Goal: Task Accomplishment & Management: Manage account settings

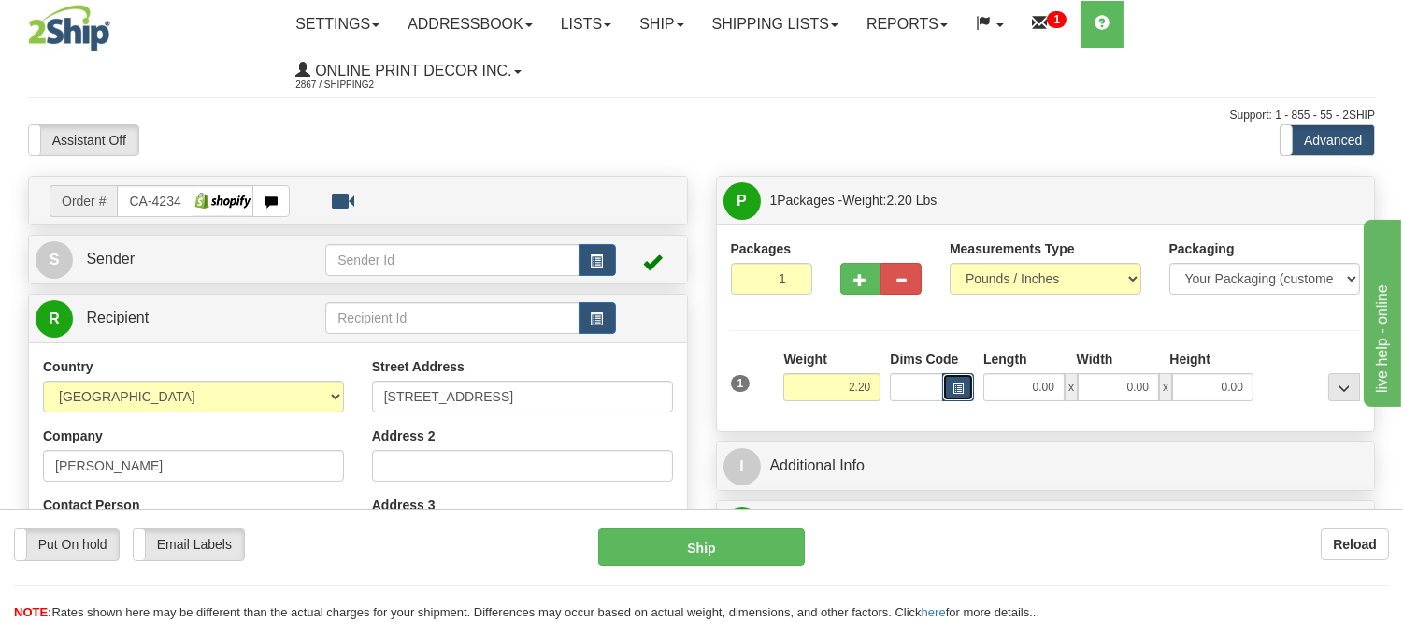
click at [952, 381] on button "button" at bounding box center [958, 387] width 32 height 28
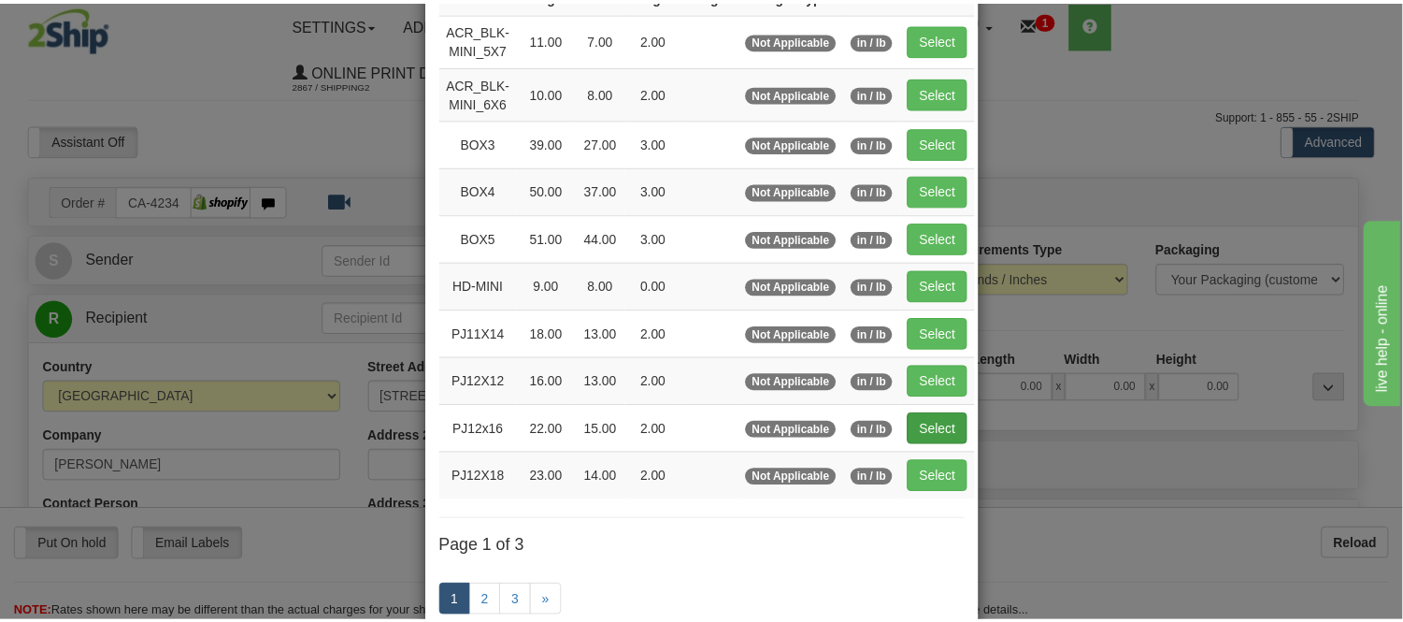
scroll to position [208, 0]
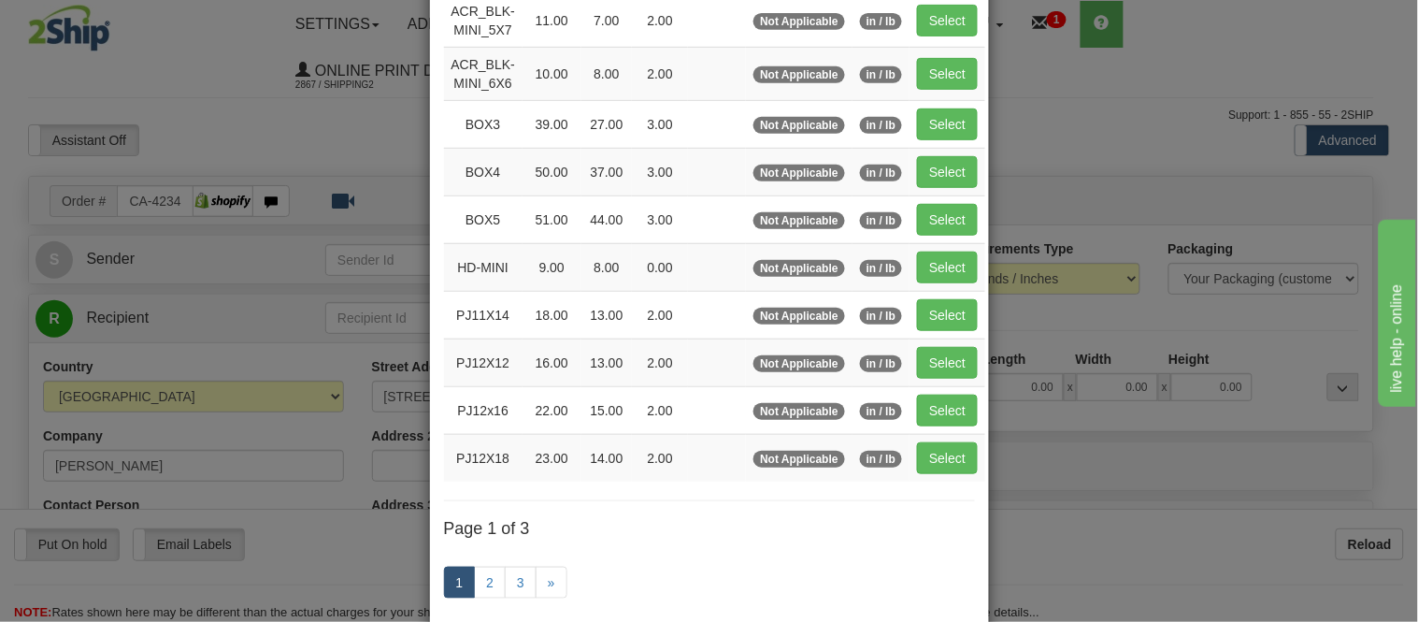
click at [936, 441] on td "Select" at bounding box center [948, 458] width 76 height 48
click at [936, 462] on button "Select" at bounding box center [947, 458] width 61 height 32
type input "PJ12X18"
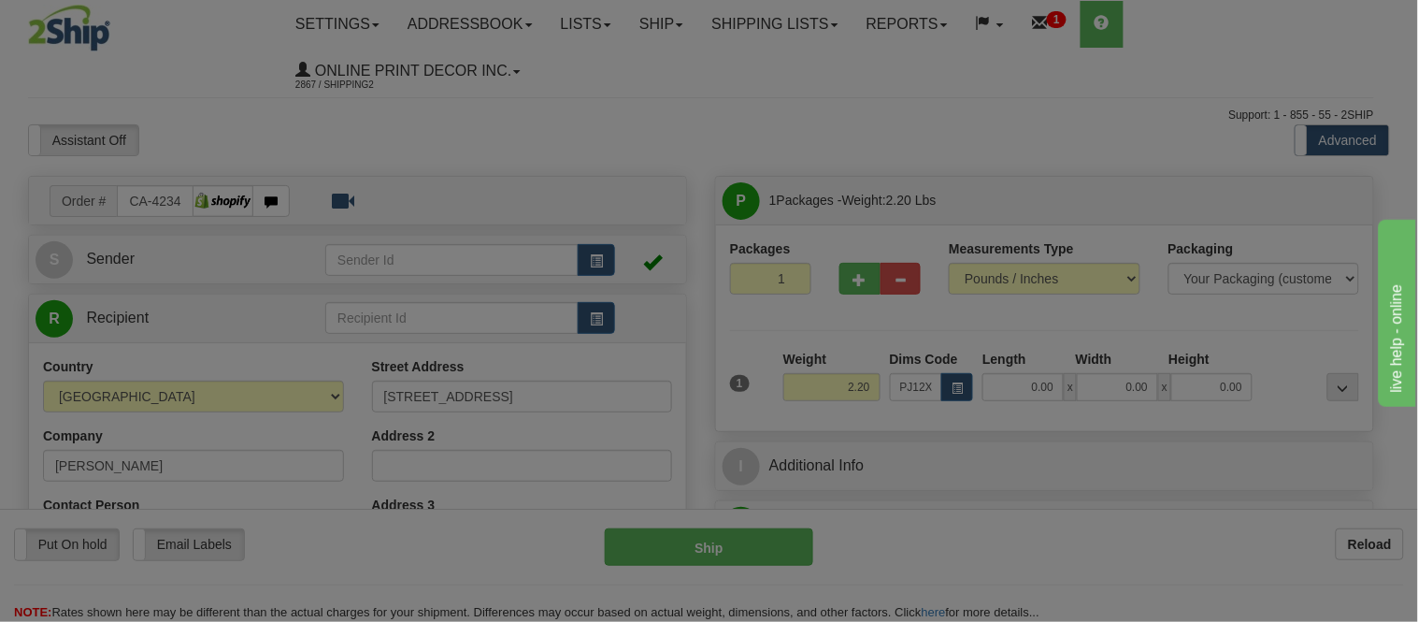
type input "23.00"
type input "14.00"
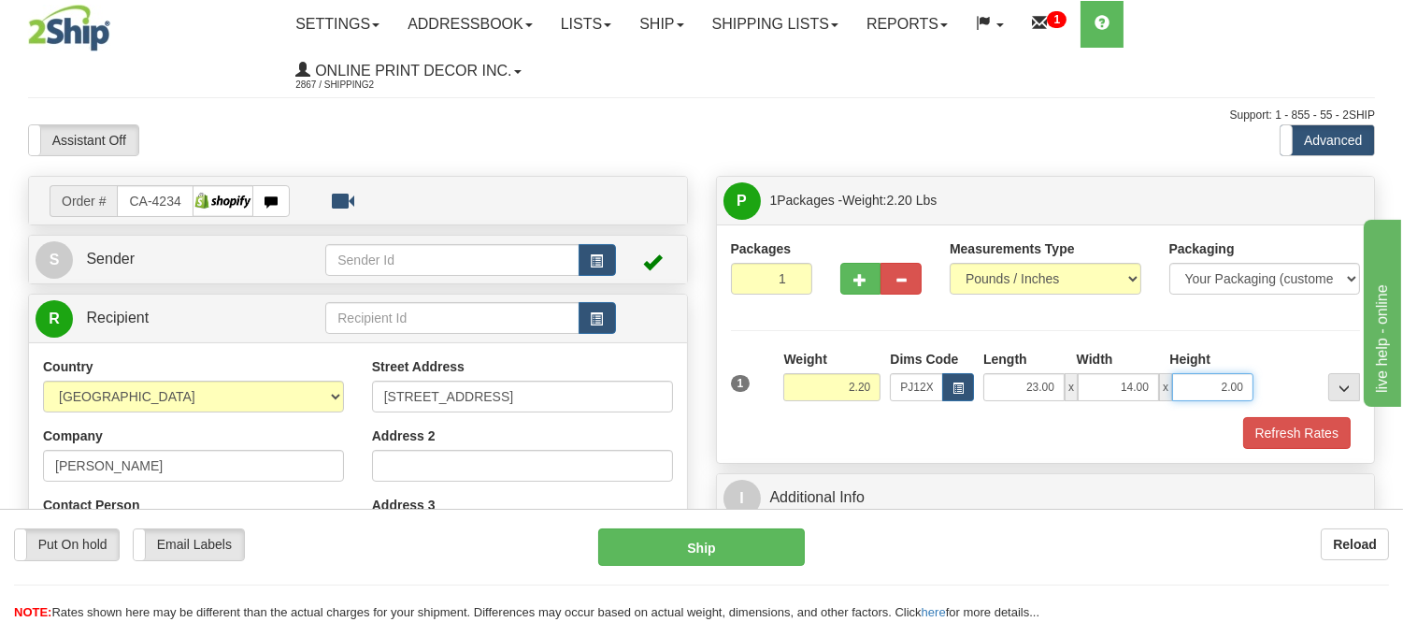
drag, startPoint x: 1245, startPoint y: 385, endPoint x: 1181, endPoint y: 395, distance: 65.2
click at [1181, 395] on input "2.00" at bounding box center [1212, 387] width 81 height 28
click button "Delete" at bounding box center [0, 0] width 0 height 0
type input "4.00"
drag, startPoint x: 874, startPoint y: 380, endPoint x: 812, endPoint y: 416, distance: 72.5
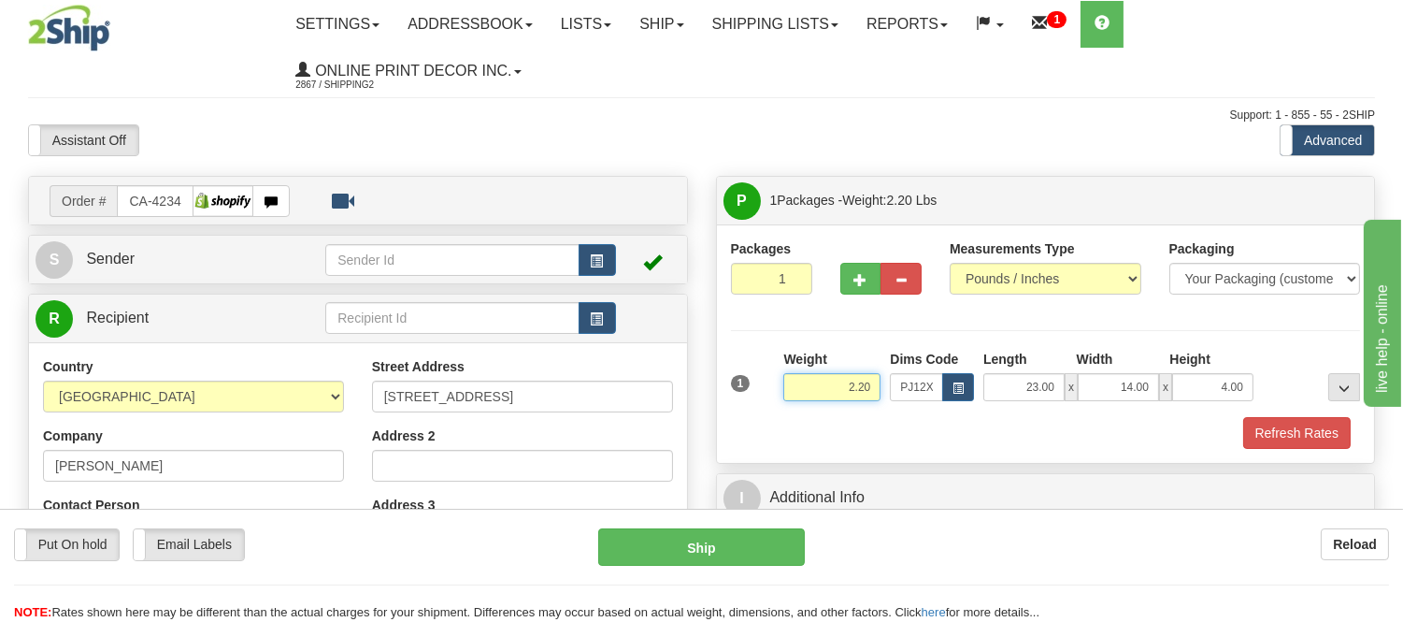
click at [812, 416] on div "1 Weight 2.20 Dims Code PJ12X18 Length Width Height x x" at bounding box center [1046, 399] width 630 height 99
type input "3.98"
click at [1248, 430] on button "Refresh Rates" at bounding box center [1297, 433] width 108 height 32
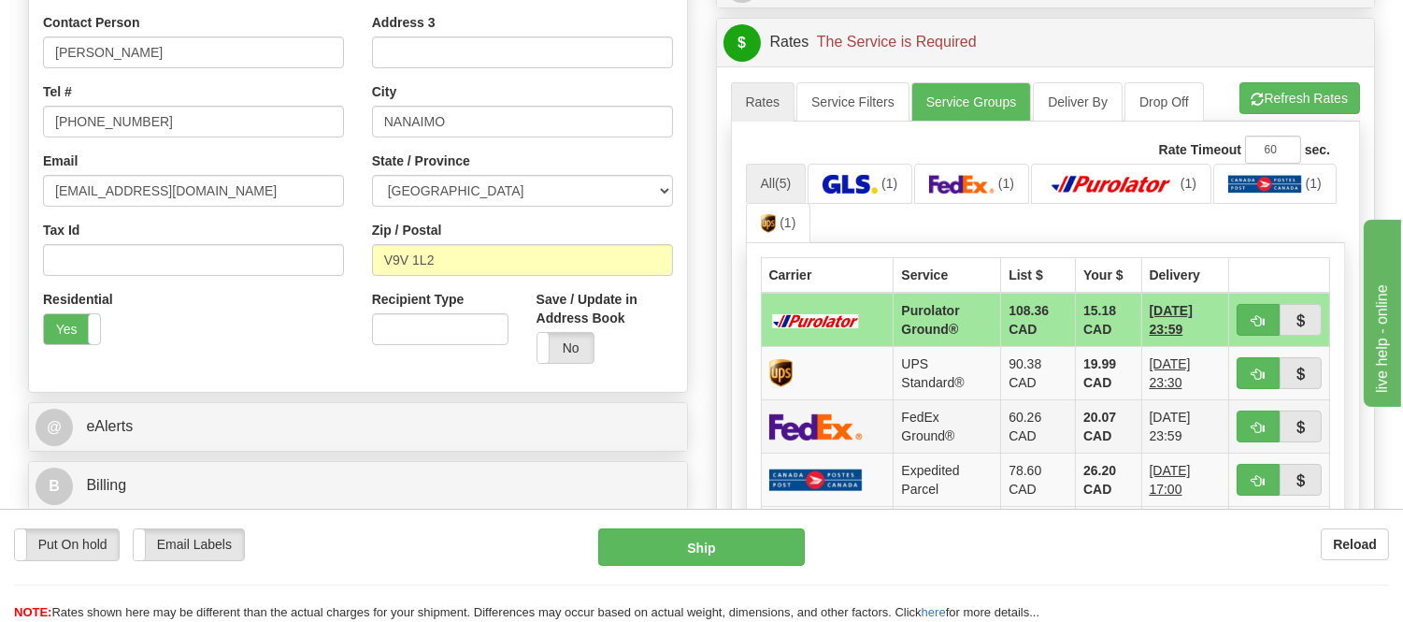
scroll to position [519, 0]
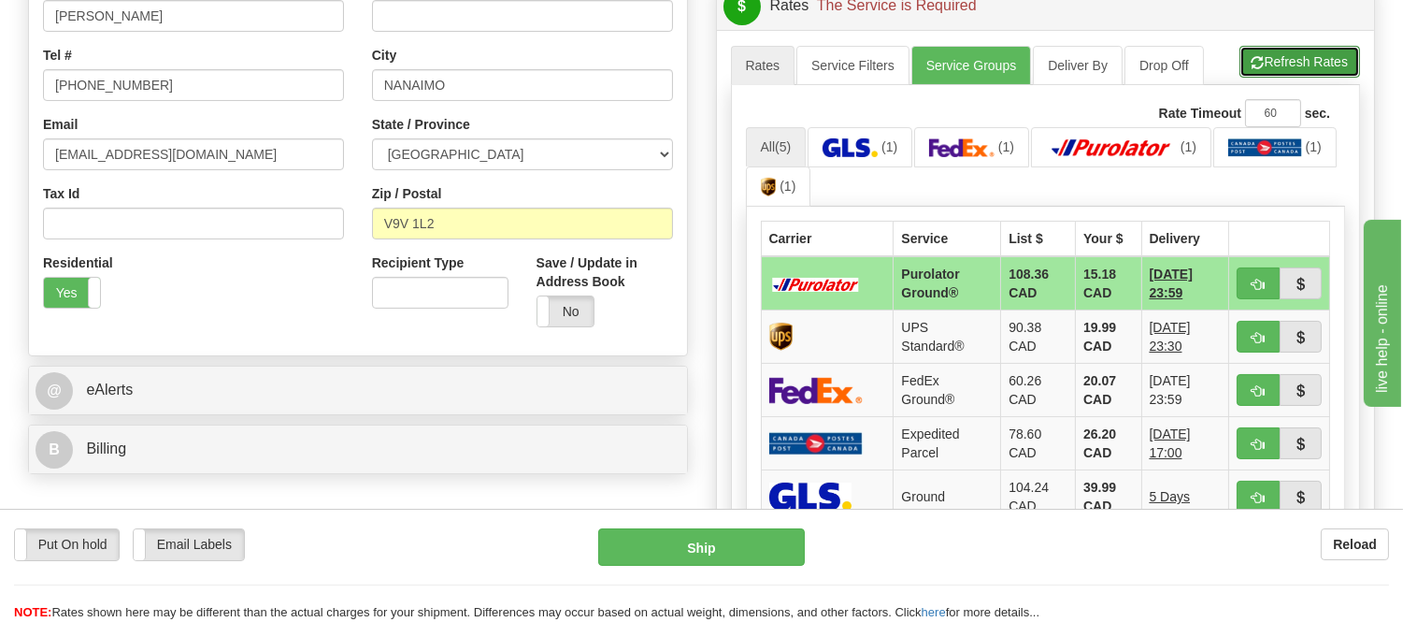
click at [1275, 68] on button "Refresh Rates" at bounding box center [1300, 62] width 121 height 32
click at [1255, 287] on span "button" at bounding box center [1258, 285] width 13 height 12
type input "260"
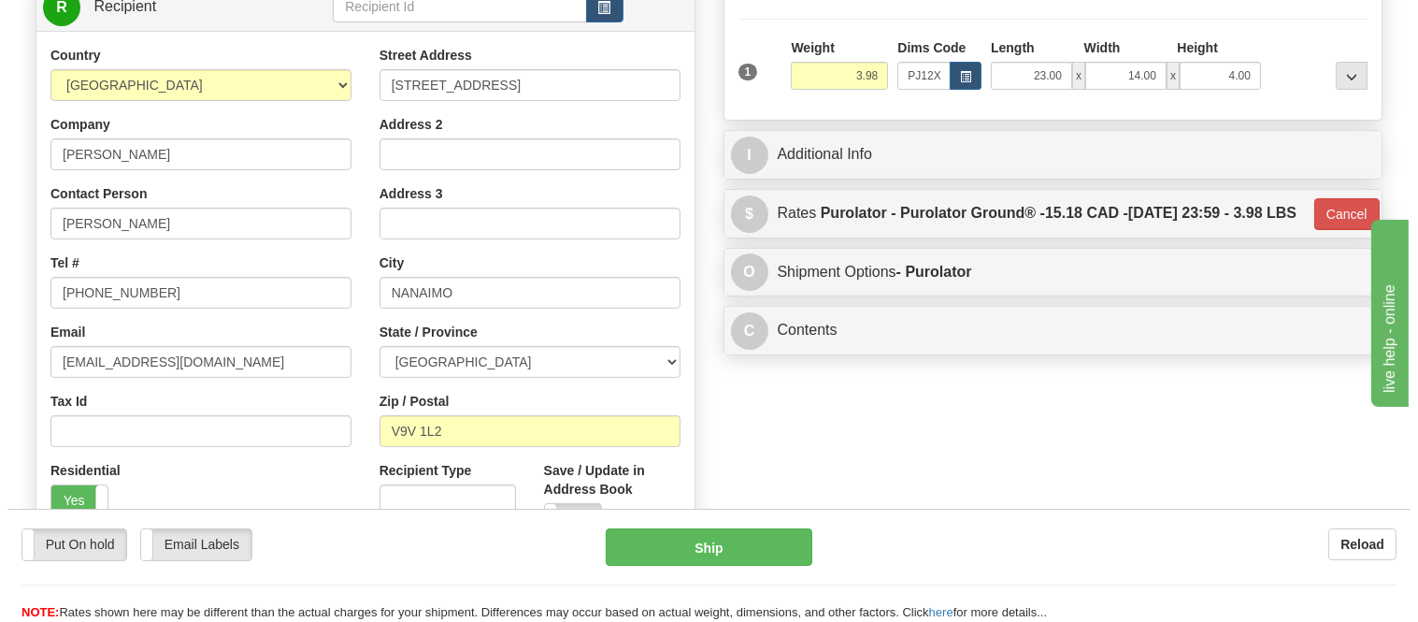
scroll to position [0, 0]
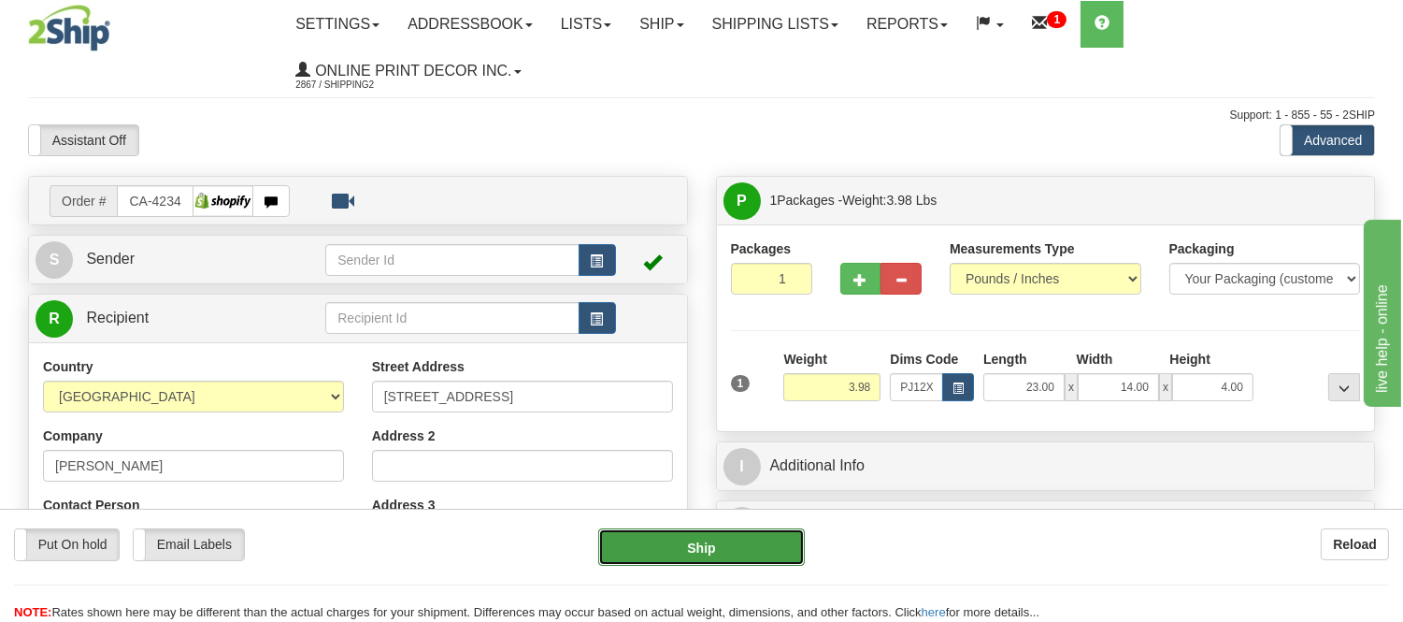
click at [740, 562] on button "Ship" at bounding box center [701, 546] width 206 height 37
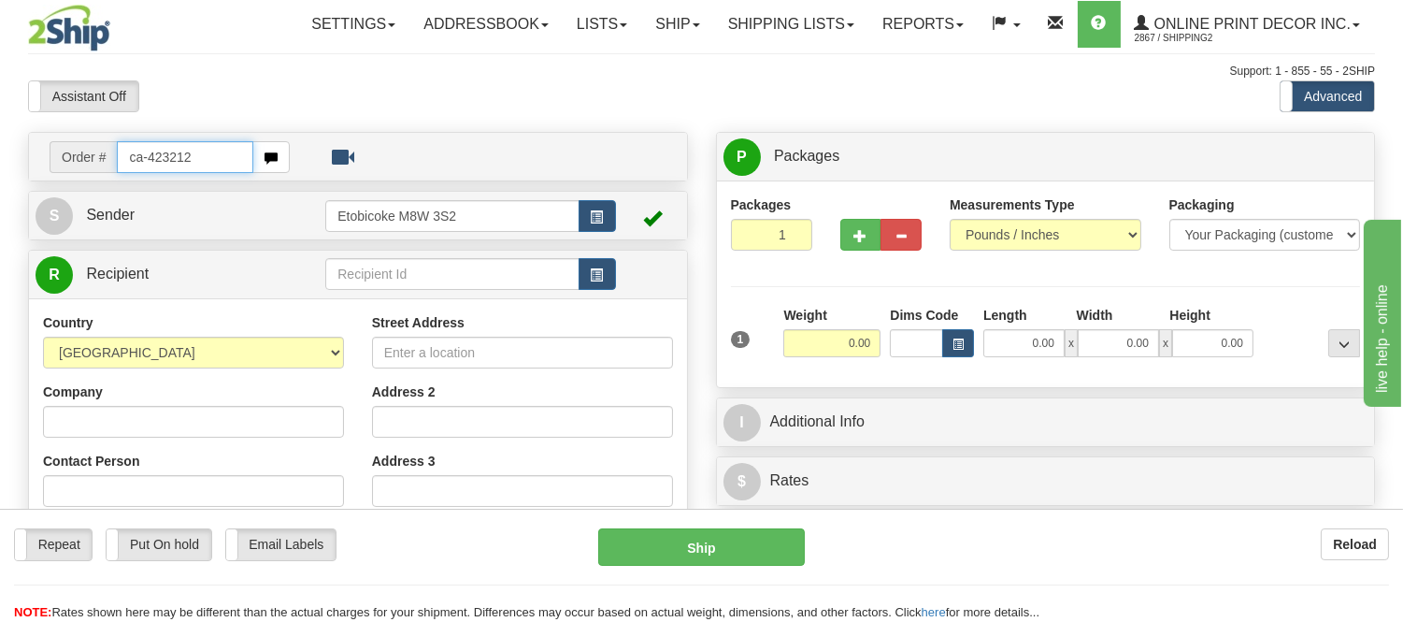
type input "ca-423212"
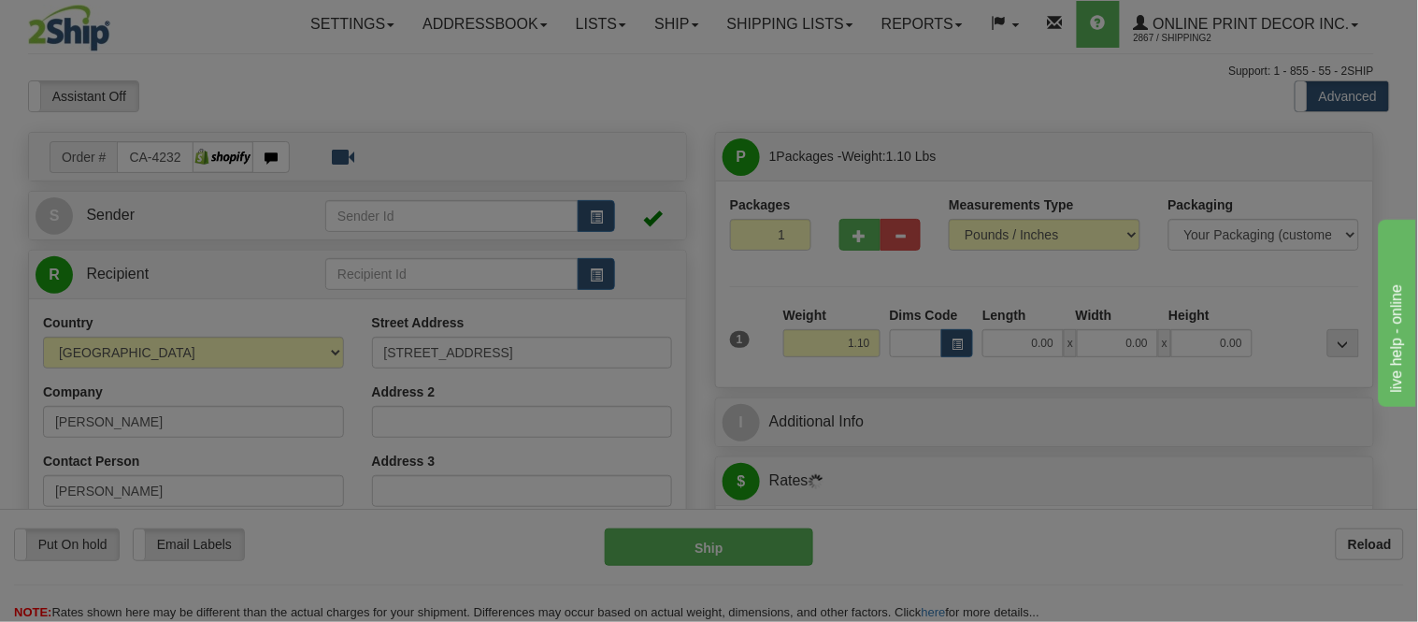
type input "WATERLOO"
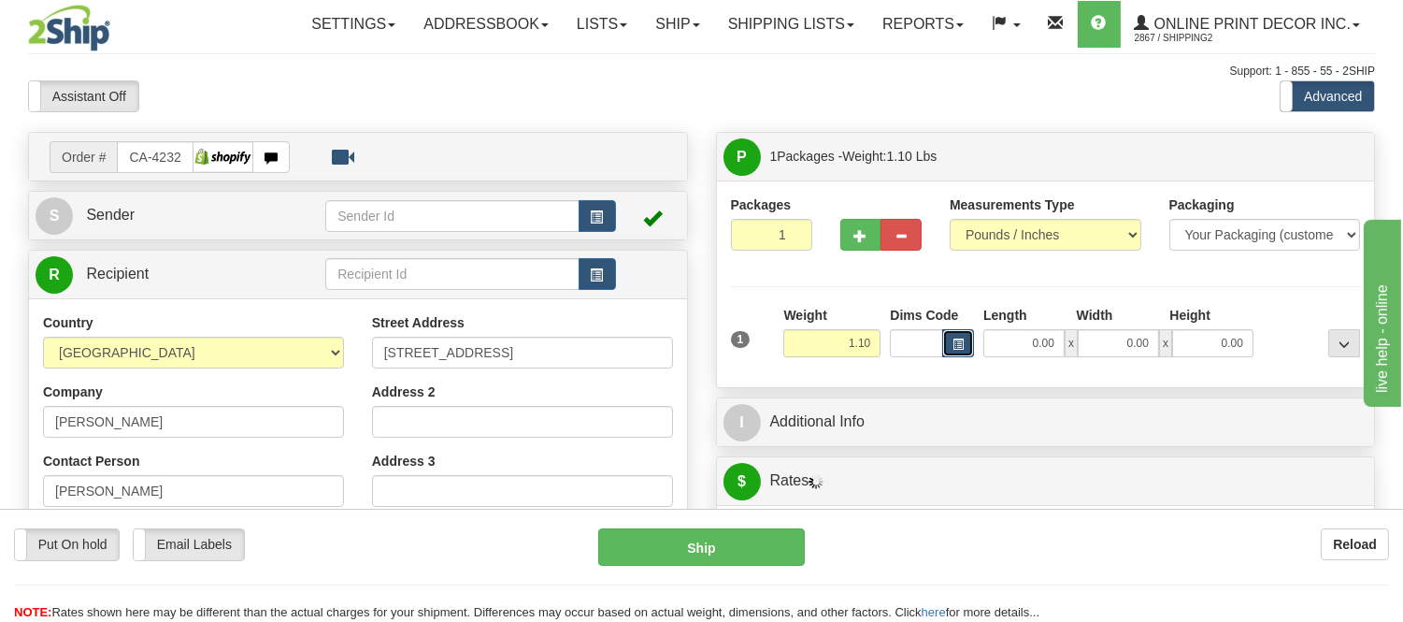
click at [963, 339] on span "button" at bounding box center [958, 344] width 11 height 10
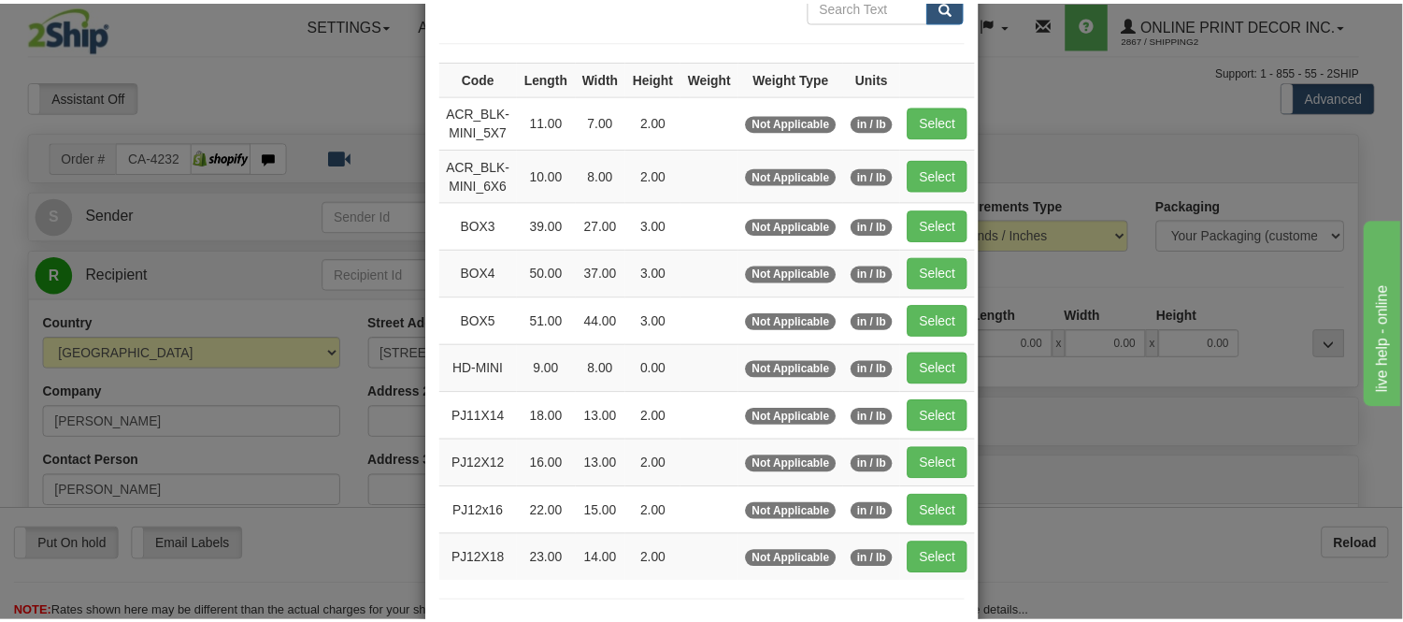
scroll to position [208, 0]
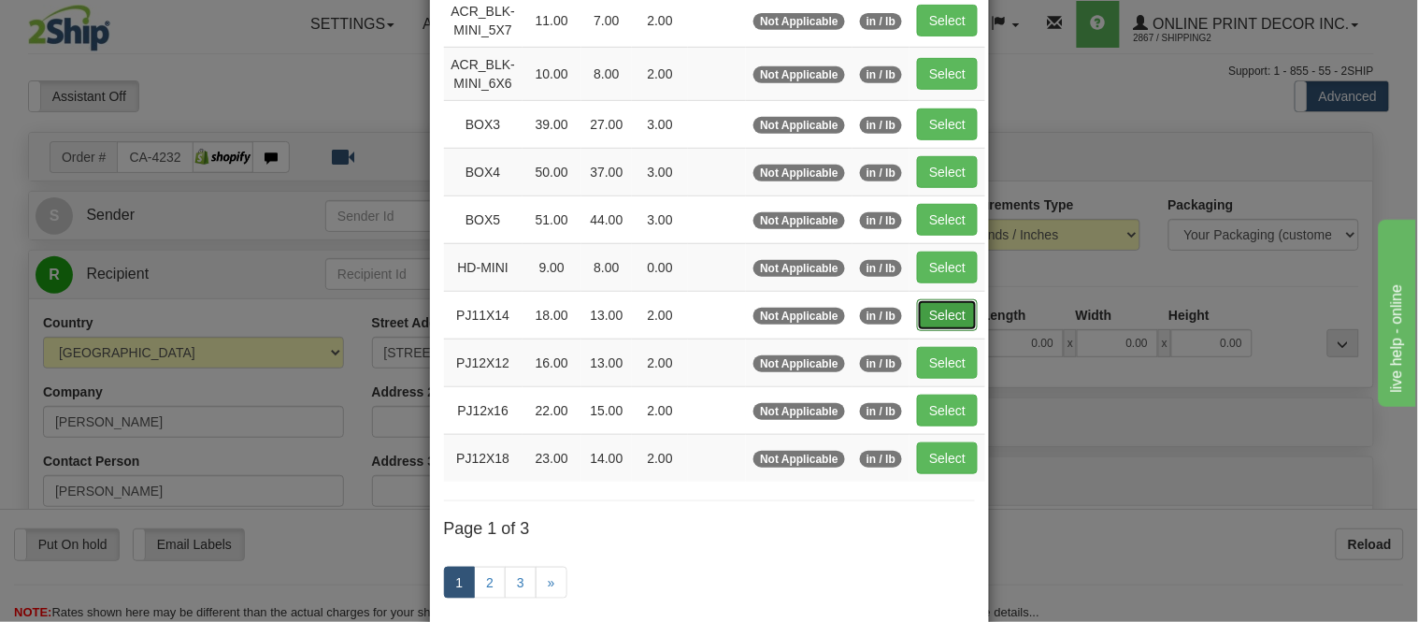
click at [927, 302] on button "Select" at bounding box center [947, 315] width 61 height 32
type input "PJ11X14"
type input "18.00"
type input "13.00"
type input "2.00"
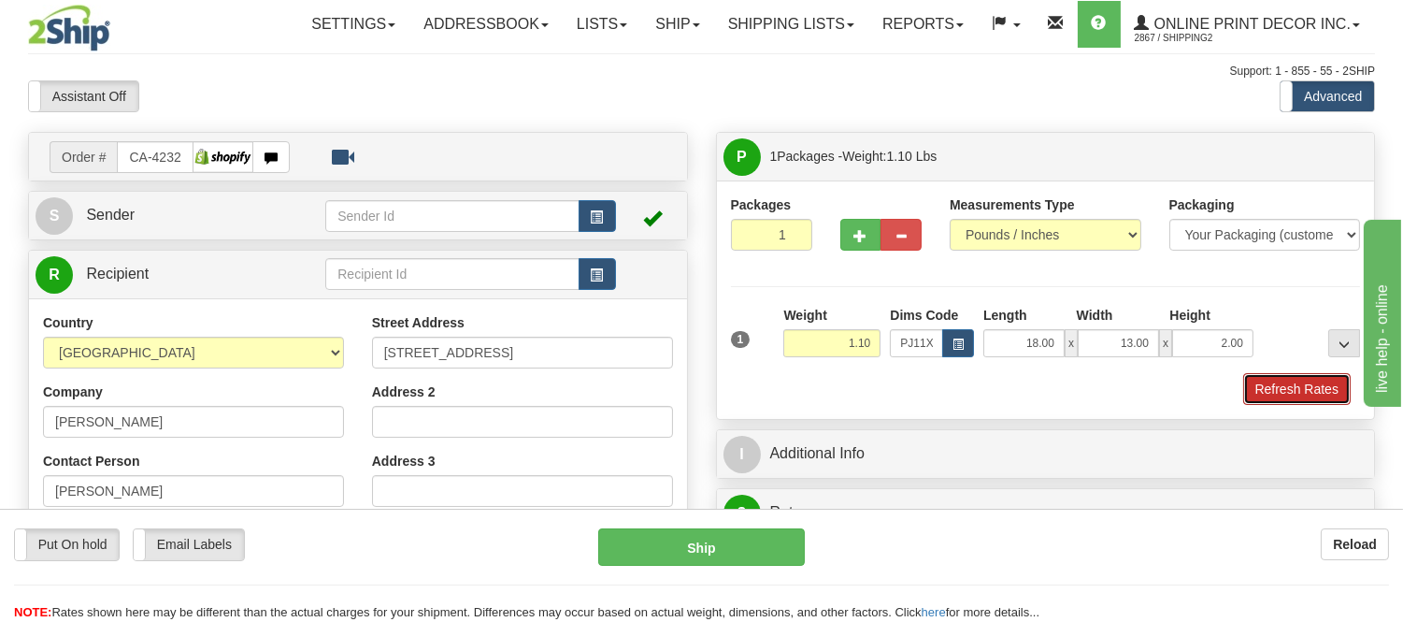
click at [1347, 385] on button "Refresh Rates" at bounding box center [1297, 389] width 108 height 32
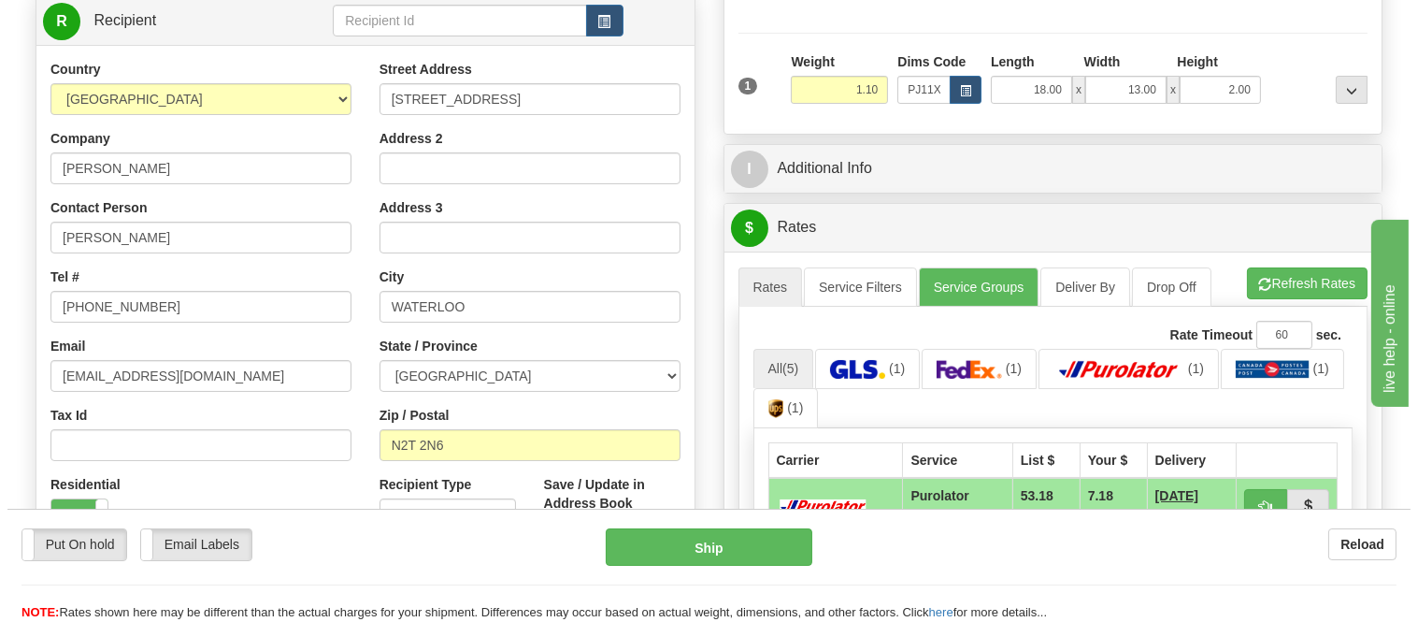
scroll to position [311, 0]
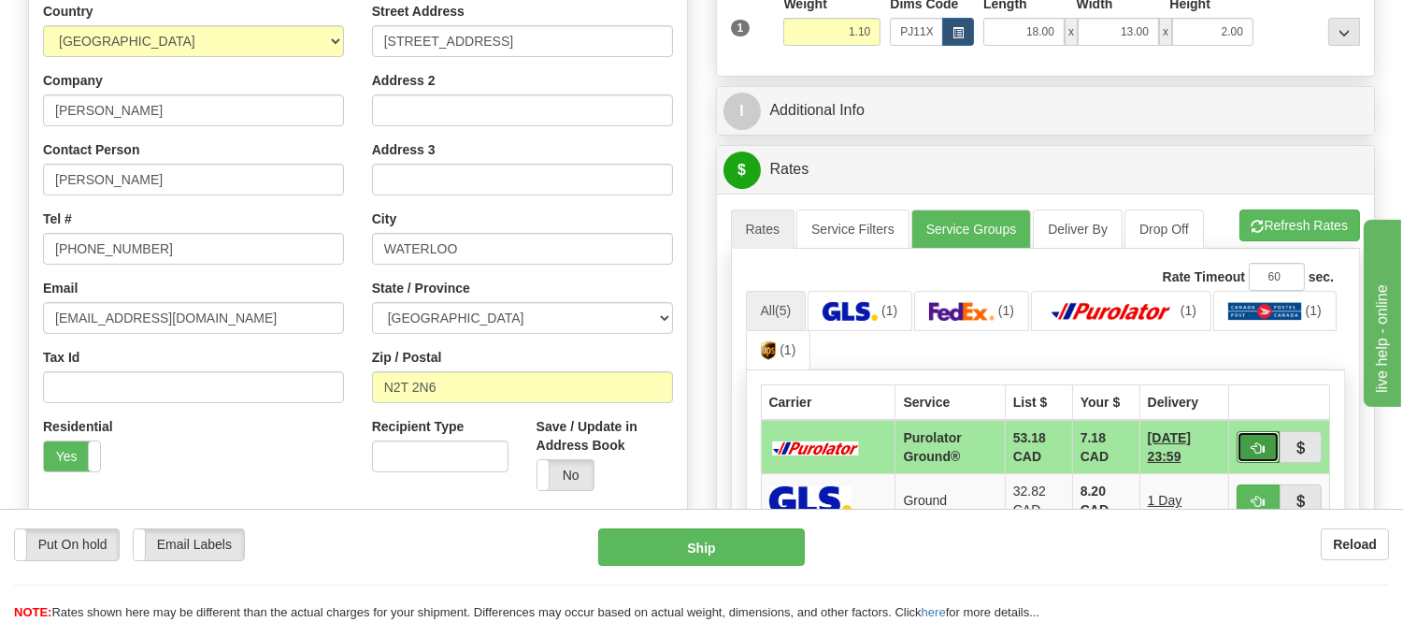
click at [1269, 437] on button "button" at bounding box center [1258, 447] width 43 height 32
type input "260"
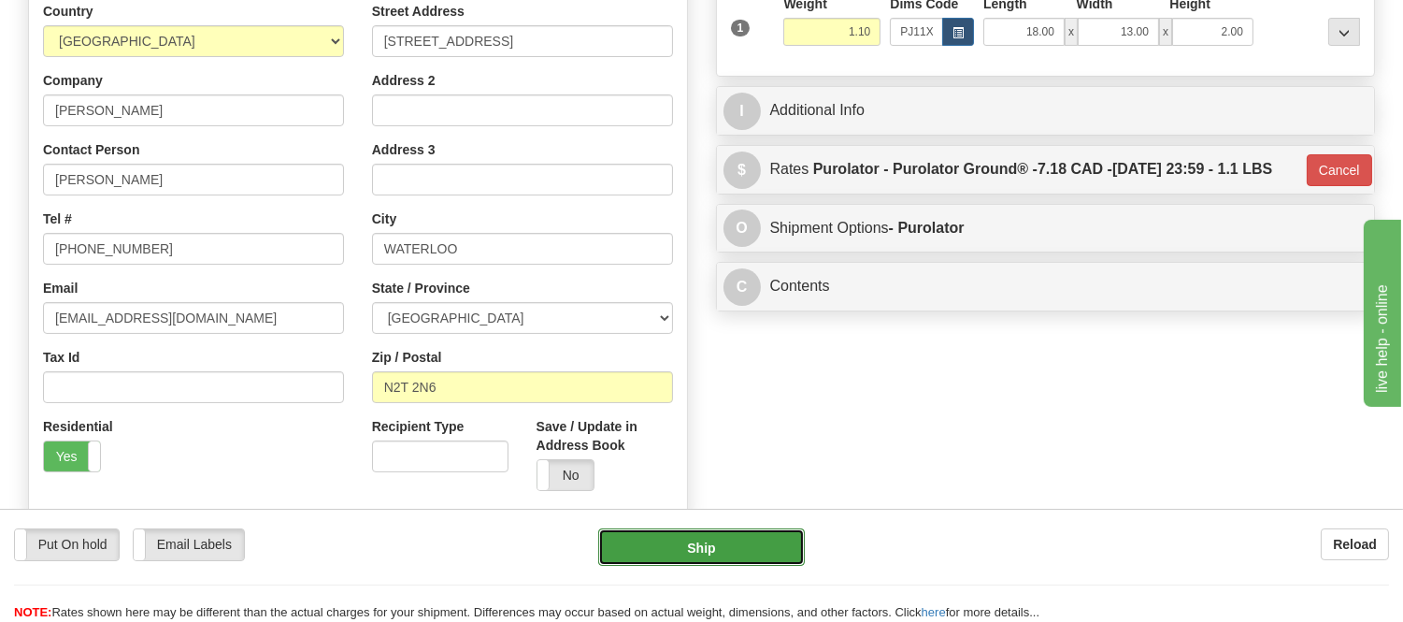
click at [668, 546] on button "Ship" at bounding box center [701, 546] width 206 height 37
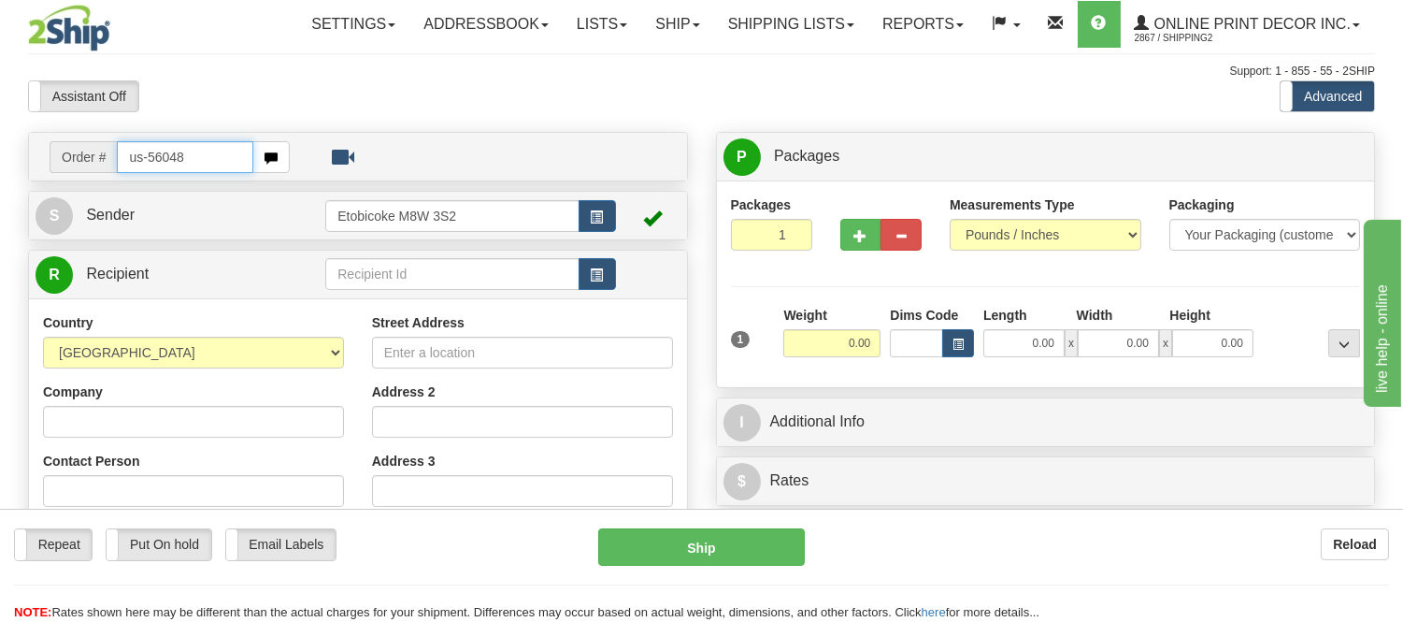
type input "us-56048"
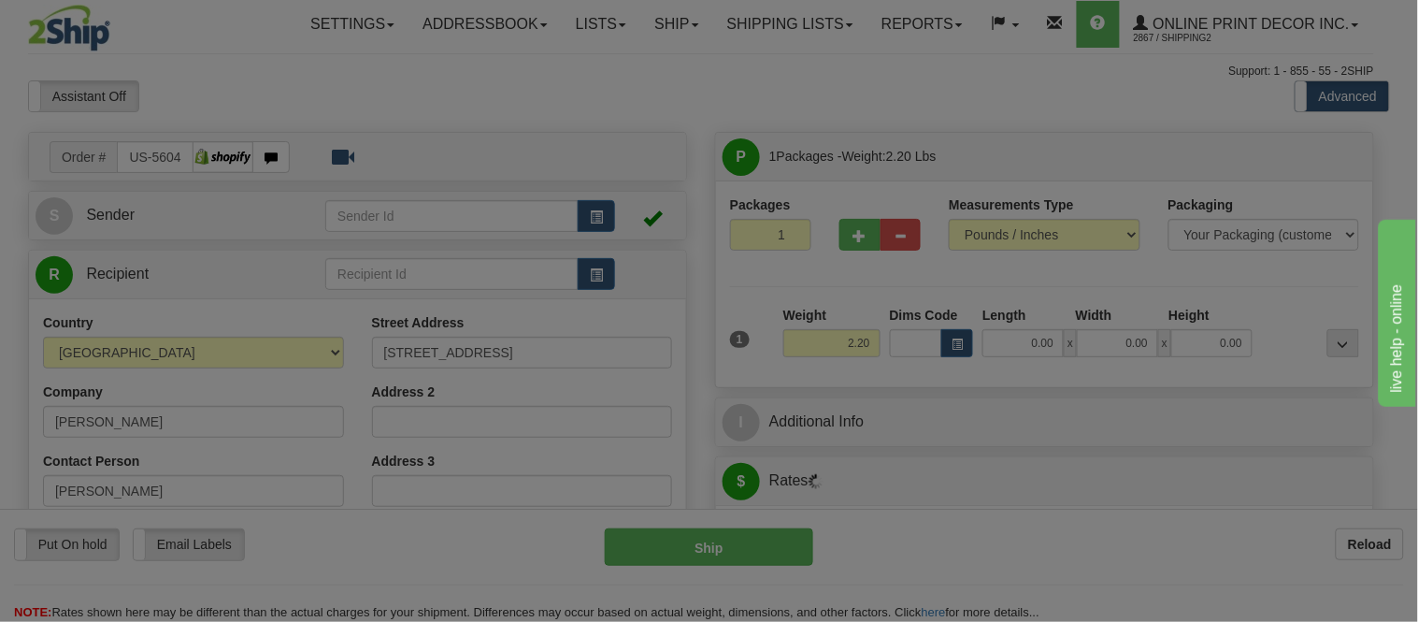
type input "HUNTINGTON STATION"
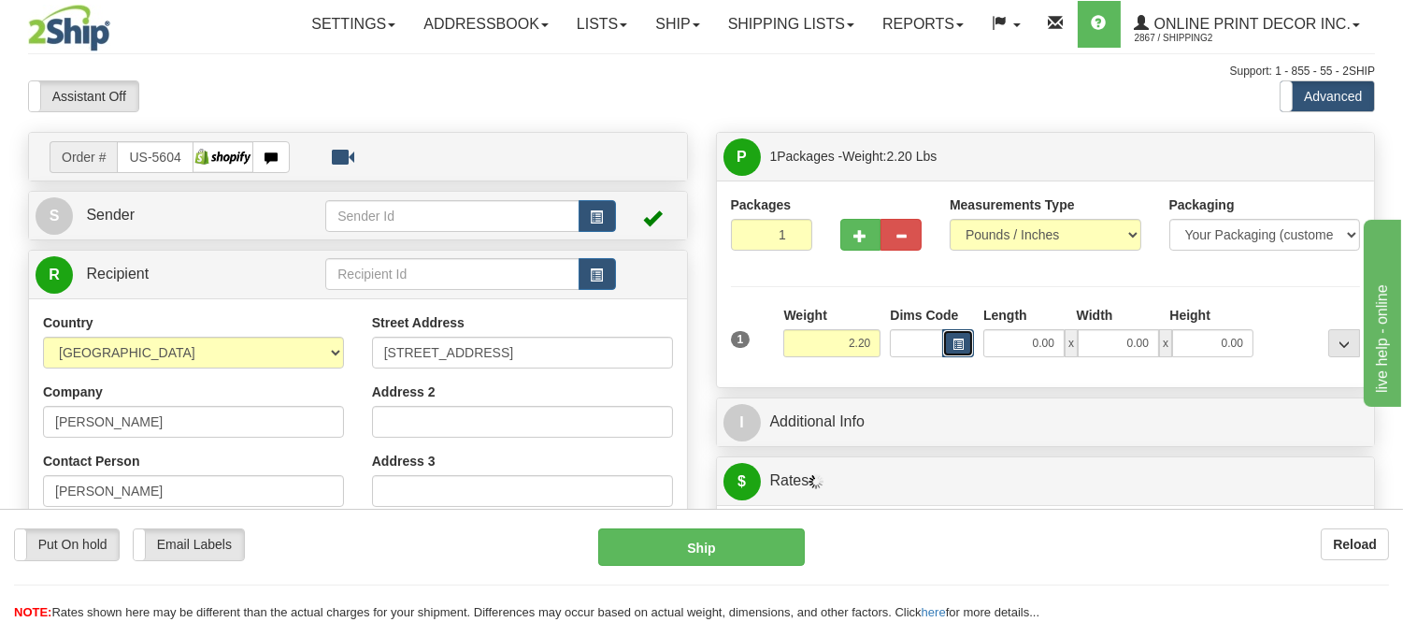
click at [965, 338] on button "button" at bounding box center [958, 343] width 32 height 28
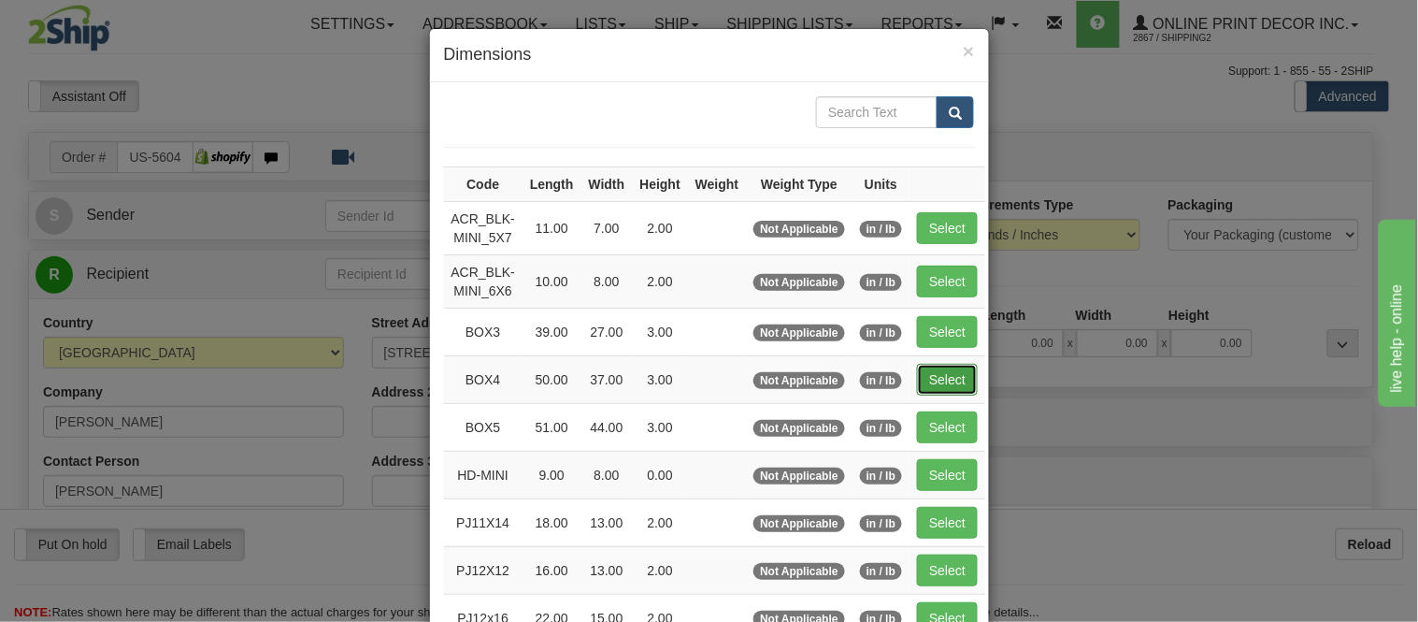
click at [931, 380] on button "Select" at bounding box center [947, 380] width 61 height 32
type input "BOX4"
type input "50.00"
type input "37.00"
type input "3.00"
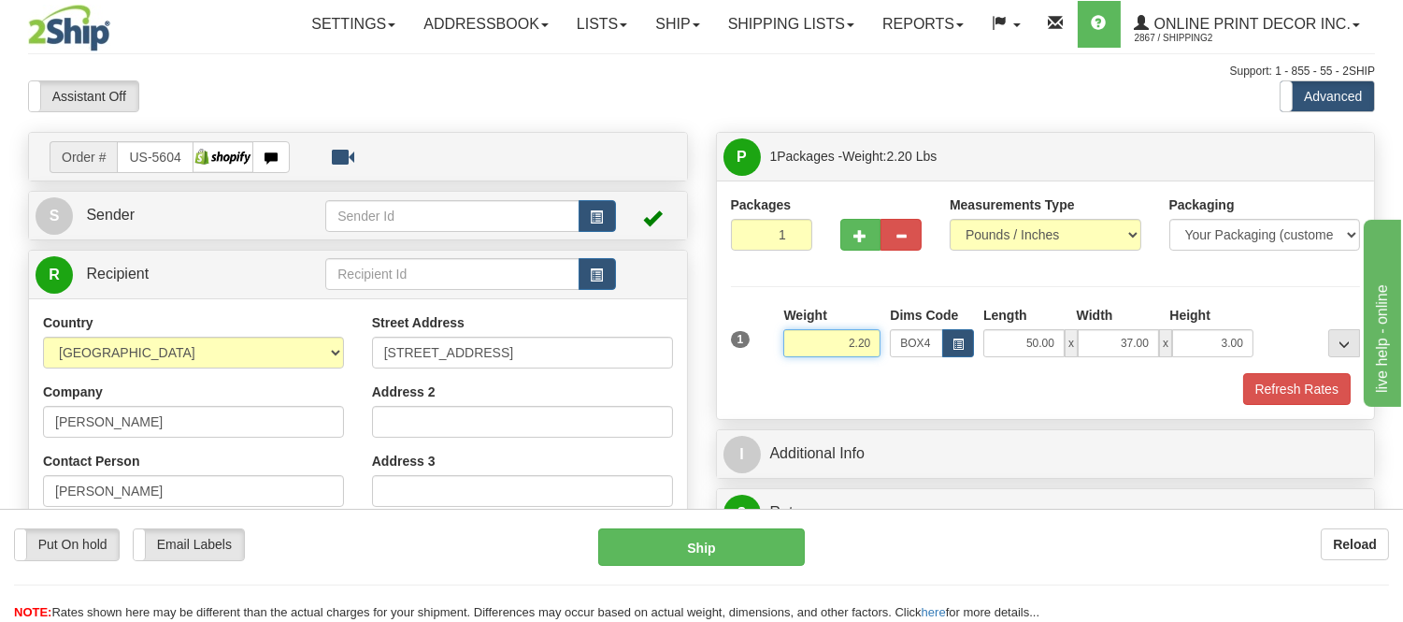
drag, startPoint x: 880, startPoint y: 347, endPoint x: 764, endPoint y: 357, distance: 116.4
click at [764, 357] on div "1 Weight 2.20 Dims Code BOX4" at bounding box center [1046, 339] width 640 height 66
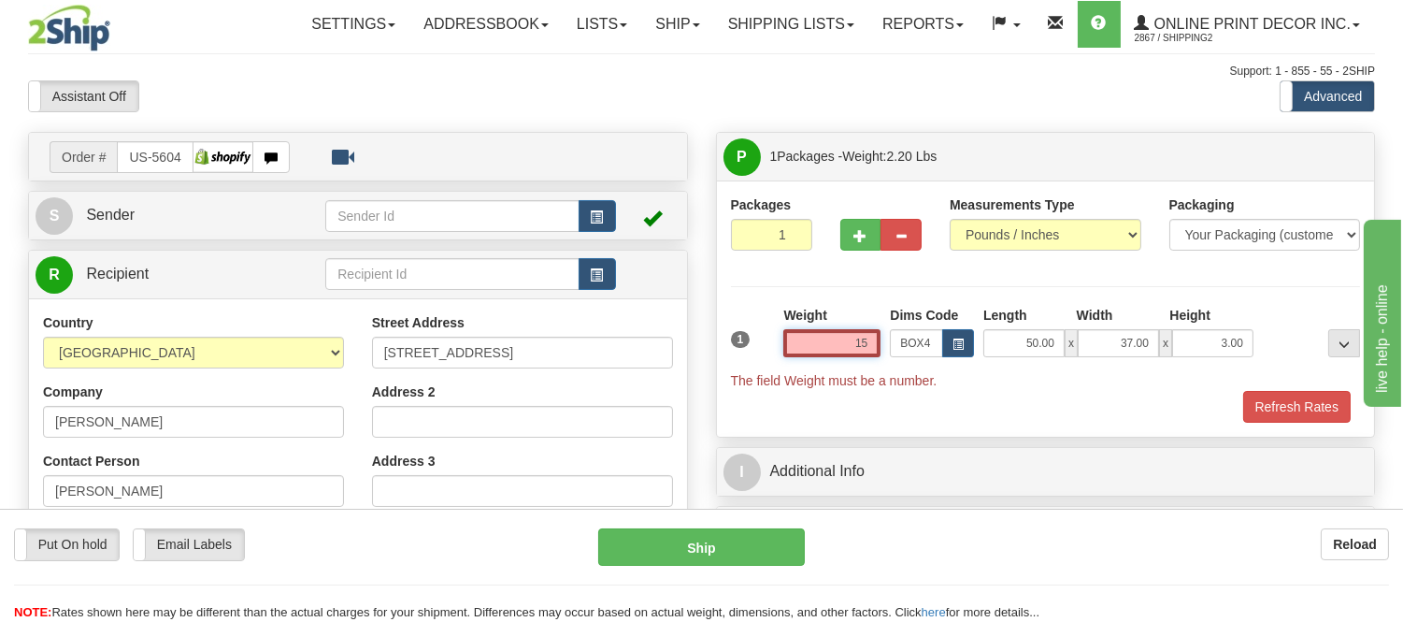
type input "1"
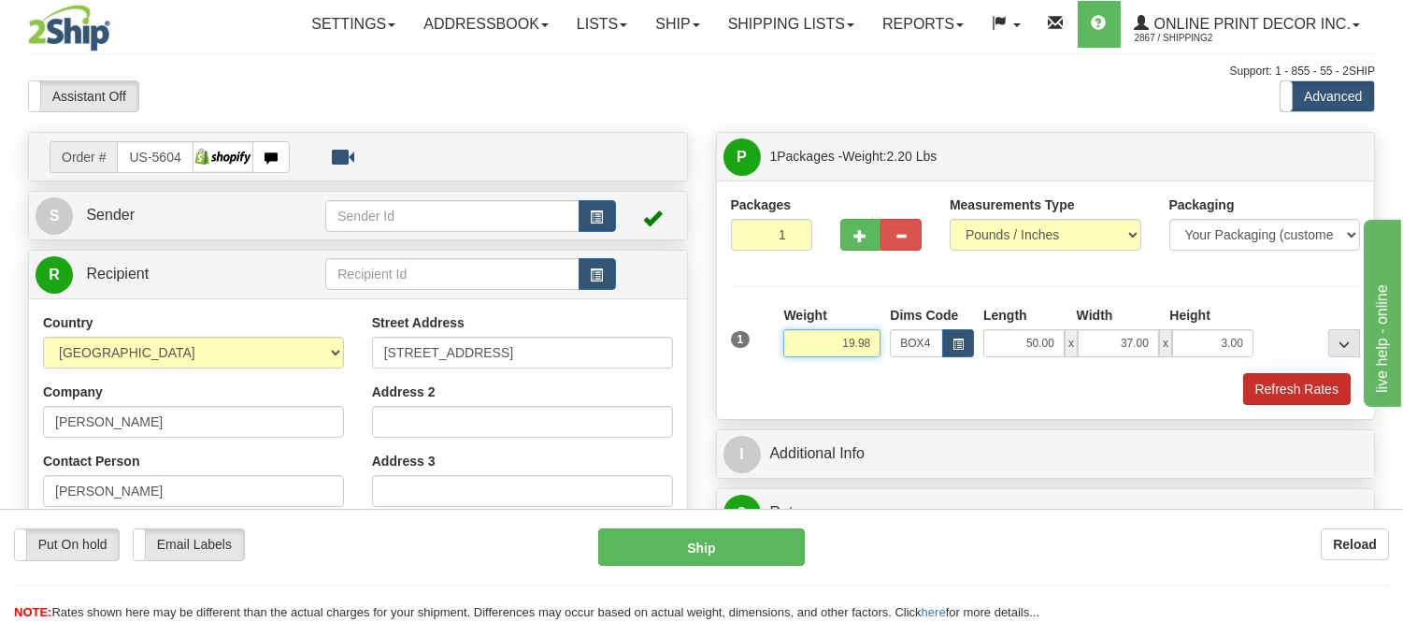
type input "19.98"
click at [1273, 395] on button "Refresh Rates" at bounding box center [1297, 389] width 108 height 32
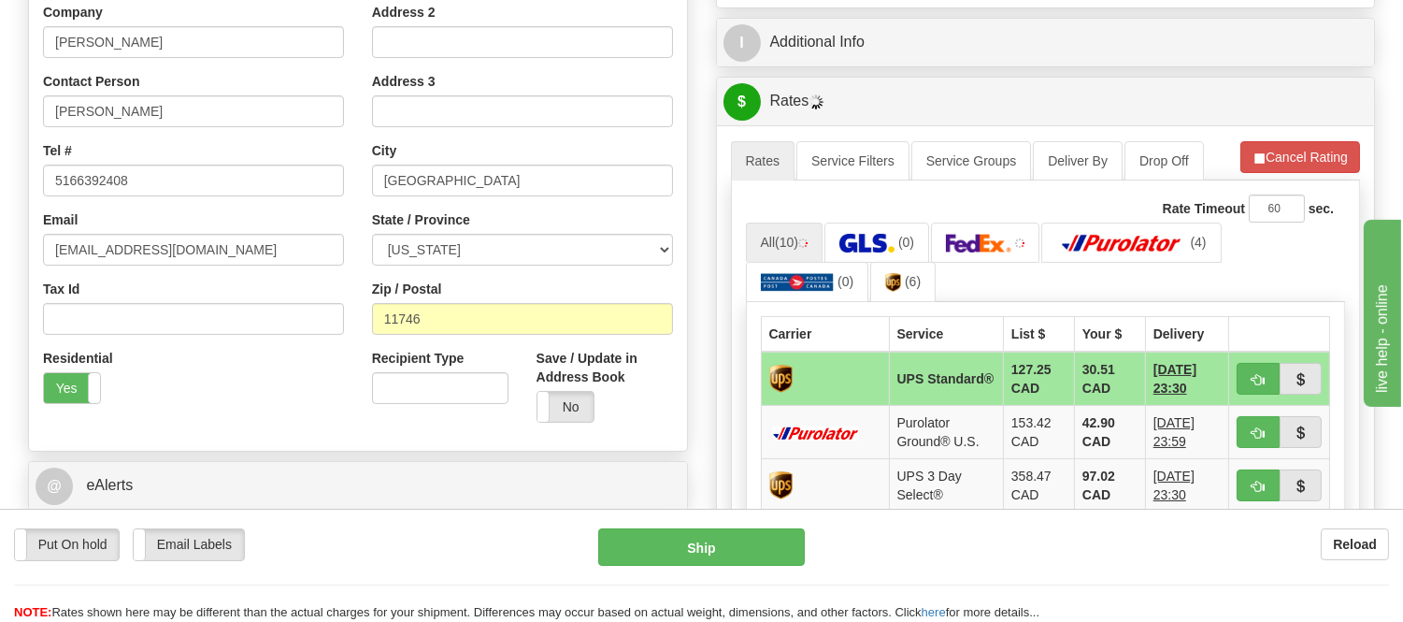
scroll to position [415, 0]
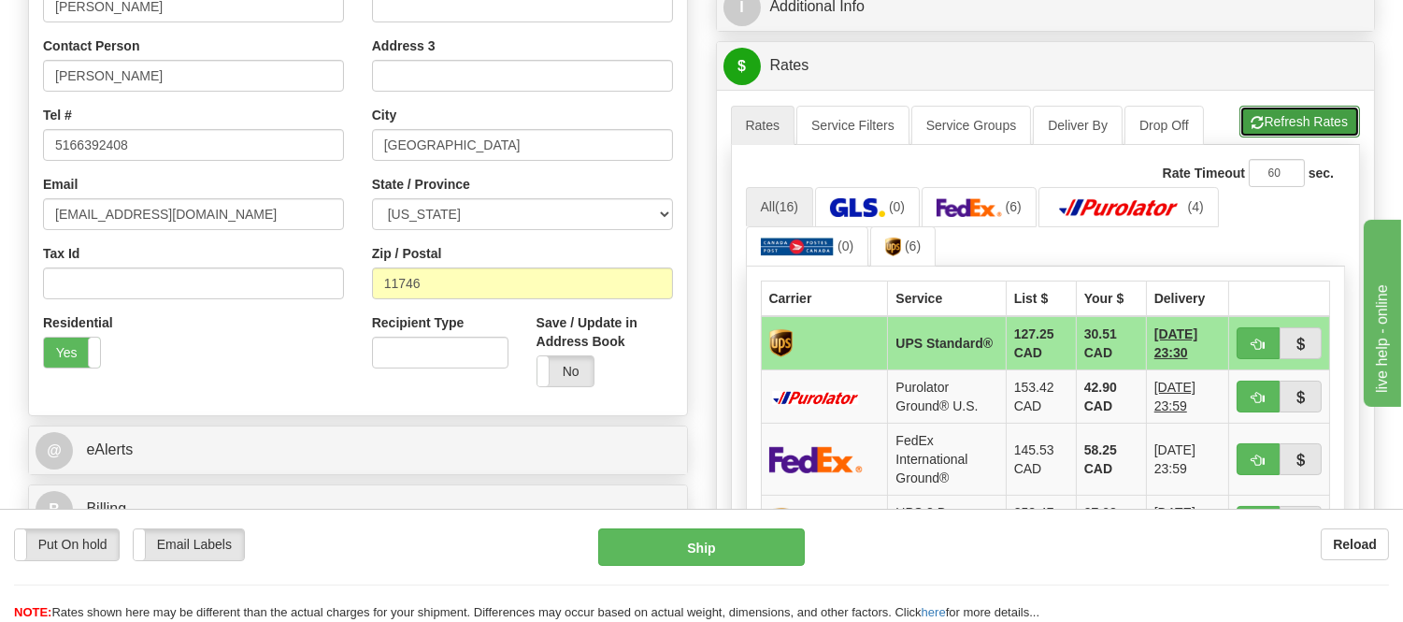
click at [1311, 122] on button "Refresh Rates" at bounding box center [1300, 122] width 121 height 32
click at [1252, 454] on span "button" at bounding box center [1258, 460] width 13 height 12
type input "92"
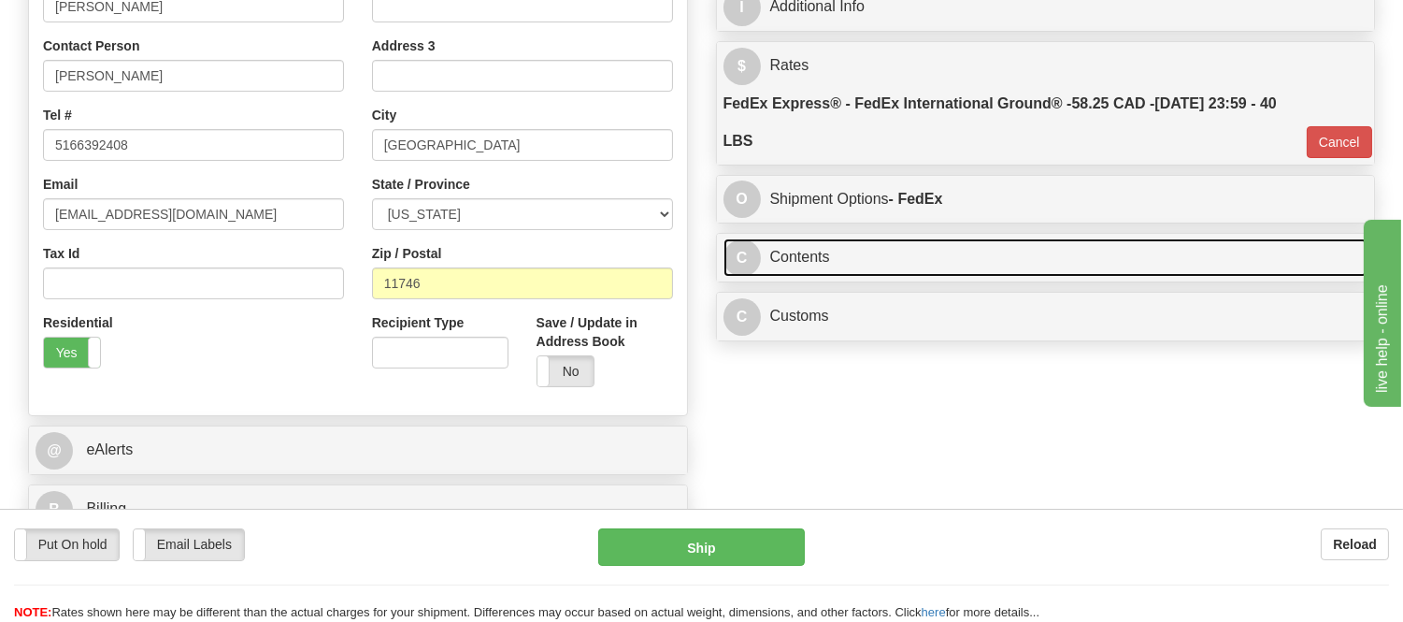
click at [1062, 268] on link "C Contents" at bounding box center [1046, 257] width 645 height 38
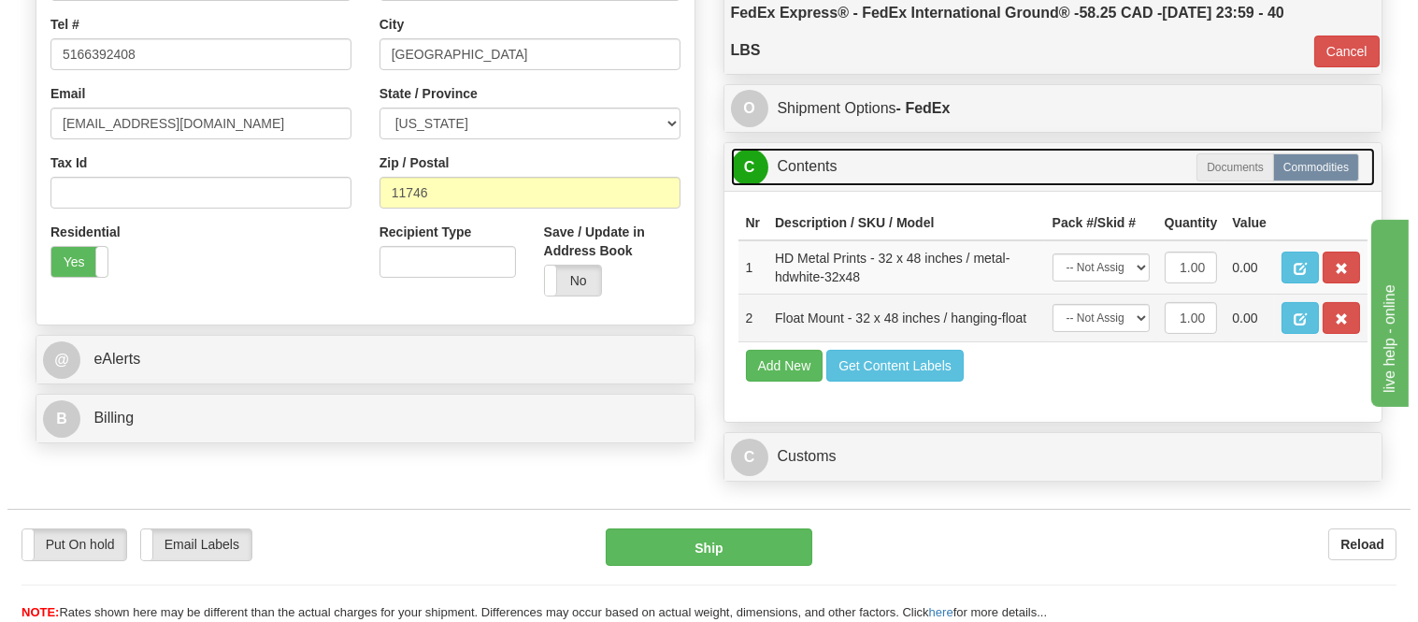
scroll to position [623, 0]
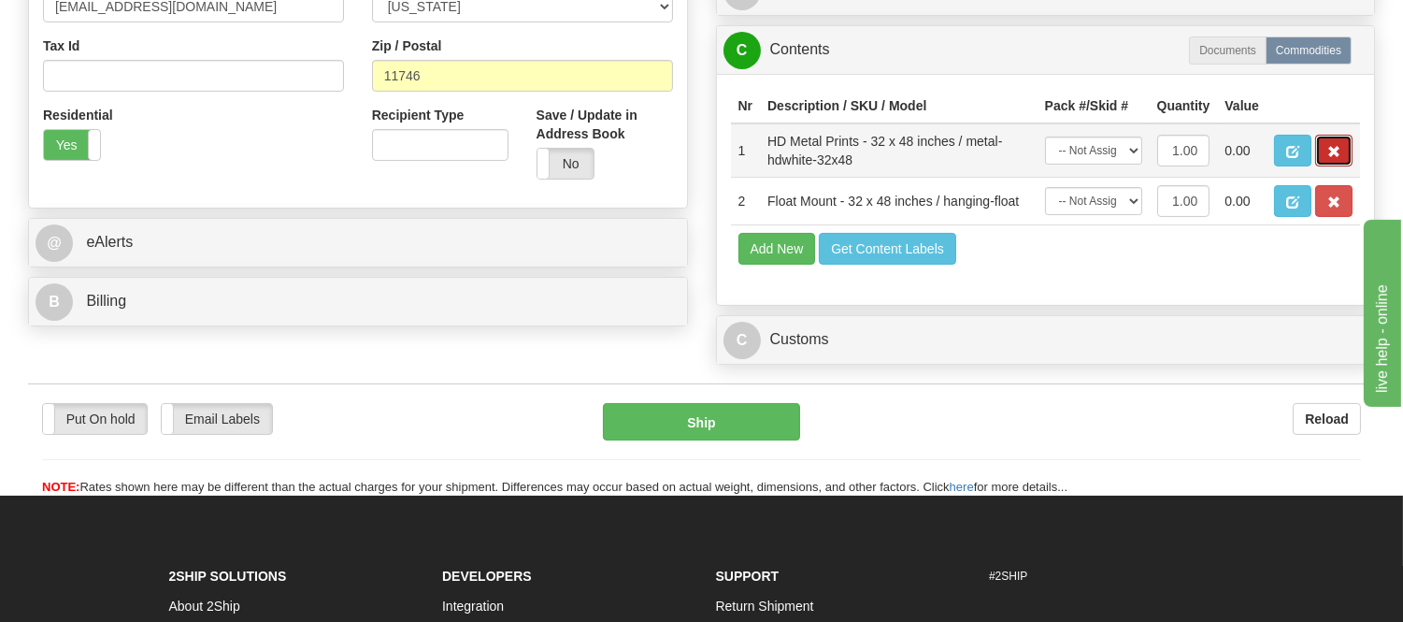
click at [1338, 158] on span "button" at bounding box center [1334, 152] width 13 height 12
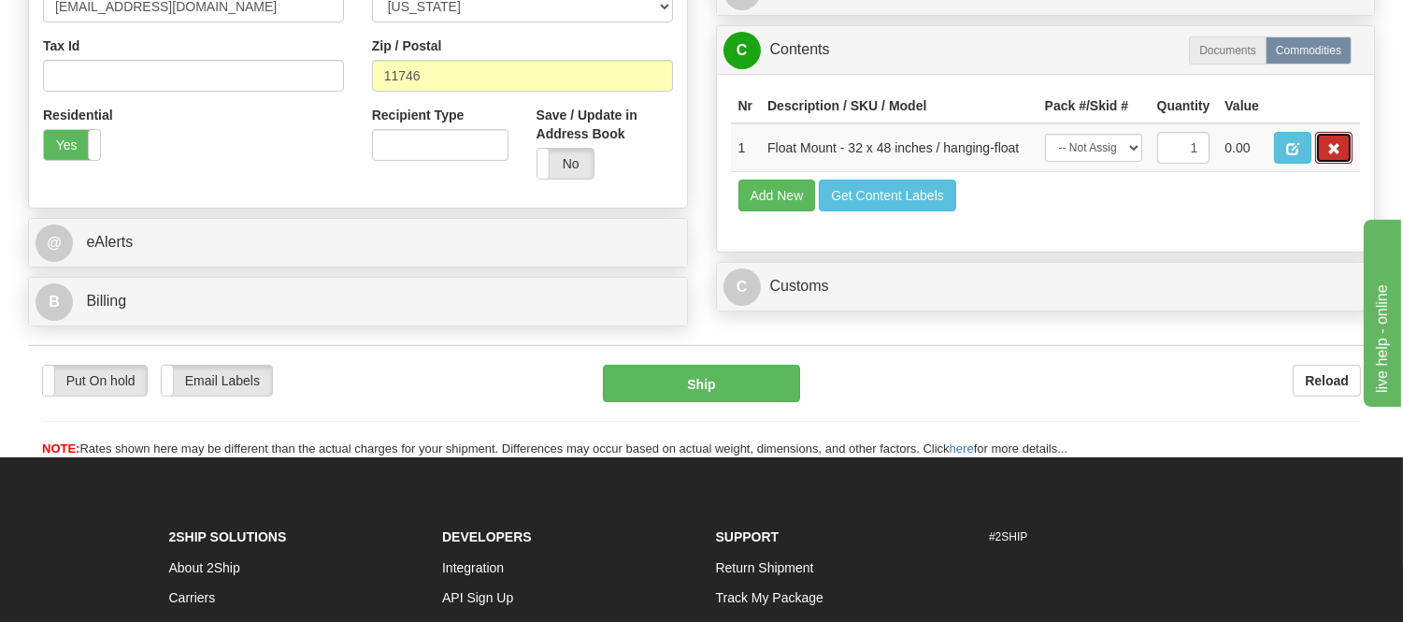
click at [1338, 155] on span "button" at bounding box center [1334, 149] width 13 height 12
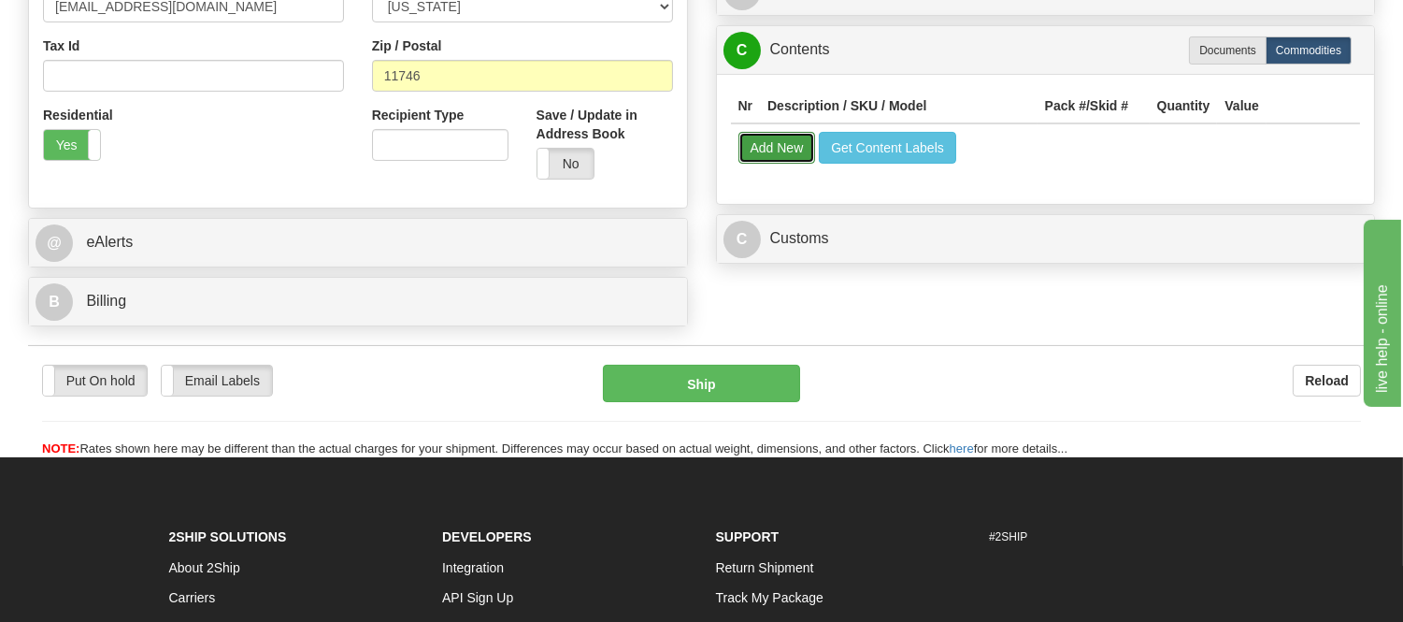
click at [790, 145] on button "Add New" at bounding box center [778, 148] width 78 height 32
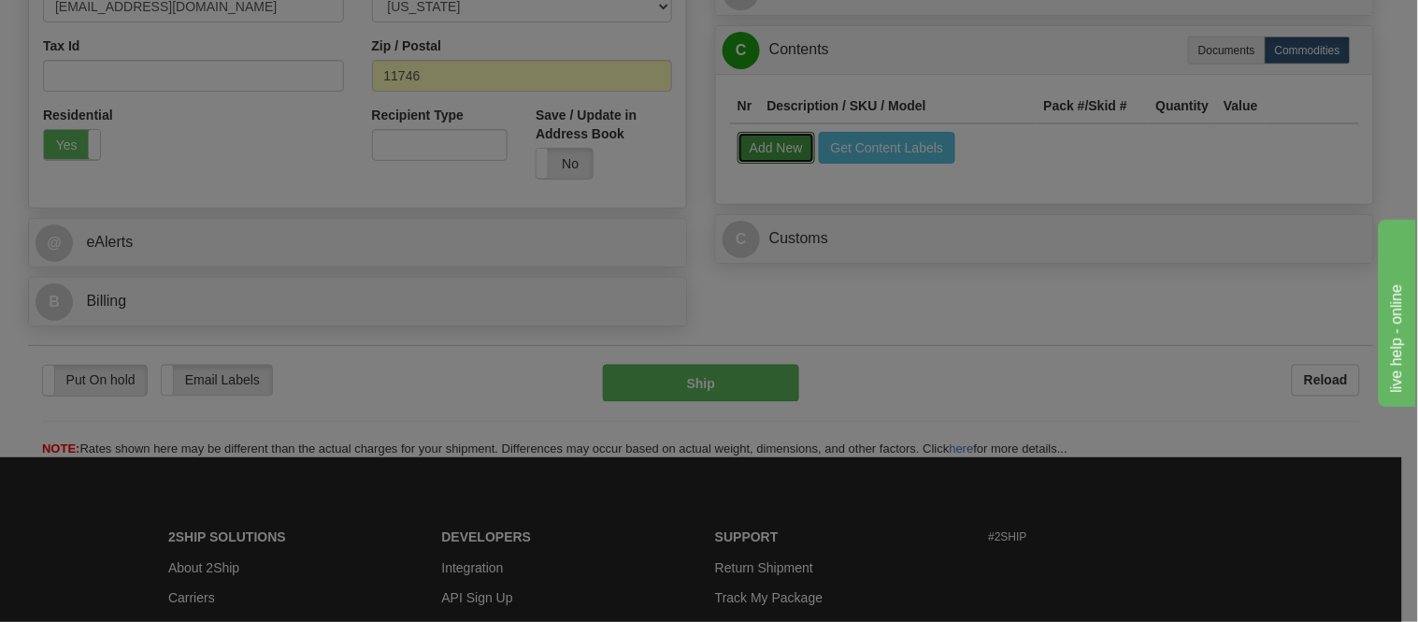
select select
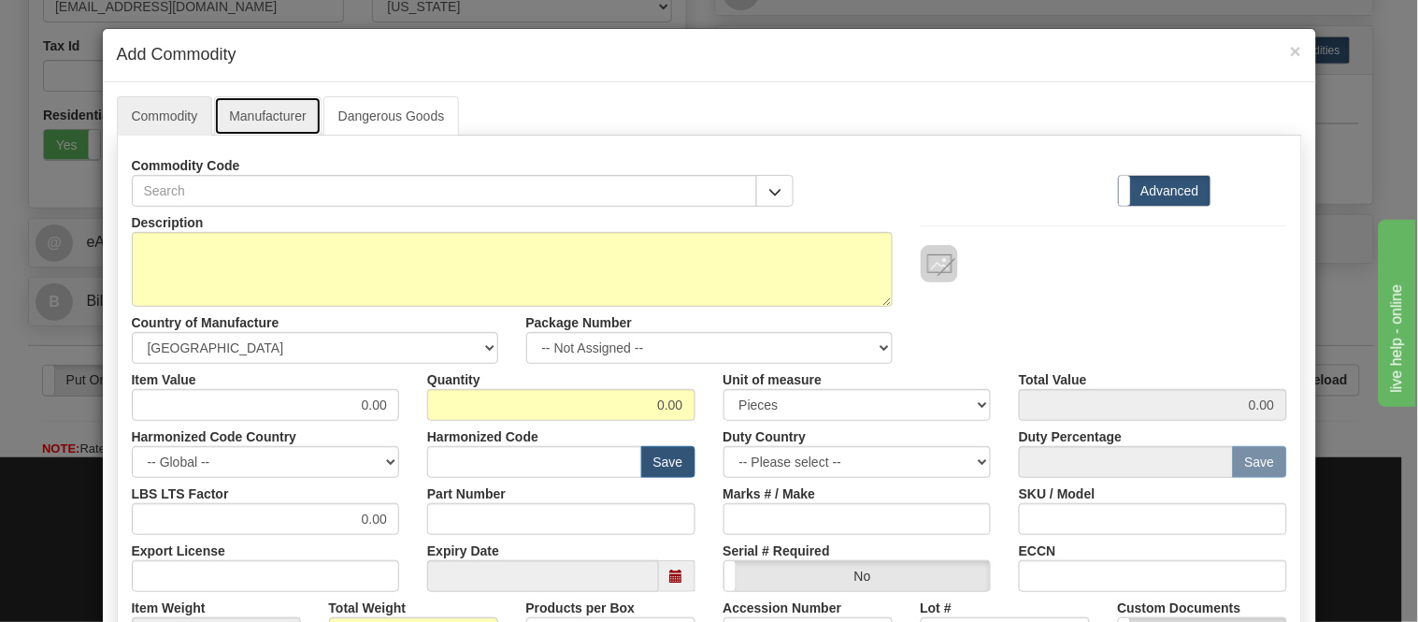
click at [276, 105] on link "Manufacturer" at bounding box center [267, 115] width 107 height 39
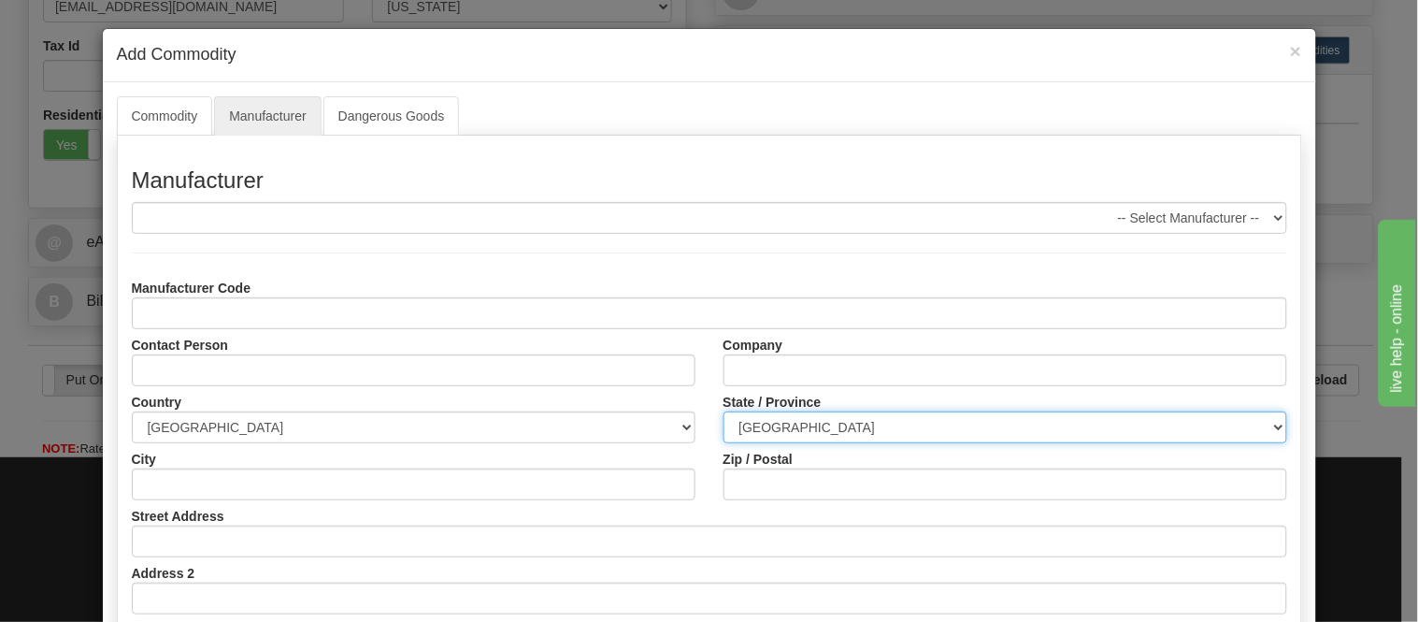
click at [853, 419] on select "ALBERTA BRITISH COLUMBIA MANITOBA NEW BRUNSWICK NEWFOUNDLAND NOVA SCOTIA NUNAVU…" at bounding box center [1006, 427] width 564 height 32
select select "ON"
click at [724, 411] on select "ALBERTA BRITISH COLUMBIA MANITOBA NEW BRUNSWICK NEWFOUNDLAND NOVA SCOTIA NUNAVU…" at bounding box center [1006, 427] width 564 height 32
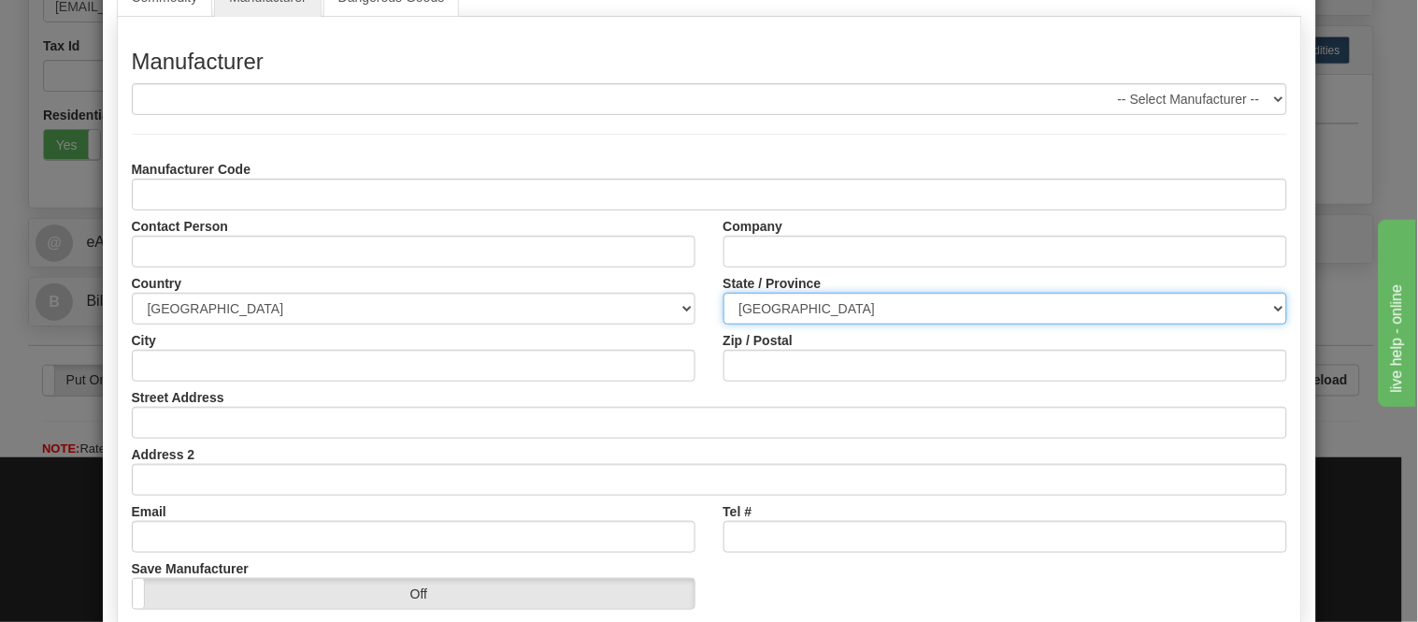
scroll to position [235, 0]
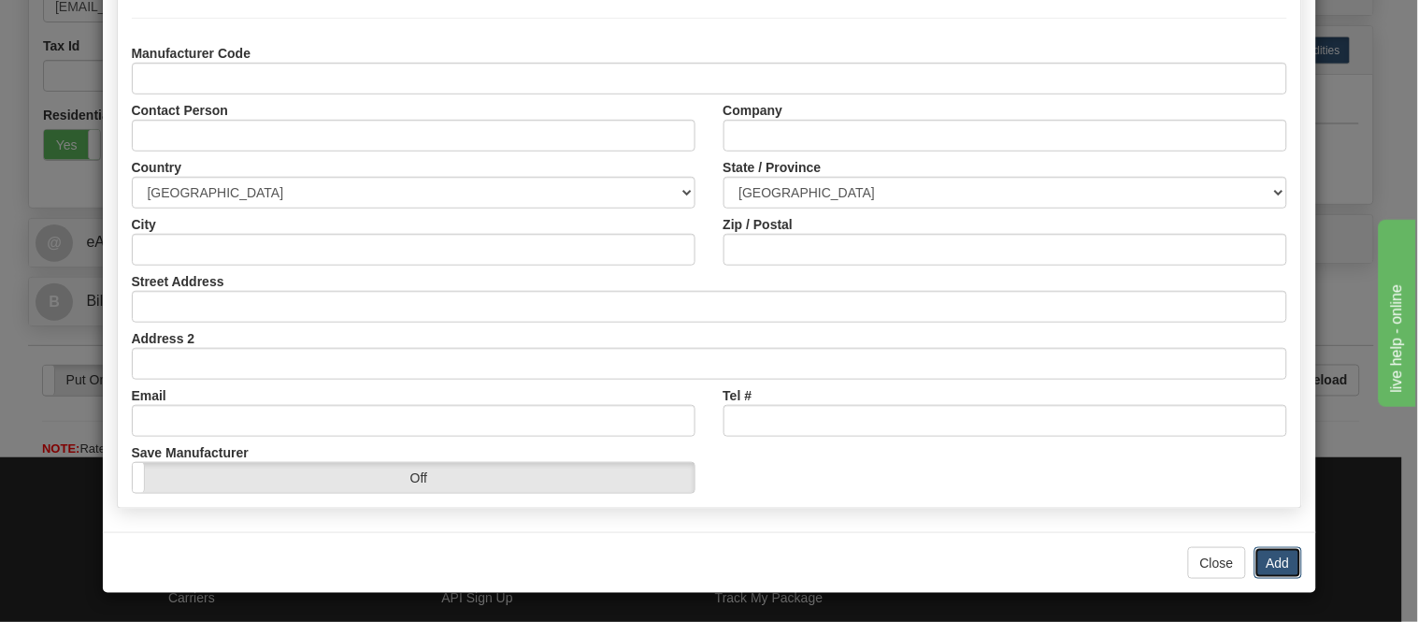
click at [1262, 577] on button "Add" at bounding box center [1279, 563] width 48 height 32
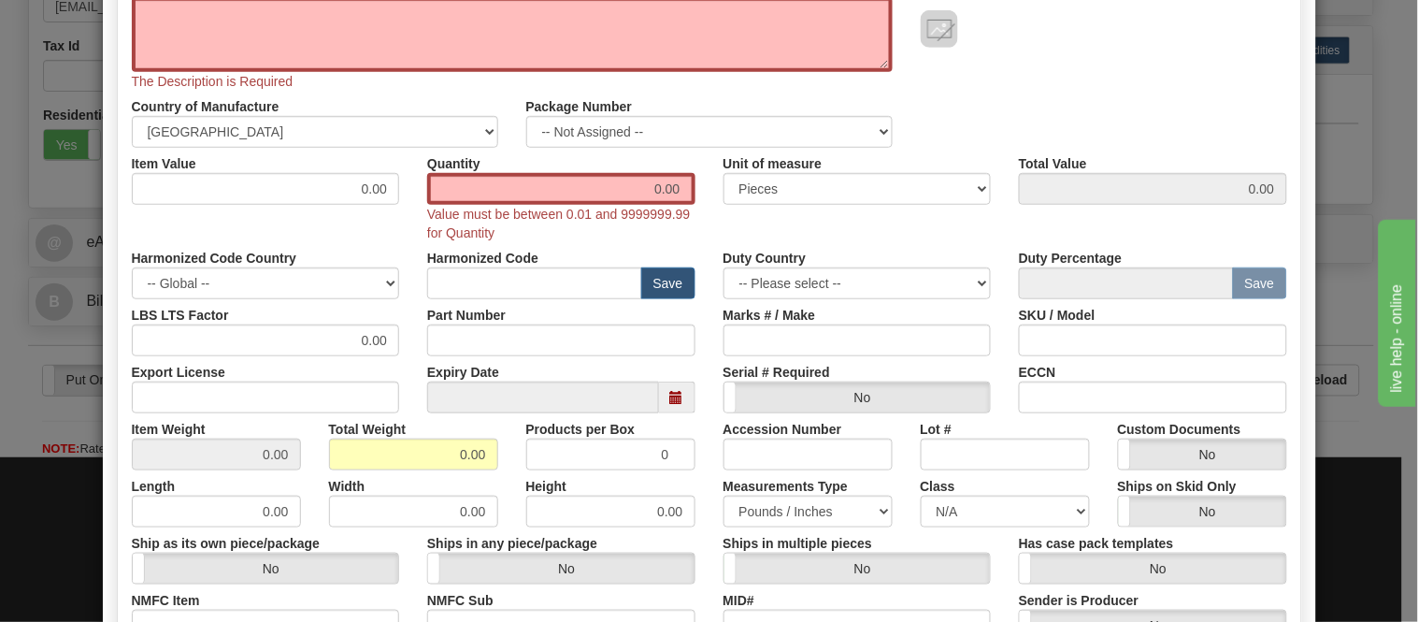
scroll to position [0, 0]
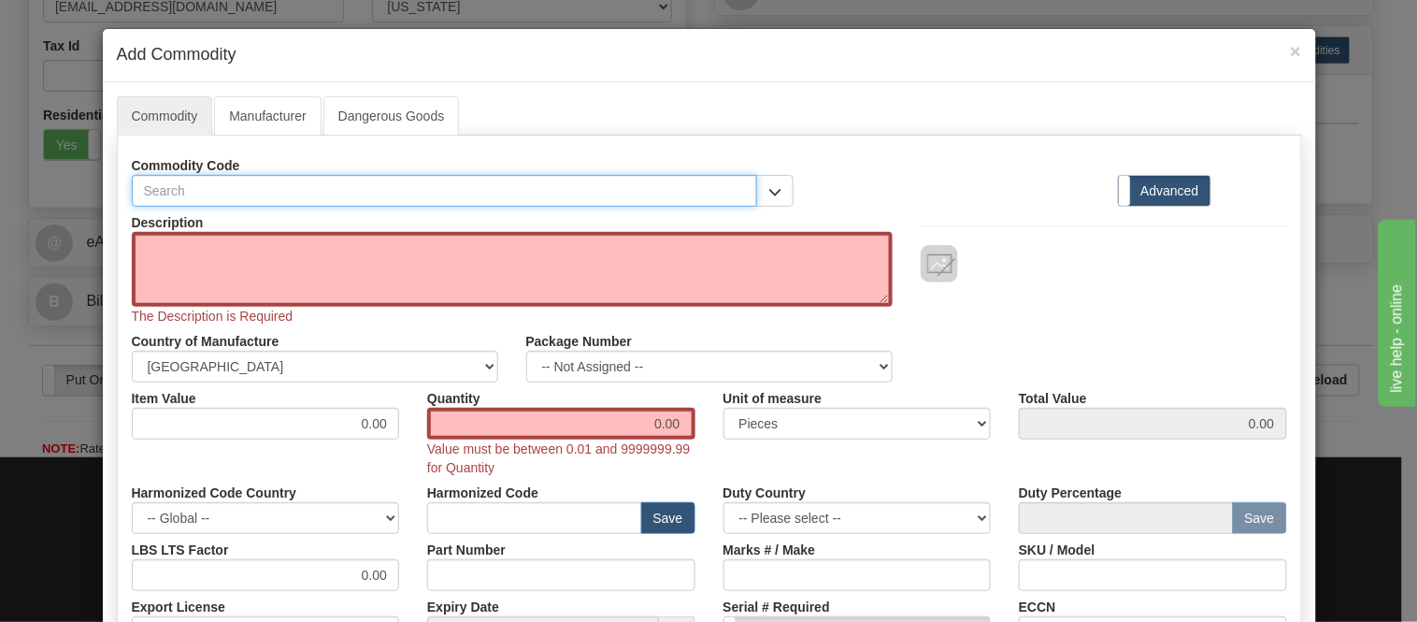
click at [337, 189] on input "text" at bounding box center [445, 191] width 626 height 32
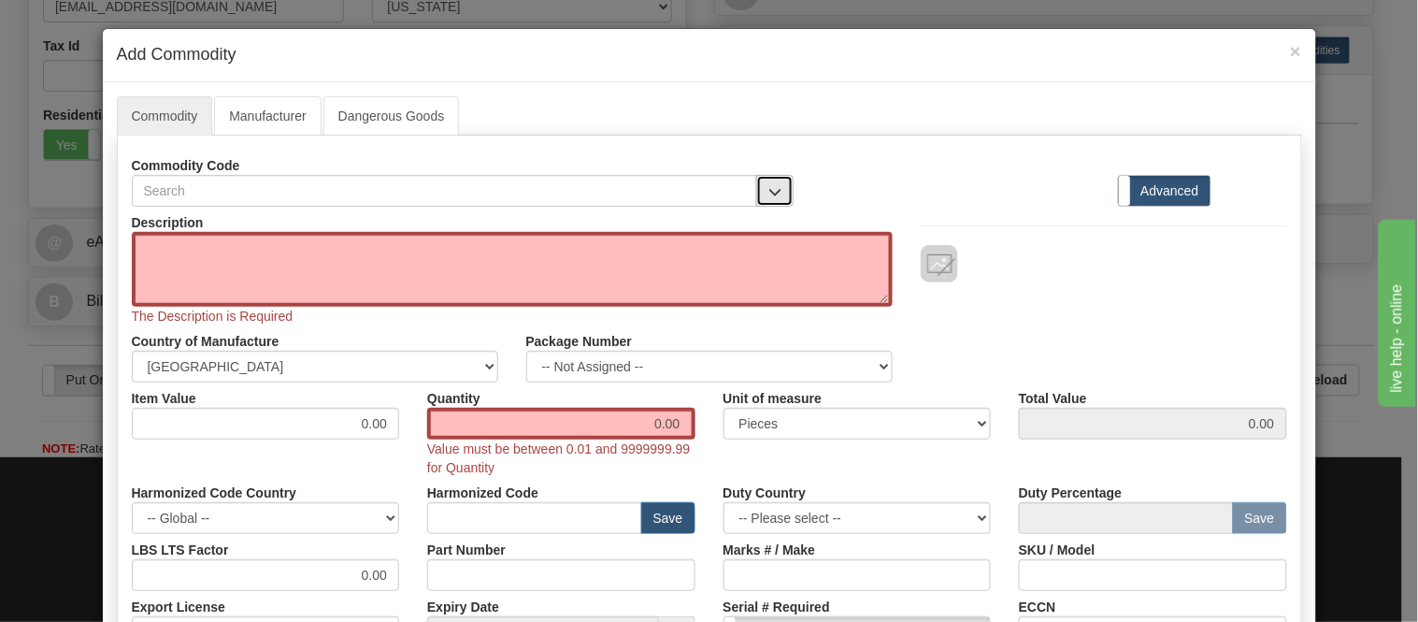
click at [769, 189] on span "button" at bounding box center [775, 192] width 13 height 12
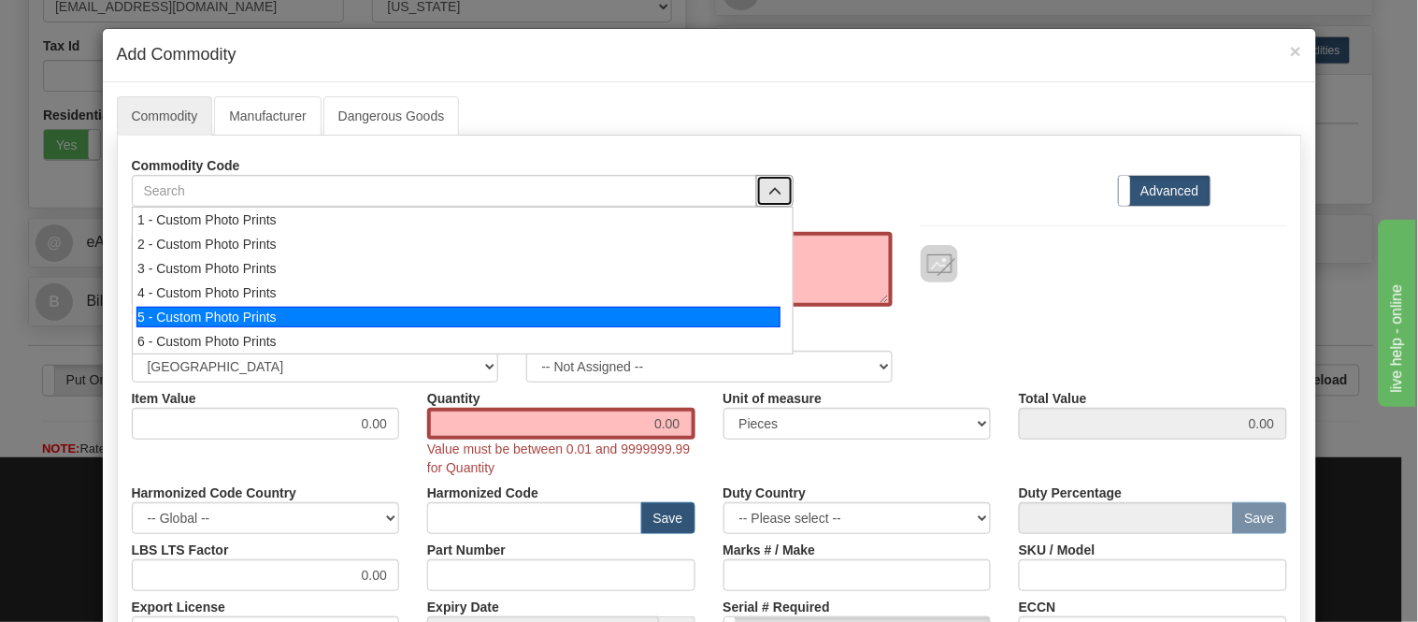
click at [742, 305] on li "5 - Custom Photo Prints" at bounding box center [463, 317] width 660 height 24
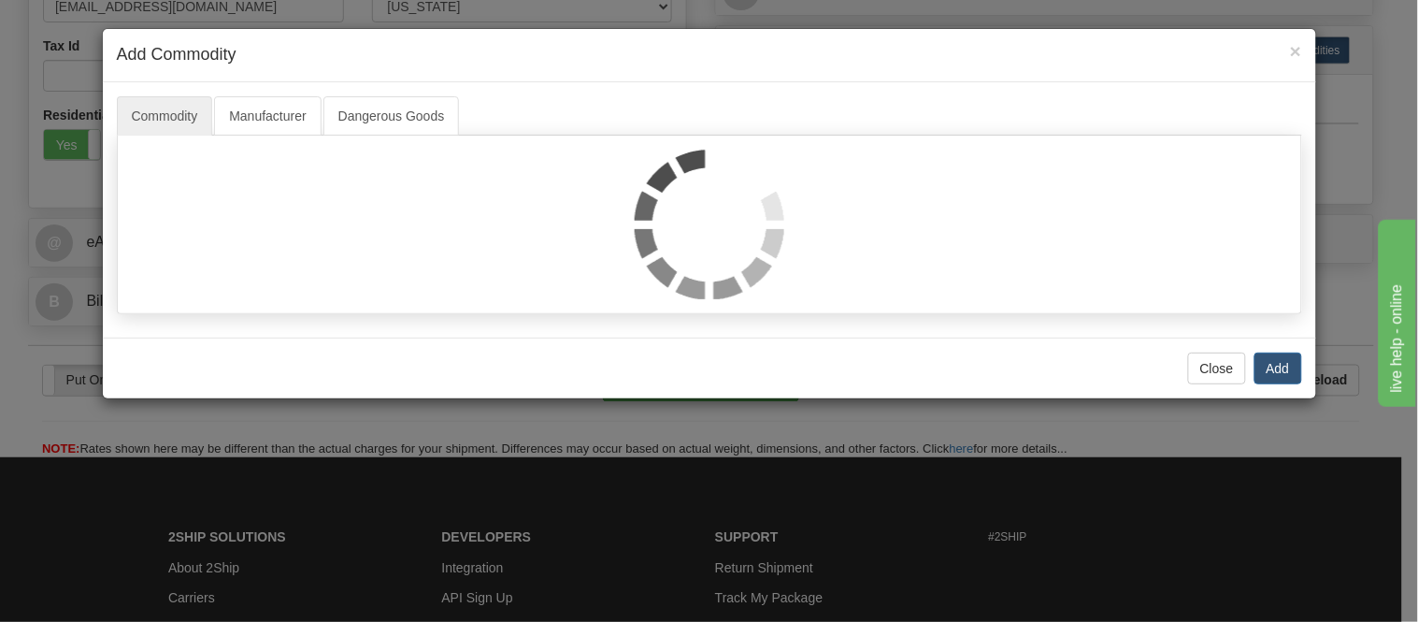
select select "1"
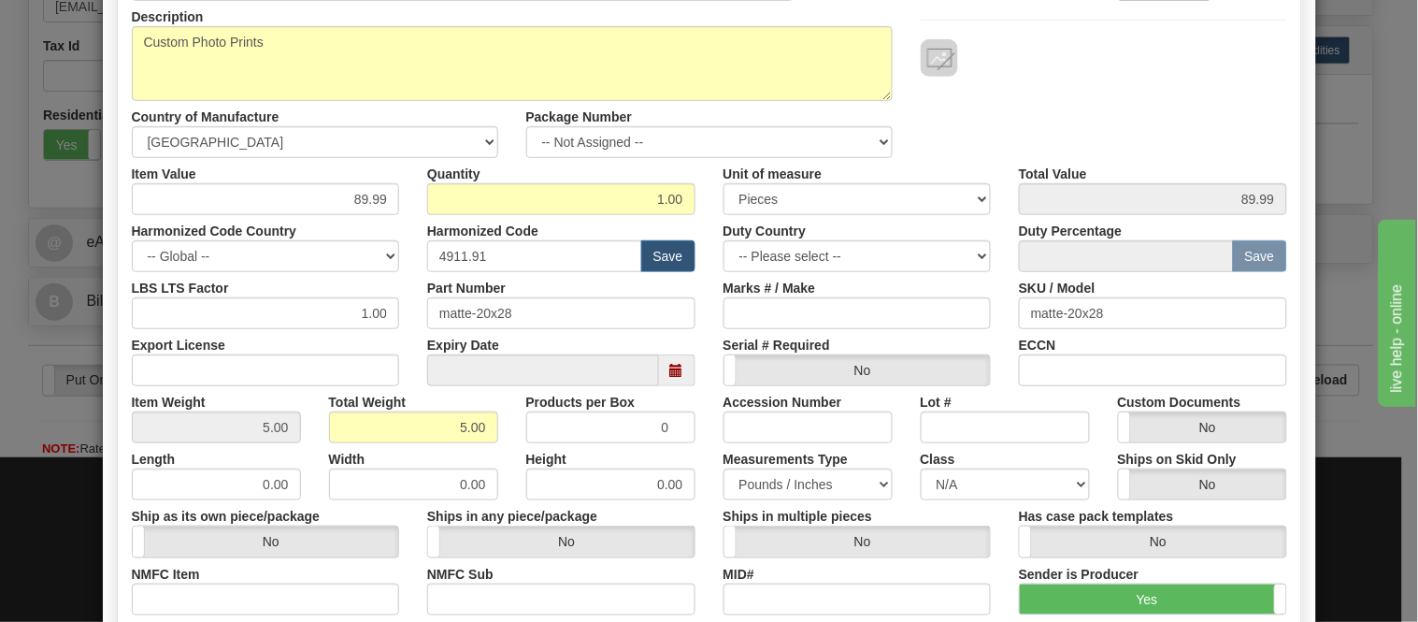
scroll to position [208, 0]
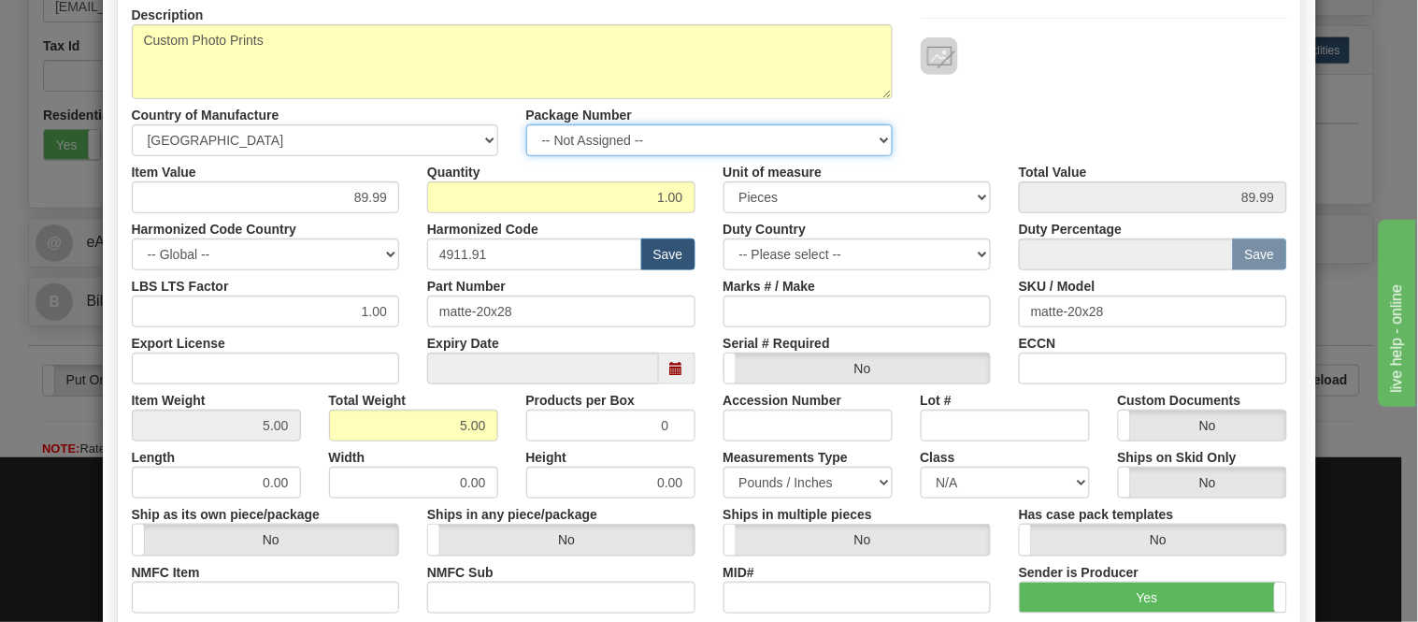
click at [801, 134] on select "-- Not Assigned -- Item 1" at bounding box center [709, 140] width 367 height 32
select select "0"
click at [526, 124] on select "-- Not Assigned -- Item 1" at bounding box center [709, 140] width 367 height 32
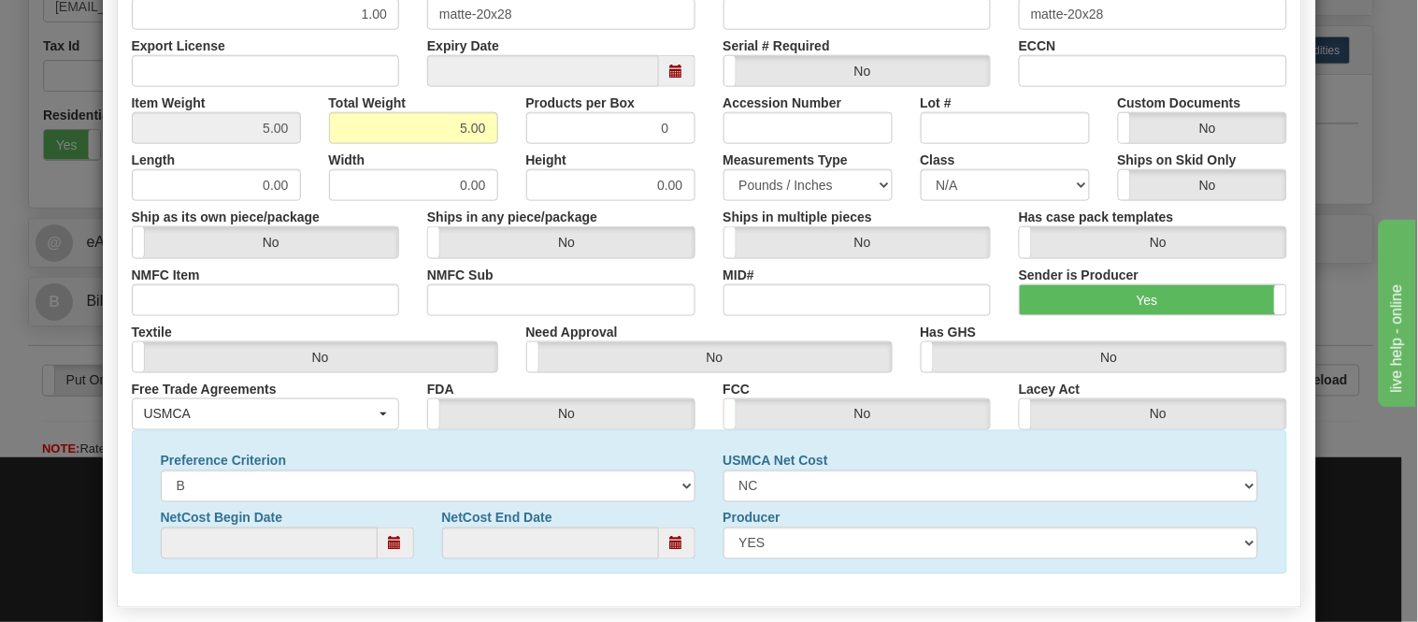
scroll to position [604, 0]
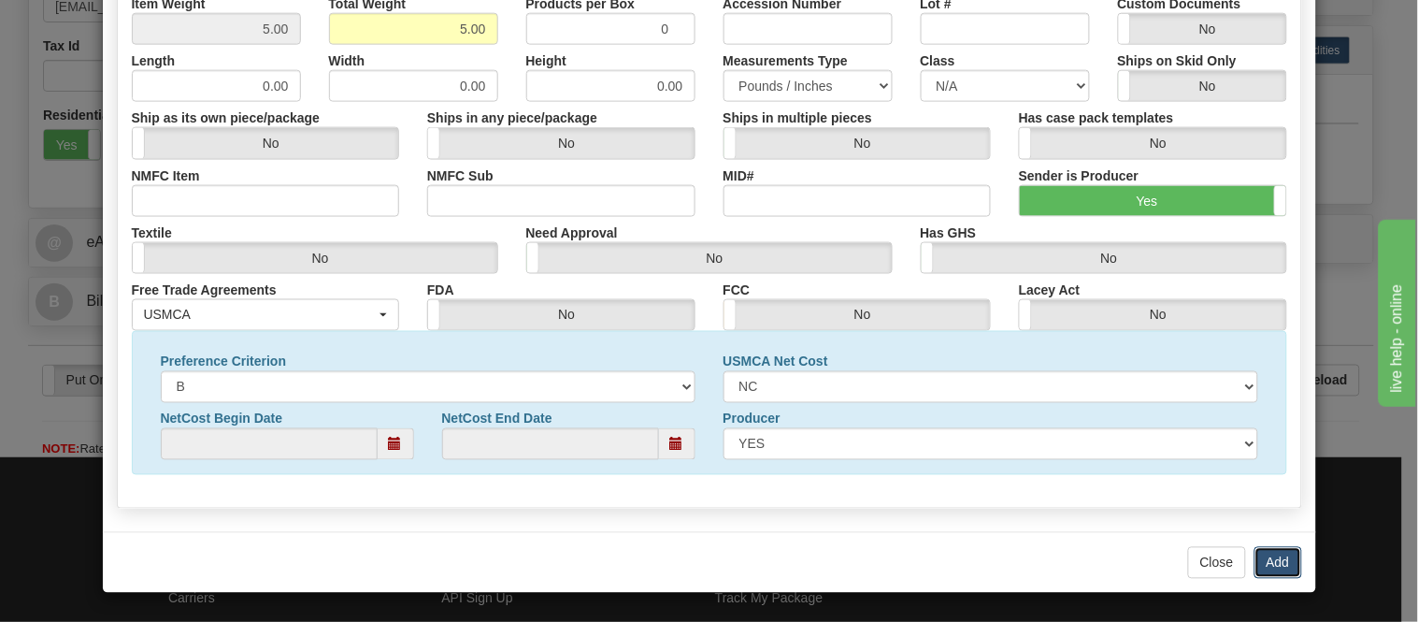
click at [1275, 563] on button "Add" at bounding box center [1279, 563] width 48 height 32
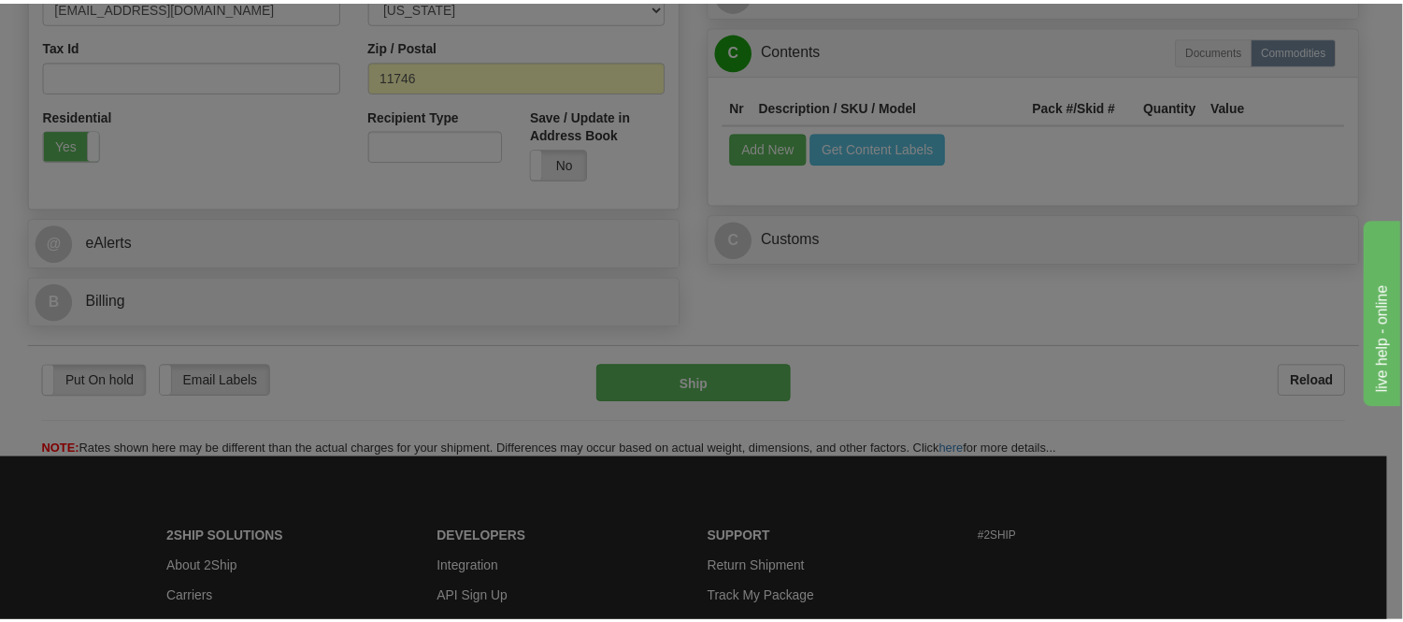
scroll to position [0, 0]
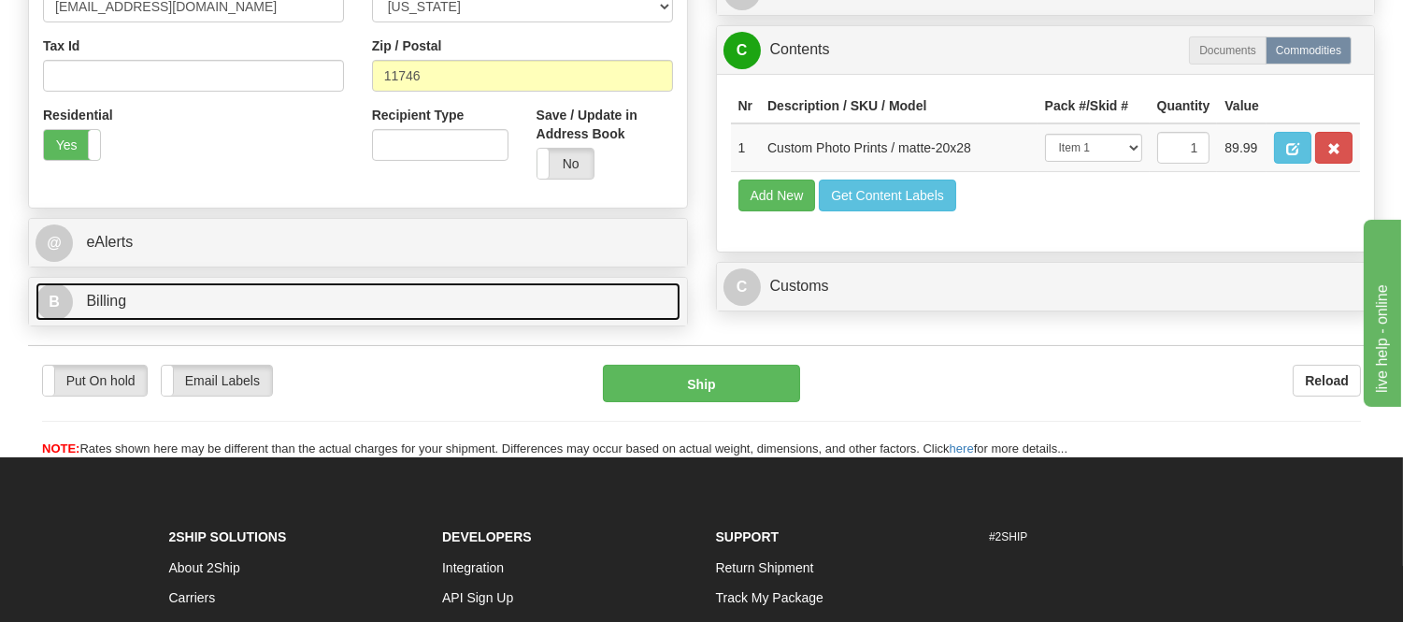
click at [430, 304] on link "B Billing" at bounding box center [358, 301] width 645 height 38
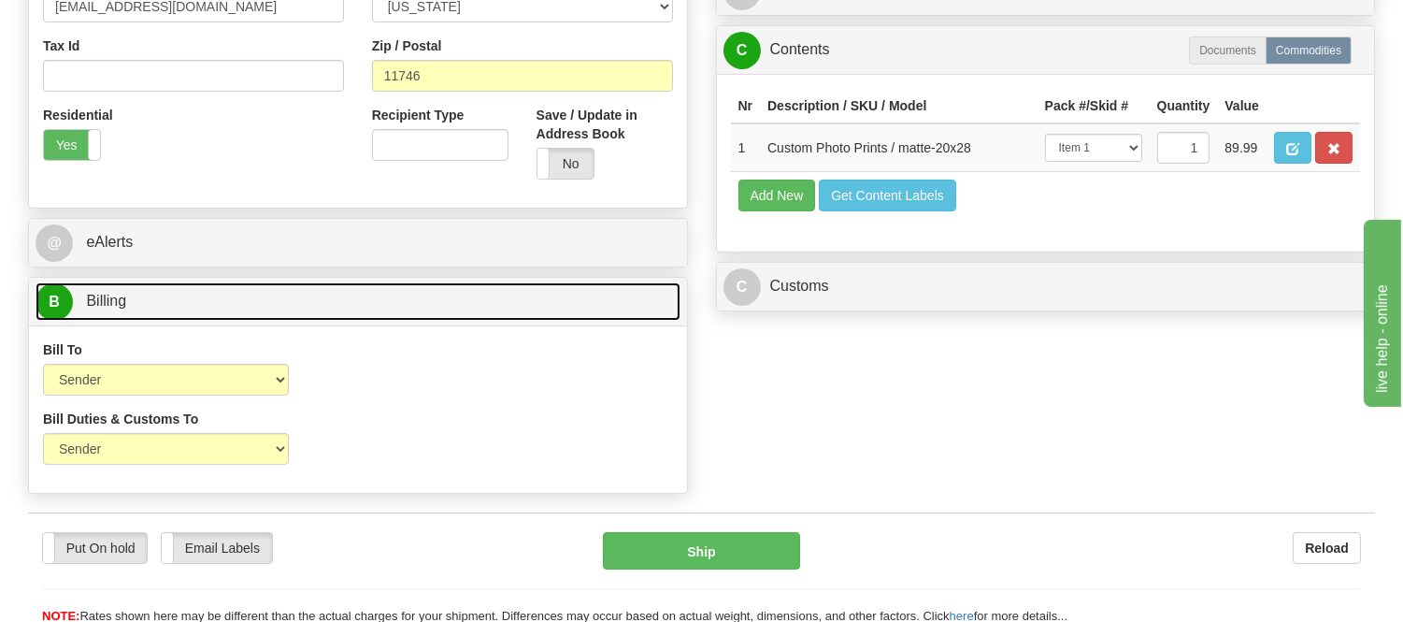
click at [436, 295] on link "B Billing" at bounding box center [358, 301] width 645 height 38
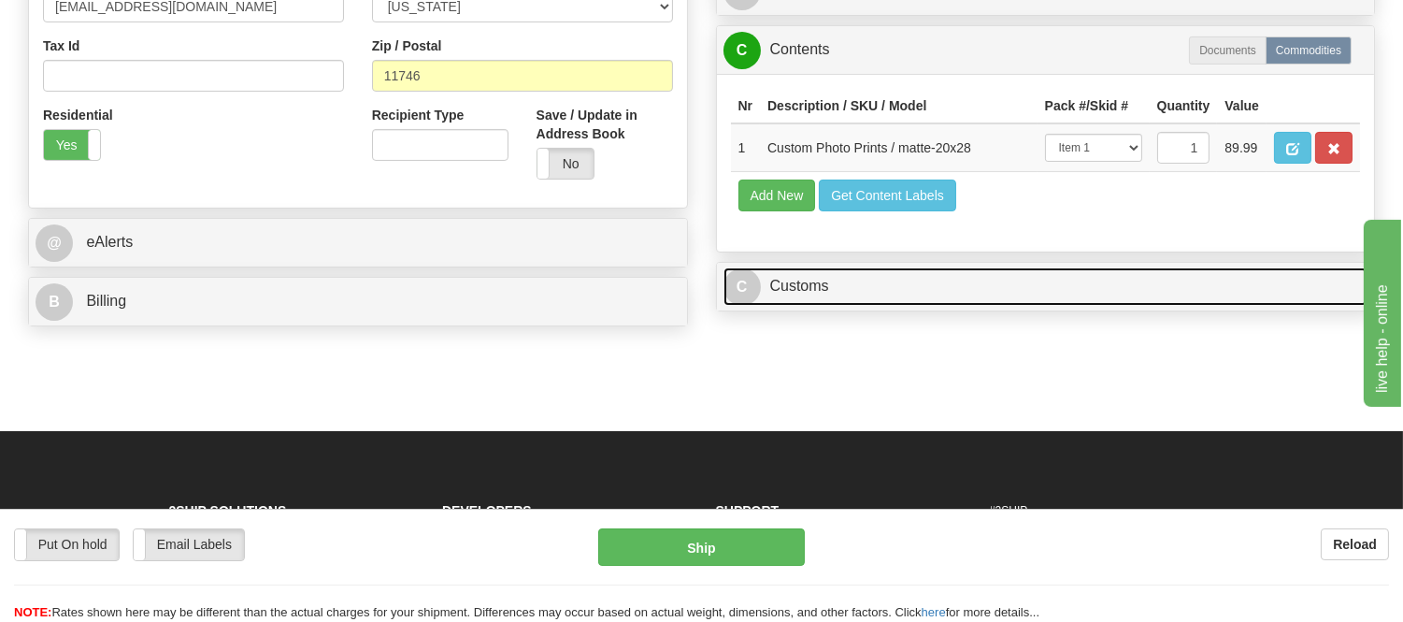
click at [873, 306] on link "C Customs" at bounding box center [1046, 286] width 645 height 38
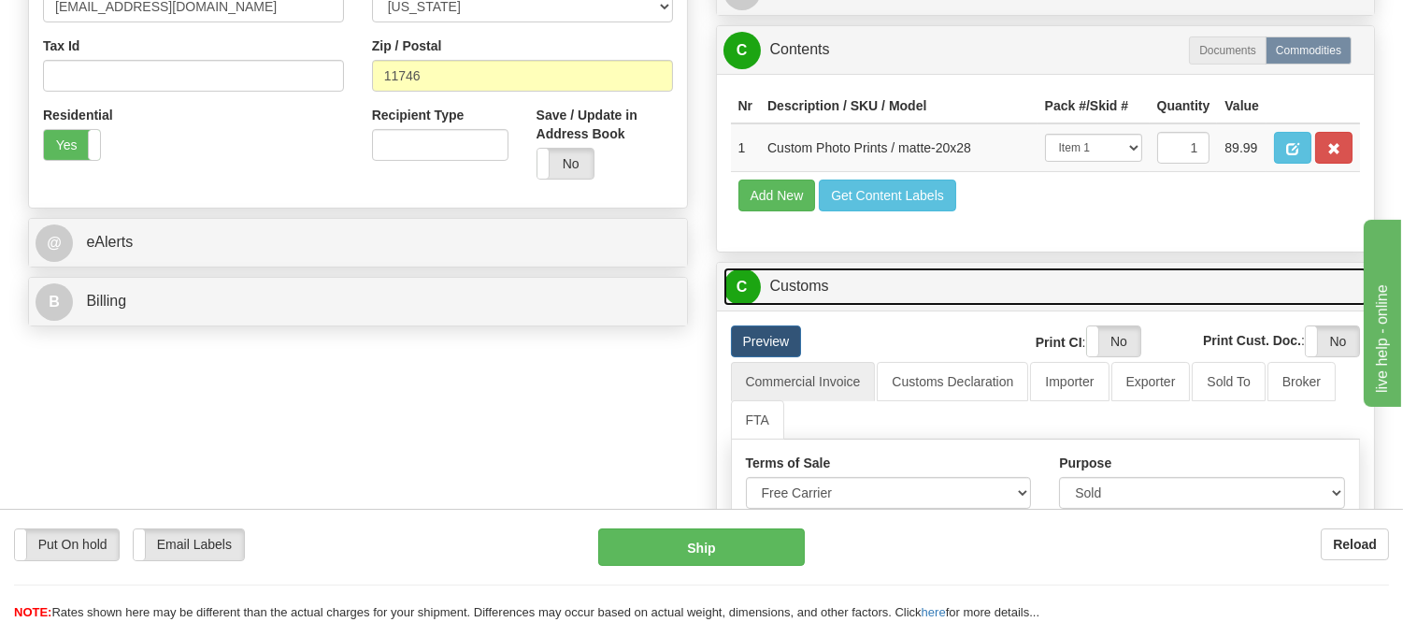
scroll to position [830, 0]
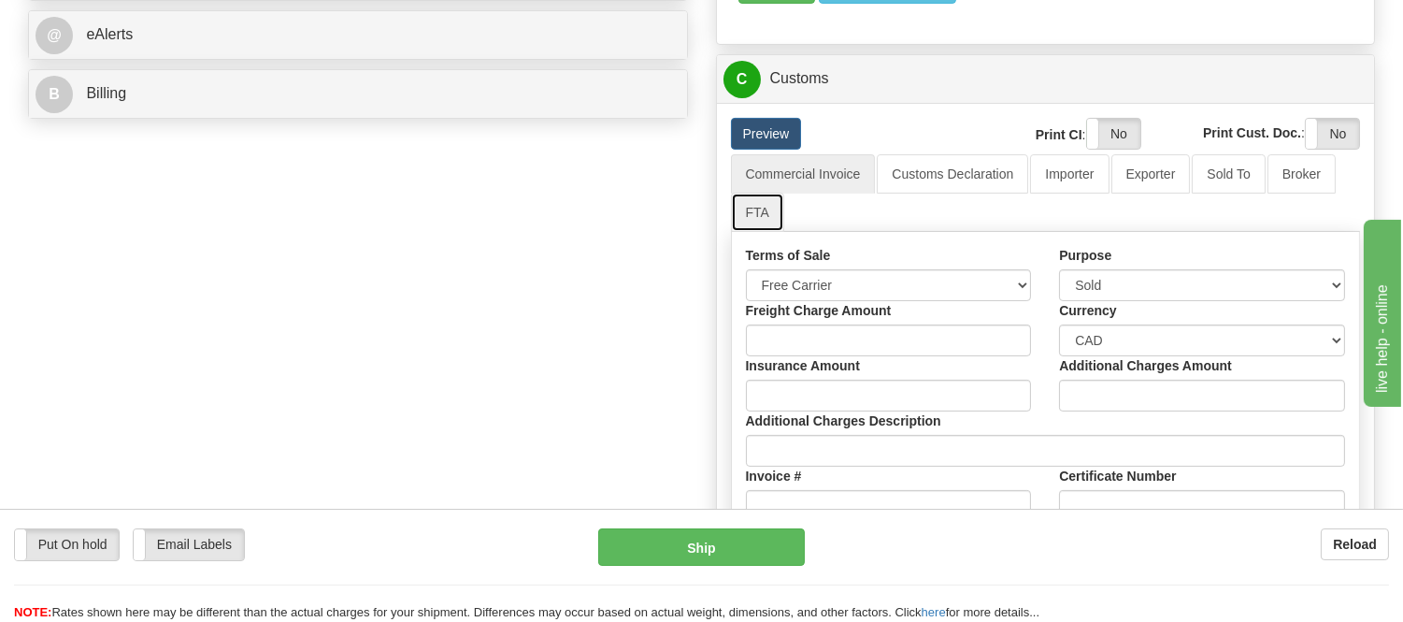
click at [746, 232] on link "FTA" at bounding box center [757, 212] width 53 height 39
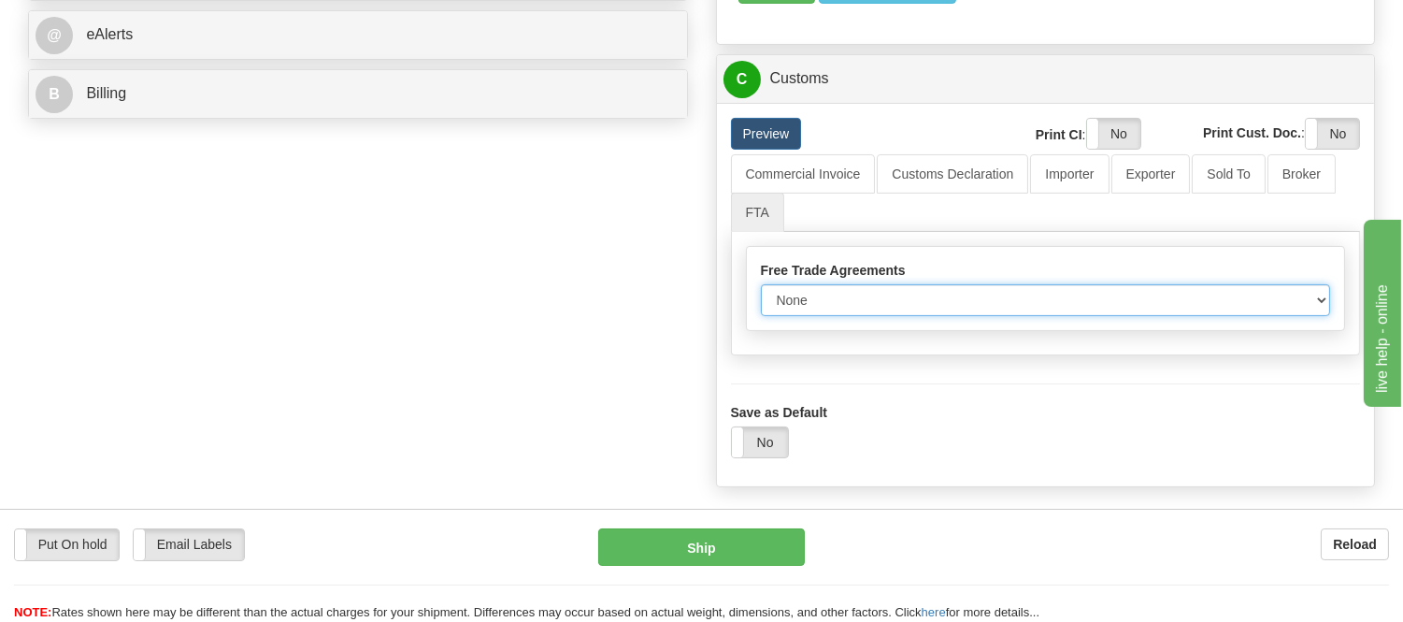
click at [801, 316] on select "None Other USMCA CETA CUKTCA" at bounding box center [1046, 300] width 570 height 32
select select "1"
click at [761, 316] on select "None Other USMCA CETA CUKTCA" at bounding box center [1046, 300] width 570 height 32
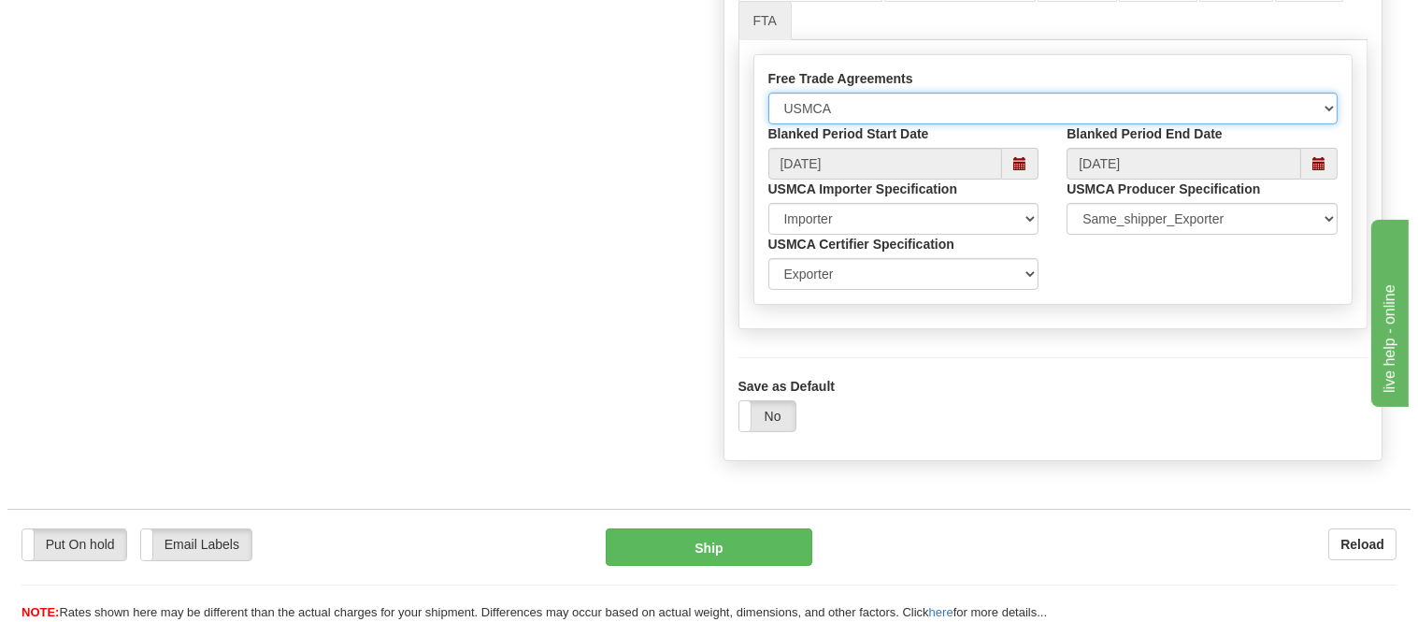
scroll to position [1039, 0]
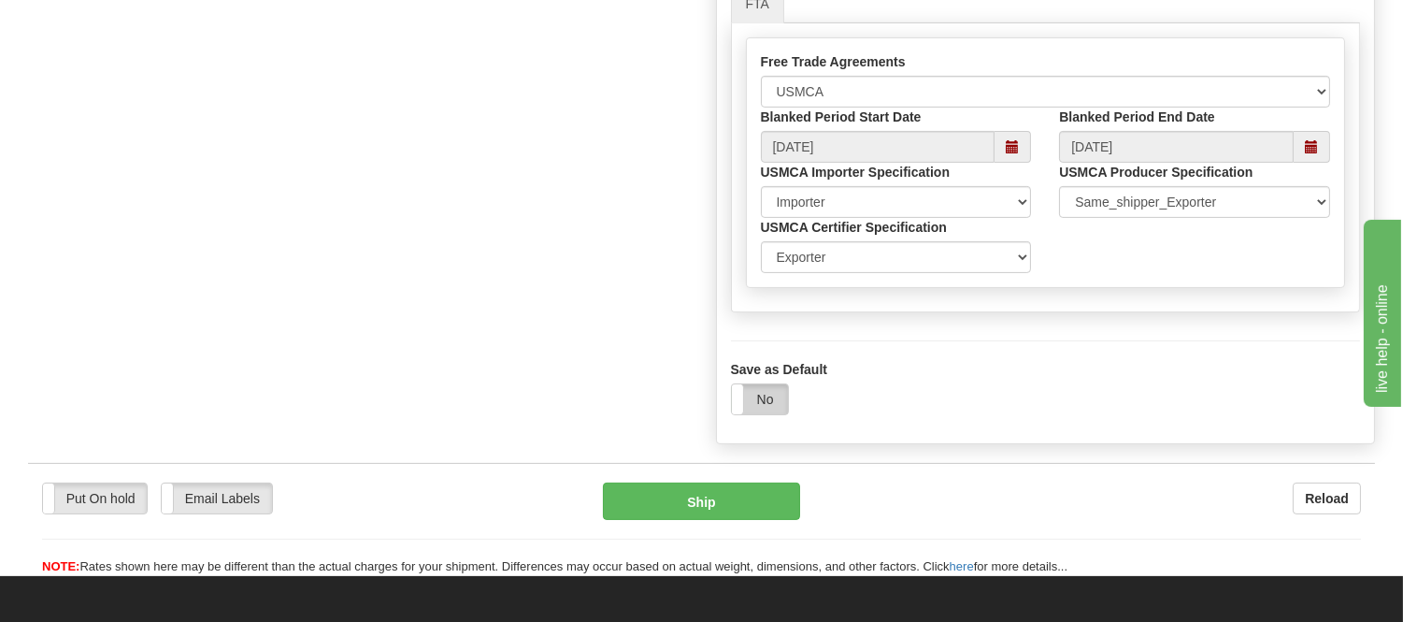
click at [754, 414] on label "No" at bounding box center [760, 399] width 56 height 30
click at [721, 520] on button "Ship" at bounding box center [701, 500] width 196 height 37
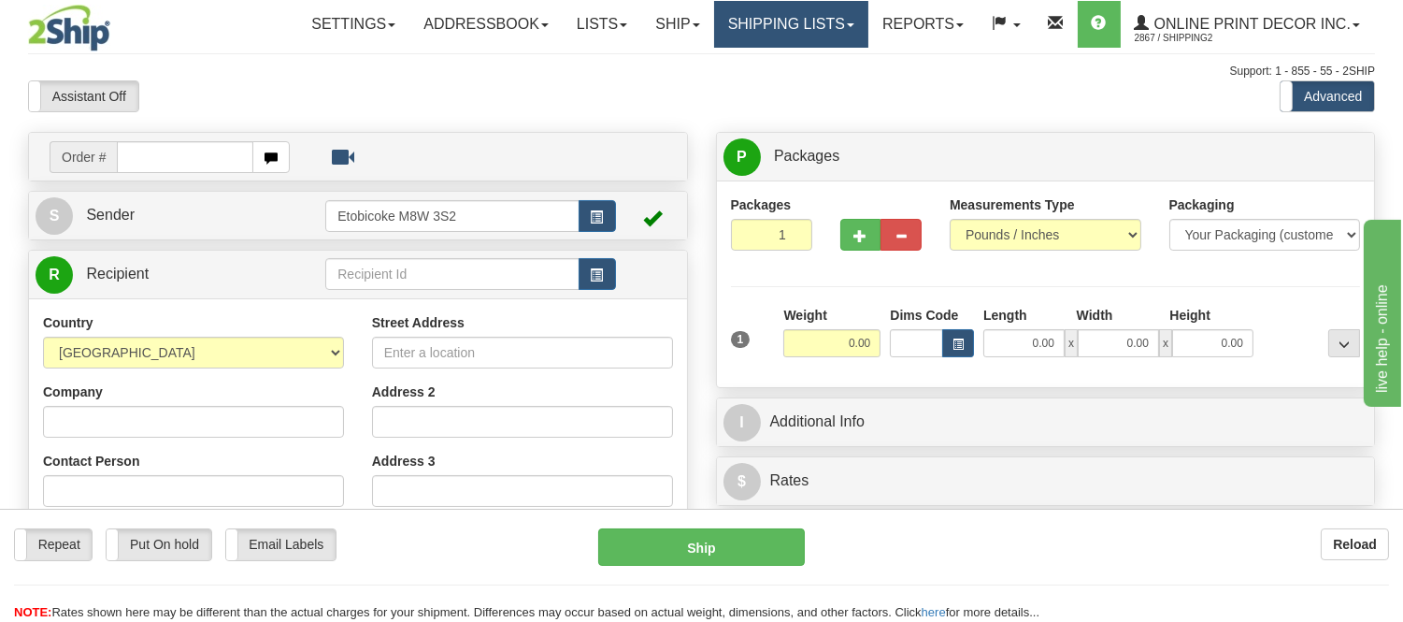
click at [731, 42] on link "Shipping lists" at bounding box center [791, 24] width 154 height 47
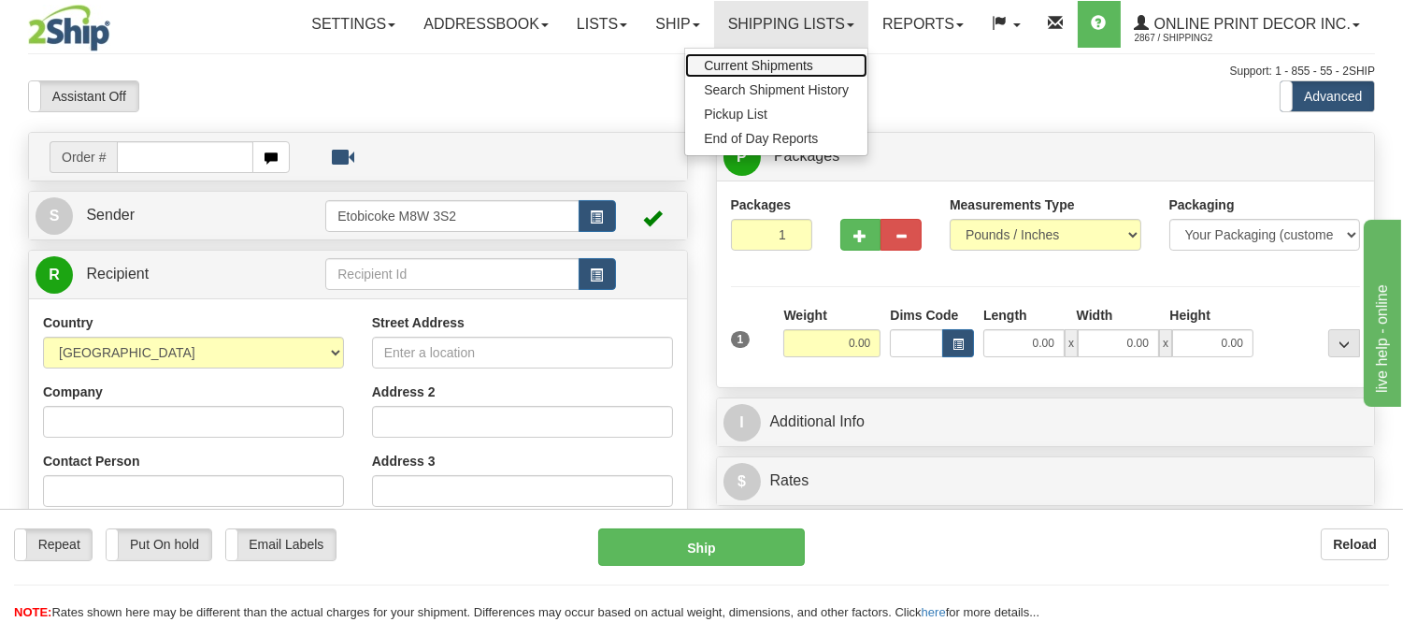
click at [722, 58] on span "Current Shipments" at bounding box center [758, 65] width 109 height 15
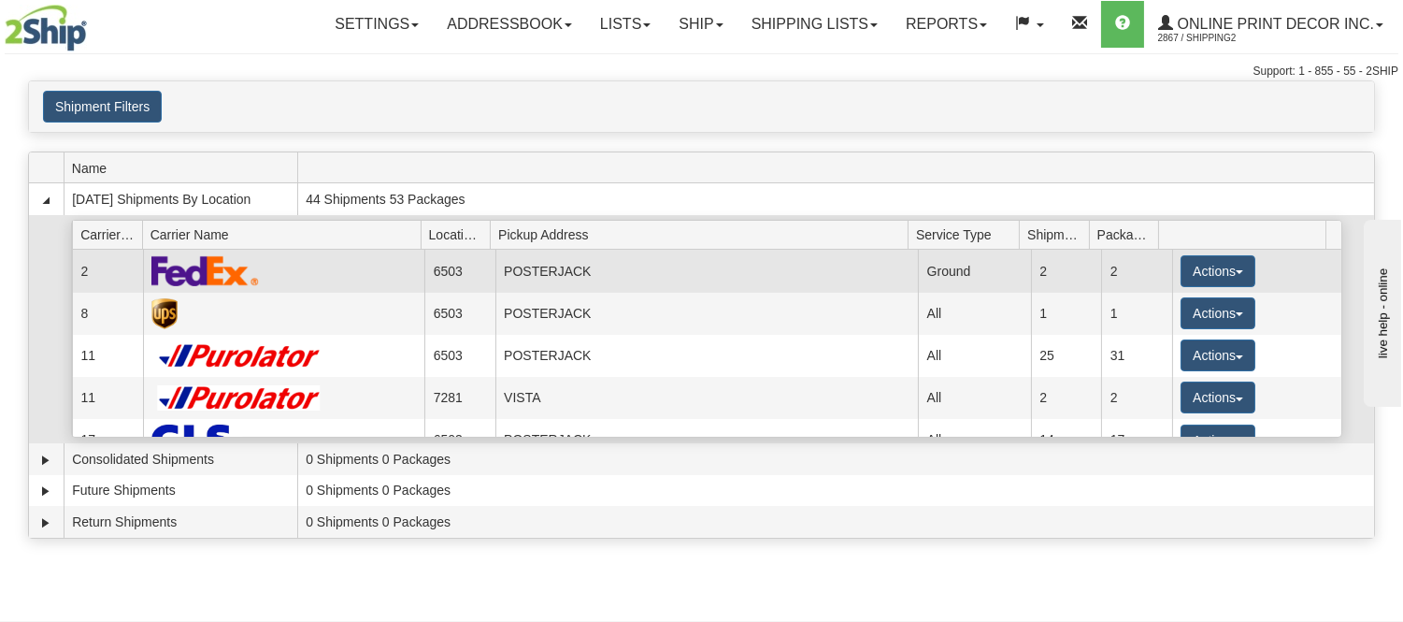
click at [1219, 250] on td "Actions Details Close Pickup Zip Print" at bounding box center [1256, 271] width 169 height 42
click at [1215, 257] on button "Actions" at bounding box center [1218, 271] width 75 height 32
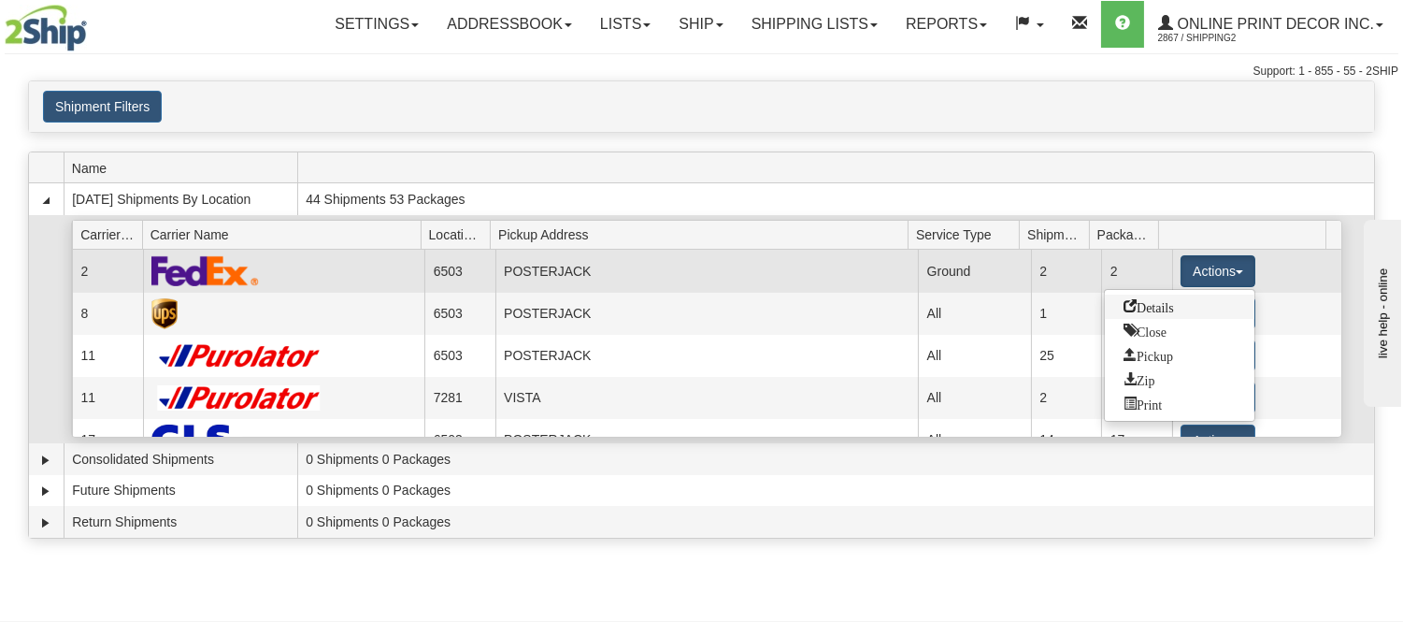
click at [1165, 309] on span "Details" at bounding box center [1149, 305] width 50 height 13
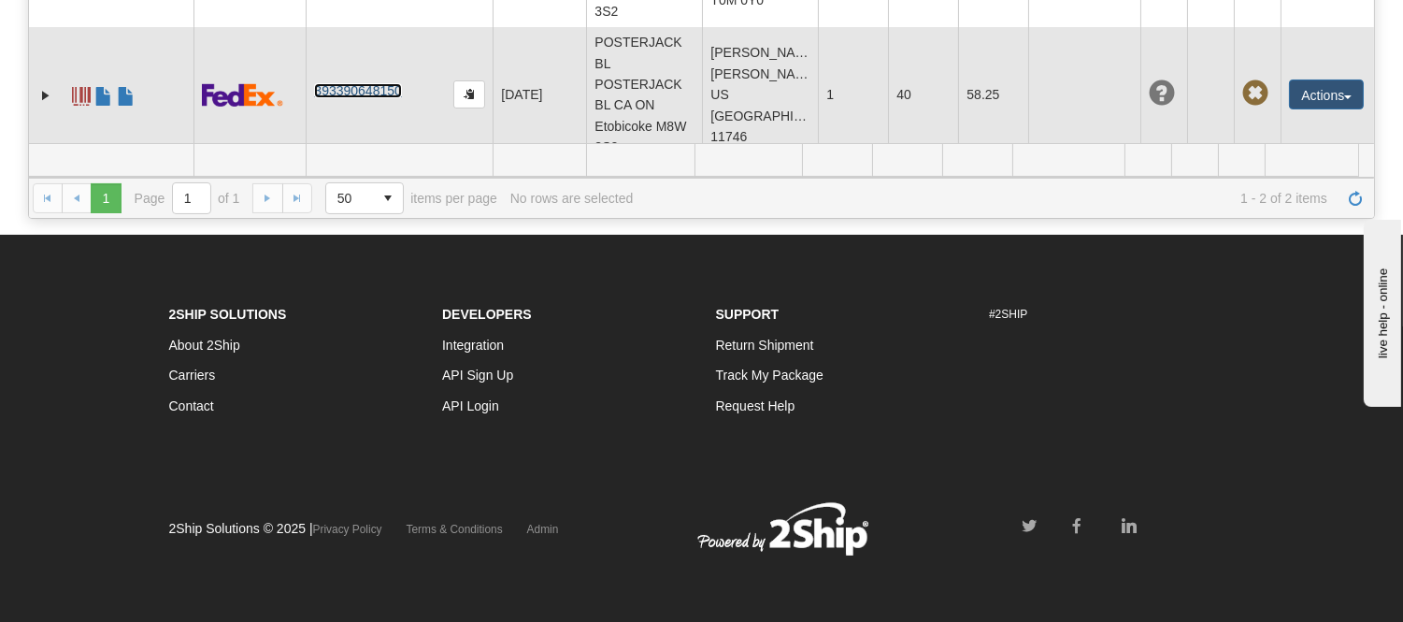
click at [361, 97] on link "393390648150" at bounding box center [357, 90] width 87 height 15
click at [314, 83] on link "393390648150" at bounding box center [357, 90] width 87 height 15
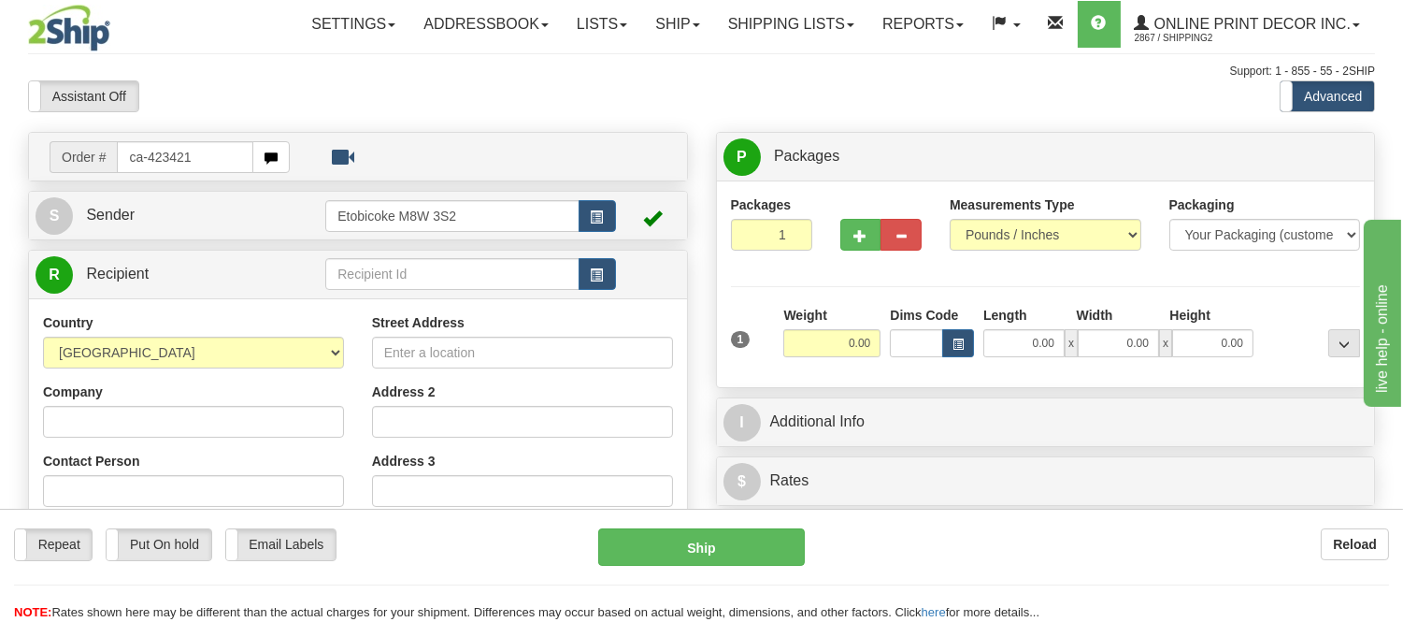
type input "ca-423421"
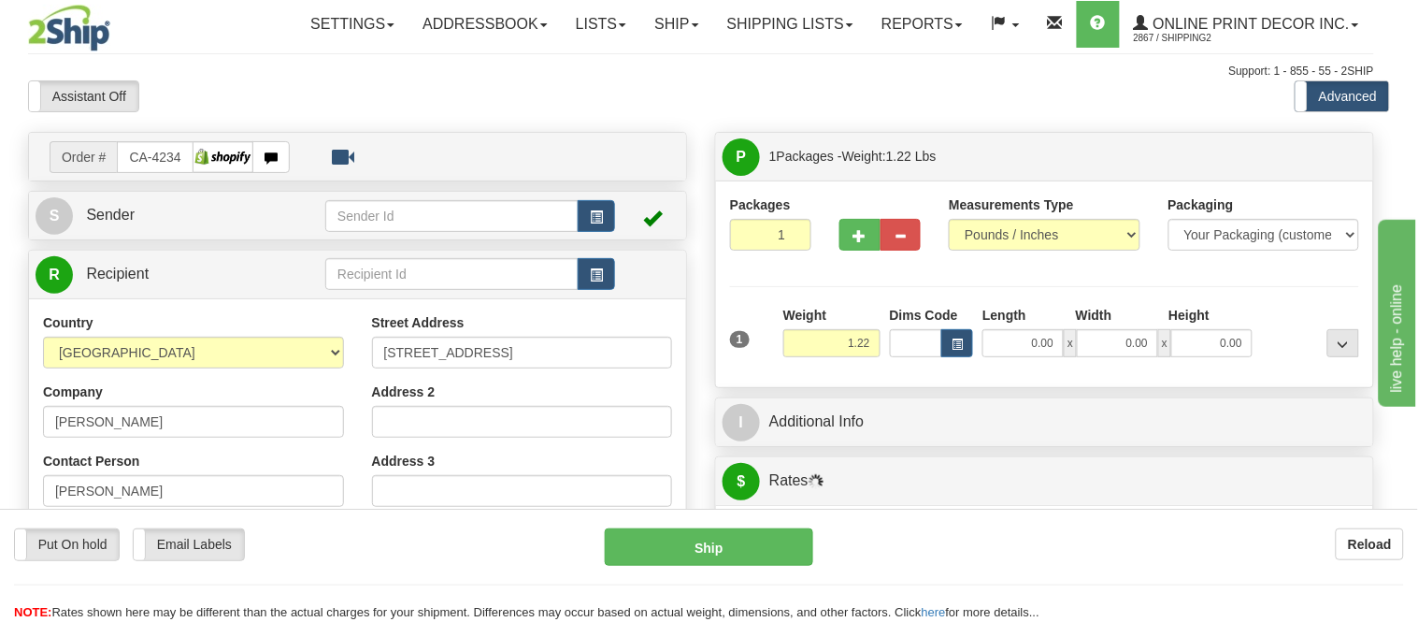
type input "HUNTSVILLE"
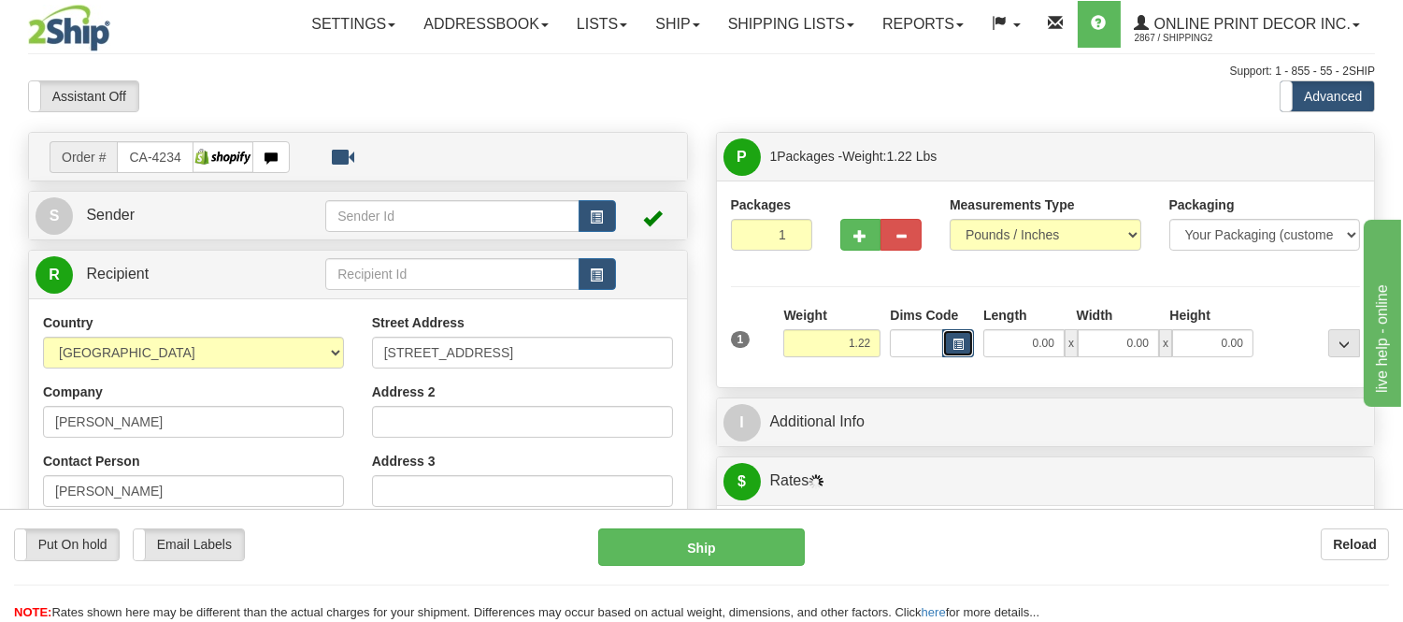
click at [964, 340] on button "button" at bounding box center [958, 343] width 32 height 28
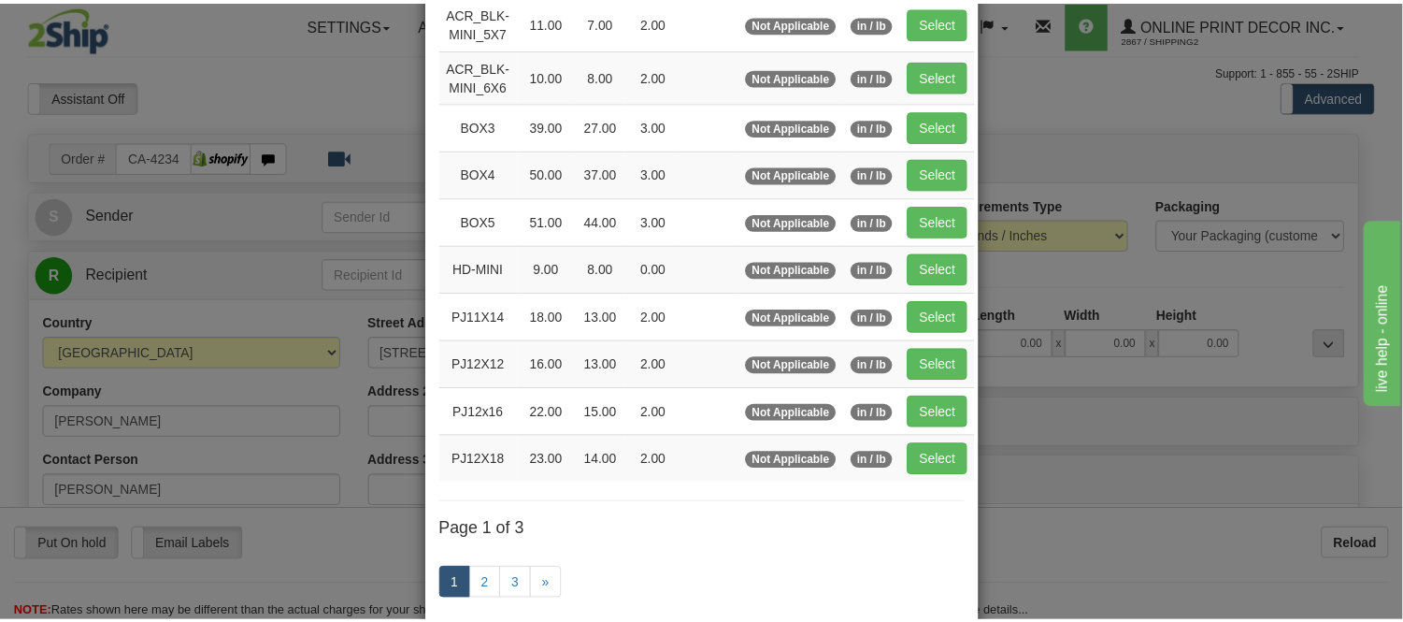
scroll to position [208, 0]
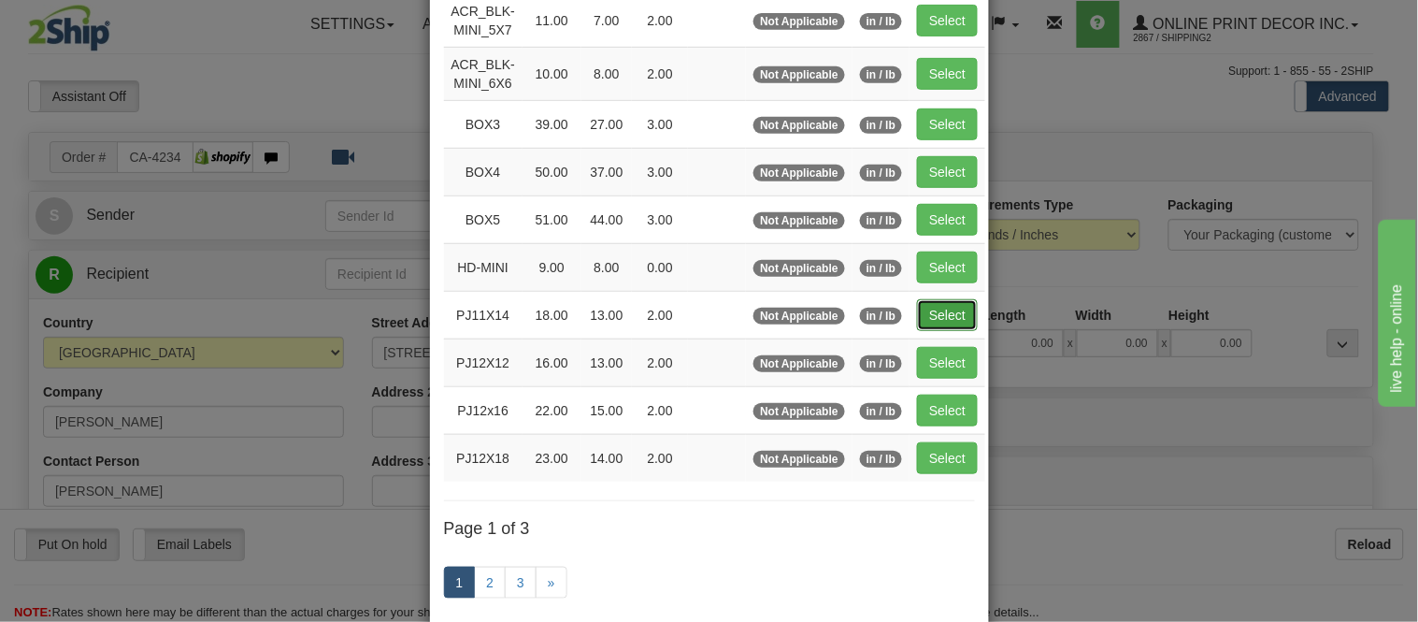
click at [941, 307] on button "Select" at bounding box center [947, 315] width 61 height 32
type input "PJ11X14"
type input "18.00"
type input "13.00"
type input "2.00"
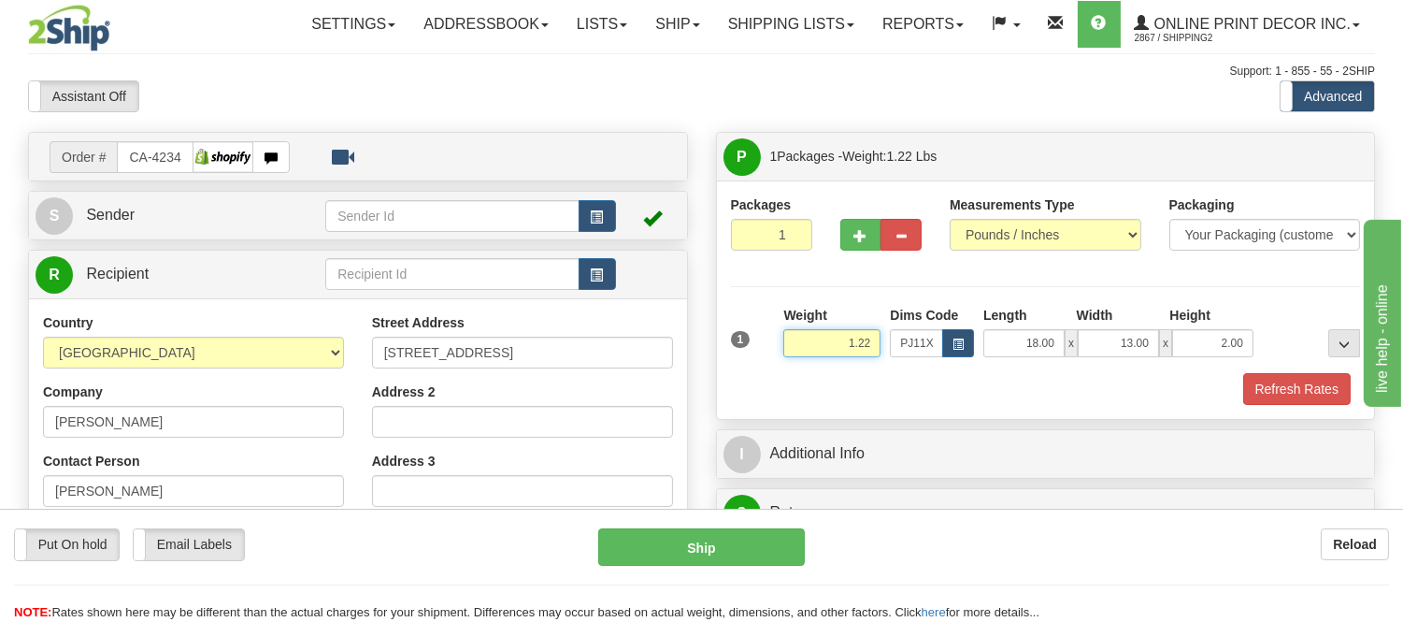
drag, startPoint x: 877, startPoint y: 343, endPoint x: 791, endPoint y: 367, distance: 89.4
click at [791, 367] on div "Weight 1.22" at bounding box center [832, 338] width 107 height 65
click button "Delete" at bounding box center [0, 0] width 0 height 0
type input "2.00"
click at [1277, 396] on button "Refresh Rates" at bounding box center [1297, 389] width 108 height 32
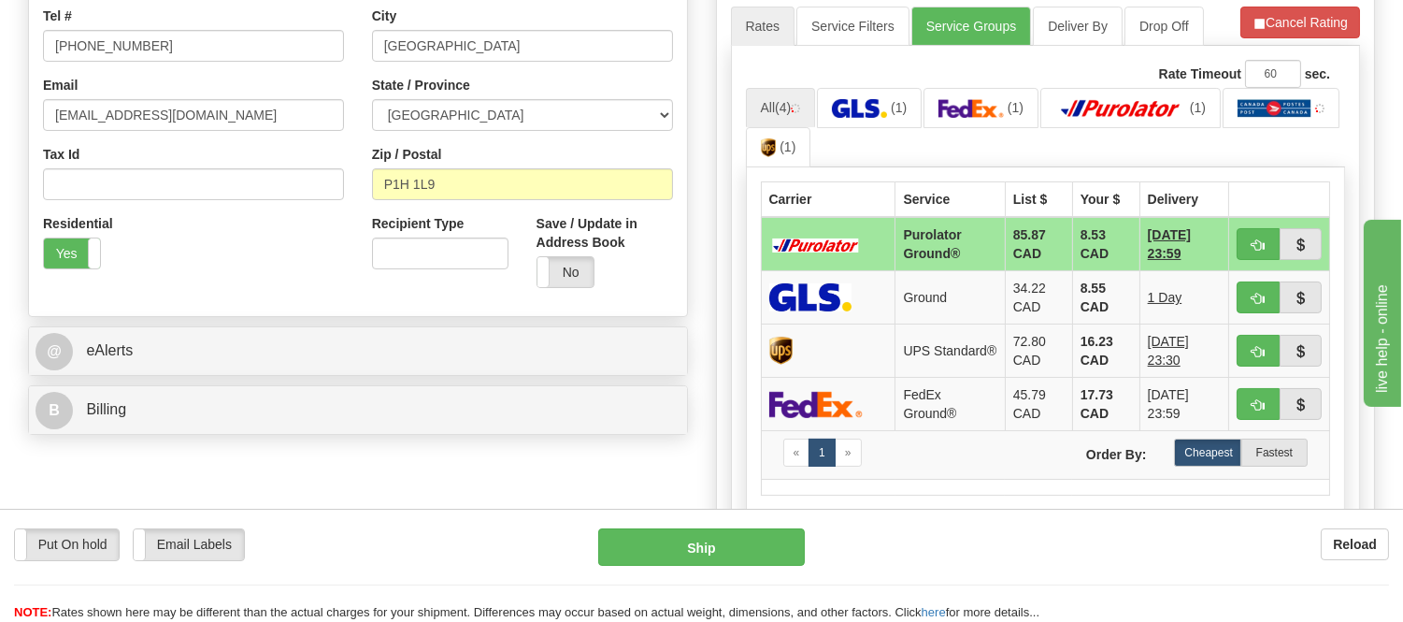
scroll to position [519, 0]
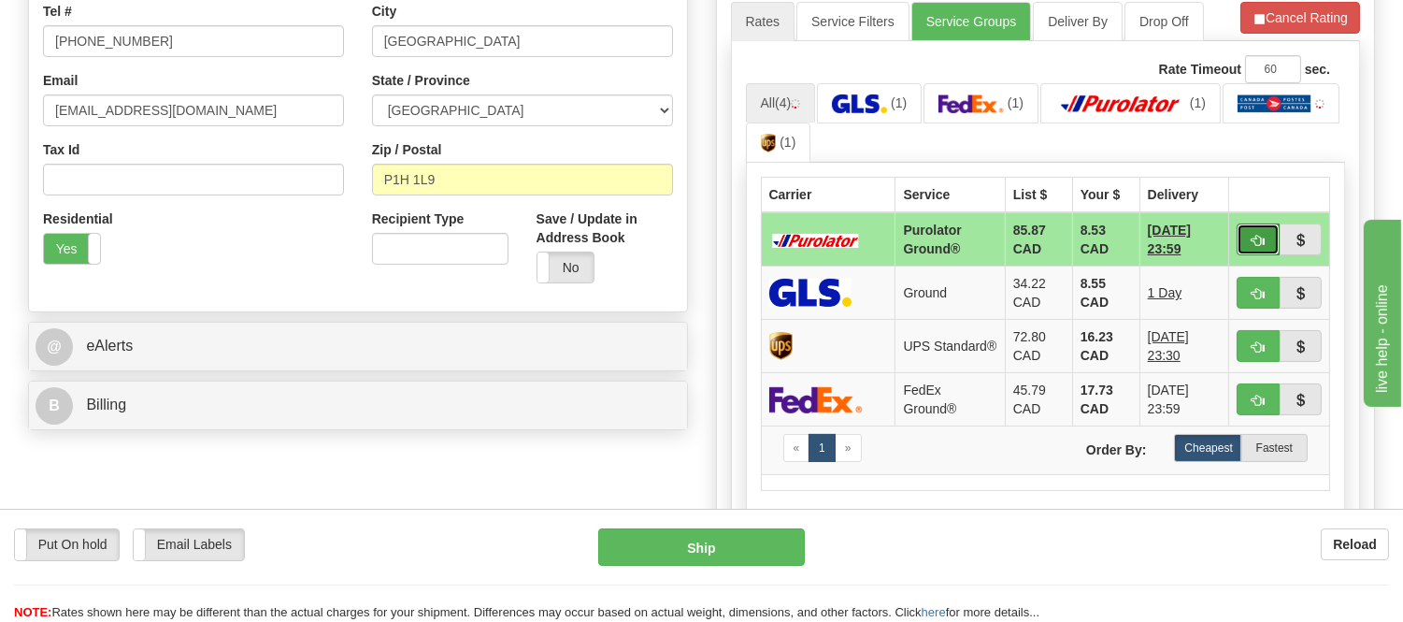
click at [1243, 236] on button "button" at bounding box center [1258, 239] width 43 height 32
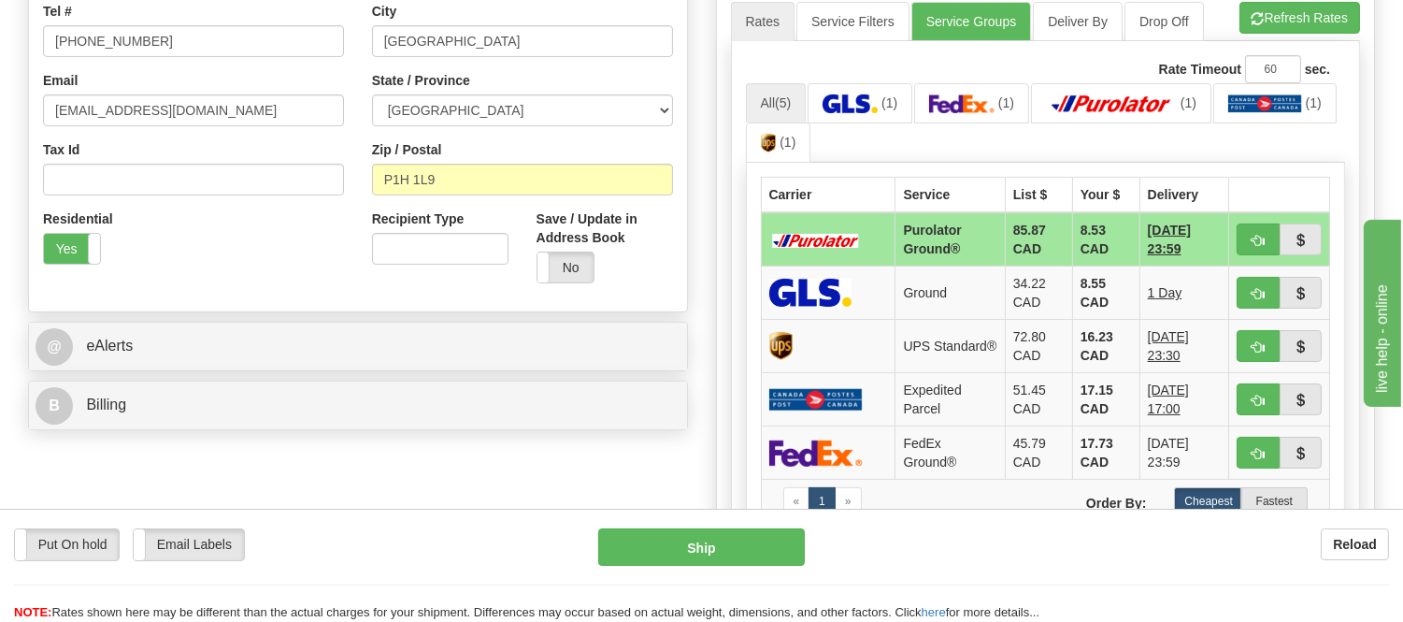
click ul "All (5) (1) (1) (1) (1) (1)"
click span "button"
type input "260"
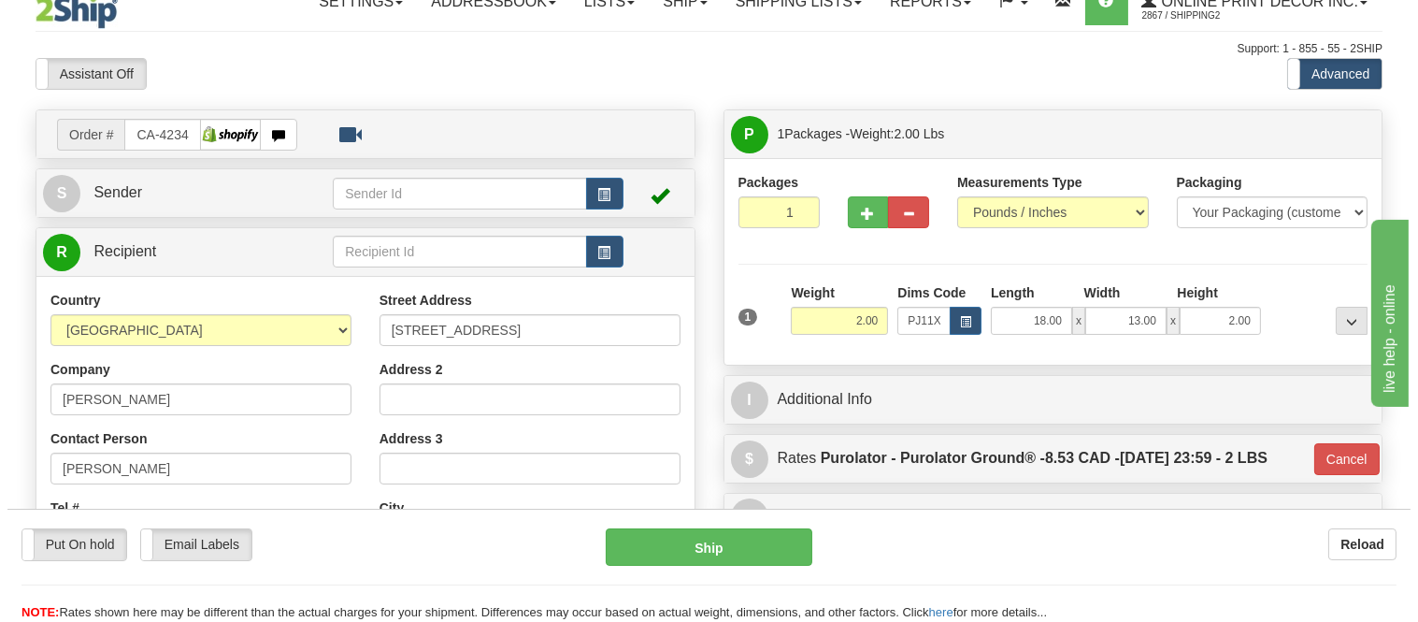
scroll to position [0, 0]
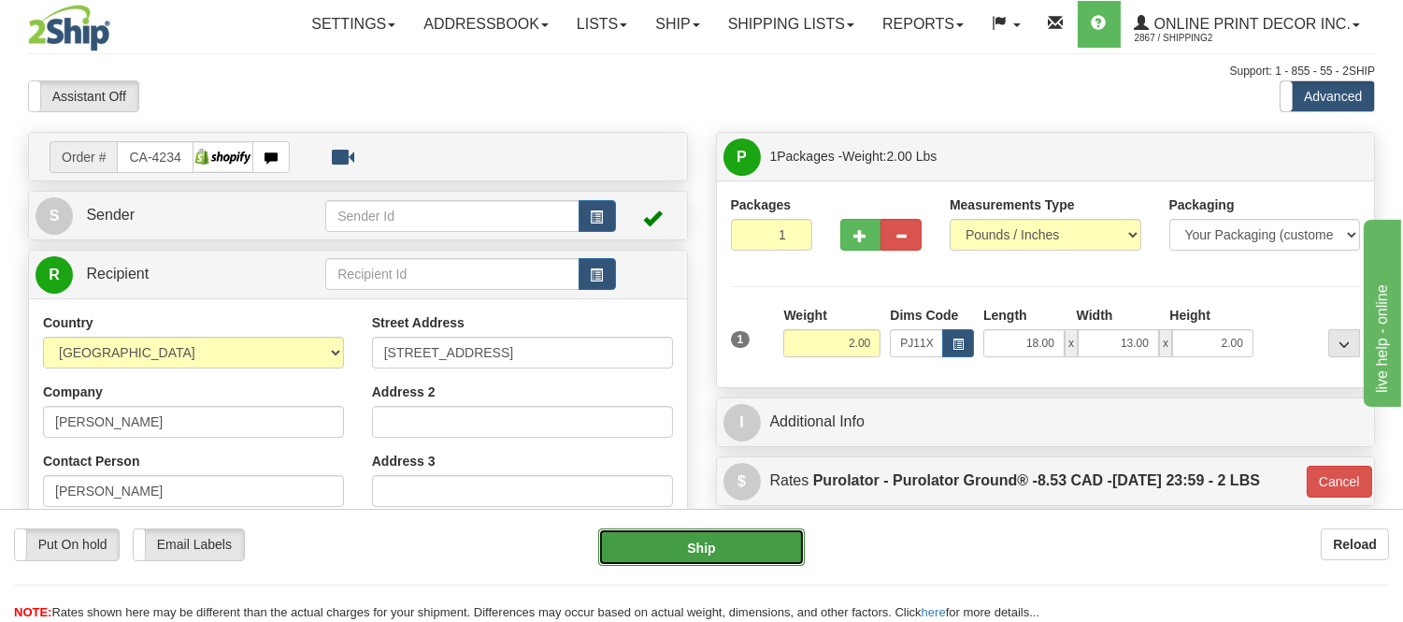
click button "Ship"
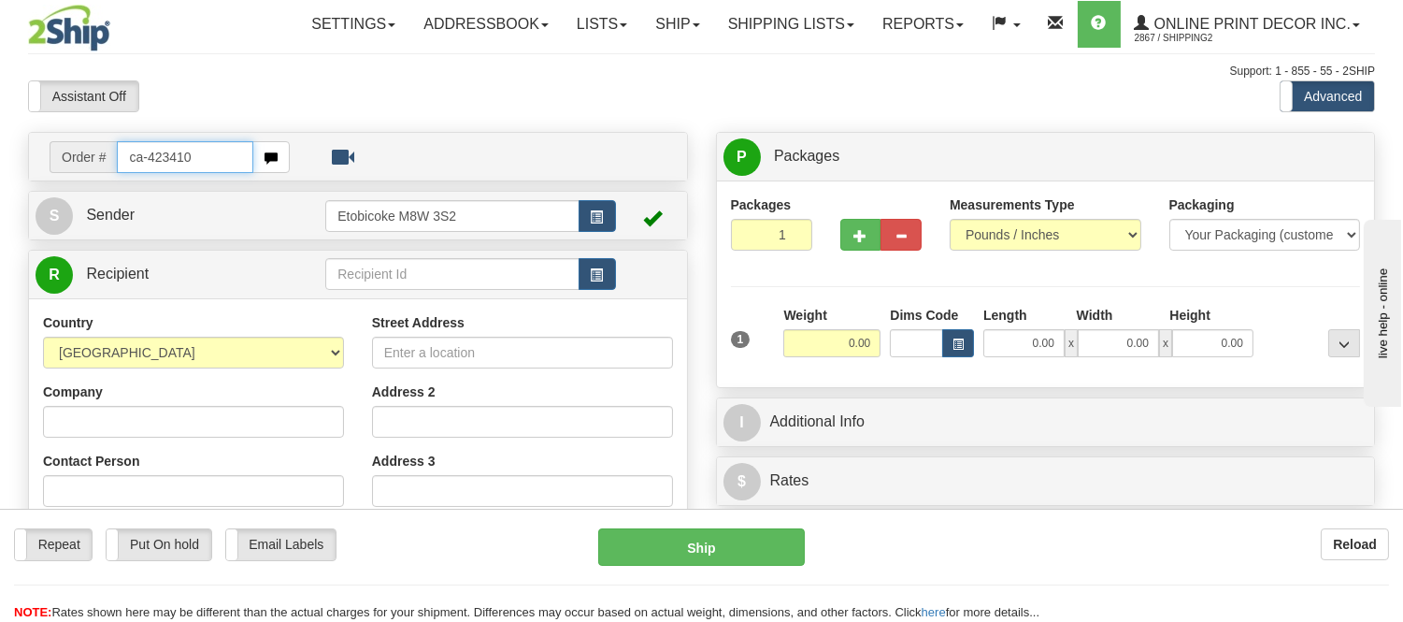
type input "ca-423410"
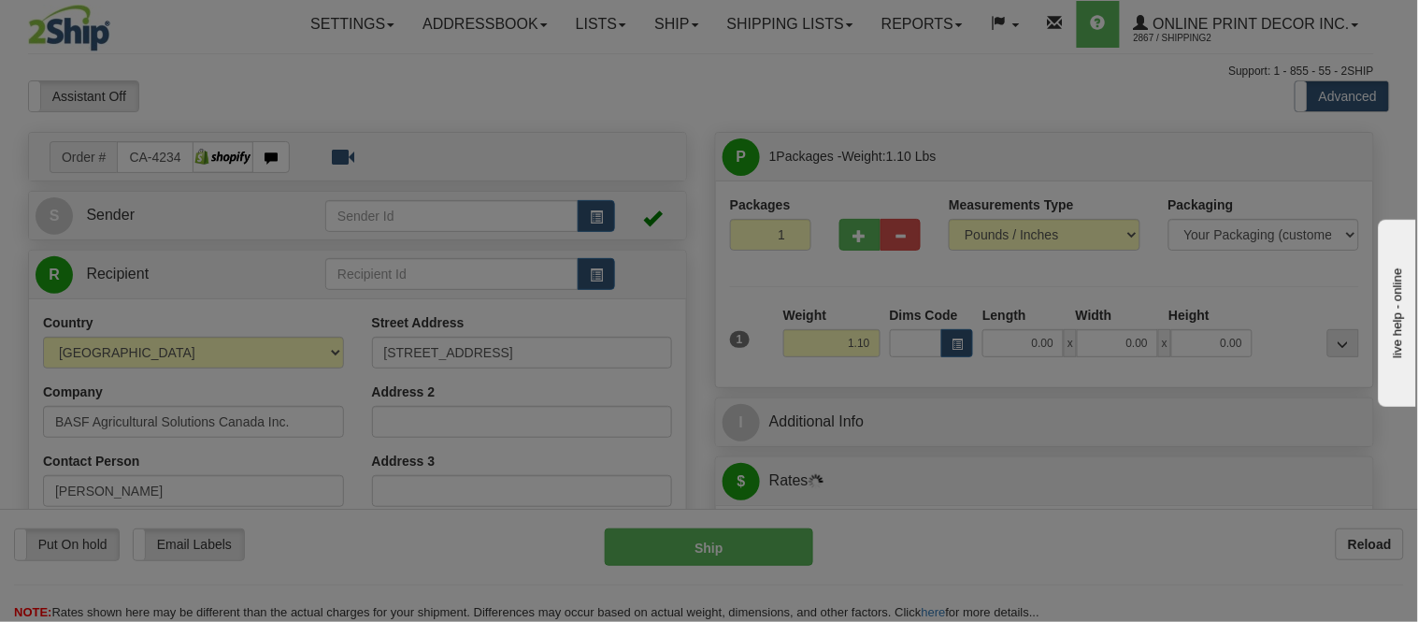
type input "[GEOGRAPHIC_DATA]"
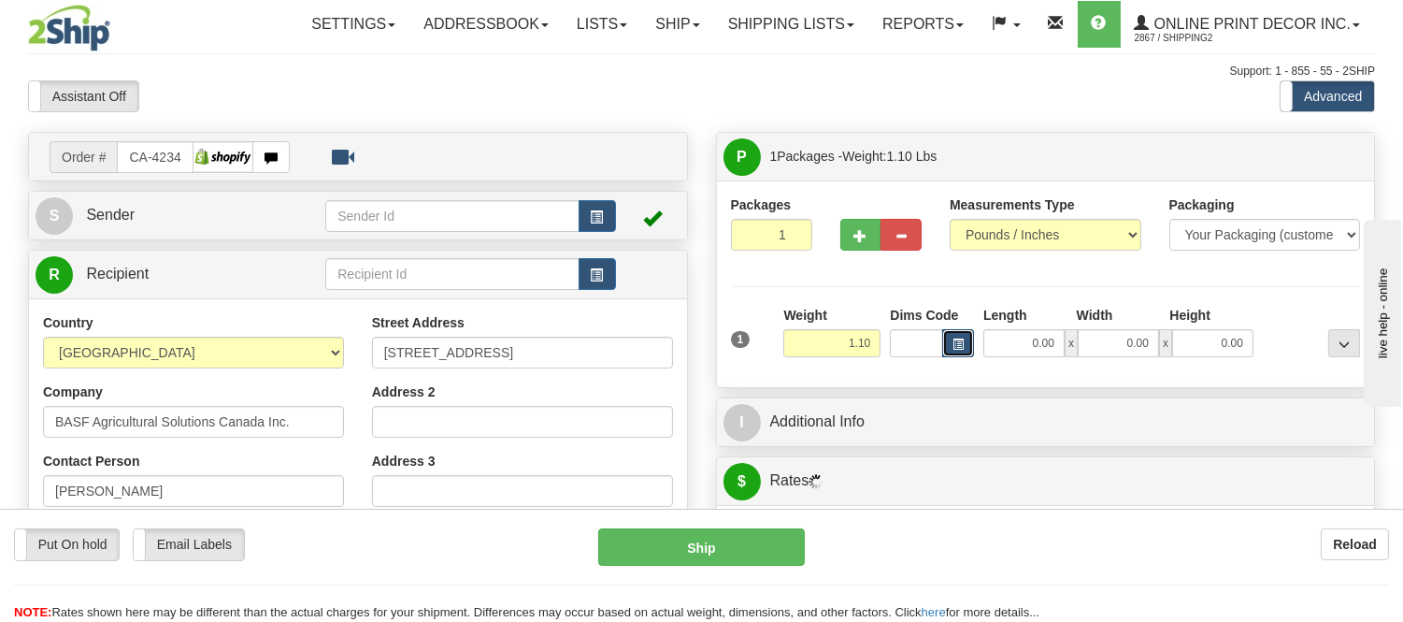
click at [957, 348] on span "button" at bounding box center [958, 344] width 11 height 10
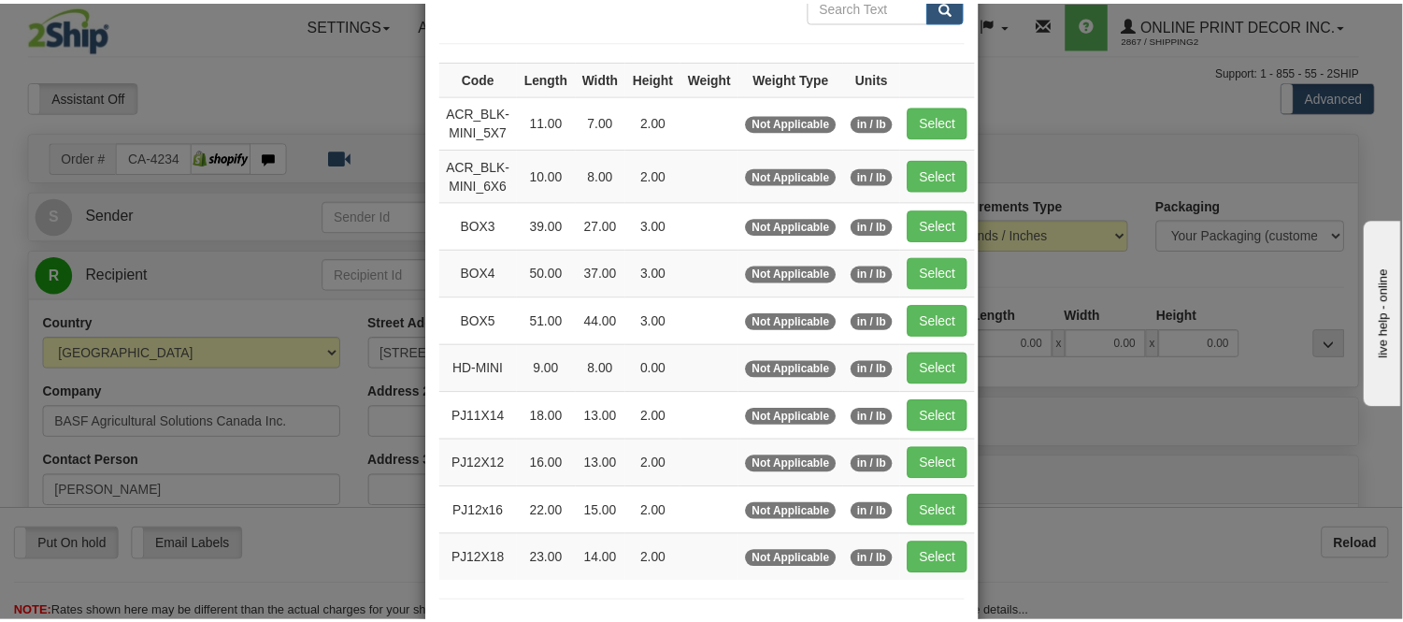
scroll to position [208, 0]
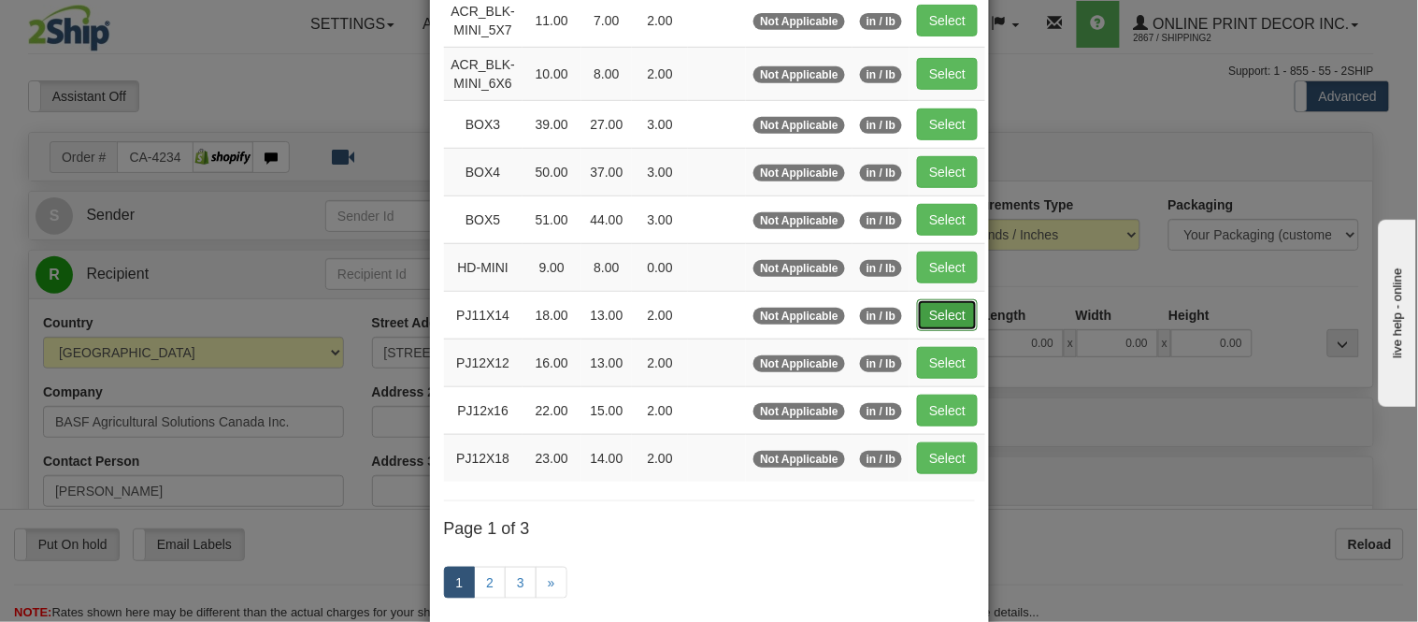
click at [946, 324] on button "Select" at bounding box center [947, 315] width 61 height 32
type input "PJ11X14"
type input "18.00"
type input "13.00"
type input "2.00"
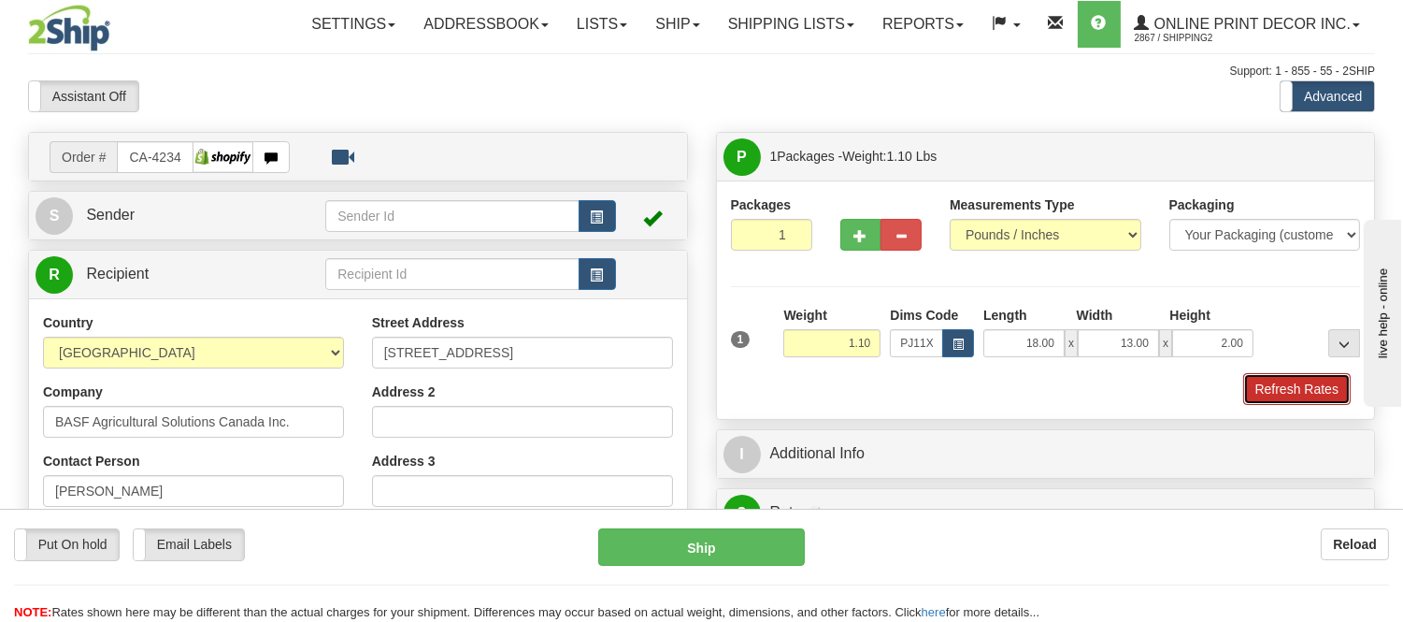
click at [1314, 385] on button "Refresh Rates" at bounding box center [1297, 389] width 108 height 32
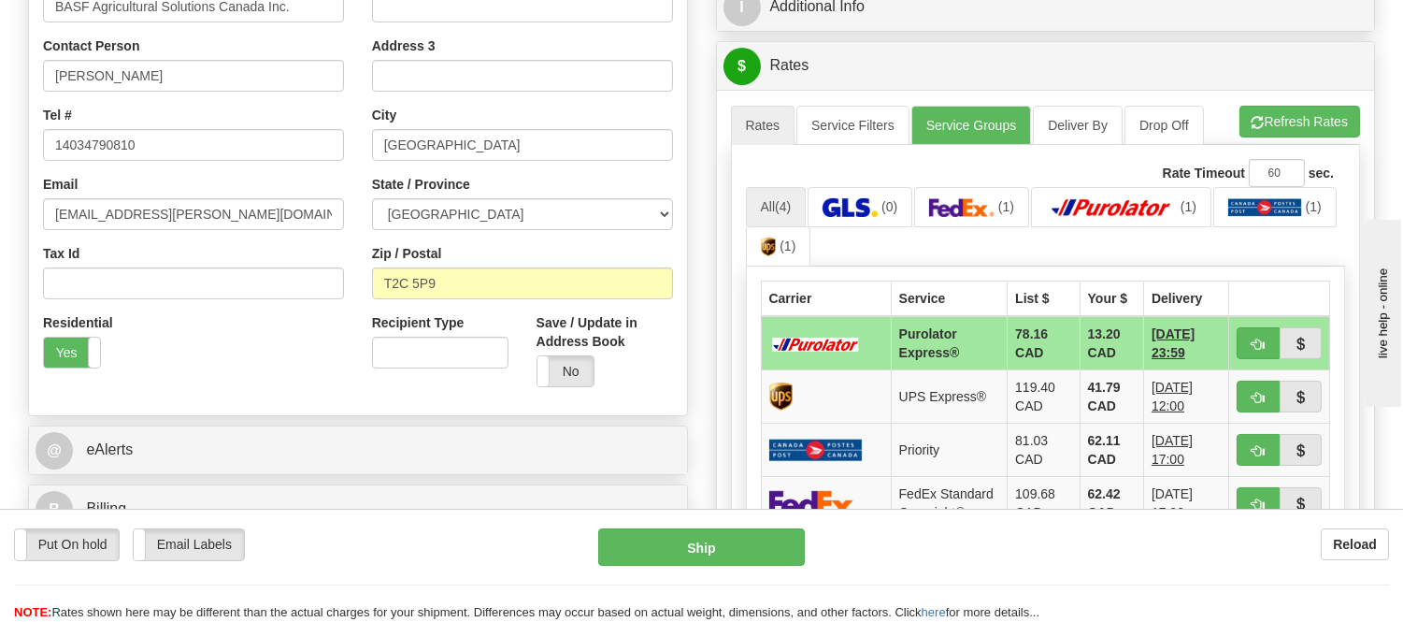
scroll to position [519, 0]
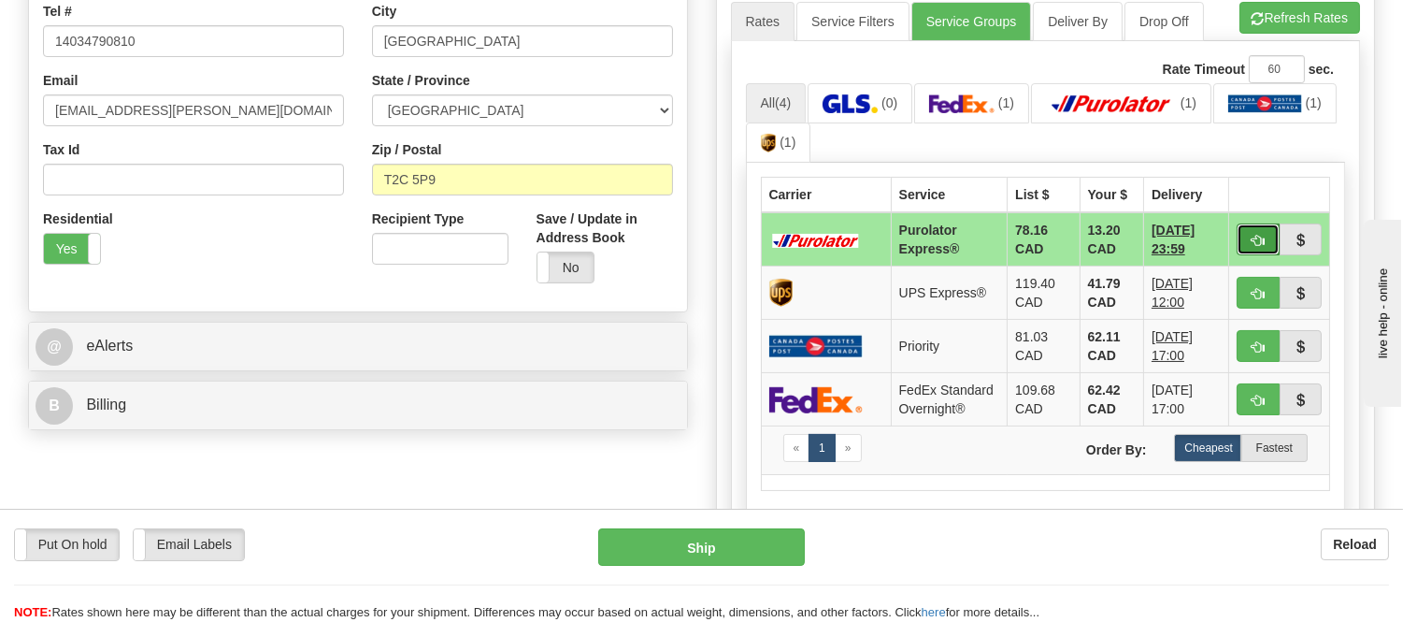
click at [1250, 230] on button "button" at bounding box center [1258, 239] width 43 height 32
type input "202"
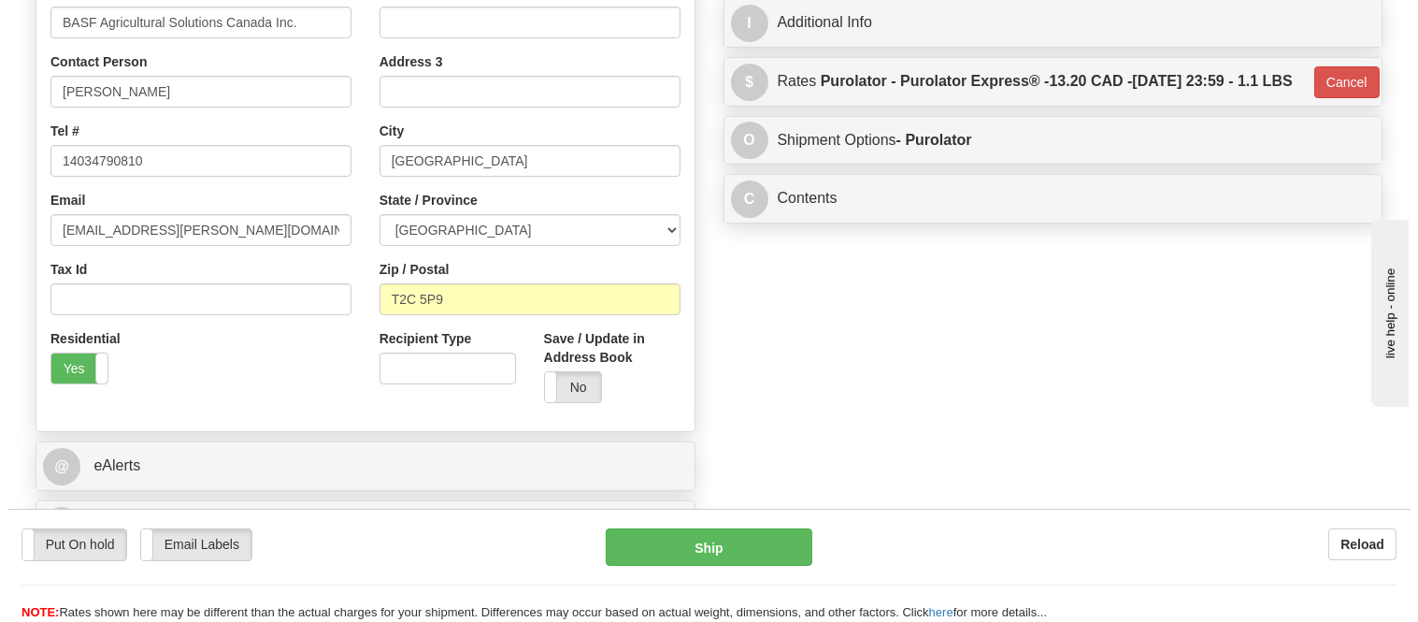
scroll to position [104, 0]
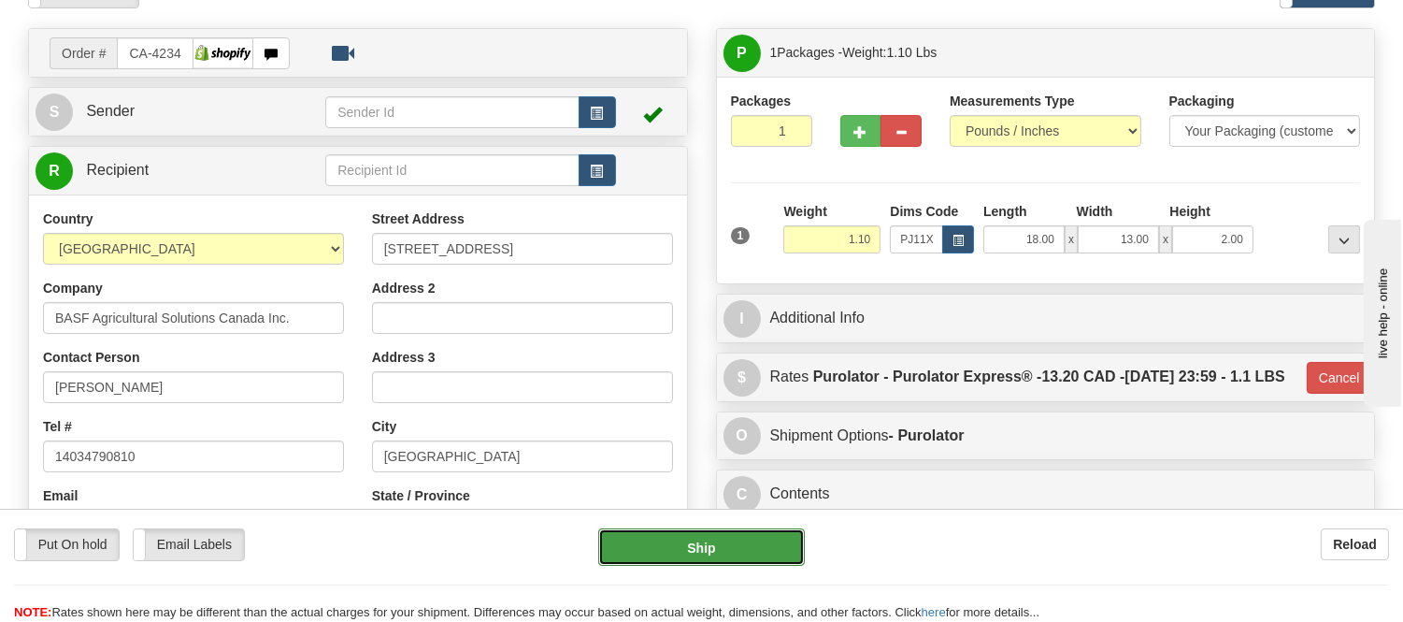
click at [709, 544] on button "Ship" at bounding box center [701, 546] width 206 height 37
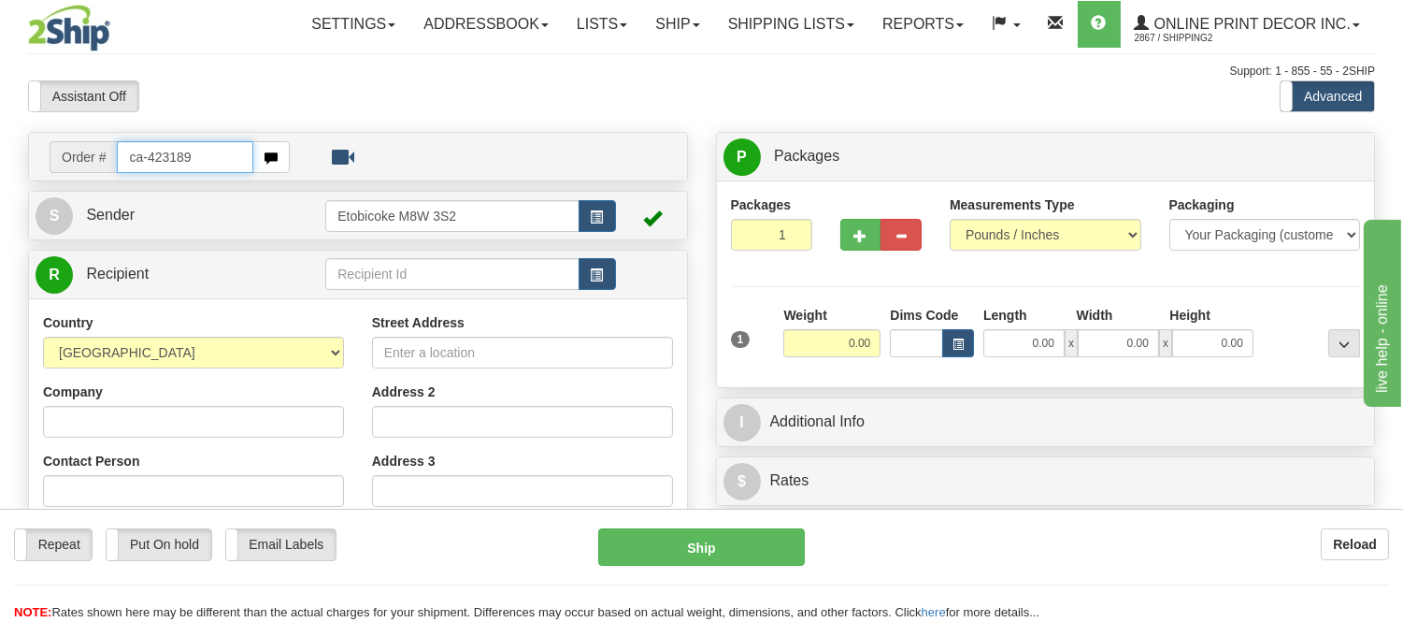
type input "ca-423189"
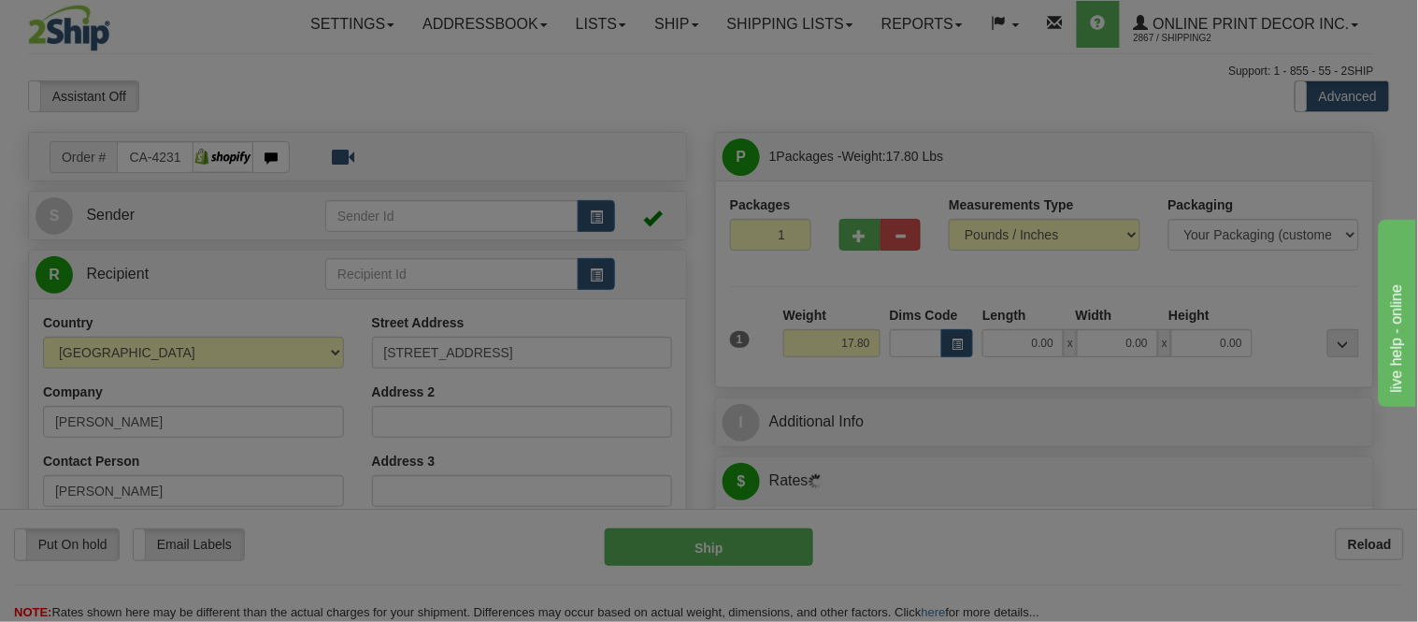
type input "[GEOGRAPHIC_DATA]"
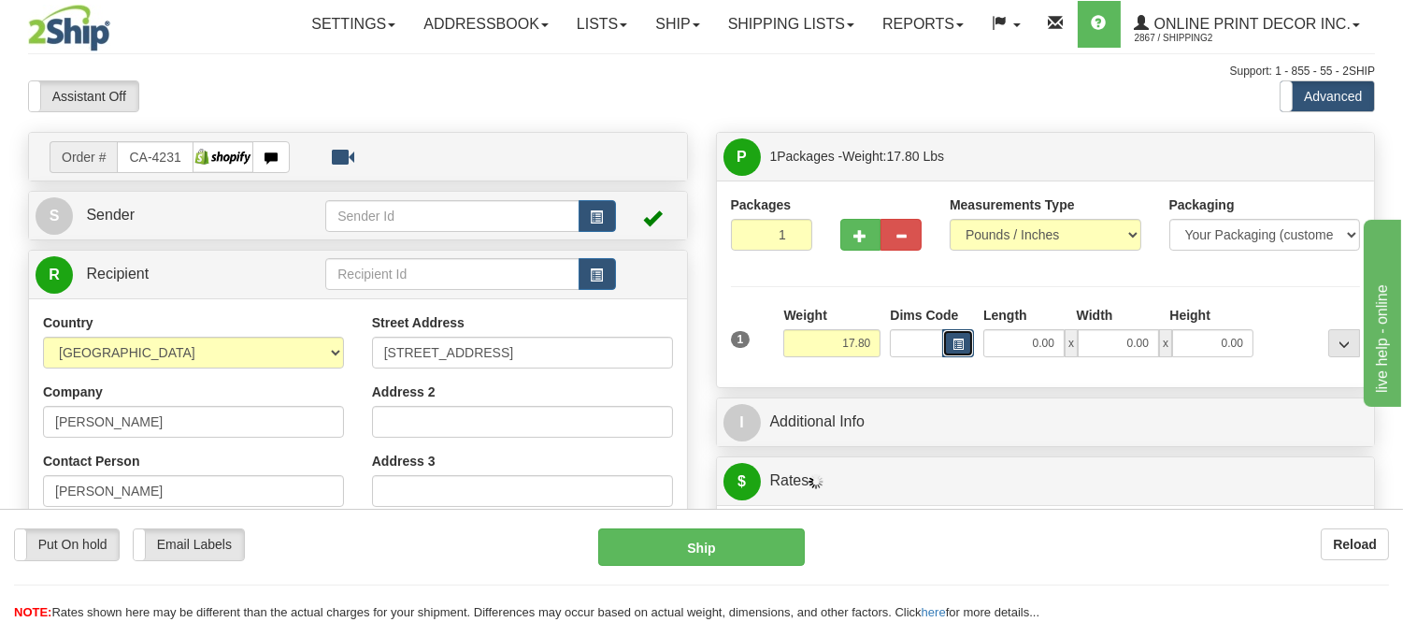
click at [966, 338] on button "button" at bounding box center [958, 343] width 32 height 28
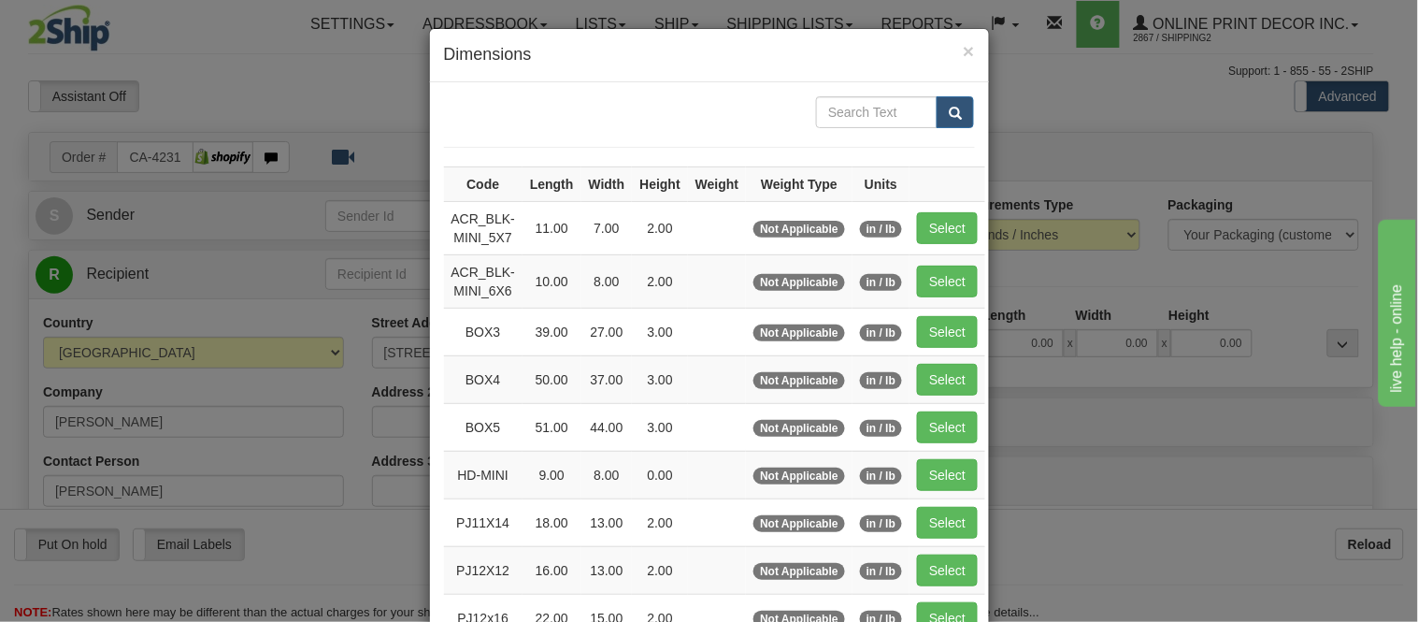
scroll to position [104, 0]
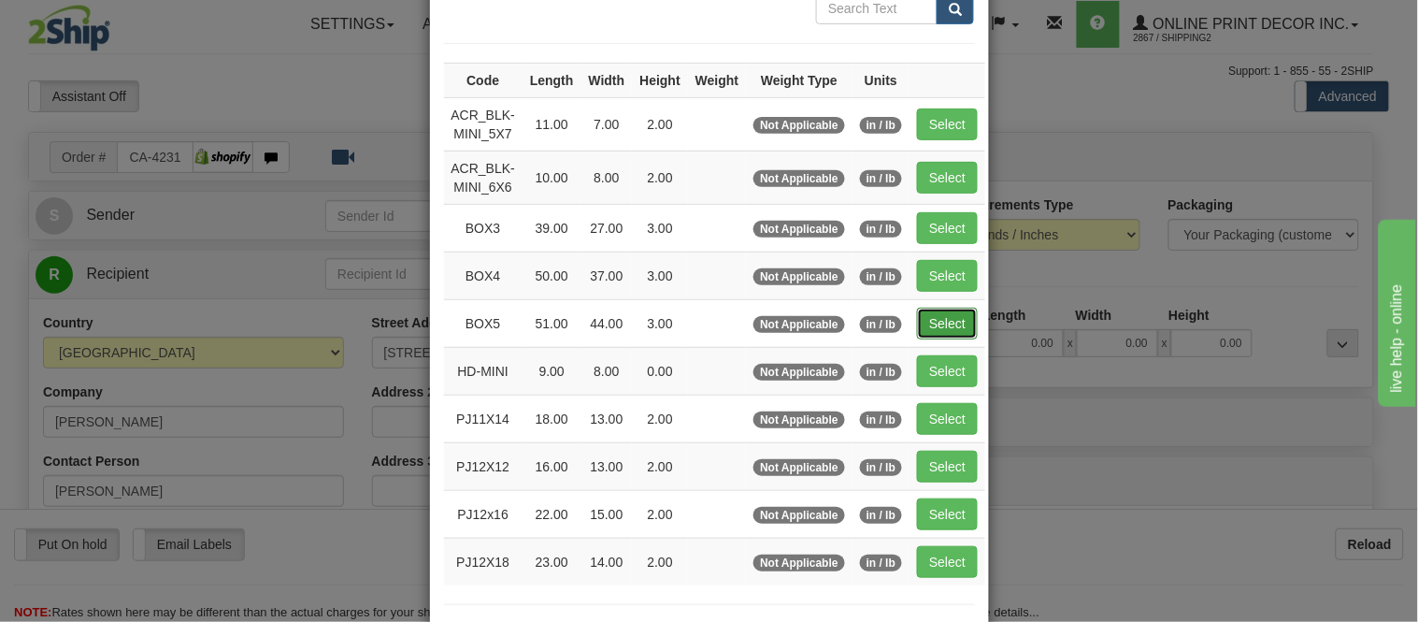
click at [919, 322] on button "Select" at bounding box center [947, 324] width 61 height 32
type input "BOX5"
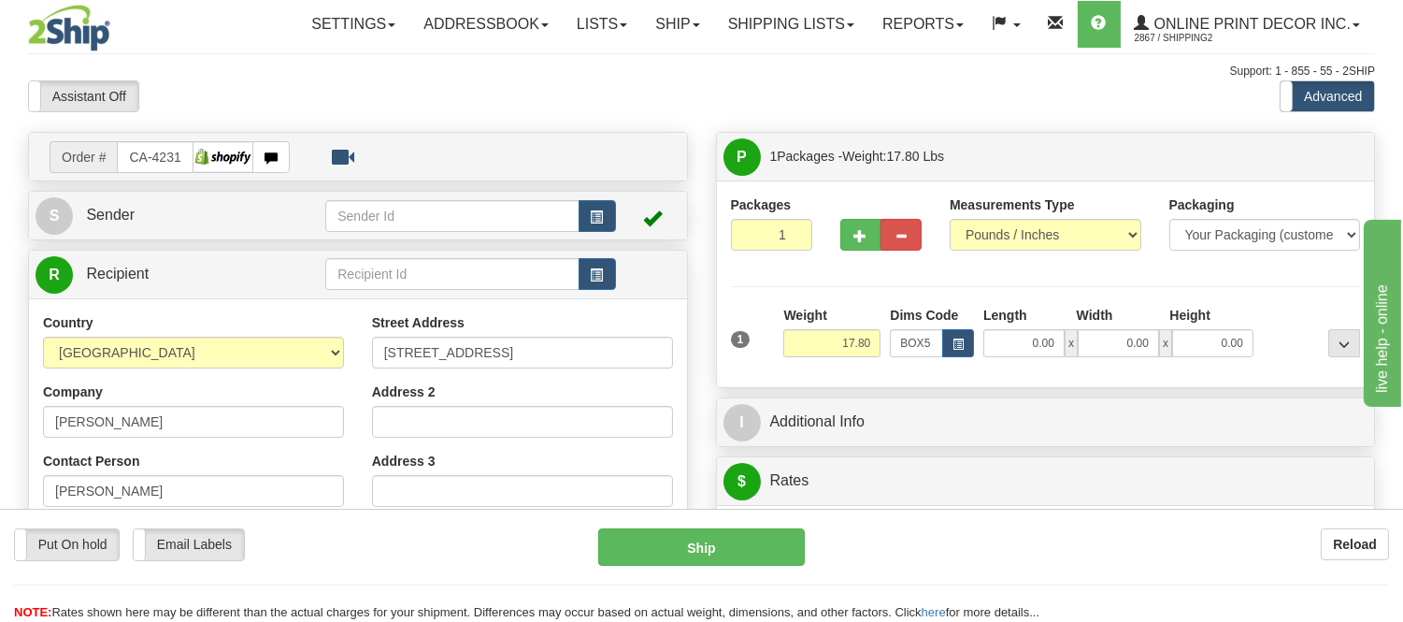
type input "51.00"
type input "44.00"
type input "3.00"
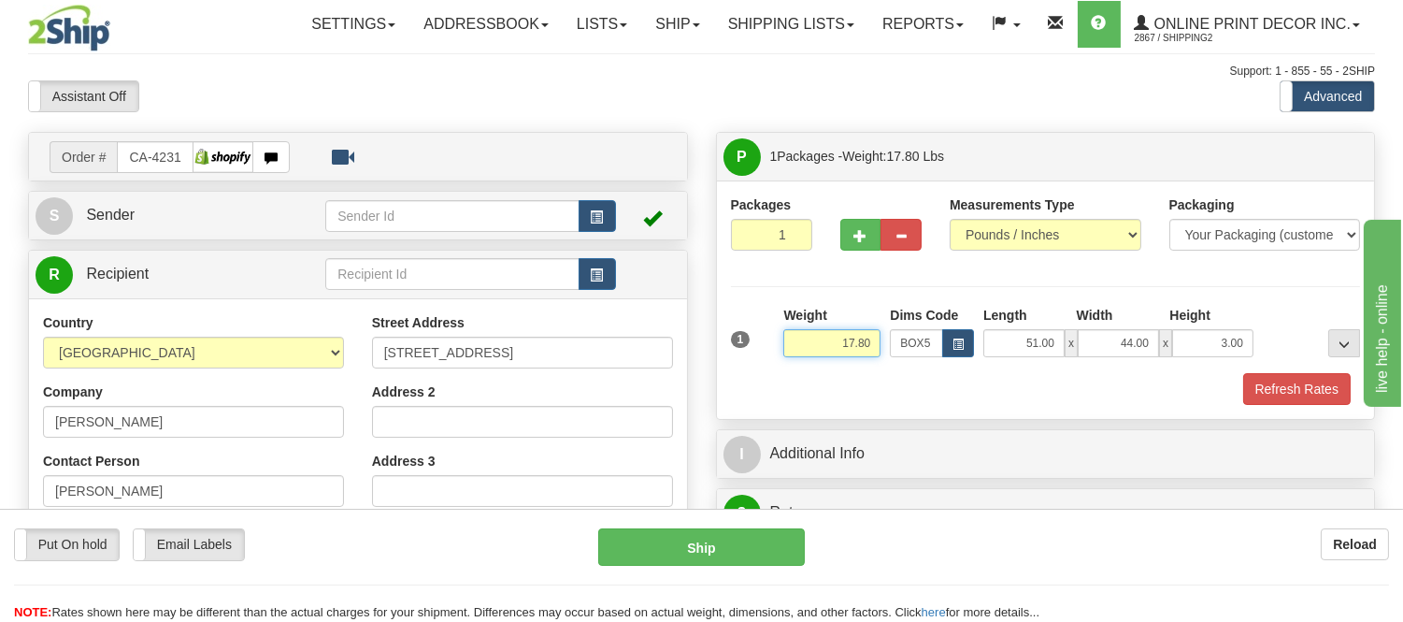
drag, startPoint x: 872, startPoint y: 343, endPoint x: 774, endPoint y: 350, distance: 98.4
click at [774, 350] on div "1 Weight 17.80 Dims Code x x" at bounding box center [1046, 339] width 640 height 66
type input "24.98"
click at [865, 231] on span "button" at bounding box center [861, 236] width 13 height 12
radio input "true"
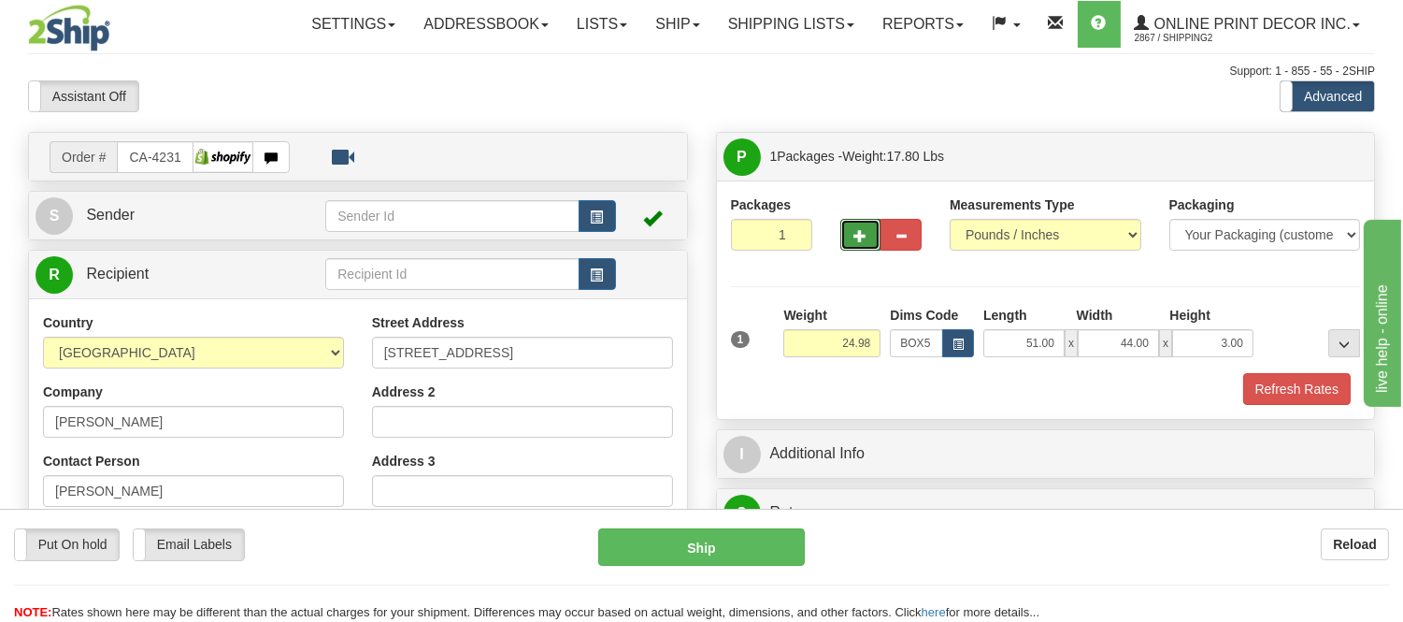
type input "2"
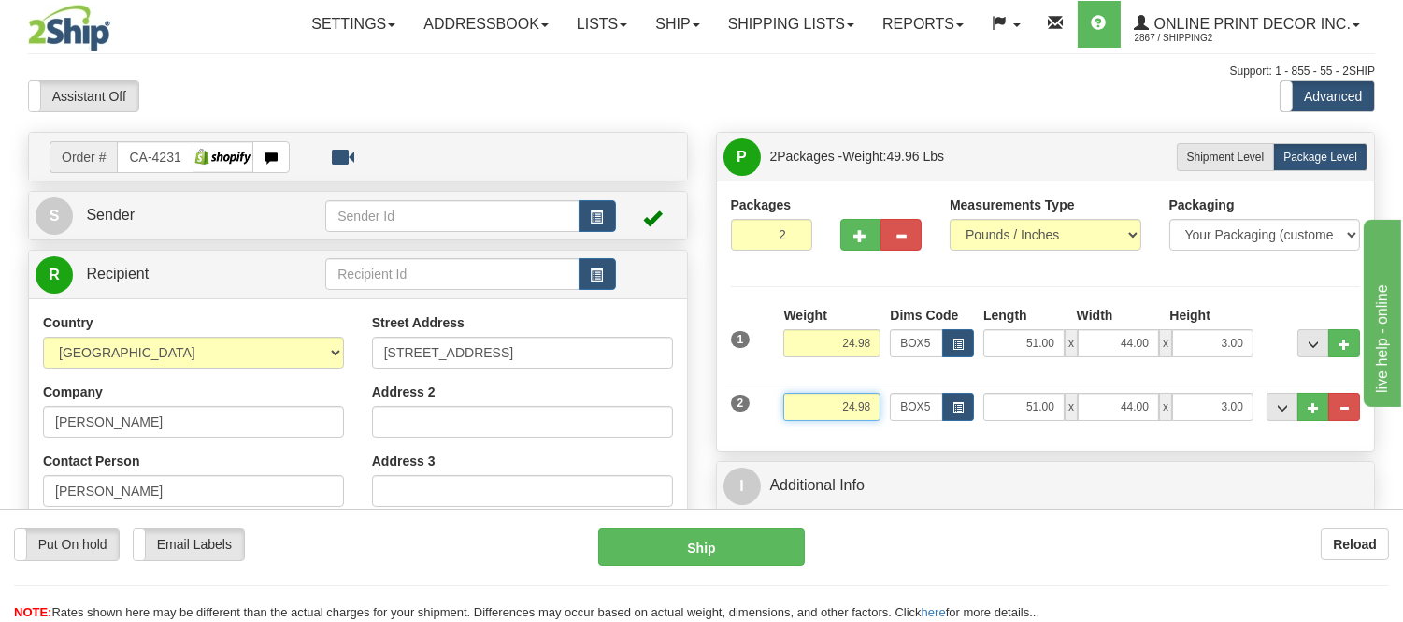
drag, startPoint x: 849, startPoint y: 413, endPoint x: 771, endPoint y: 422, distance: 78.1
click at [771, 422] on div "2 Weight 24.98 Dims Code BOX5 Length Width x" at bounding box center [1046, 404] width 640 height 63
type input "1.98"
click at [964, 414] on button "button" at bounding box center [958, 407] width 32 height 28
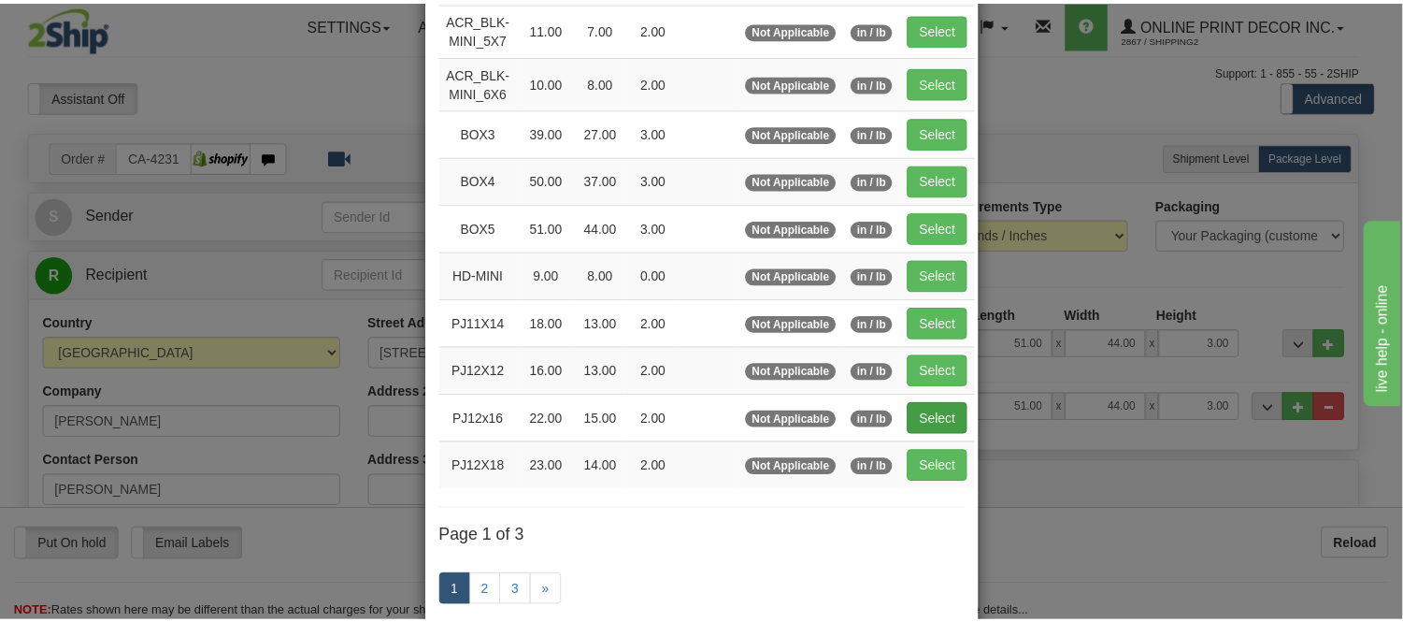
scroll to position [208, 0]
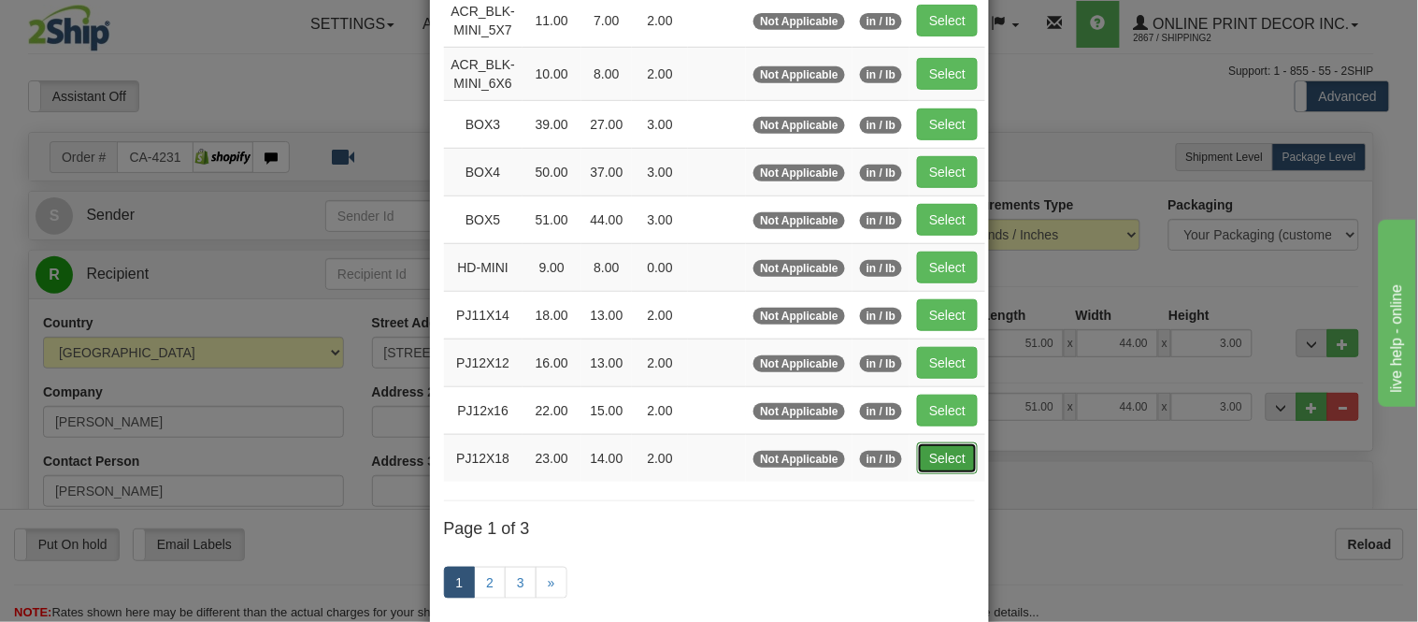
click at [942, 453] on button "Select" at bounding box center [947, 458] width 61 height 32
type input "PJ12X18"
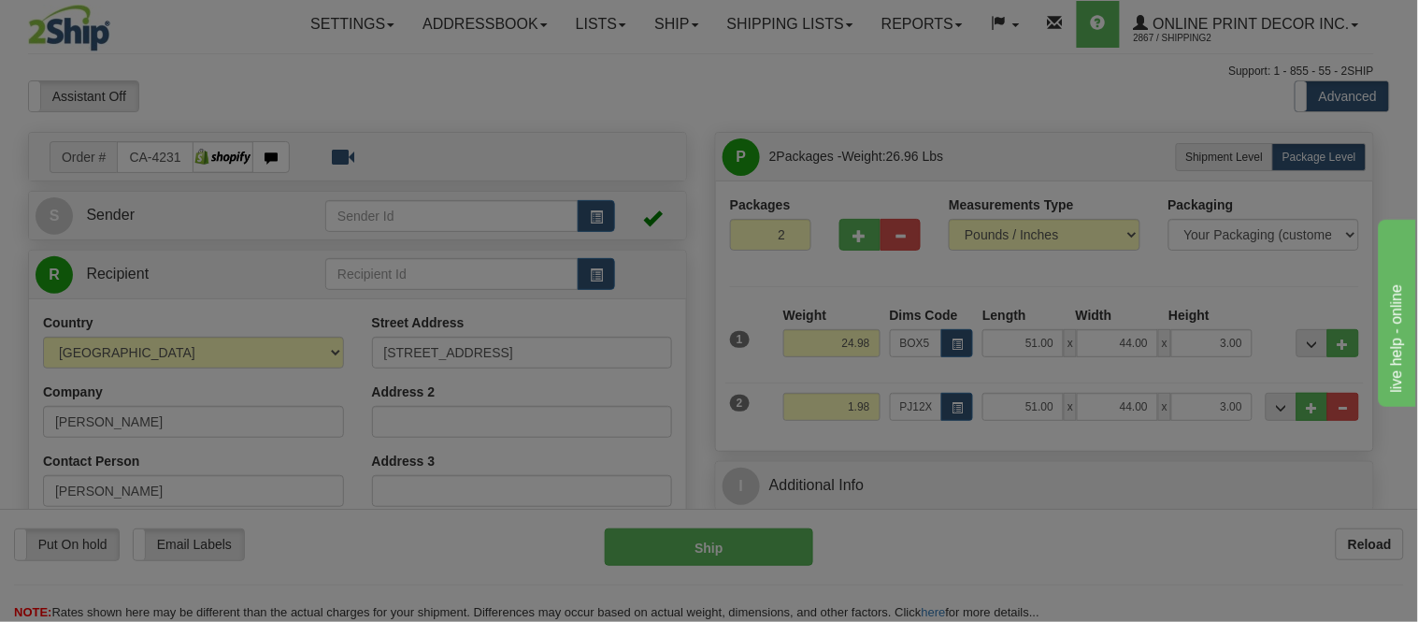
type input "23.00"
type input "14.00"
type input "2.00"
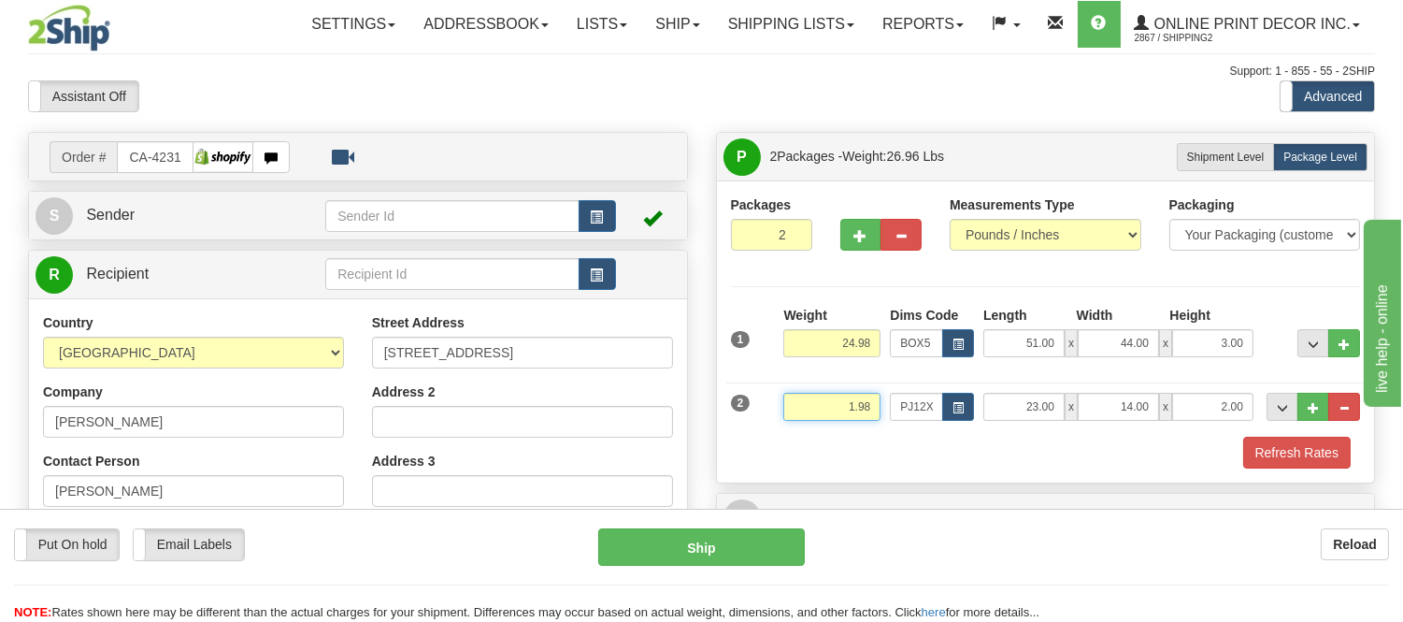
drag, startPoint x: 868, startPoint y: 399, endPoint x: 827, endPoint y: 405, distance: 40.6
click at [827, 405] on input "1.98" at bounding box center [831, 407] width 97 height 28
type input "2.10"
click at [1274, 455] on button "Refresh Rates" at bounding box center [1297, 453] width 108 height 32
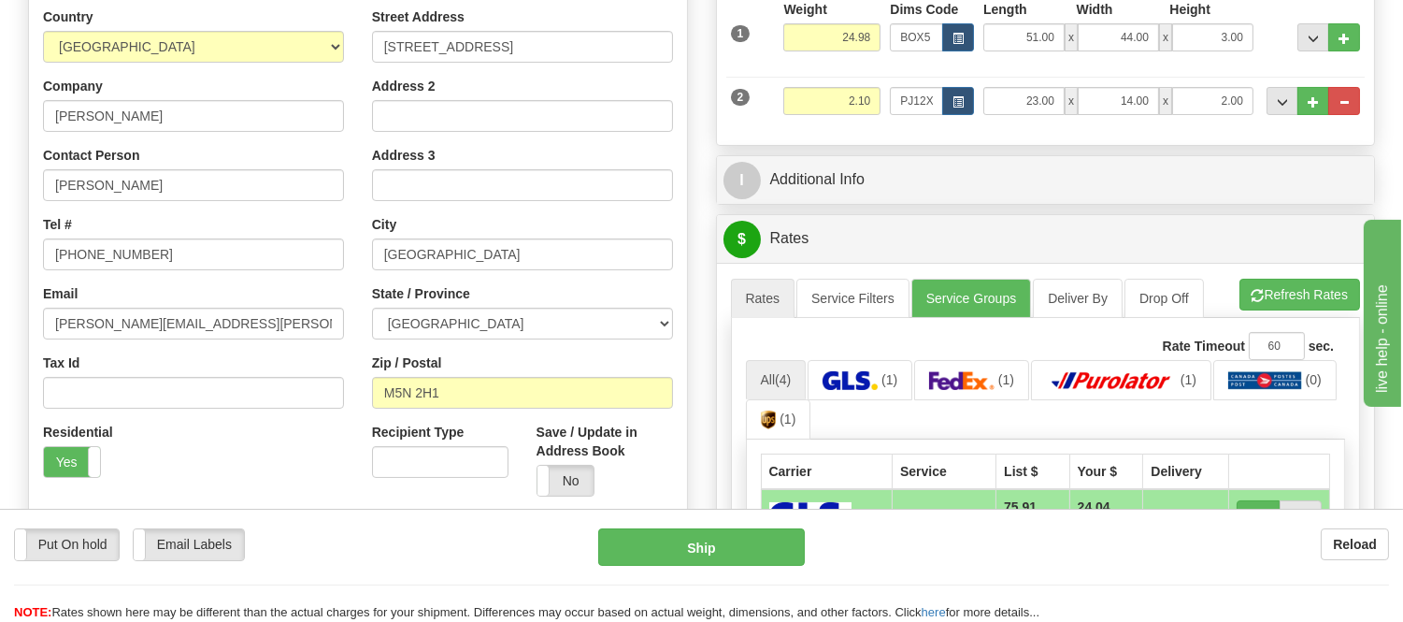
scroll to position [311, 0]
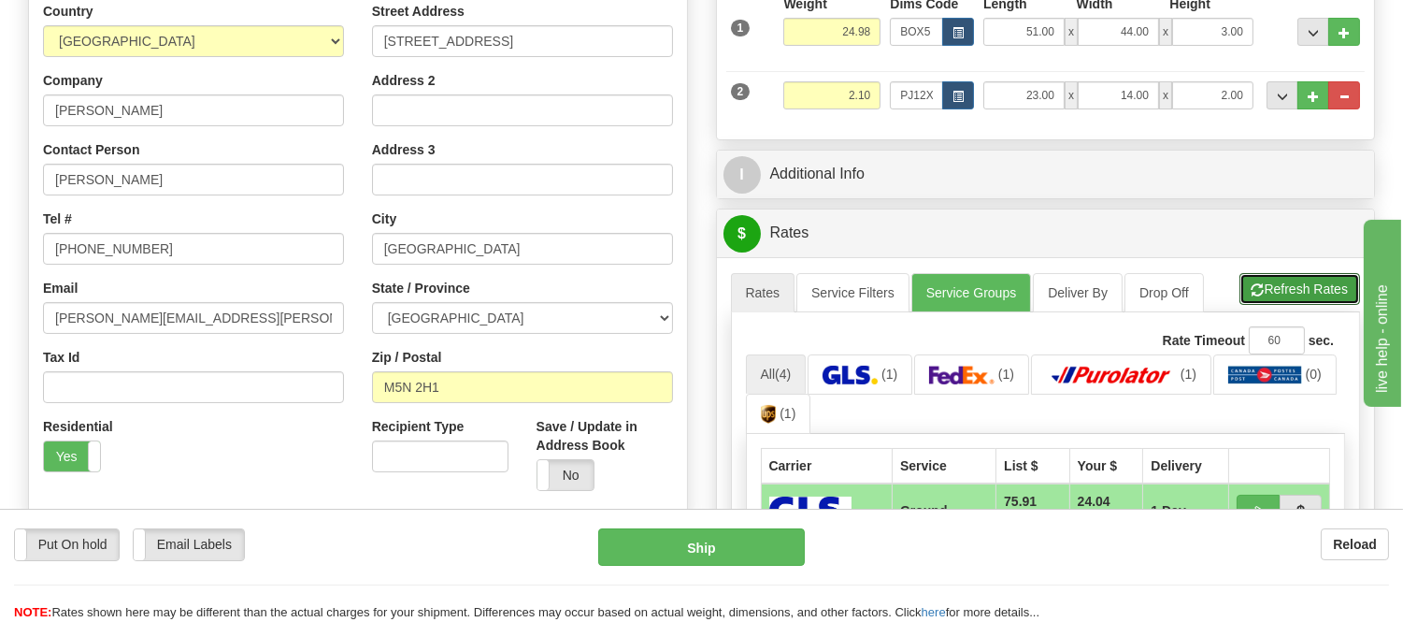
click at [1300, 296] on button "Refresh Rates" at bounding box center [1300, 289] width 121 height 32
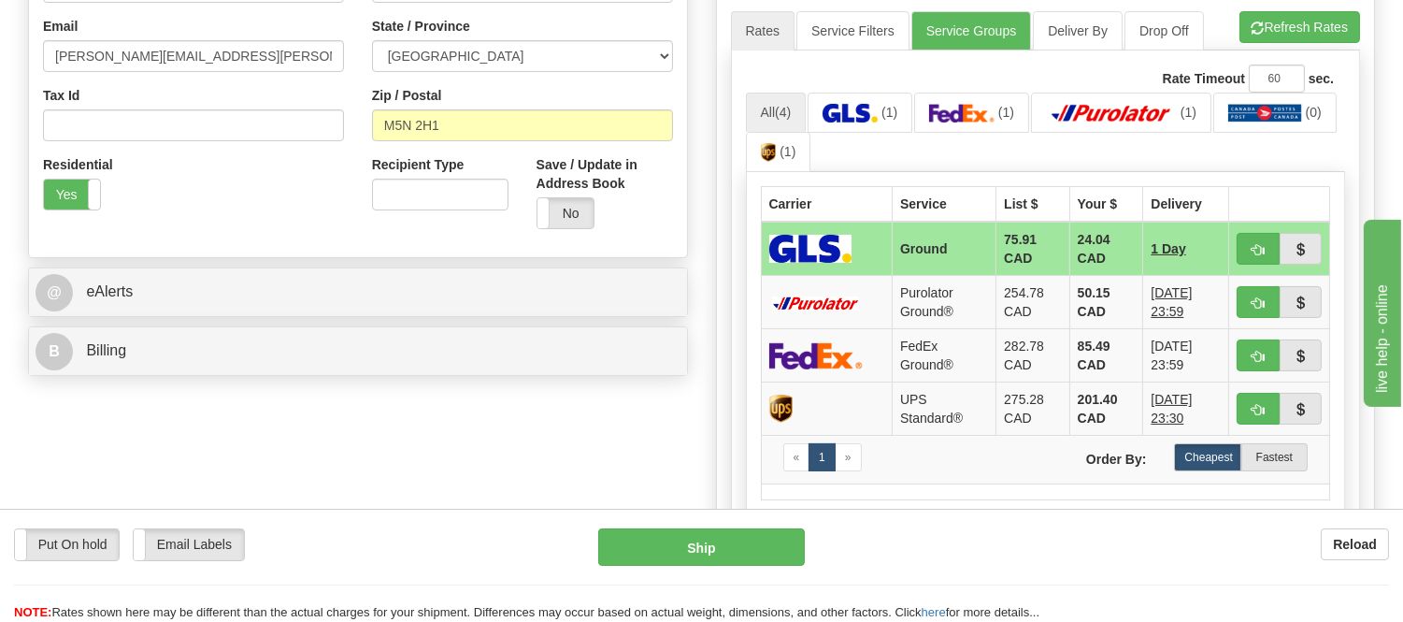
scroll to position [623, 0]
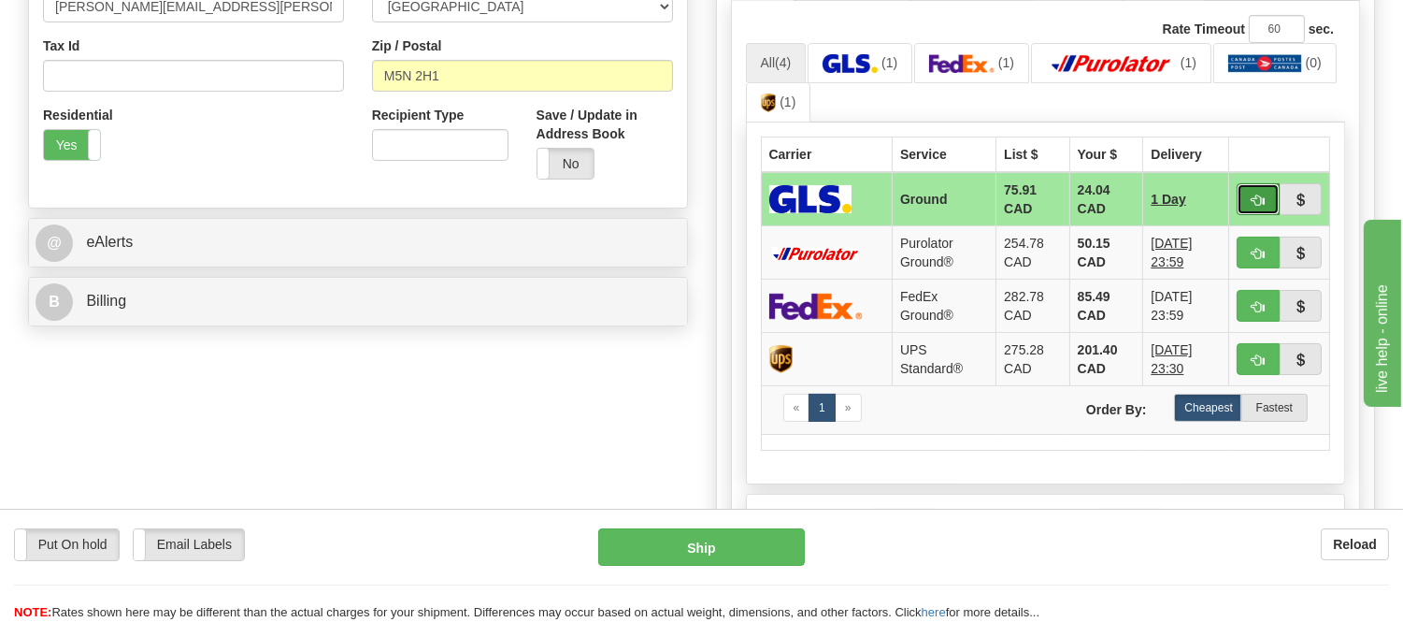
click at [1247, 198] on button "button" at bounding box center [1258, 199] width 43 height 32
type input "1"
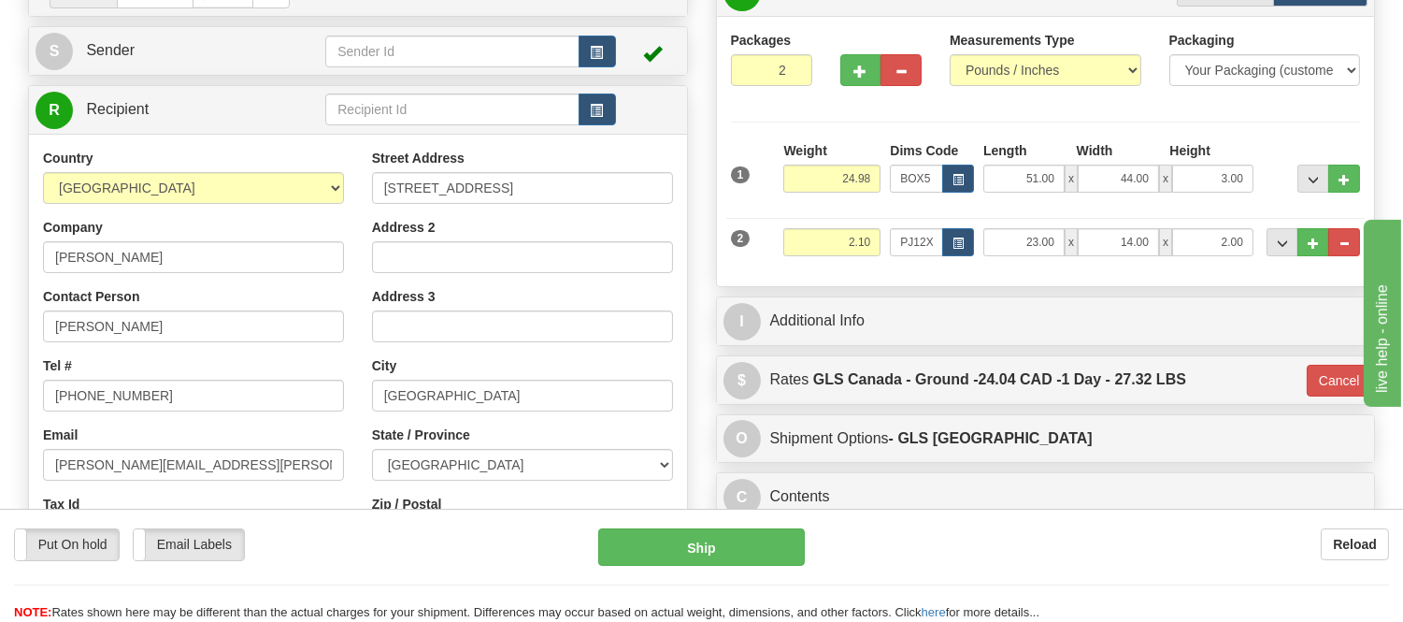
scroll to position [104, 0]
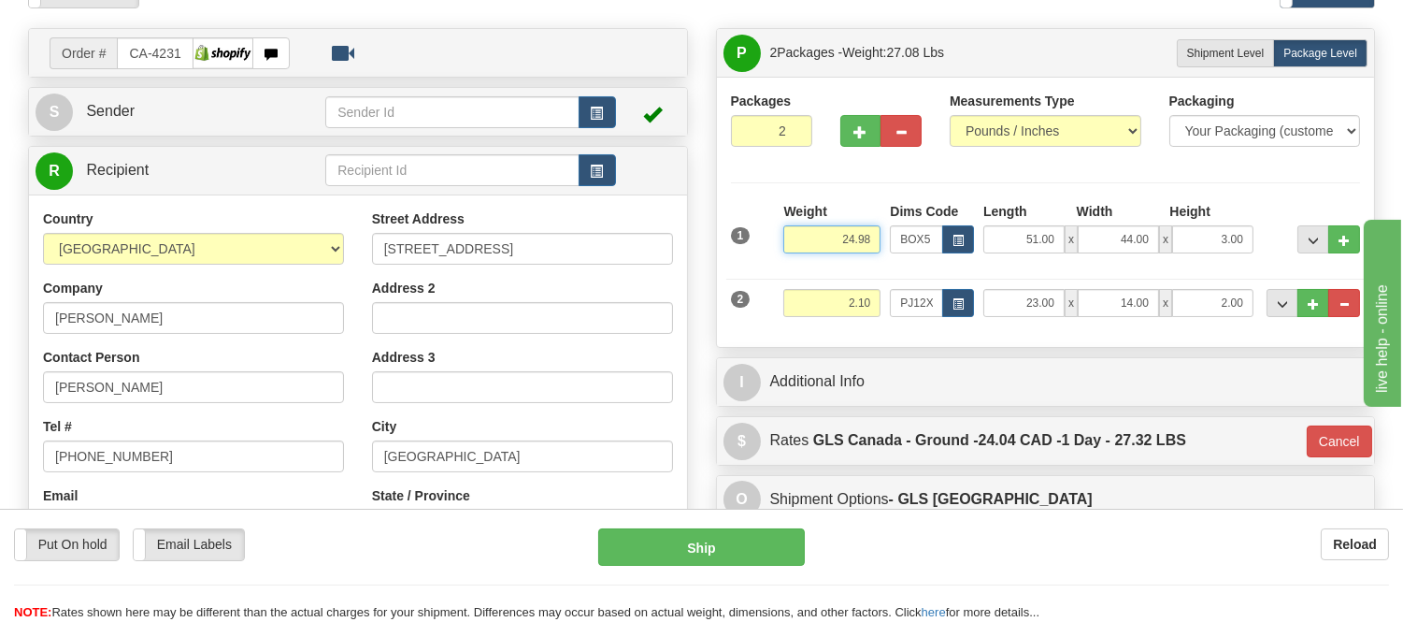
drag, startPoint x: 875, startPoint y: 248, endPoint x: 820, endPoint y: 263, distance: 57.2
click at [820, 263] on div "Weight 24.98" at bounding box center [832, 234] width 107 height 65
type input "27.98"
type input "1"
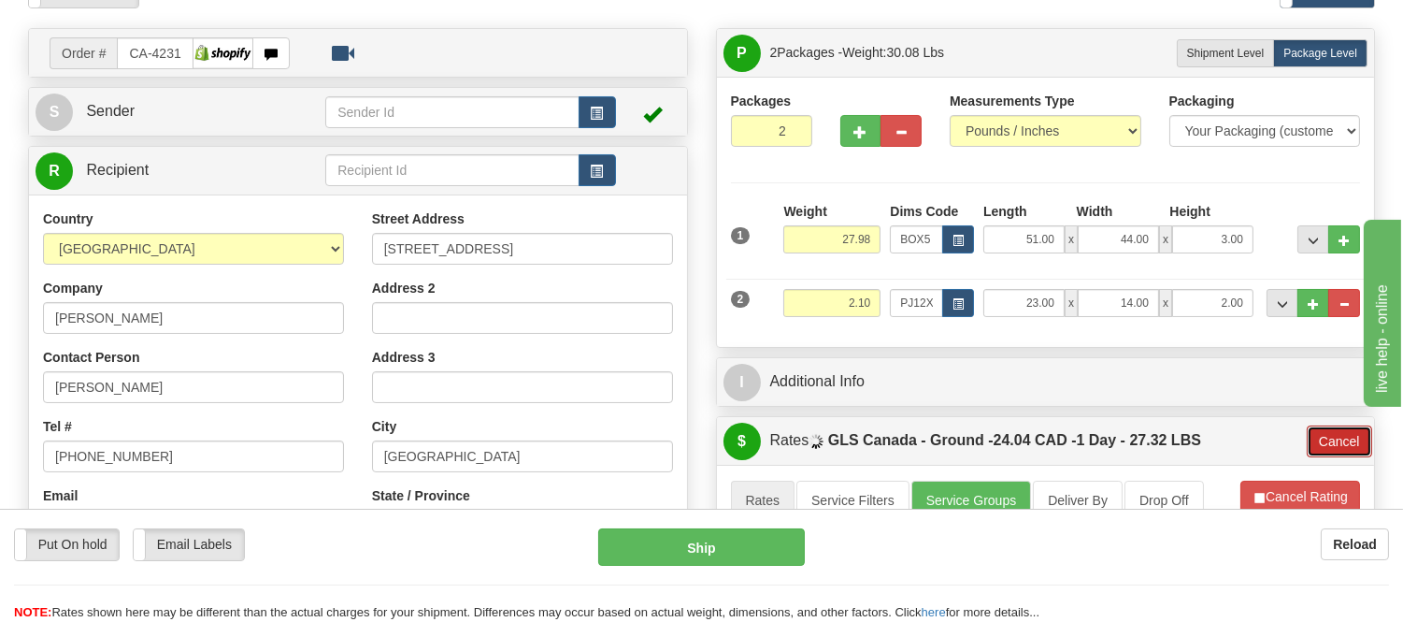
click at [1330, 450] on button "Cancel" at bounding box center [1339, 441] width 65 height 32
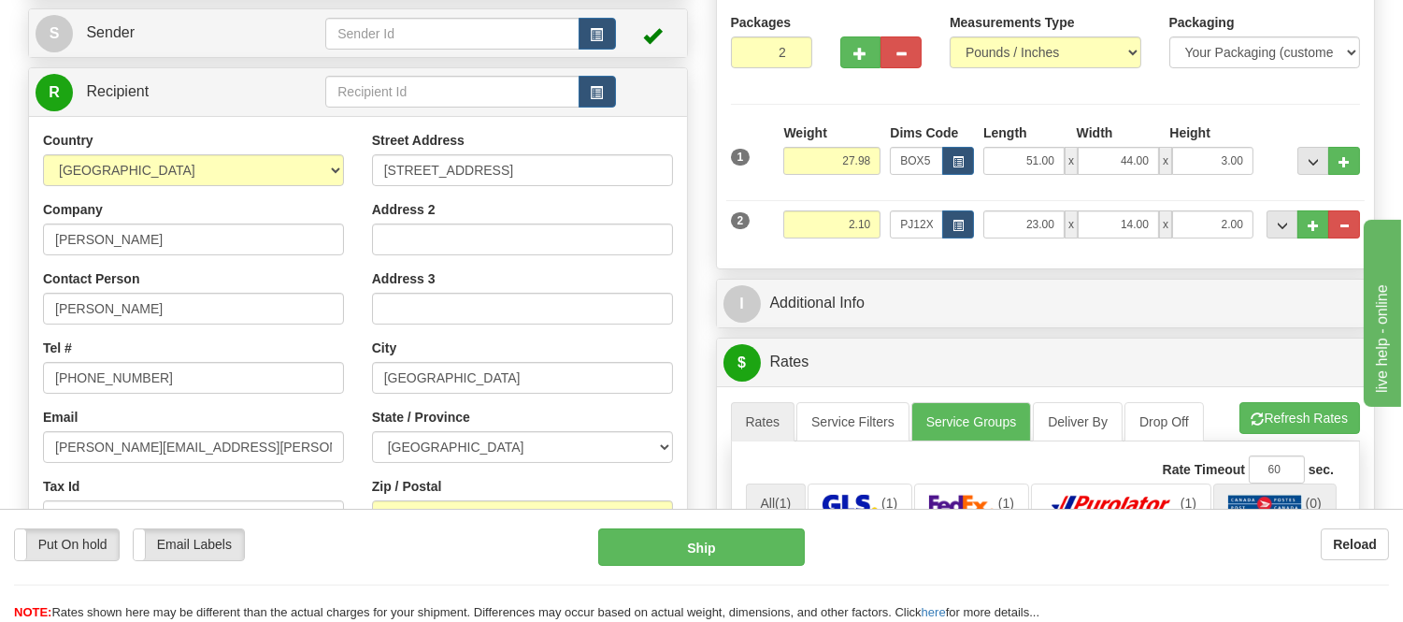
scroll to position [311, 0]
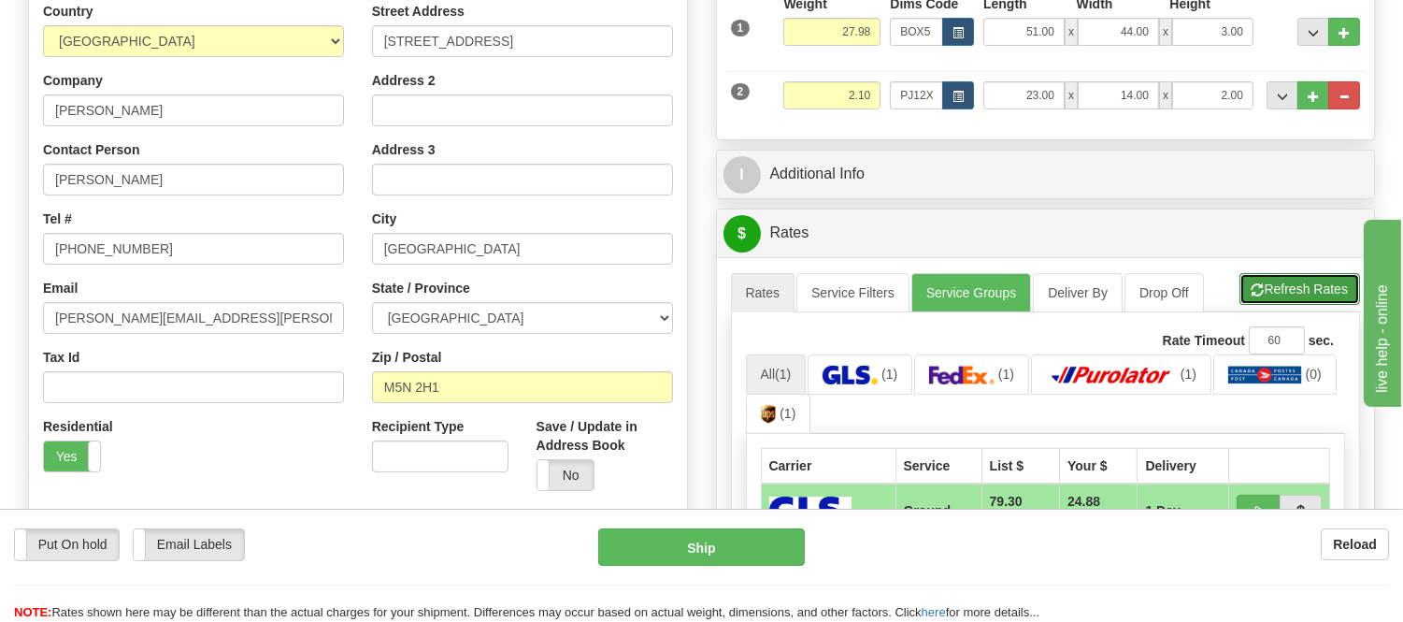
click at [1305, 292] on button "Refresh Rates" at bounding box center [1300, 289] width 121 height 32
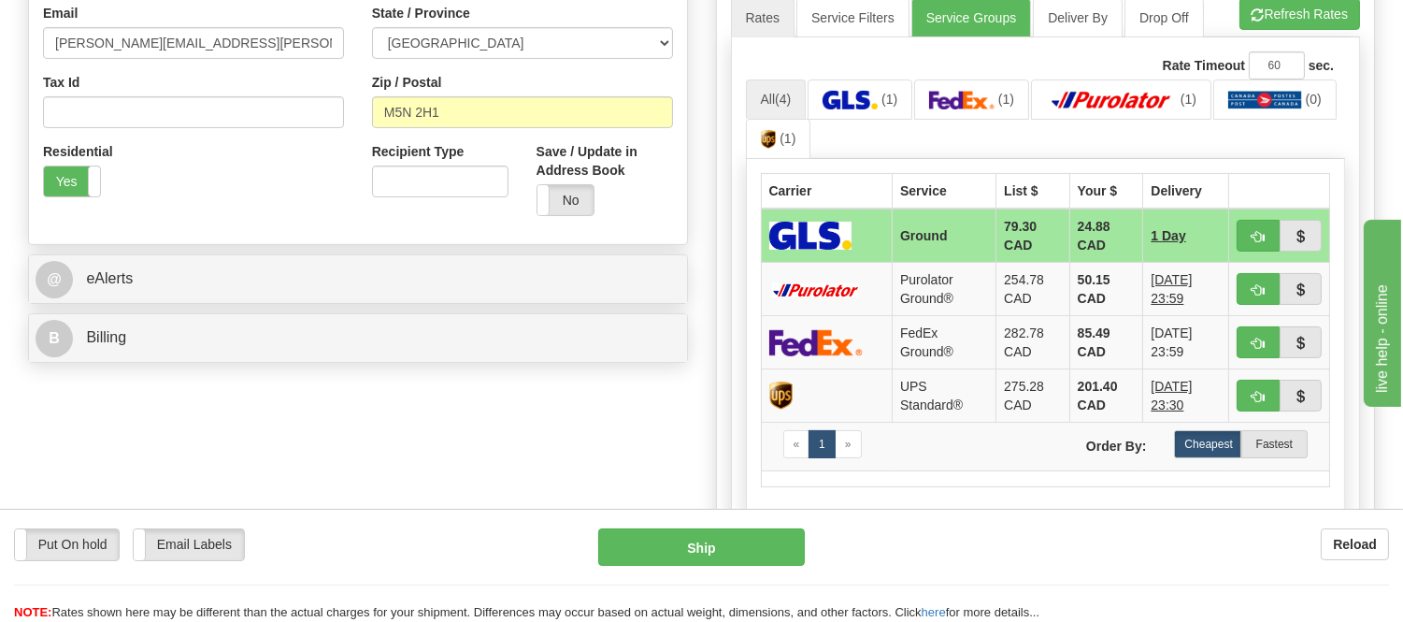
scroll to position [623, 0]
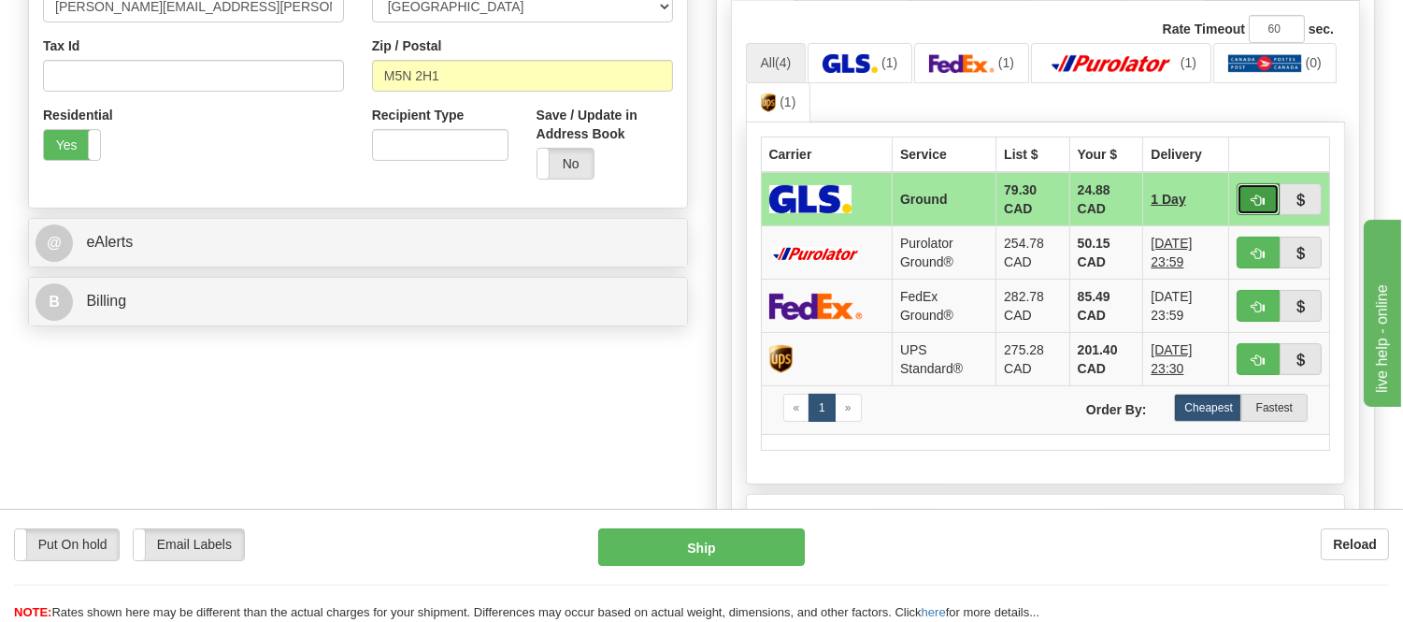
click at [1268, 190] on button "button" at bounding box center [1258, 199] width 43 height 32
type input "1"
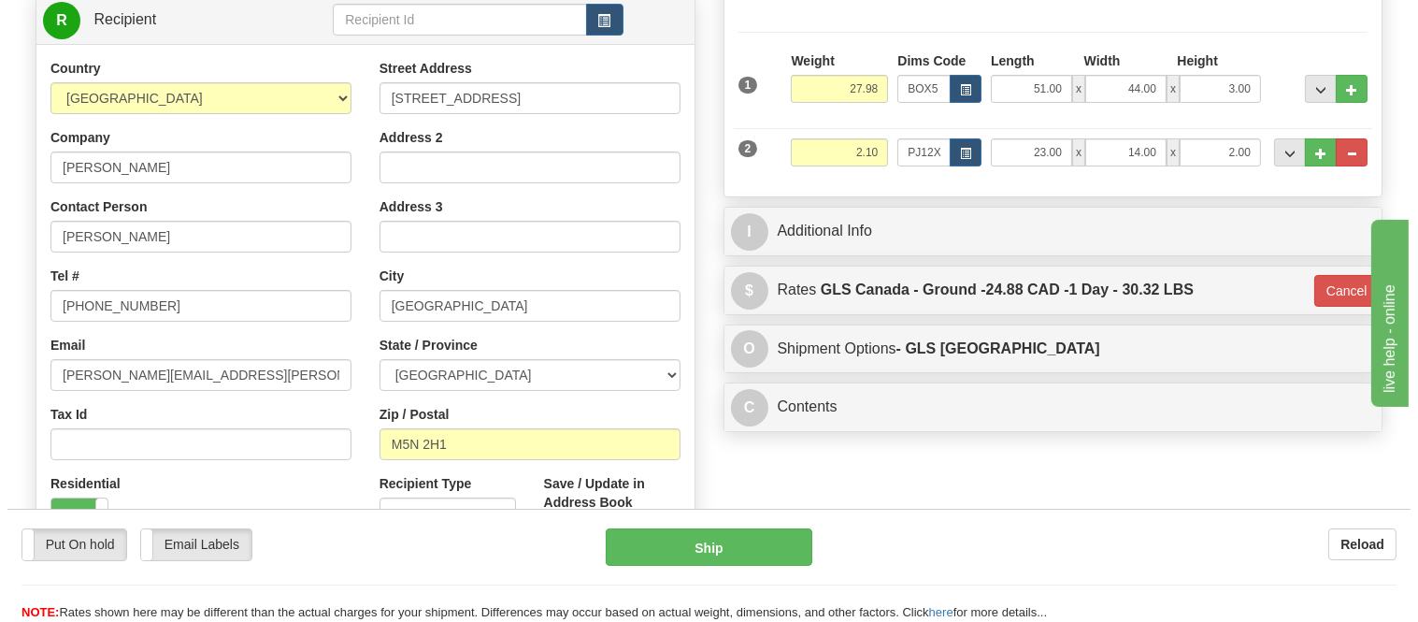
scroll to position [208, 0]
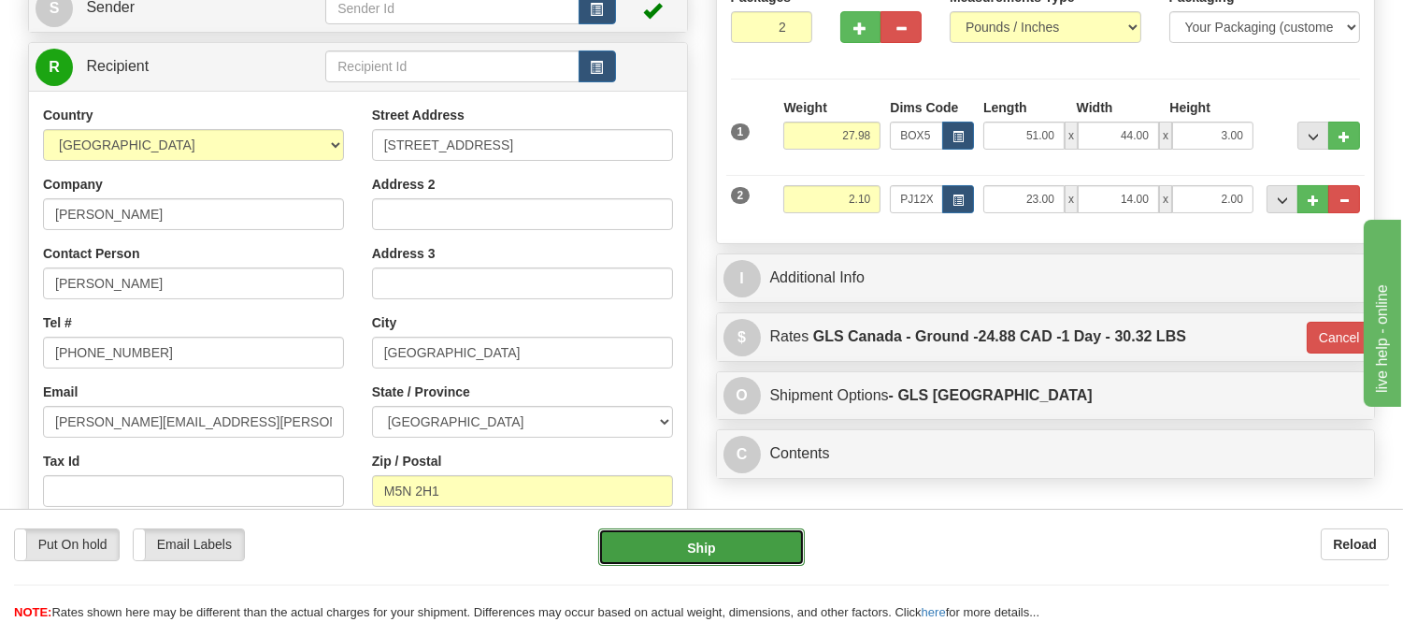
click at [721, 540] on button "Ship" at bounding box center [701, 546] width 206 height 37
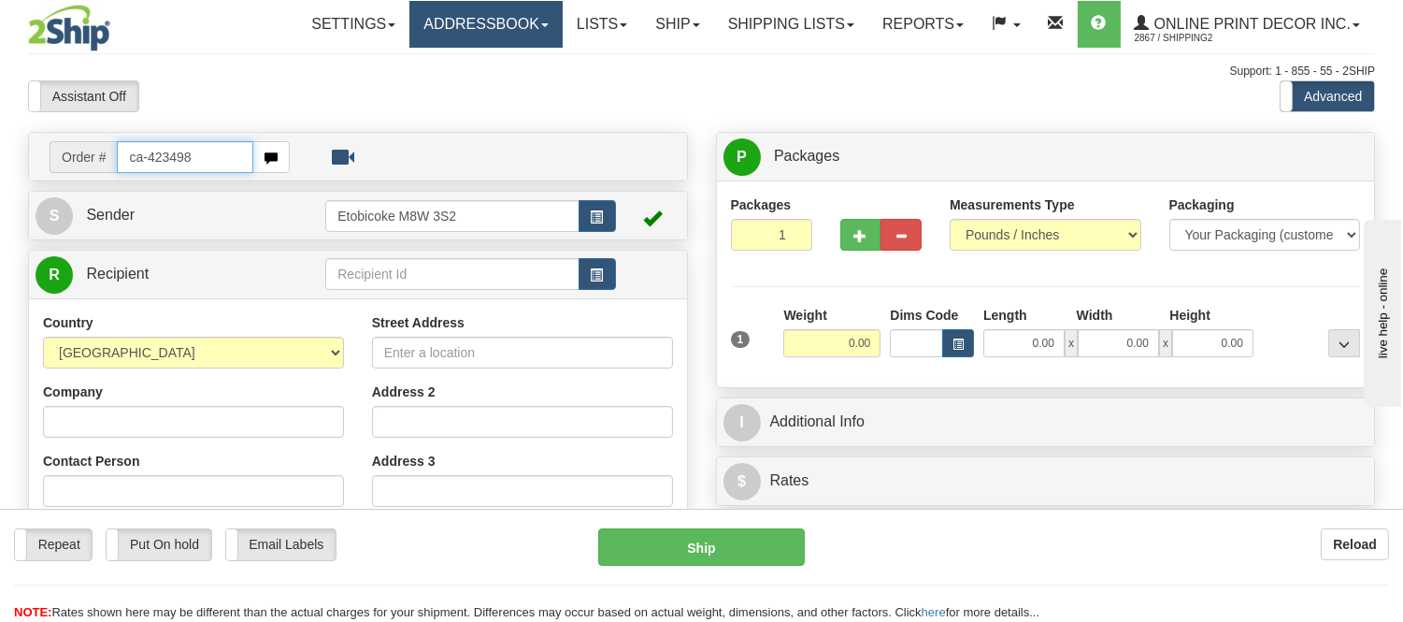
type input "ca-423498"
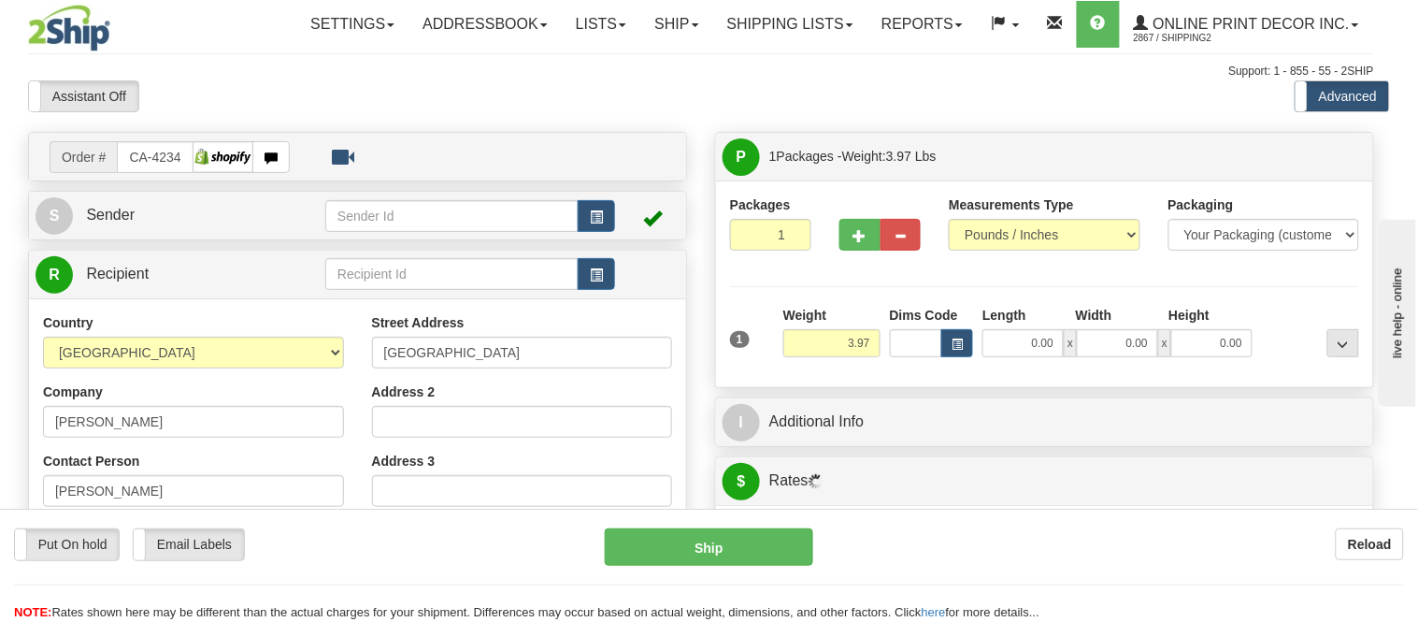
type input "COTE SAINT-LUC"
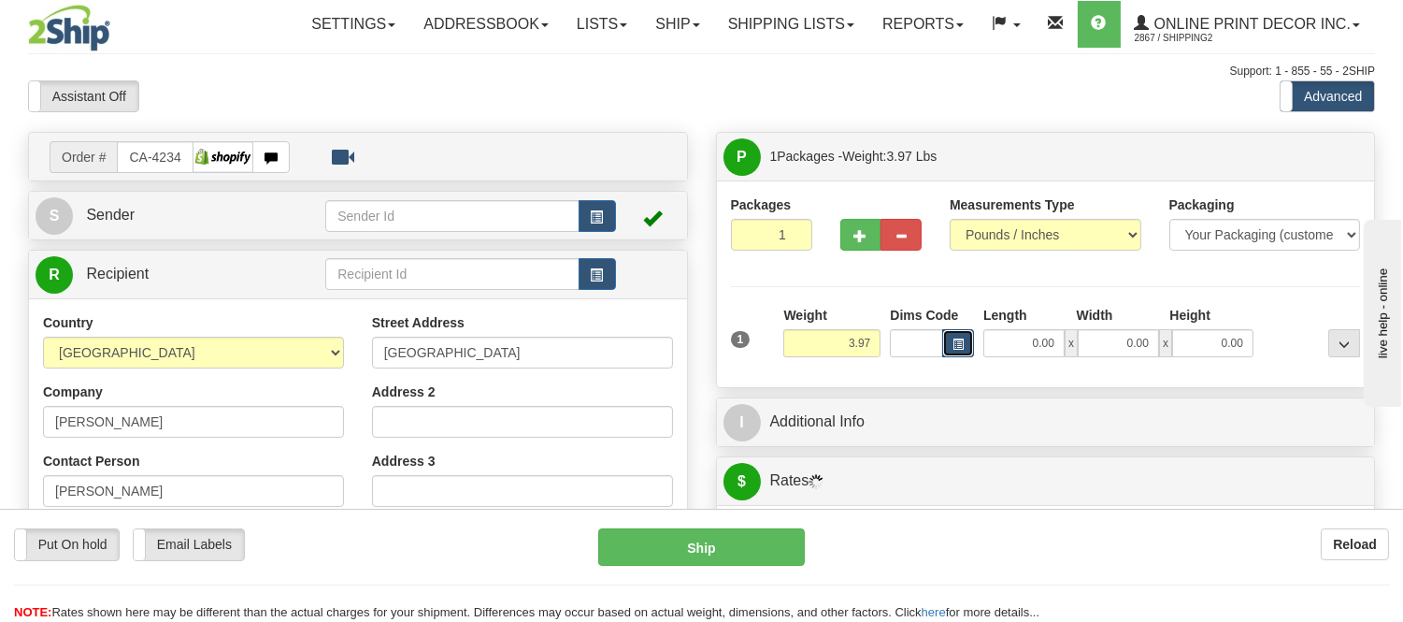
click at [956, 342] on span "button" at bounding box center [958, 344] width 11 height 10
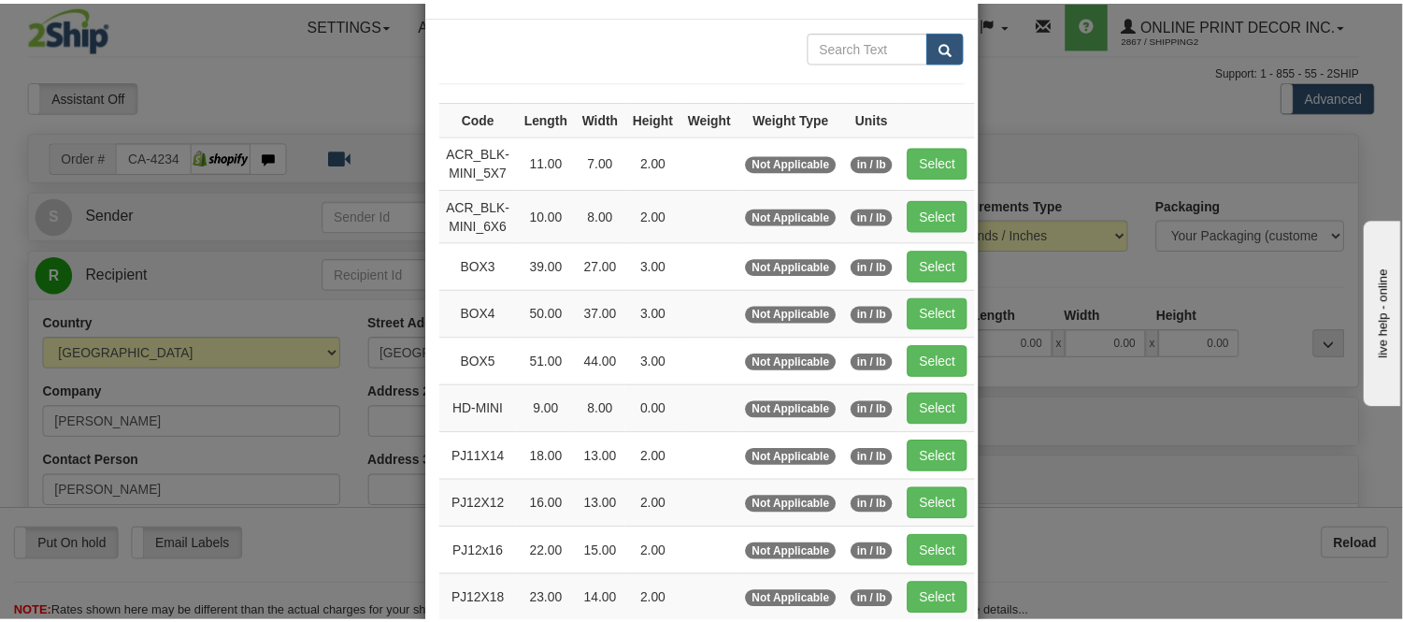
scroll to position [104, 0]
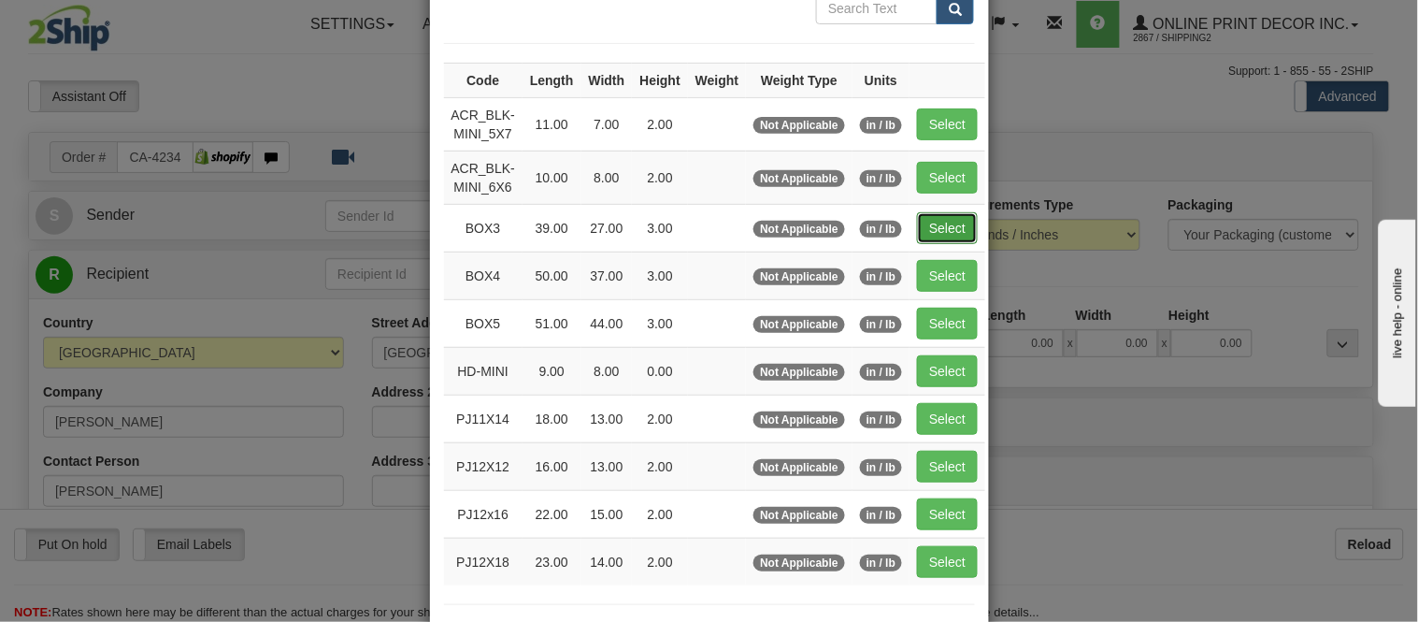
click at [931, 220] on button "Select" at bounding box center [947, 228] width 61 height 32
type input "BOX3"
type input "39.00"
type input "27.00"
type input "3.00"
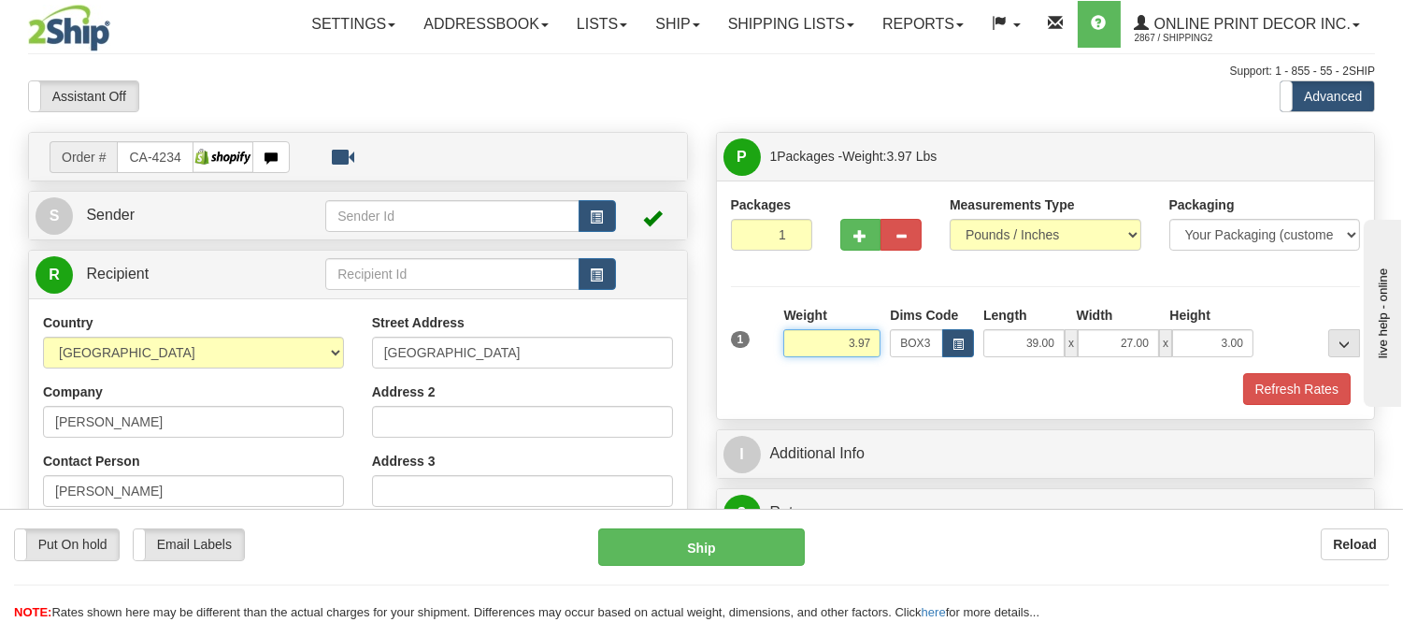
drag, startPoint x: 875, startPoint y: 342, endPoint x: 768, endPoint y: 351, distance: 107.8
click at [768, 351] on div "1 Weight 3.97 Dims Code BOX3" at bounding box center [1046, 339] width 640 height 66
type input "8.98"
click at [1329, 395] on button "Refresh Rates" at bounding box center [1297, 389] width 108 height 32
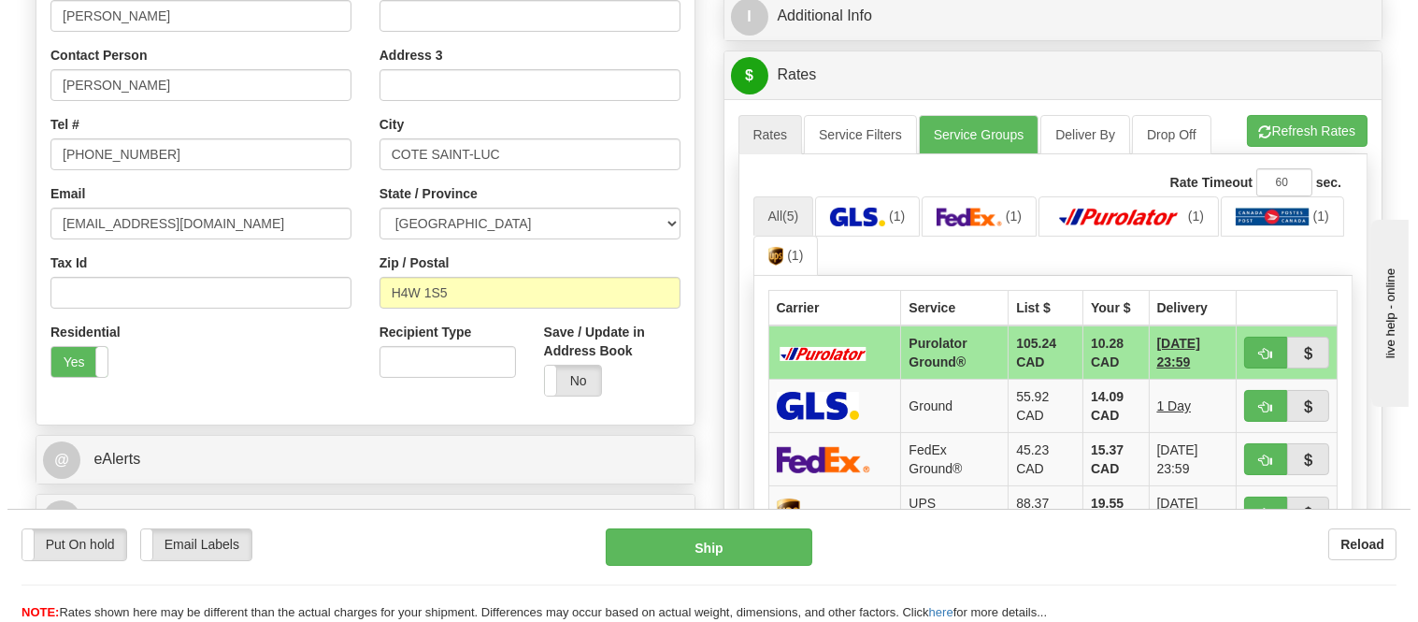
scroll to position [415, 0]
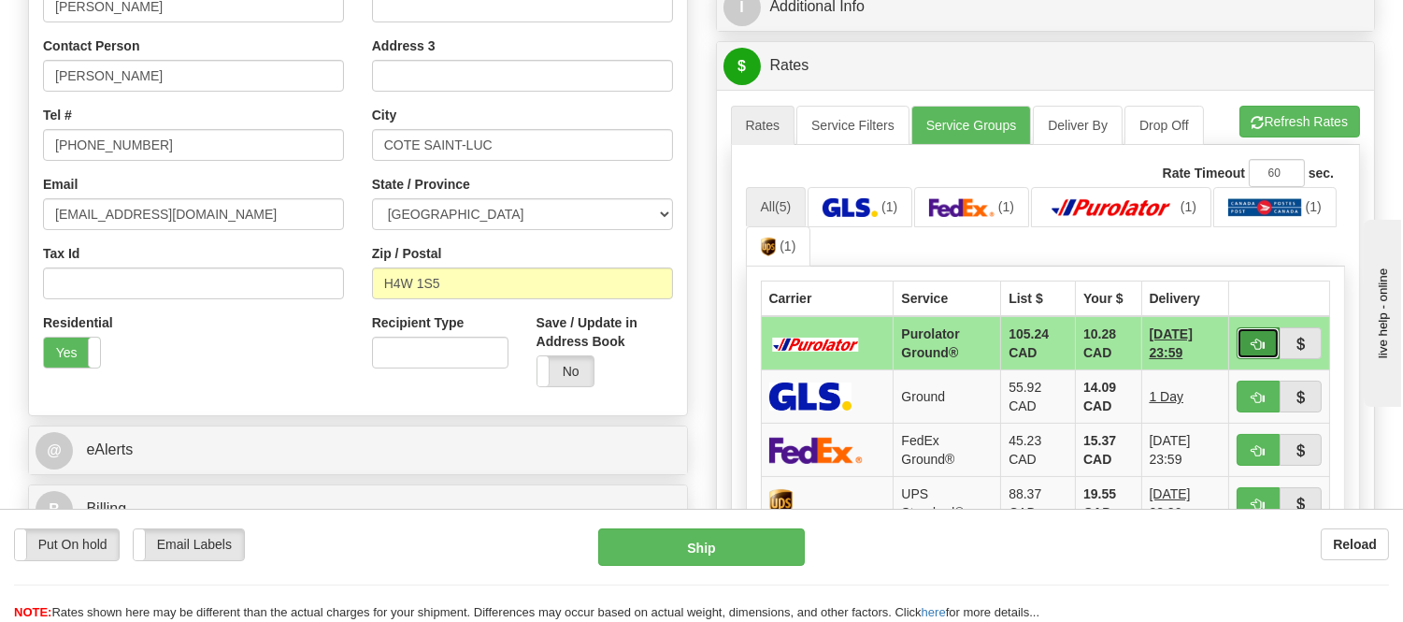
click at [1260, 350] on span "button" at bounding box center [1258, 344] width 13 height 12
type input "260"
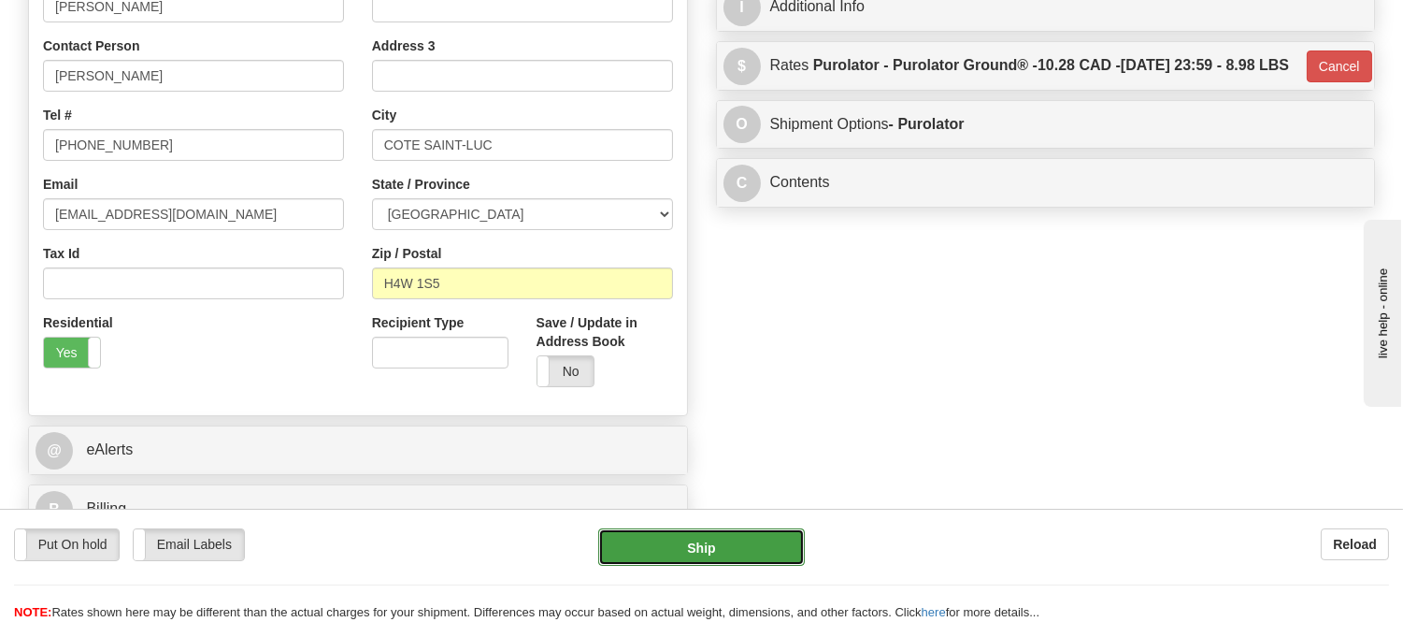
click at [737, 548] on button "Ship" at bounding box center [701, 546] width 206 height 37
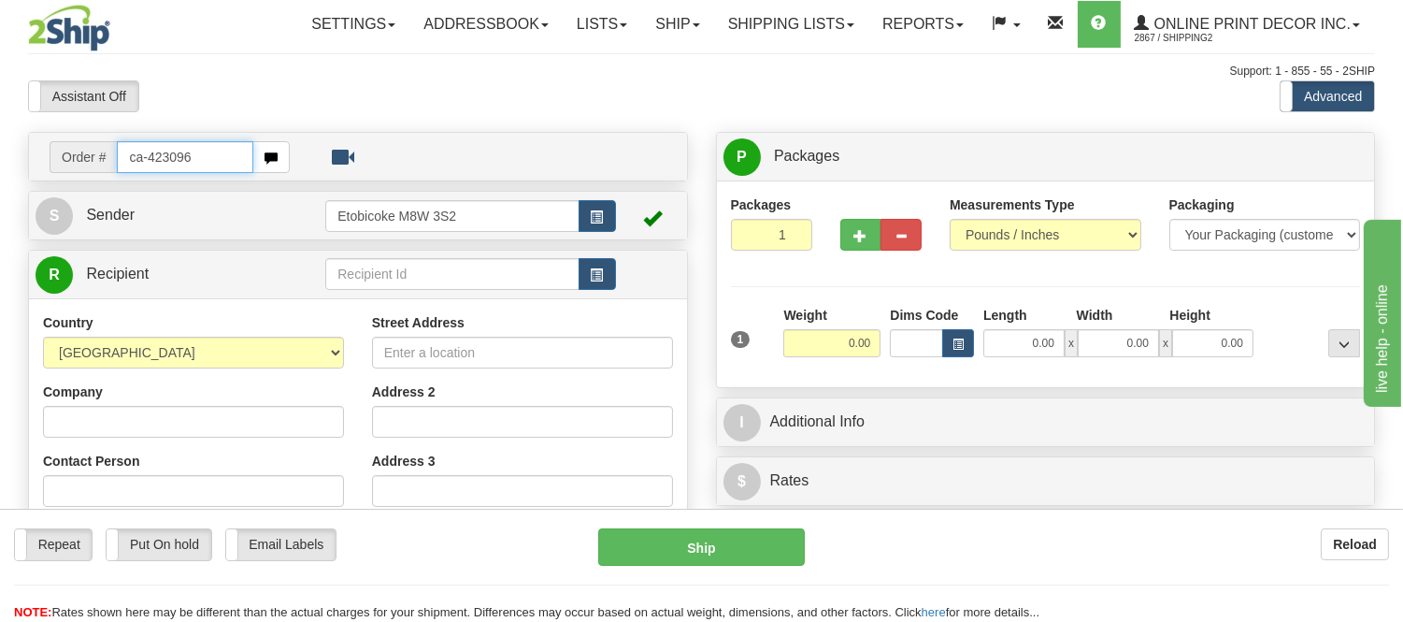
type input "ca-423096"
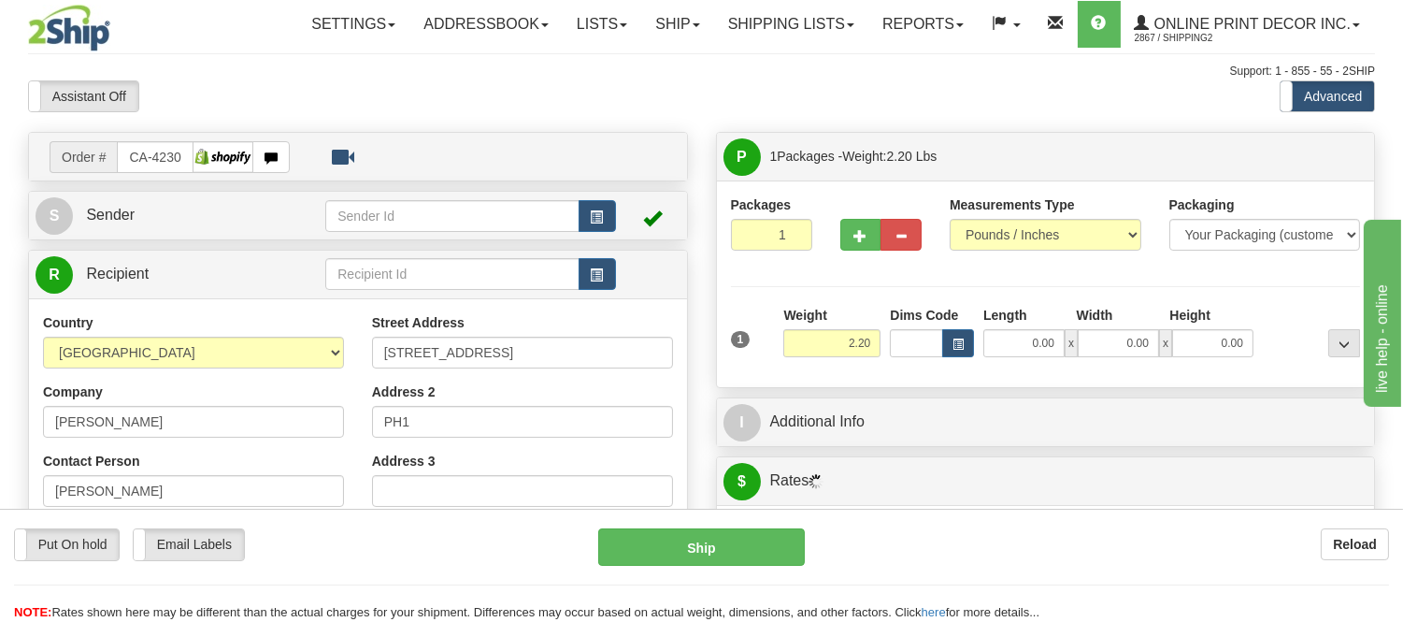
type input "TORONTO"
click at [959, 347] on span "button" at bounding box center [958, 344] width 11 height 10
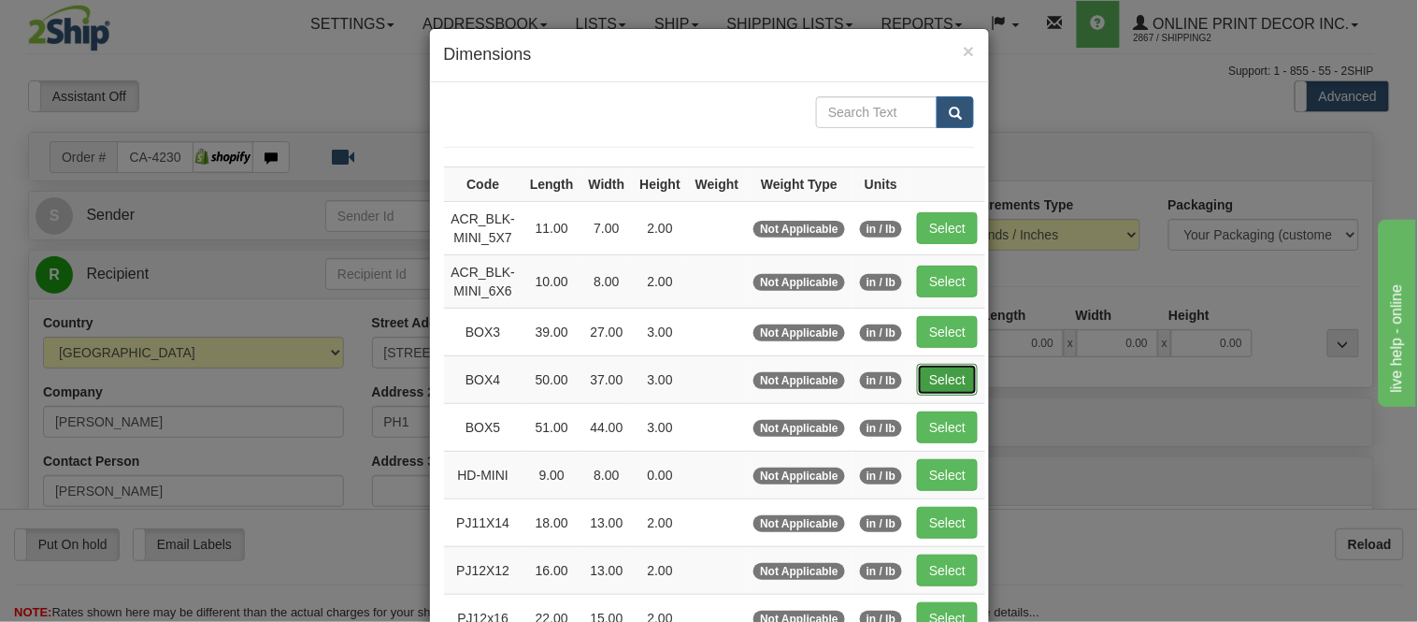
click at [954, 364] on button "Select" at bounding box center [947, 380] width 61 height 32
type input "BOX4"
type input "50.00"
type input "37.00"
type input "3.00"
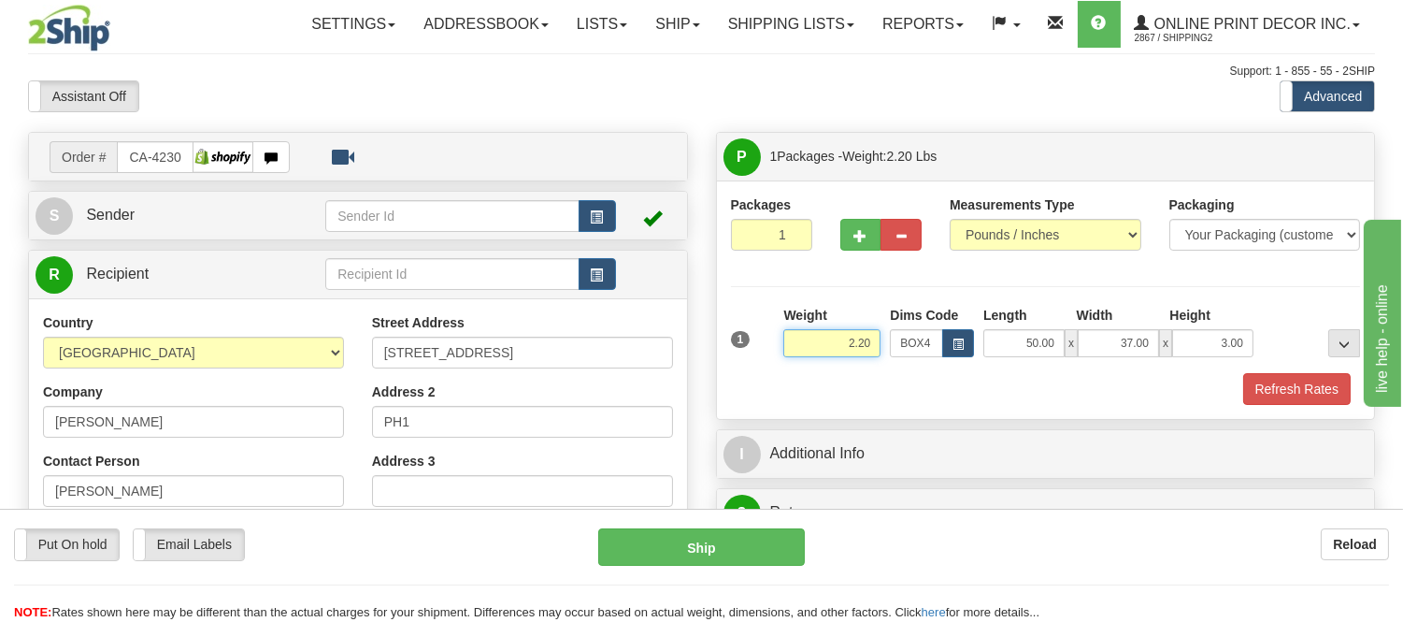
drag, startPoint x: 879, startPoint y: 341, endPoint x: 806, endPoint y: 348, distance: 73.2
click at [806, 348] on input "2.20" at bounding box center [831, 343] width 97 height 28
type input "12.98"
click at [1266, 389] on button "Refresh Rates" at bounding box center [1297, 389] width 108 height 32
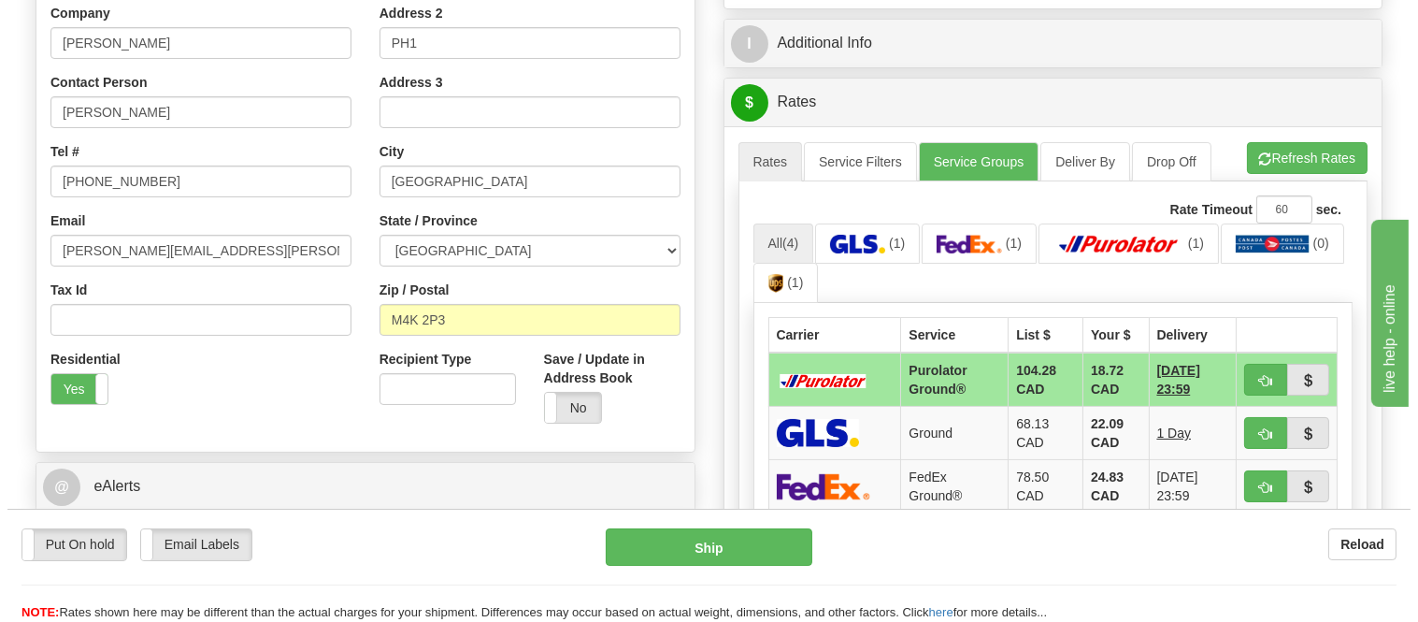
scroll to position [415, 0]
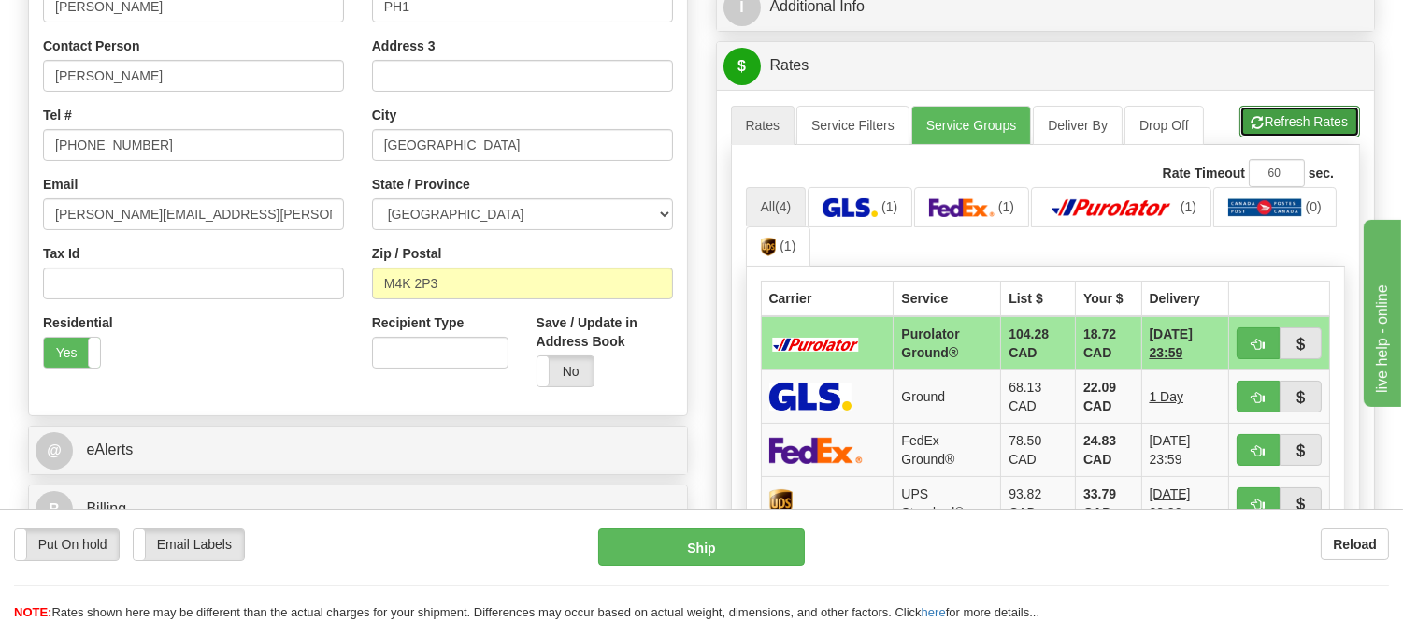
click at [1291, 132] on button "Refresh Rates" at bounding box center [1300, 122] width 121 height 32
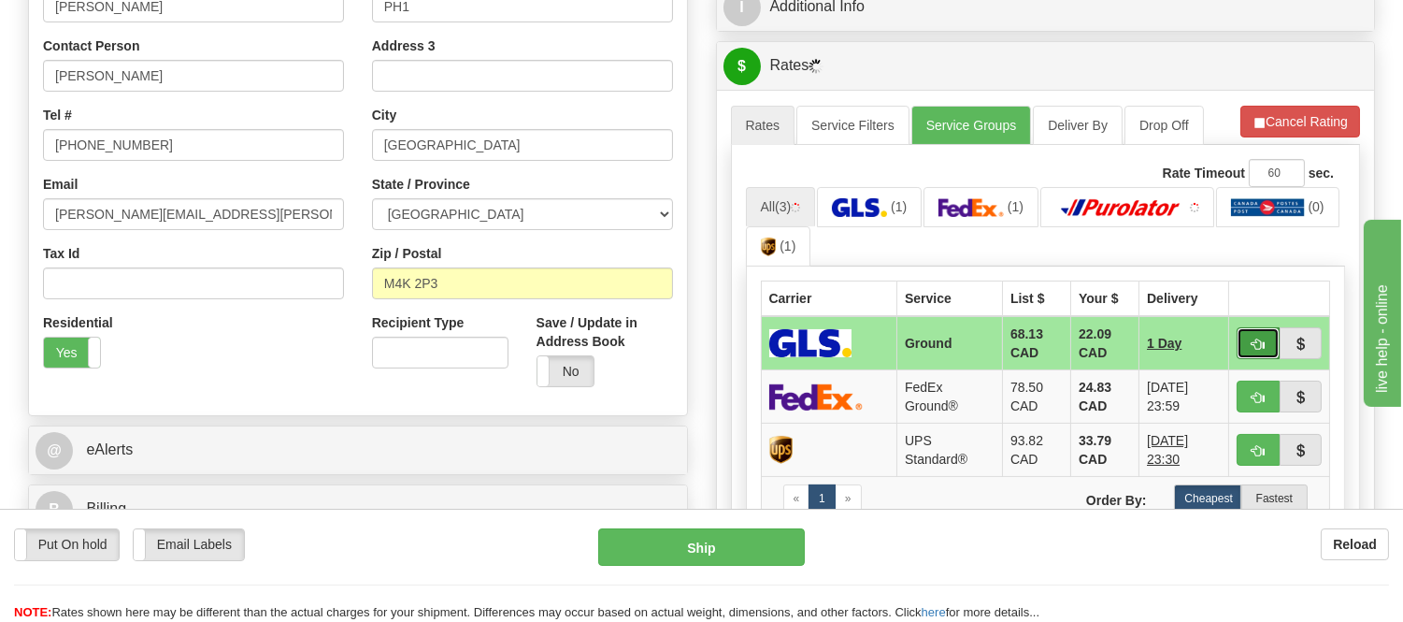
click at [1244, 343] on button "button" at bounding box center [1258, 343] width 43 height 32
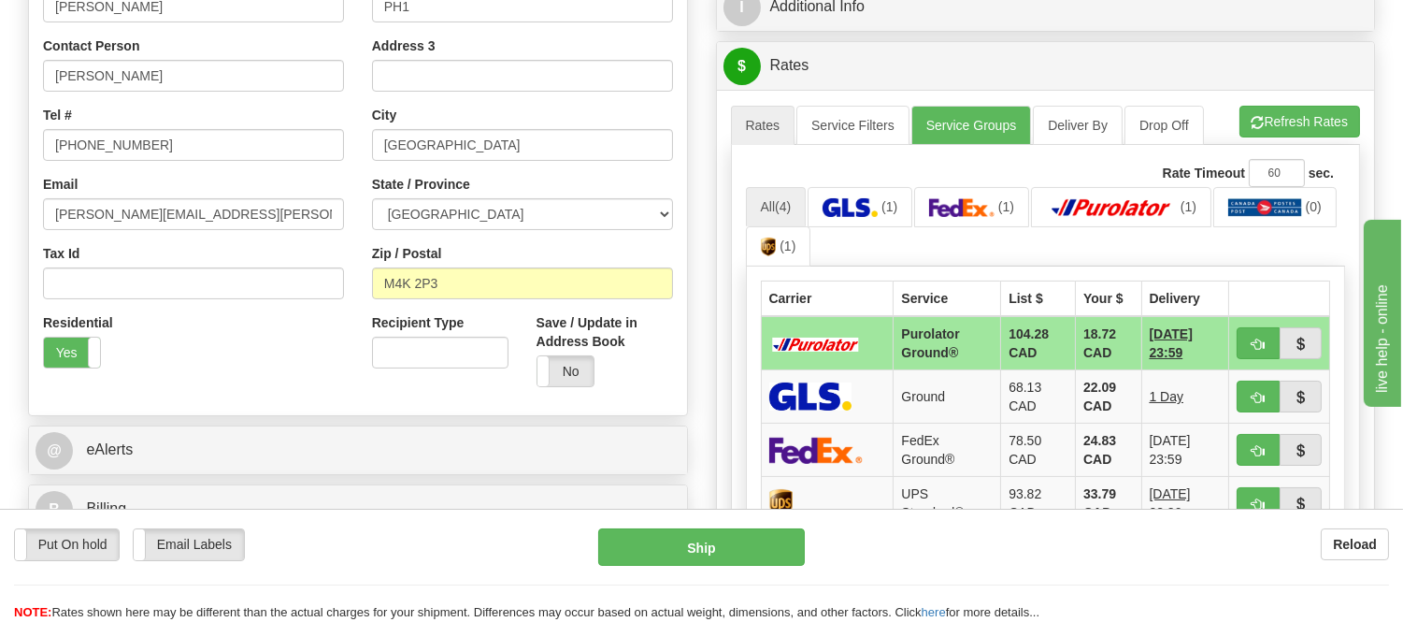
click at [1232, 332] on td at bounding box center [1279, 343] width 101 height 54
click at [1242, 332] on button "button" at bounding box center [1258, 343] width 43 height 32
type input "260"
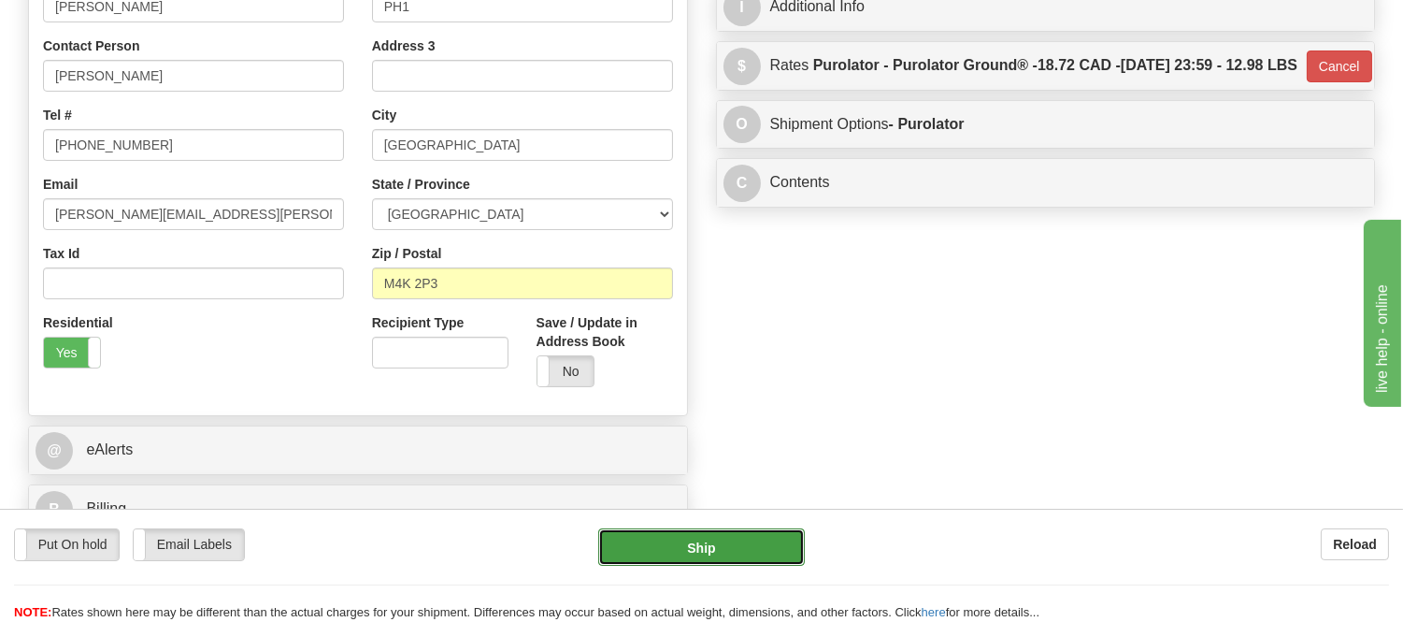
click at [758, 562] on button "Ship" at bounding box center [701, 546] width 206 height 37
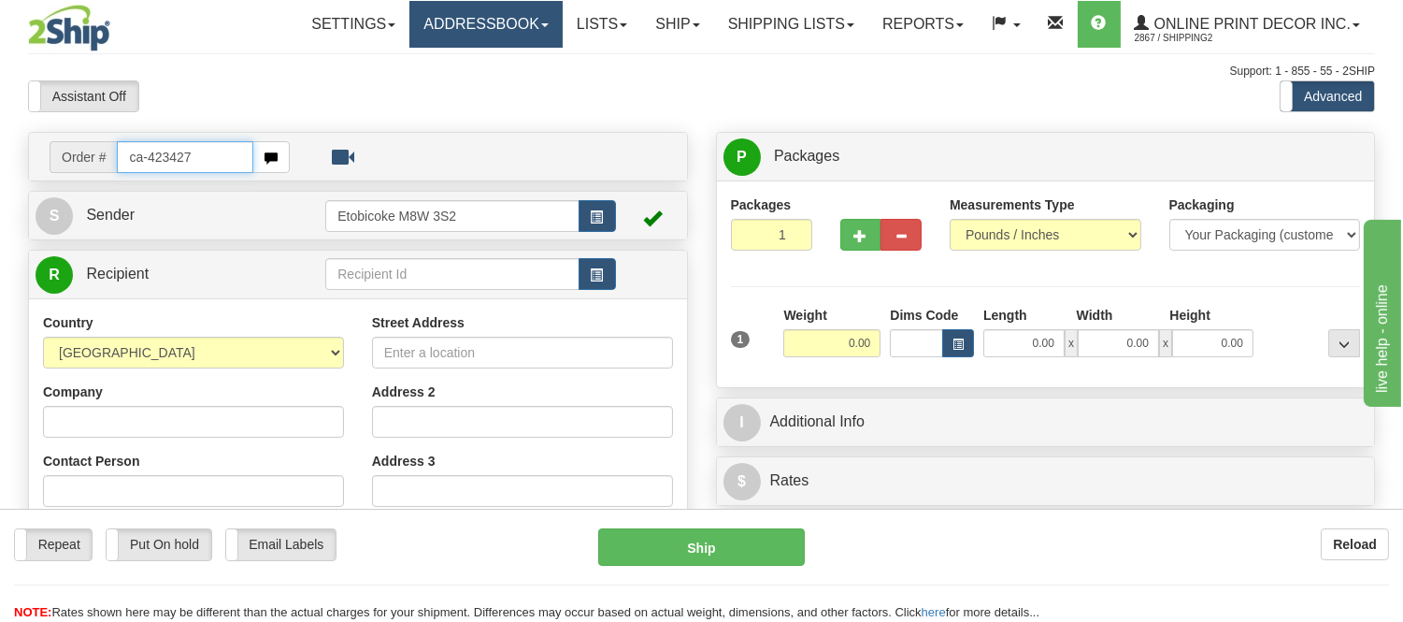
type input "ca-423427"
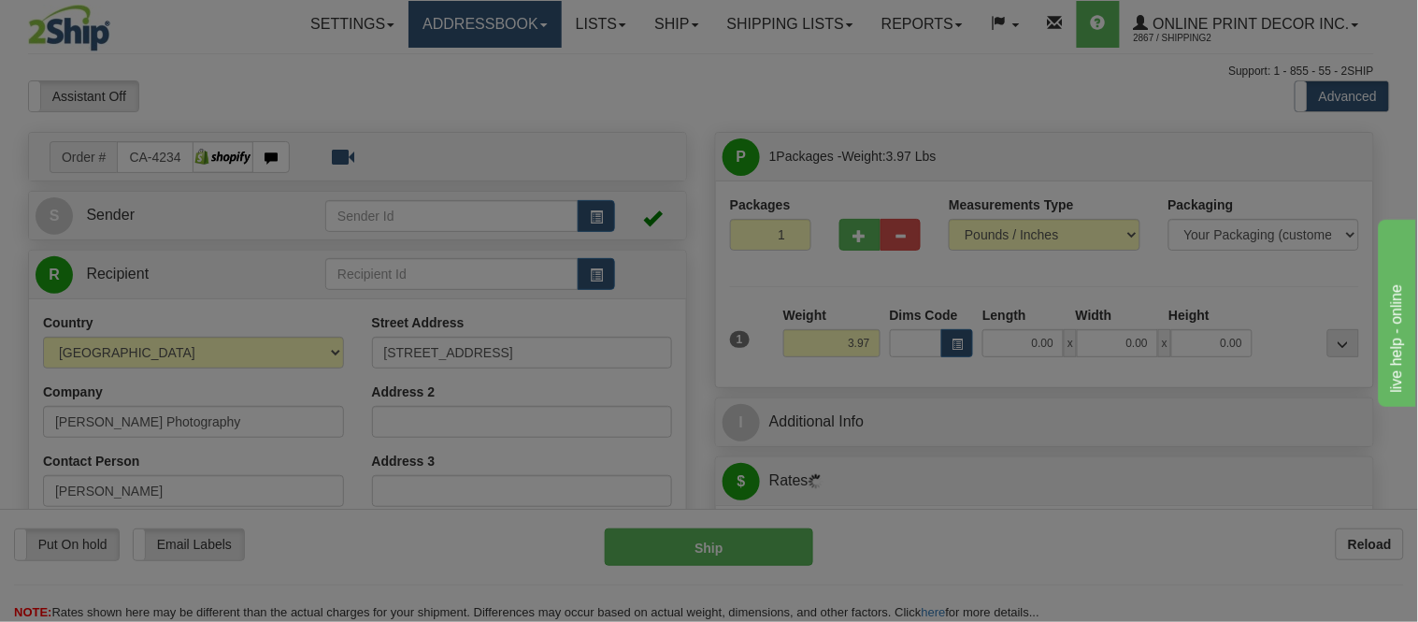
type input "STONY PLAIN"
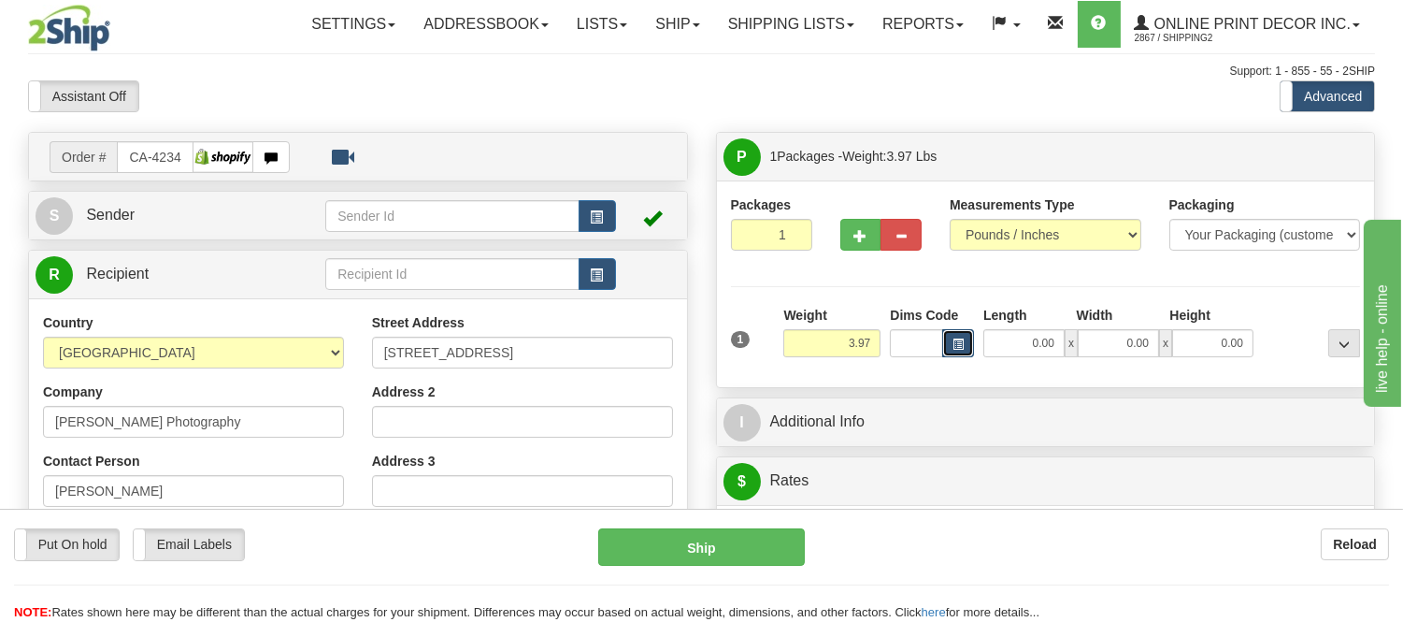
click at [955, 339] on span "button" at bounding box center [958, 344] width 11 height 10
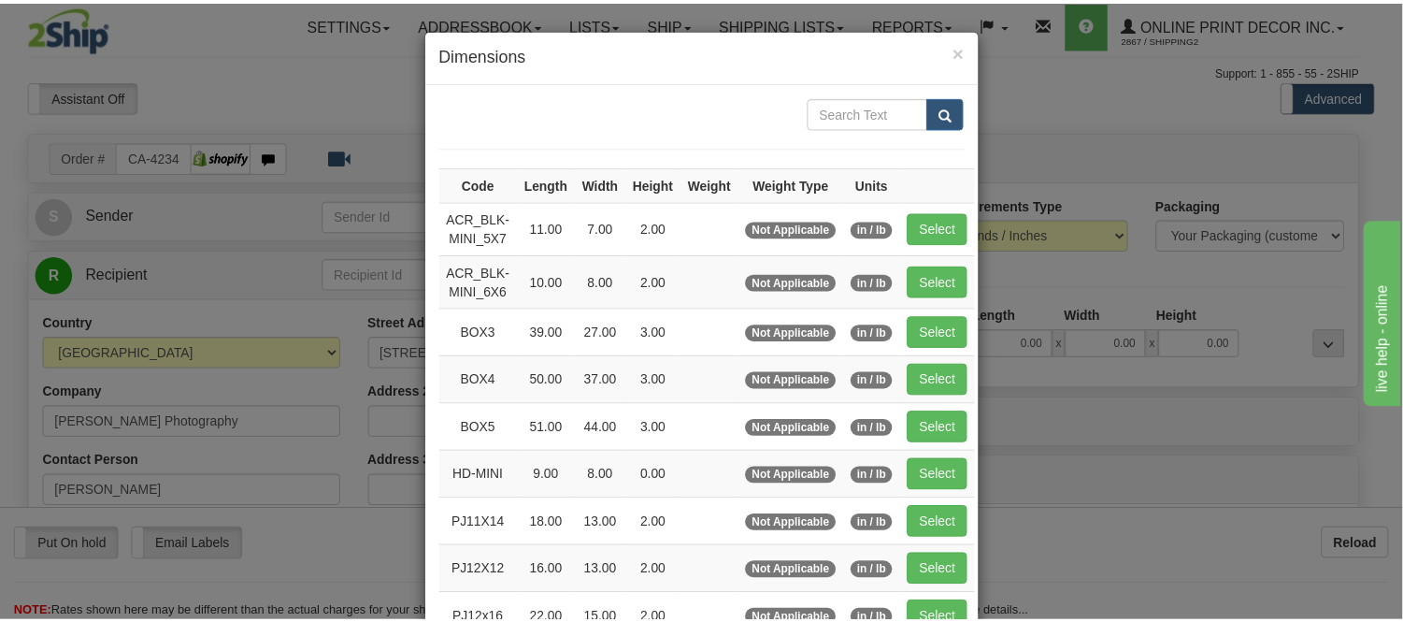
scroll to position [104, 0]
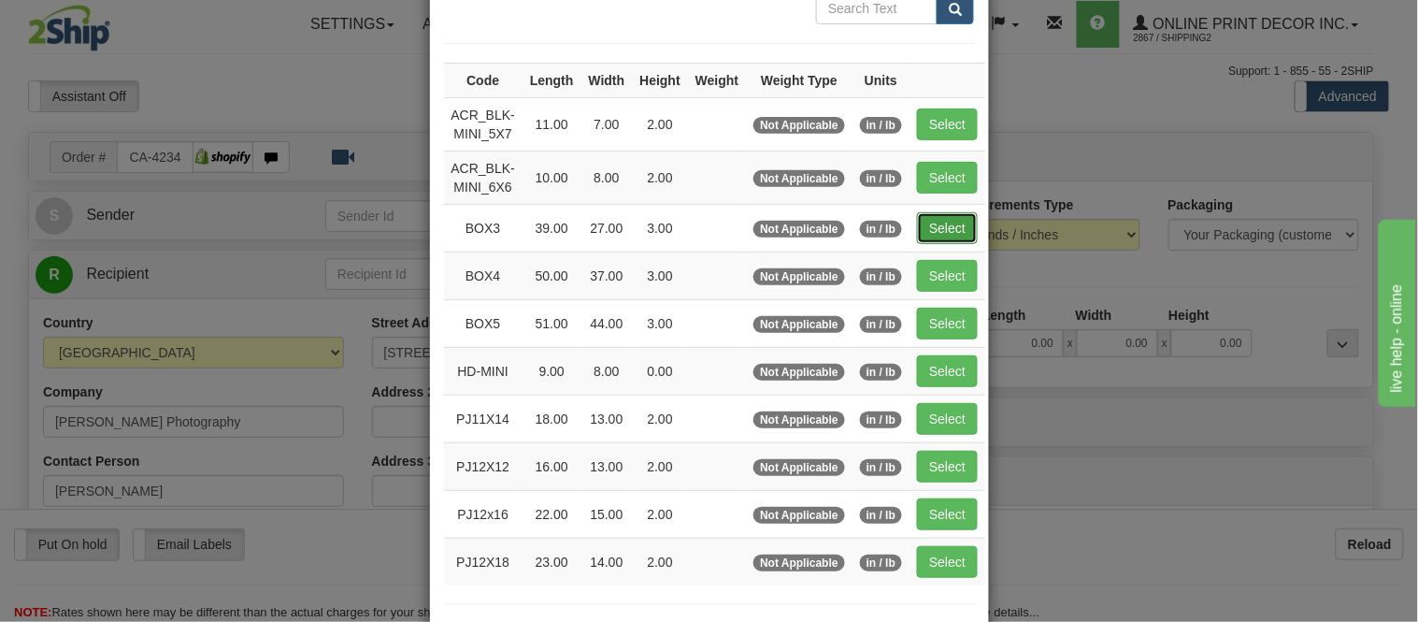
click at [928, 222] on button "Select" at bounding box center [947, 228] width 61 height 32
type input "BOX3"
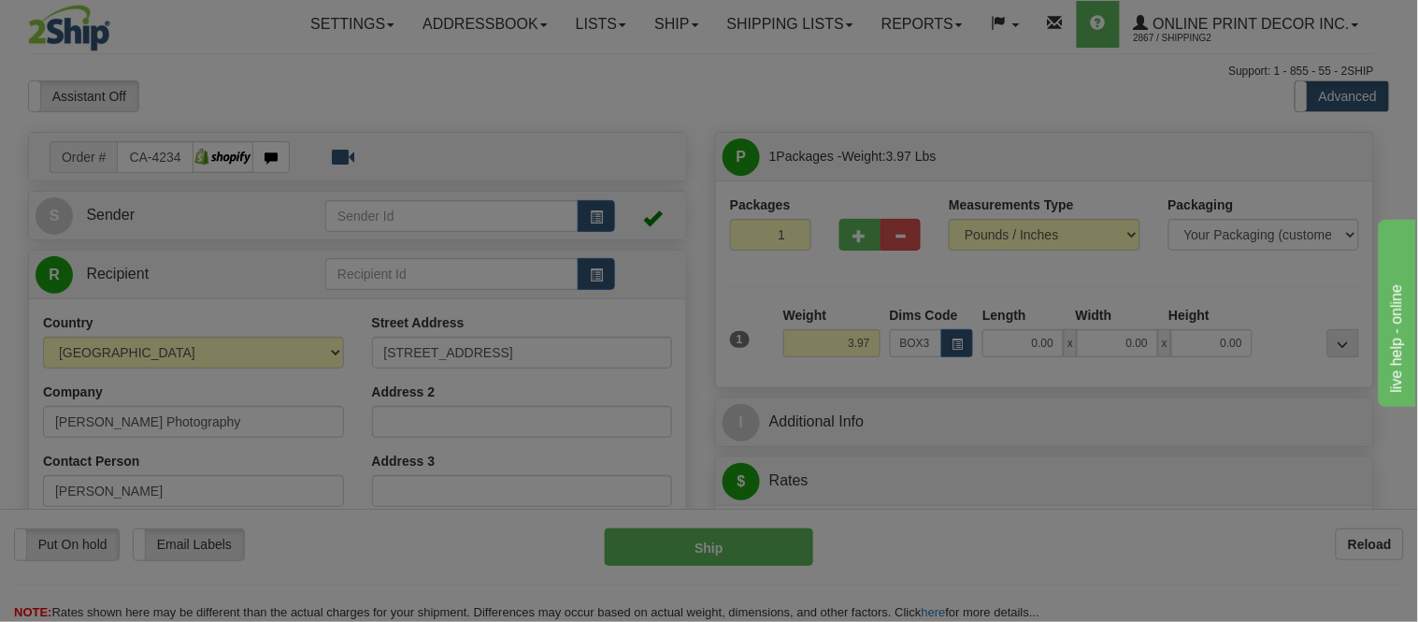
type input "39.00"
type input "27.00"
type input "3.00"
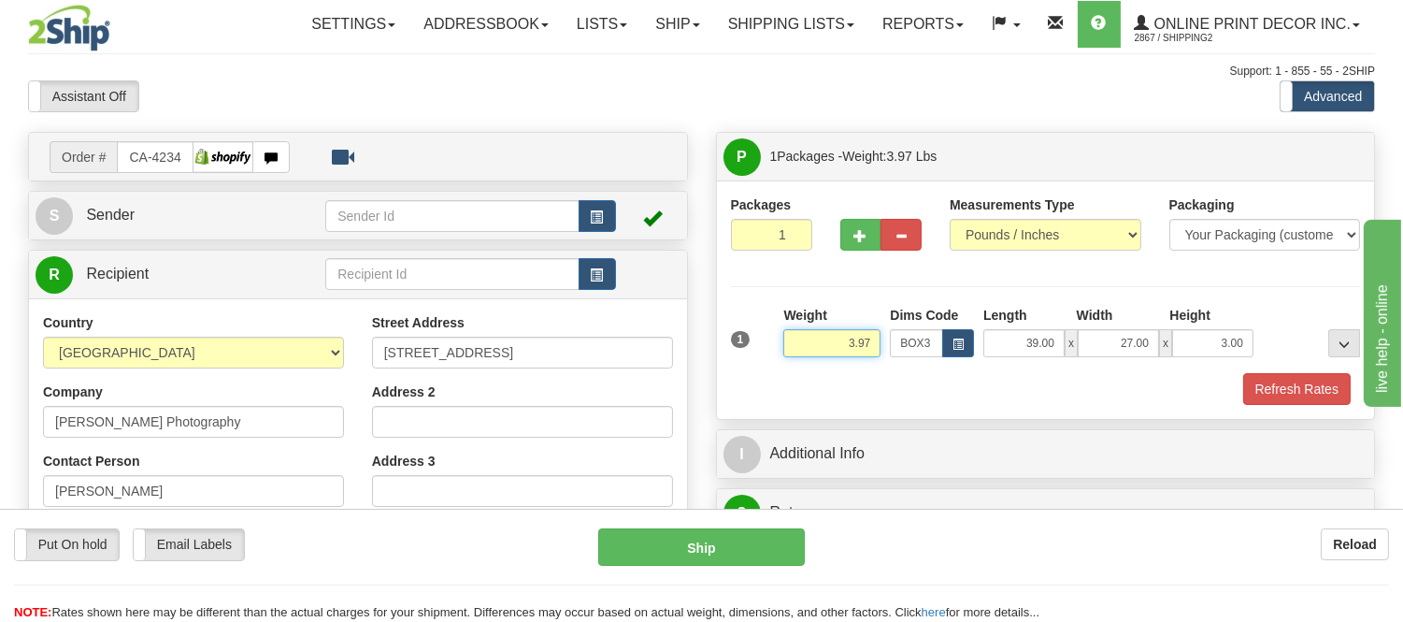
drag, startPoint x: 879, startPoint y: 342, endPoint x: 834, endPoint y: 356, distance: 47.0
click at [834, 356] on input "3.97" at bounding box center [831, 343] width 97 height 28
type input "8.98"
click at [1285, 391] on button "Refresh Rates" at bounding box center [1297, 389] width 108 height 32
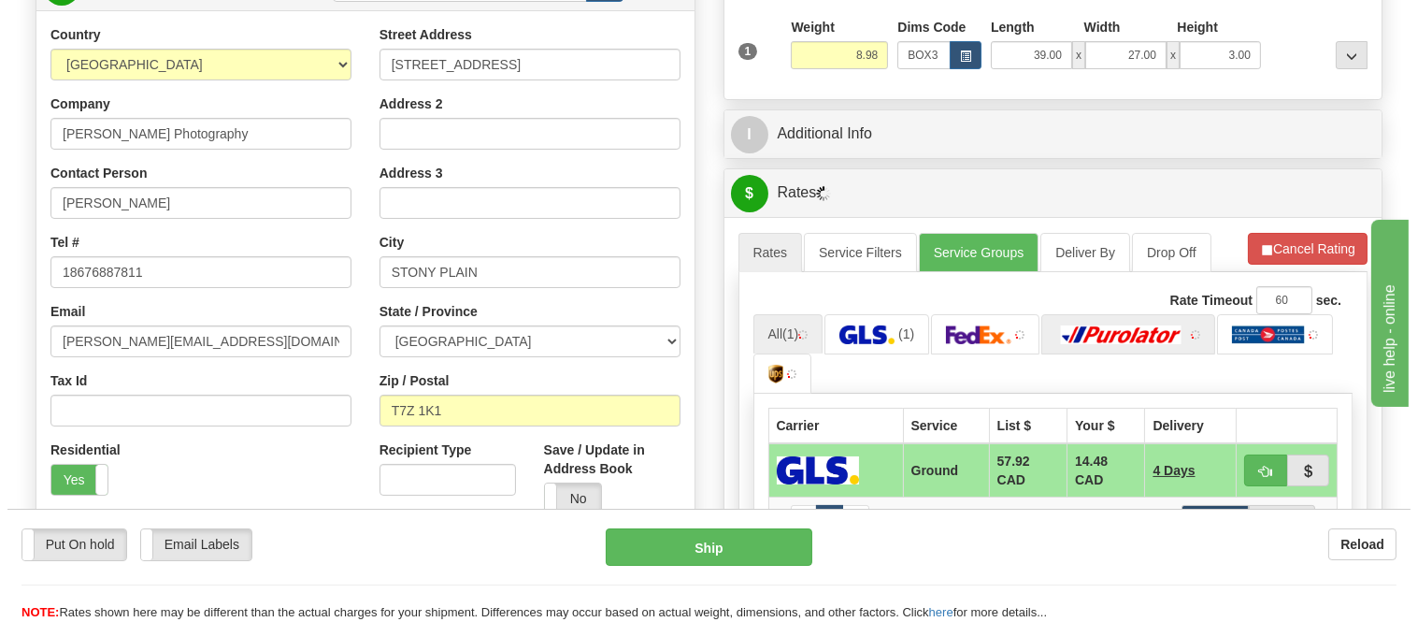
scroll to position [311, 0]
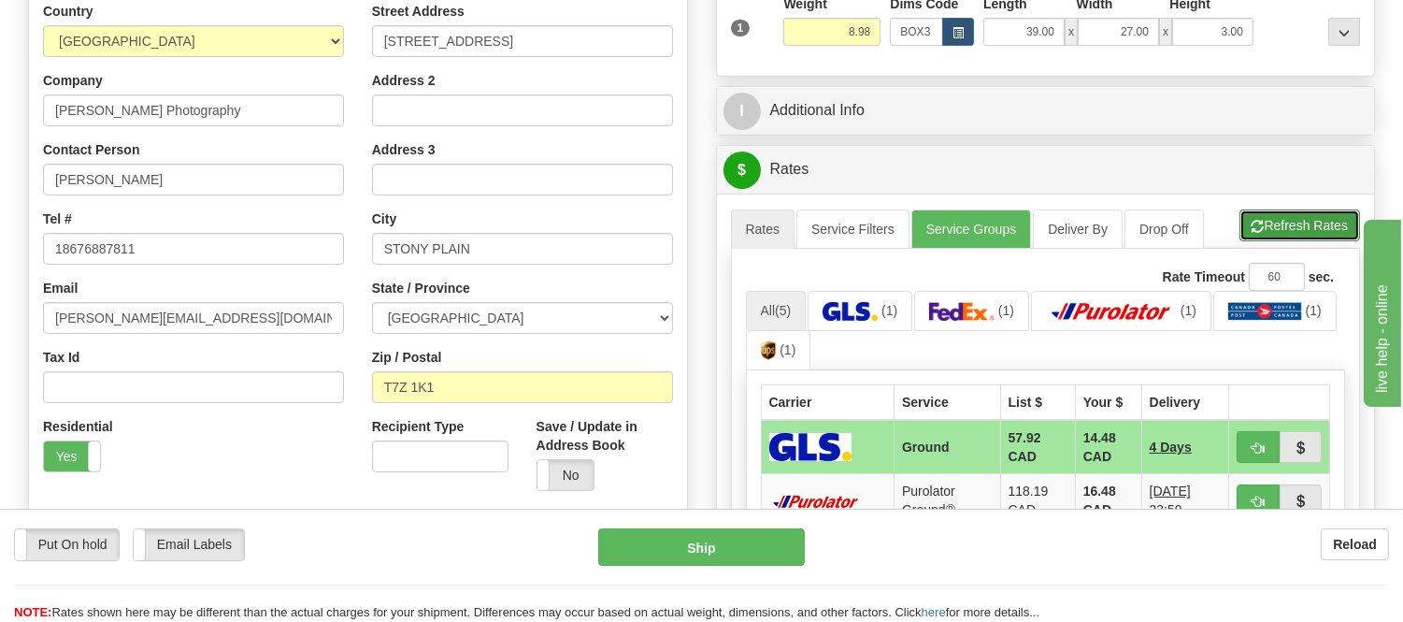
click at [1275, 221] on button "Refresh Rates" at bounding box center [1300, 225] width 121 height 32
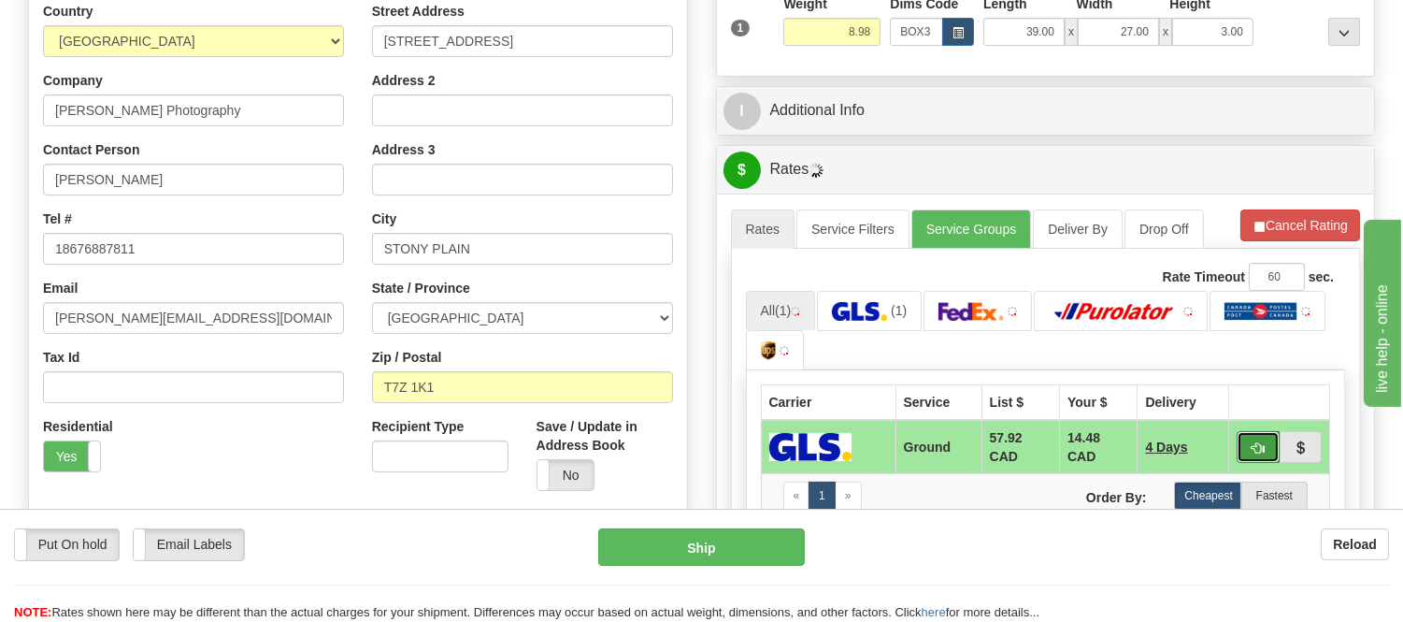
click at [1246, 447] on button "button" at bounding box center [1258, 447] width 43 height 32
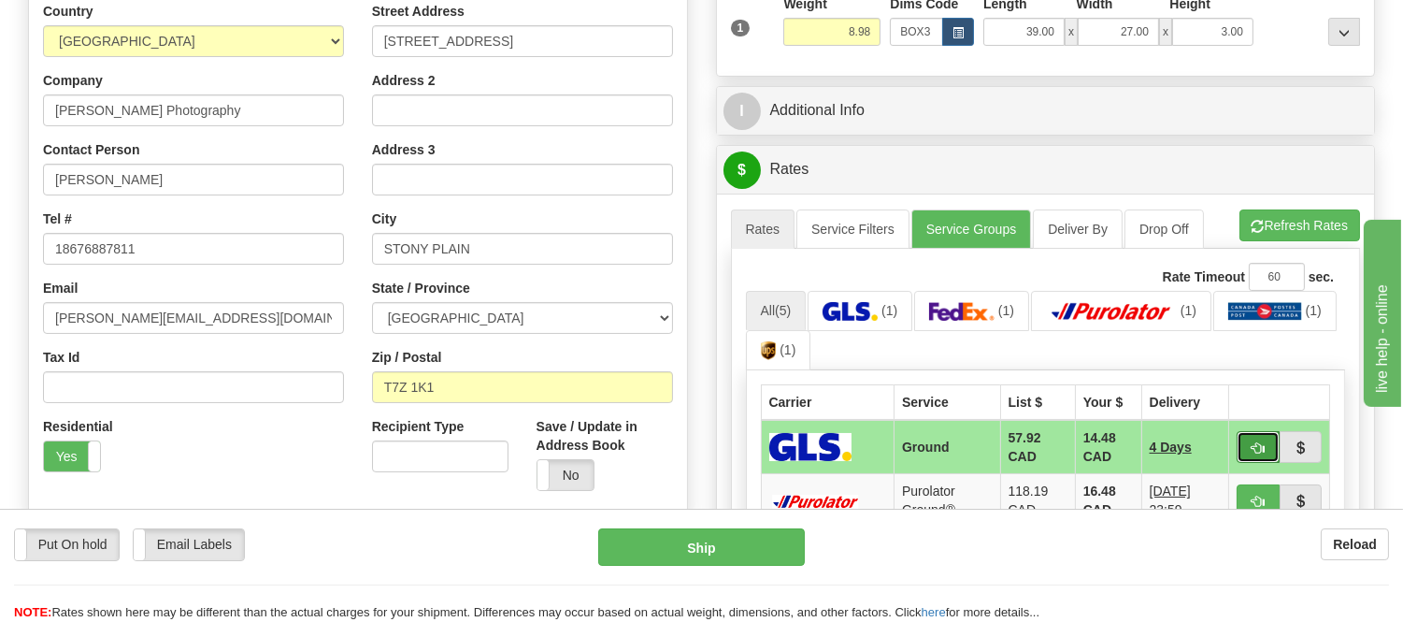
click at [1263, 442] on span "button" at bounding box center [1258, 448] width 13 height 12
type input "1"
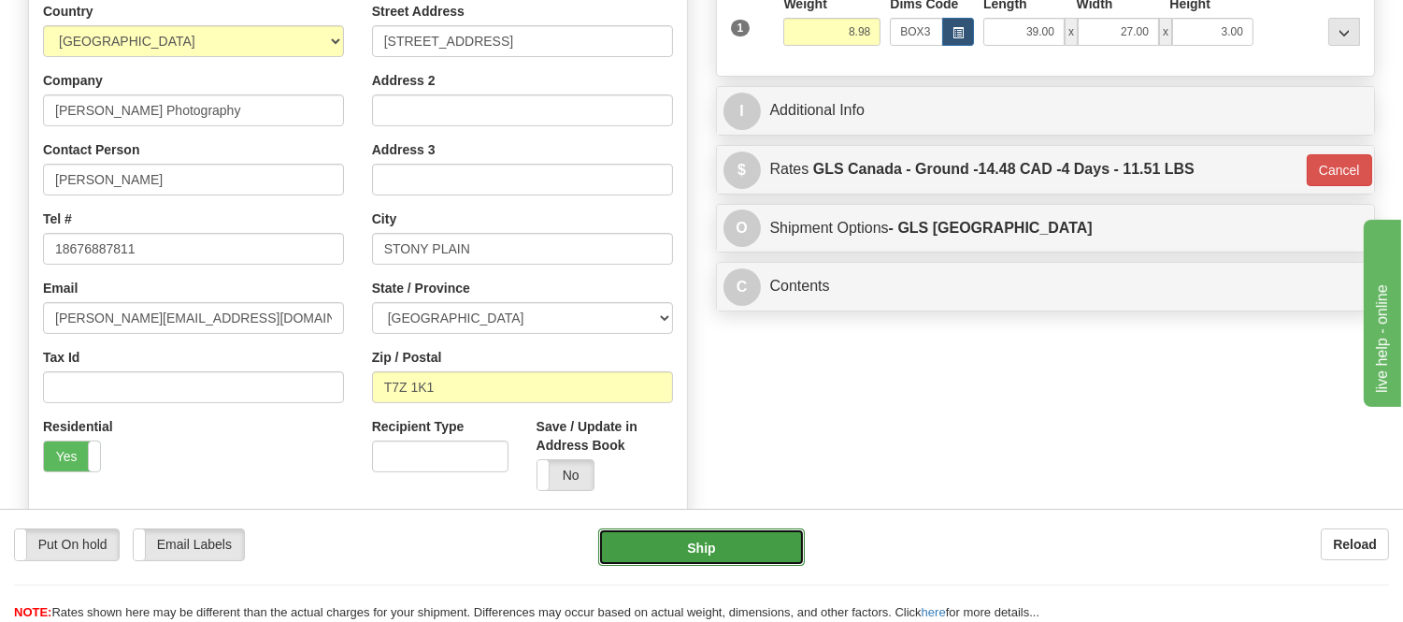
click at [774, 539] on button "Ship" at bounding box center [701, 546] width 206 height 37
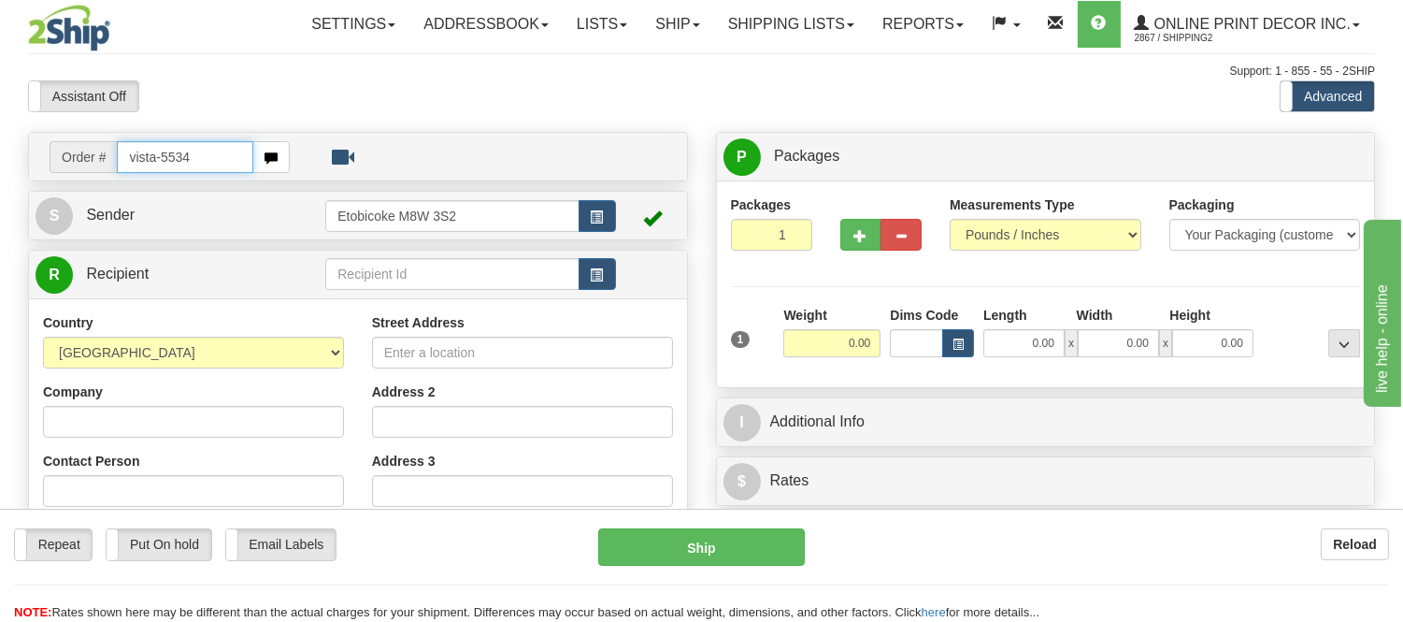
type input "vista-5534"
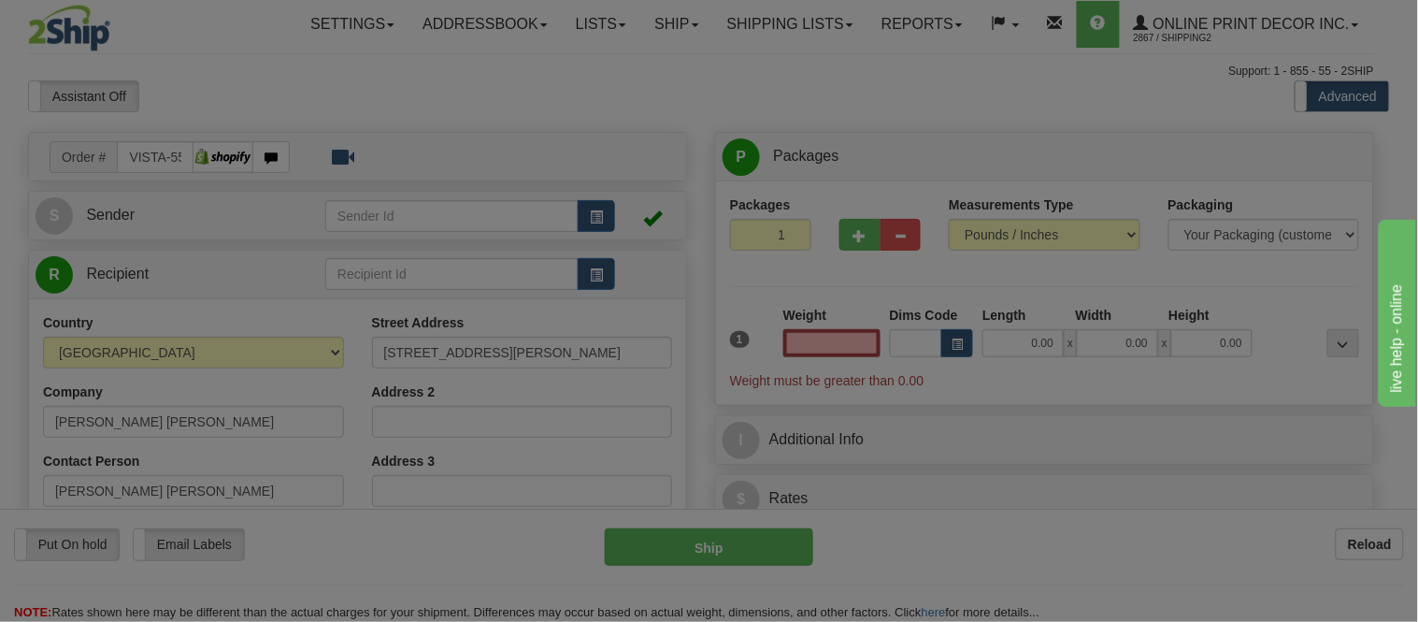
type input "AJAX"
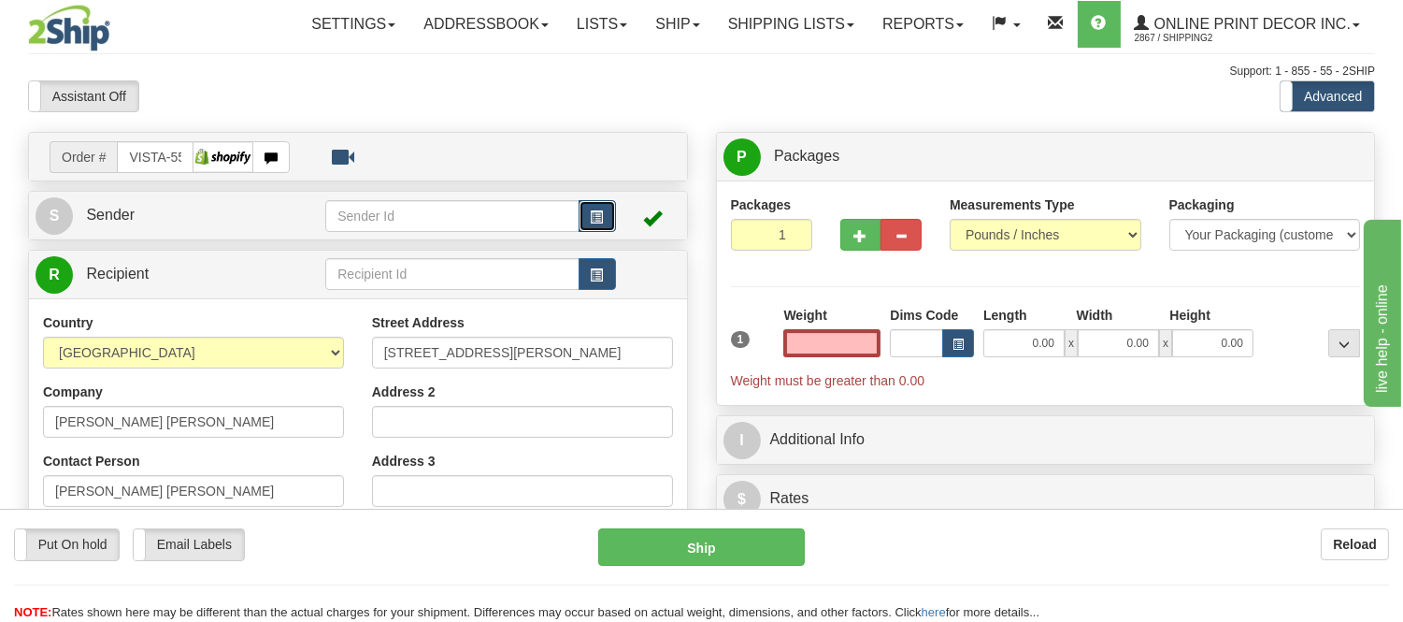
type input "0.00"
click at [598, 211] on span "button" at bounding box center [597, 217] width 13 height 12
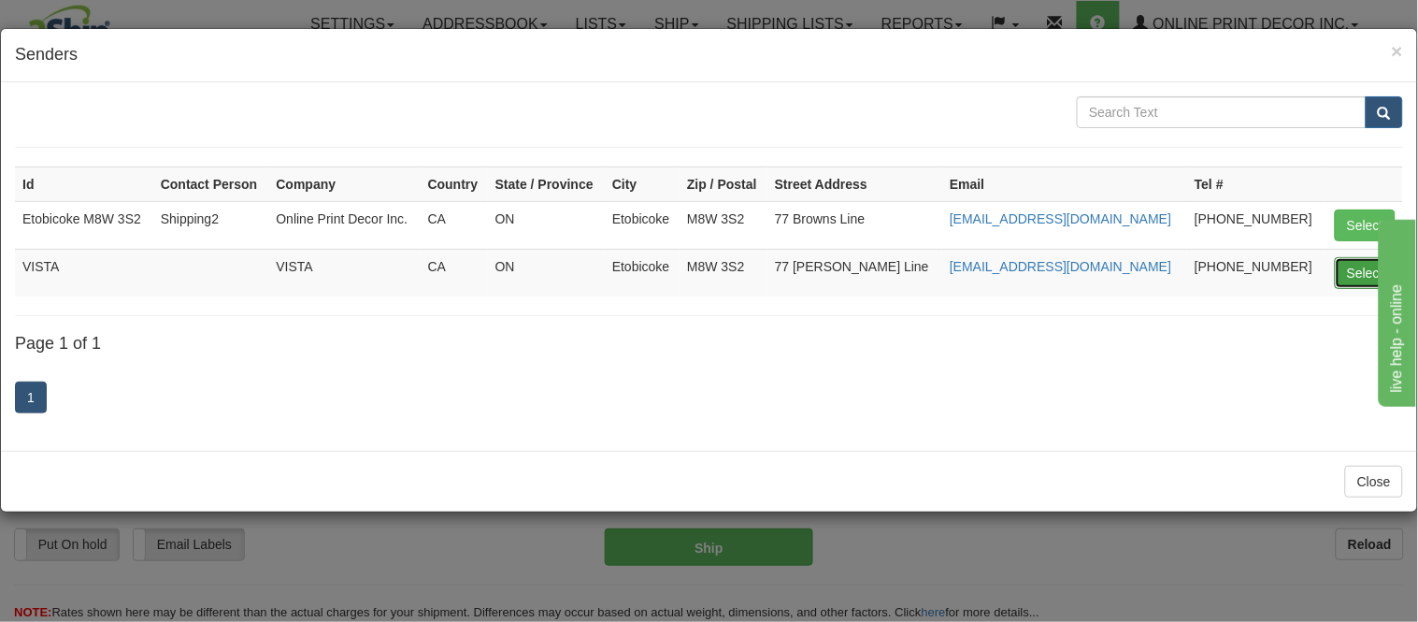
click at [1349, 273] on button "Select" at bounding box center [1365, 273] width 61 height 32
type input "VISTA"
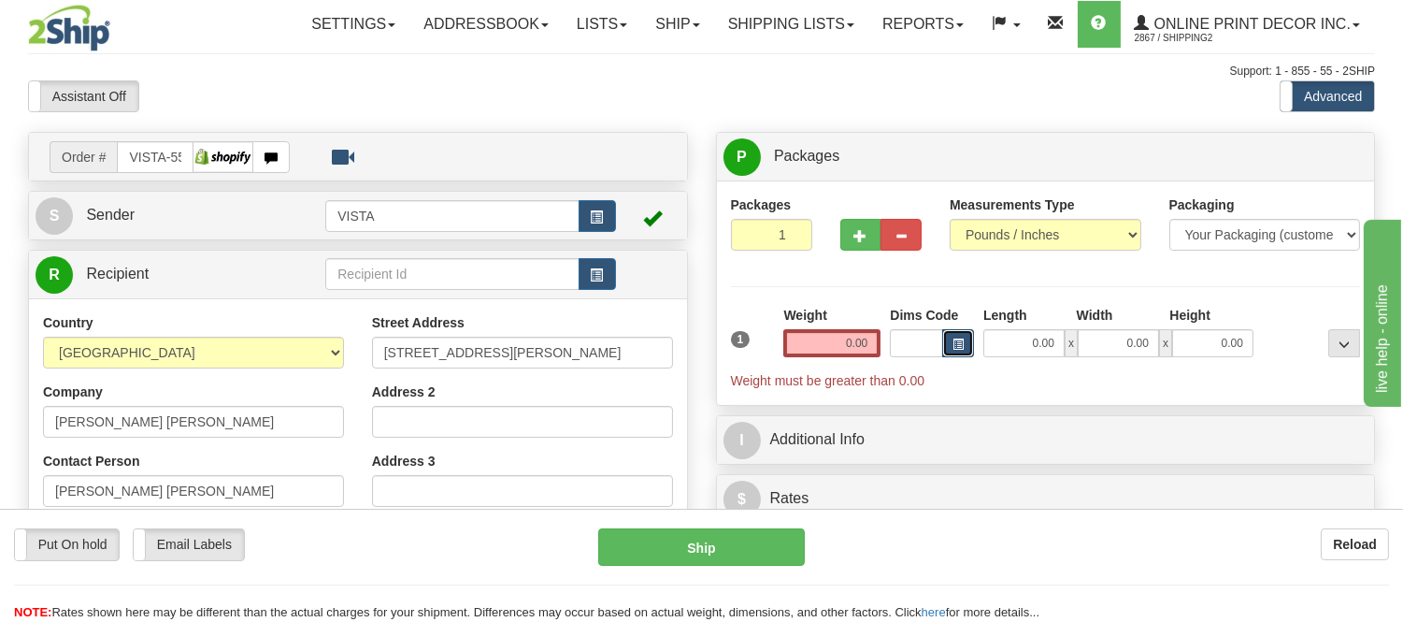
click at [965, 339] on button "button" at bounding box center [958, 343] width 32 height 28
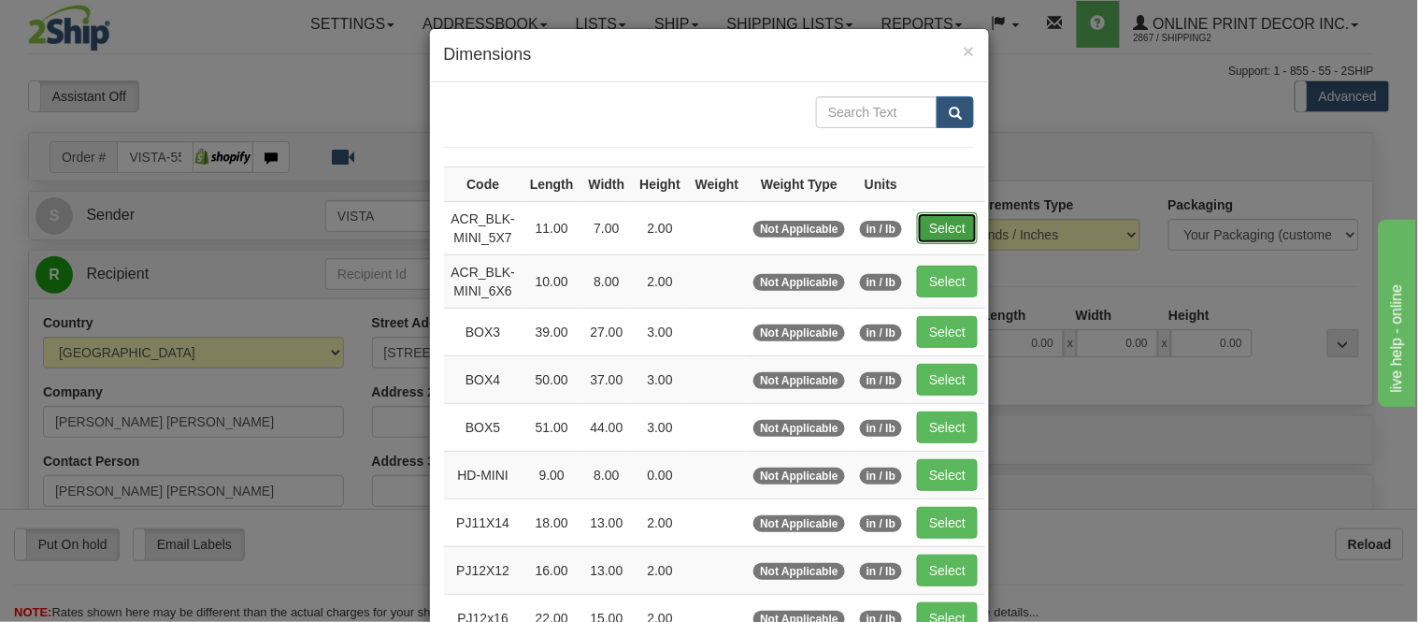
click at [930, 219] on button "Select" at bounding box center [947, 228] width 61 height 32
type input "ACR_BLK-MINI_5X7"
type input "11.00"
type input "7.00"
type input "2.00"
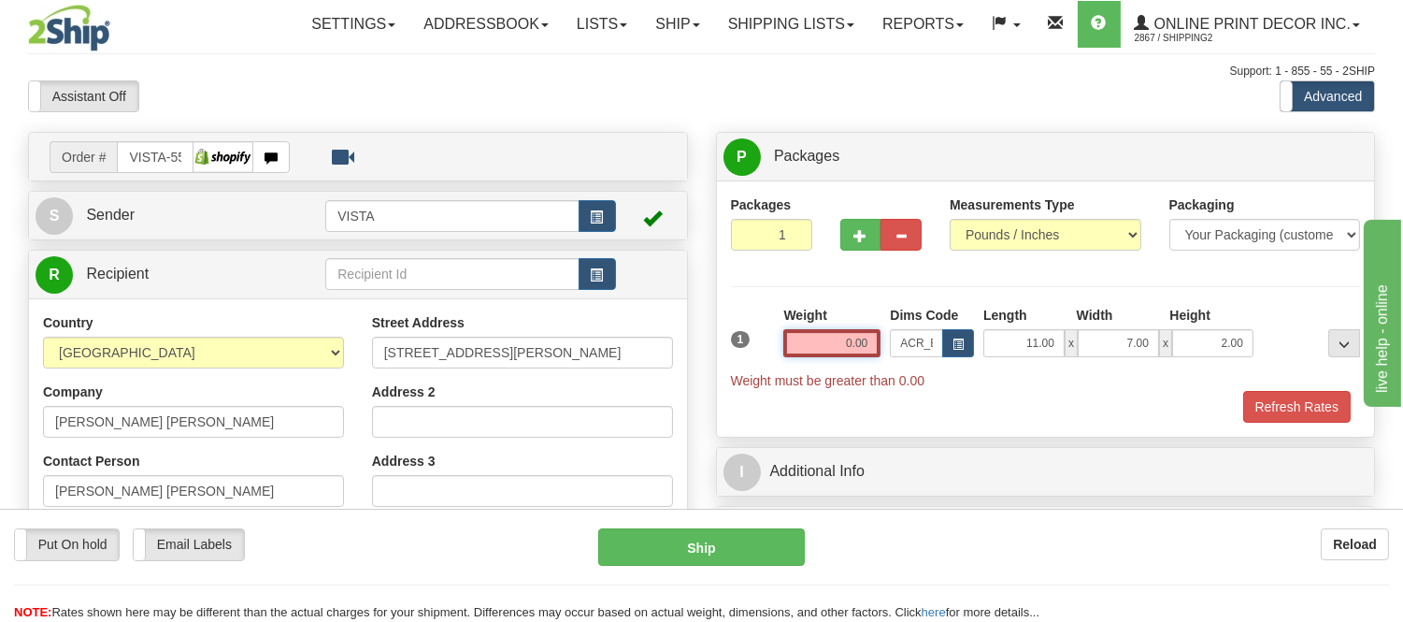
drag, startPoint x: 871, startPoint y: 340, endPoint x: 821, endPoint y: 352, distance: 51.7
click at [821, 352] on input "0.00" at bounding box center [831, 343] width 97 height 28
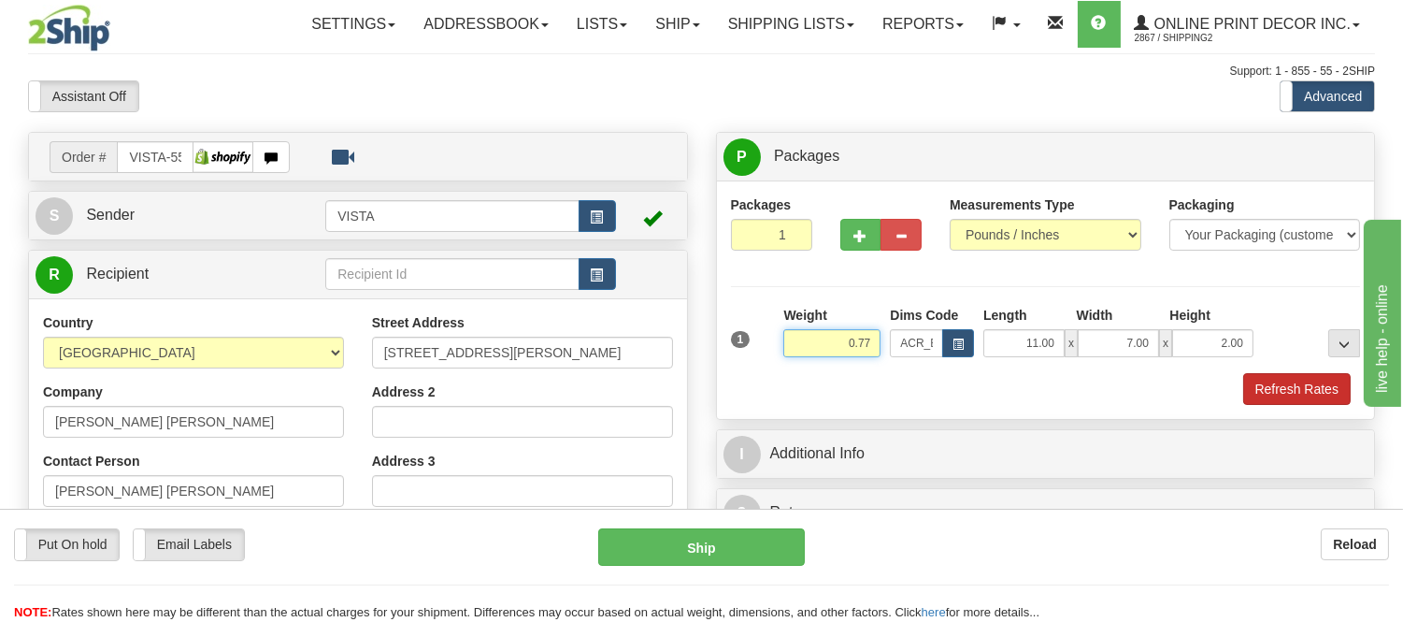
type input "0.77"
click at [1285, 386] on button "Refresh Rates" at bounding box center [1297, 389] width 108 height 32
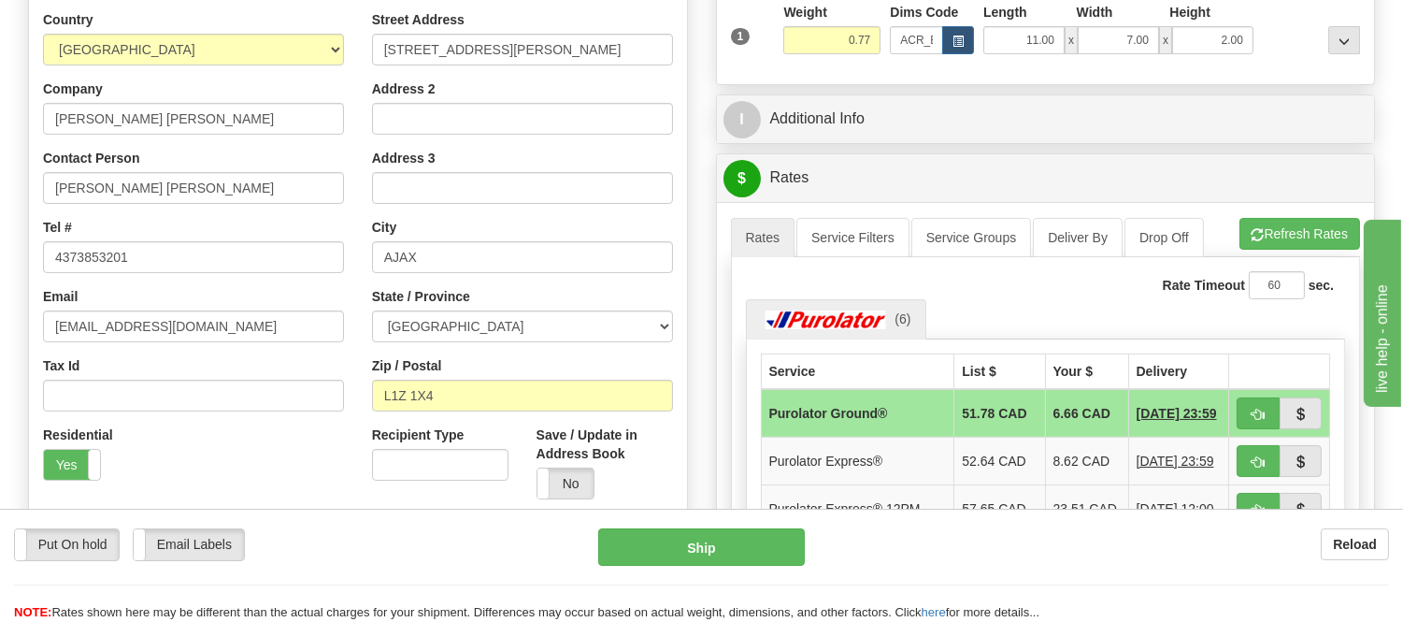
scroll to position [311, 0]
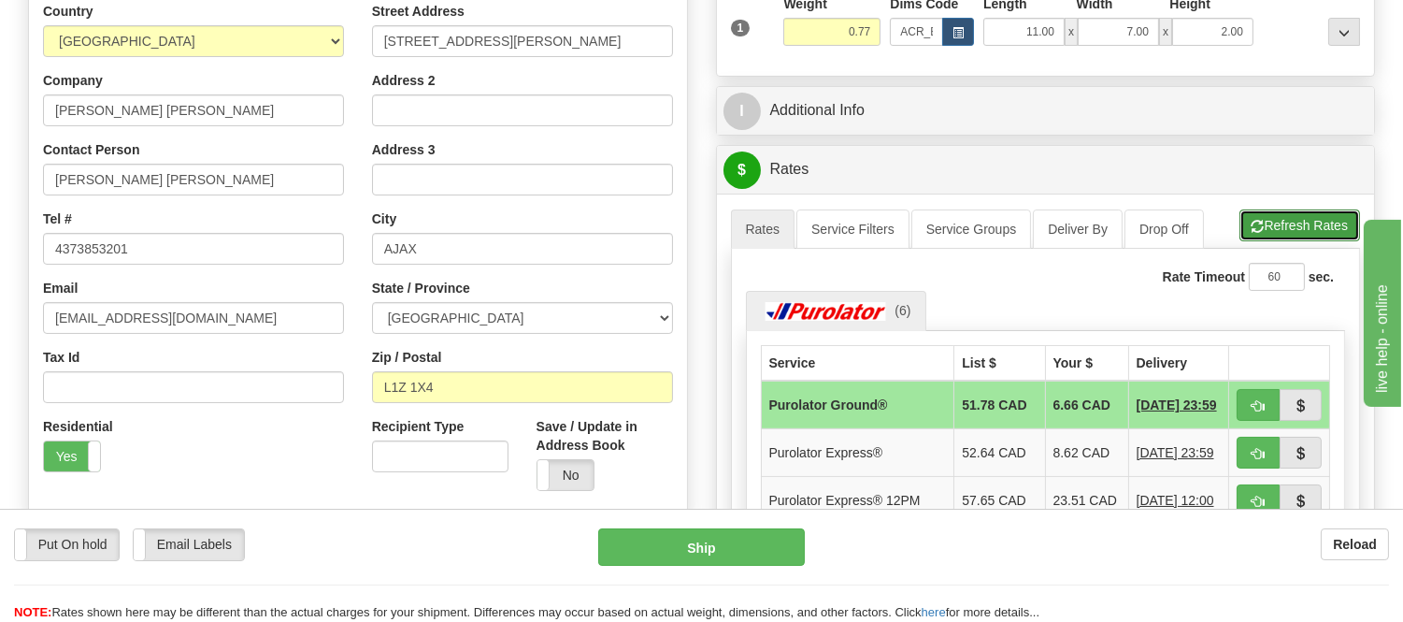
click at [1279, 228] on button "Refresh Rates" at bounding box center [1300, 225] width 121 height 32
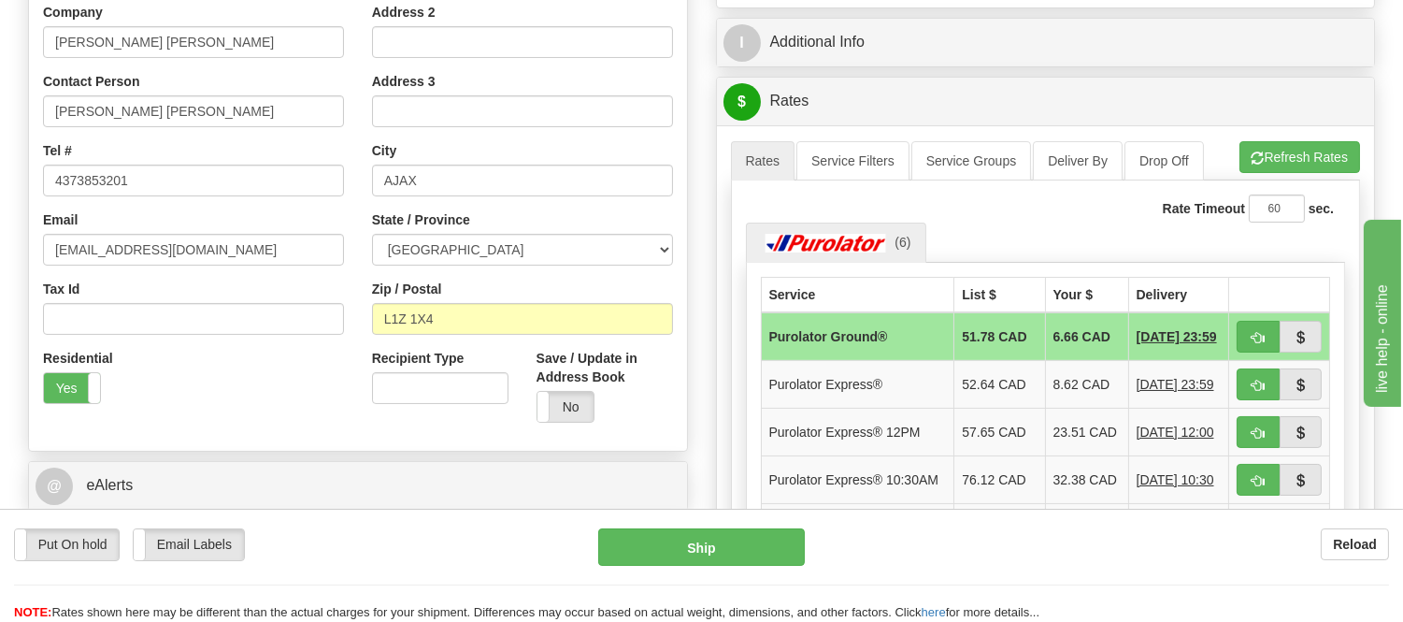
scroll to position [415, 0]
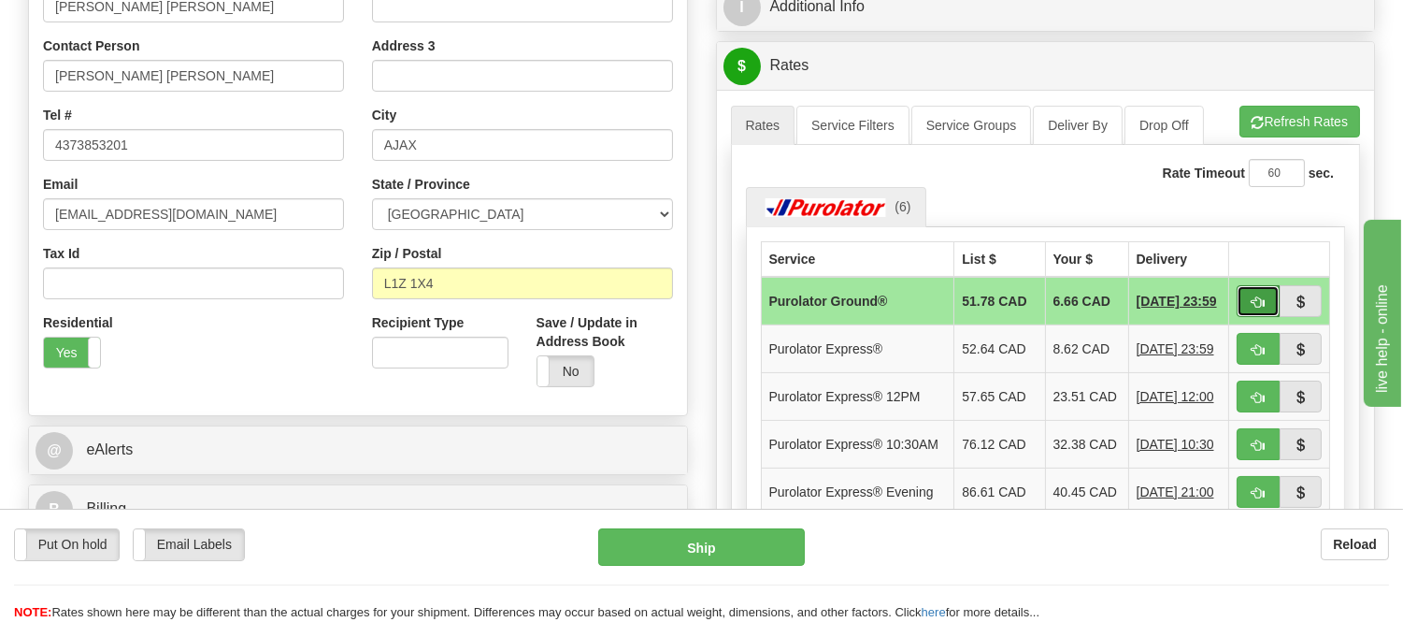
click at [1264, 295] on button "button" at bounding box center [1258, 301] width 43 height 32
type input "260"
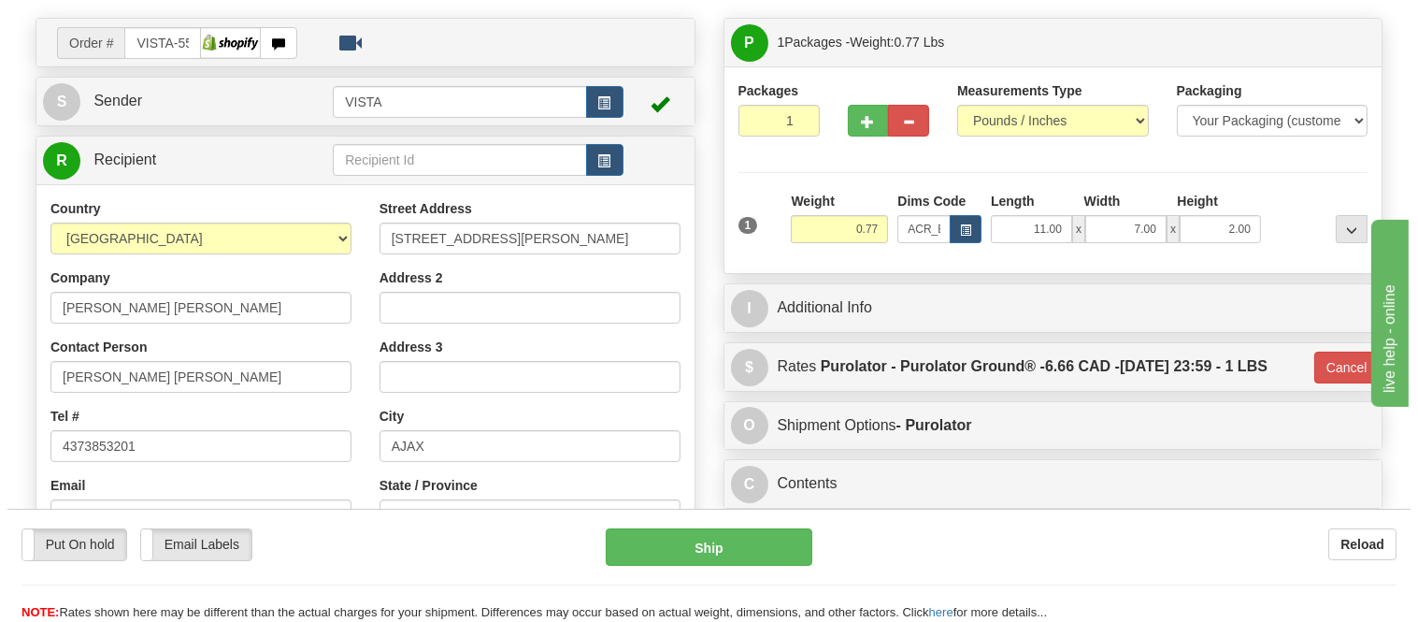
scroll to position [104, 0]
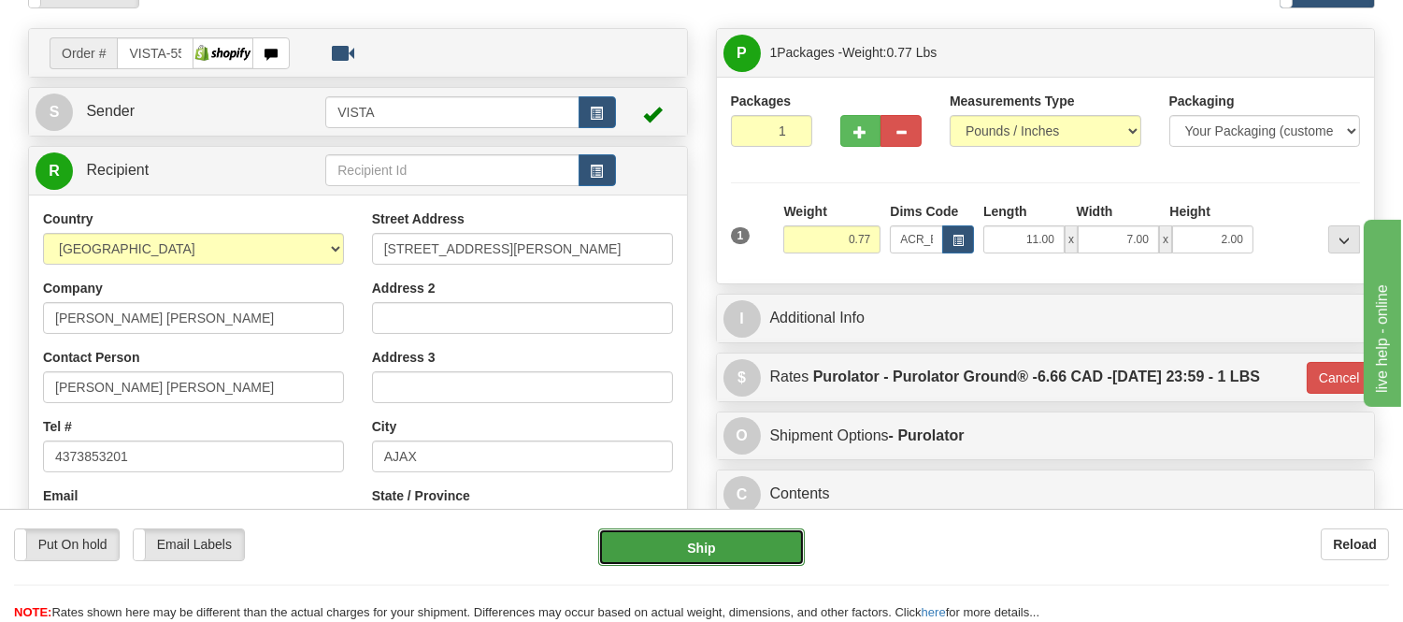
click at [695, 542] on button "Ship" at bounding box center [701, 546] width 206 height 37
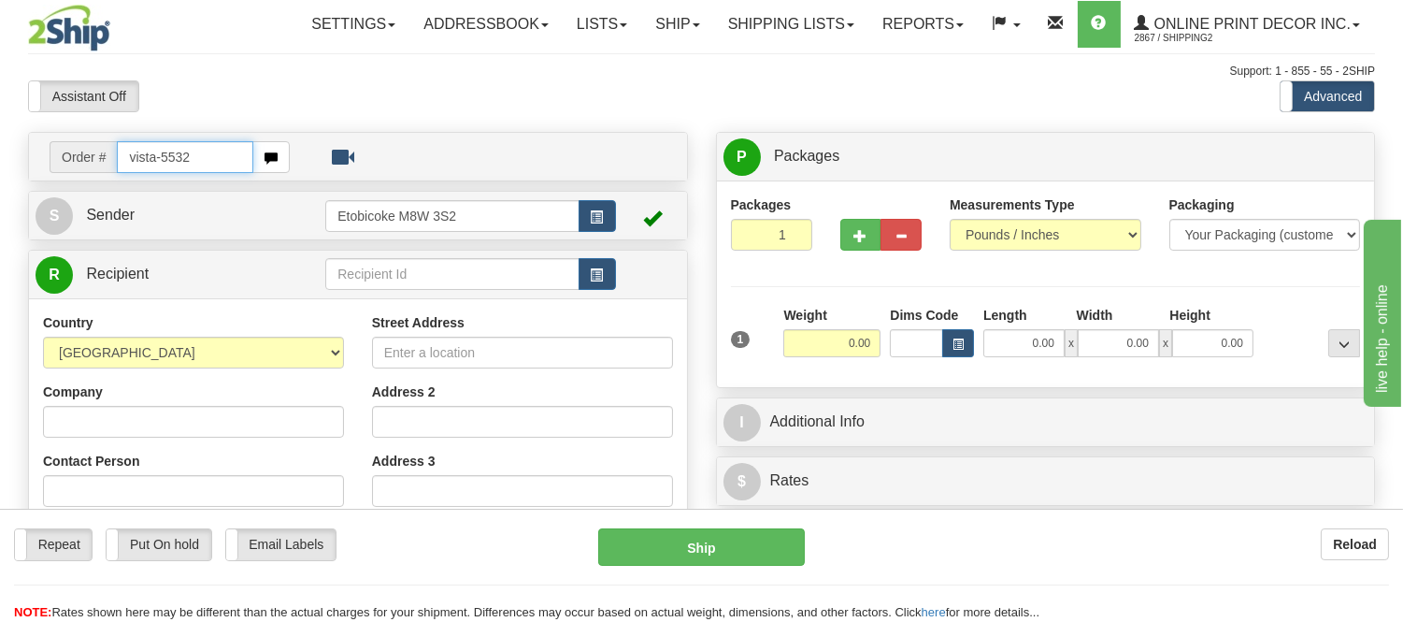
type input "vista-5532"
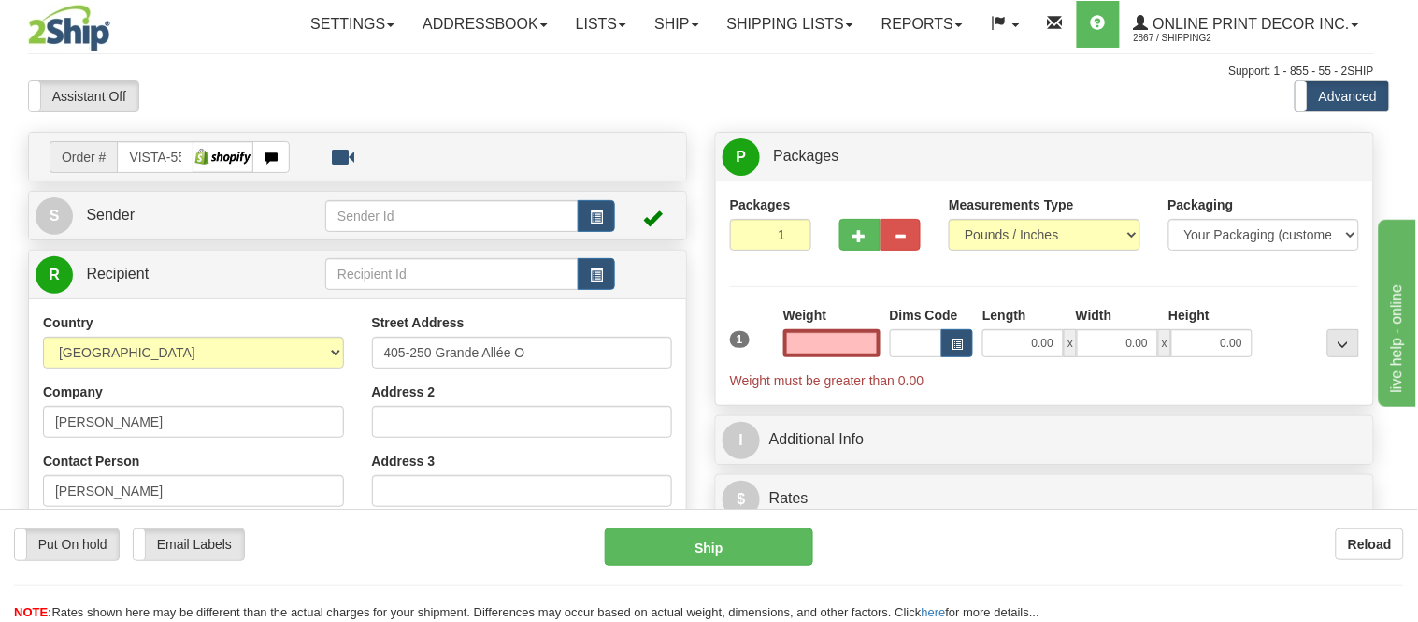
type input "[GEOGRAPHIC_DATA]"
type input "0.00"
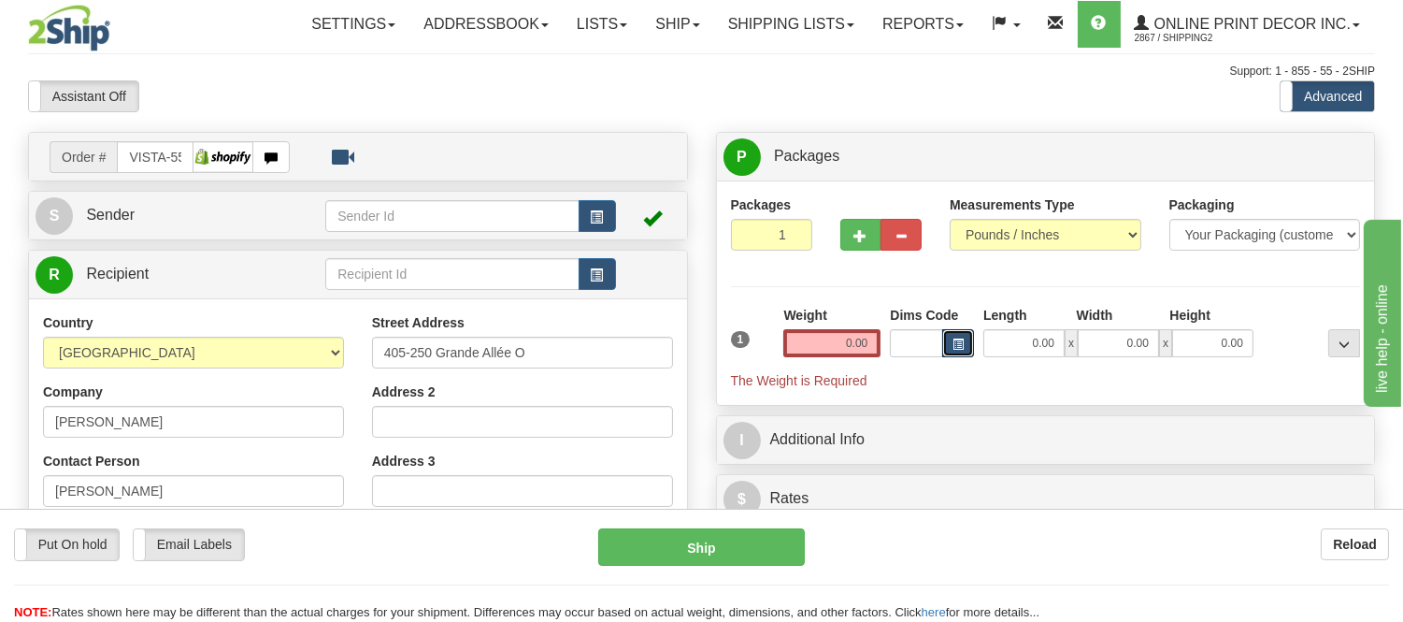
click at [956, 352] on button "button" at bounding box center [958, 343] width 32 height 28
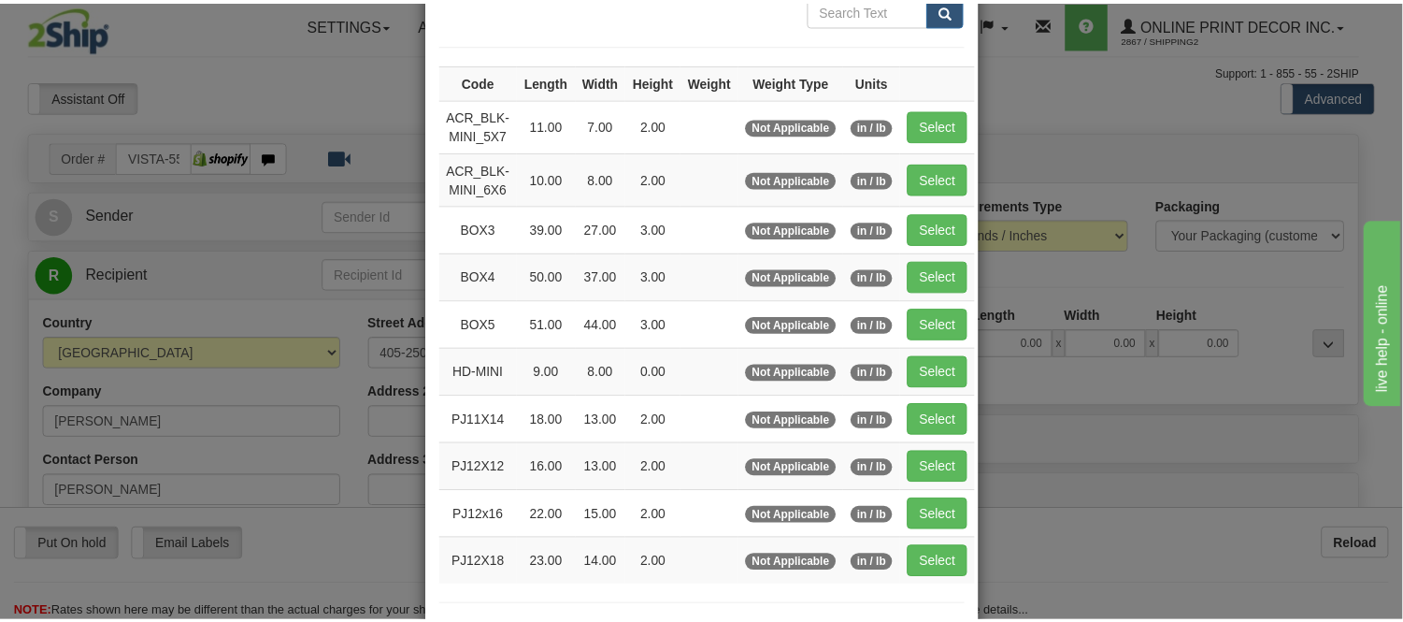
scroll to position [104, 0]
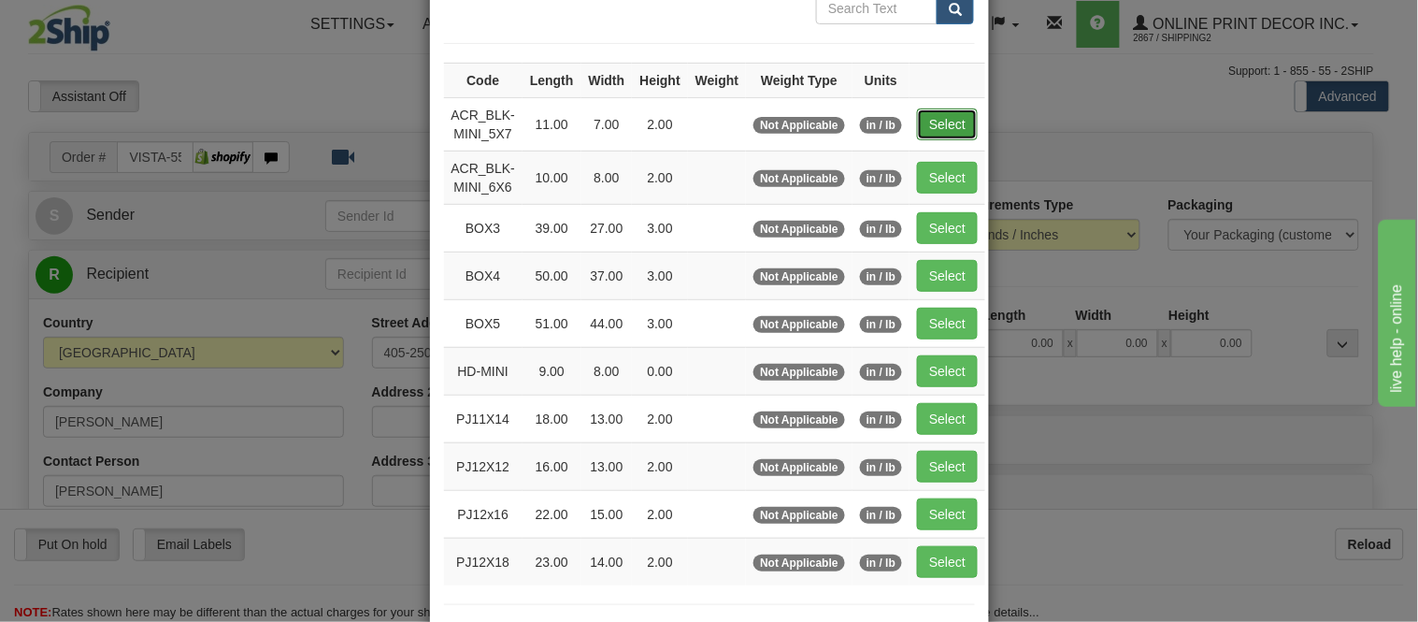
click at [921, 112] on button "Select" at bounding box center [947, 124] width 61 height 32
type input "ACR_BLK-MINI_5X7"
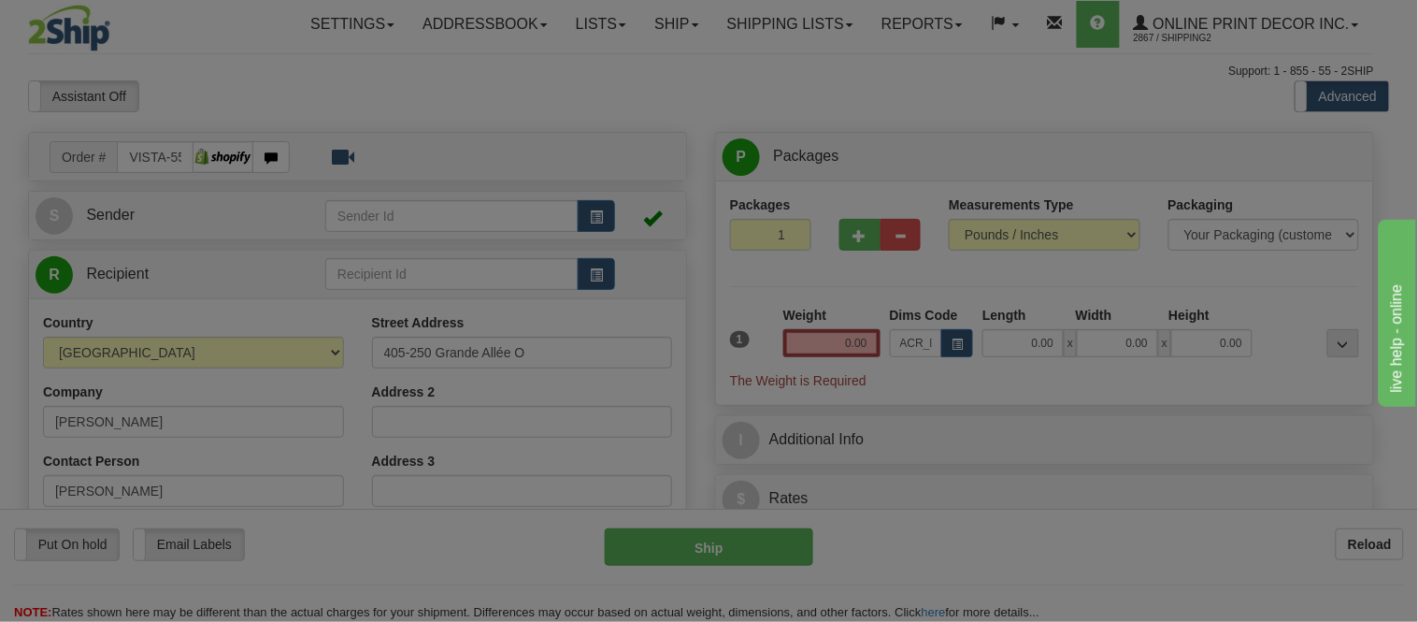
type input "11.00"
type input "7.00"
type input "2.00"
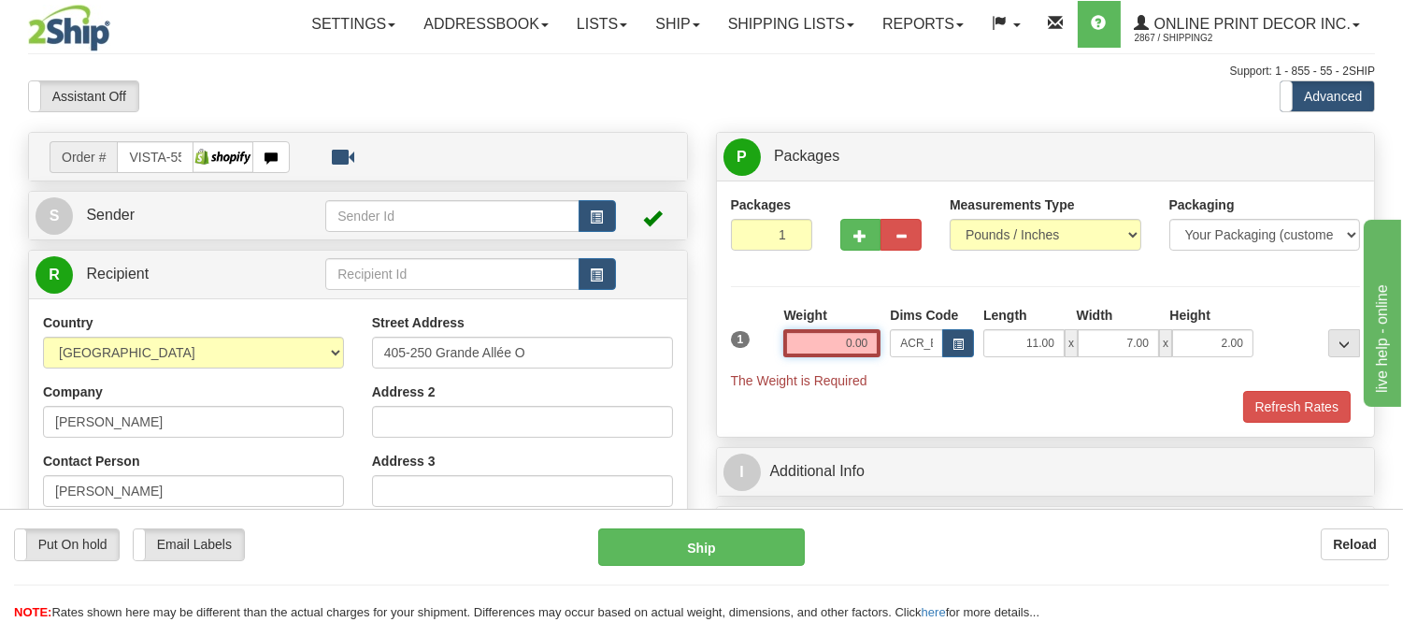
drag, startPoint x: 867, startPoint y: 344, endPoint x: 800, endPoint y: 344, distance: 66.4
click at [800, 344] on input "0.00" at bounding box center [831, 343] width 97 height 28
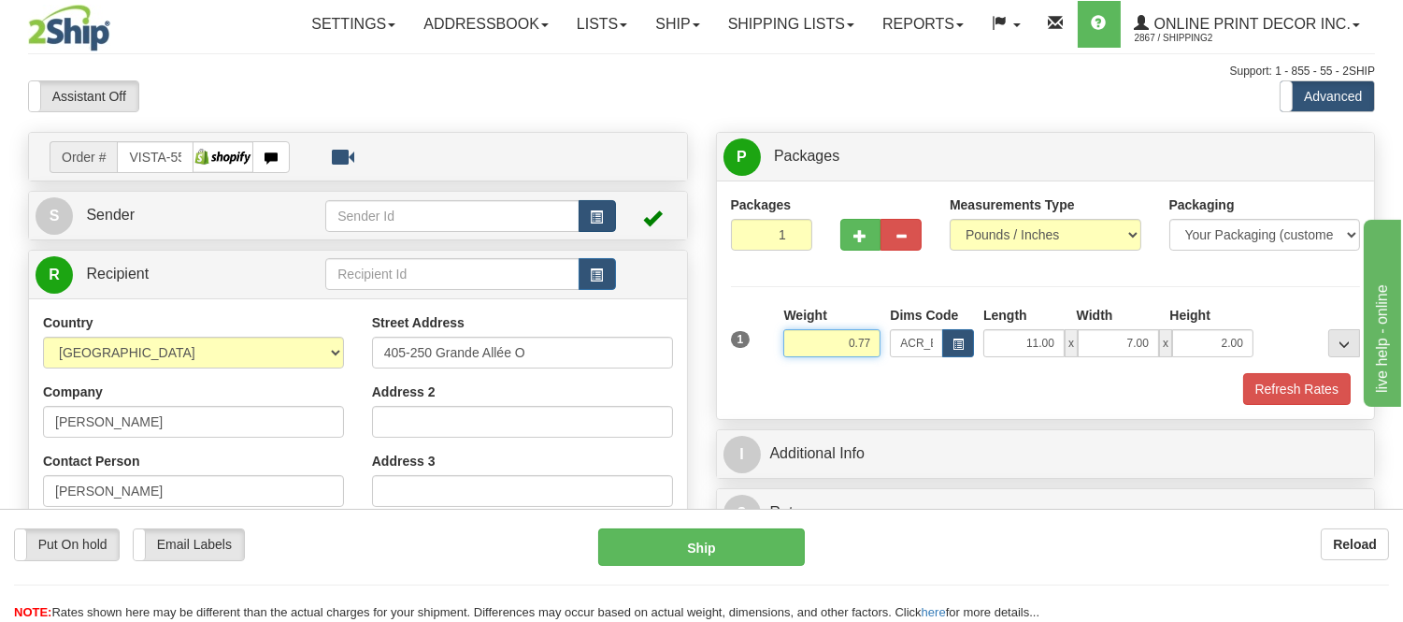
type input "0.77"
click at [583, 212] on button "button" at bounding box center [597, 216] width 37 height 32
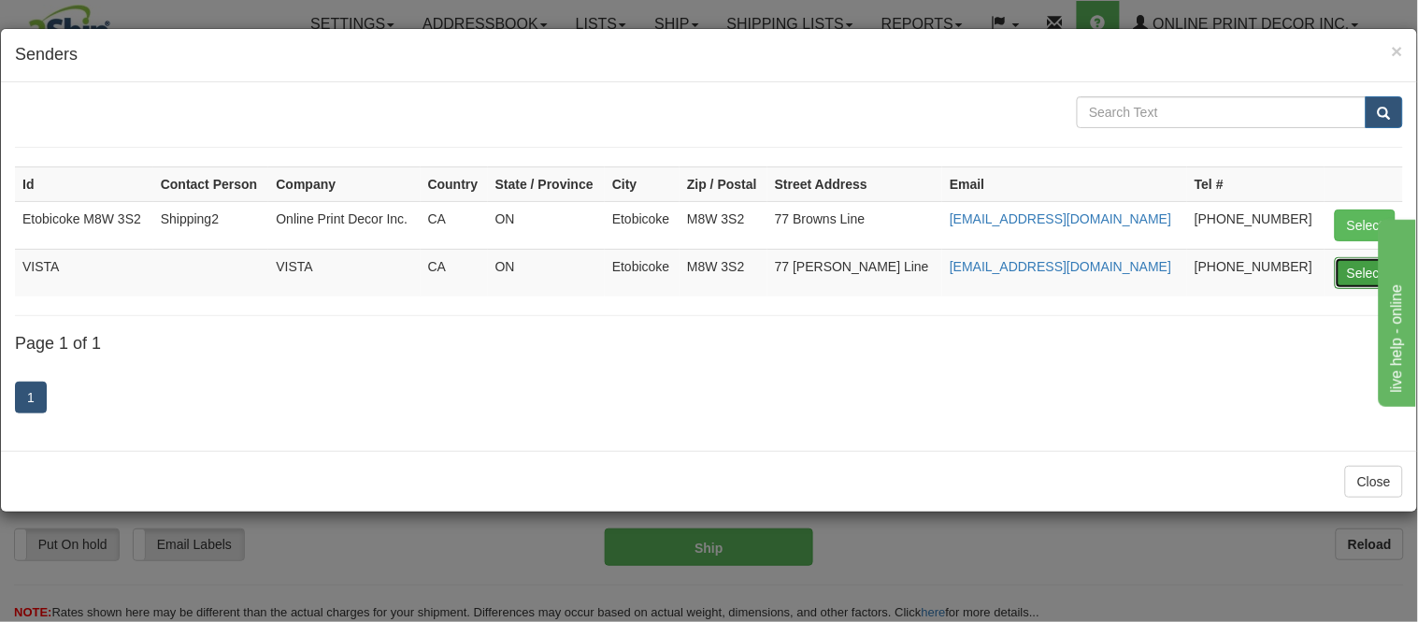
click at [1358, 268] on button "Select" at bounding box center [1365, 273] width 61 height 32
type input "VISTA"
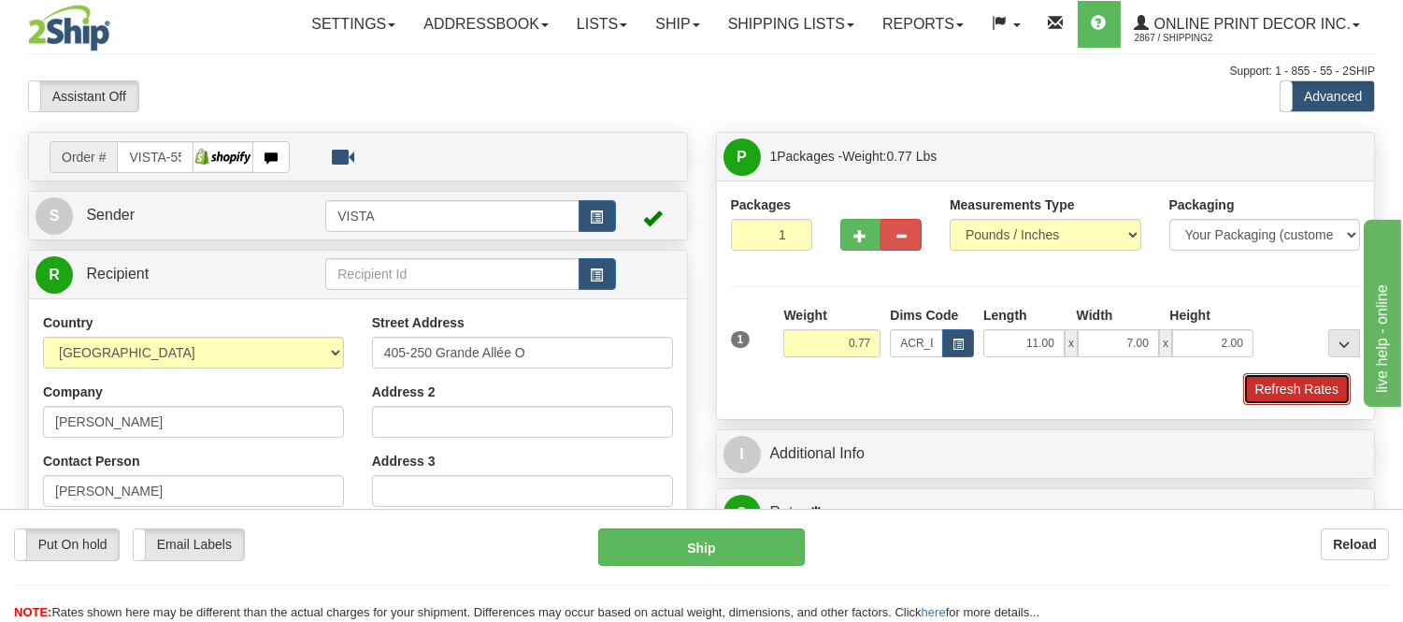
click at [1287, 390] on button "Refresh Rates" at bounding box center [1297, 389] width 108 height 32
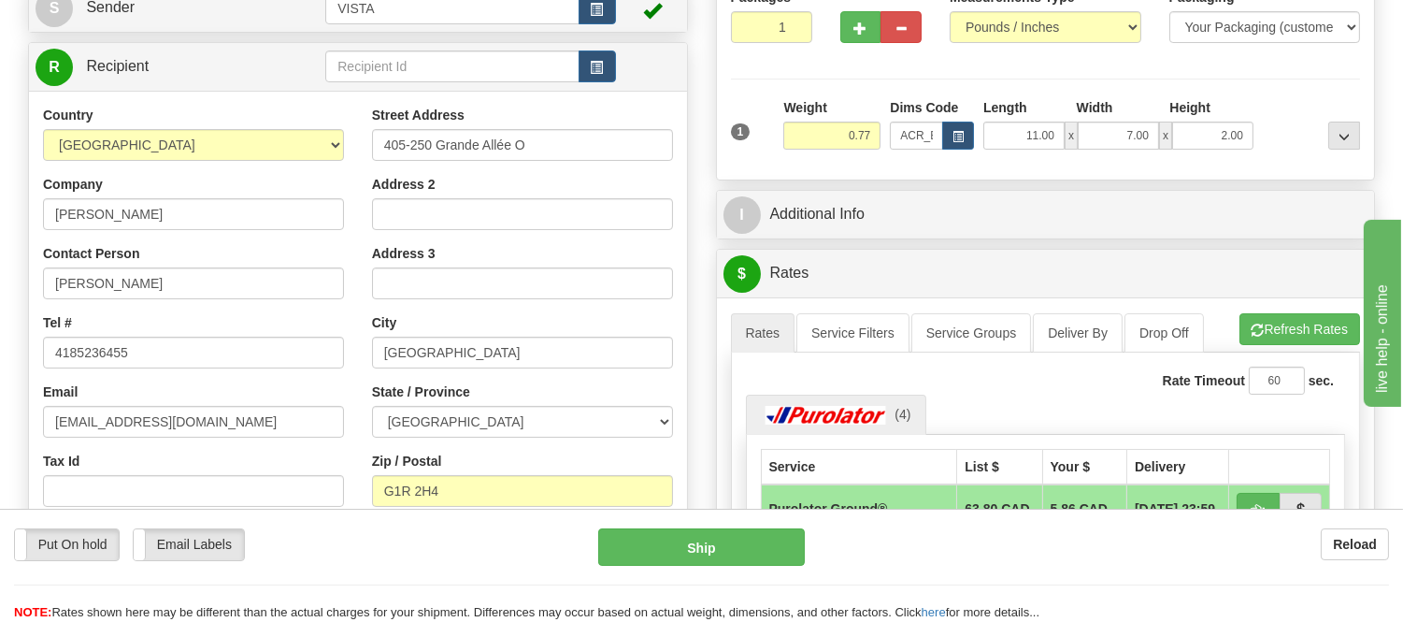
scroll to position [311, 0]
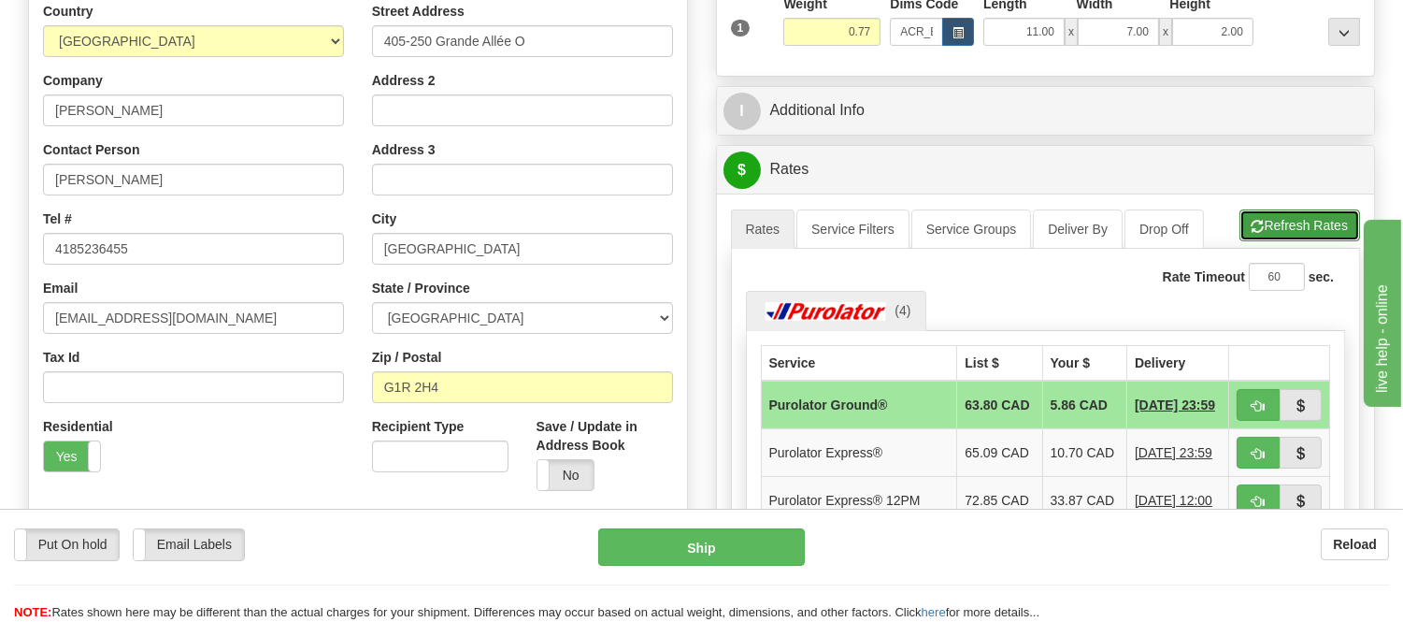
click at [1276, 222] on button "Refresh Rates" at bounding box center [1300, 225] width 121 height 32
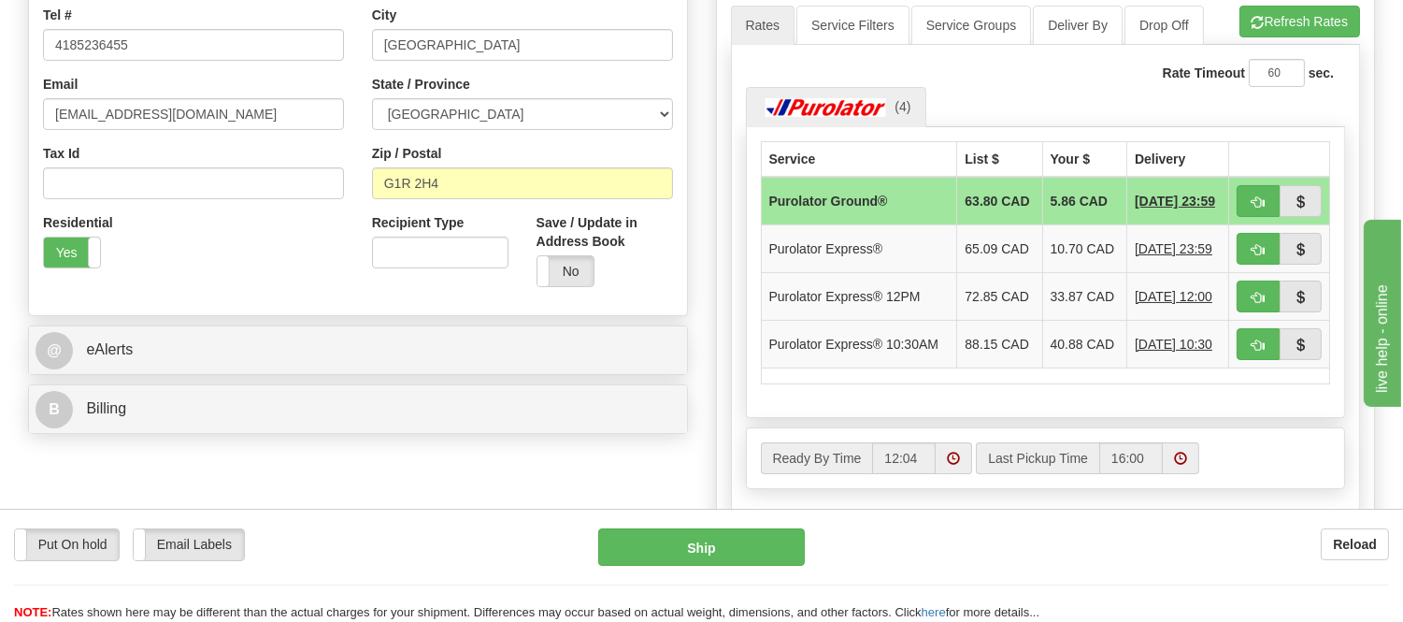
scroll to position [519, 0]
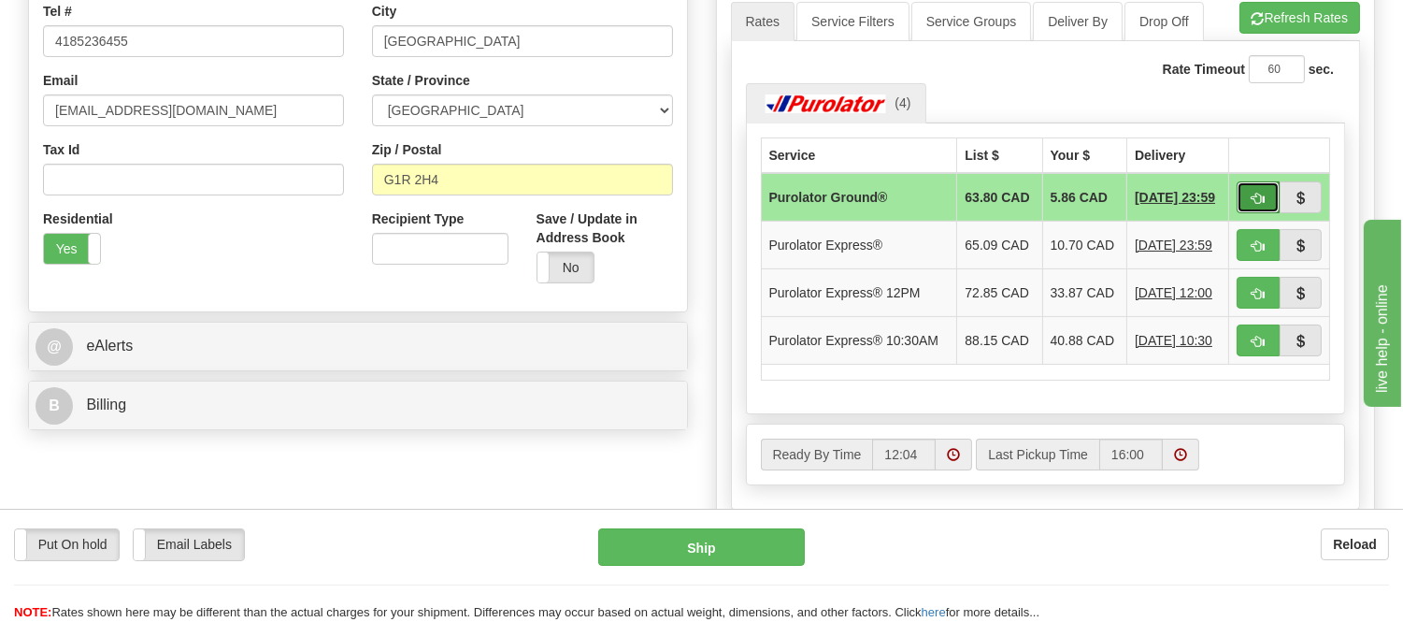
click at [1247, 199] on button "button" at bounding box center [1258, 197] width 43 height 32
type input "260"
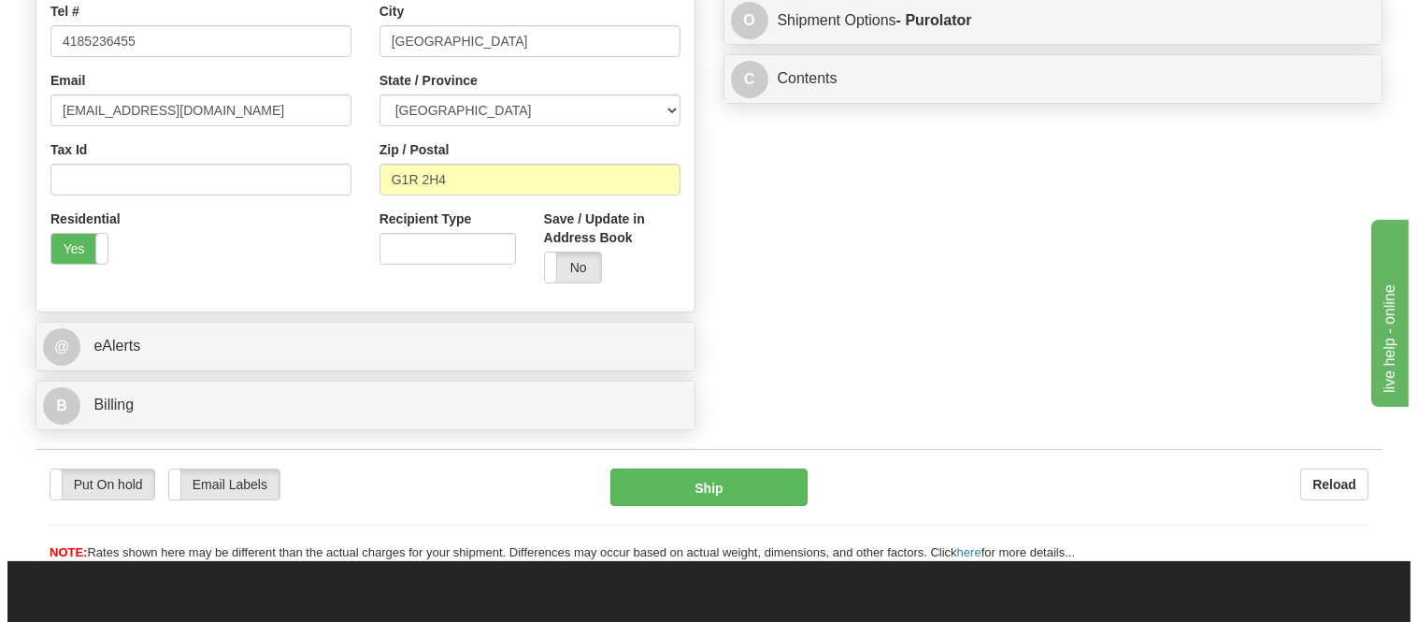
scroll to position [104, 0]
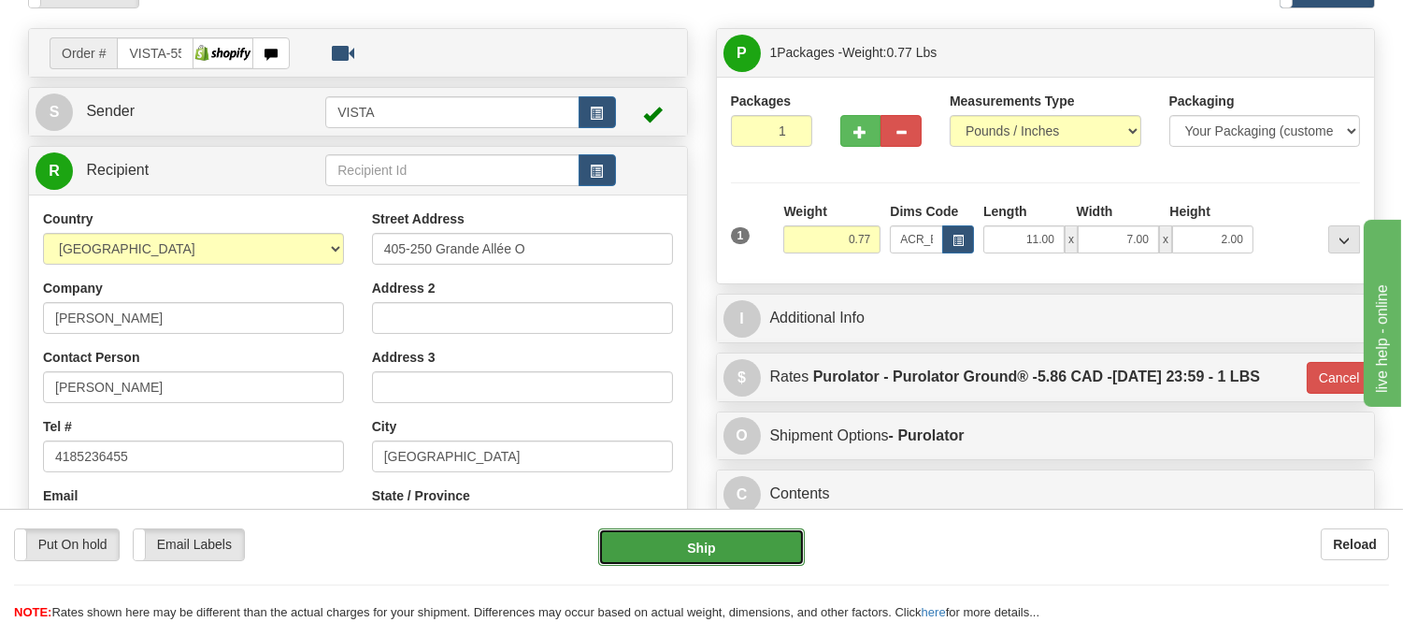
click at [733, 535] on button "Ship" at bounding box center [701, 546] width 206 height 37
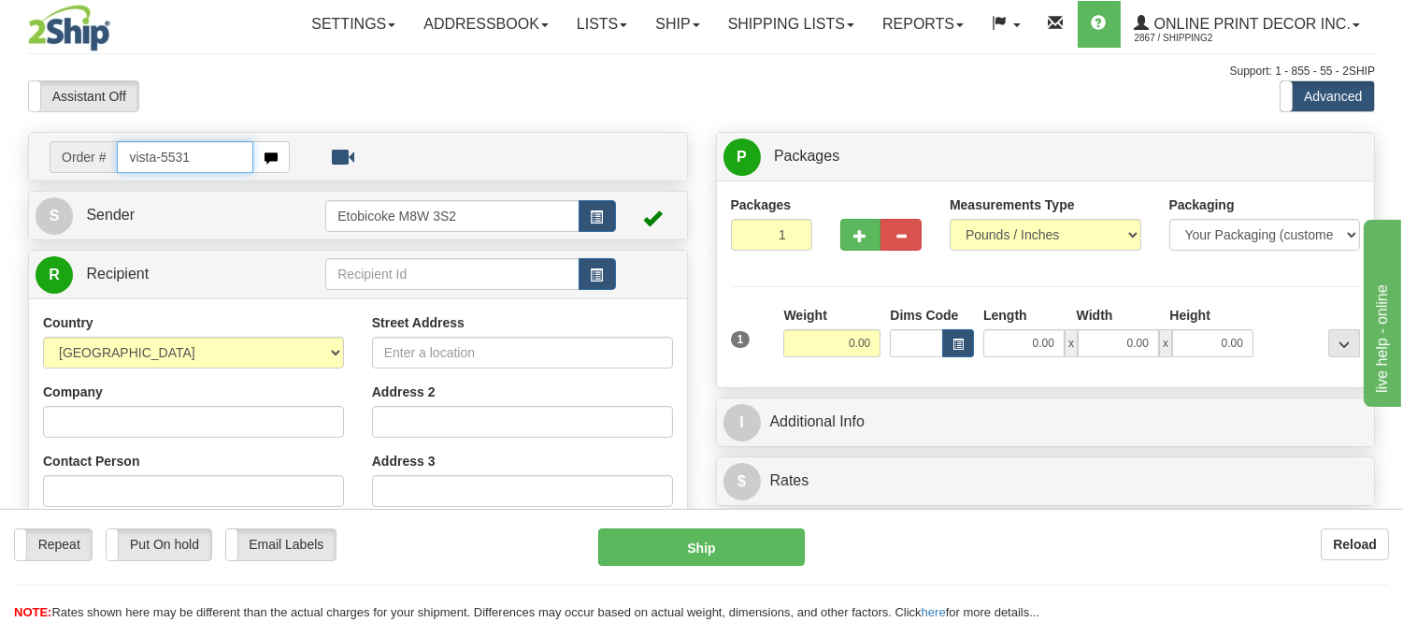
type input "vista-5531"
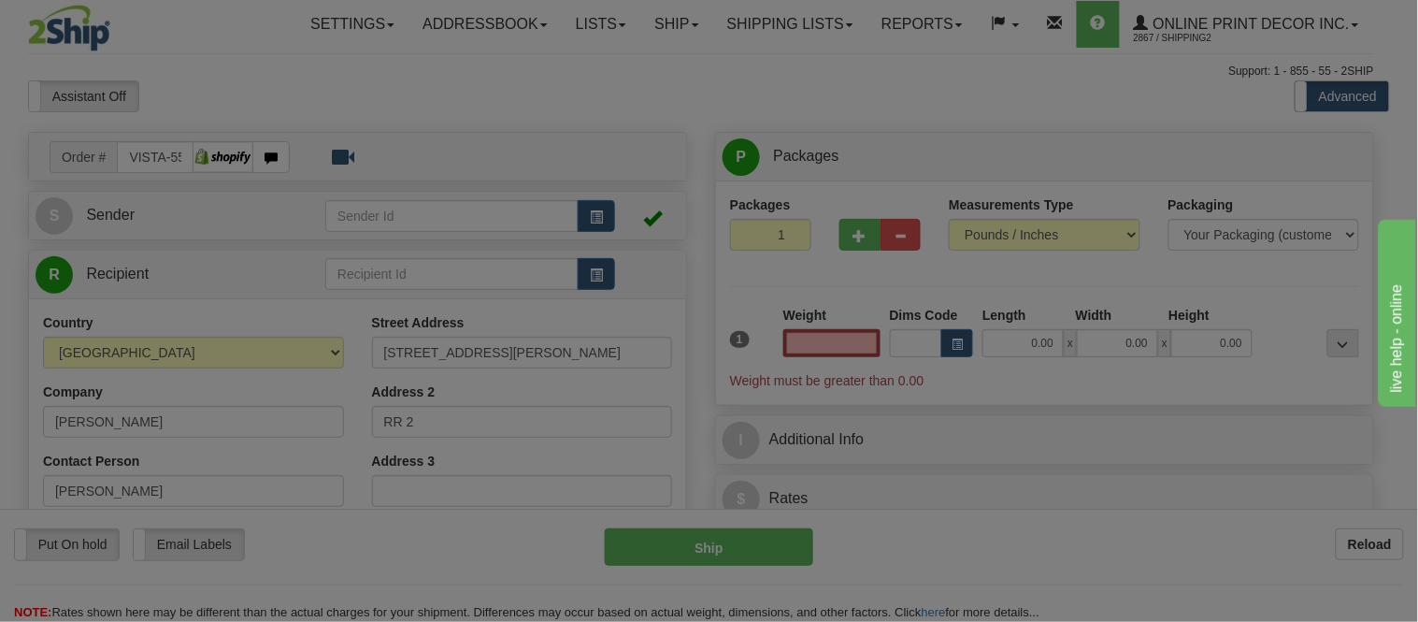
type input "HARROW"
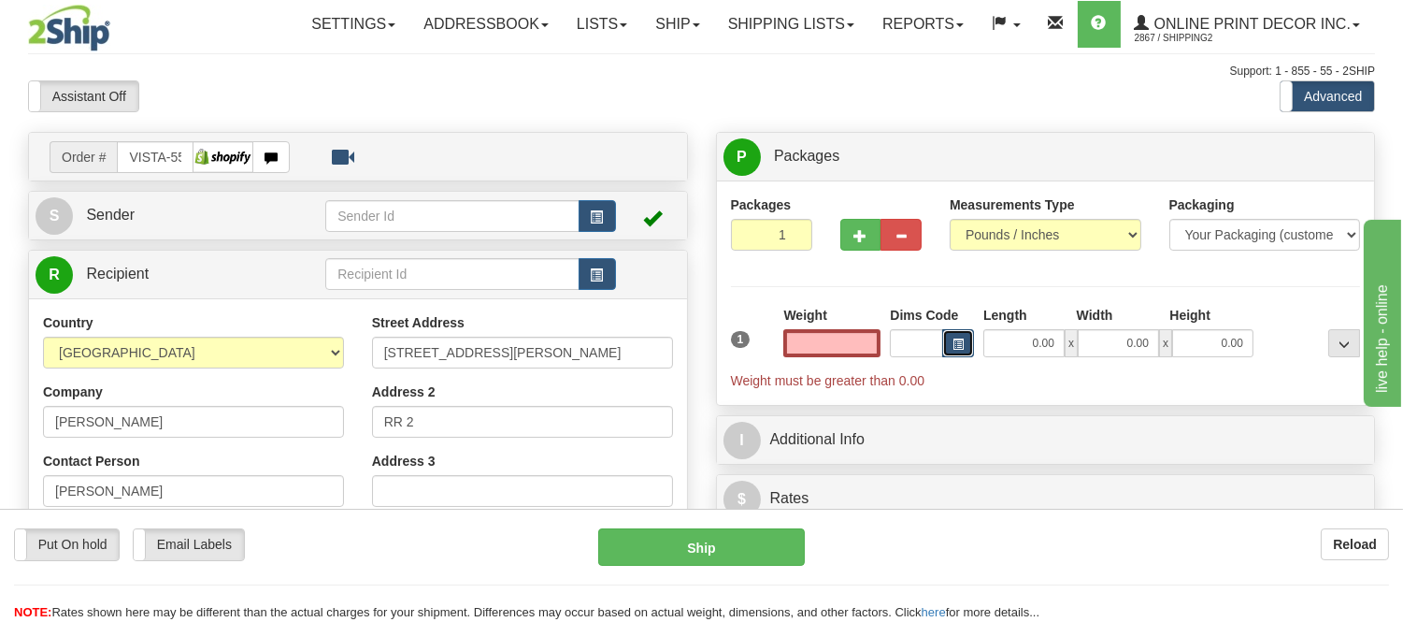
type input "0.00"
click at [953, 342] on span "button" at bounding box center [958, 344] width 11 height 10
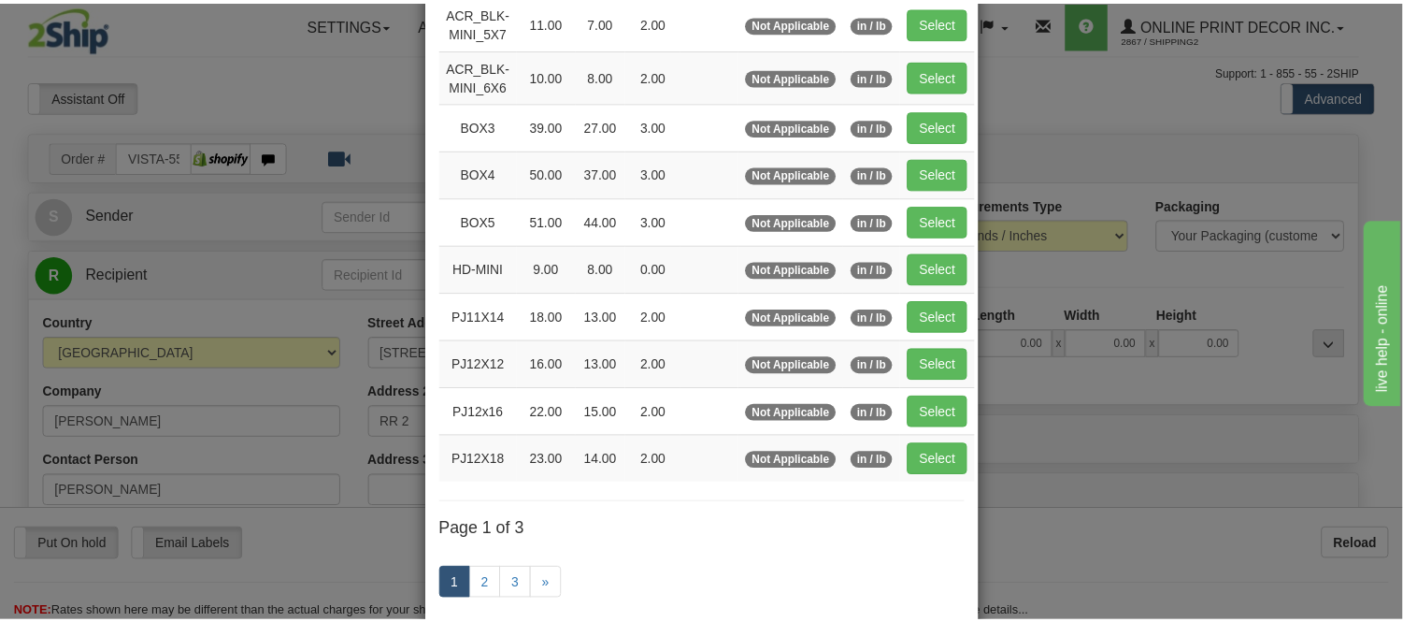
scroll to position [208, 0]
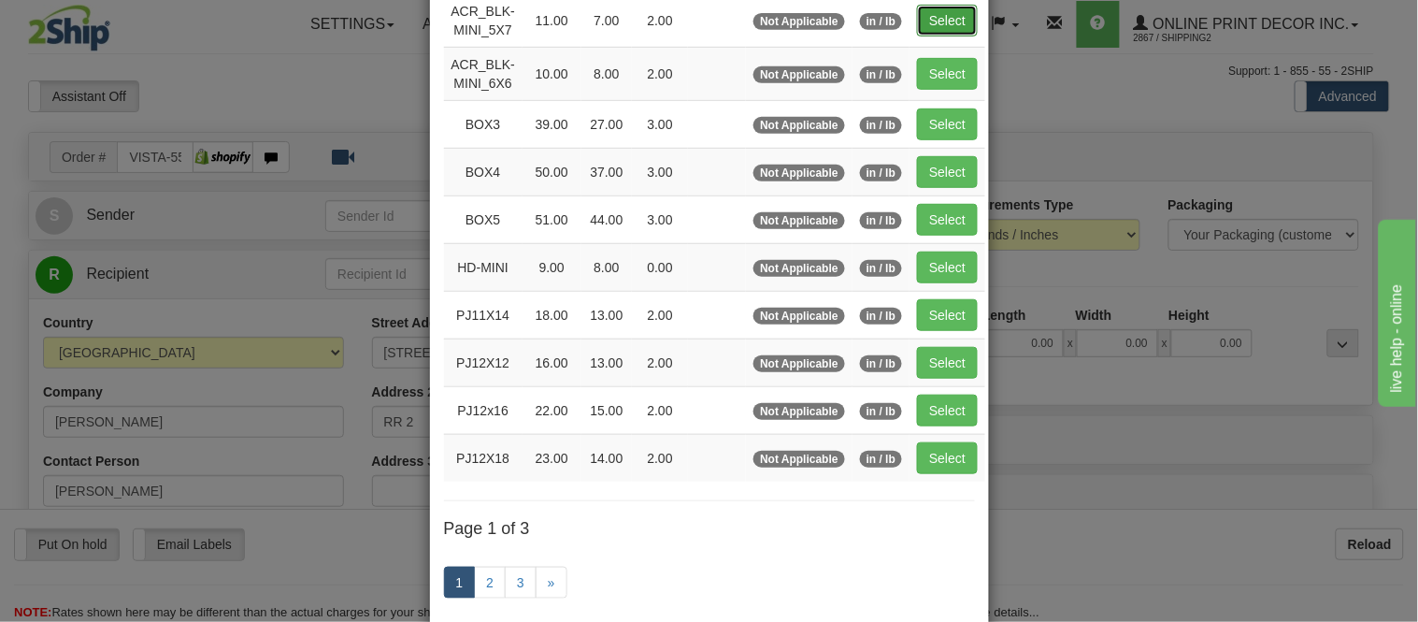
click at [920, 12] on button "Select" at bounding box center [947, 21] width 61 height 32
type input "ACR_BLK-MINI_5X7"
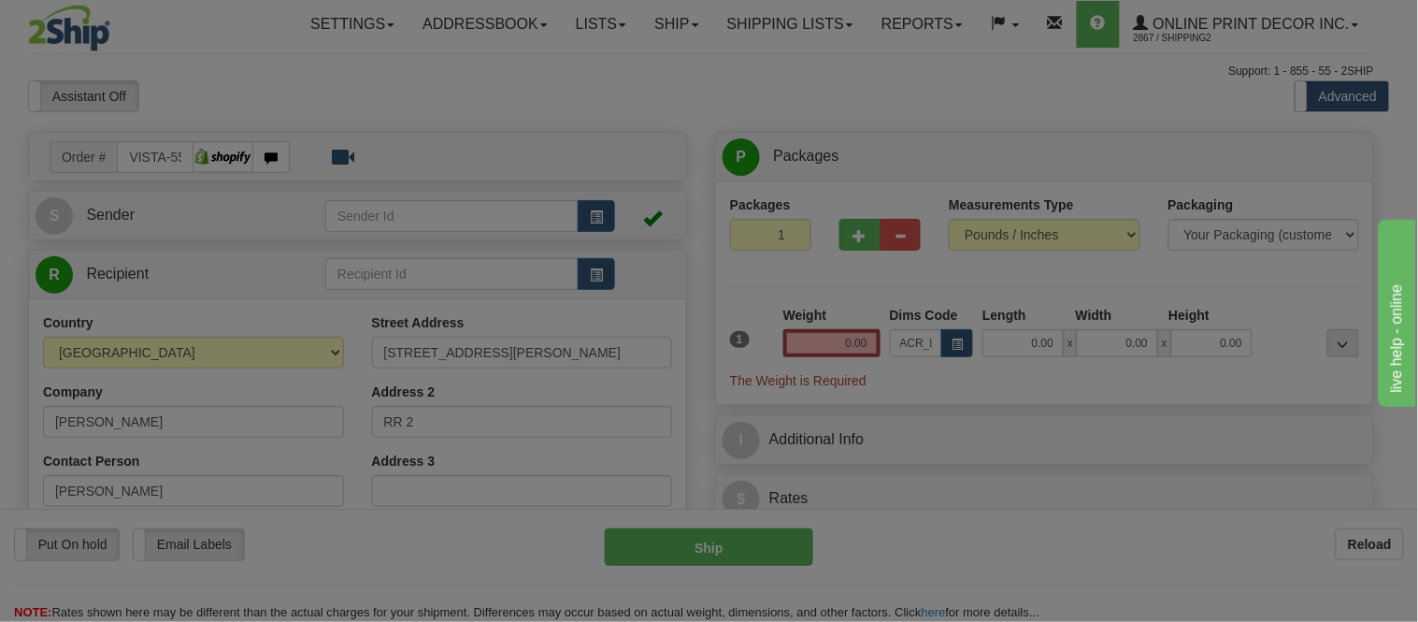
type input "11.00"
type input "7.00"
type input "2.00"
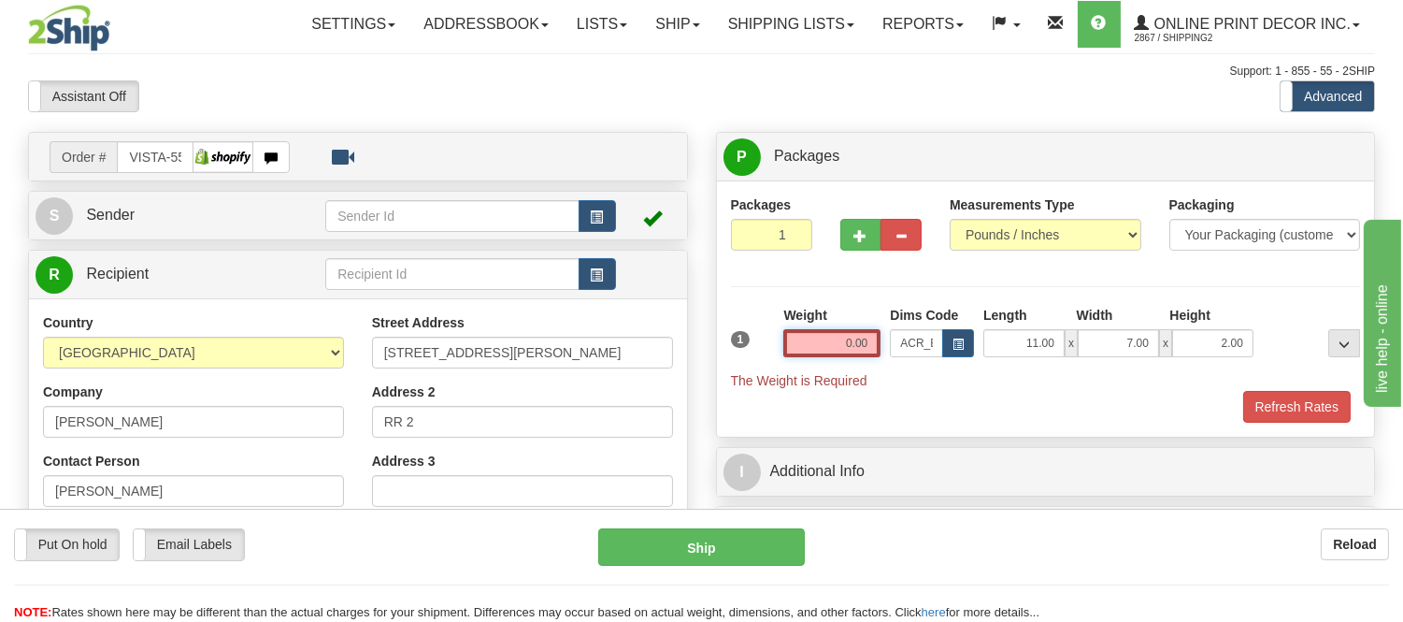
drag, startPoint x: 873, startPoint y: 342, endPoint x: 802, endPoint y: 340, distance: 71.1
click at [802, 340] on input "0.00" at bounding box center [831, 343] width 97 height 28
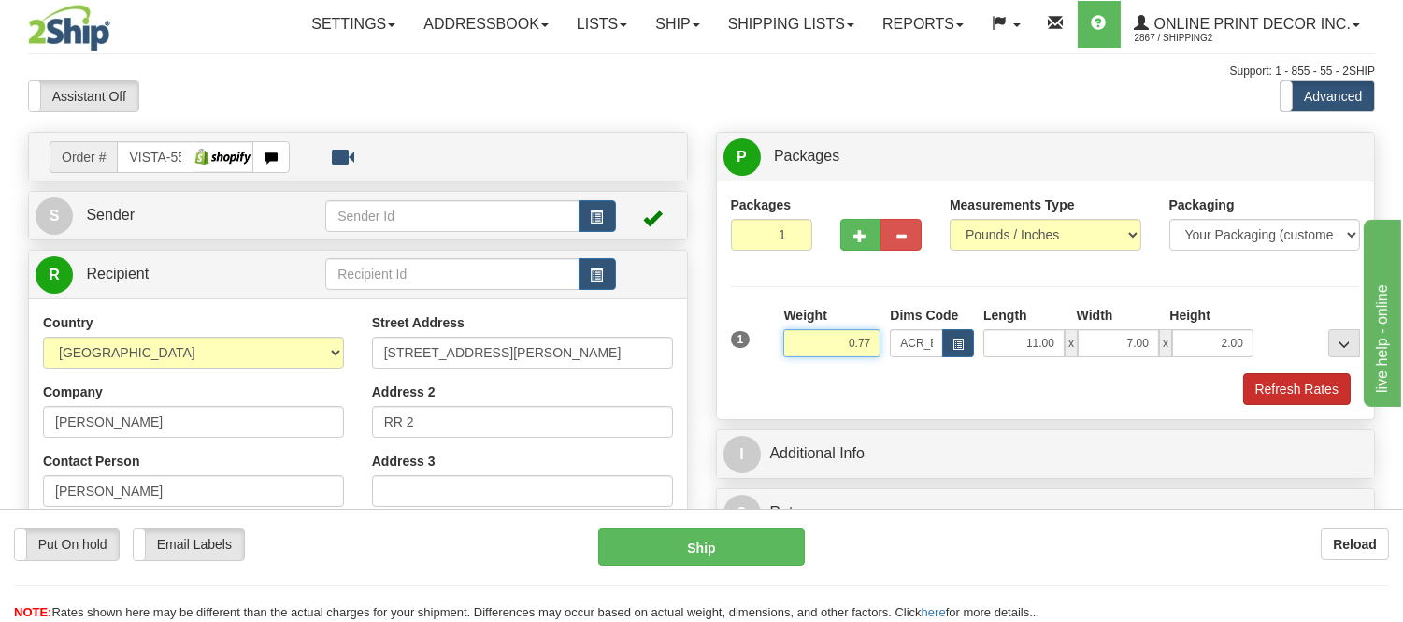
type input "0.77"
click at [1265, 384] on button "Refresh Rates" at bounding box center [1297, 389] width 108 height 32
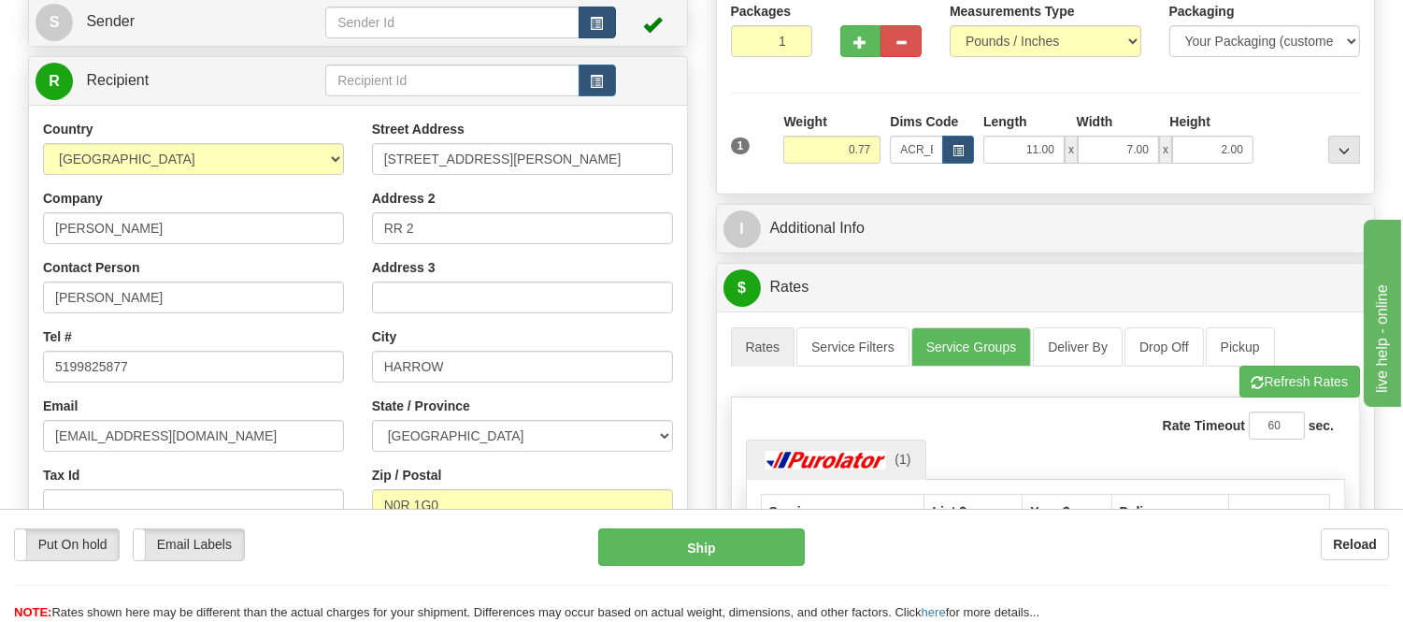
scroll to position [0, 0]
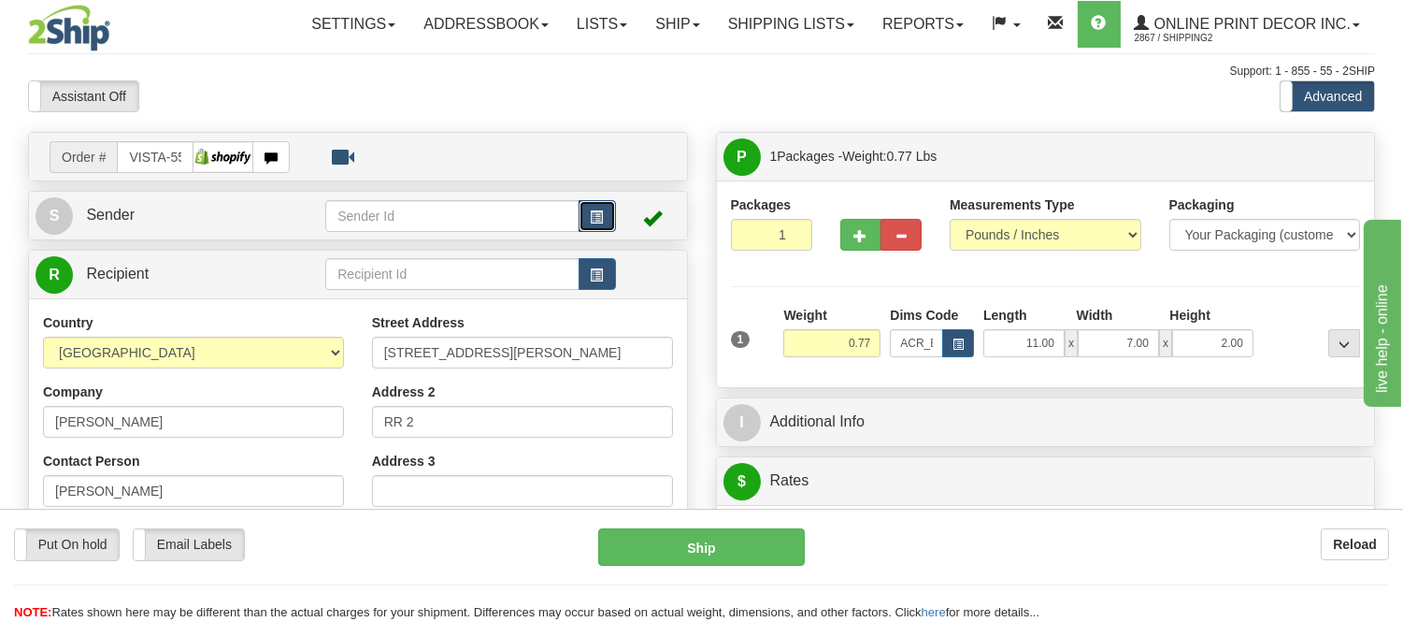
click at [597, 218] on span "button" at bounding box center [597, 217] width 13 height 12
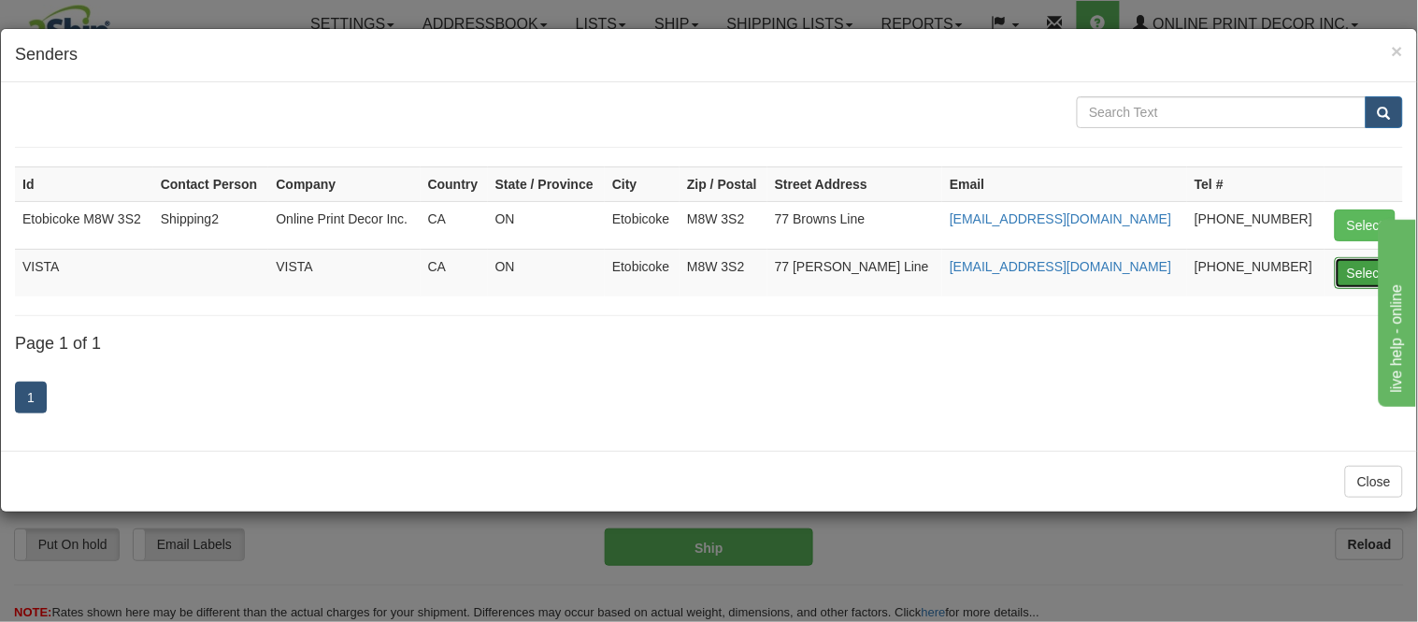
click at [1347, 282] on button "Select" at bounding box center [1365, 273] width 61 height 32
type input "VISTA"
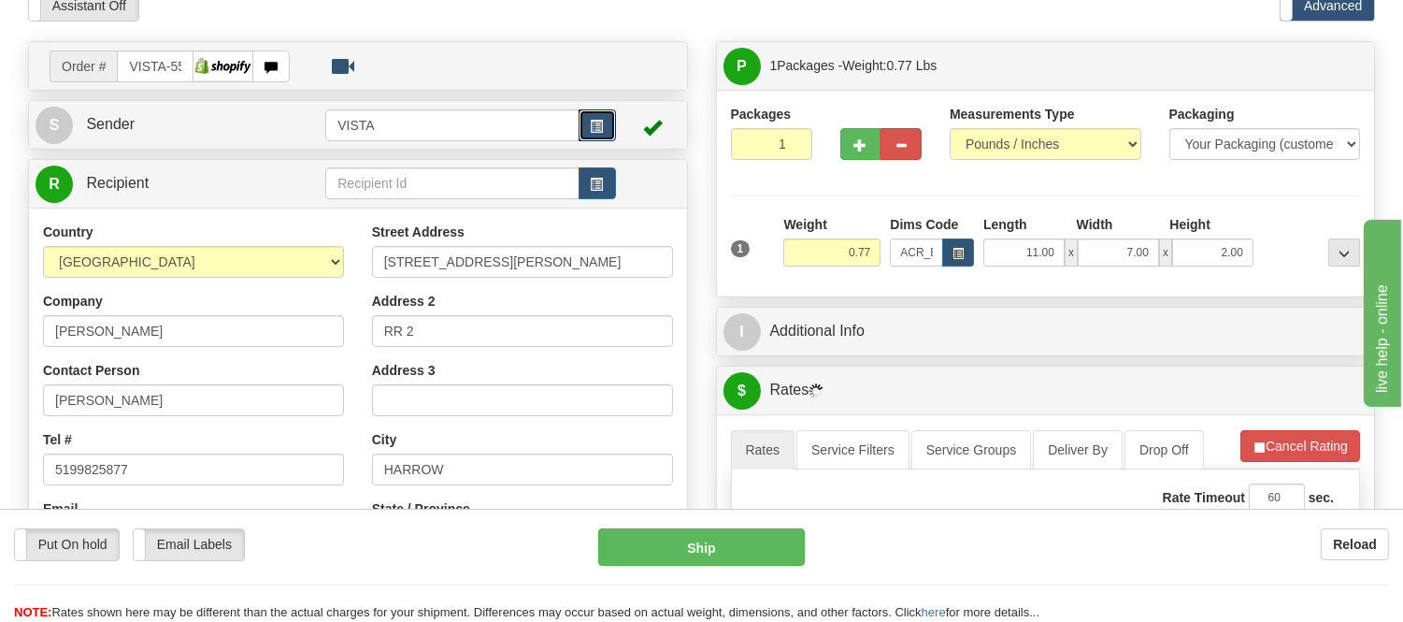
scroll to position [208, 0]
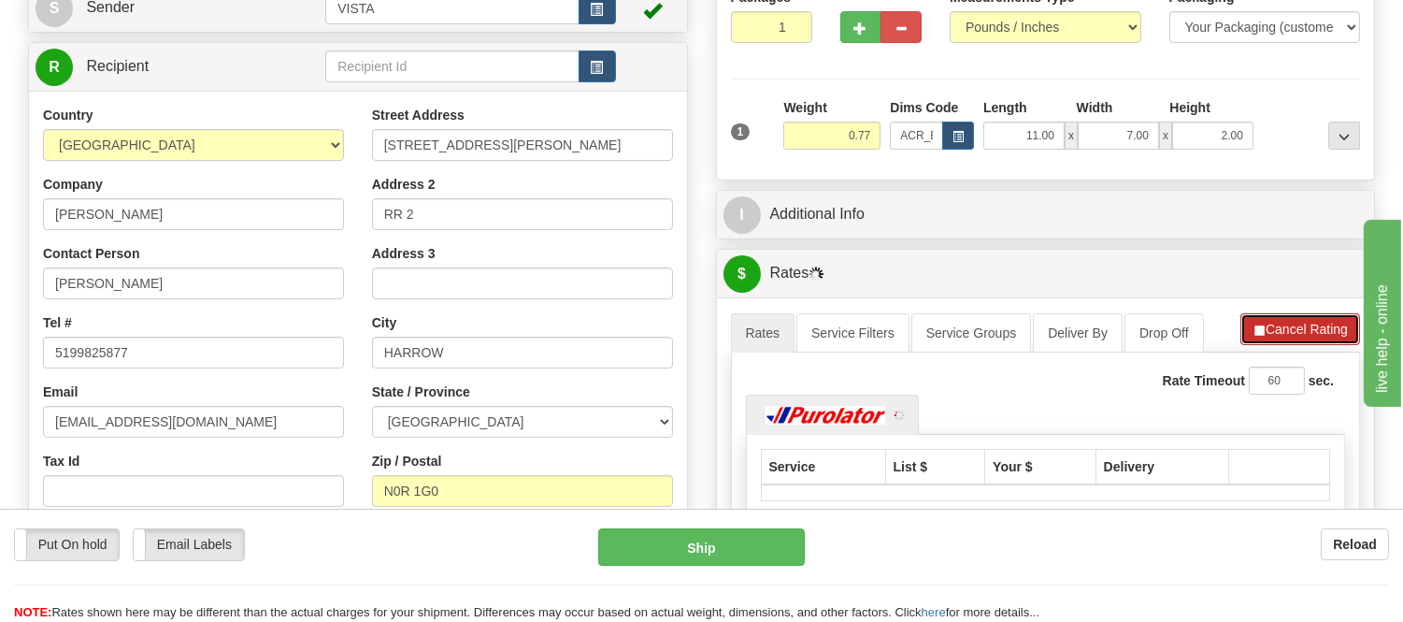
click at [1263, 325] on li "Refresh Rates Cancel Rating" at bounding box center [1301, 329] width 120 height 32
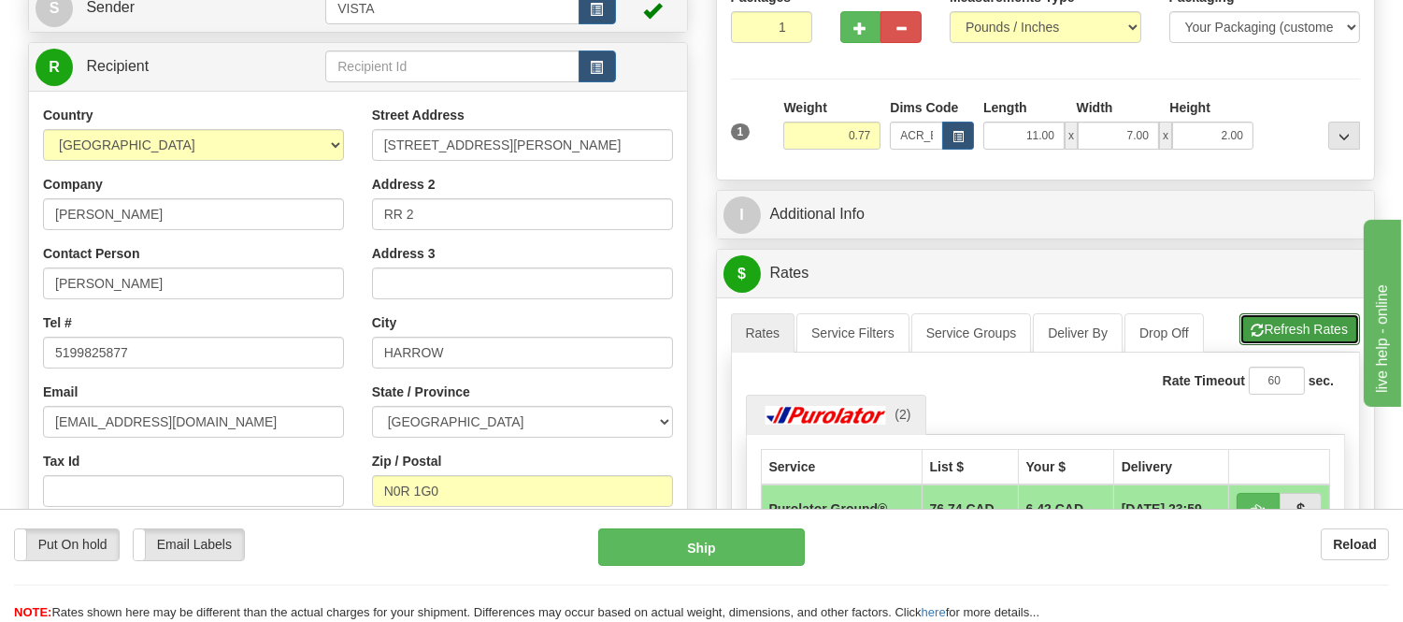
click at [1263, 325] on button "Refresh Rates" at bounding box center [1300, 329] width 121 height 32
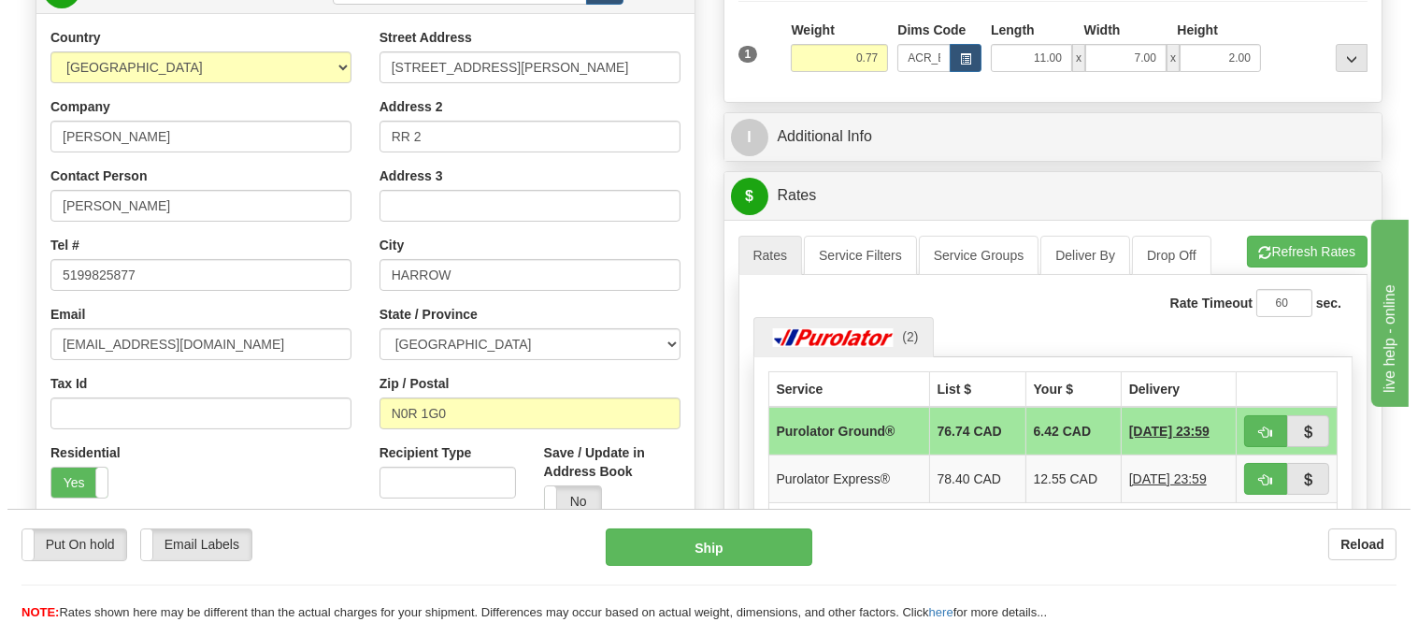
scroll to position [415, 0]
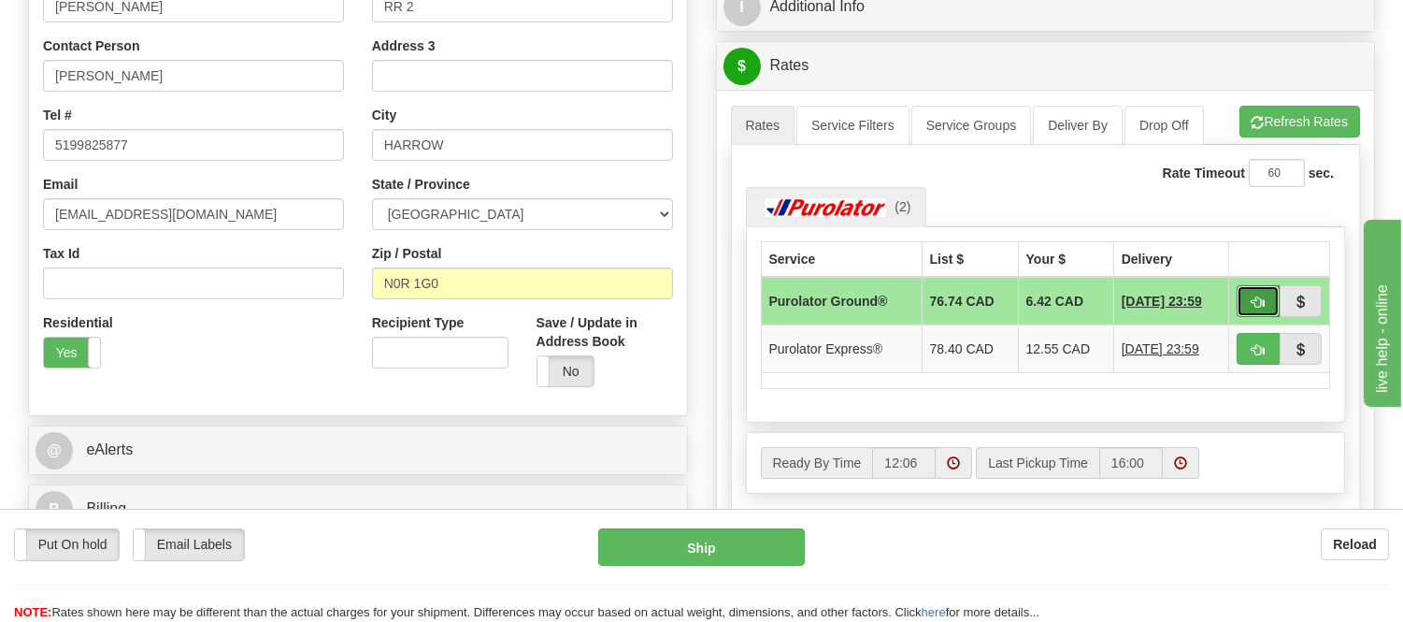
click at [1268, 295] on button "button" at bounding box center [1258, 301] width 43 height 32
type input "260"
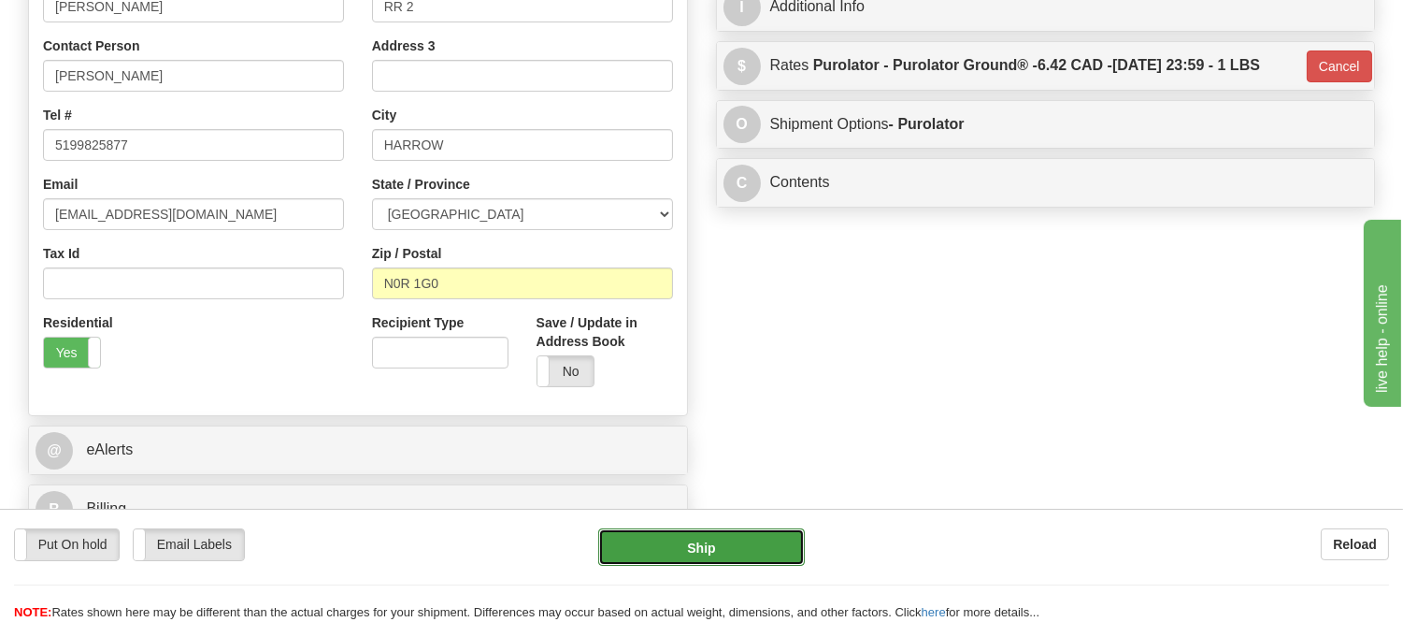
click at [714, 534] on button "Ship" at bounding box center [701, 546] width 206 height 37
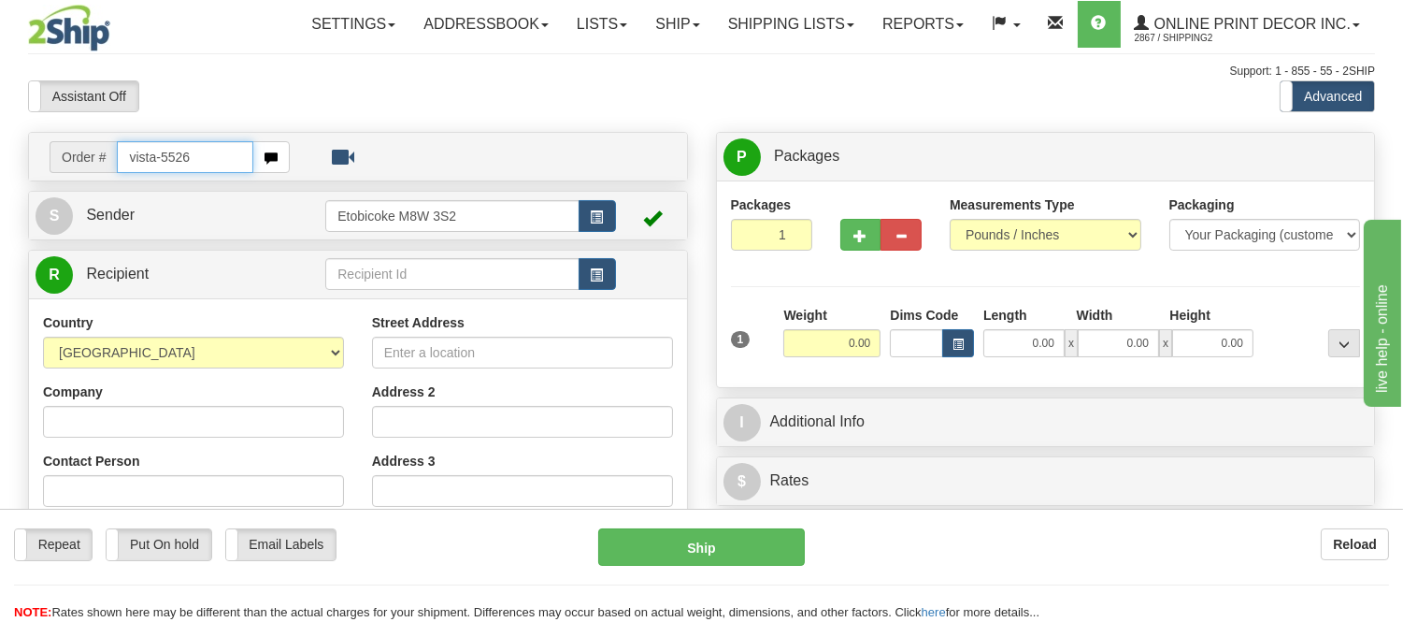
type input "vista-5526"
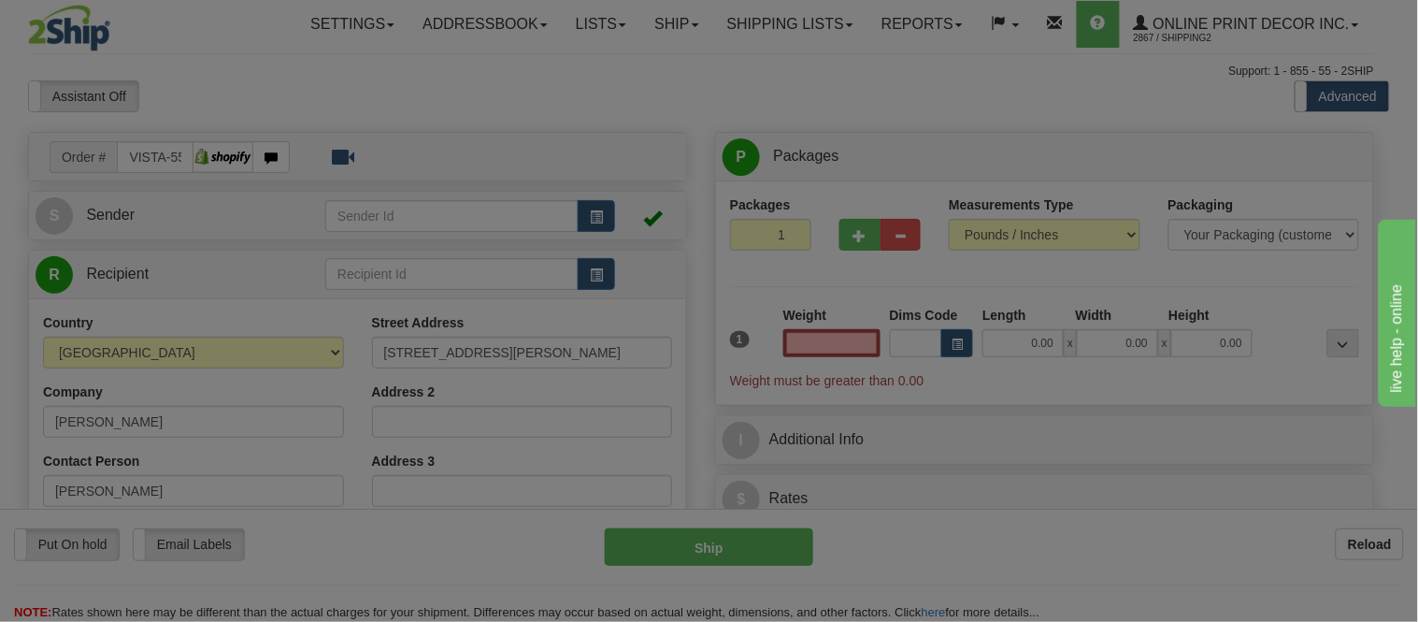
type input "SAINT-[PERSON_NAME]"
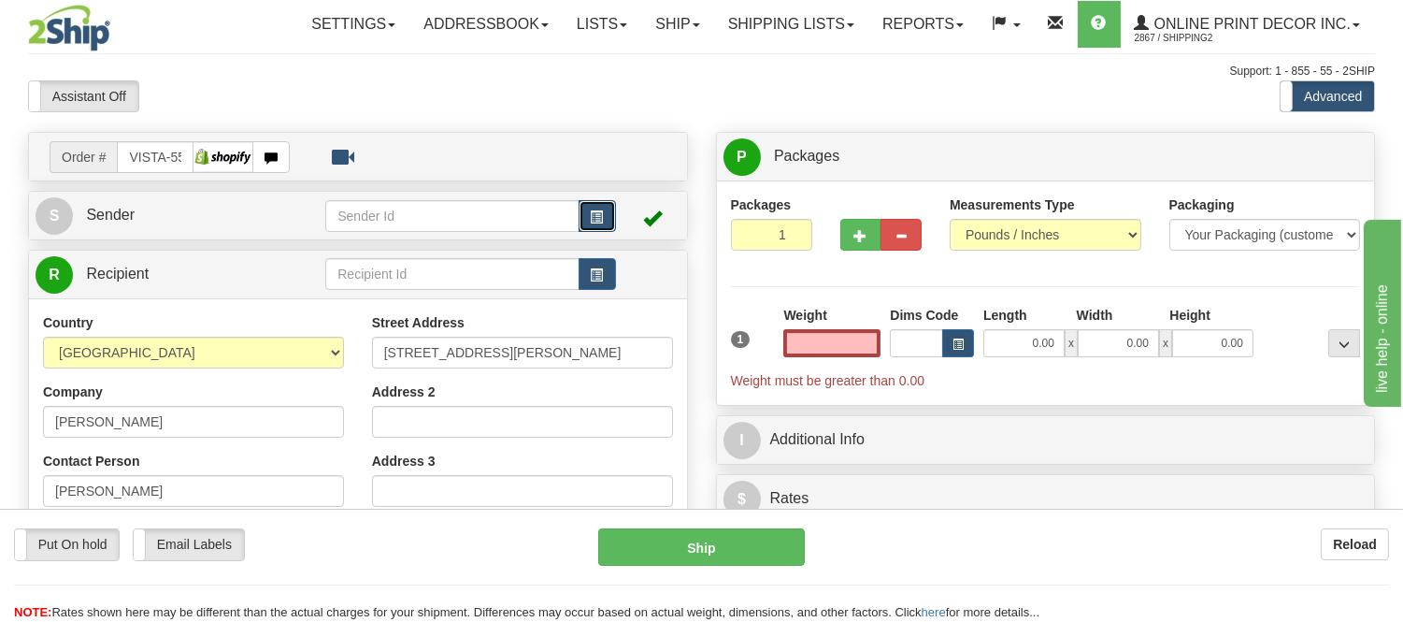
type input "0.00"
click at [591, 216] on span "button" at bounding box center [597, 217] width 13 height 12
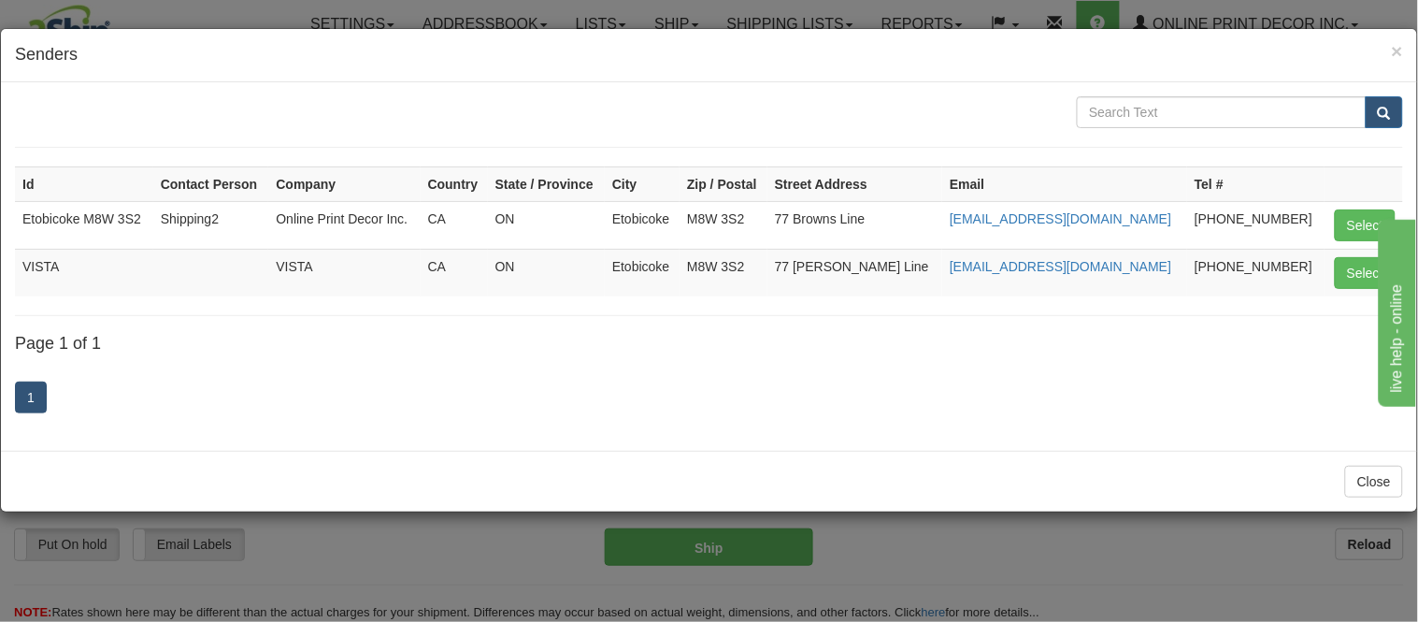
click at [1333, 271] on td "Select" at bounding box center [1364, 273] width 79 height 48
click at [1350, 271] on button "Select" at bounding box center [1365, 273] width 61 height 32
type input "VISTA"
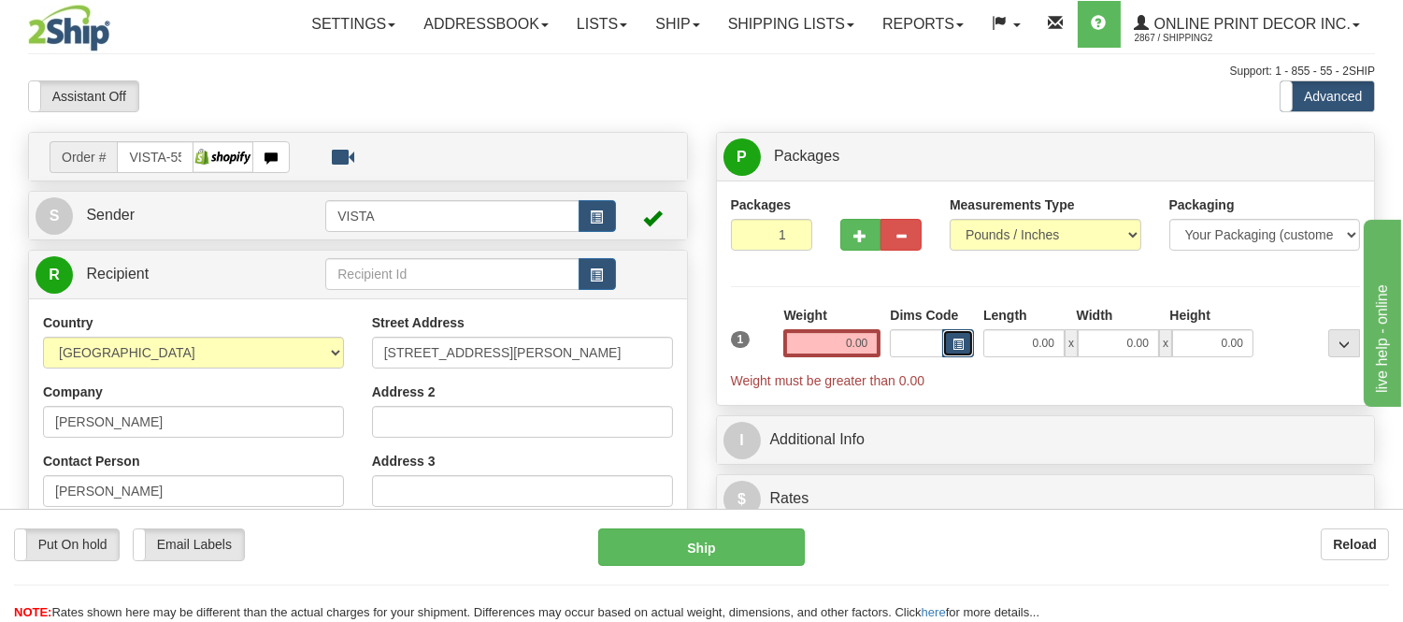
click at [965, 341] on button "button" at bounding box center [958, 343] width 32 height 28
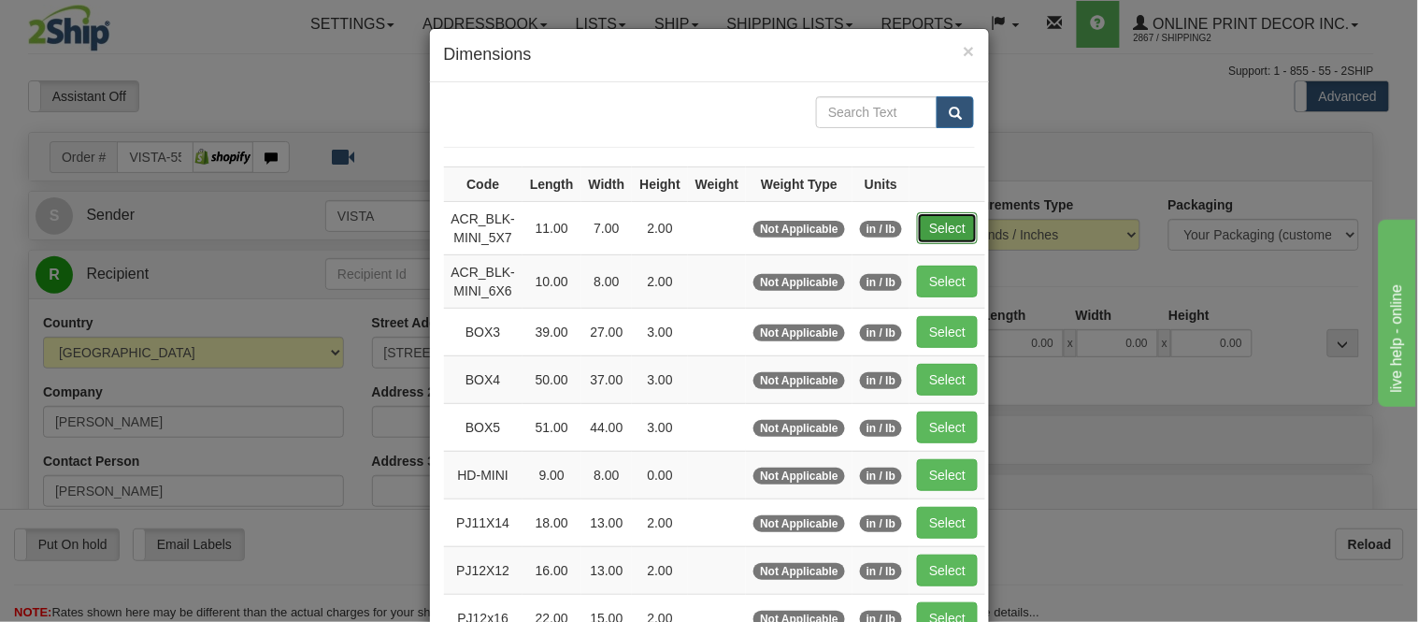
click at [929, 221] on button "Select" at bounding box center [947, 228] width 61 height 32
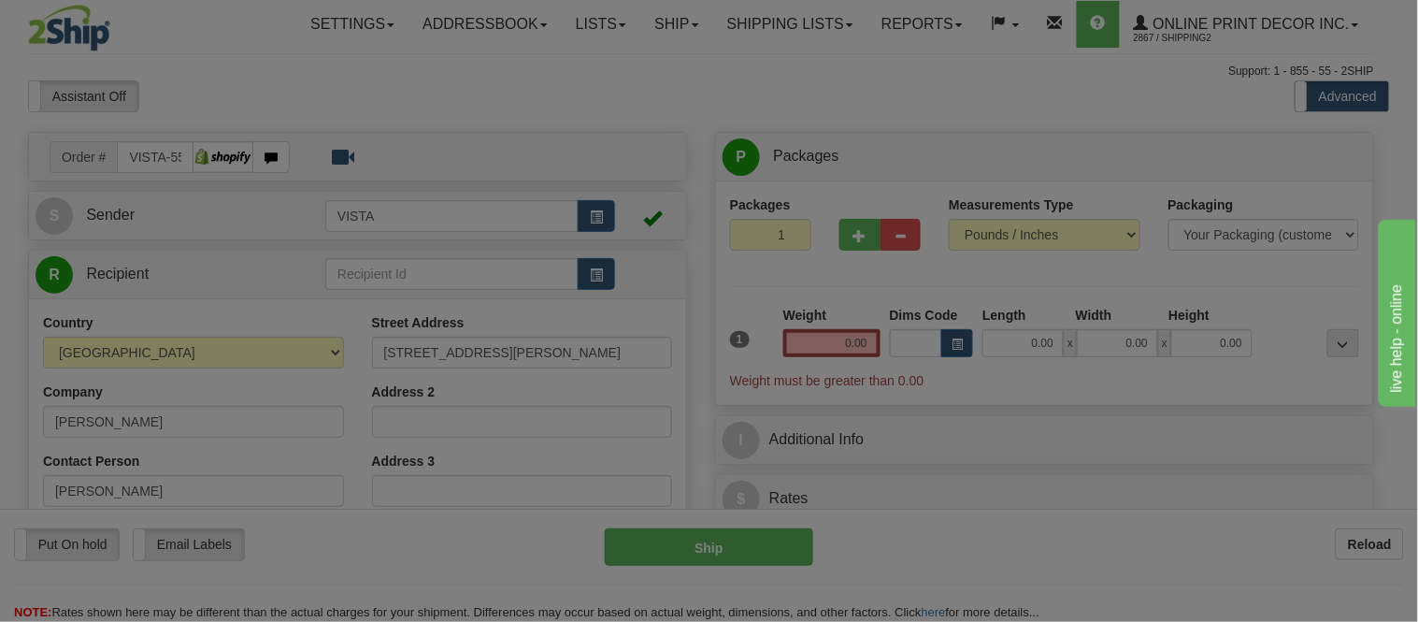
type input "ACR_BLK-MINI_5X7"
type input "11.00"
type input "7.00"
type input "2.00"
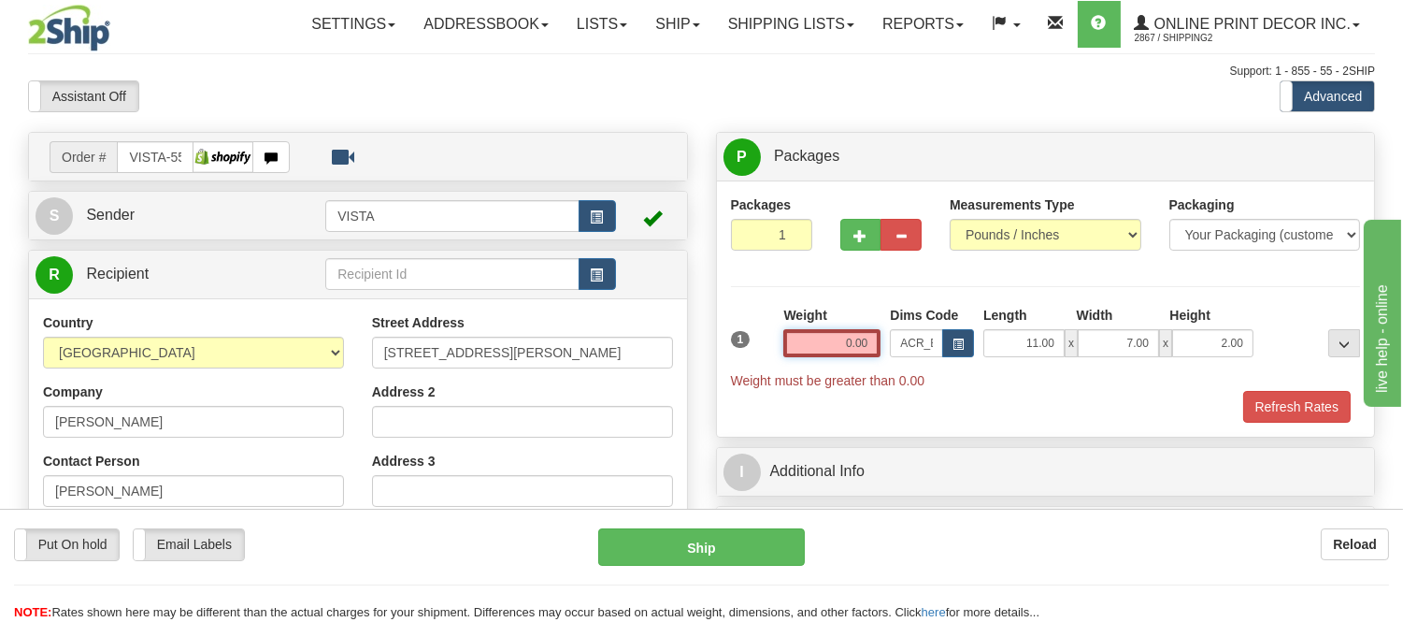
drag, startPoint x: 873, startPoint y: 339, endPoint x: 763, endPoint y: 369, distance: 114.3
click at [763, 369] on div "1 Weight 0.00 Dims Code x x" at bounding box center [1046, 348] width 640 height 84
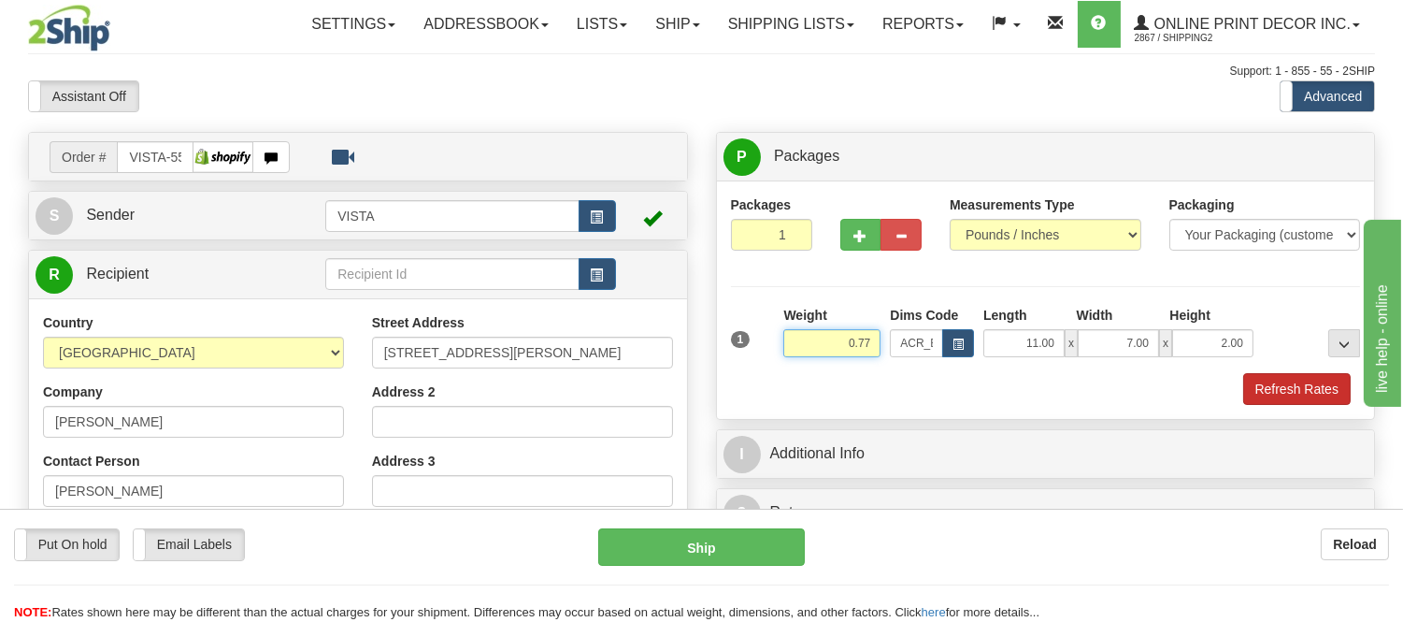
type input "0.77"
click at [1300, 395] on button "Refresh Rates" at bounding box center [1297, 389] width 108 height 32
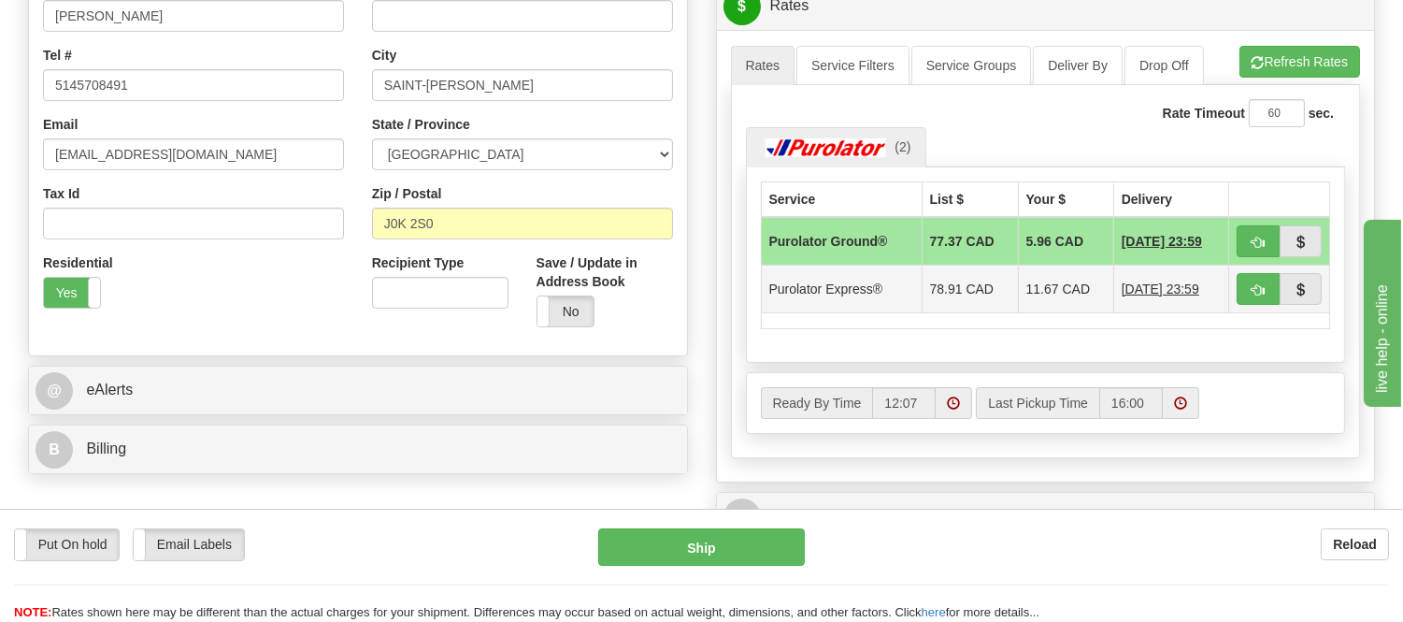
scroll to position [519, 0]
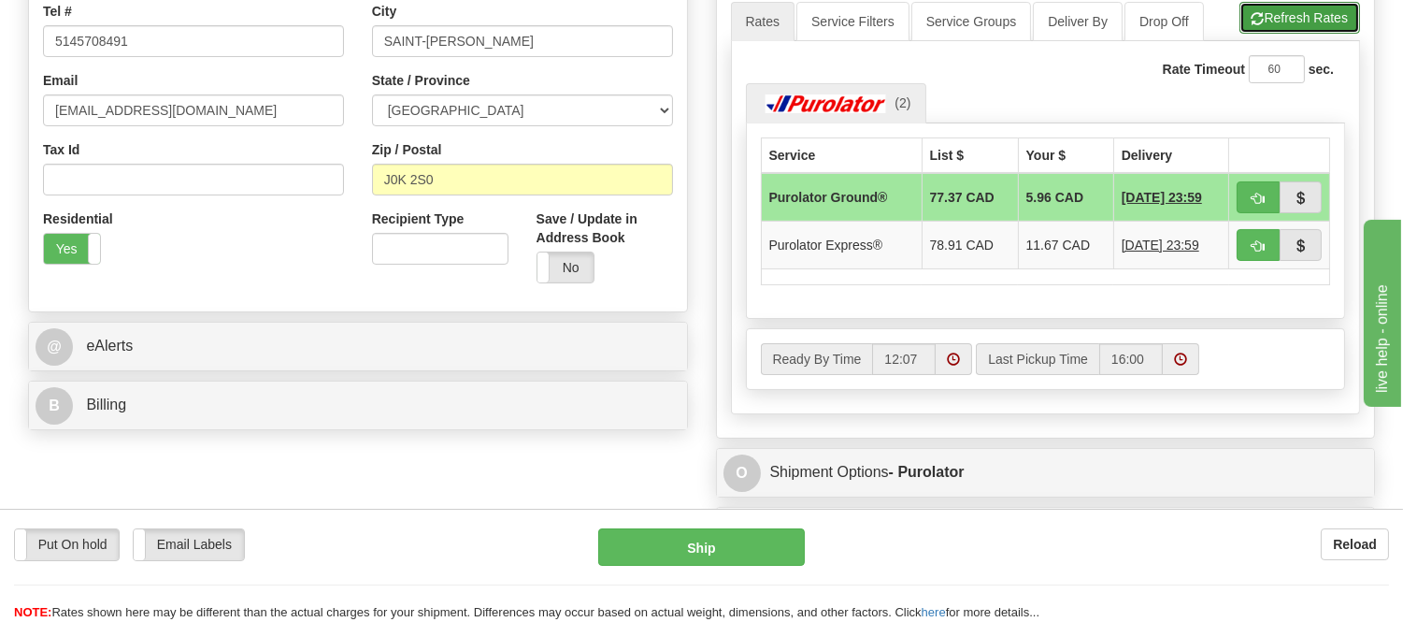
click at [1302, 17] on button "Refresh Rates" at bounding box center [1300, 18] width 121 height 32
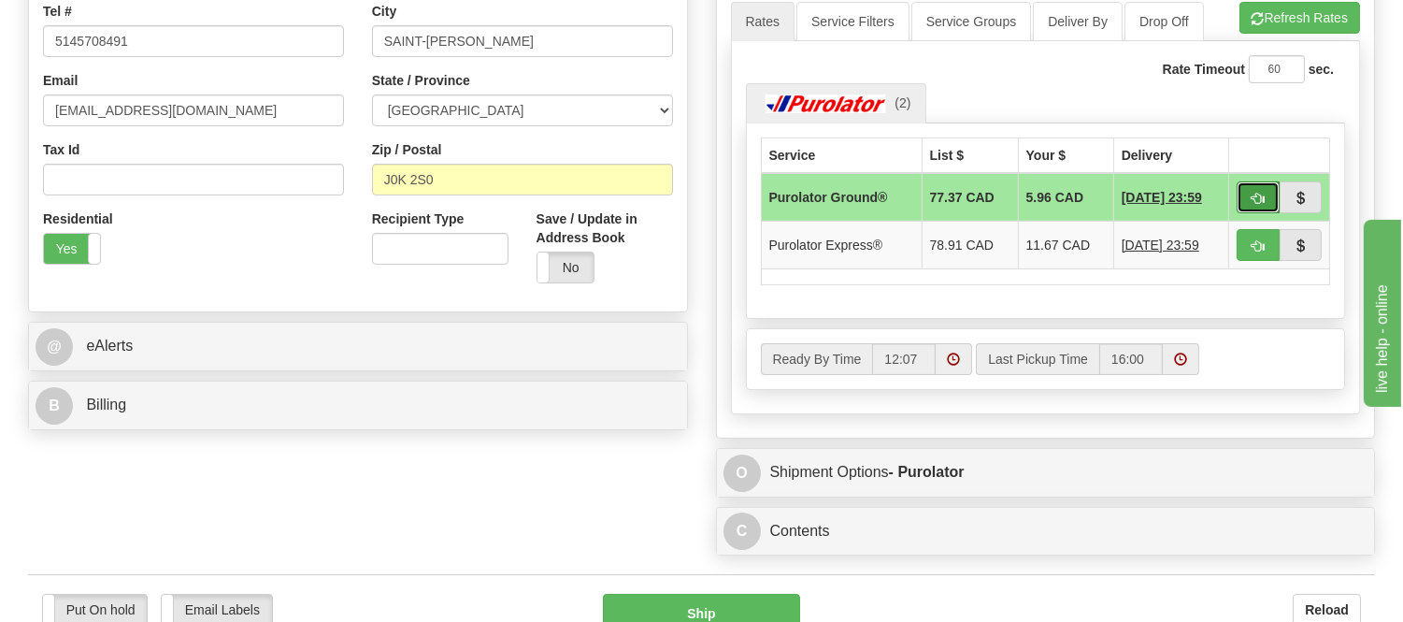
click at [1262, 194] on span "button" at bounding box center [1258, 199] width 13 height 12
type input "260"
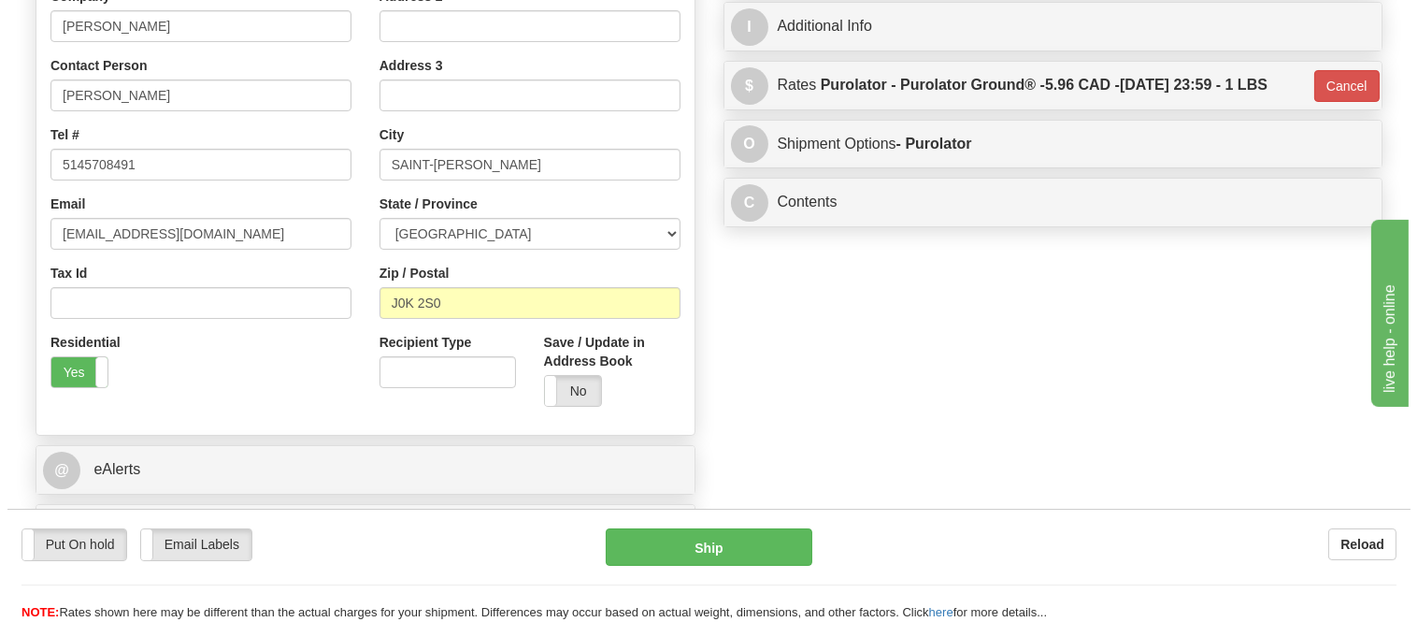
scroll to position [208, 0]
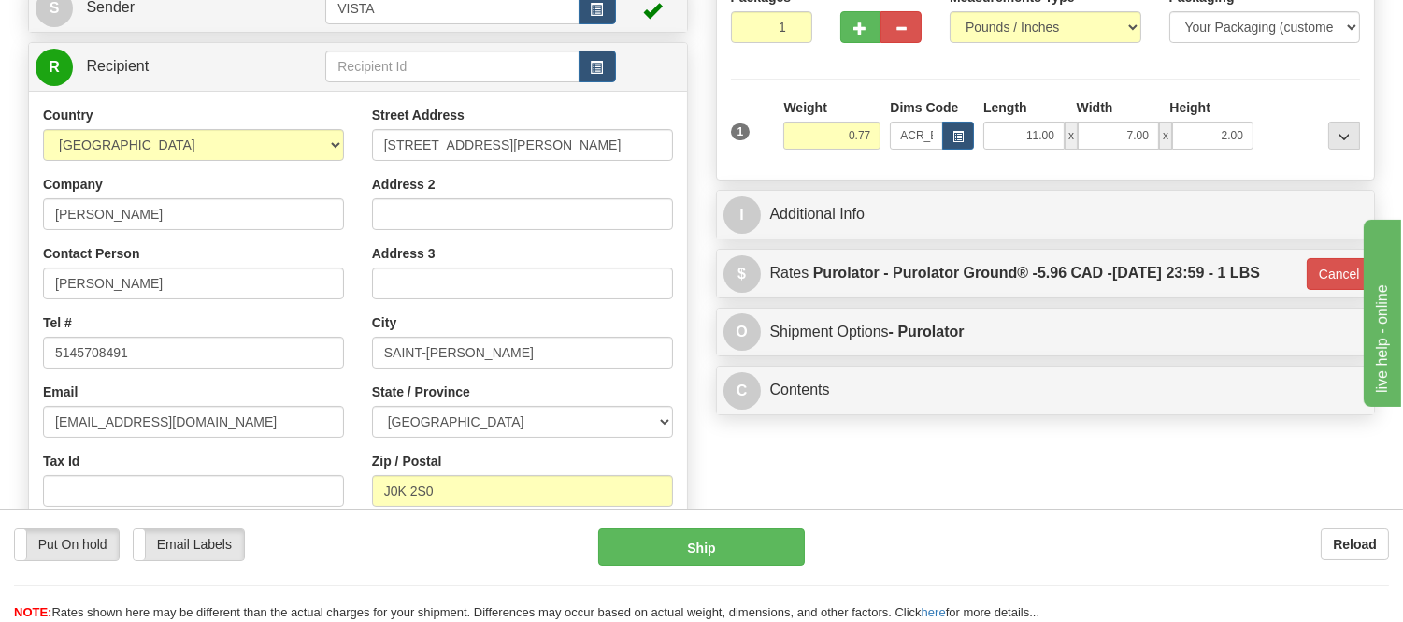
click at [711, 568] on div "Put On hold Put On hold Email Labels Email Labels Edit Reload Ship" at bounding box center [701, 574] width 1403 height 93
click at [722, 555] on button "Ship" at bounding box center [701, 546] width 206 height 37
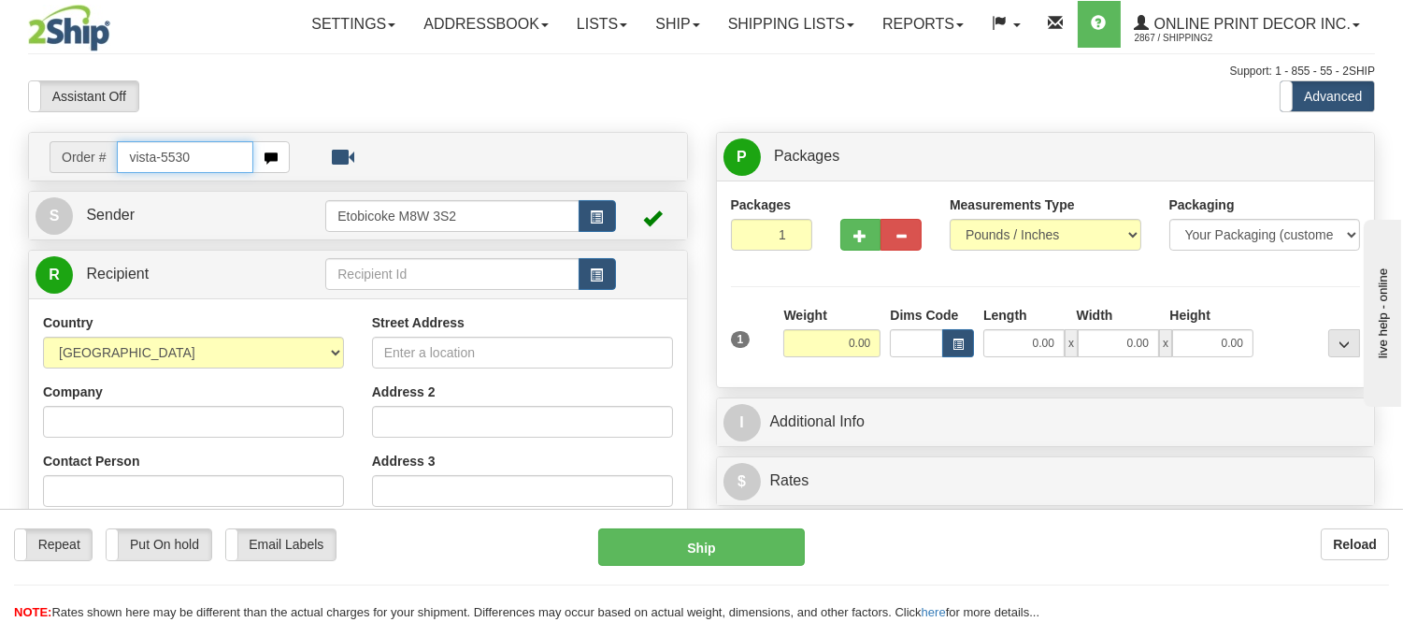
type input "vista-5530"
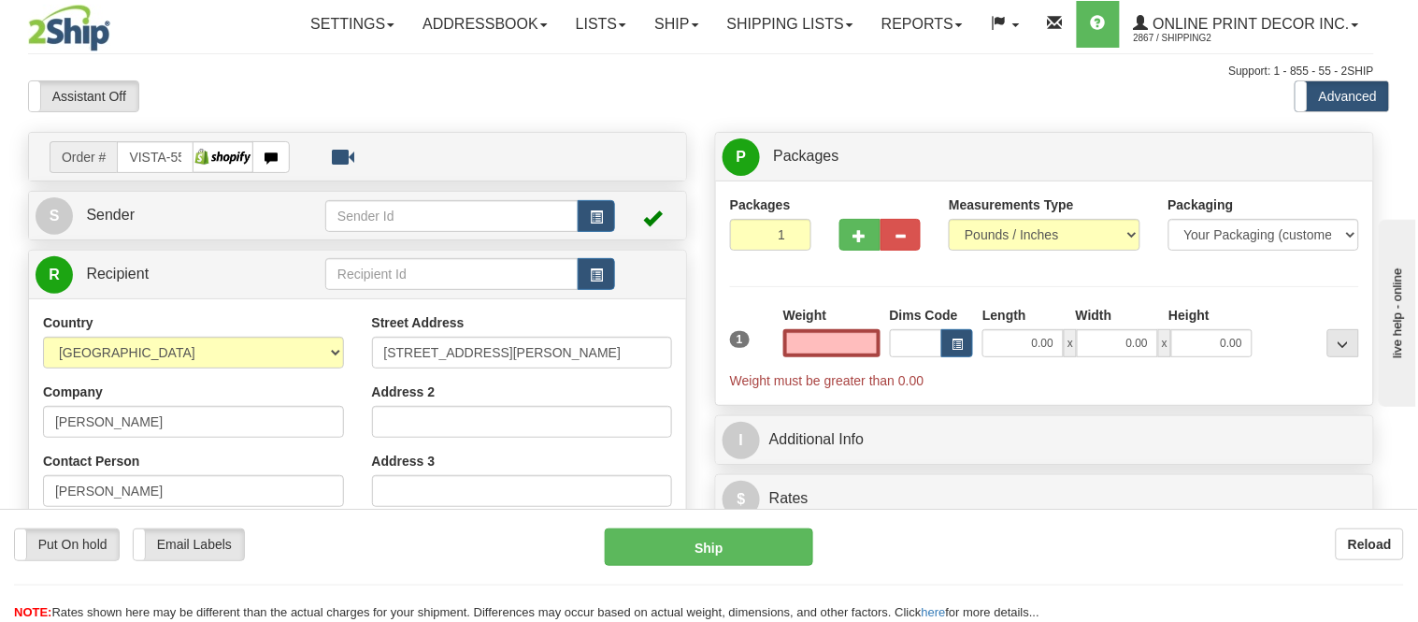
type input "LINCOLN"
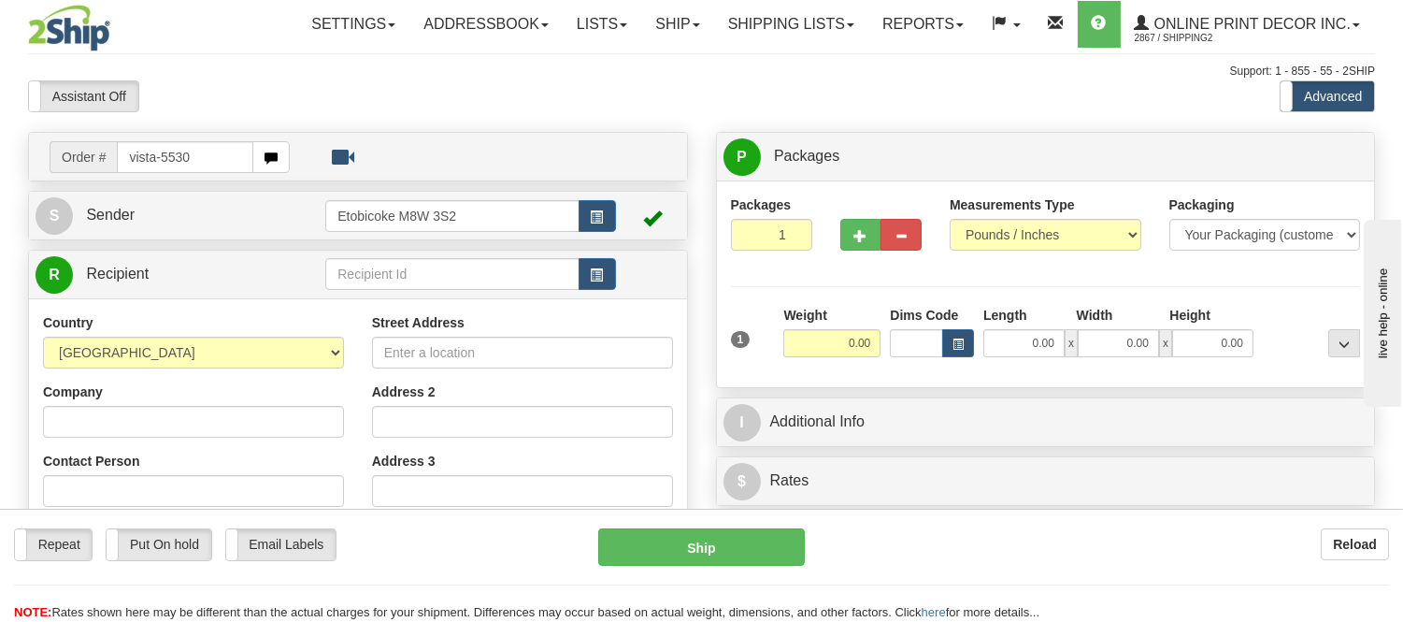
type input "vista-5530"
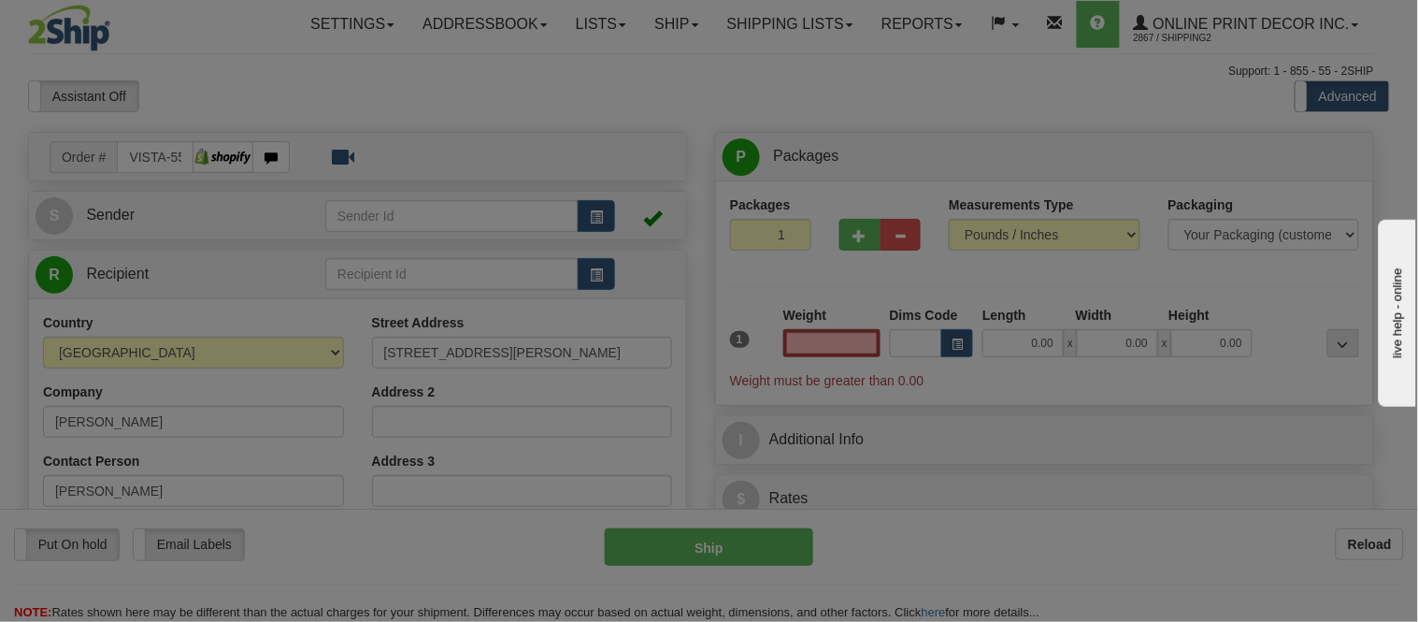
type input "LINCOLN"
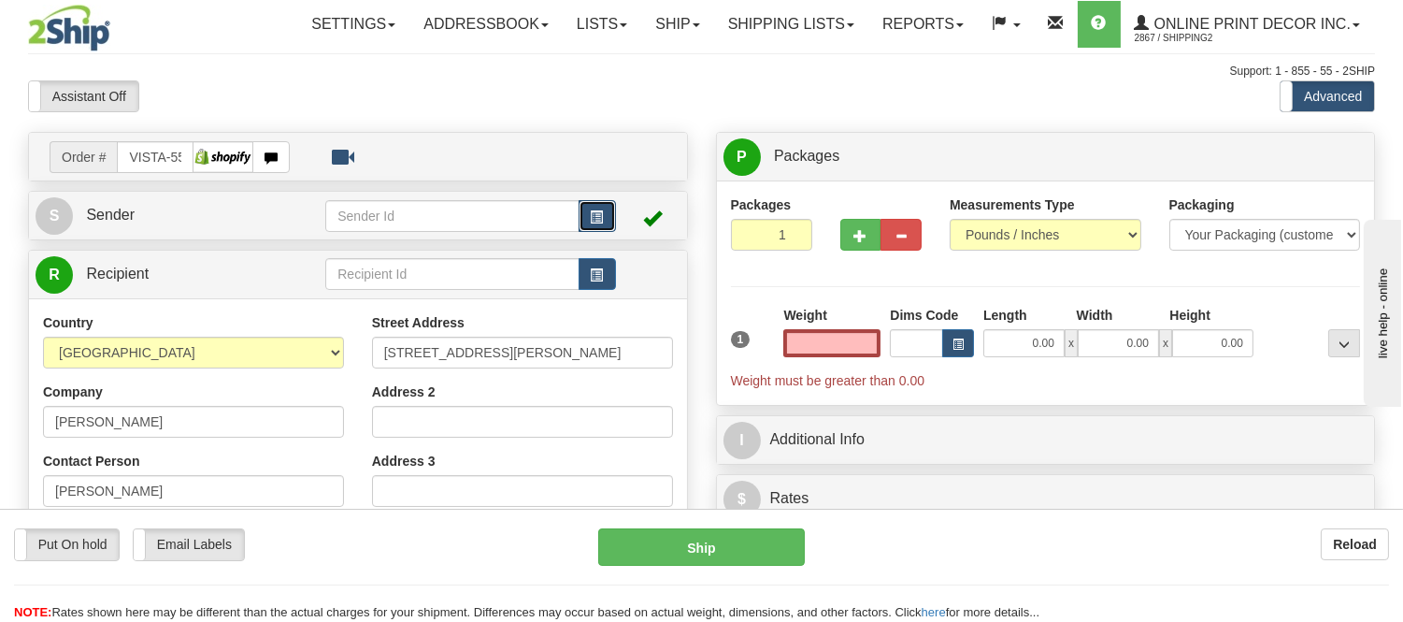
type input "0.00"
click at [591, 212] on span "button" at bounding box center [597, 217] width 13 height 12
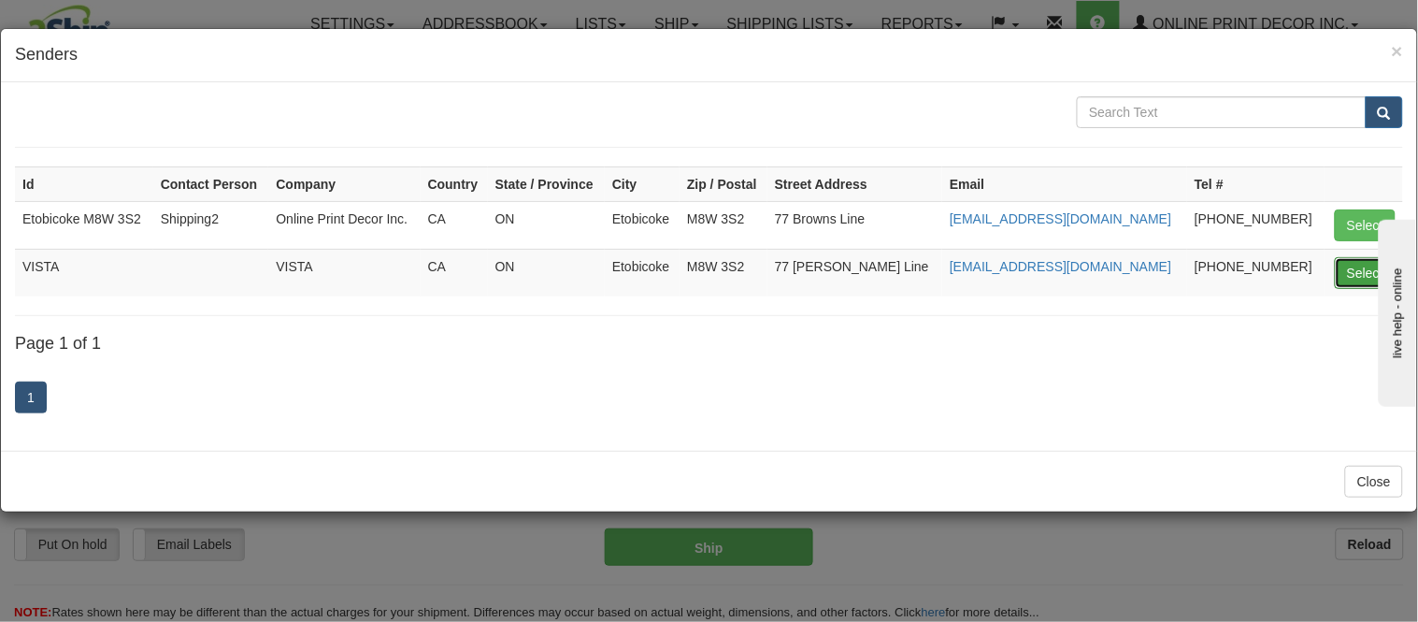
click at [1361, 268] on button "Select" at bounding box center [1365, 273] width 61 height 32
type input "VISTA"
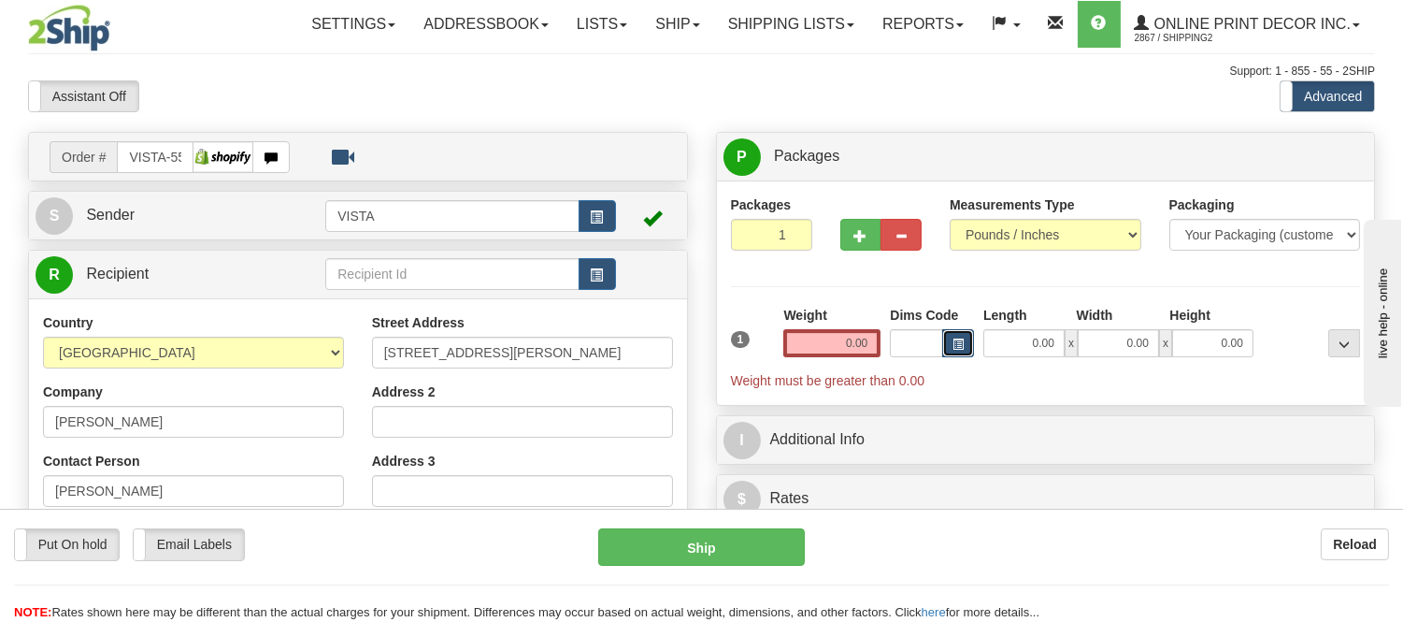
click at [959, 341] on span "button" at bounding box center [958, 344] width 11 height 10
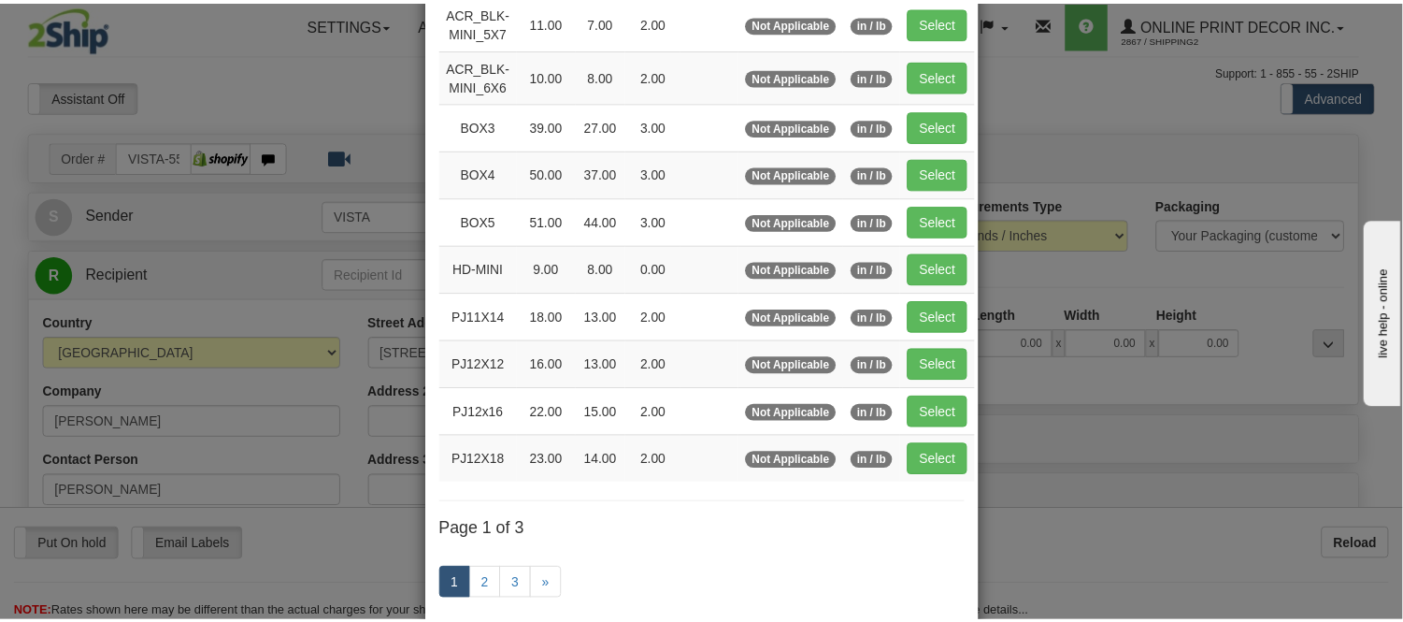
scroll to position [208, 0]
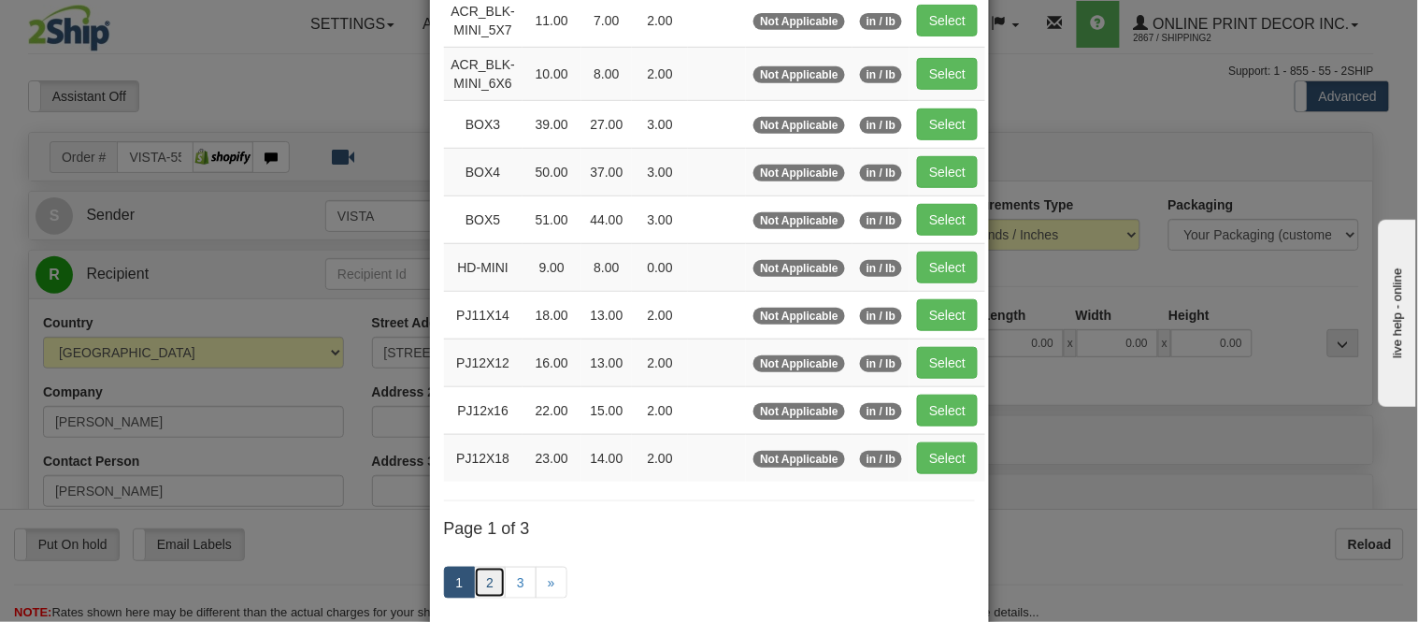
click at [480, 576] on link "2" at bounding box center [490, 583] width 32 height 32
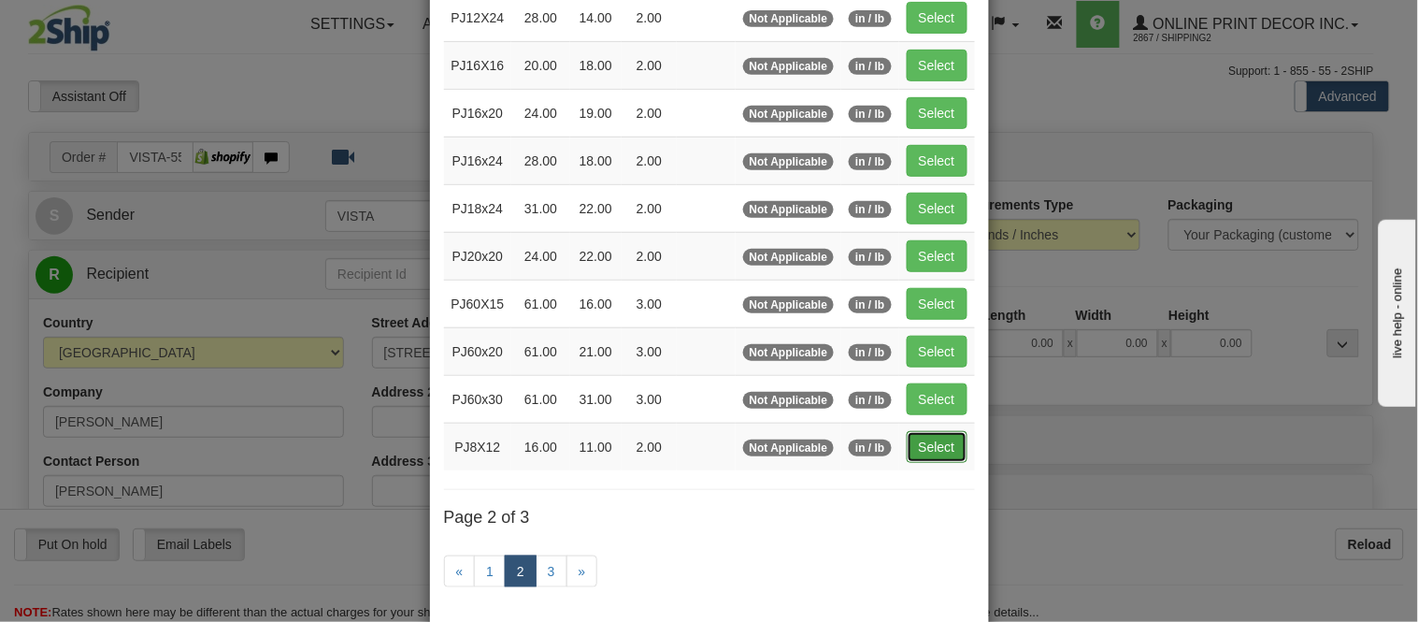
click at [930, 439] on button "Select" at bounding box center [937, 447] width 61 height 32
type input "PJ8X12"
type input "16.00"
type input "11.00"
type input "2.00"
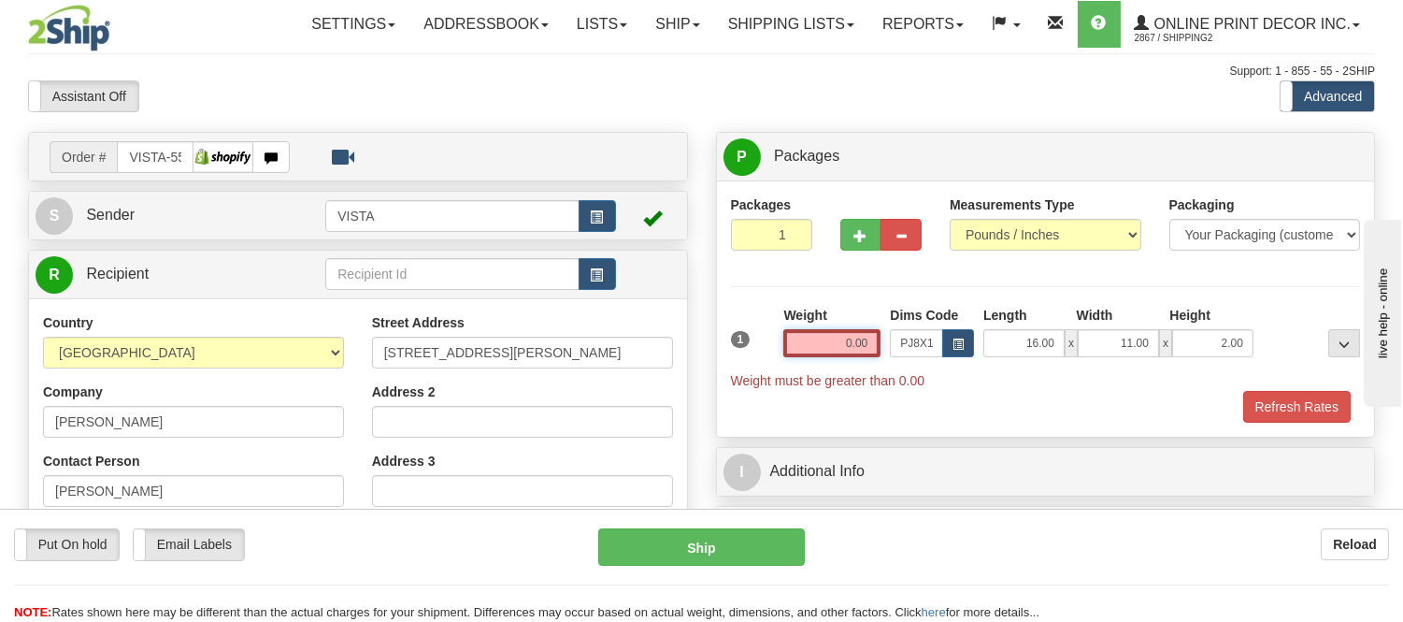
drag, startPoint x: 871, startPoint y: 344, endPoint x: 769, endPoint y: 350, distance: 102.1
click at [769, 350] on div "1 Weight 0.00 Dims Code x x" at bounding box center [1046, 348] width 640 height 84
type input "4"
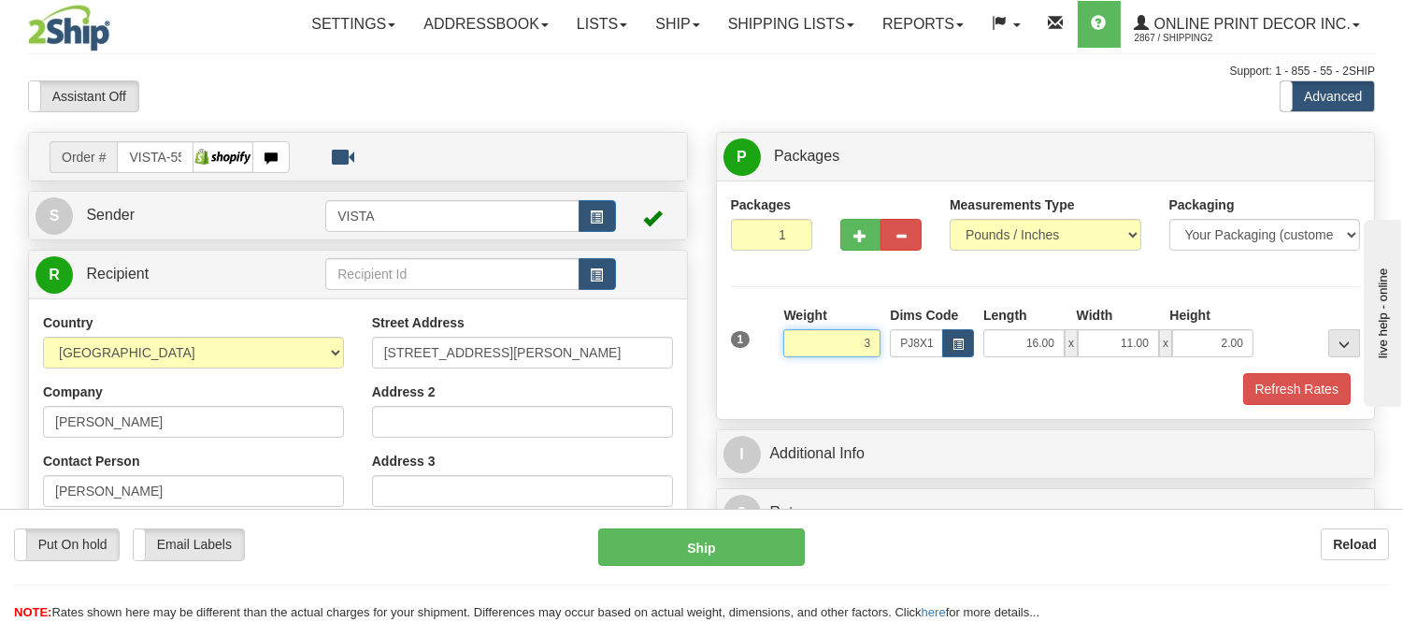
click button "Delete" at bounding box center [0, 0] width 0 height 0
click at [1157, 280] on div "Packages 1 1 Measurements Type" at bounding box center [1046, 299] width 630 height 209
drag, startPoint x: 873, startPoint y: 340, endPoint x: 811, endPoint y: 333, distance: 63.1
click at [811, 333] on input "3.00" at bounding box center [831, 343] width 97 height 28
click at [876, 338] on input "2.00" at bounding box center [831, 343] width 97 height 28
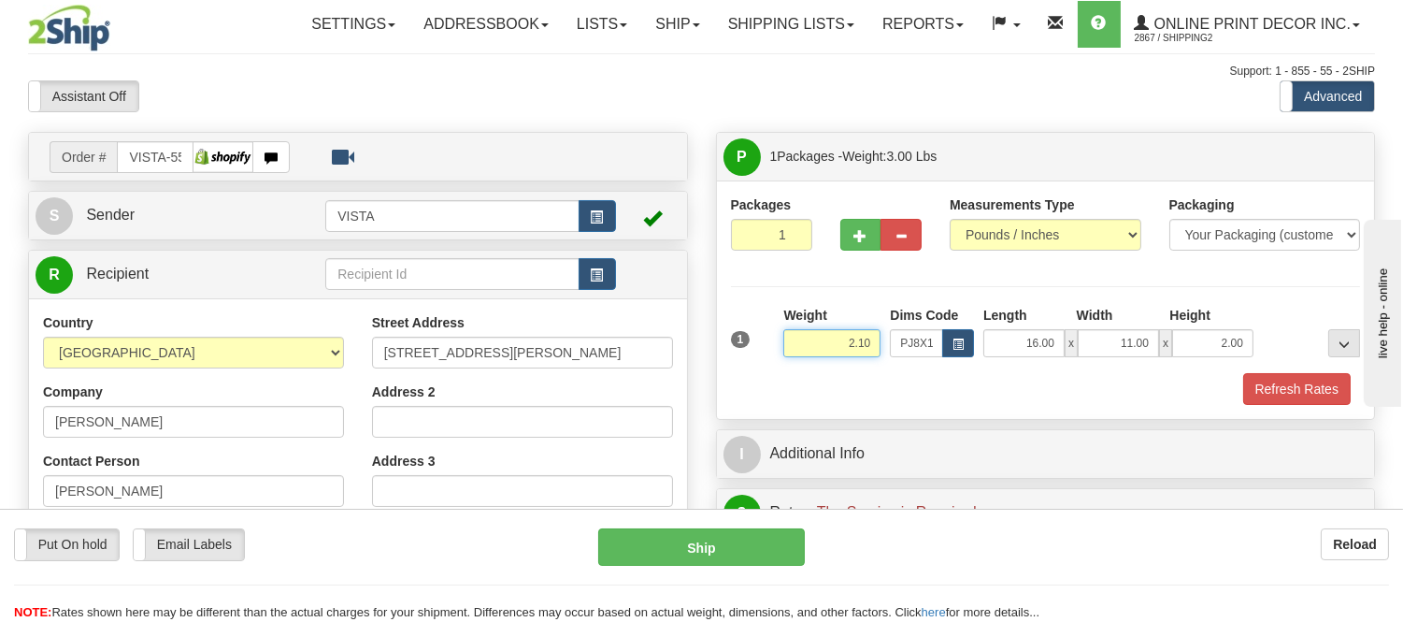
click at [870, 341] on input "2.10" at bounding box center [831, 343] width 97 height 28
type input "2.10"
click at [1298, 387] on button "Refresh Rates" at bounding box center [1297, 389] width 108 height 32
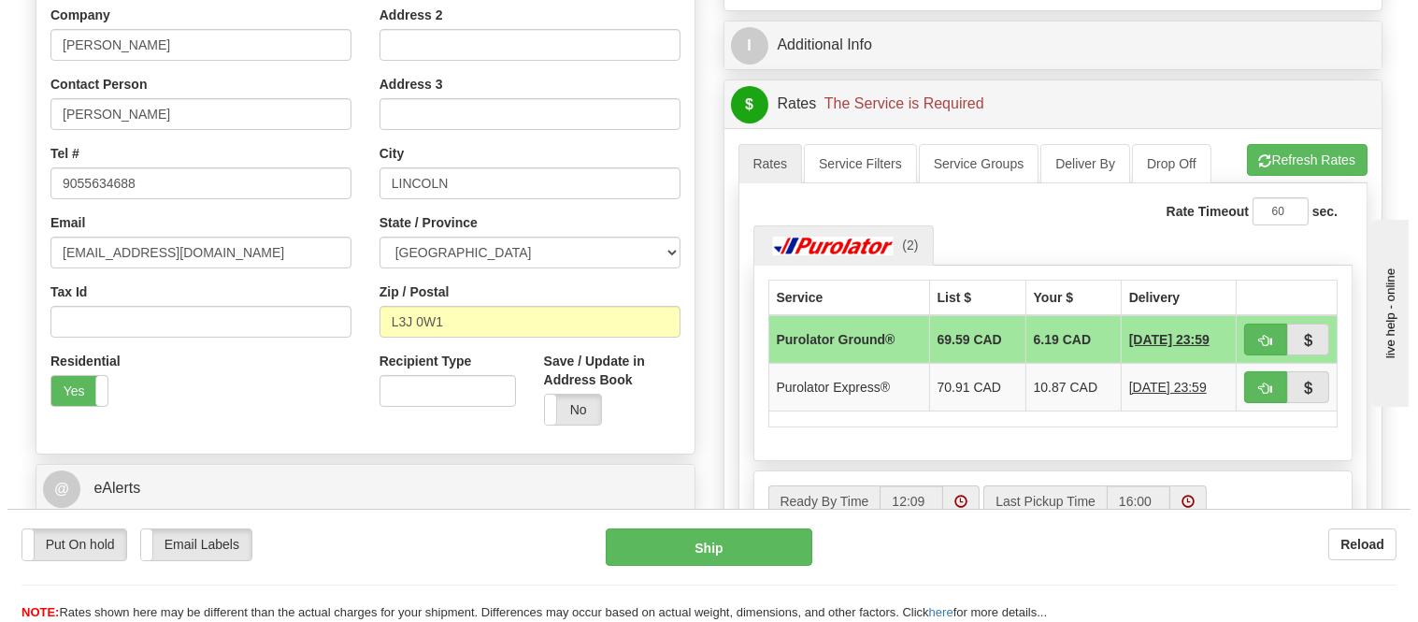
scroll to position [415, 0]
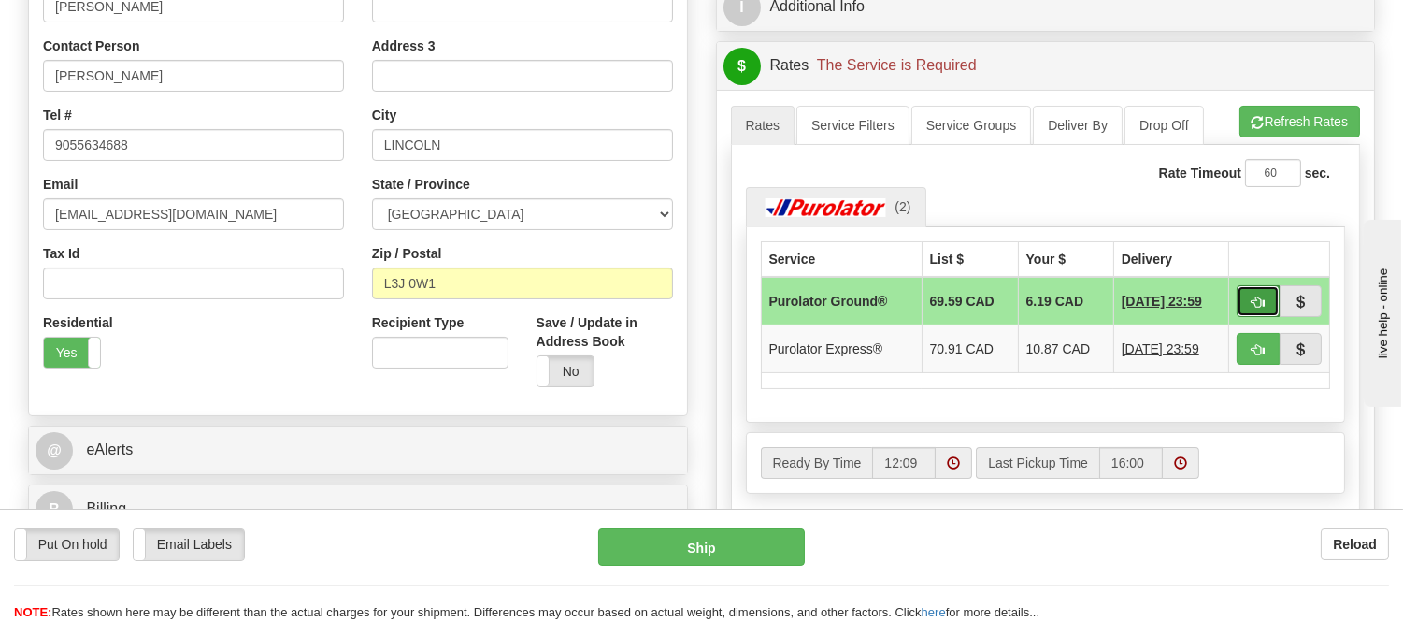
click at [1253, 296] on span "button" at bounding box center [1258, 302] width 13 height 12
type input "260"
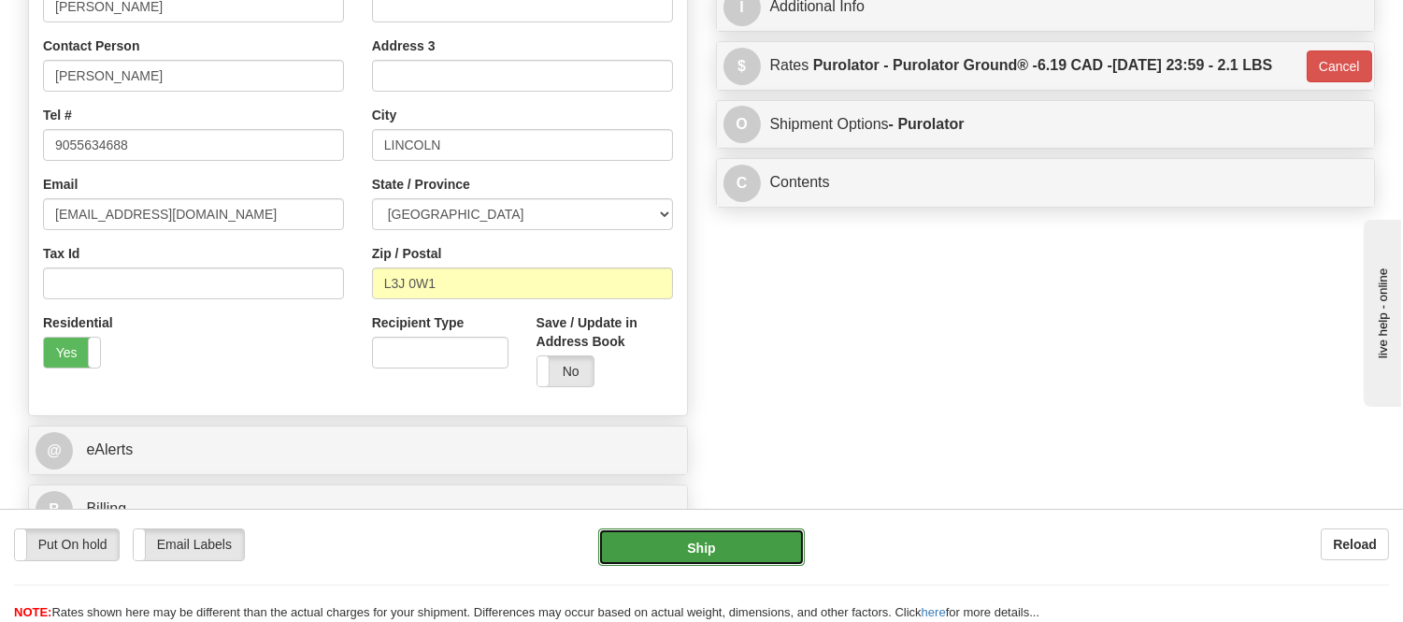
click at [675, 546] on button "Ship" at bounding box center [701, 546] width 206 height 37
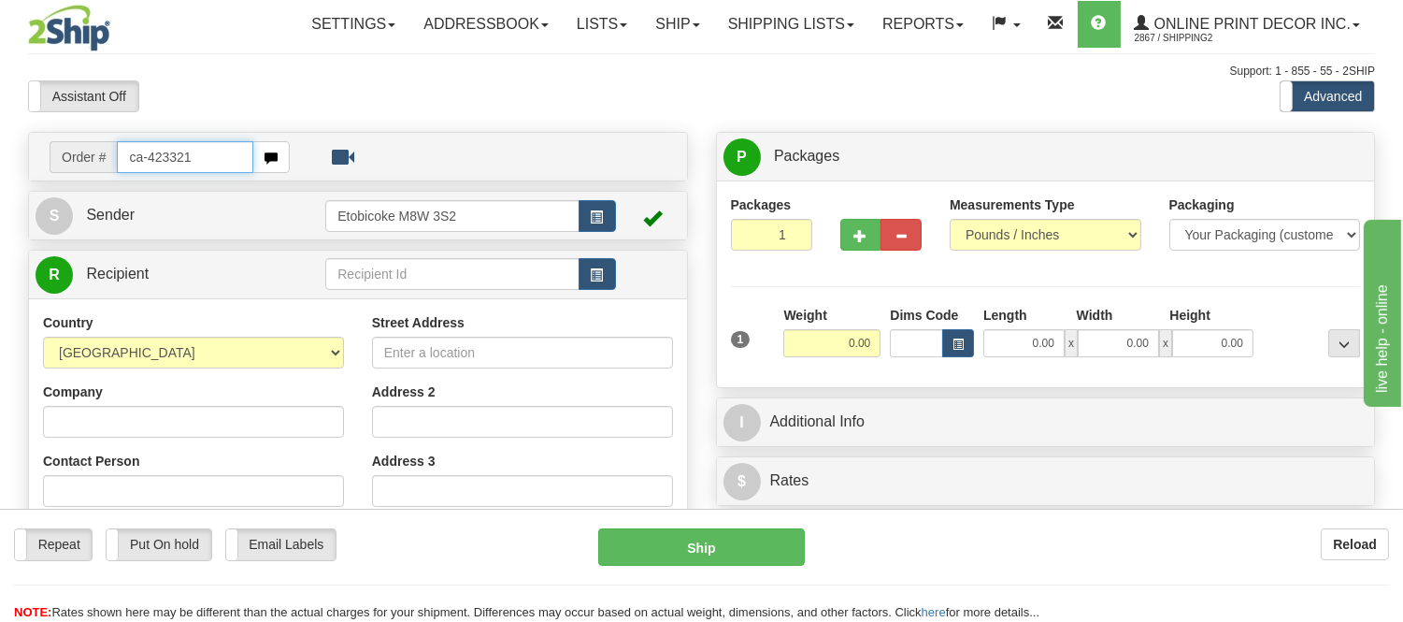
type input "ca-423321"
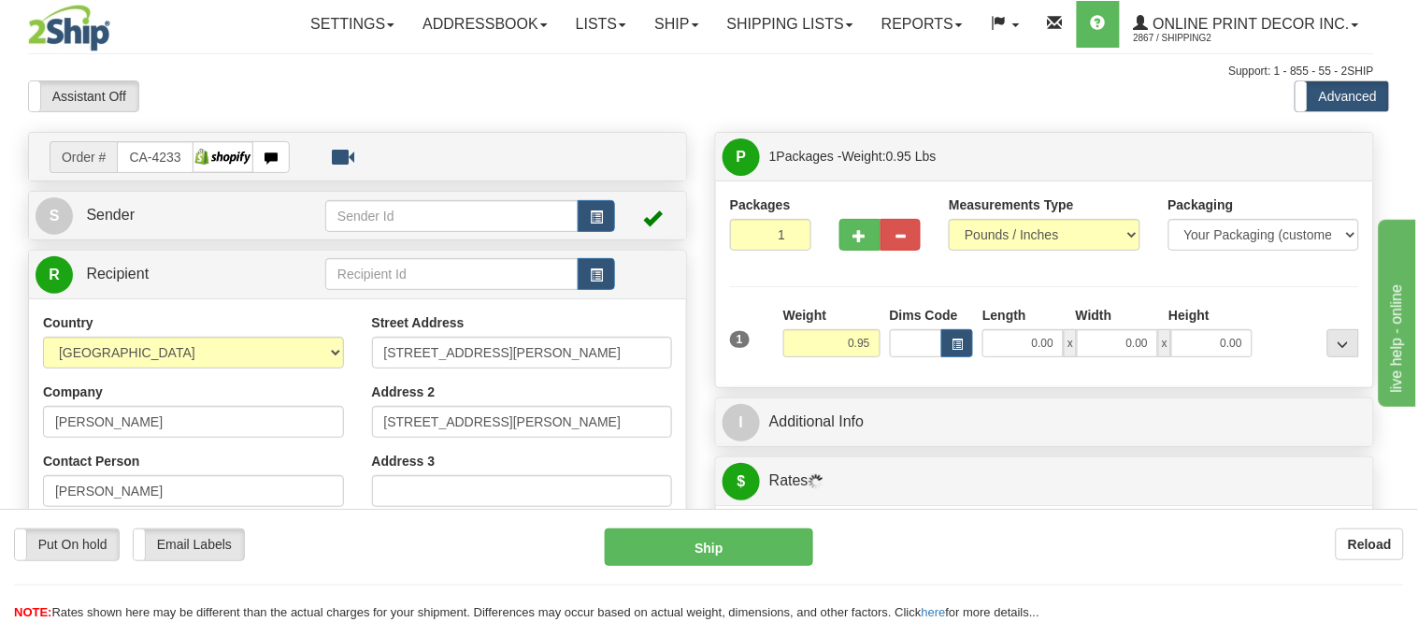
type input "[GEOGRAPHIC_DATA]"
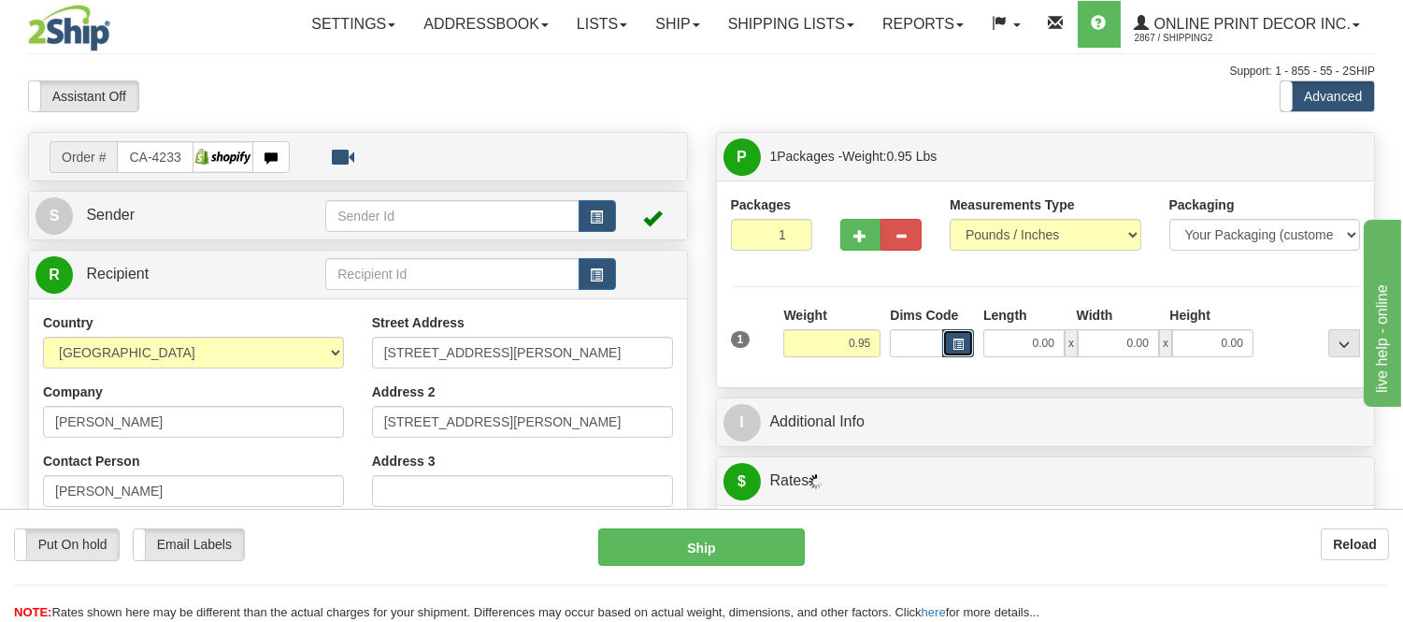
click at [965, 349] on button "button" at bounding box center [958, 343] width 32 height 28
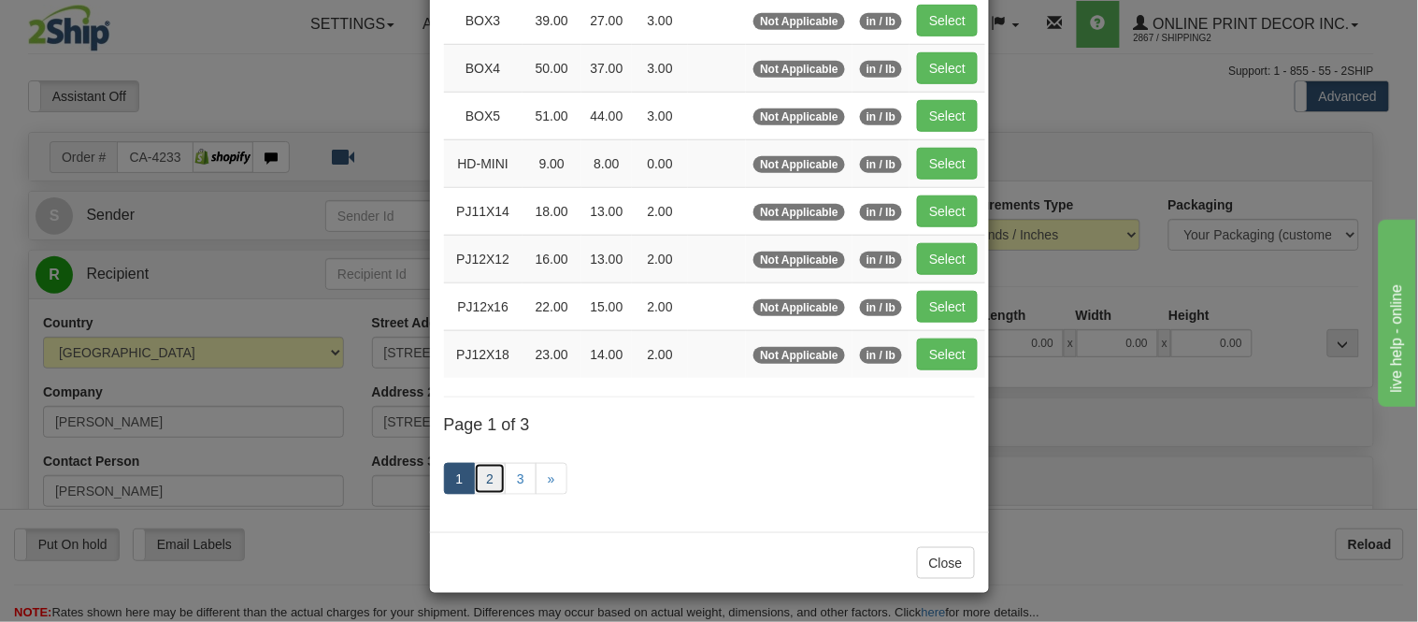
click at [475, 484] on link "2" at bounding box center [490, 479] width 32 height 32
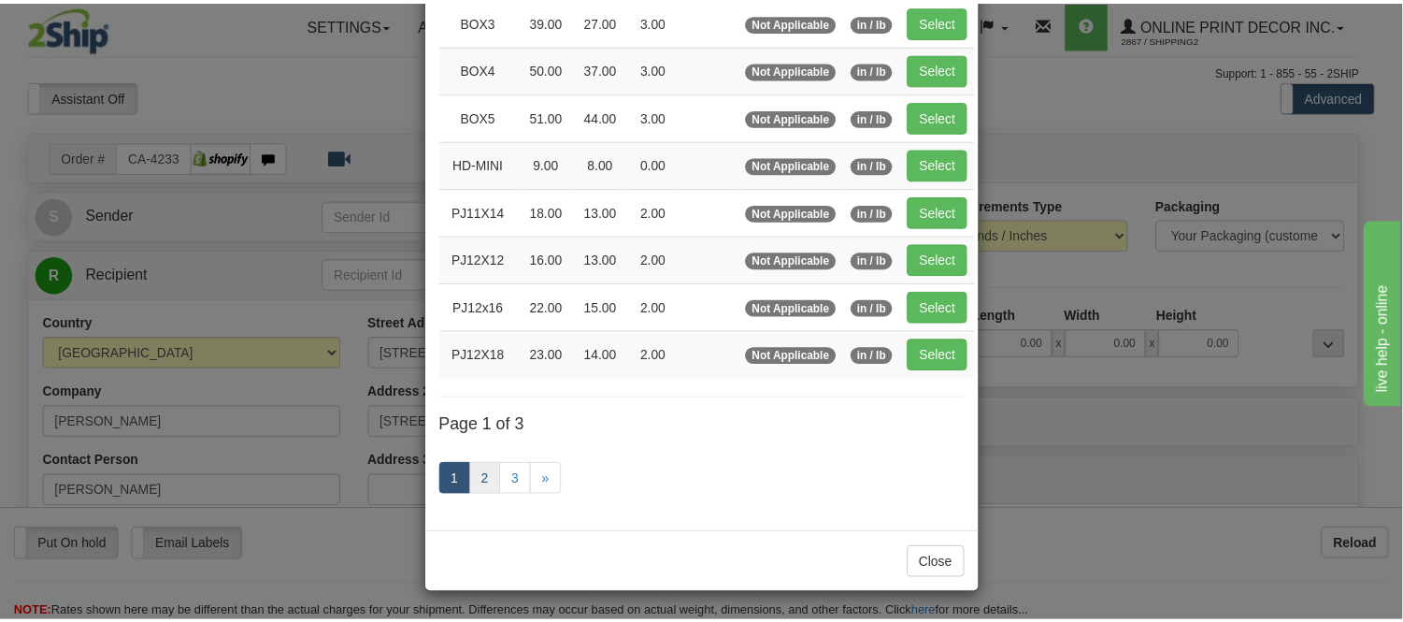
scroll to position [304, 0]
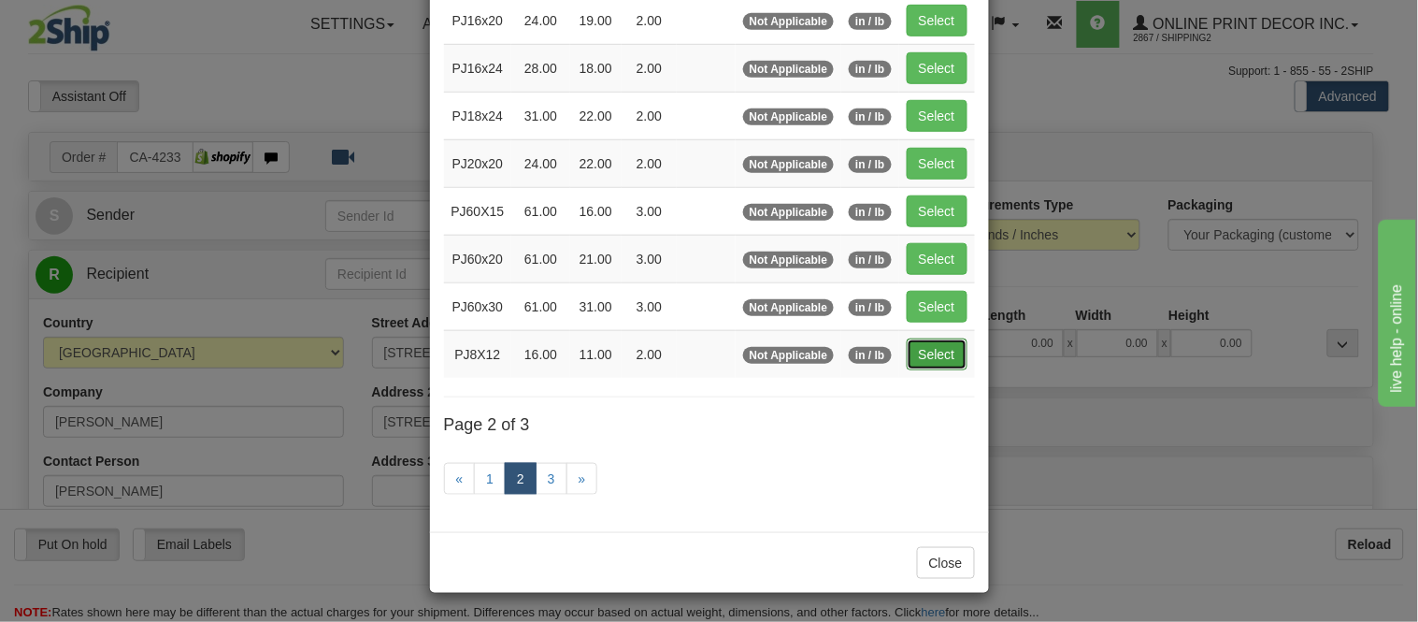
click at [942, 360] on button "Select" at bounding box center [937, 354] width 61 height 32
type input "PJ8X12"
type input "16.00"
type input "11.00"
type input "2.00"
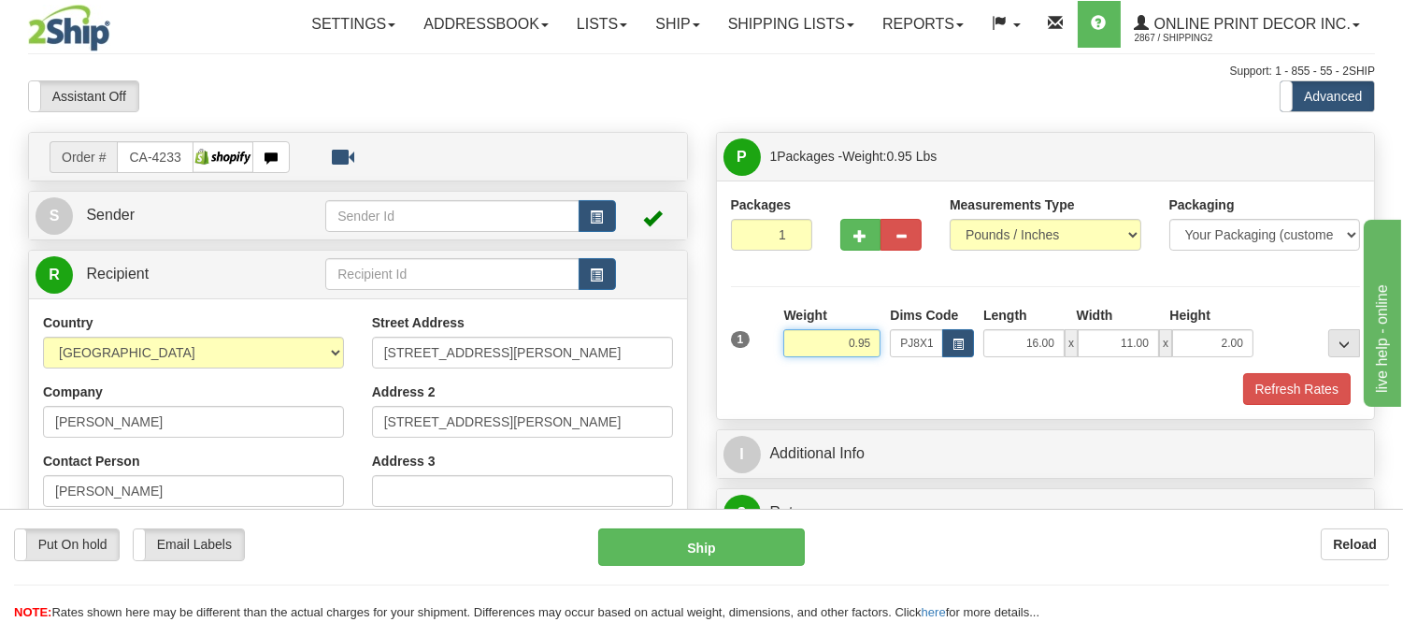
drag, startPoint x: 872, startPoint y: 341, endPoint x: 833, endPoint y: 358, distance: 42.7
click at [833, 358] on div "Weight 0.95" at bounding box center [832, 338] width 107 height 65
type input "1.10"
click at [1307, 381] on button "Refresh Rates" at bounding box center [1297, 389] width 108 height 32
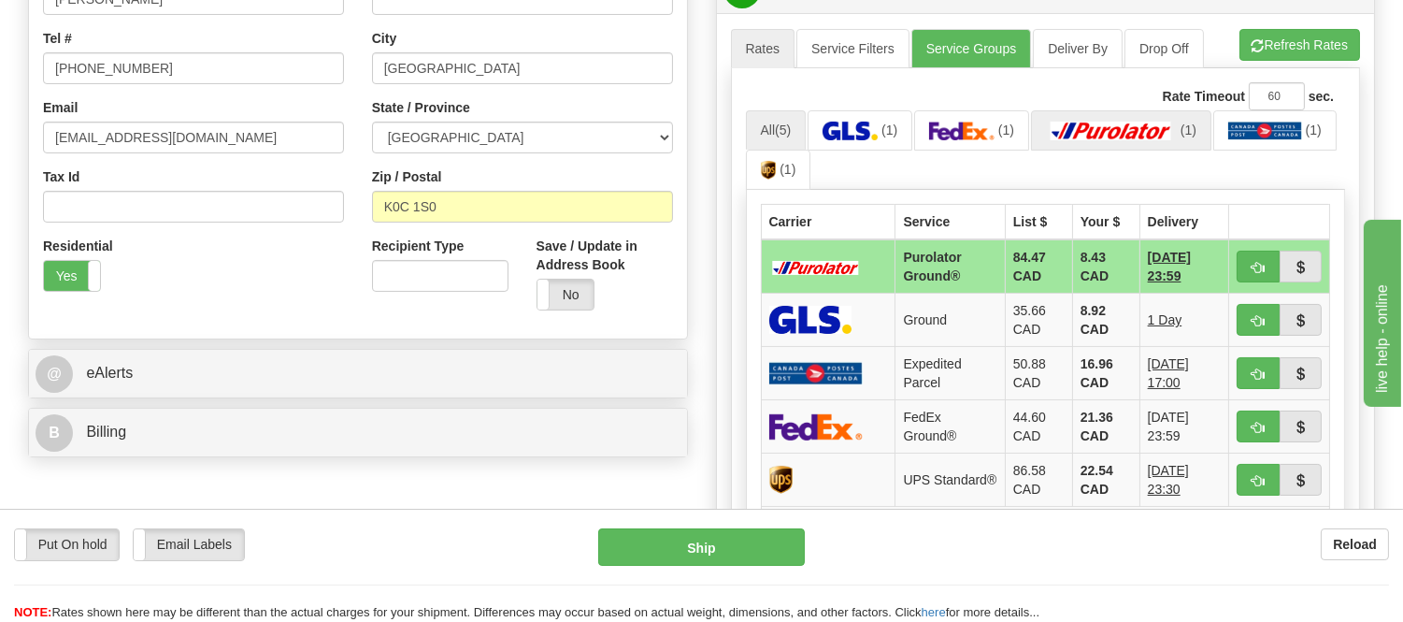
scroll to position [519, 0]
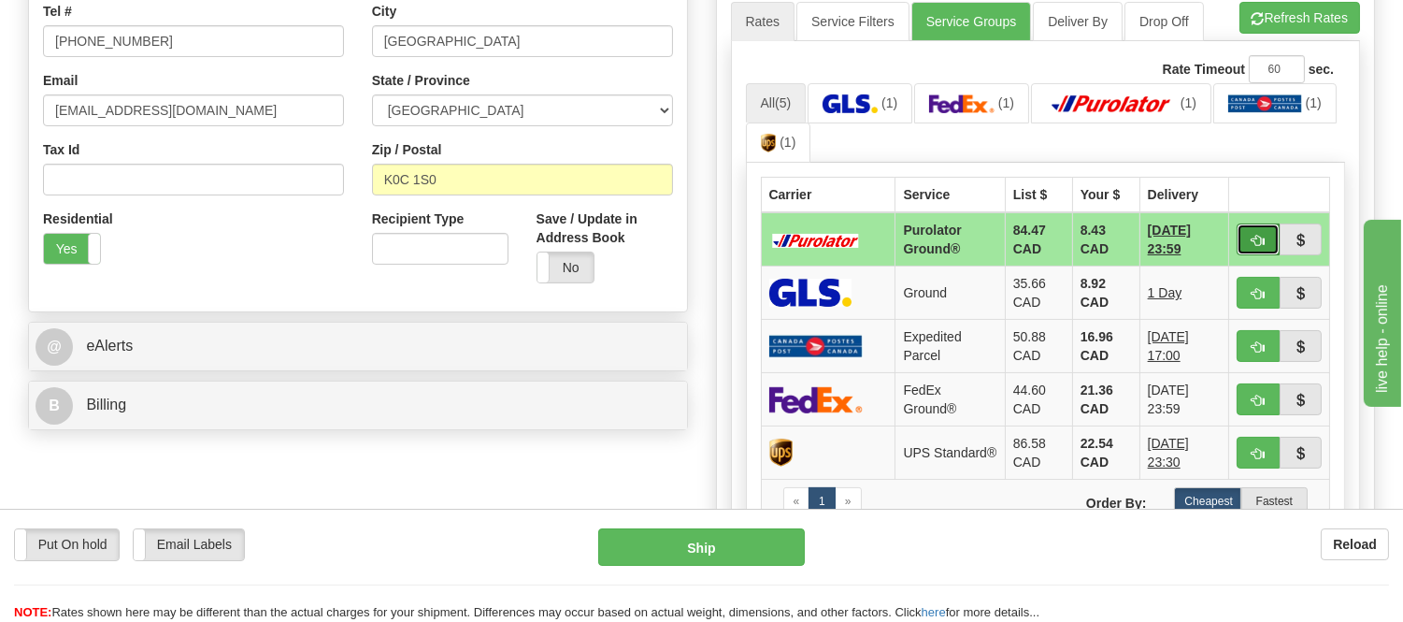
click at [1248, 247] on button "button" at bounding box center [1258, 239] width 43 height 32
type input "260"
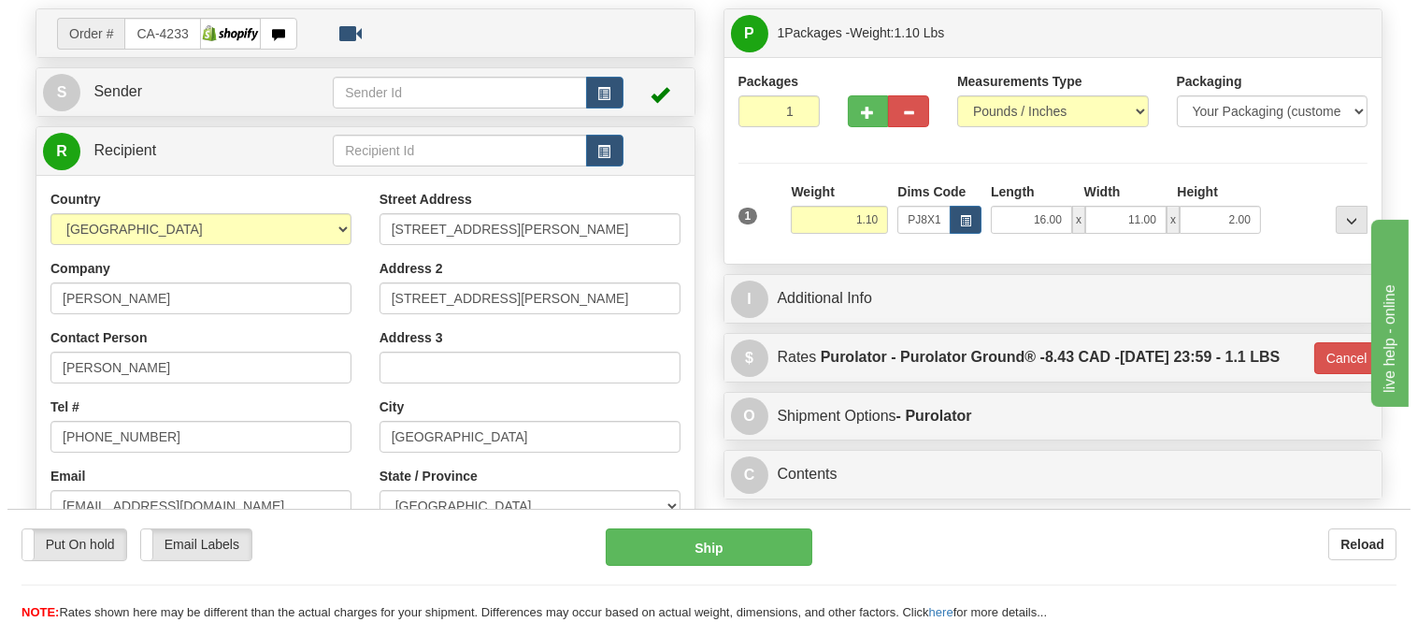
scroll to position [104, 0]
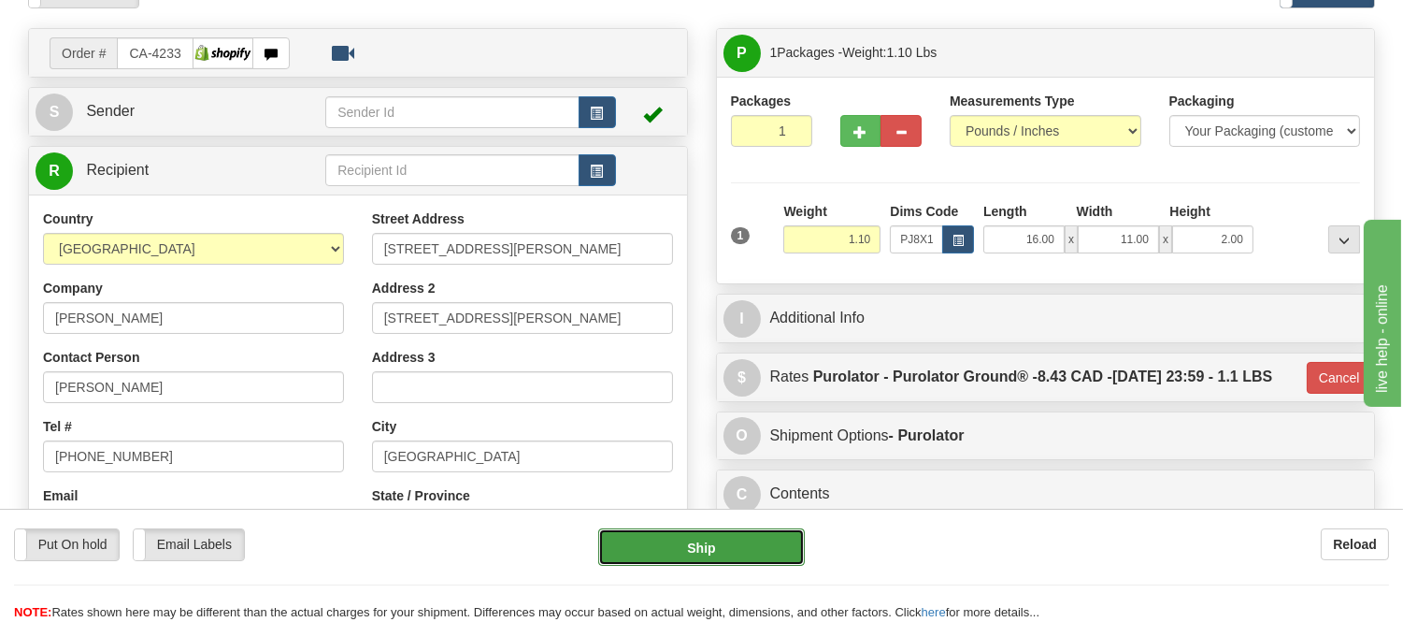
click at [792, 534] on button "Ship" at bounding box center [701, 546] width 206 height 37
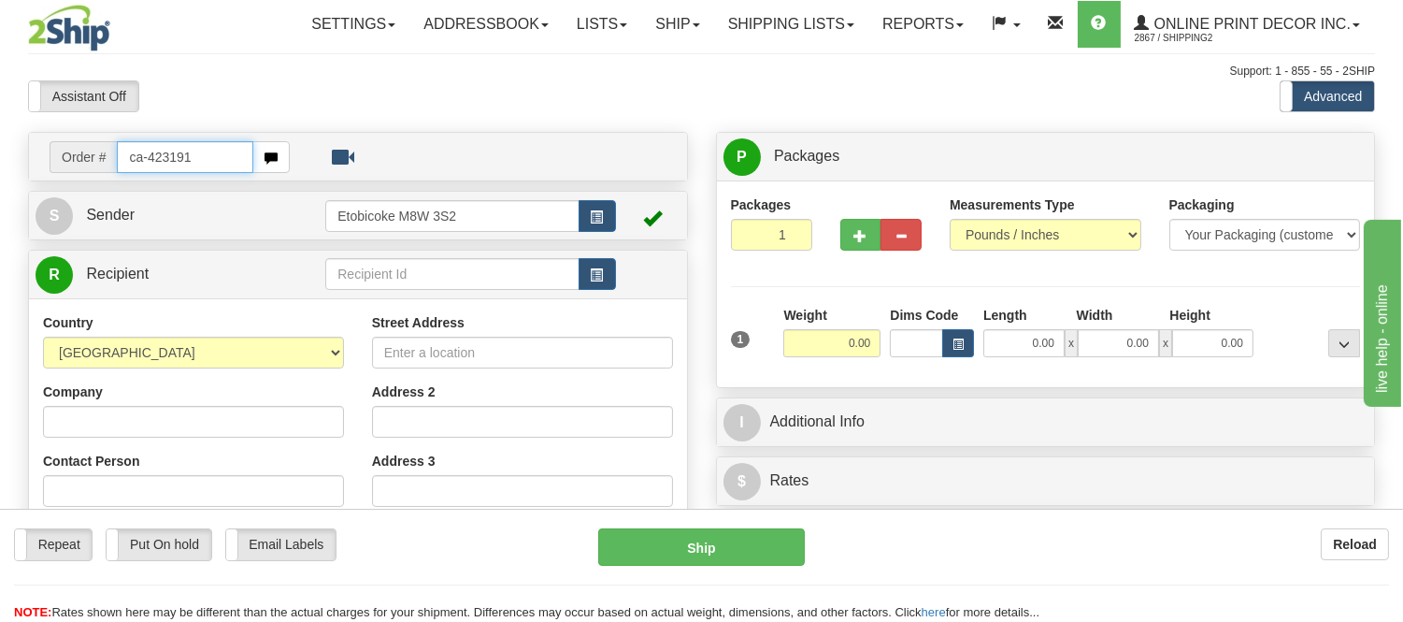
type input "ca-423191"
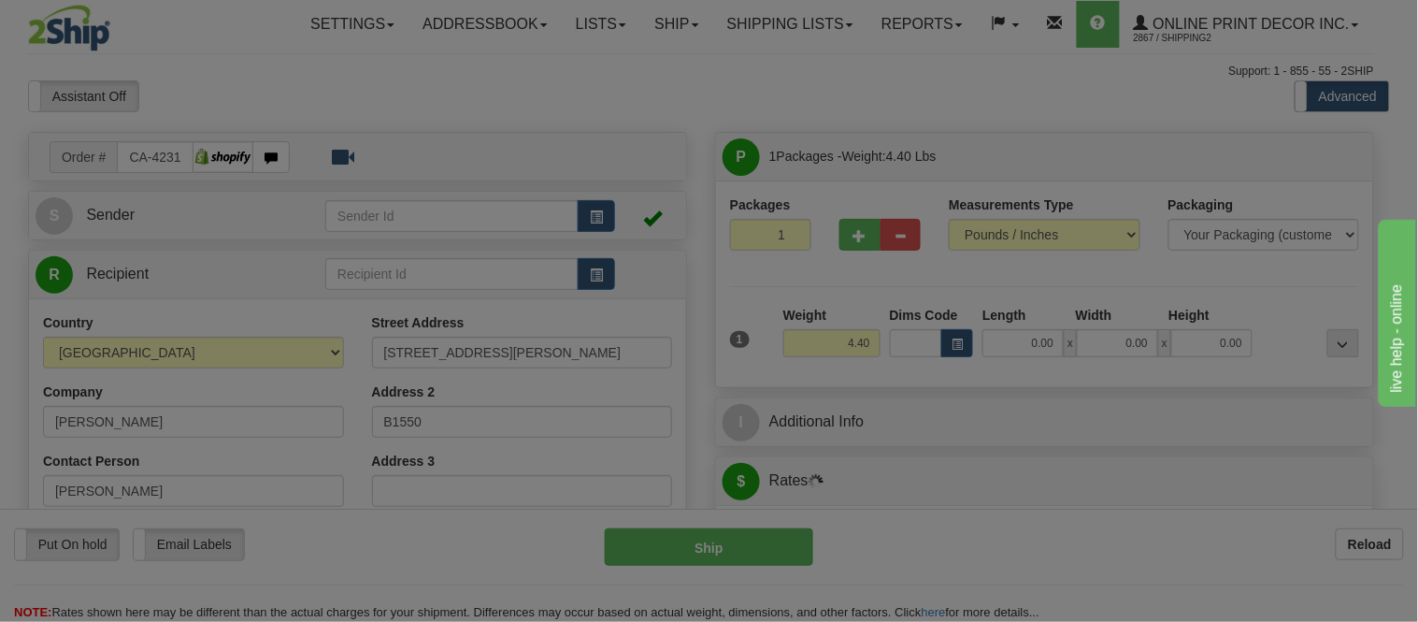
type input "TOFINO"
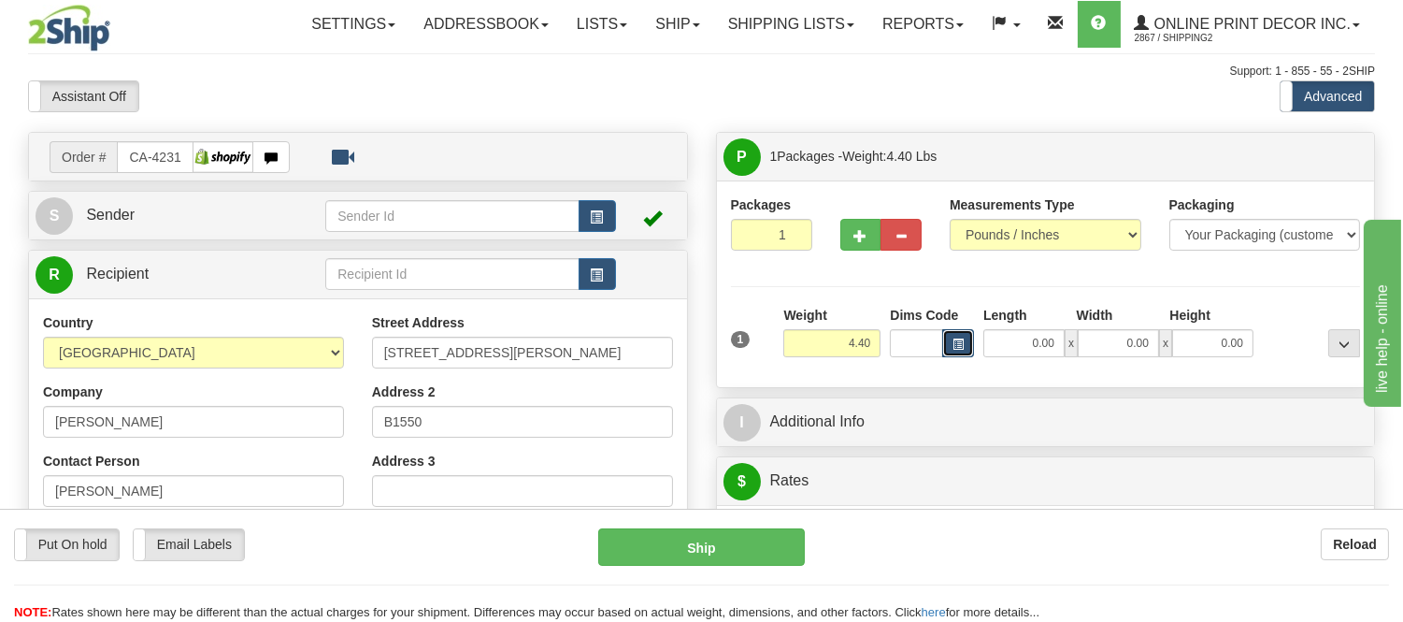
click at [957, 338] on button "button" at bounding box center [958, 343] width 32 height 28
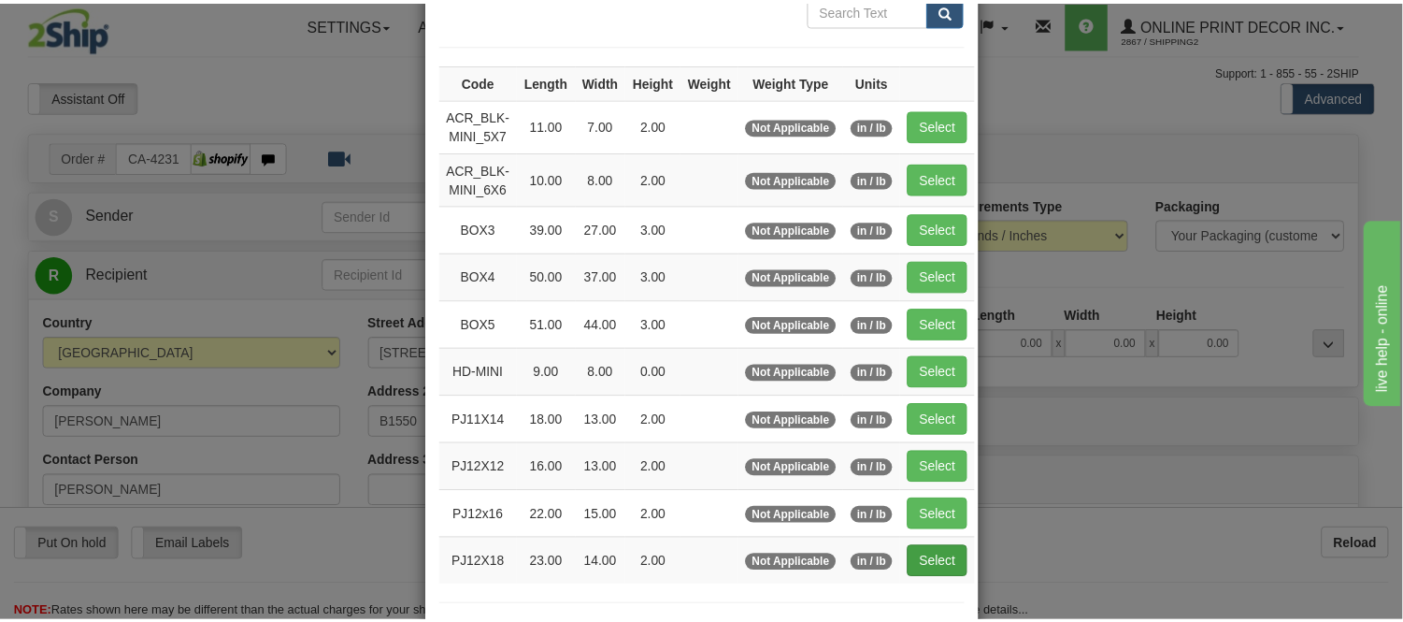
scroll to position [311, 0]
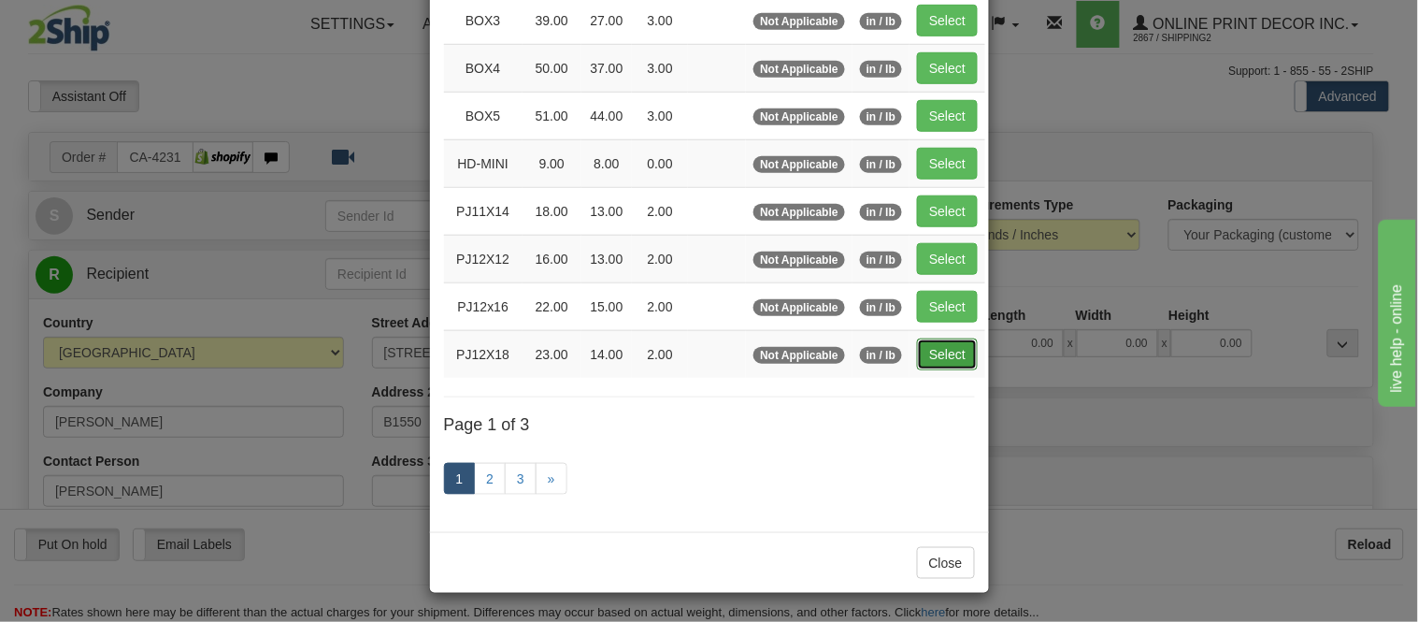
click at [942, 348] on button "Select" at bounding box center [947, 354] width 61 height 32
type input "PJ12X18"
type input "23.00"
type input "14.00"
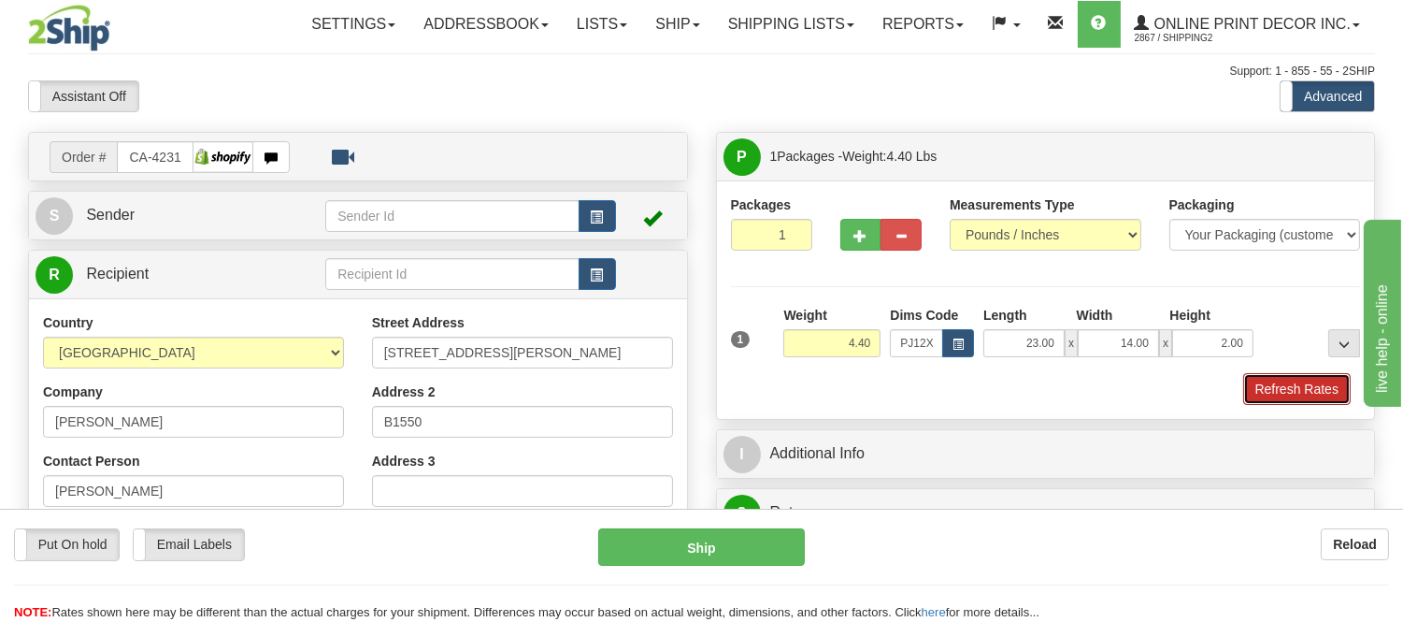
click at [1328, 397] on button "Refresh Rates" at bounding box center [1297, 389] width 108 height 32
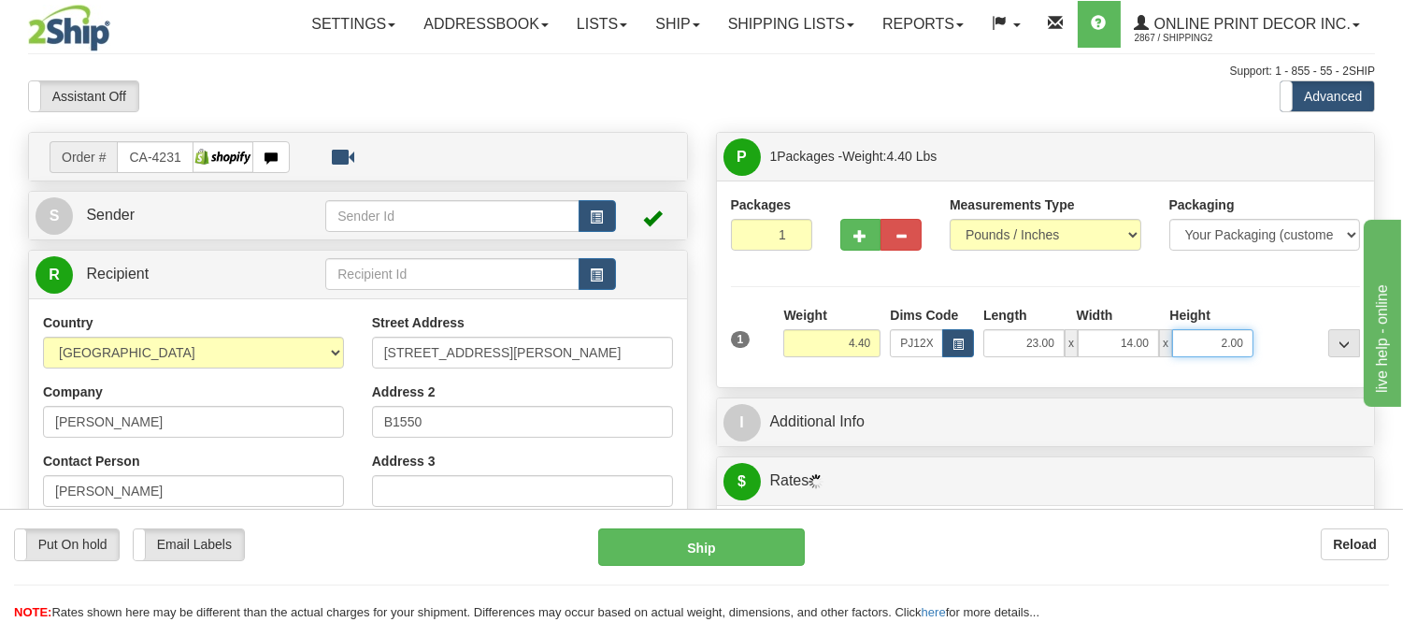
drag, startPoint x: 1249, startPoint y: 346, endPoint x: 1156, endPoint y: 361, distance: 94.7
click at [1156, 361] on div "1 Weight 4.40 Dims Code x x" at bounding box center [1046, 339] width 640 height 66
click button "Delete" at bounding box center [0, 0] width 0 height 0
type input "4.00"
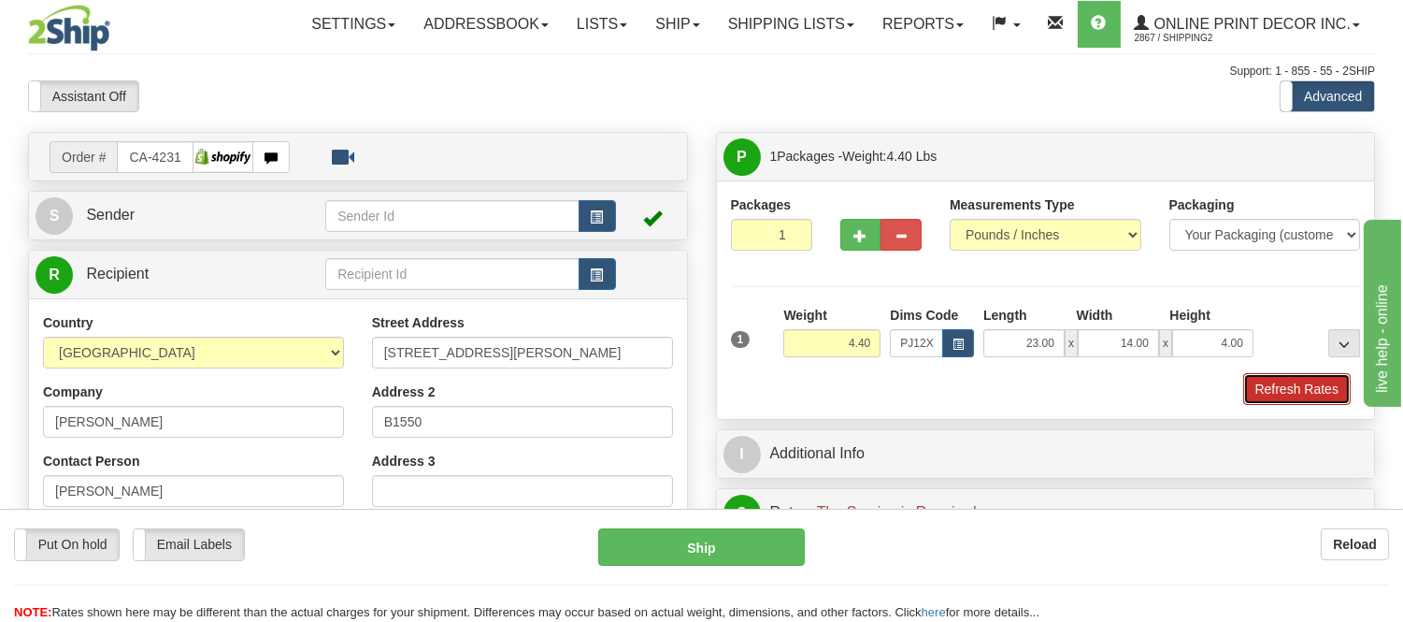
click at [1300, 397] on button "Refresh Rates" at bounding box center [1297, 389] width 108 height 32
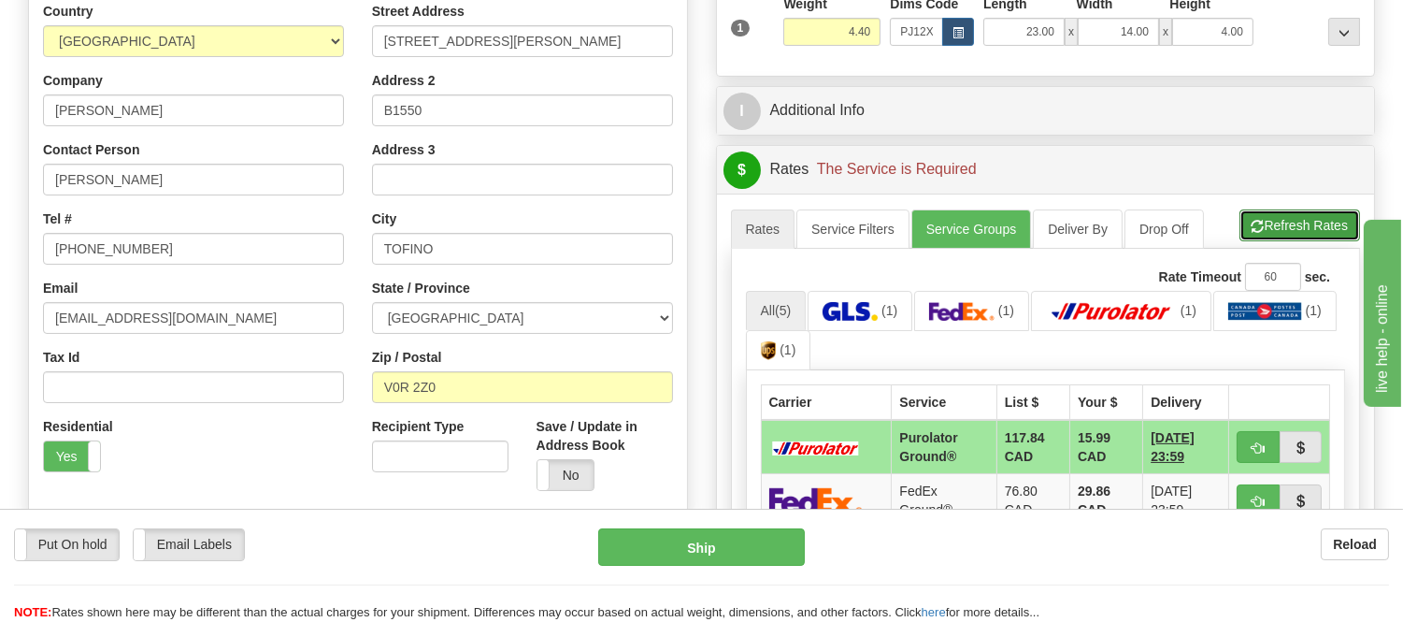
click at [1264, 228] on button "Refresh Rates" at bounding box center [1300, 225] width 121 height 32
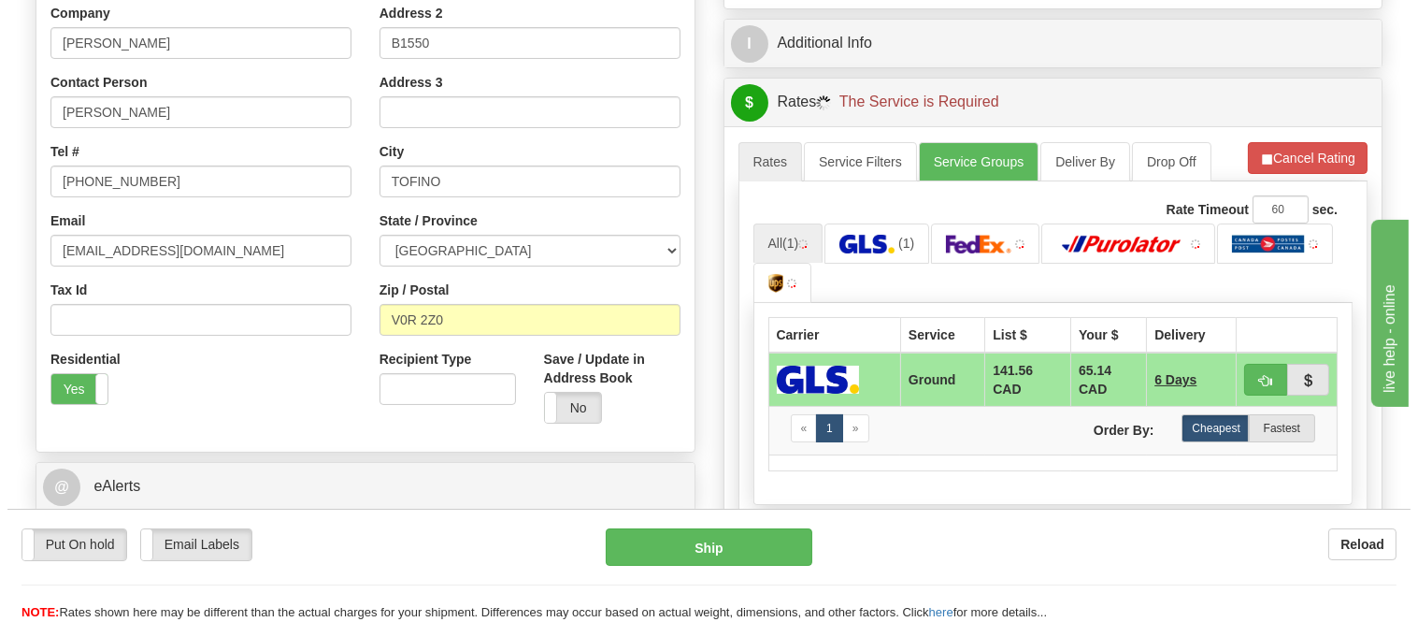
scroll to position [415, 0]
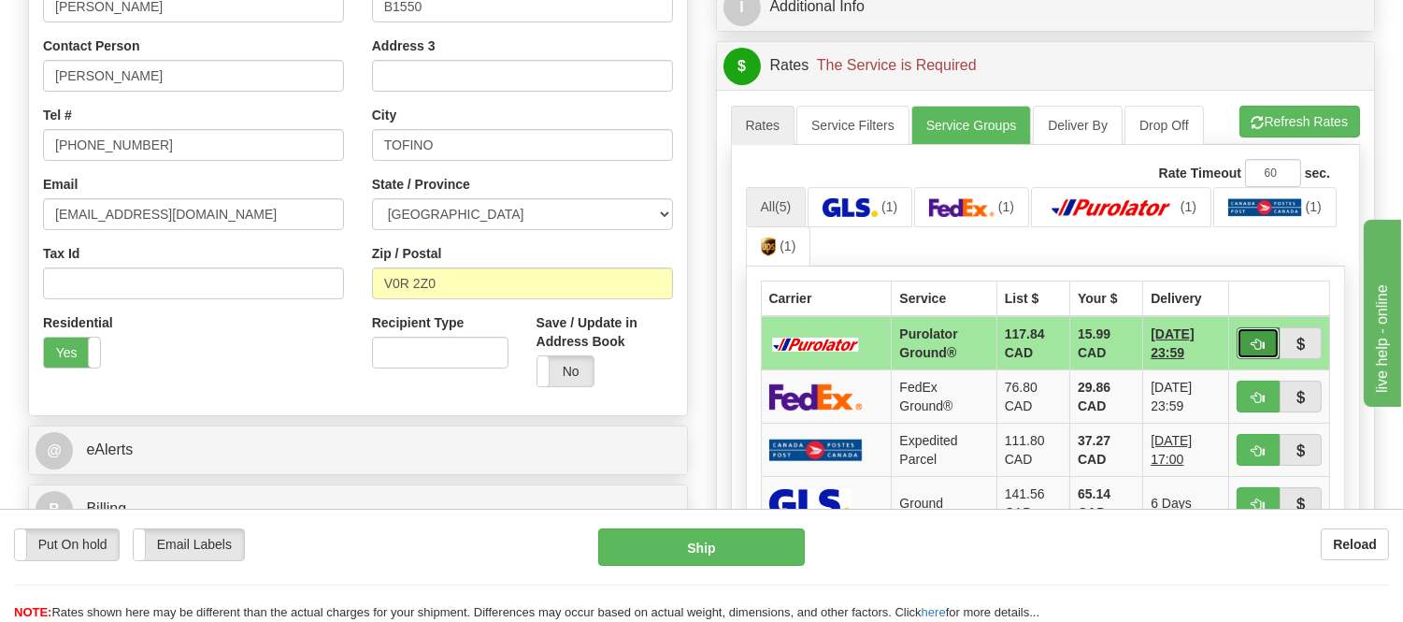
click at [1259, 338] on span "button" at bounding box center [1258, 344] width 13 height 12
type input "260"
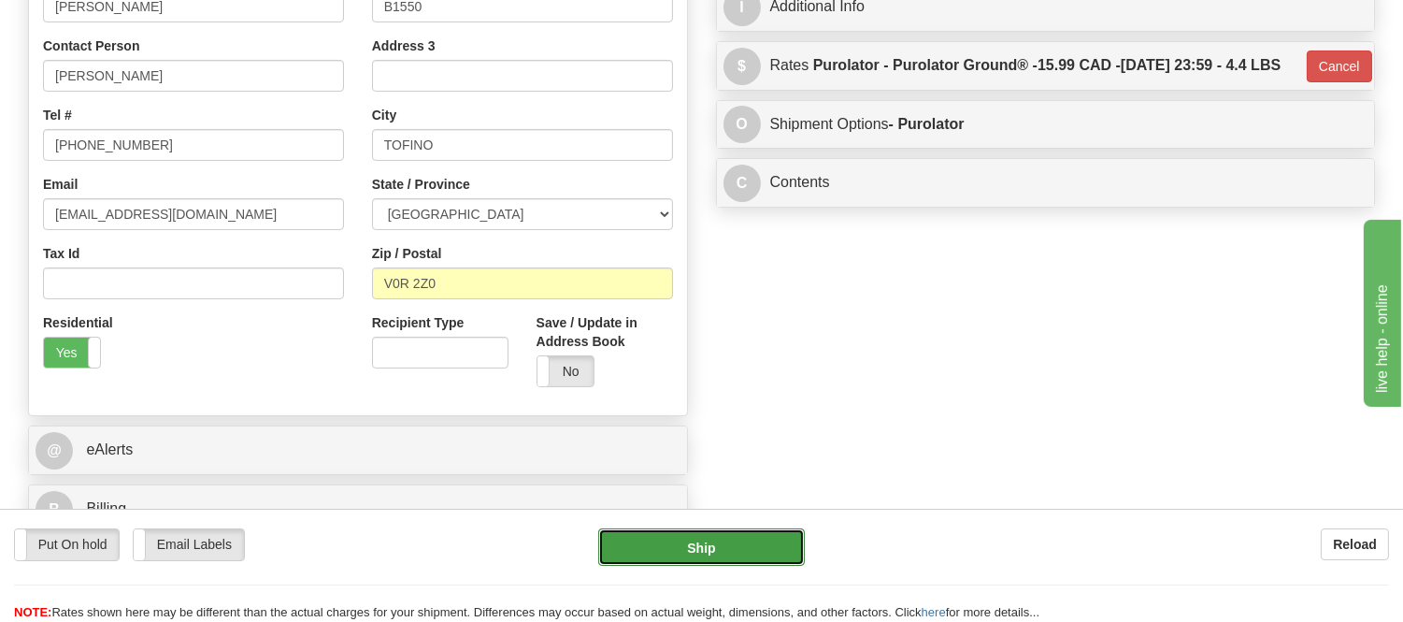
click at [641, 539] on button "Ship" at bounding box center [701, 546] width 206 height 37
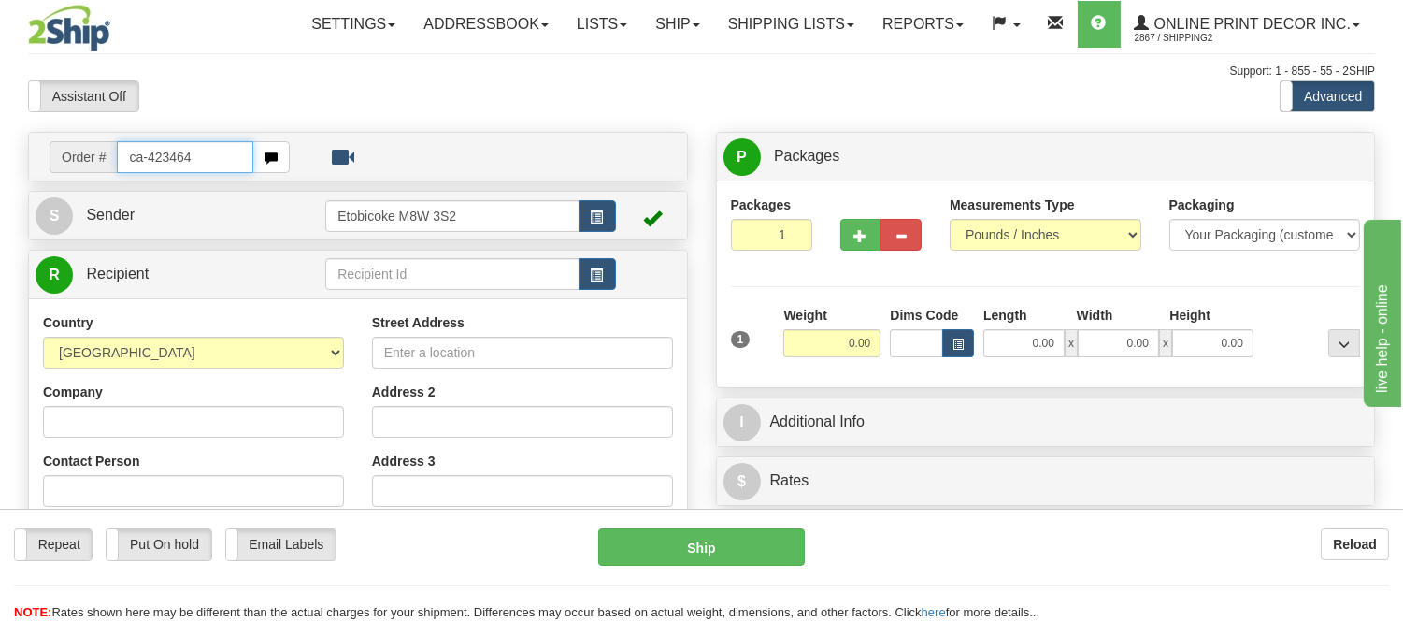
type input "ca-423464"
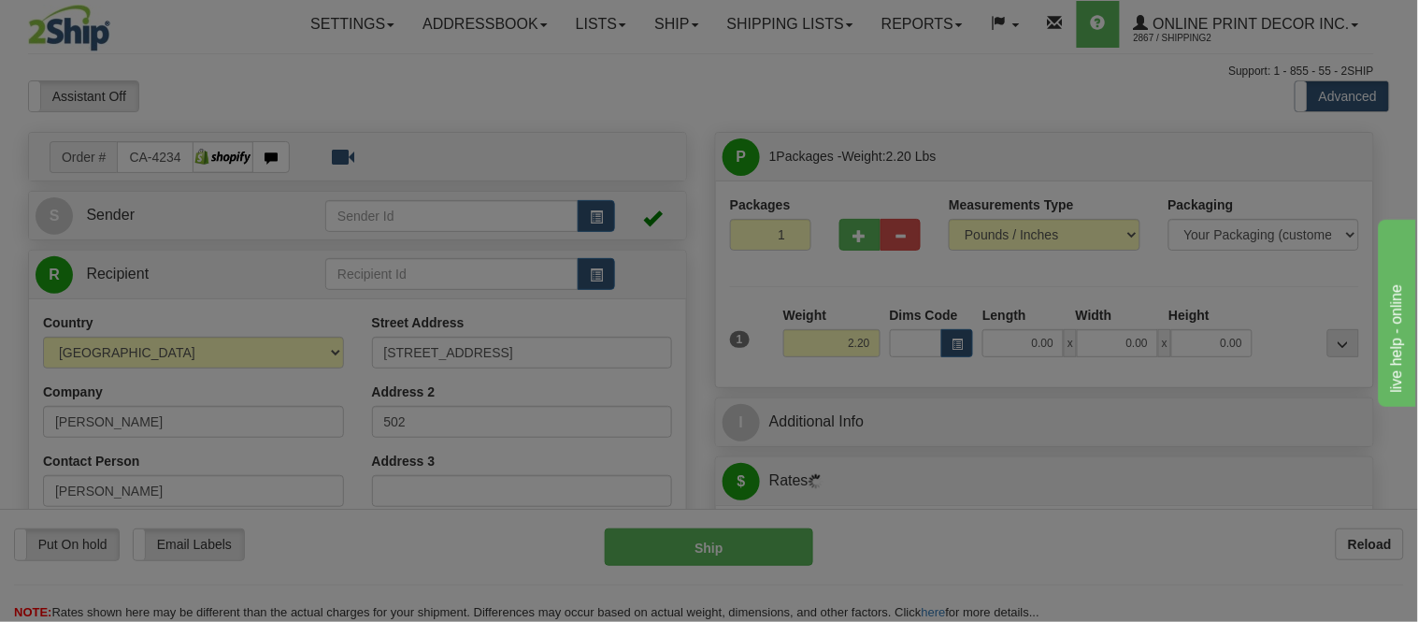
type input "MORDEN"
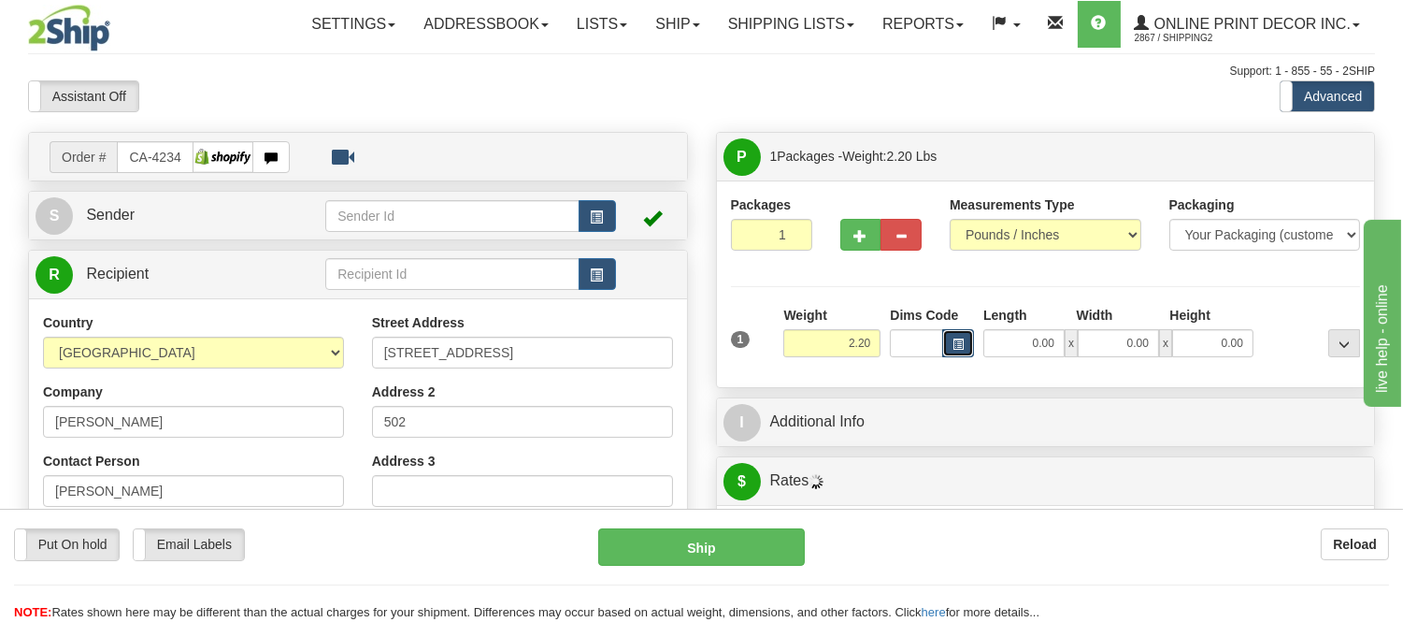
click at [963, 348] on span "button" at bounding box center [958, 344] width 11 height 10
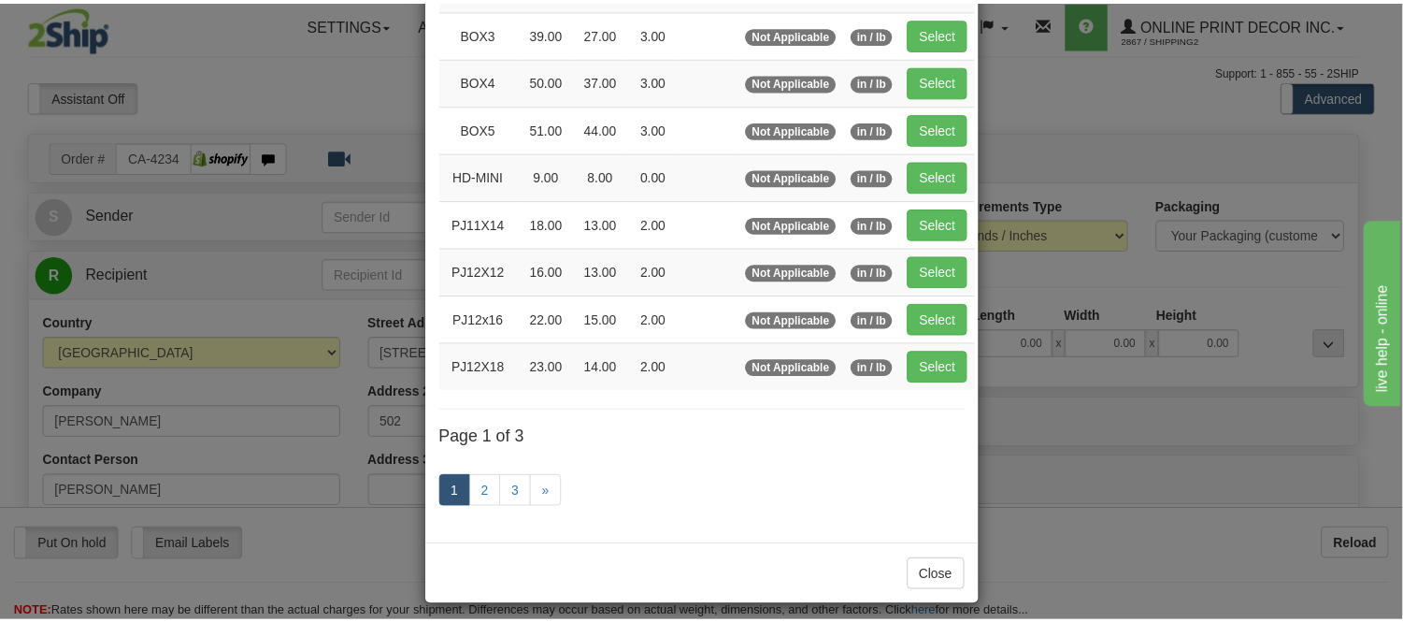
scroll to position [311, 0]
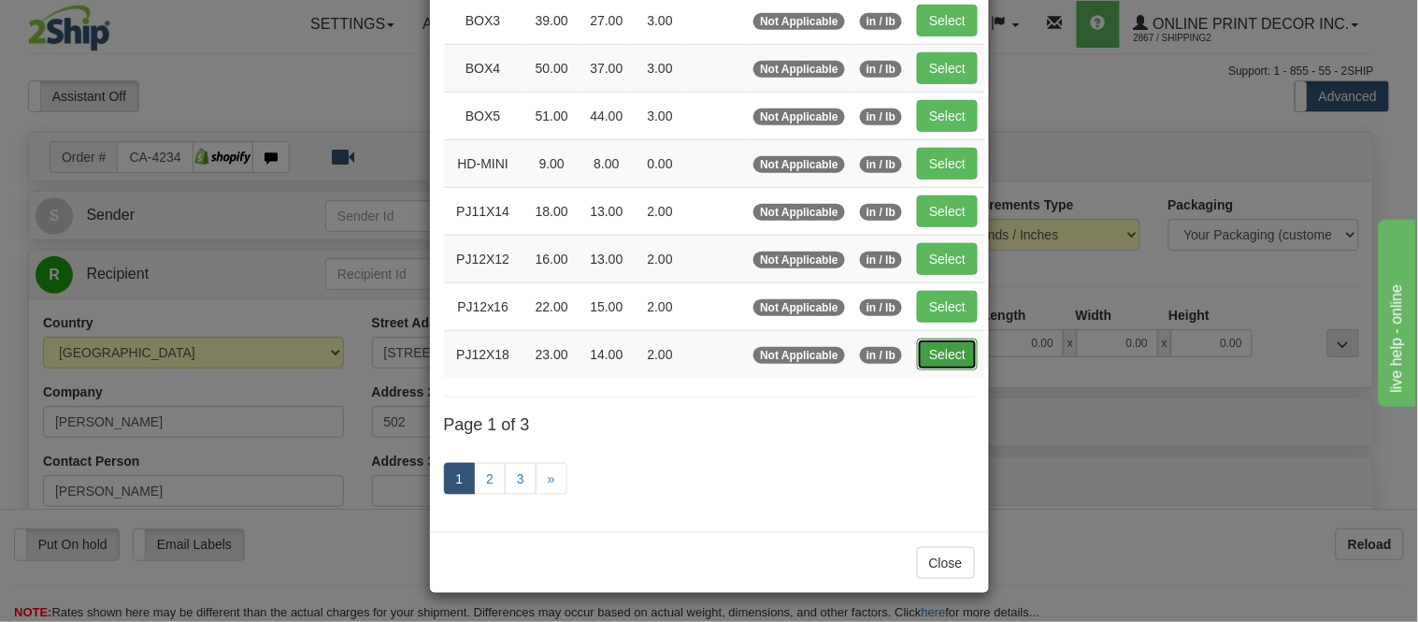
click at [937, 355] on button "Select" at bounding box center [947, 354] width 61 height 32
type input "PJ12X18"
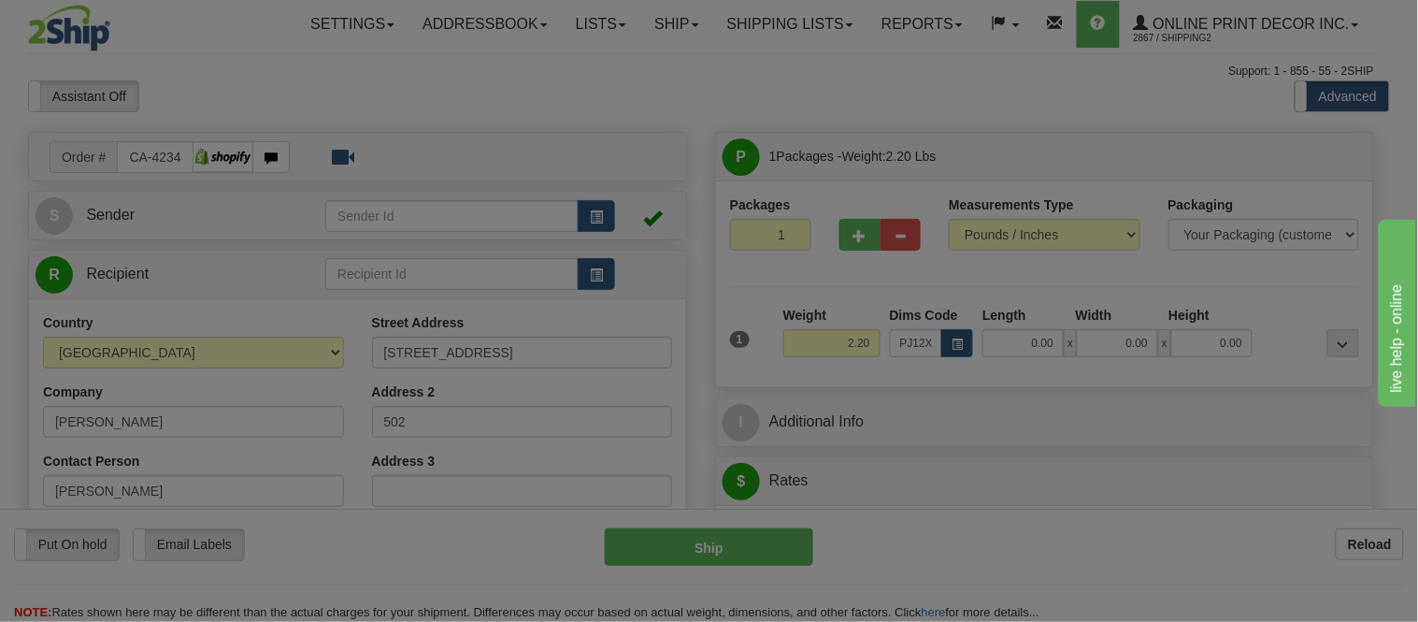
type input "23.00"
type input "14.00"
type input "2.00"
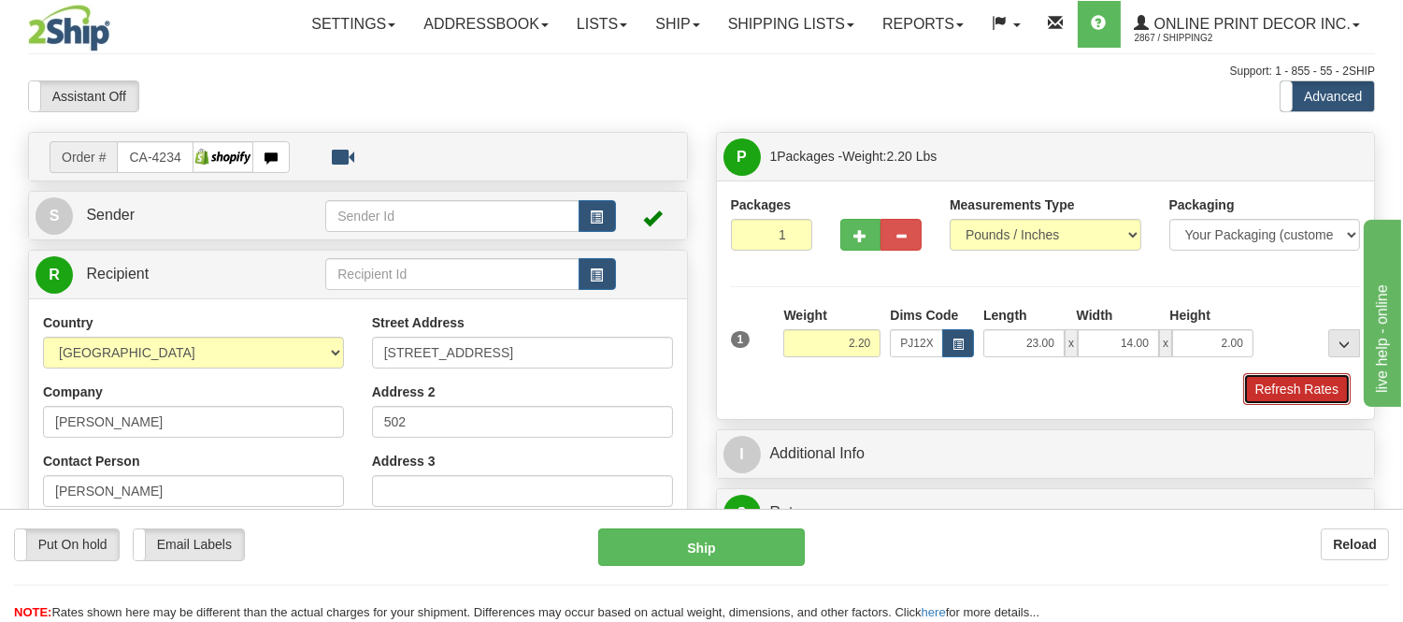
click at [1296, 389] on button "Refresh Rates" at bounding box center [1297, 389] width 108 height 32
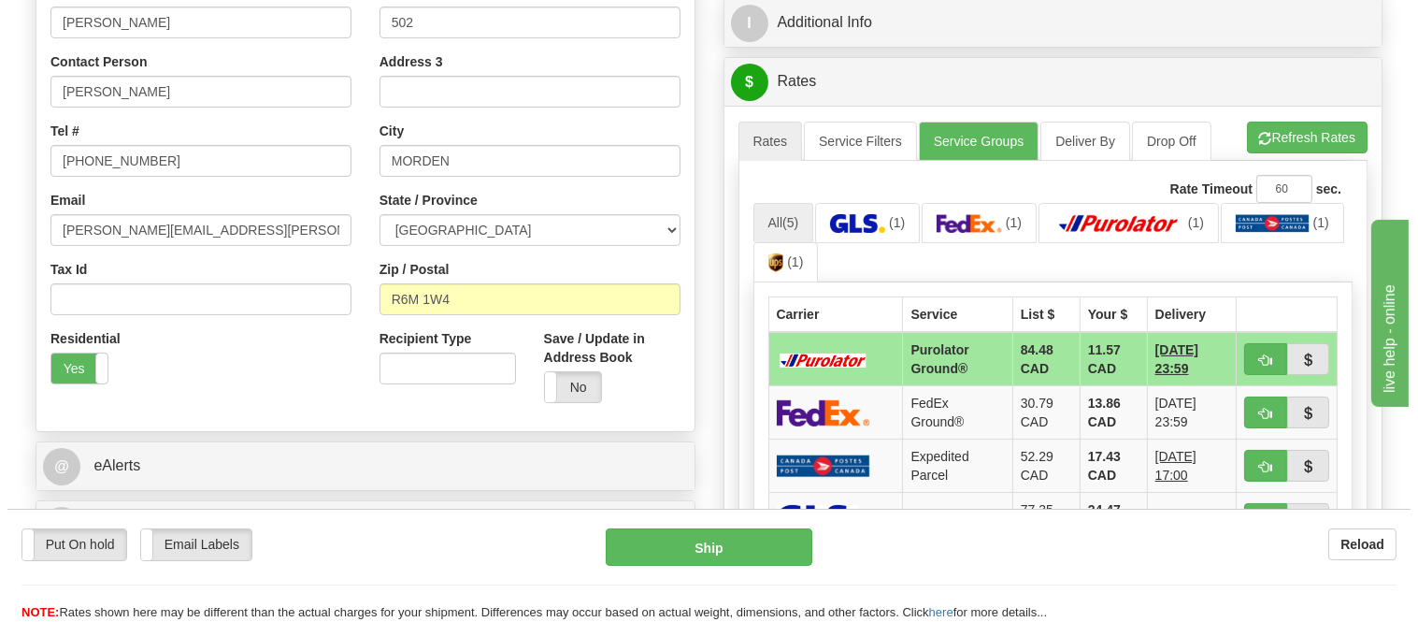
scroll to position [415, 0]
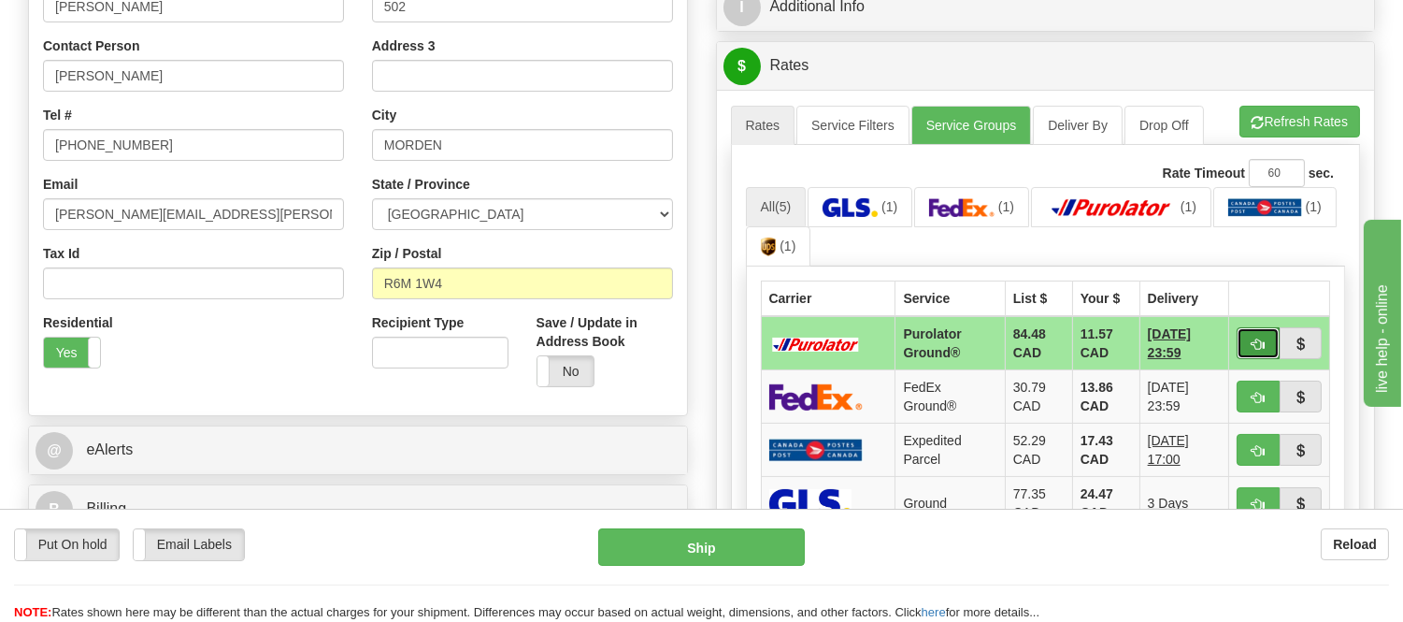
click at [1253, 332] on button "button" at bounding box center [1258, 343] width 43 height 32
type input "260"
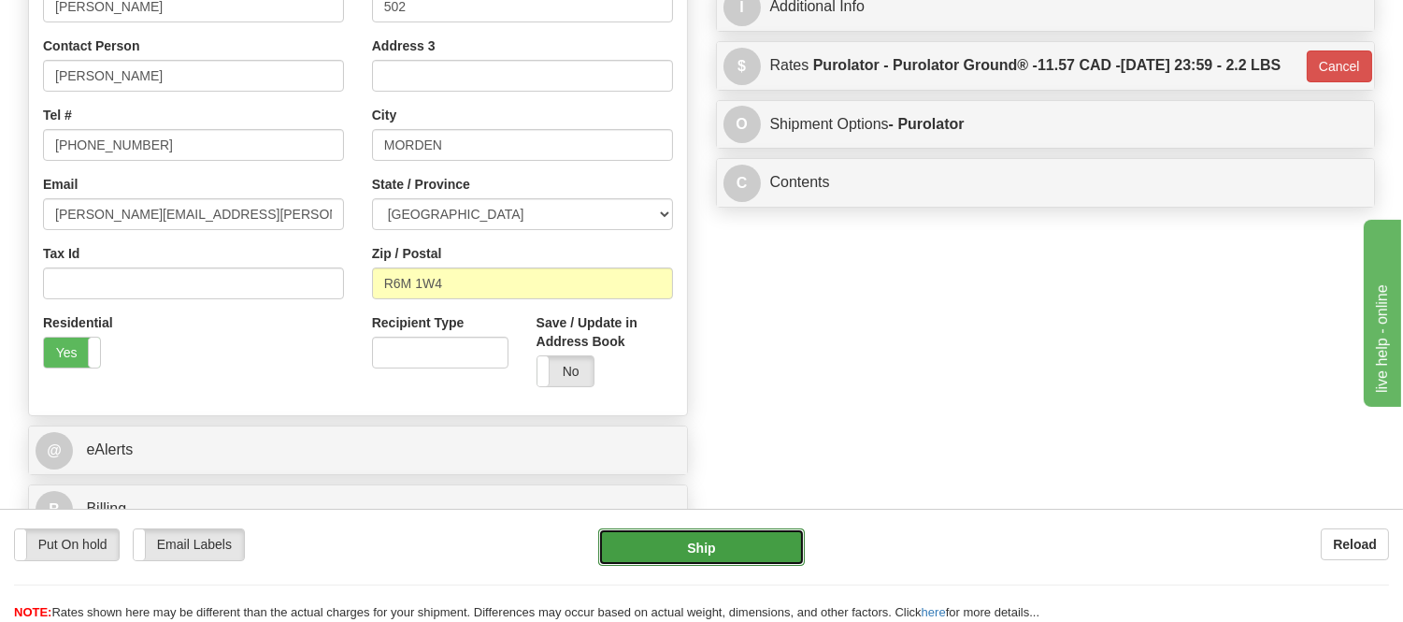
click at [722, 561] on button "Ship" at bounding box center [701, 546] width 206 height 37
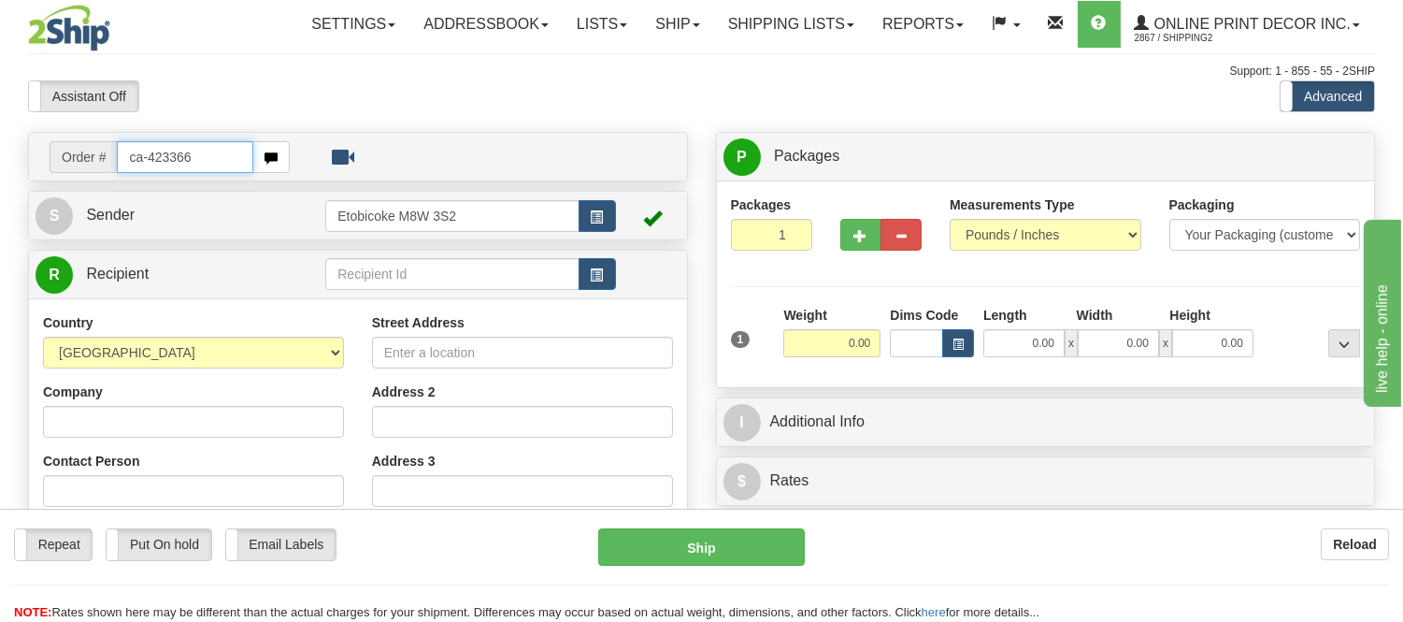
type input "ca-423366"
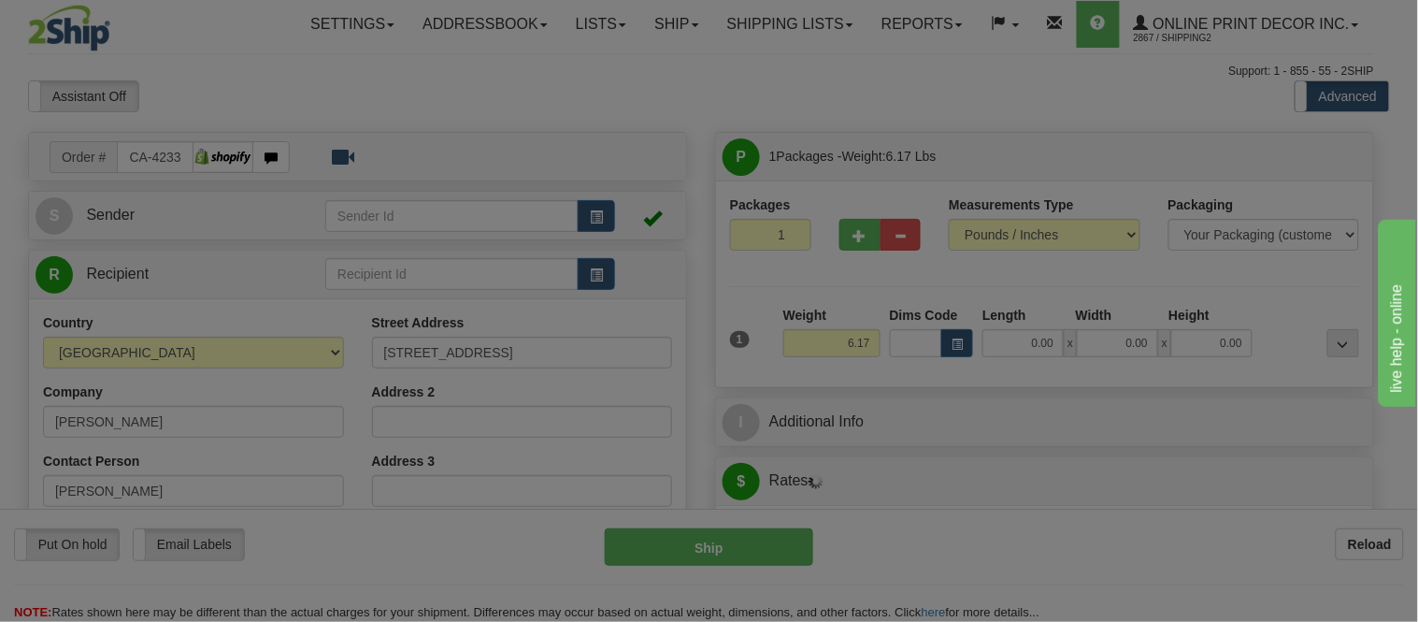
type input "COURTENAY"
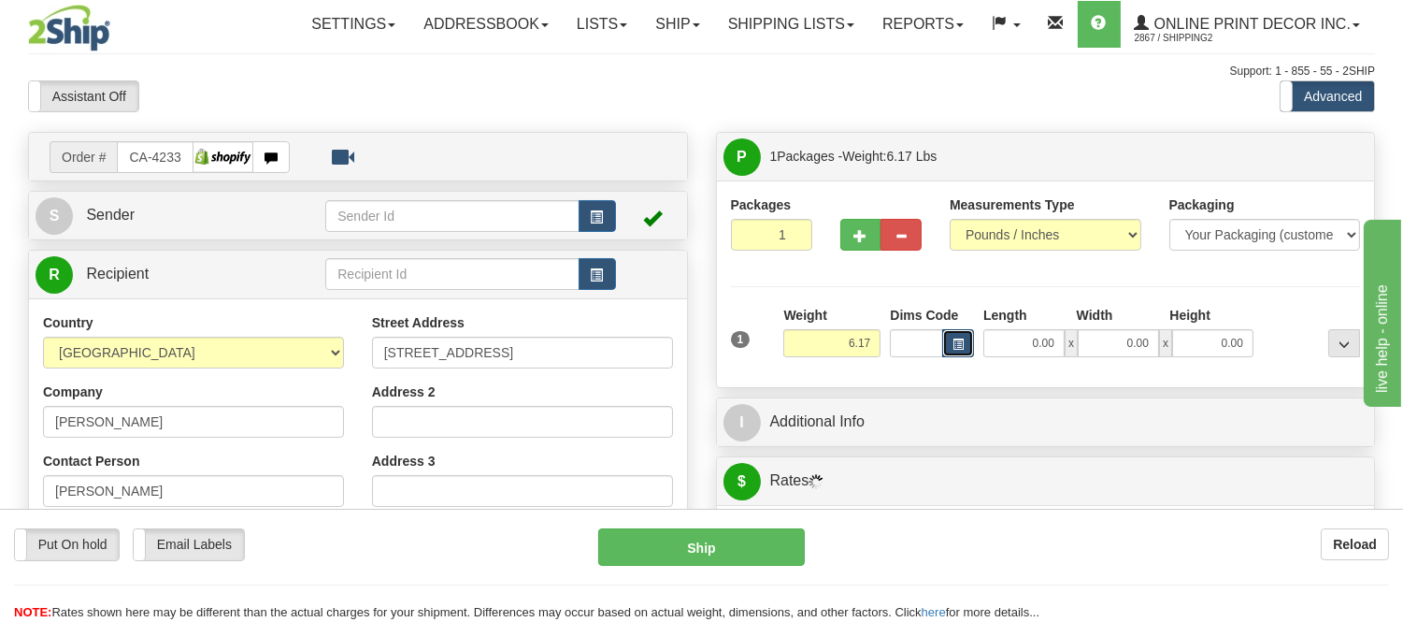
click at [960, 341] on span "button" at bounding box center [958, 344] width 11 height 10
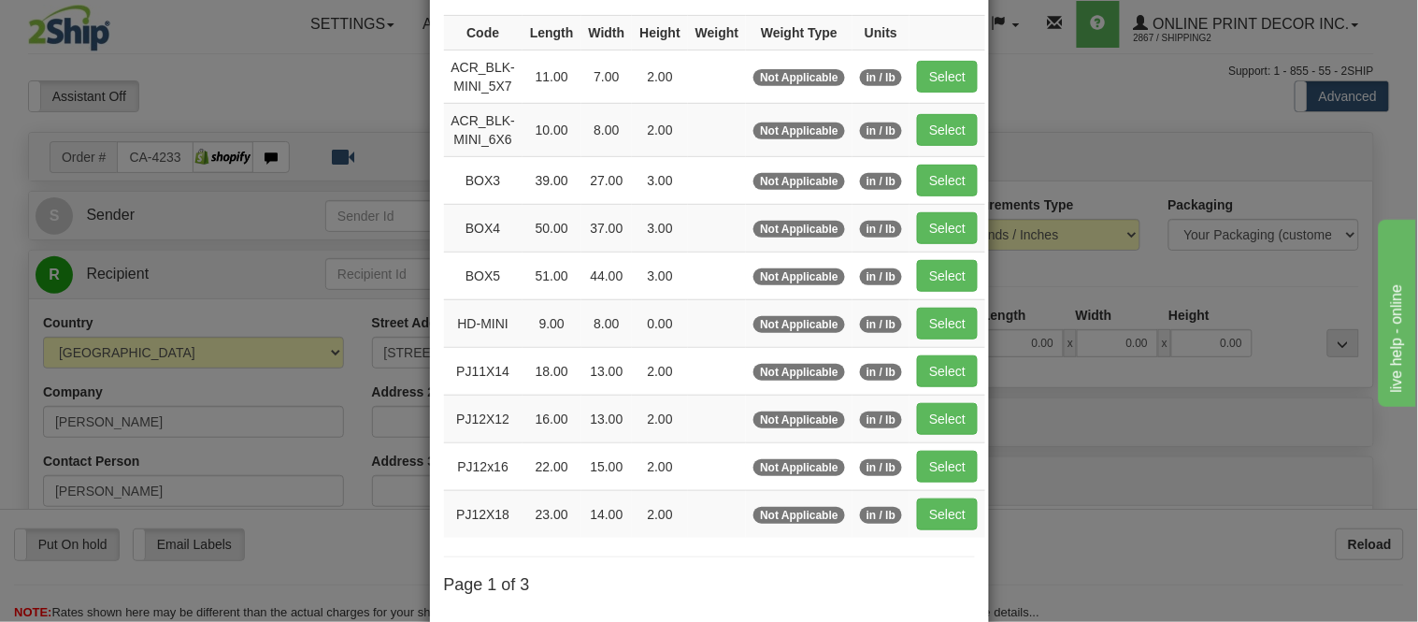
scroll to position [311, 0]
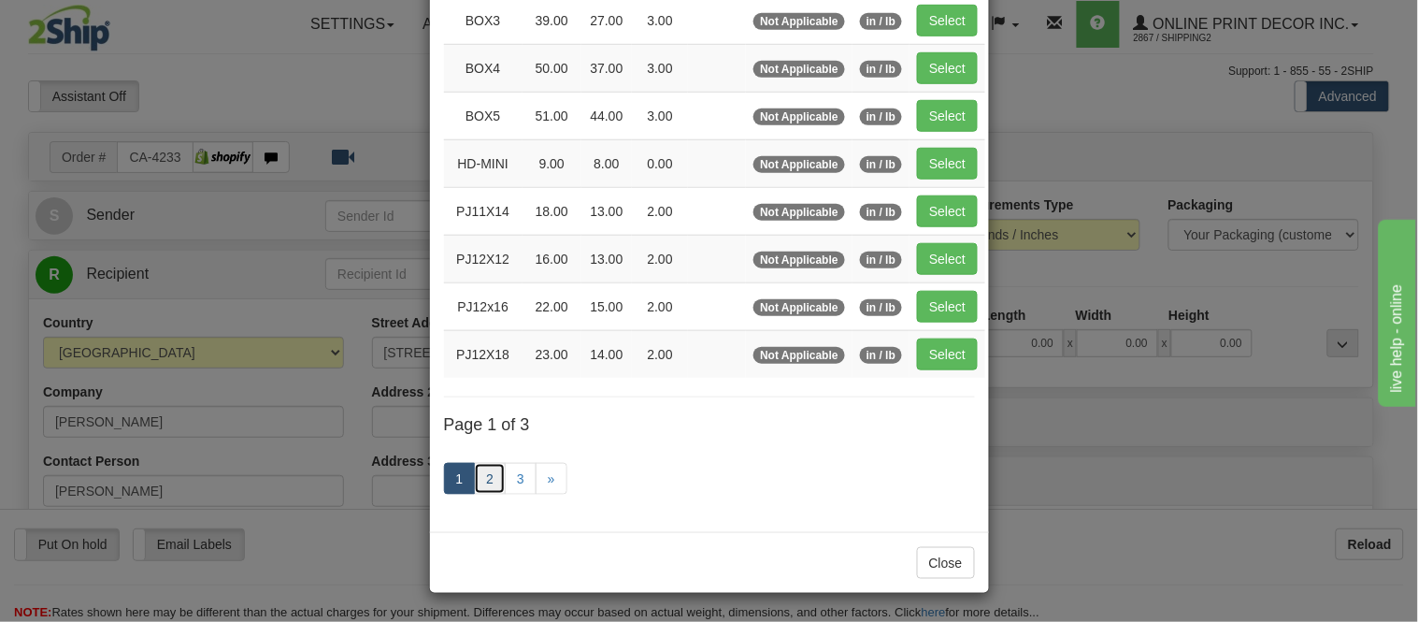
click at [481, 495] on link "2" at bounding box center [490, 479] width 32 height 32
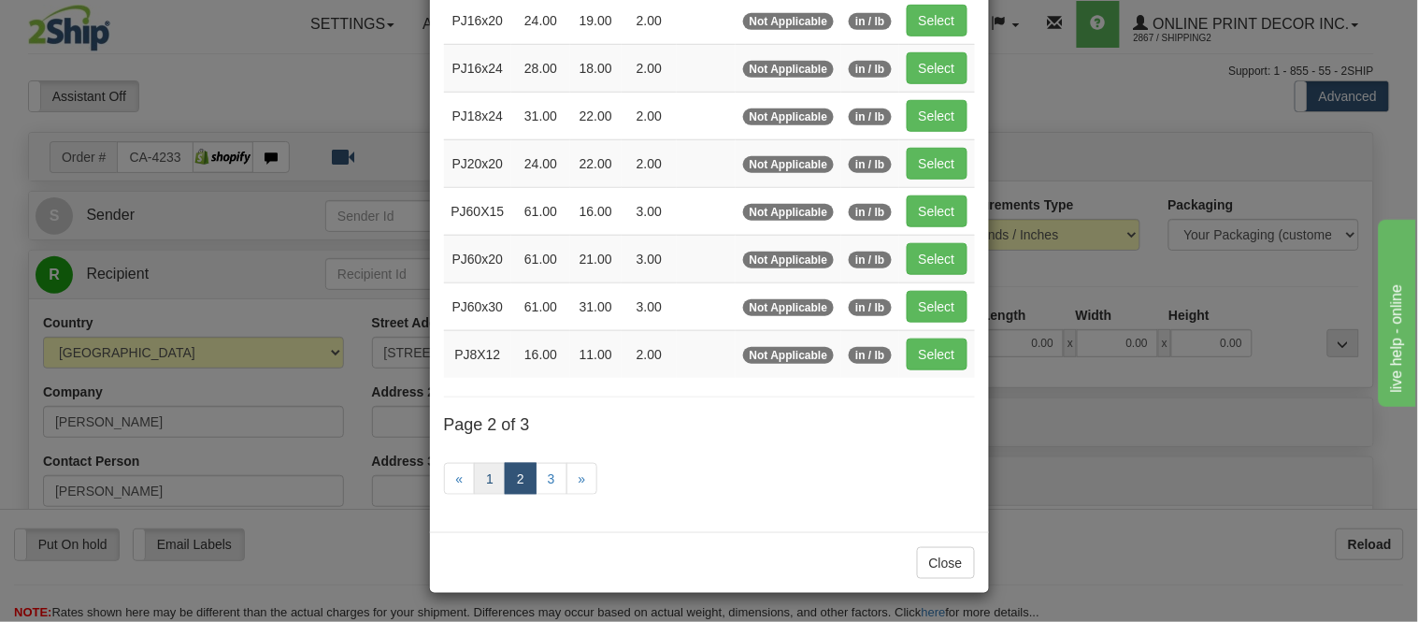
scroll to position [304, 0]
click at [493, 475] on link "1" at bounding box center [490, 479] width 32 height 32
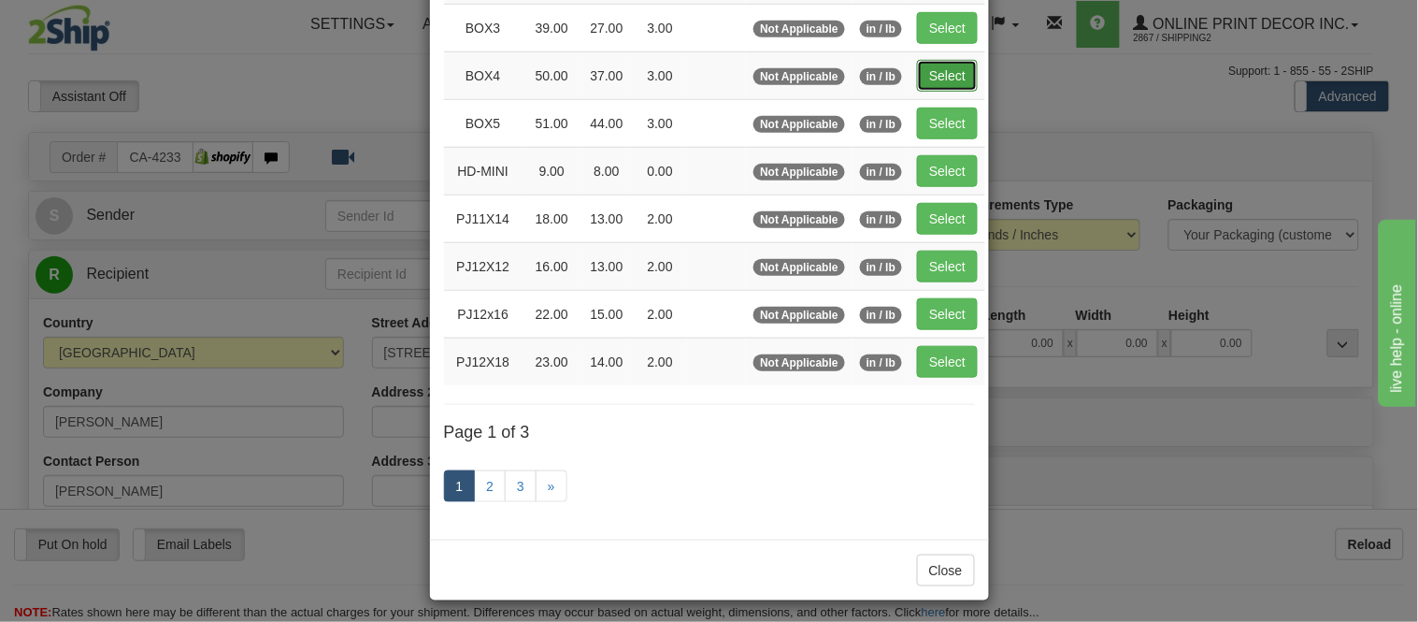
click at [927, 79] on button "Select" at bounding box center [947, 76] width 61 height 32
type input "BOX4"
type input "50.00"
type input "37.00"
type input "3.00"
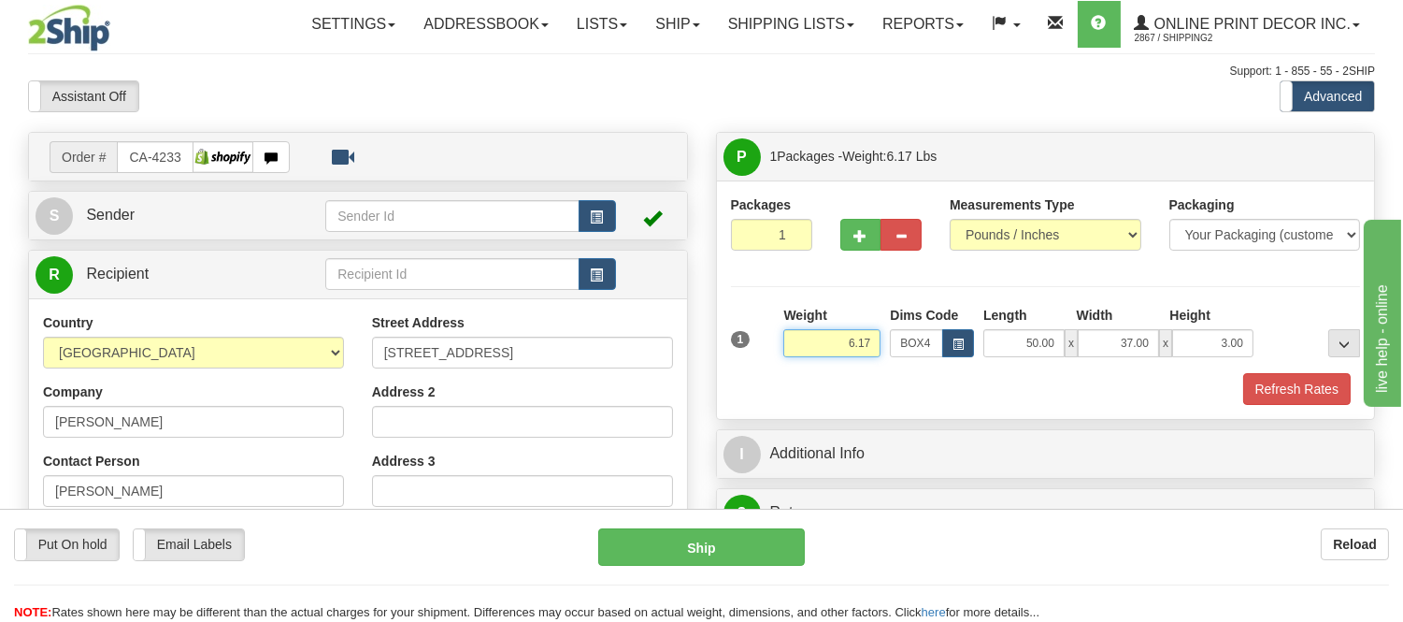
drag, startPoint x: 870, startPoint y: 339, endPoint x: 805, endPoint y: 378, distance: 75.0
click at [805, 378] on div "1 Weight 6.17 Dims Code BOX4" at bounding box center [1046, 355] width 630 height 99
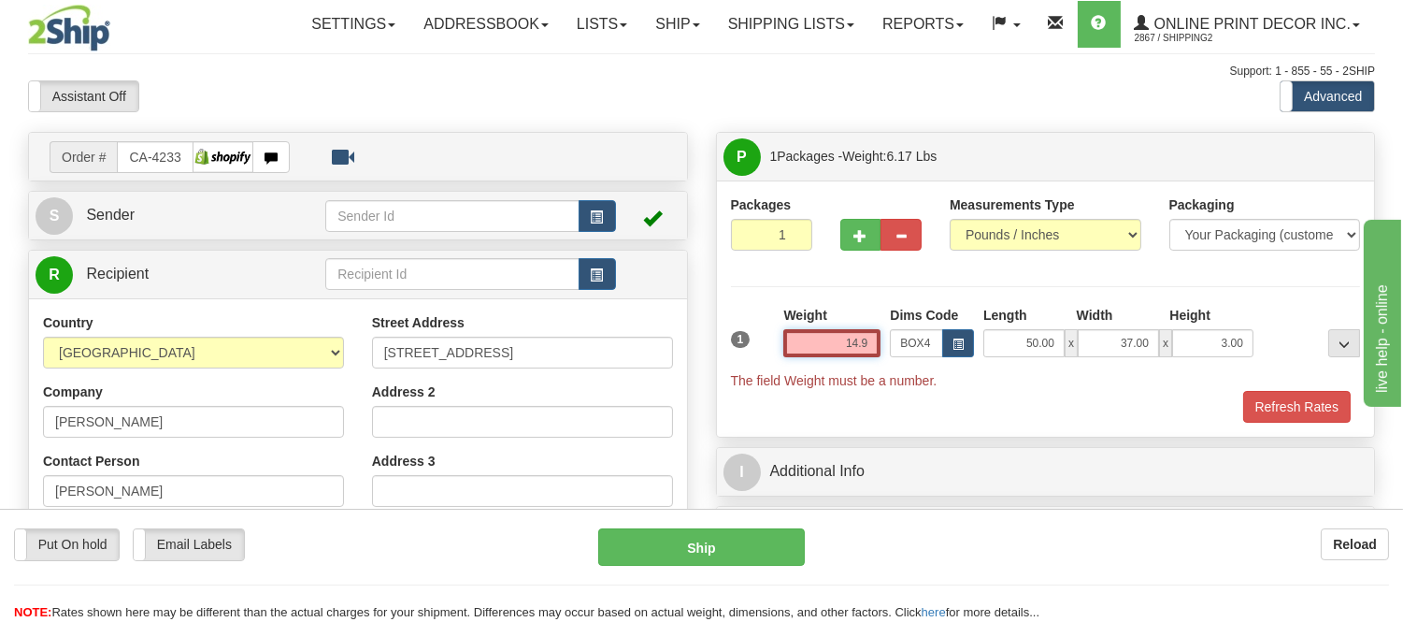
type input "14.98"
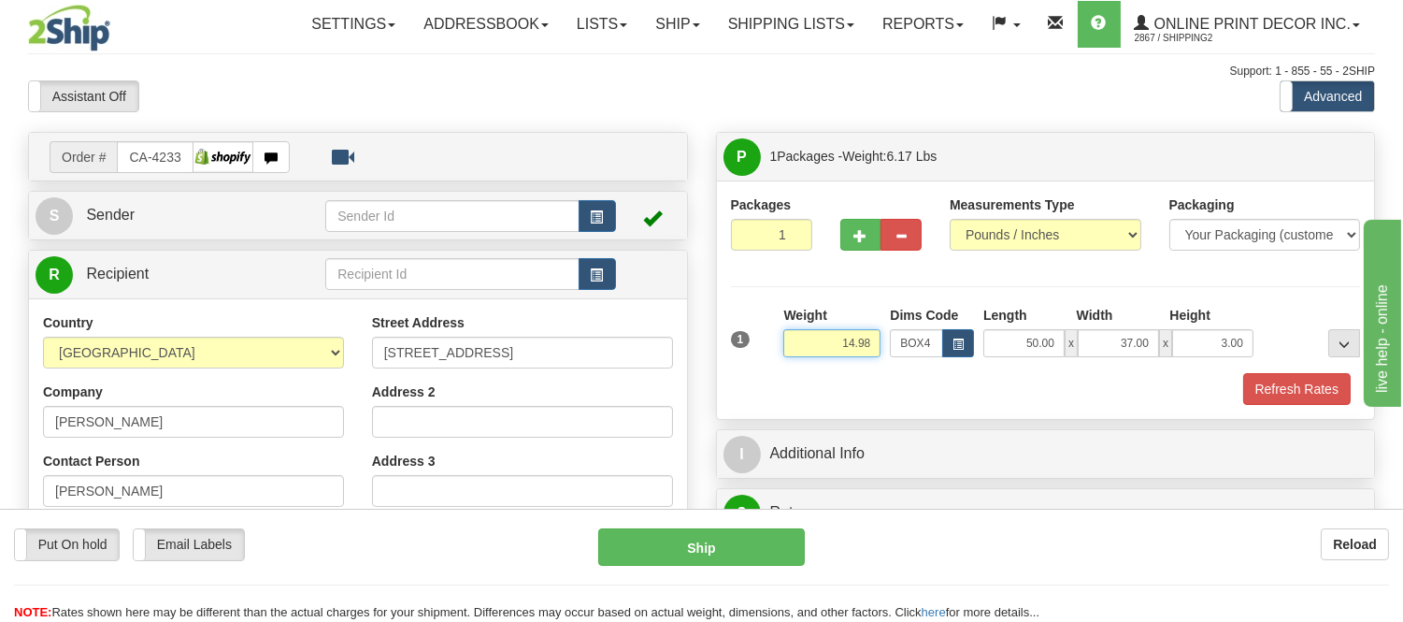
drag, startPoint x: 880, startPoint y: 337, endPoint x: 802, endPoint y: 370, distance: 84.6
click at [802, 370] on div "Weight 14.98" at bounding box center [832, 338] width 107 height 65
click at [855, 344] on input "13.98" at bounding box center [831, 343] width 97 height 28
type input "12.98"
click at [861, 241] on span "button" at bounding box center [861, 236] width 13 height 12
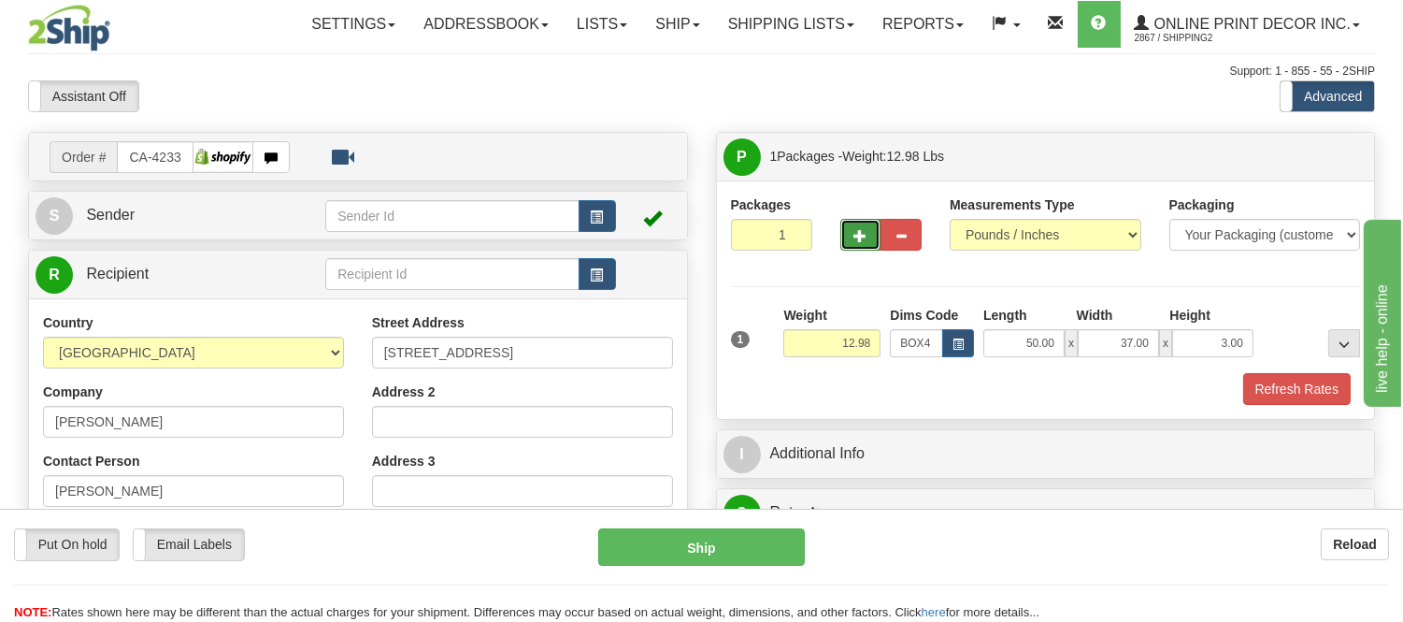
radio input "true"
type input "2"
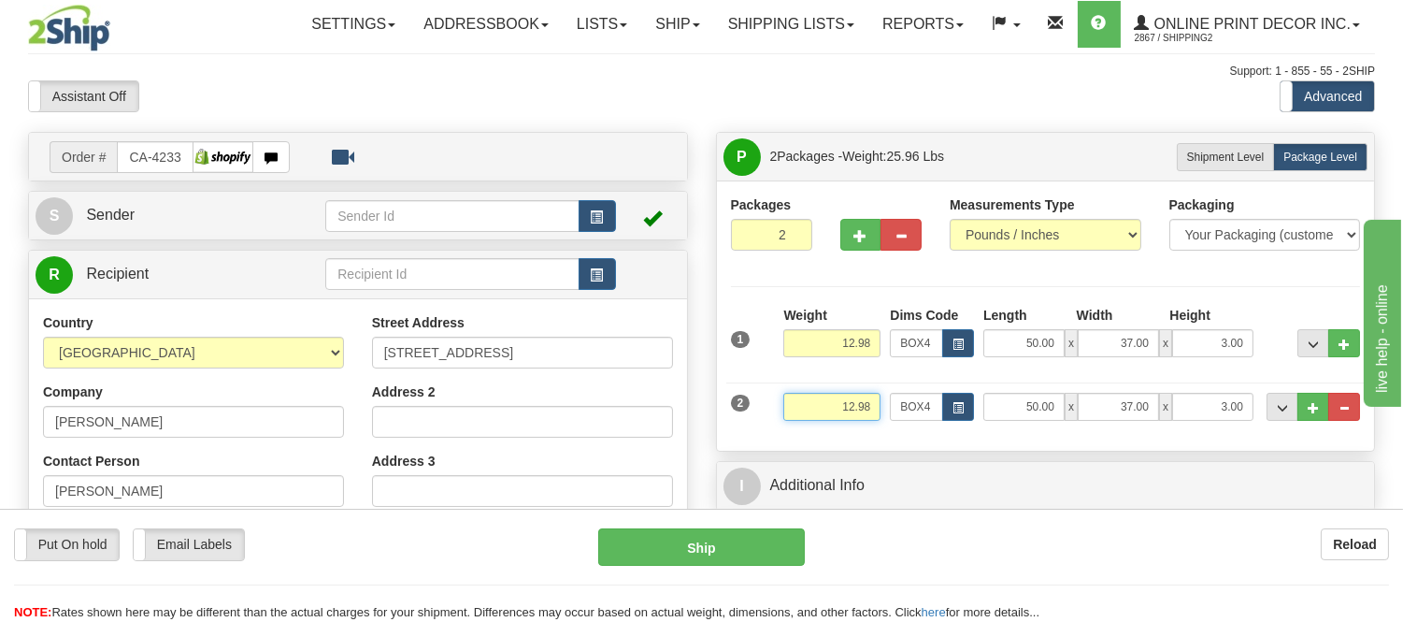
drag, startPoint x: 873, startPoint y: 413, endPoint x: 797, endPoint y: 417, distance: 76.8
click at [797, 417] on input "12.98" at bounding box center [831, 407] width 97 height 28
type input "8.98"
click at [960, 412] on span "button" at bounding box center [958, 408] width 11 height 10
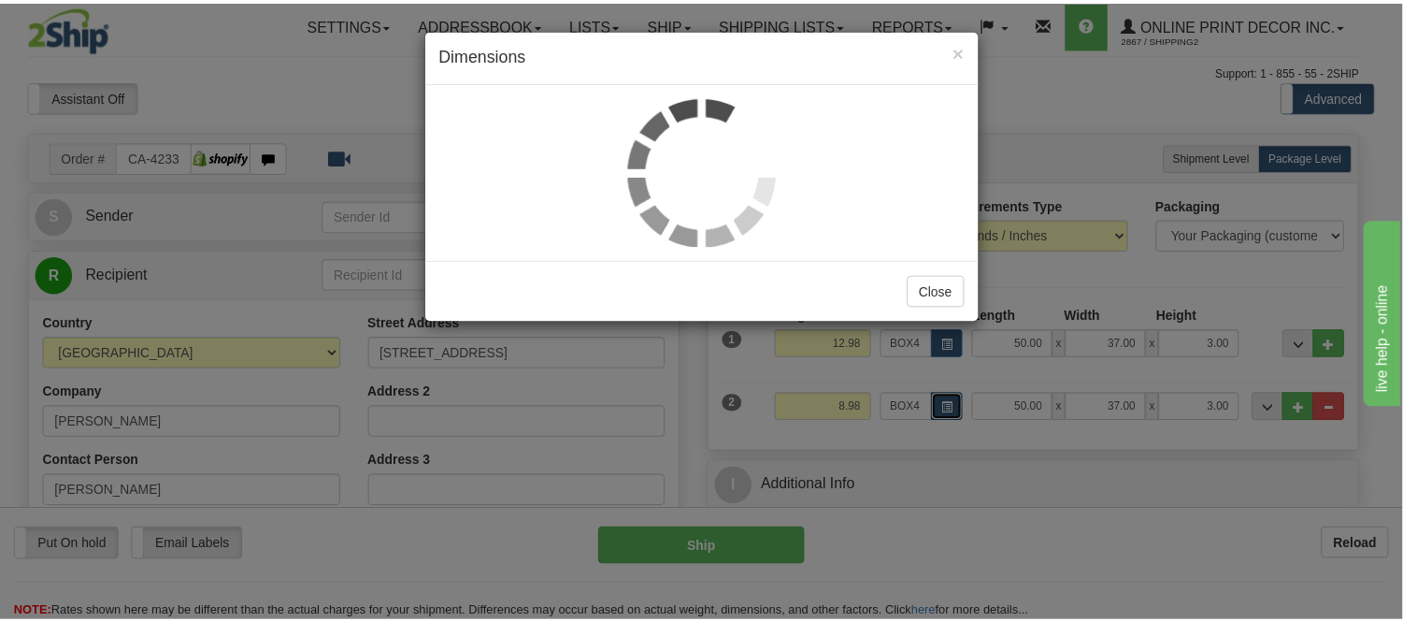
scroll to position [0, 0]
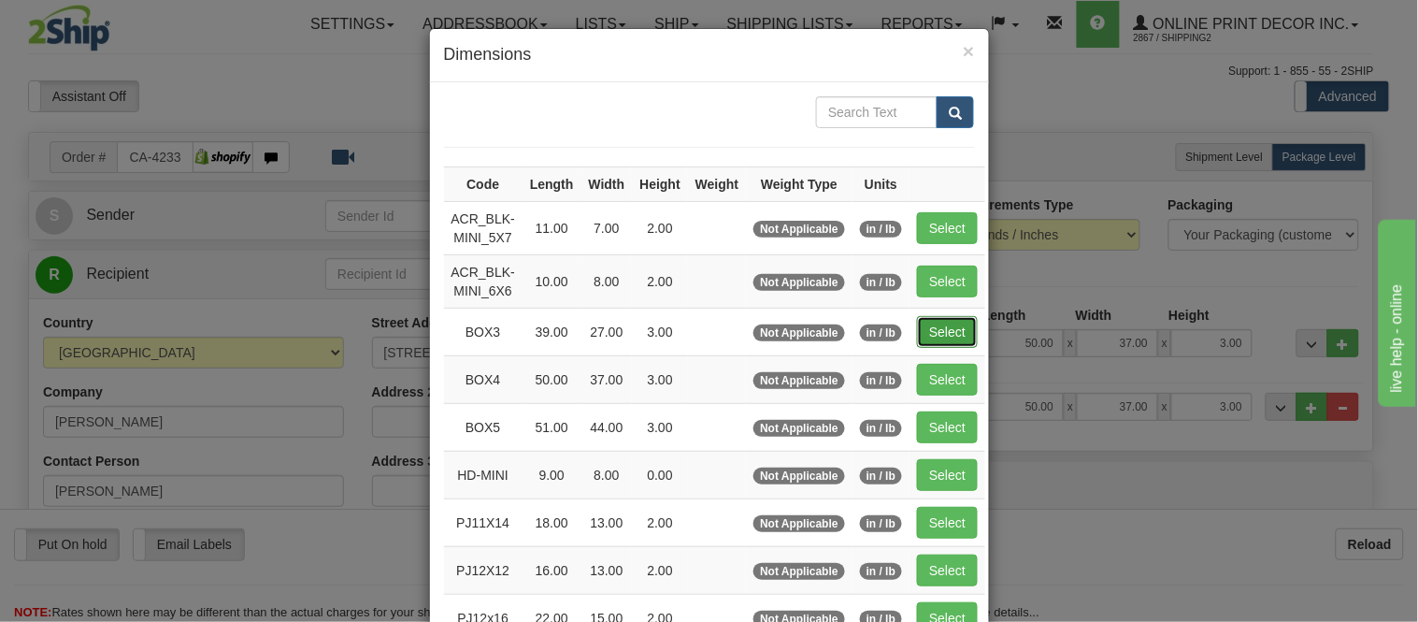
click at [949, 333] on button "Select" at bounding box center [947, 332] width 61 height 32
type input "BOX3"
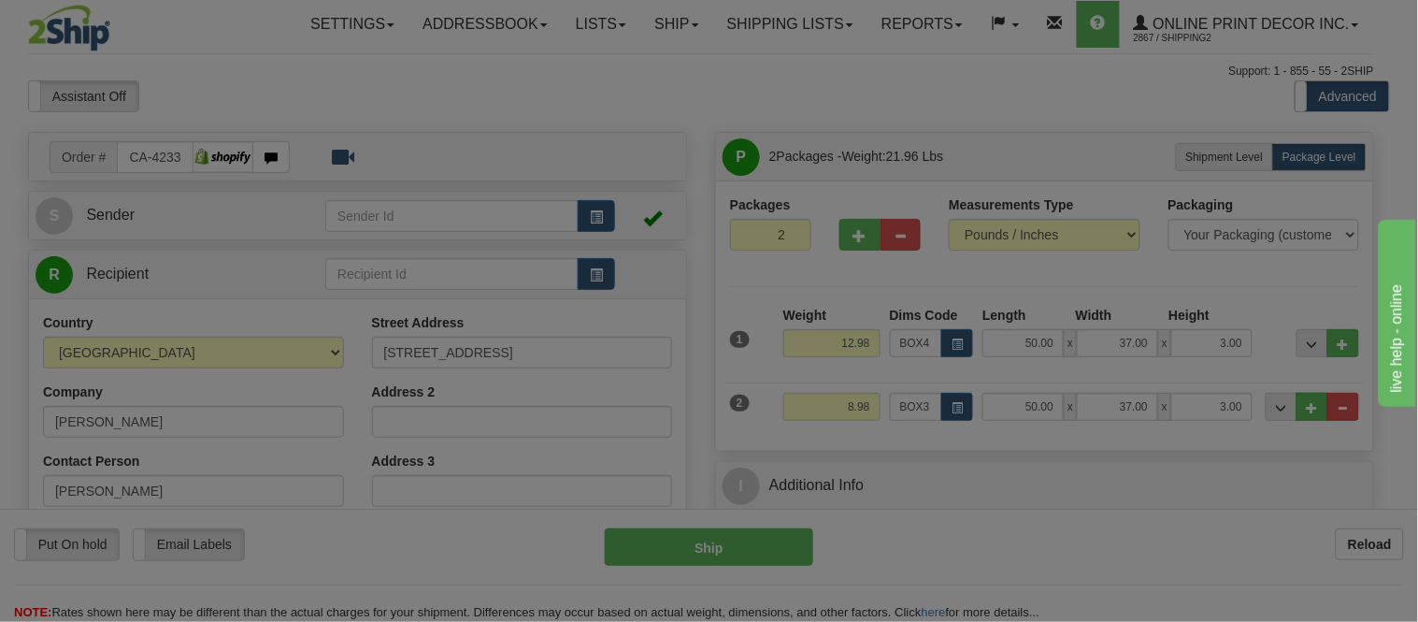
type input "39.00"
type input "27.00"
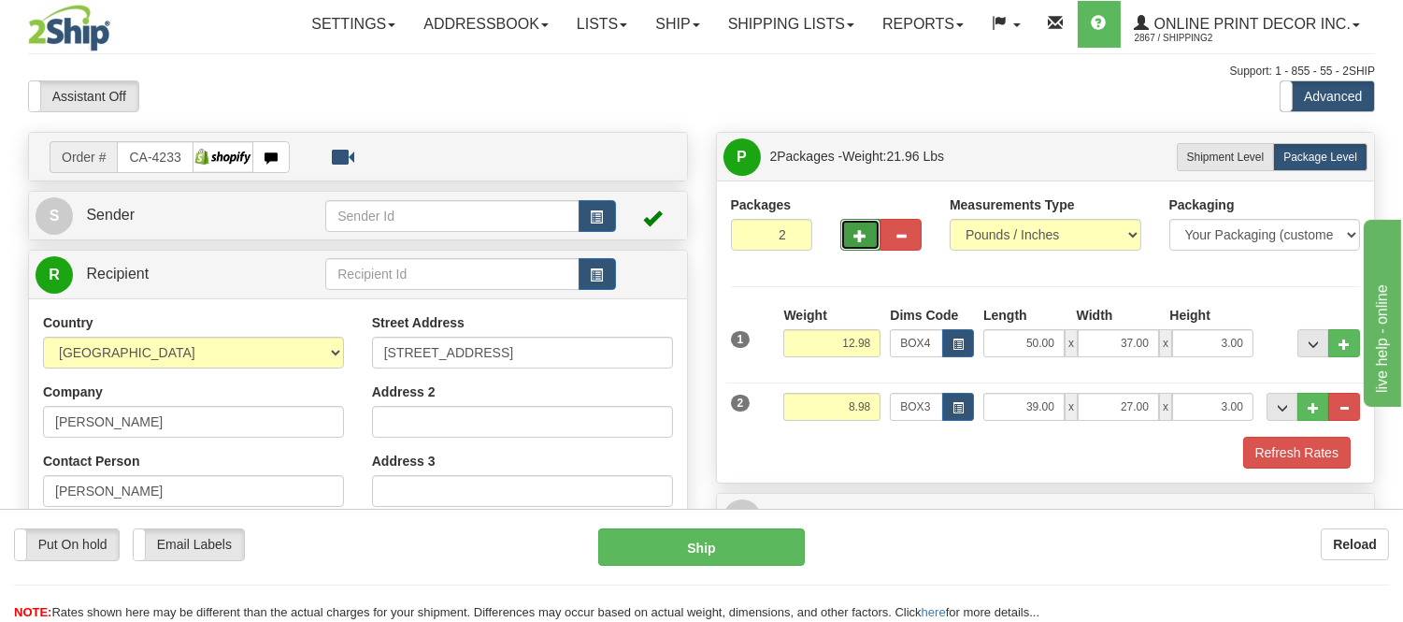
click at [870, 229] on button "button" at bounding box center [861, 235] width 41 height 32
type input "3"
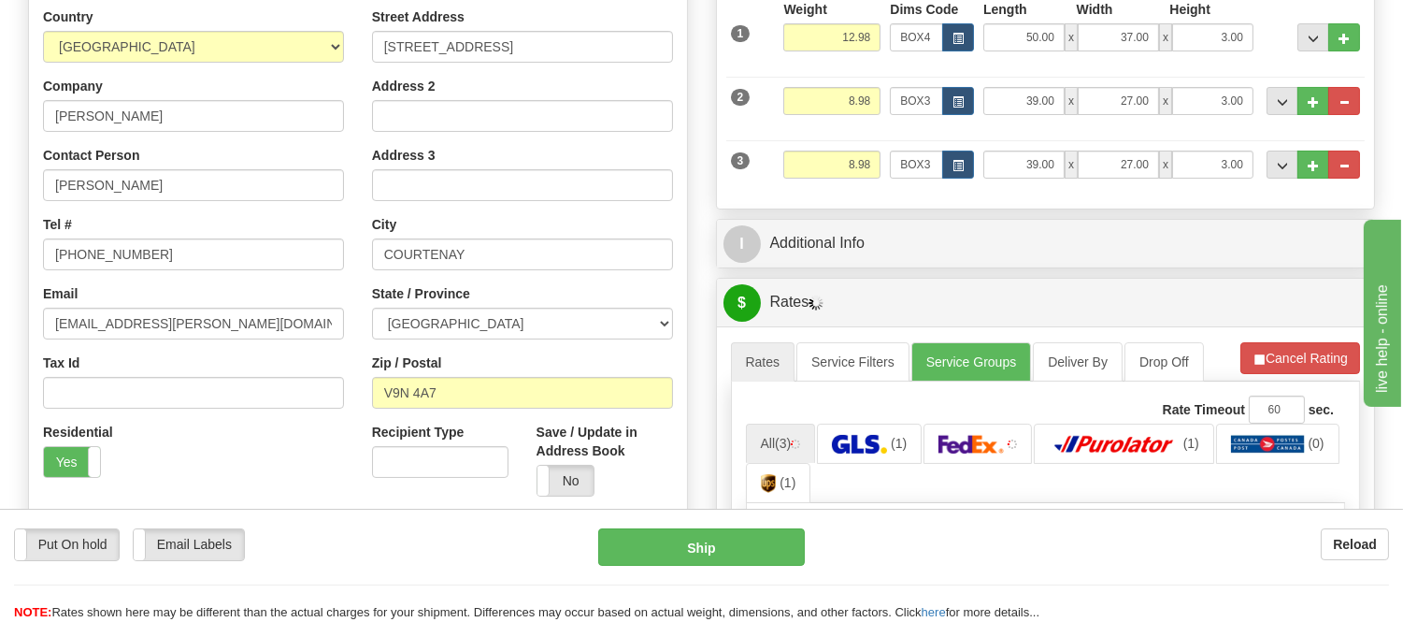
scroll to position [311, 0]
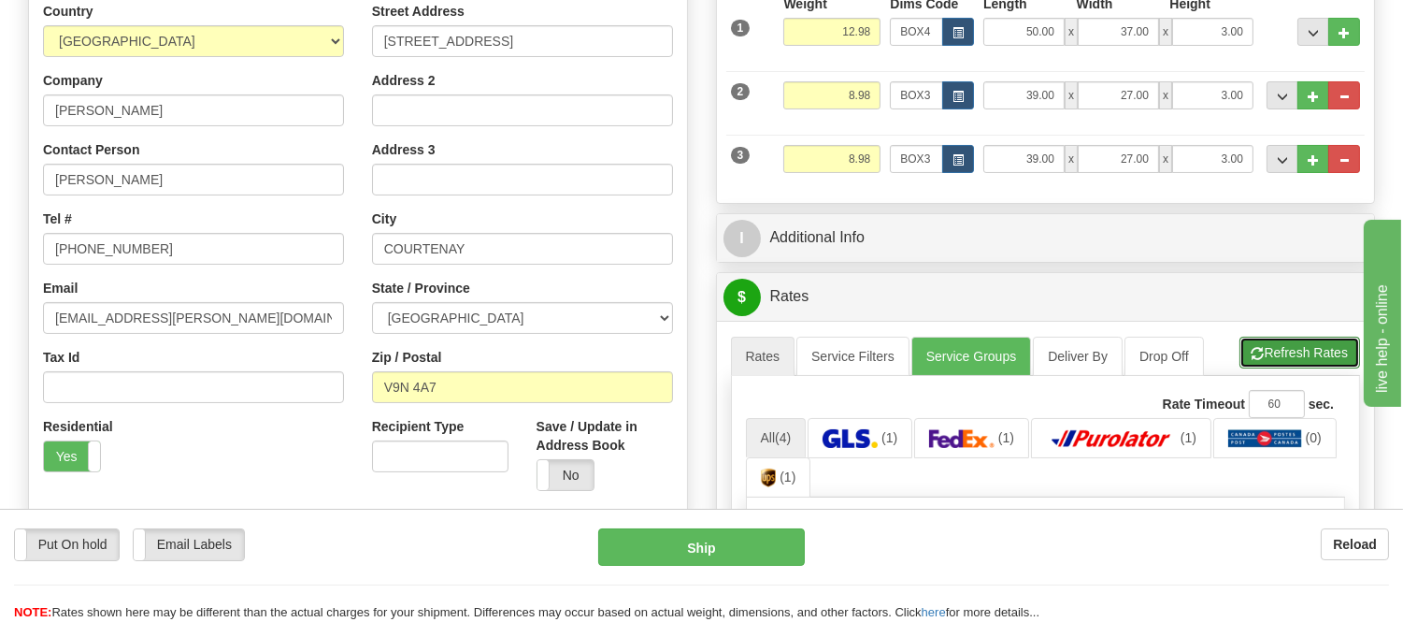
click at [1245, 348] on button "Refresh Rates" at bounding box center [1300, 353] width 121 height 32
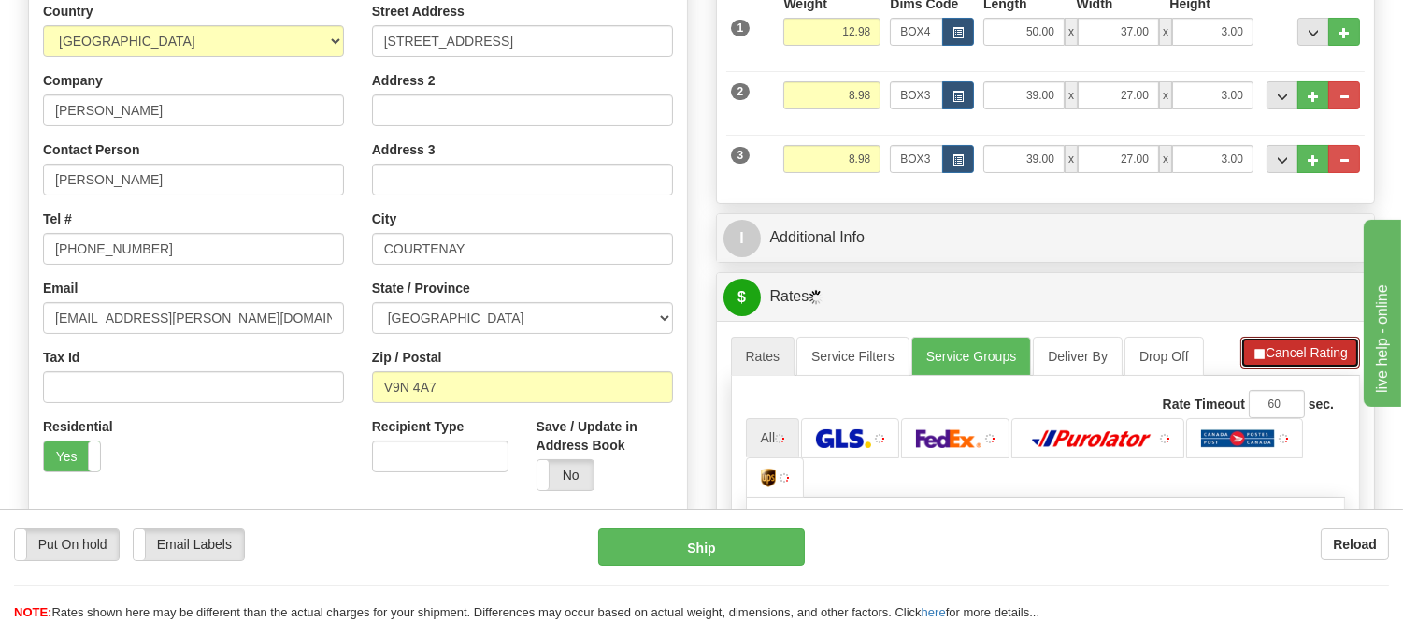
click at [1245, 348] on button "Cancel Rating" at bounding box center [1301, 353] width 120 height 32
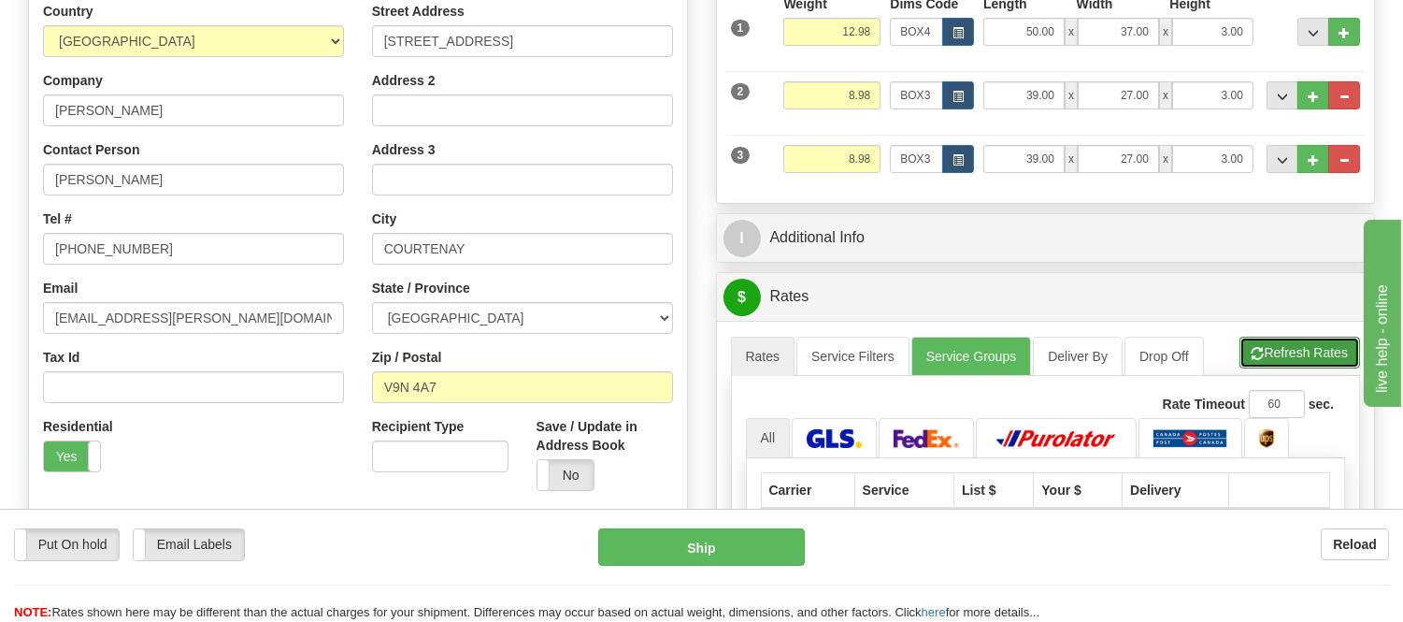
click at [1245, 348] on button "Refresh Rates" at bounding box center [1300, 353] width 121 height 32
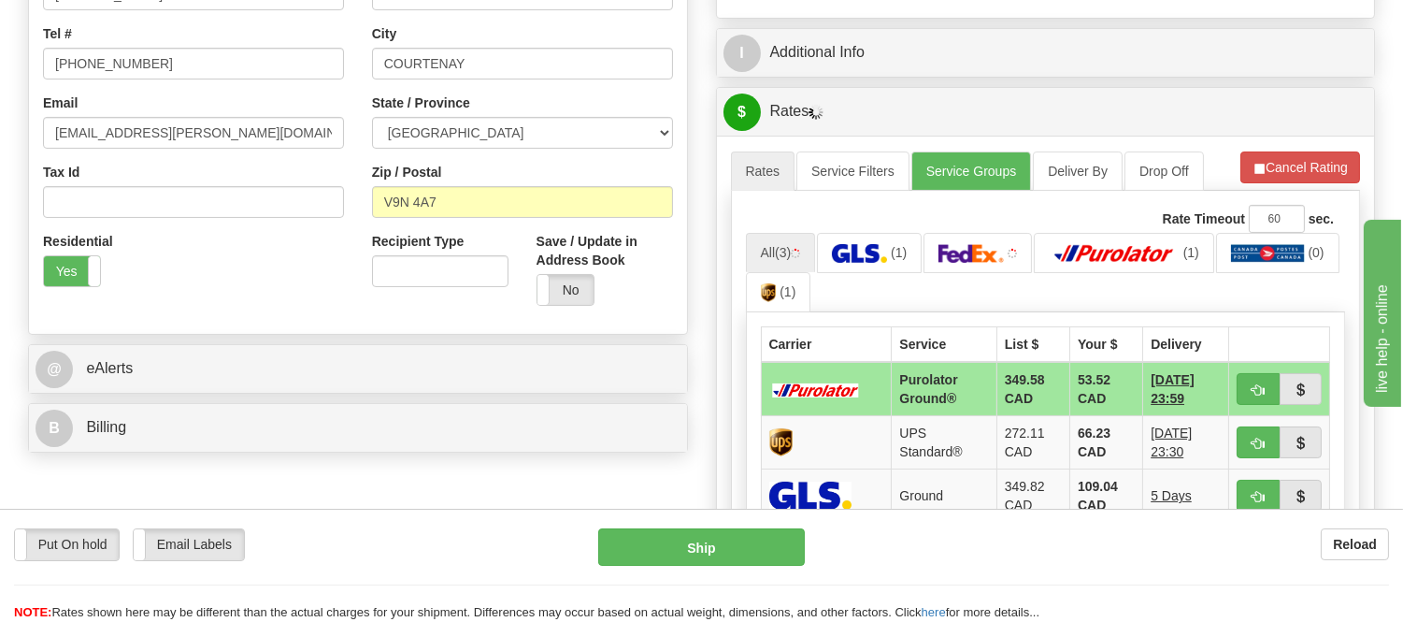
scroll to position [623, 0]
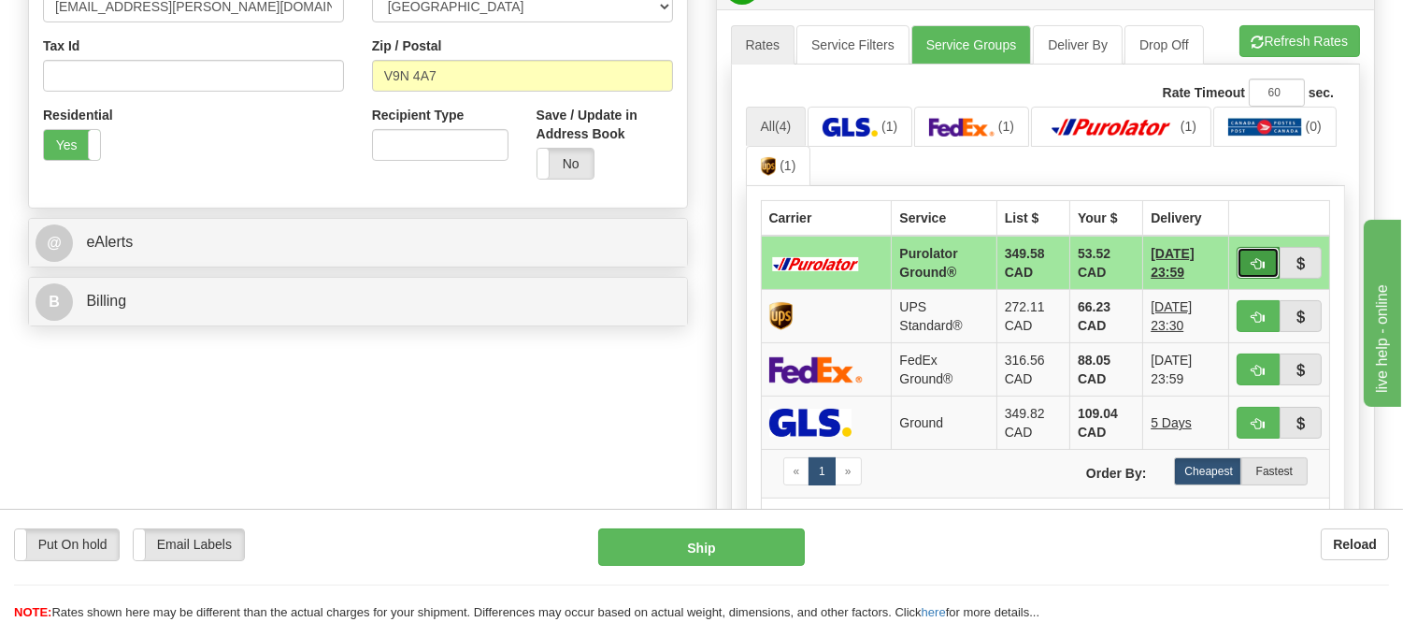
click at [1244, 258] on button "button" at bounding box center [1258, 263] width 43 height 32
type input "260"
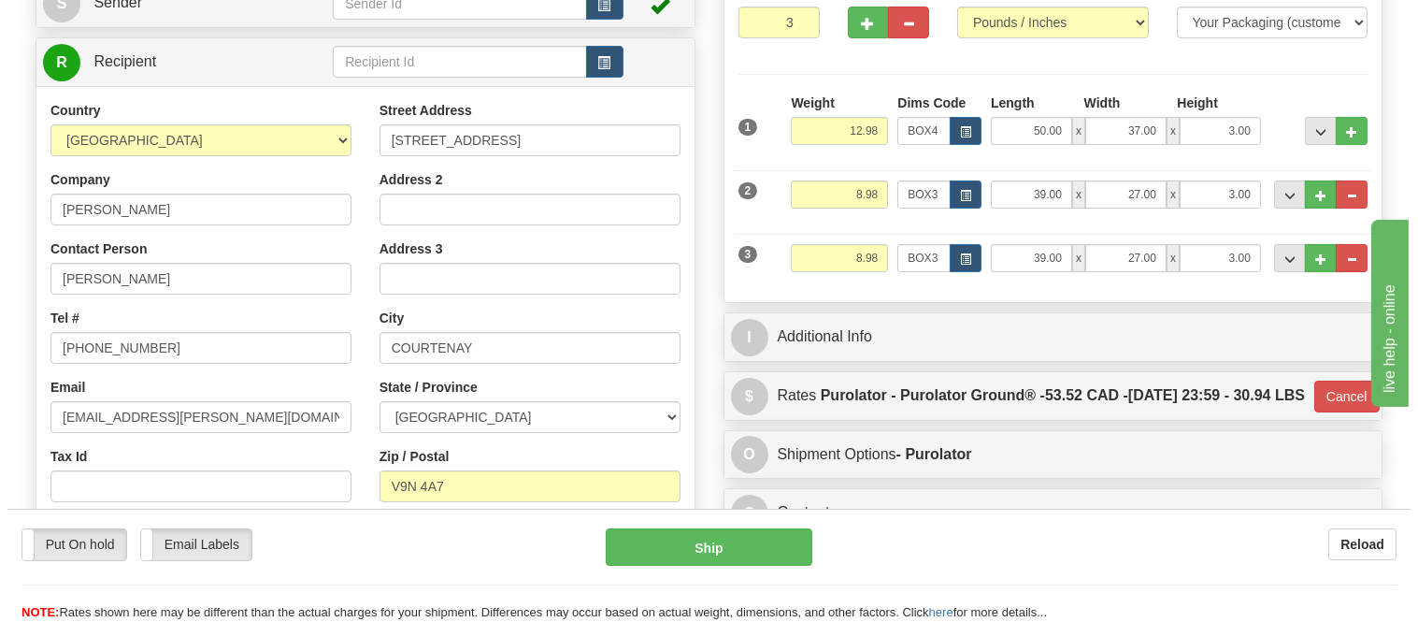
scroll to position [208, 0]
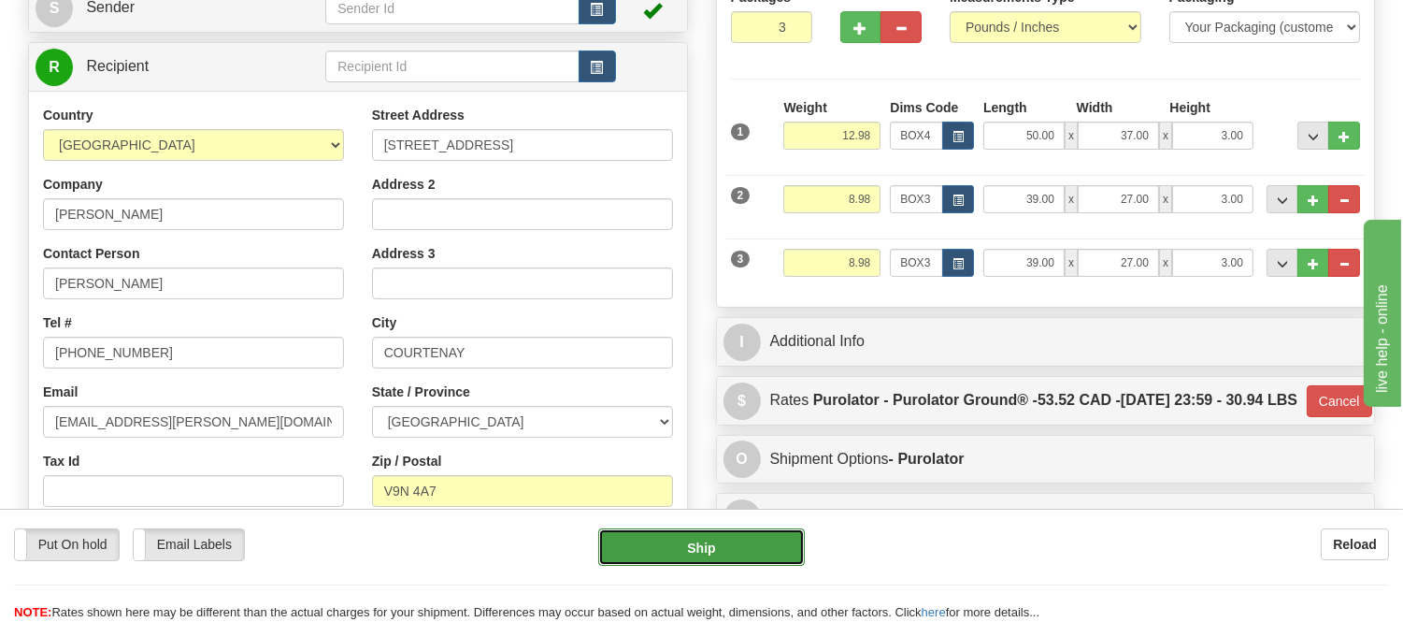
click at [724, 553] on button "Ship" at bounding box center [701, 546] width 206 height 37
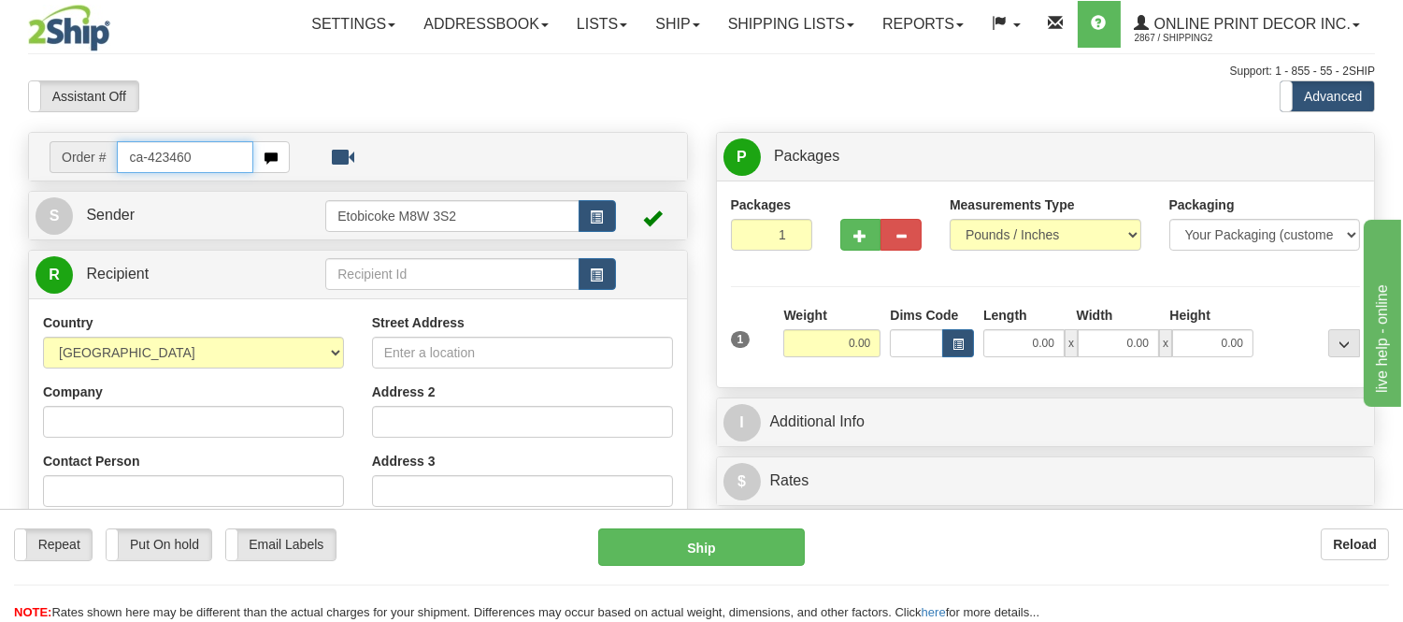
type input "ca-423460"
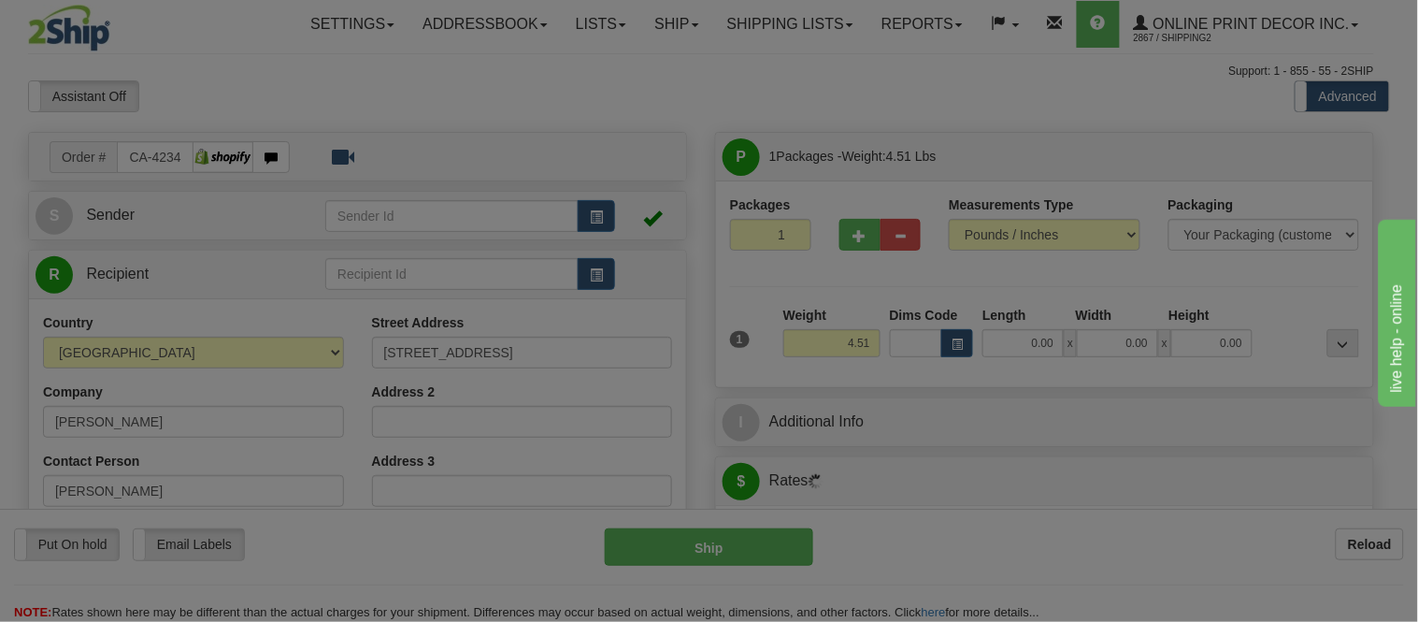
type input "PORT [PERSON_NAME]"
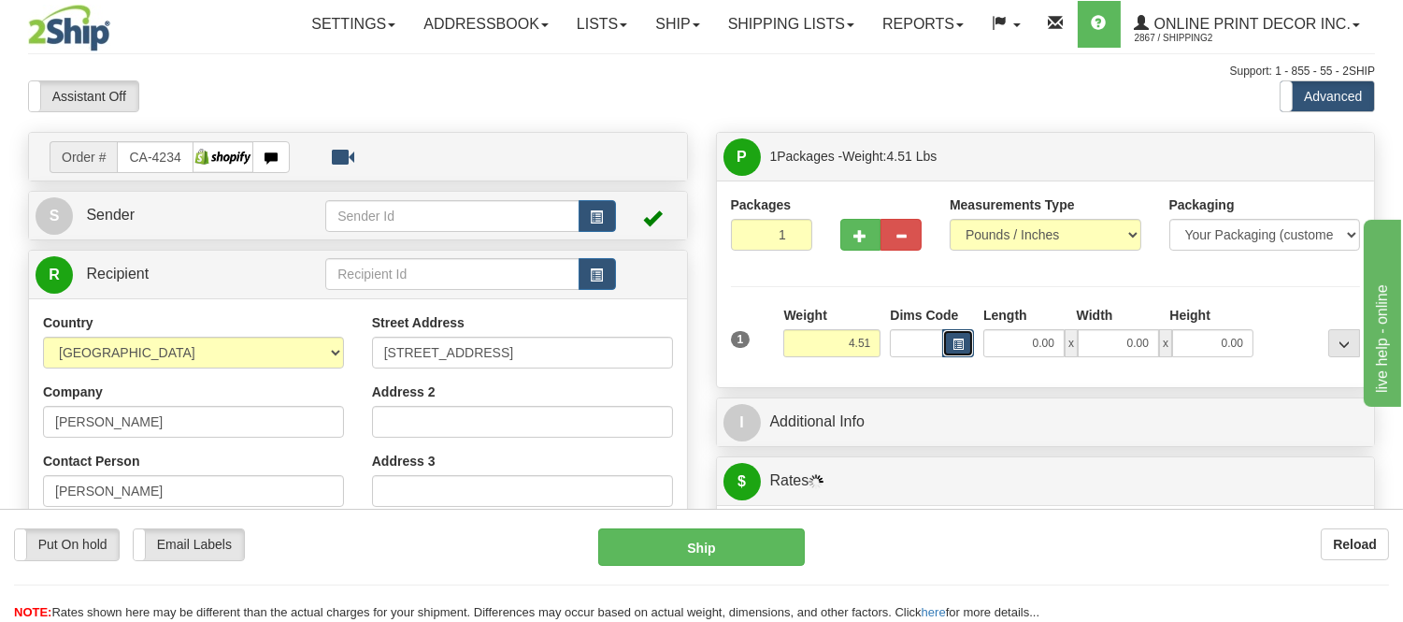
click at [964, 352] on button "button" at bounding box center [958, 343] width 32 height 28
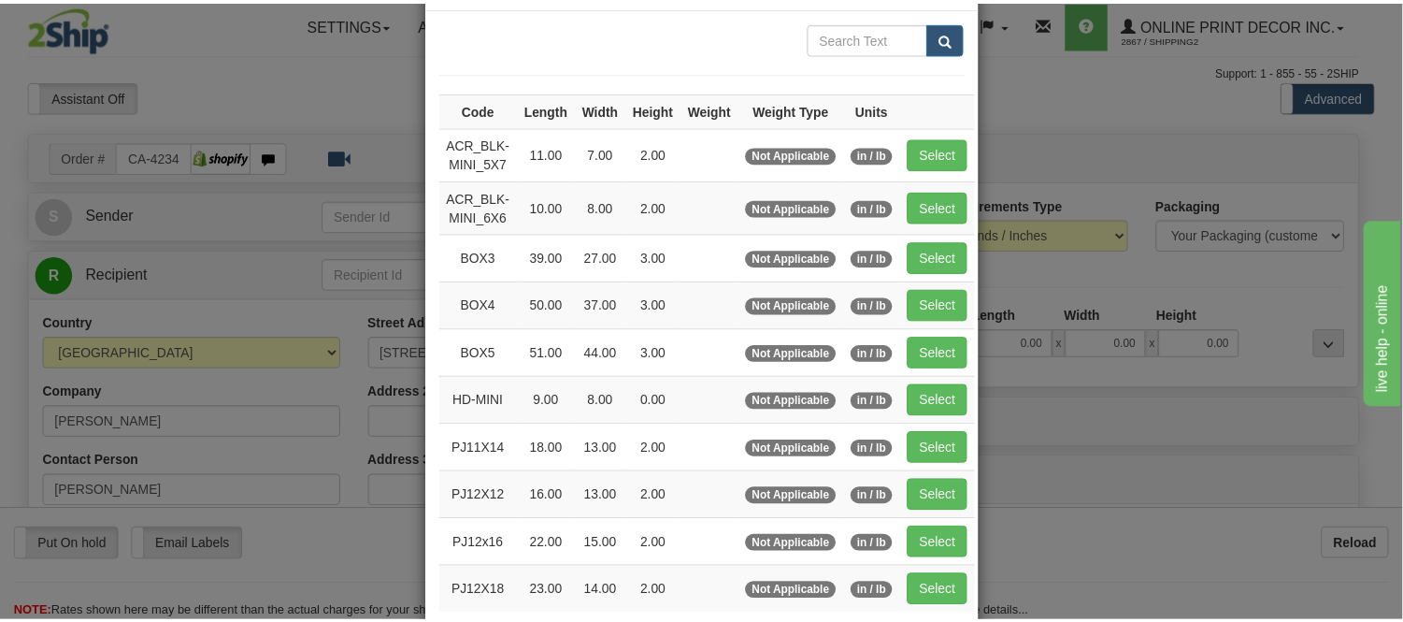
scroll to position [208, 0]
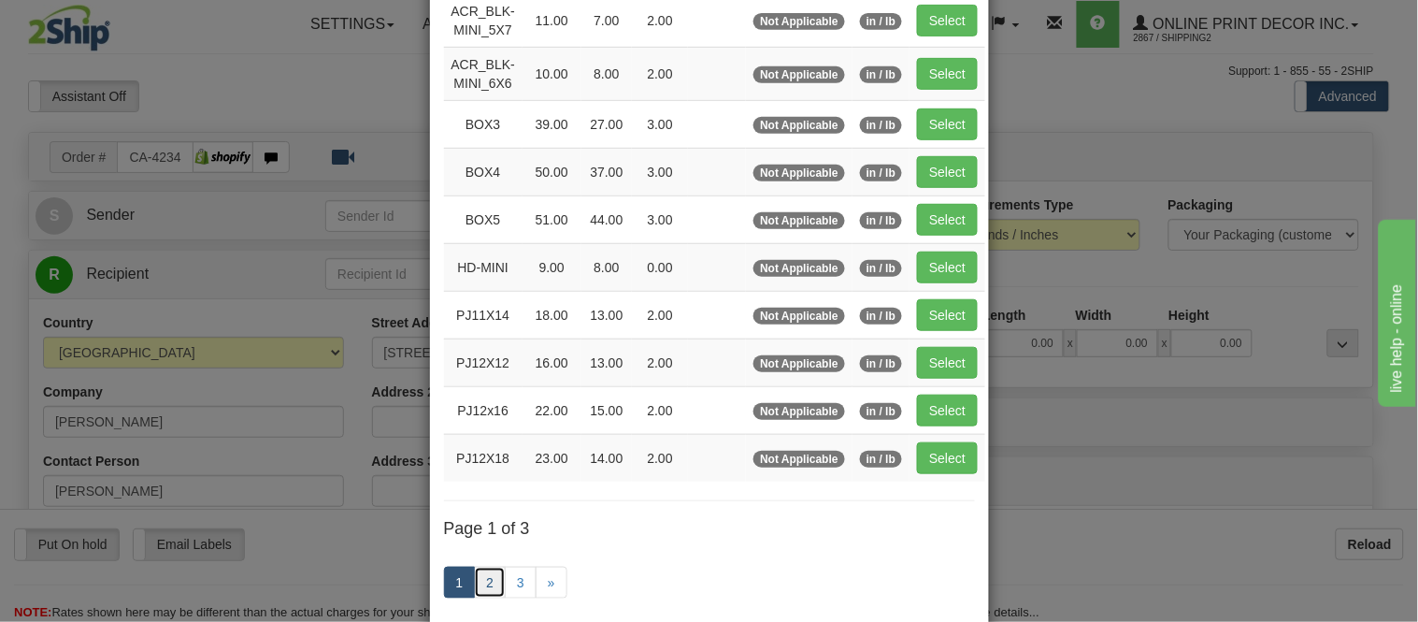
click at [493, 584] on link "2" at bounding box center [490, 583] width 32 height 32
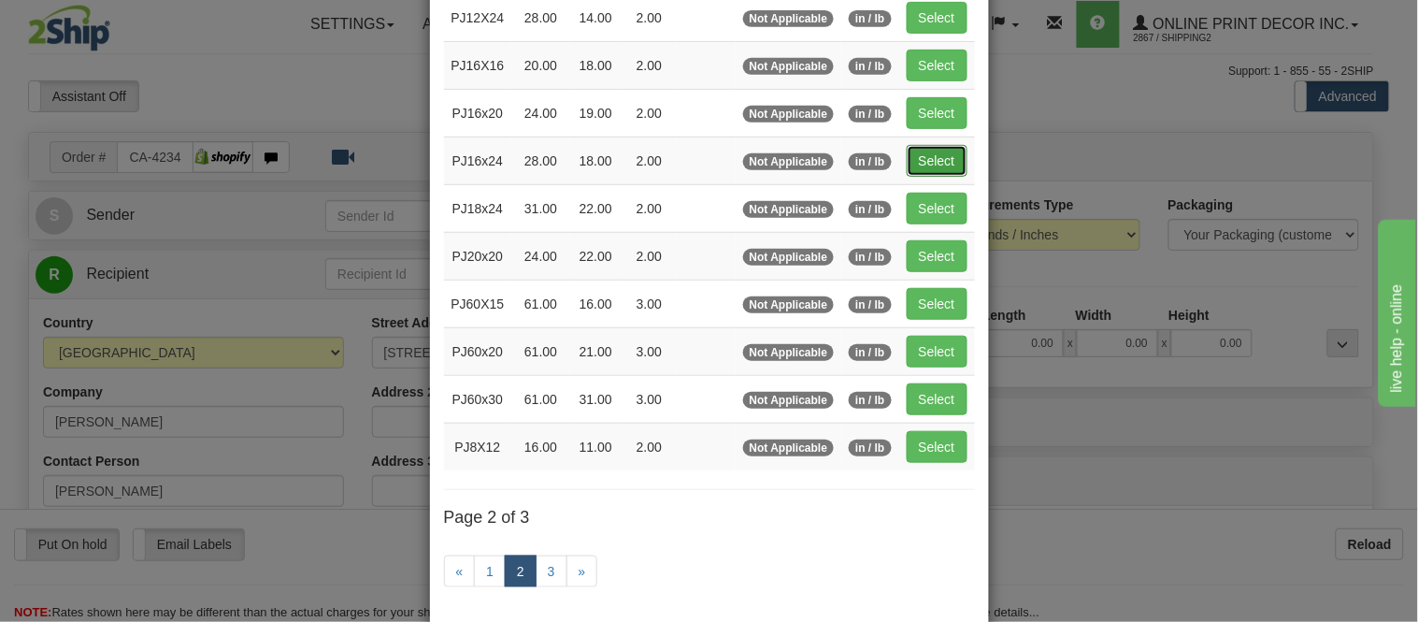
click at [924, 169] on button "Select" at bounding box center [937, 161] width 61 height 32
type input "PJ16x24"
type input "28.00"
type input "18.00"
type input "2.00"
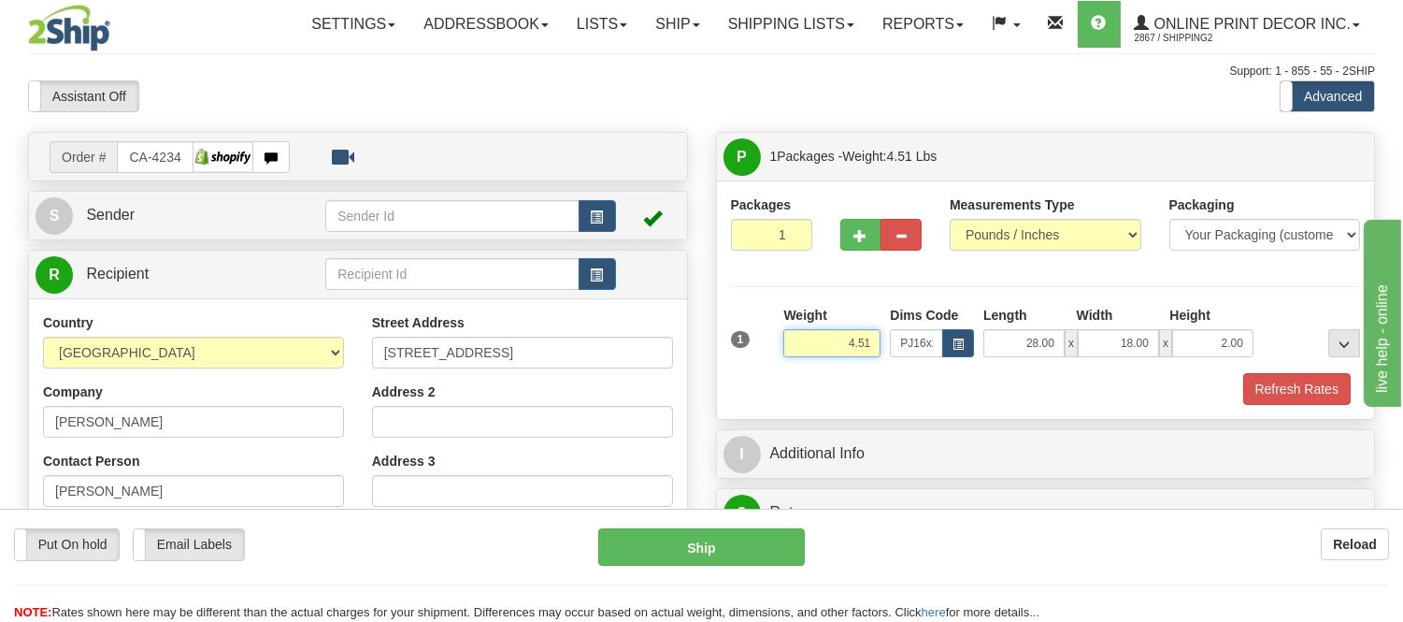
drag, startPoint x: 873, startPoint y: 338, endPoint x: 797, endPoint y: 350, distance: 77.5
click at [797, 350] on input "4.51" at bounding box center [831, 343] width 97 height 28
type input "5.98"
click at [1304, 391] on button "Refresh Rates" at bounding box center [1297, 389] width 108 height 32
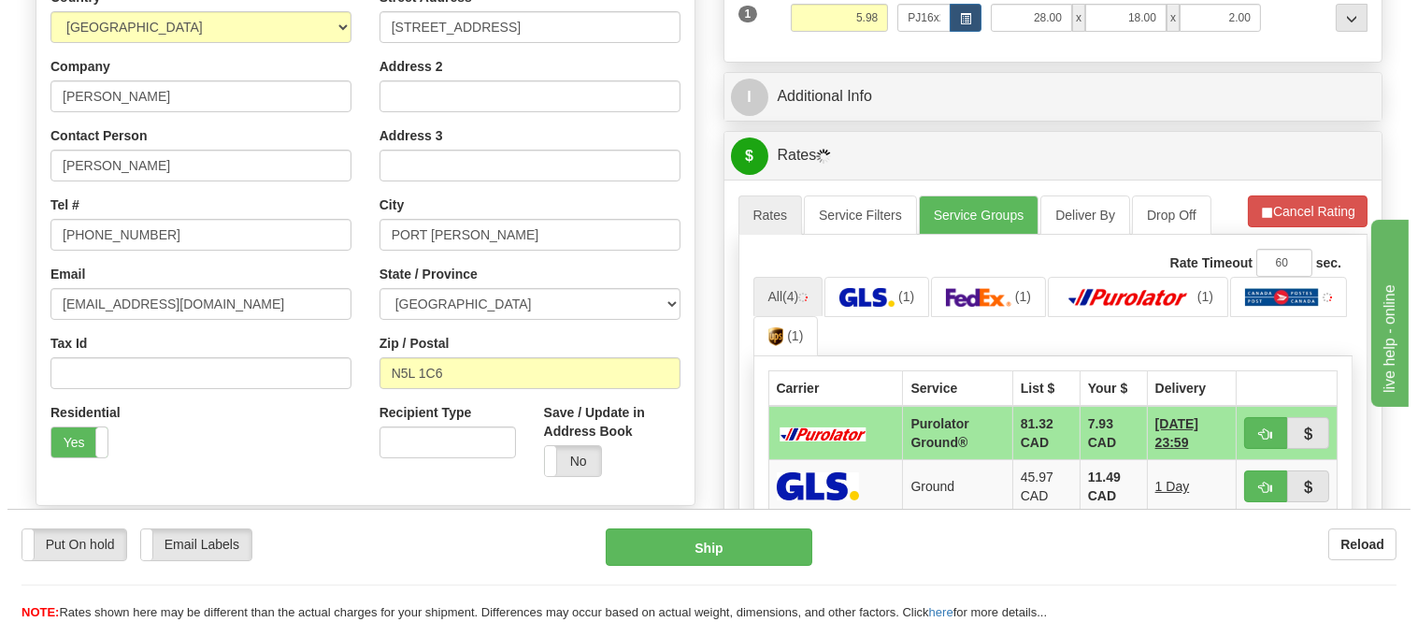
scroll to position [415, 0]
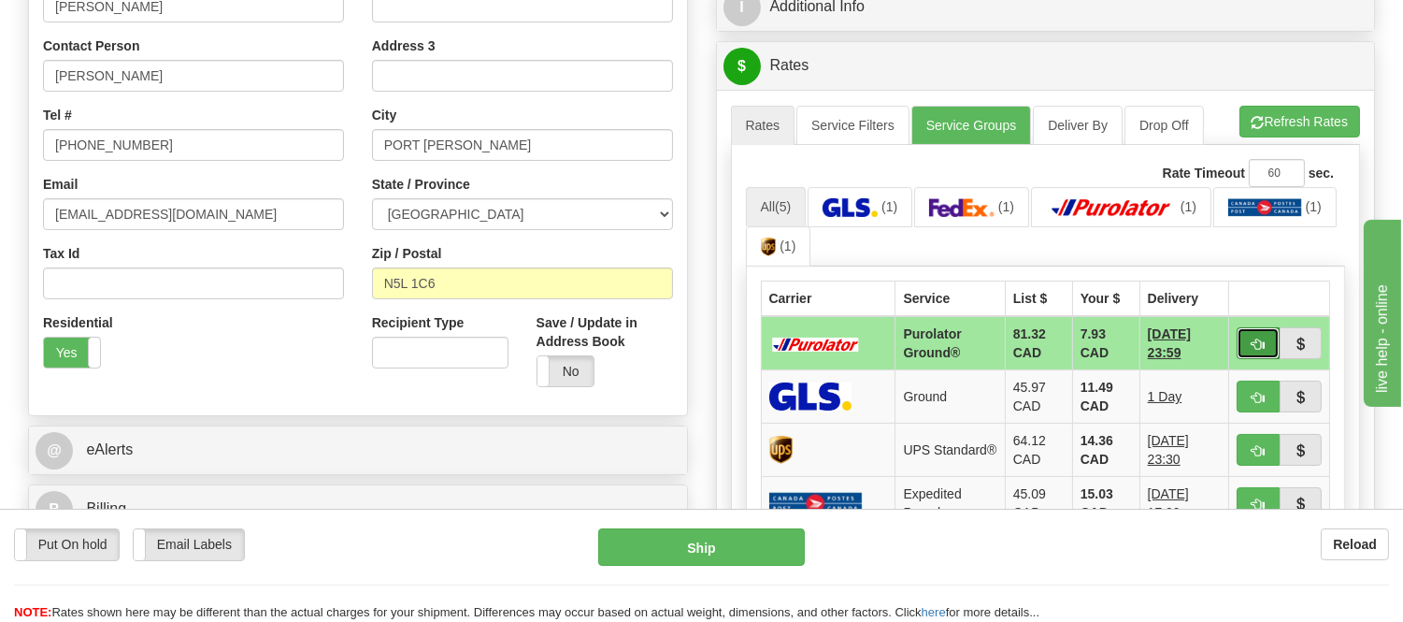
click at [1252, 341] on span "button" at bounding box center [1258, 344] width 13 height 12
type input "260"
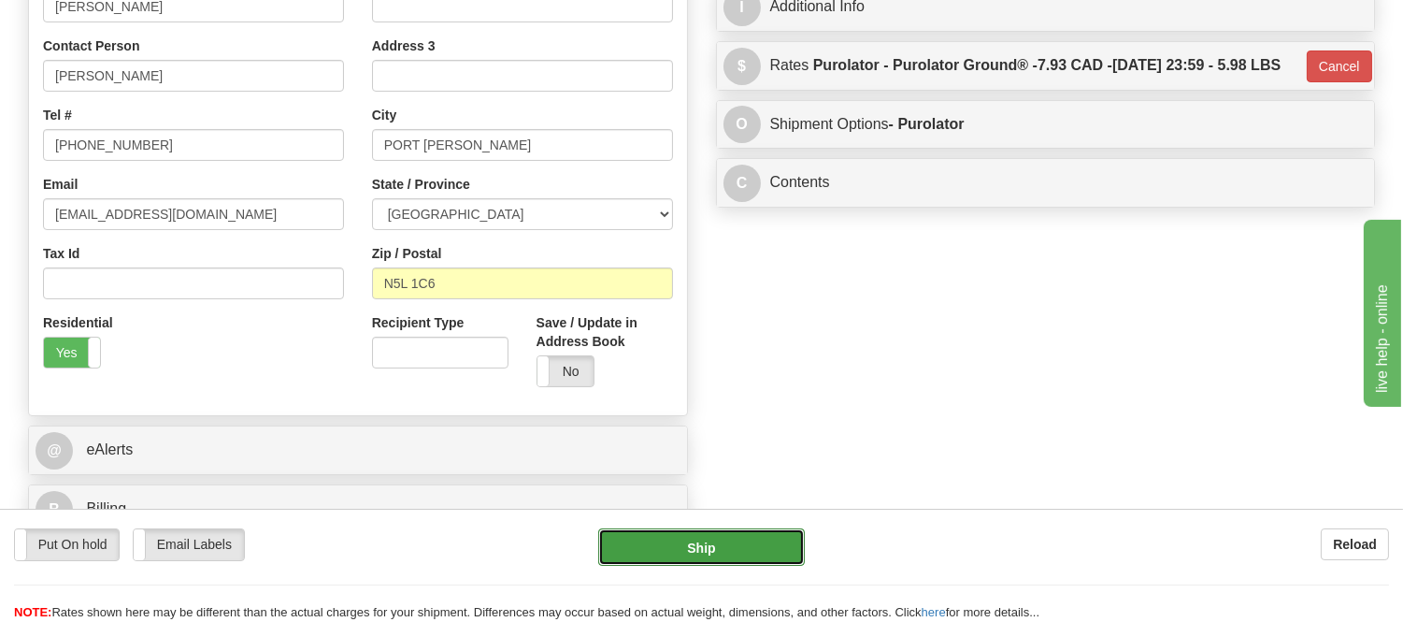
click at [638, 544] on button "Ship" at bounding box center [701, 546] width 206 height 37
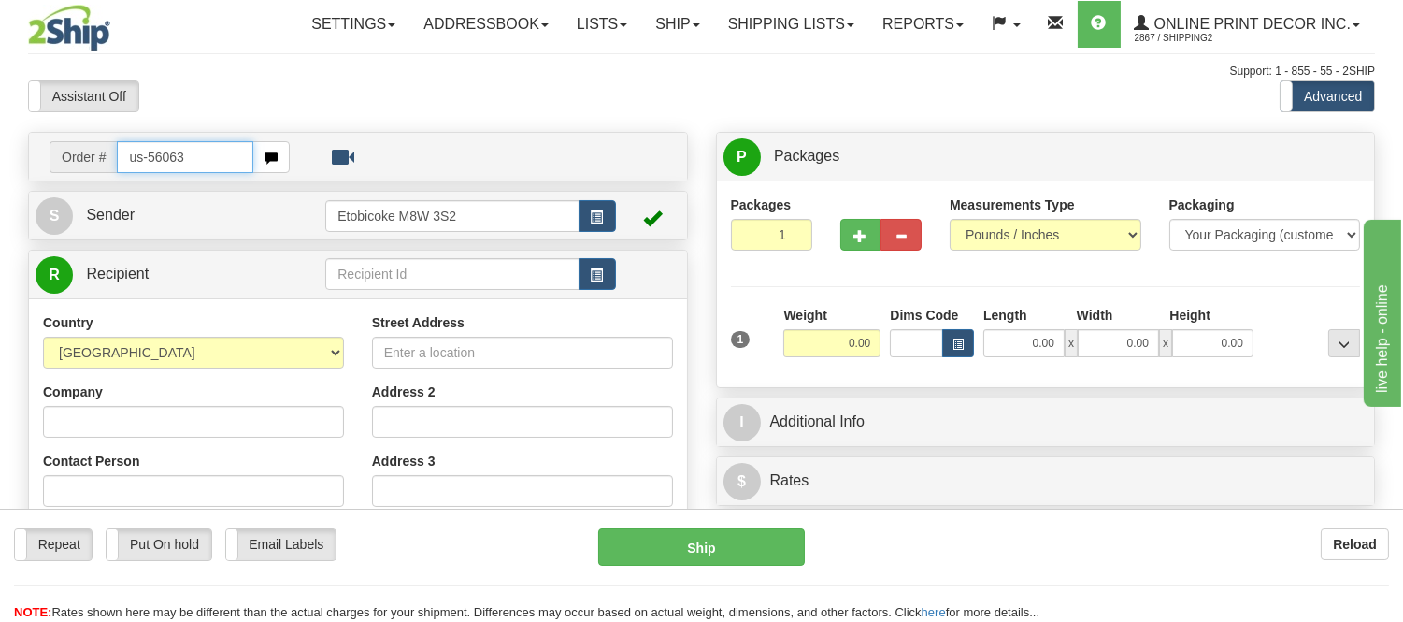
type input "us-56063"
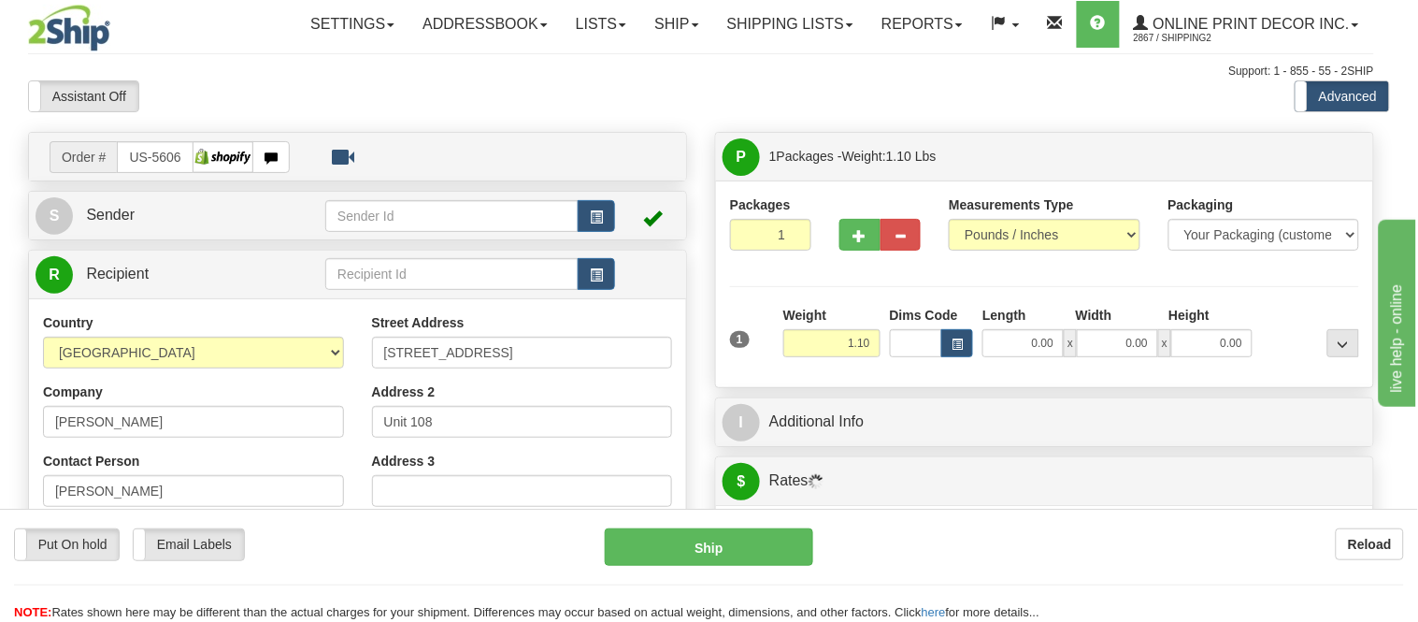
type input "BRIGHTON"
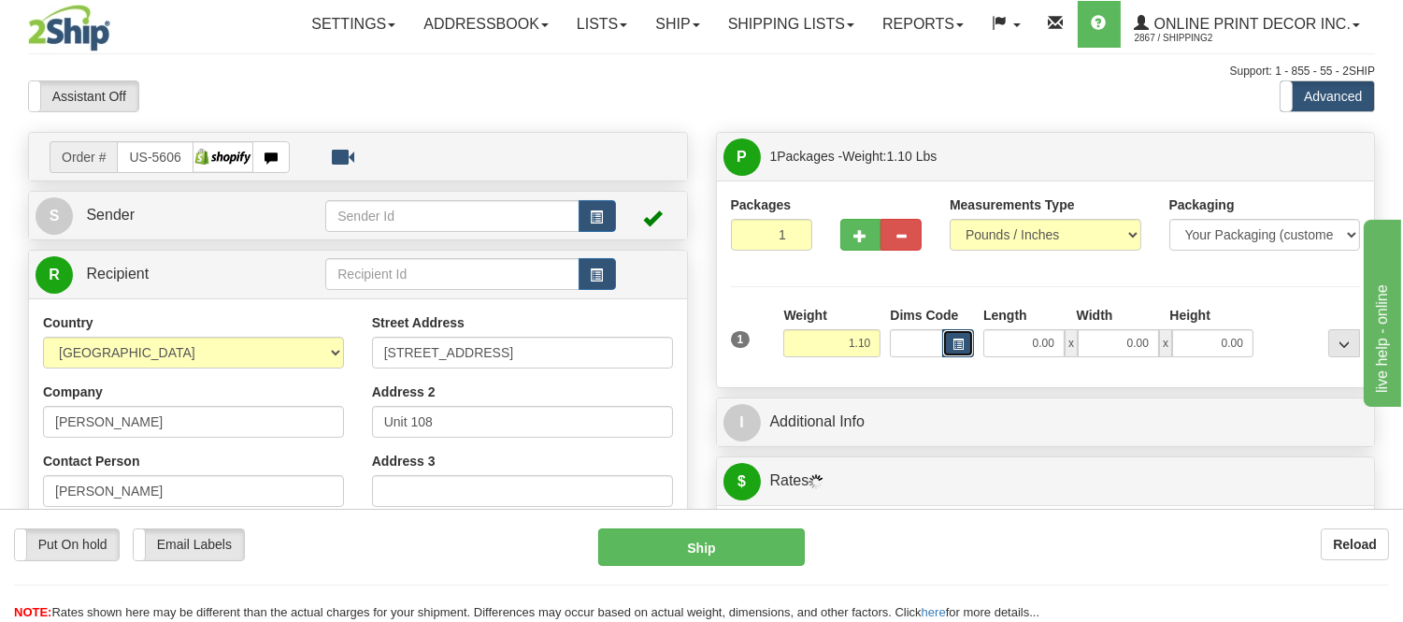
click at [949, 346] on button "button" at bounding box center [958, 343] width 32 height 28
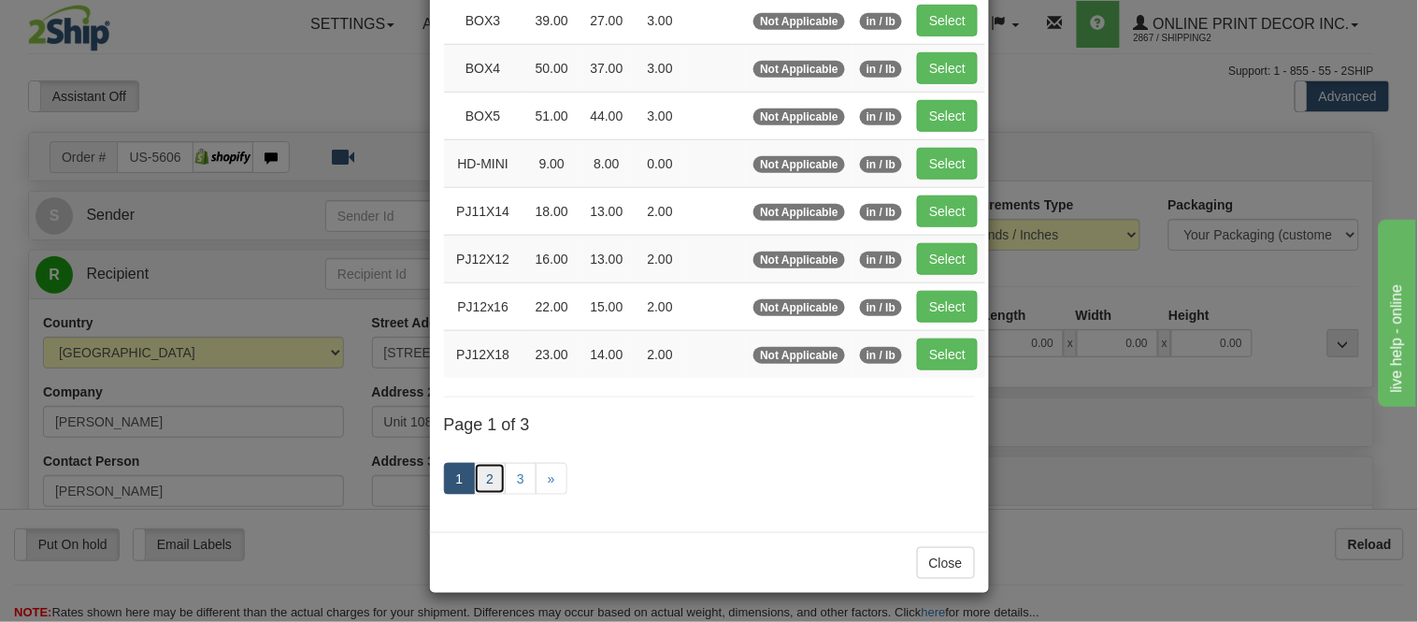
click at [474, 473] on link "2" at bounding box center [490, 479] width 32 height 32
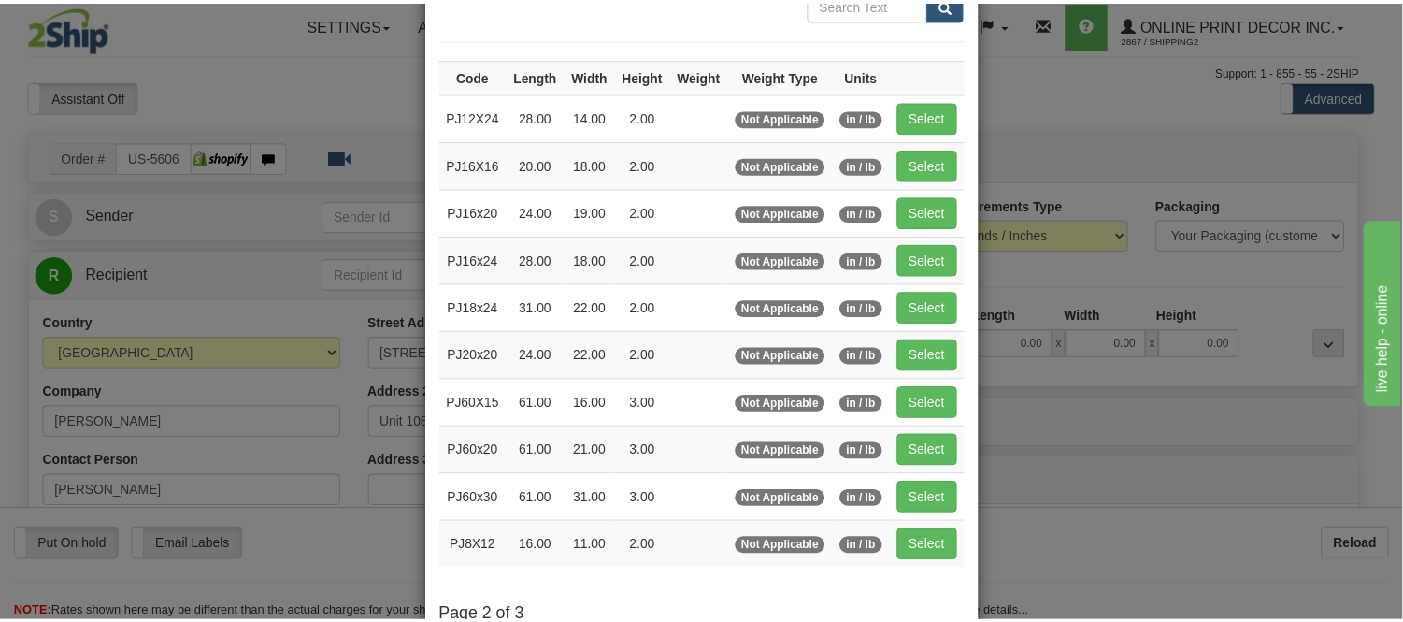
scroll to position [96, 0]
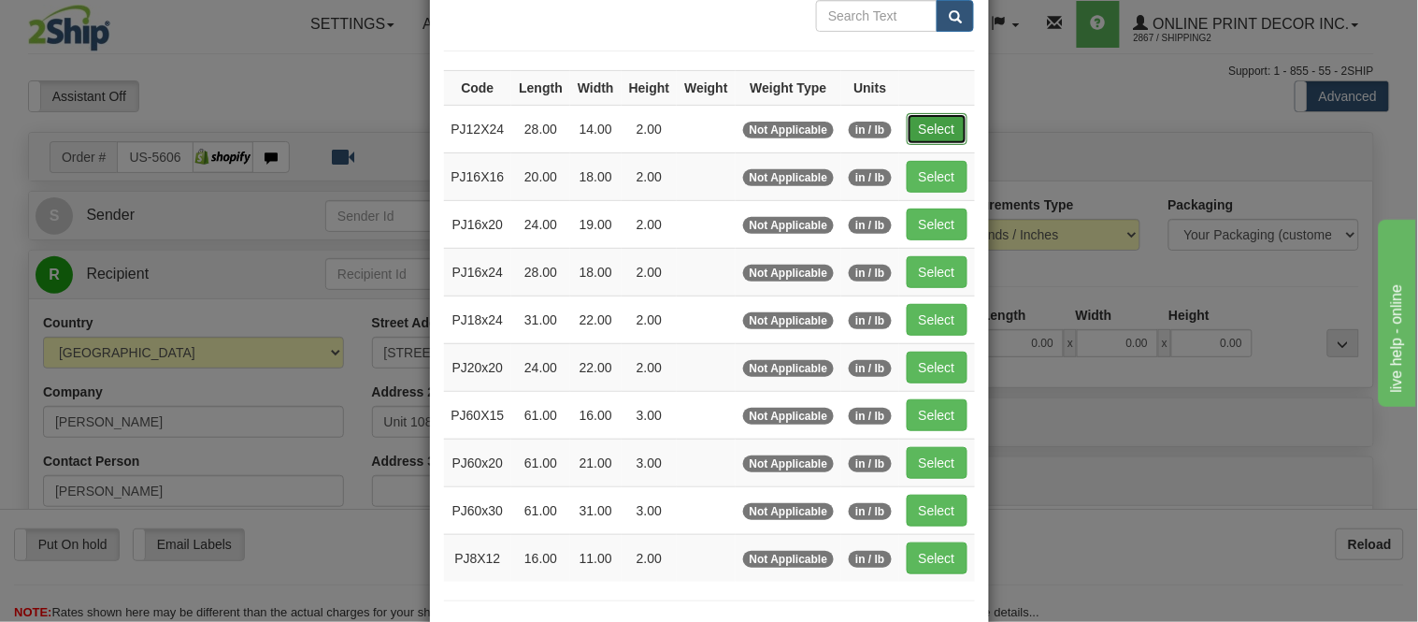
click at [948, 127] on button "Select" at bounding box center [937, 129] width 61 height 32
type input "PJ12X24"
type input "28.00"
type input "14.00"
type input "2.00"
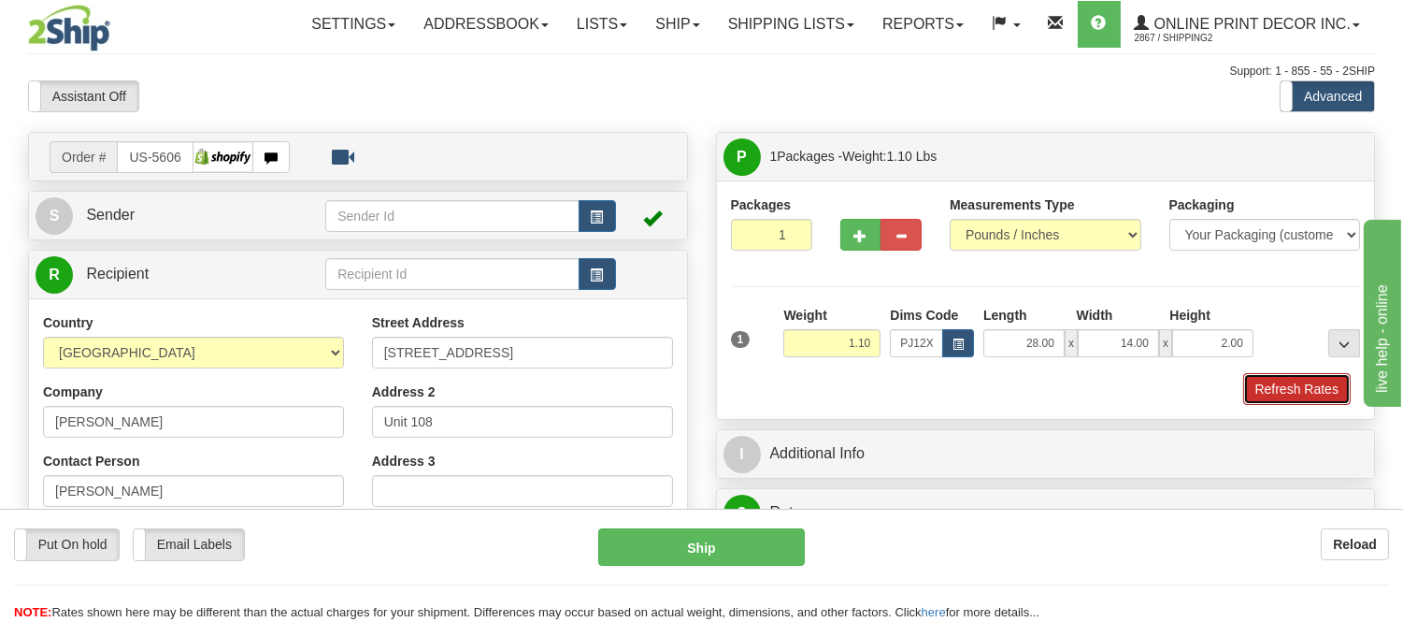
drag, startPoint x: 1315, startPoint y: 393, endPoint x: 54, endPoint y: 8, distance: 1317.6
click at [1315, 393] on button "Refresh Rates" at bounding box center [1297, 389] width 108 height 32
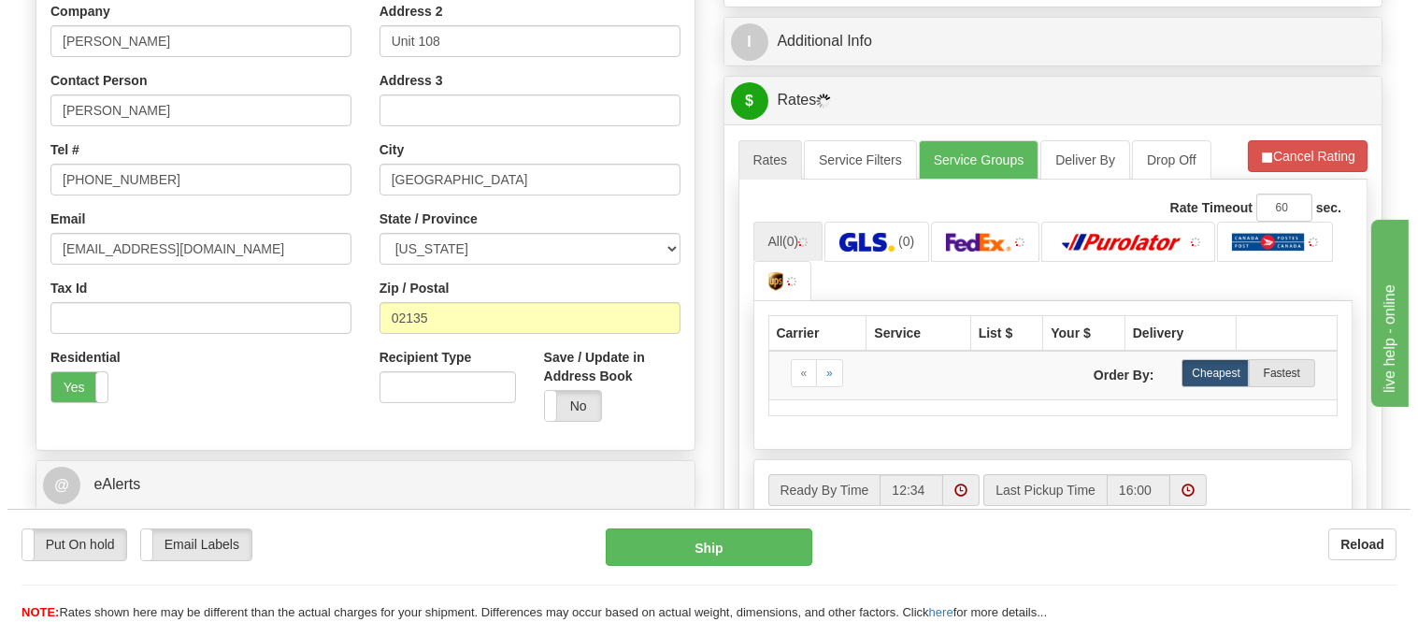
scroll to position [390, 0]
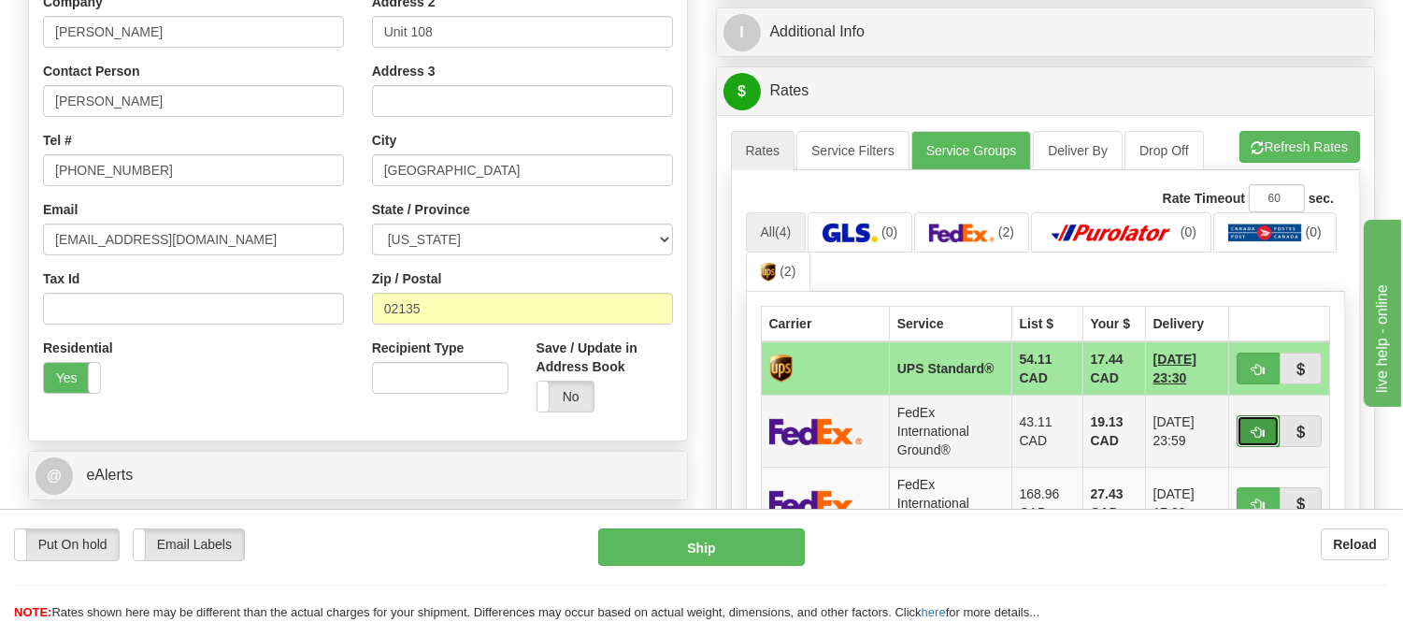
click at [1256, 426] on span "button" at bounding box center [1258, 432] width 13 height 12
type input "92"
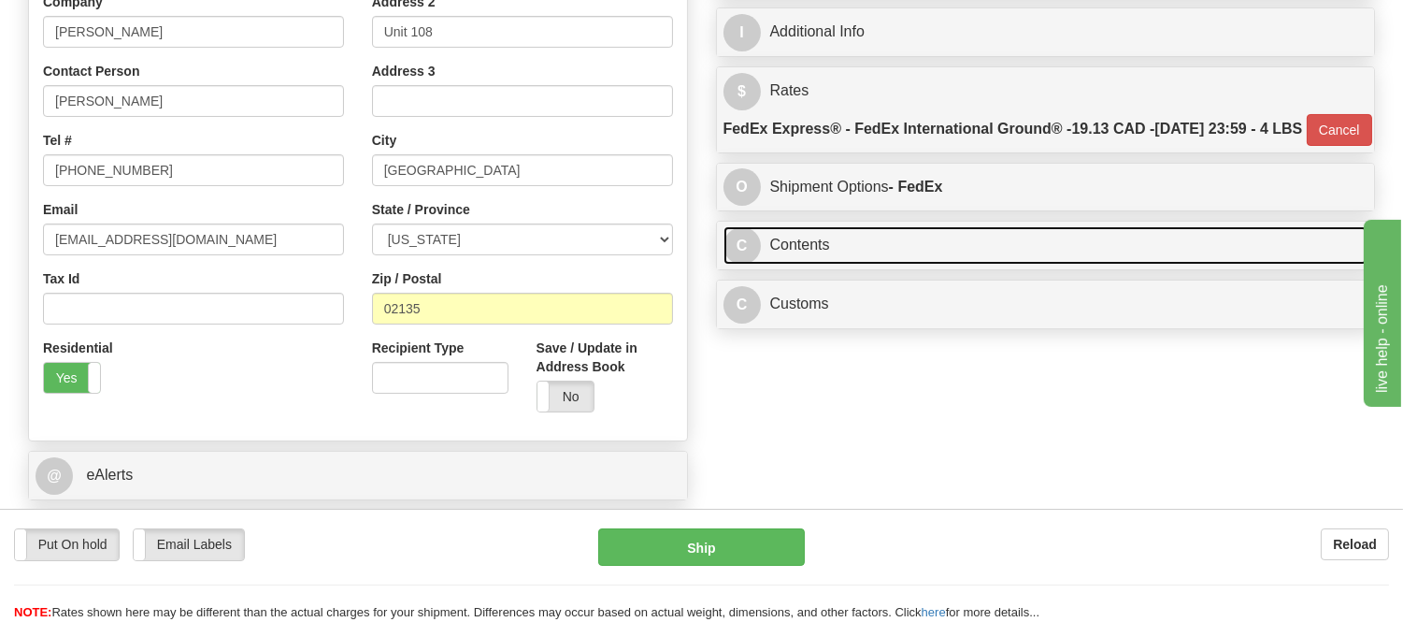
click at [827, 265] on link "C Contents" at bounding box center [1046, 245] width 645 height 38
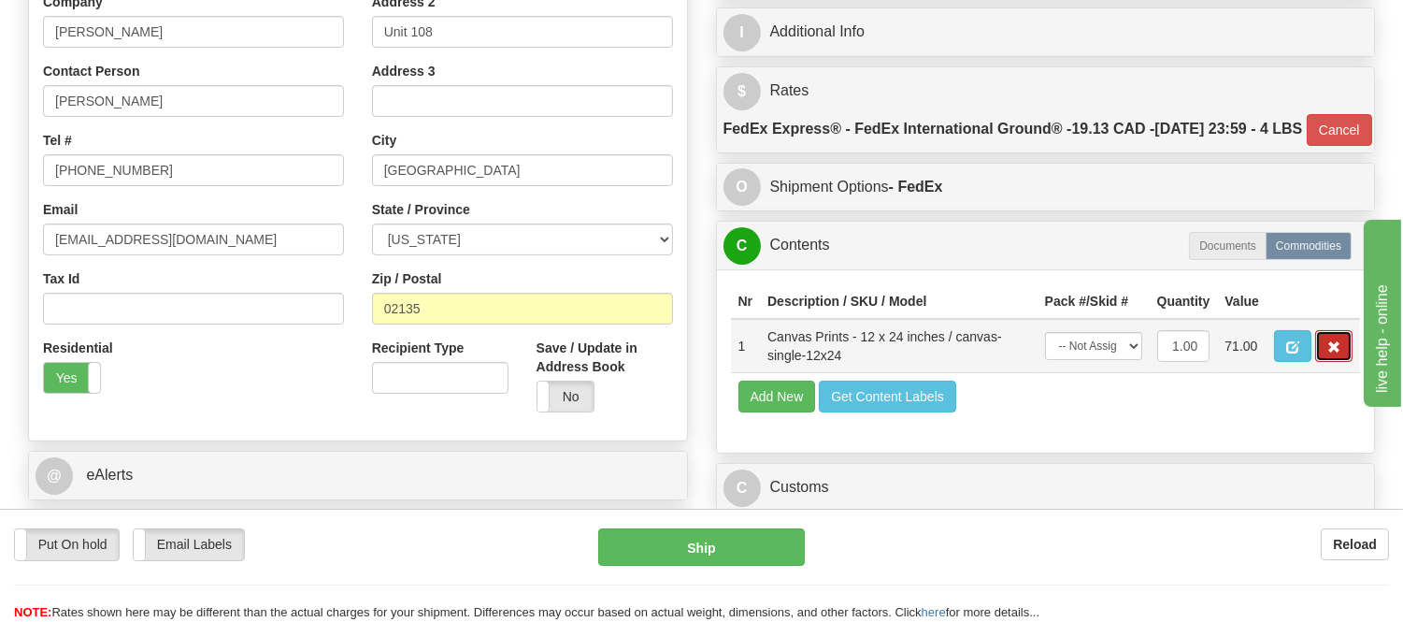
click at [1339, 362] on button "button" at bounding box center [1333, 346] width 37 height 32
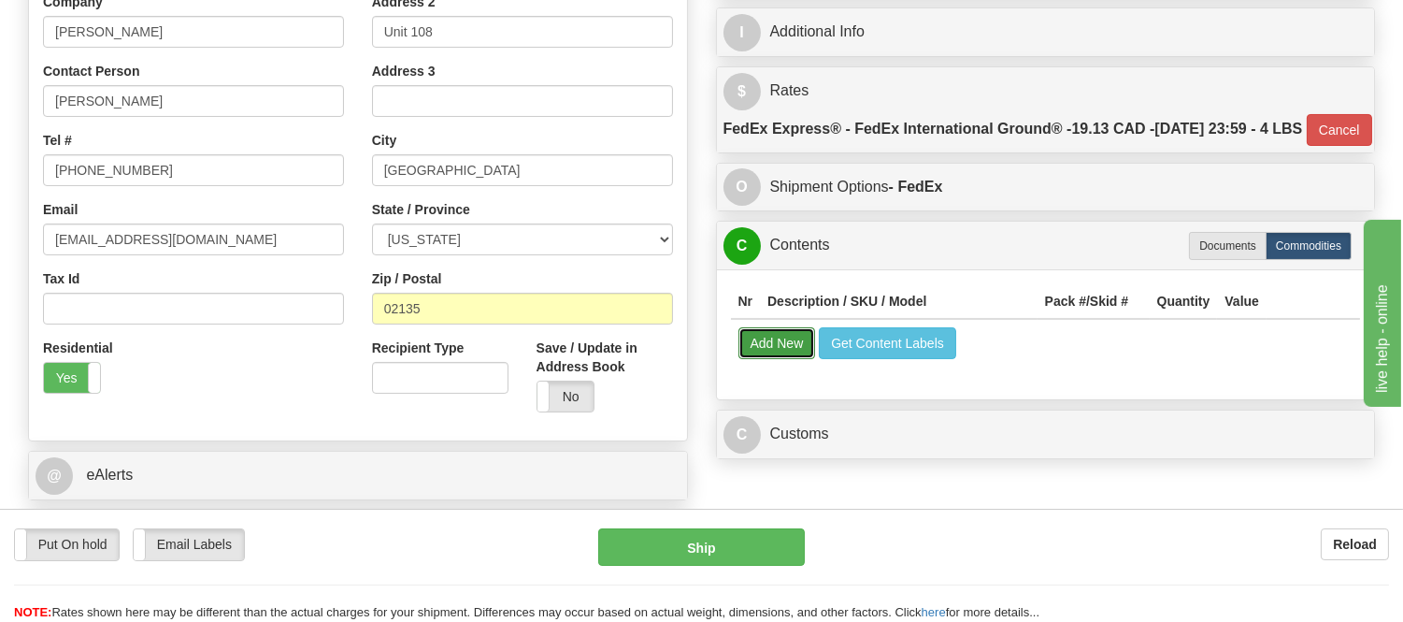
click at [799, 359] on button "Add New" at bounding box center [778, 343] width 78 height 32
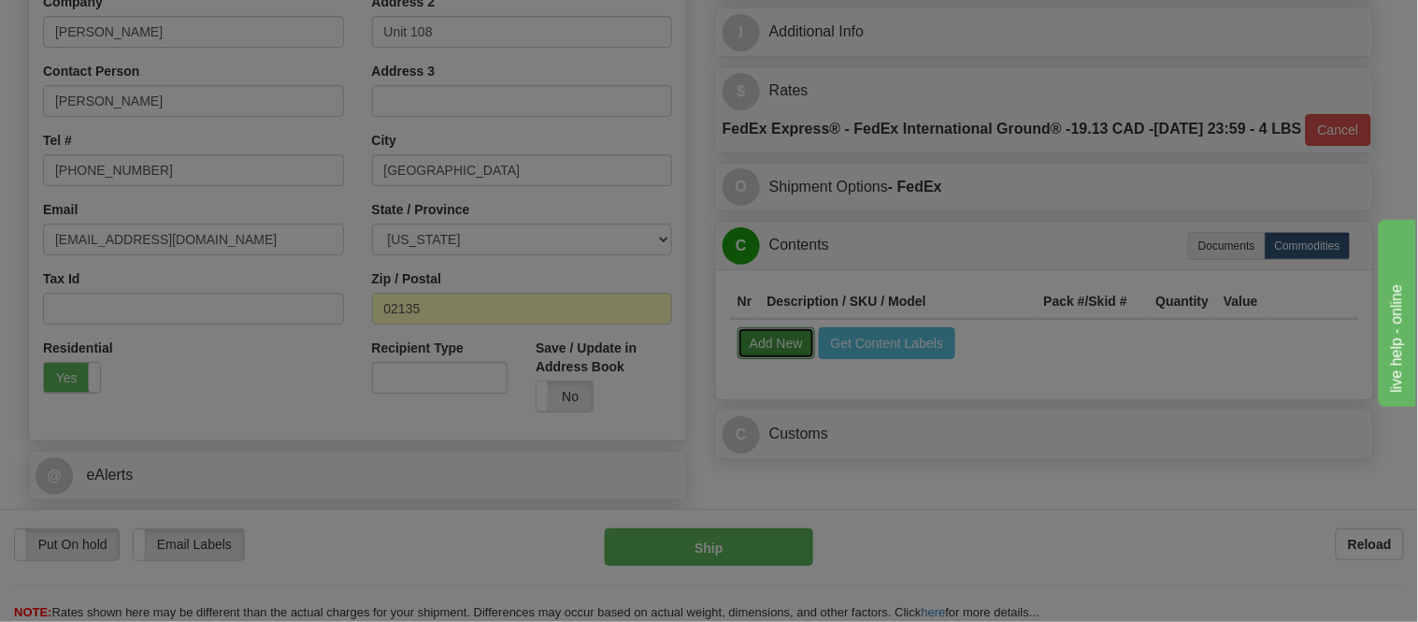
select select
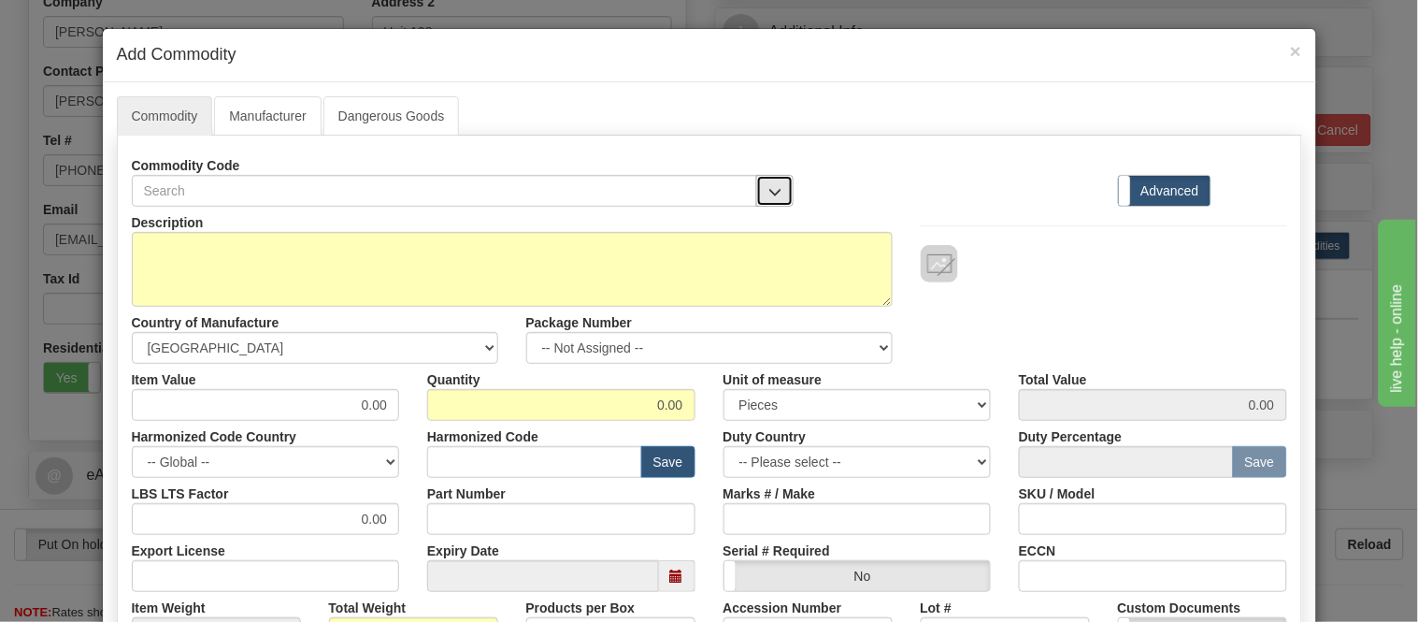
click at [777, 190] on button "button" at bounding box center [774, 191] width 37 height 32
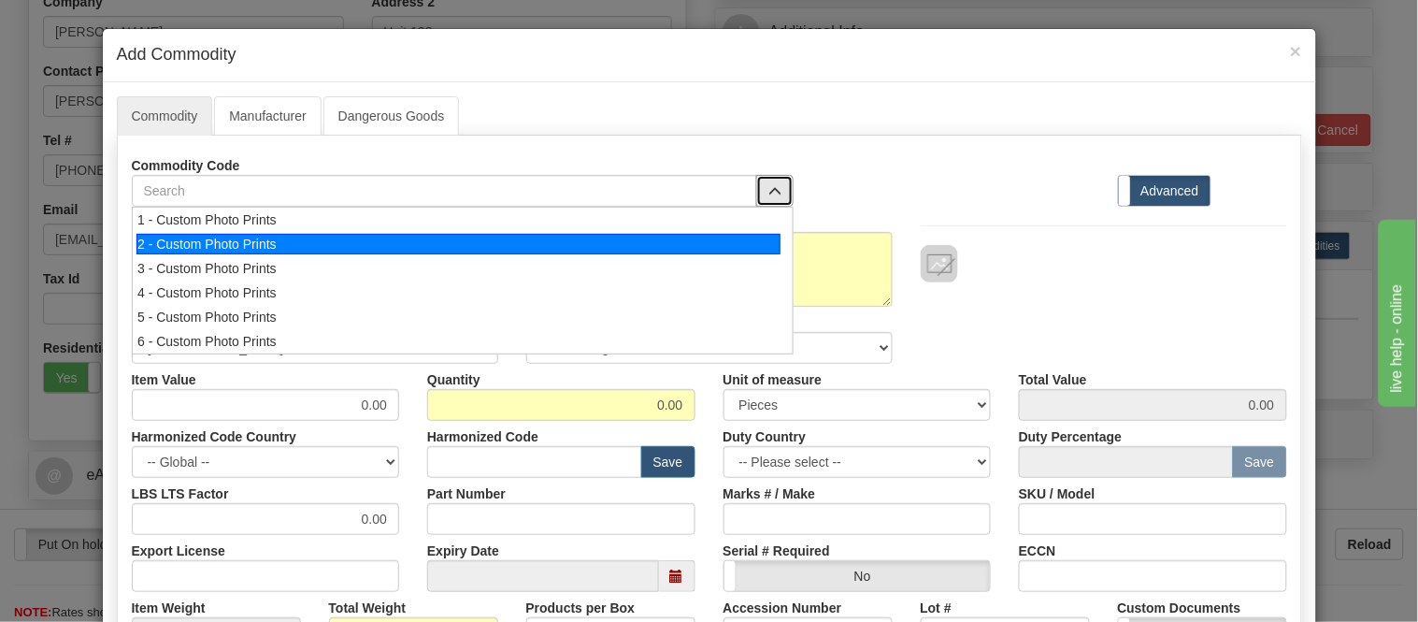
click at [765, 246] on div "2 - Custom Photo Prints" at bounding box center [459, 244] width 644 height 21
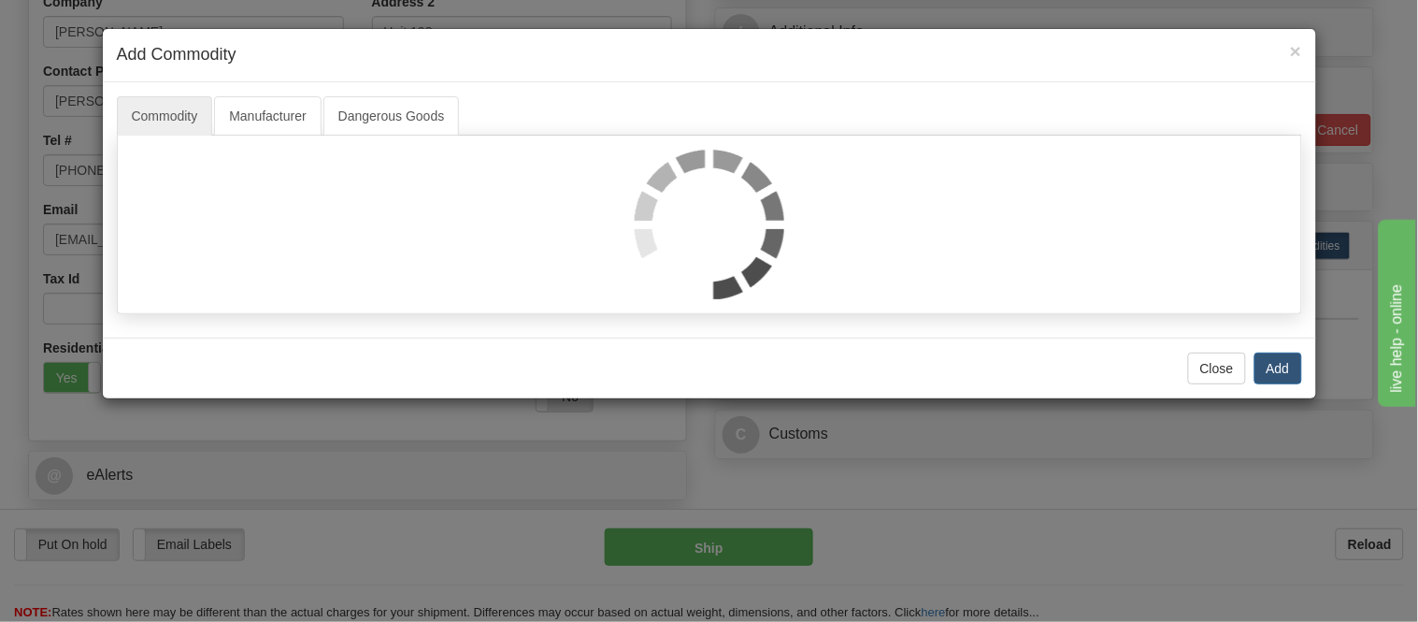
select select "1"
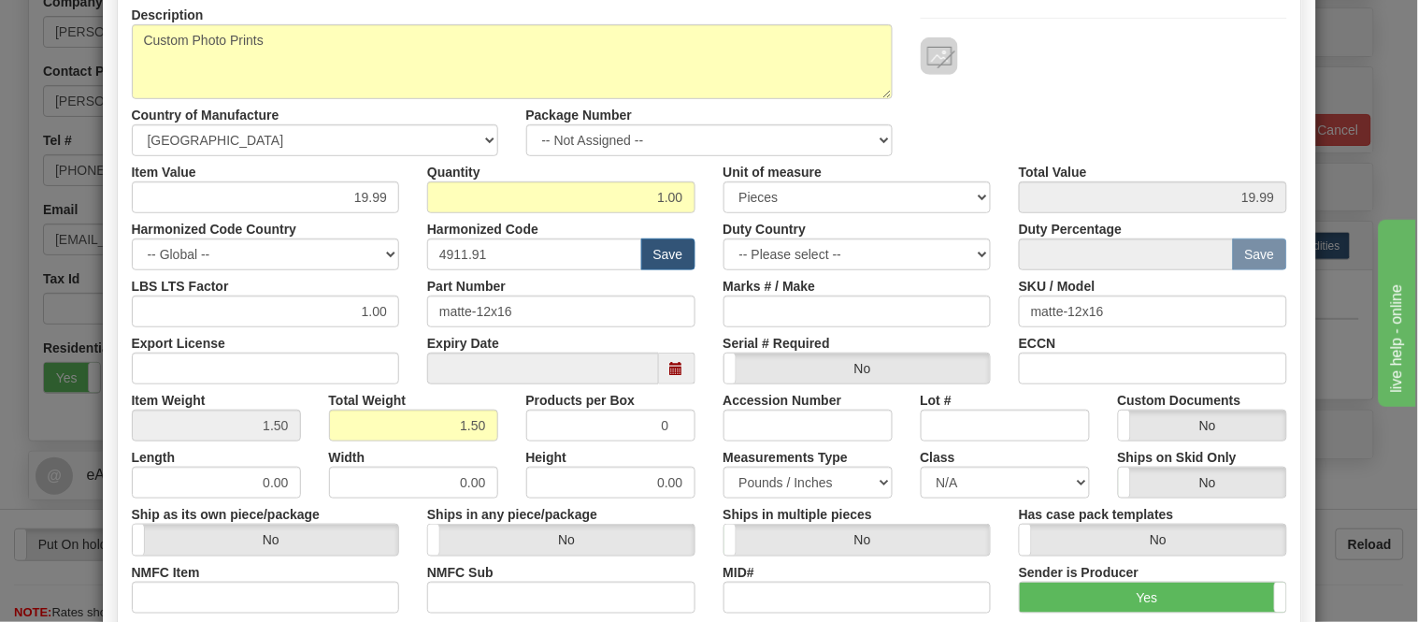
scroll to position [0, 0]
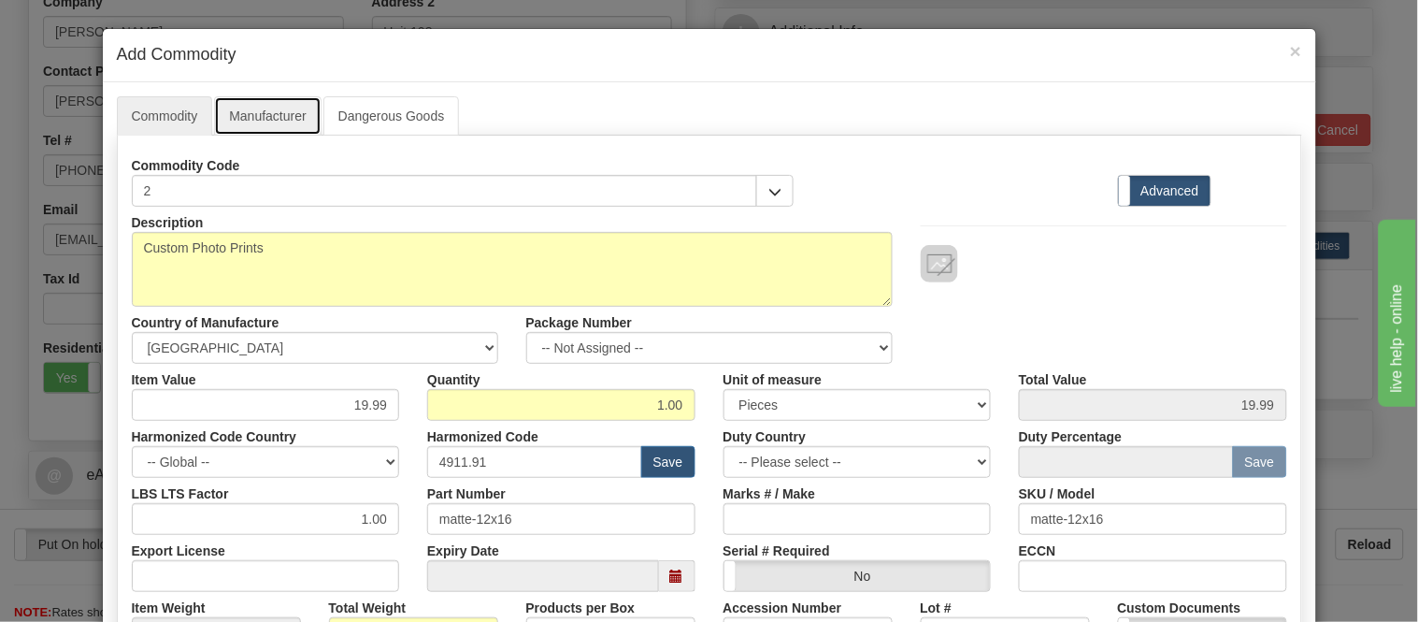
click at [269, 108] on link "Manufacturer" at bounding box center [267, 115] width 107 height 39
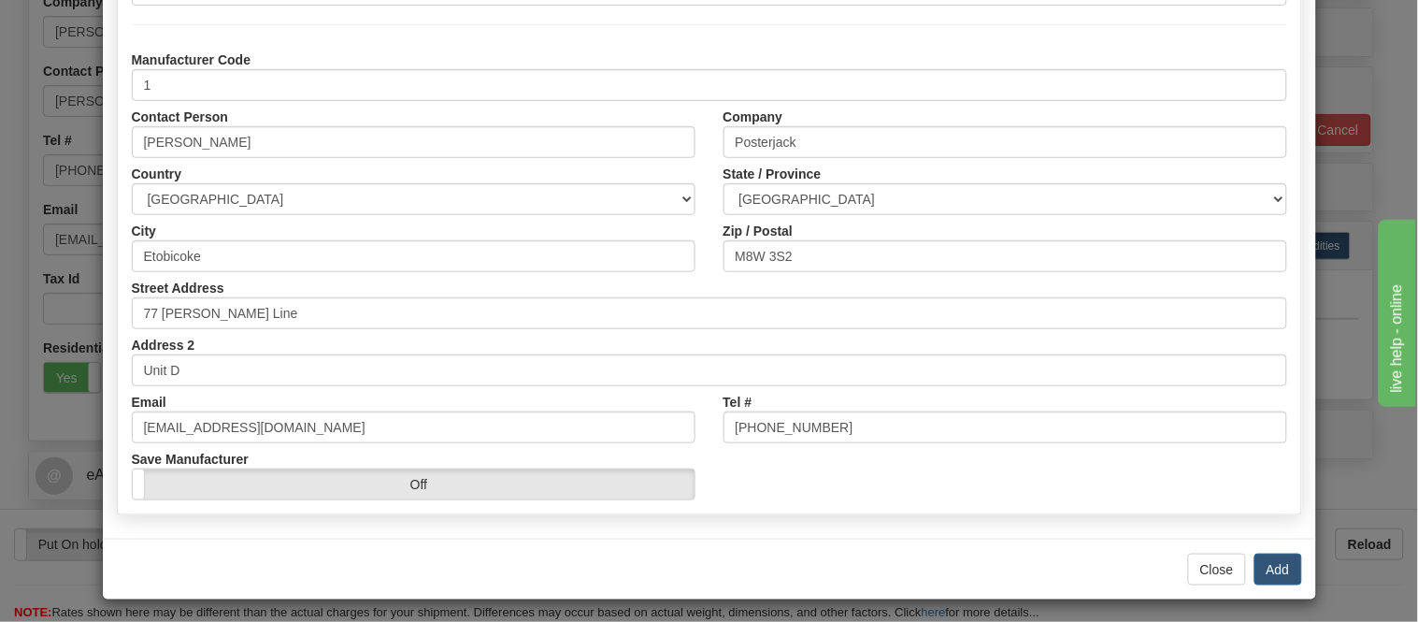
scroll to position [235, 0]
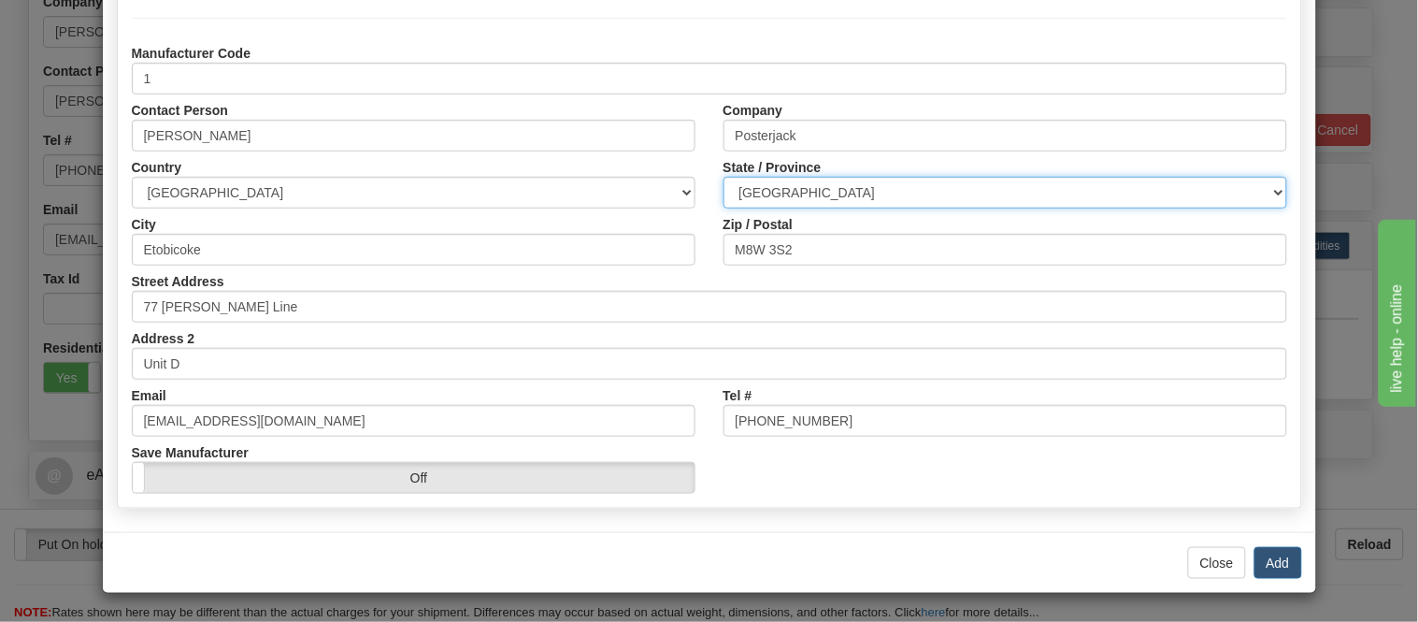
click at [927, 194] on select "ALBERTA BRITISH COLUMBIA MANITOBA NEW BRUNSWICK NEWFOUNDLAND NOVA SCOTIA NUNAVU…" at bounding box center [1006, 193] width 564 height 32
select select "ON"
click at [724, 177] on select "ALBERTA BRITISH COLUMBIA MANITOBA NEW BRUNSWICK NEWFOUNDLAND NOVA SCOTIA NUNAVU…" at bounding box center [1006, 193] width 564 height 32
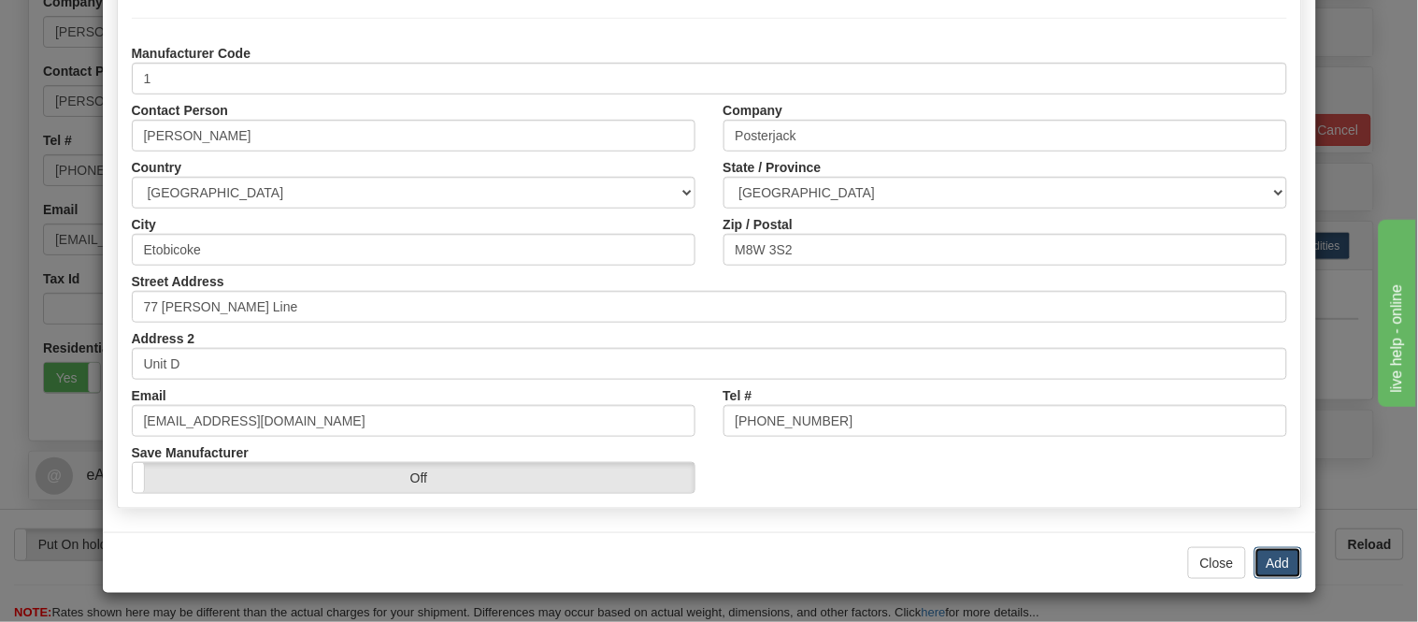
click at [1259, 556] on button "Add" at bounding box center [1279, 563] width 48 height 32
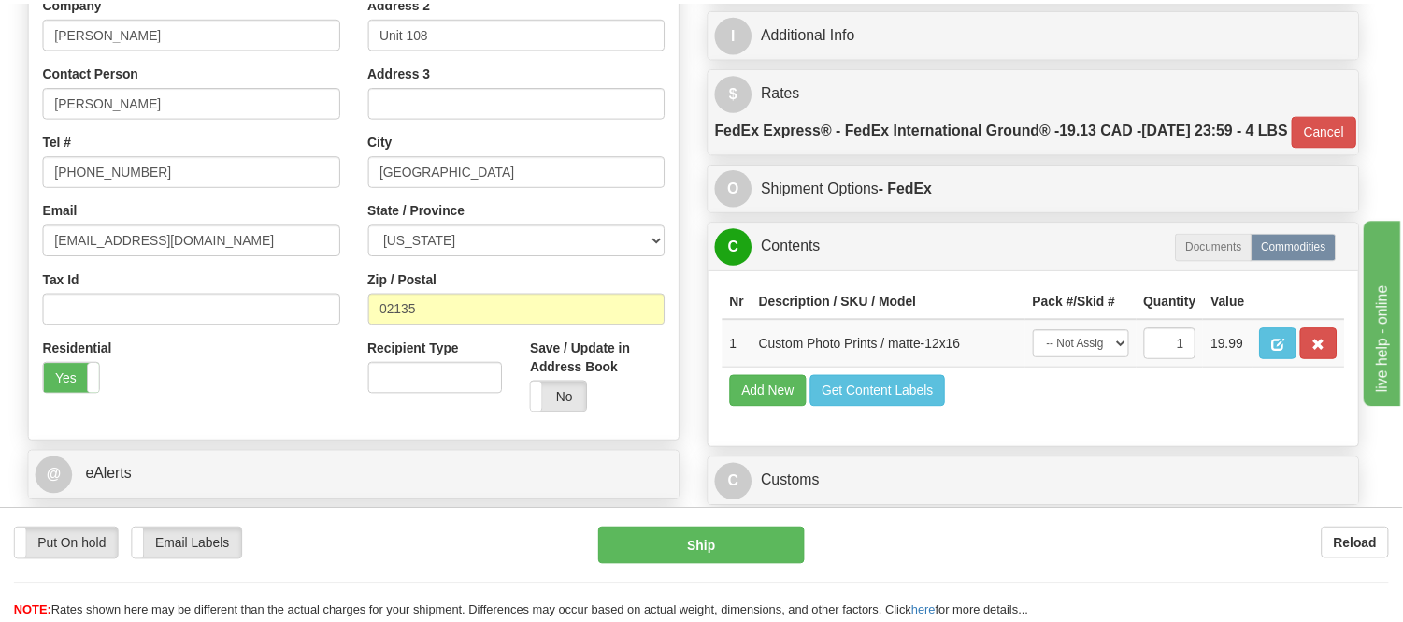
scroll to position [0, 0]
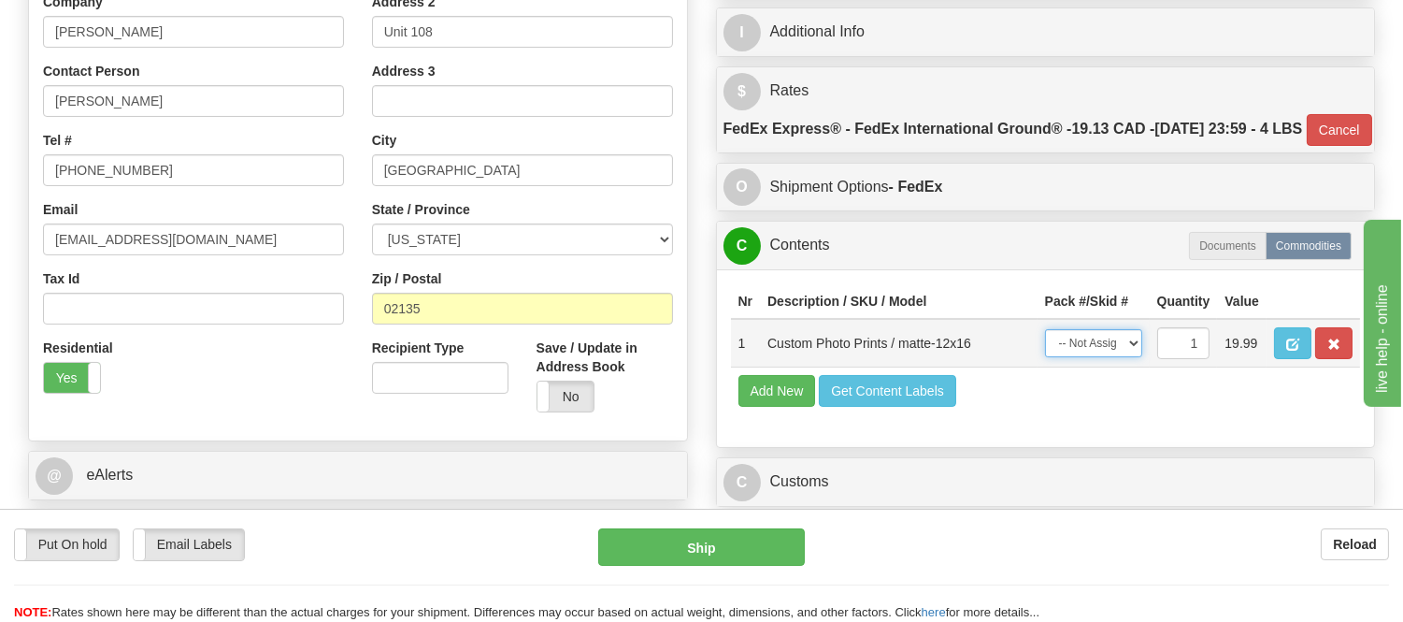
click at [1100, 357] on select "-- Not Assigned -- Item 1" at bounding box center [1093, 343] width 97 height 28
select select "0"
click at [1045, 357] on select "-- Not Assigned -- Item 1" at bounding box center [1093, 343] width 97 height 28
click at [798, 407] on button "Add New" at bounding box center [778, 391] width 78 height 32
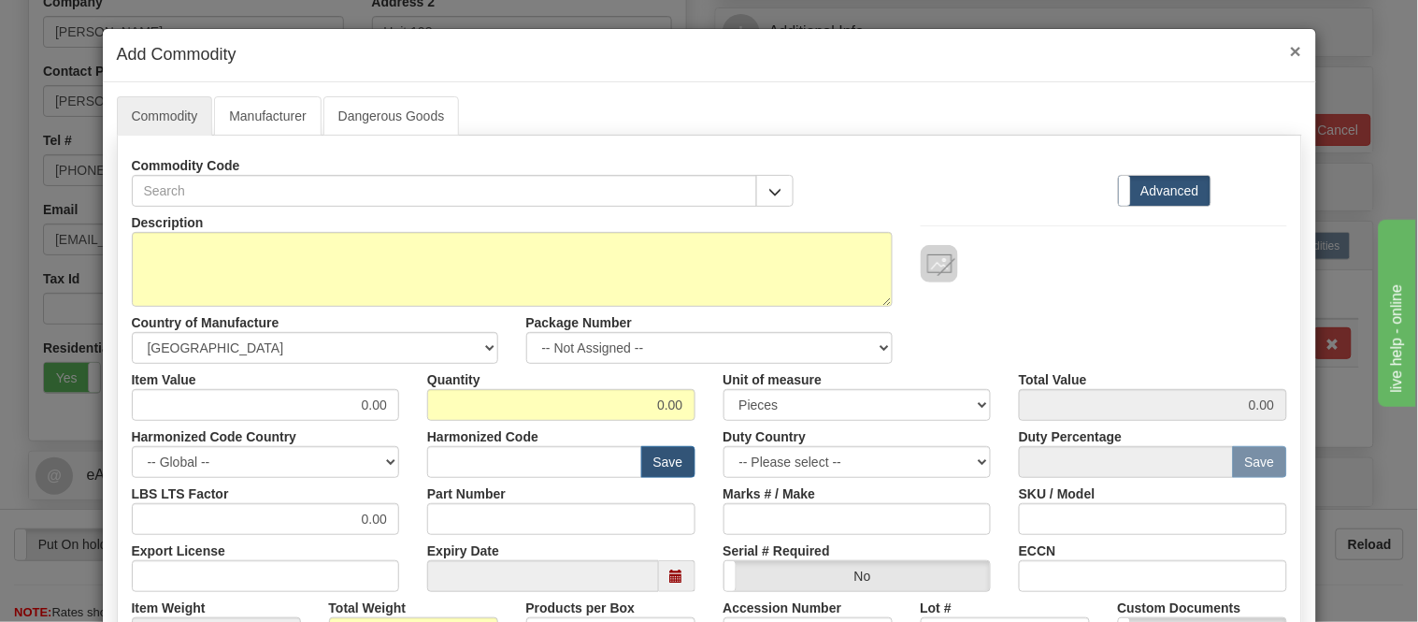
click at [1290, 49] on span "×" at bounding box center [1295, 51] width 11 height 22
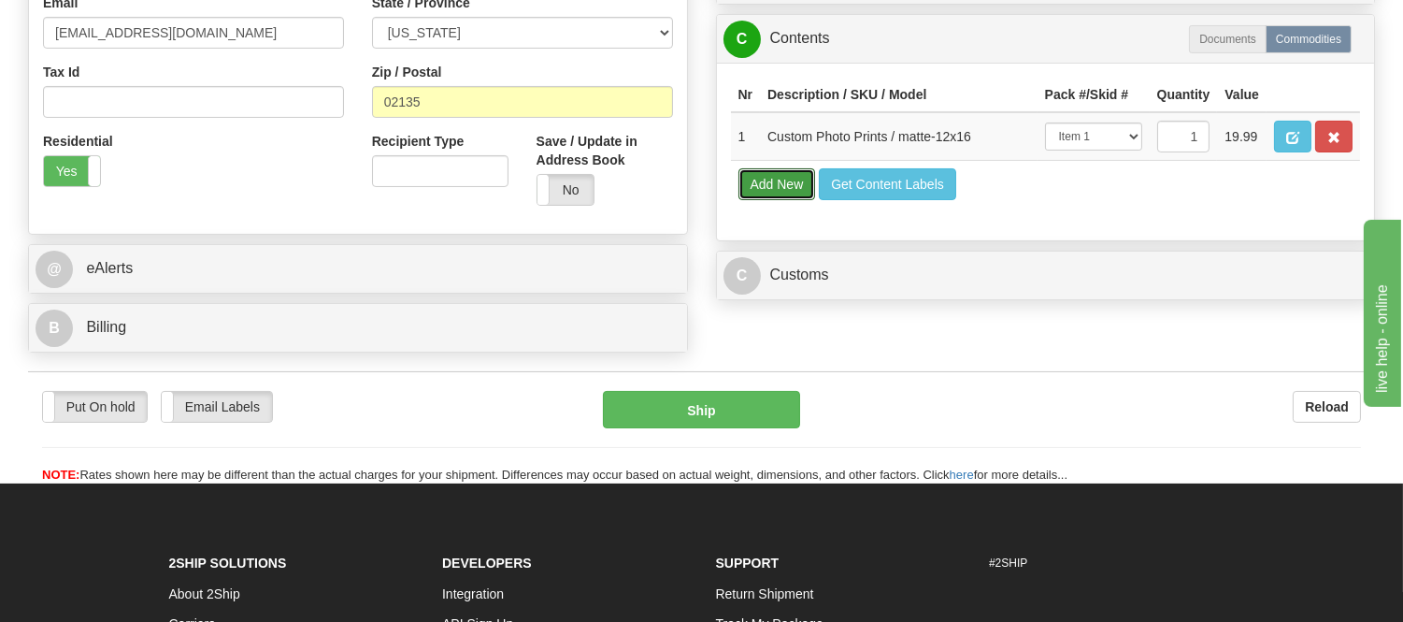
scroll to position [598, 0]
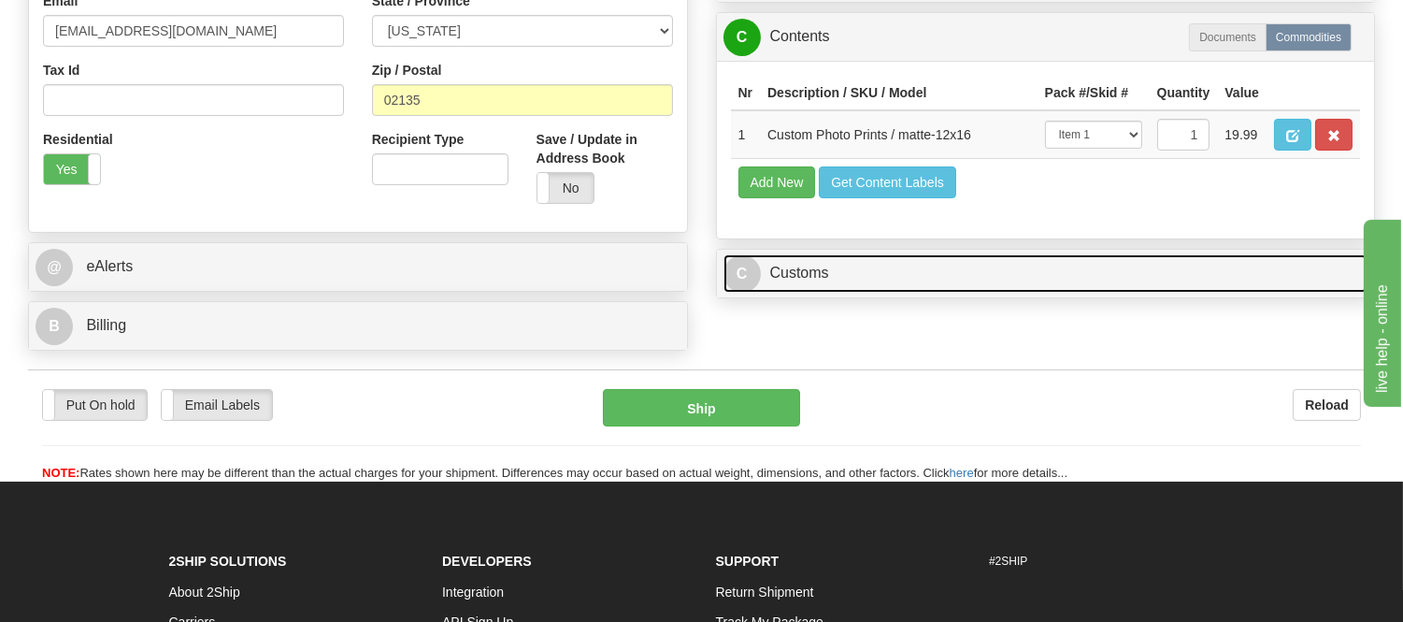
click at [854, 293] on link "C Customs" at bounding box center [1046, 273] width 645 height 38
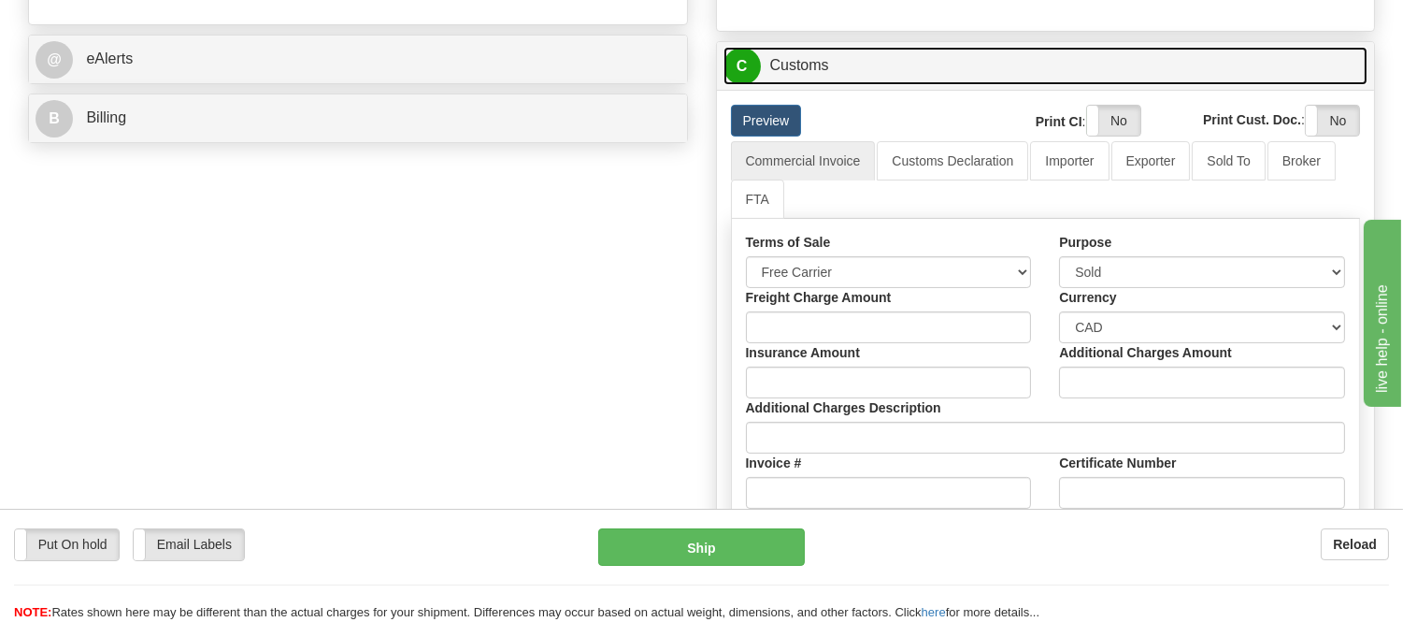
scroll to position [910, 0]
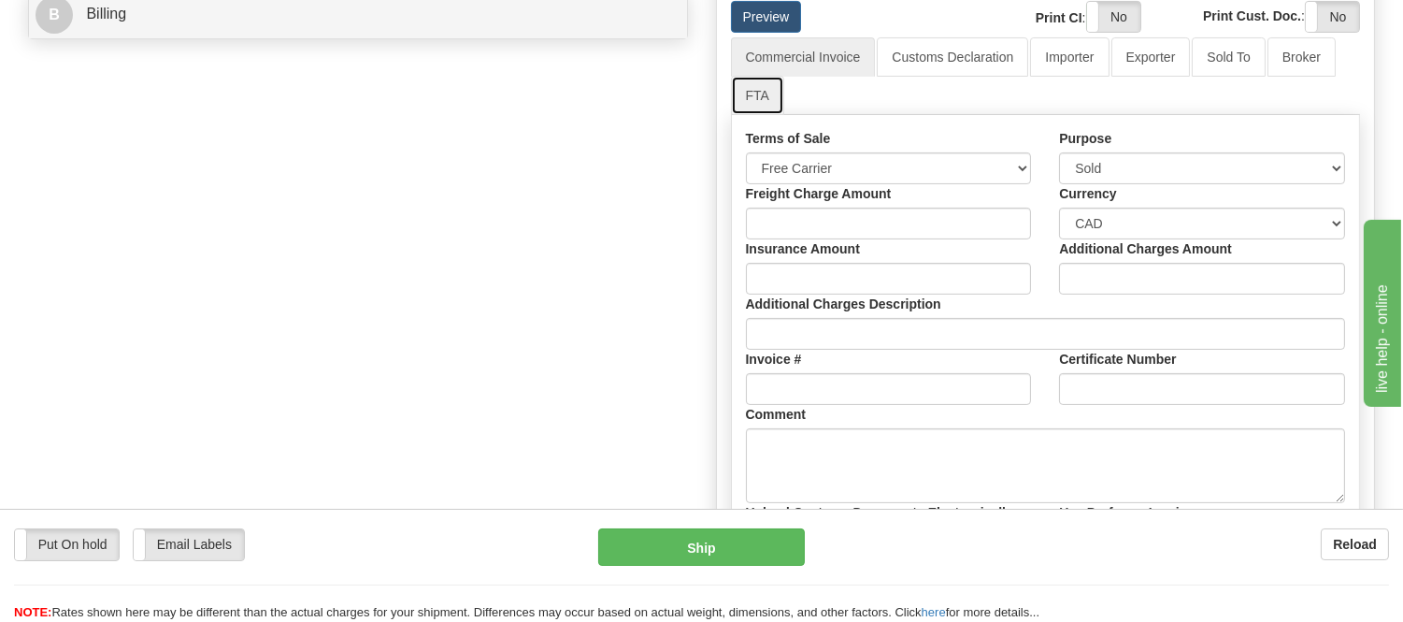
click at [767, 115] on link "FTA" at bounding box center [757, 95] width 53 height 39
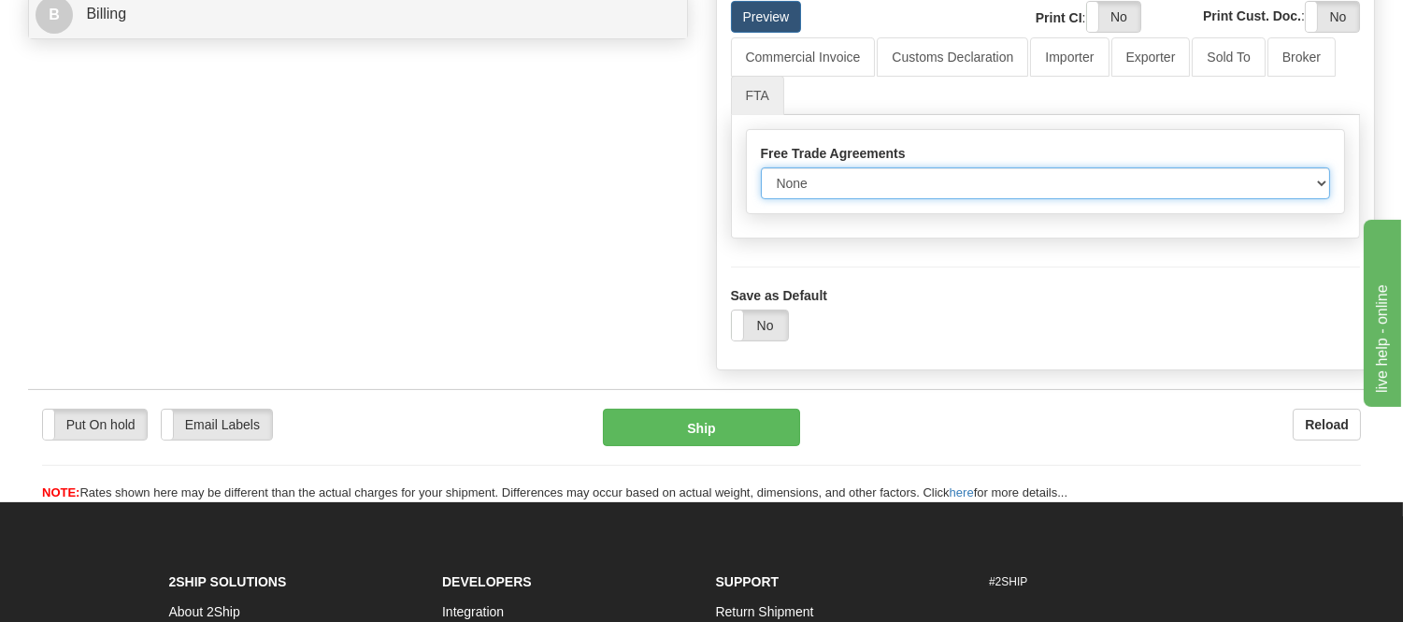
click at [782, 199] on select "None Other USMCA CETA CUKTCA" at bounding box center [1046, 183] width 570 height 32
select select "1"
click at [761, 199] on select "None Other USMCA CETA CUKTCA" at bounding box center [1046, 183] width 570 height 32
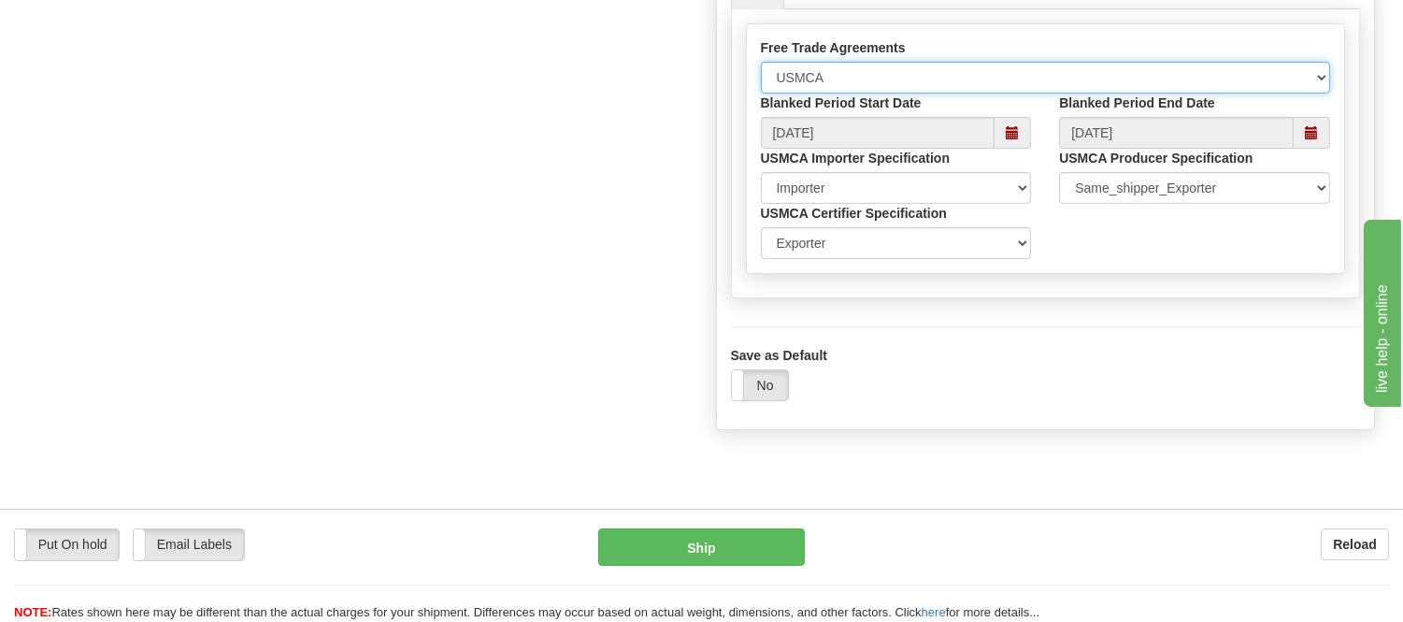
scroll to position [1117, 0]
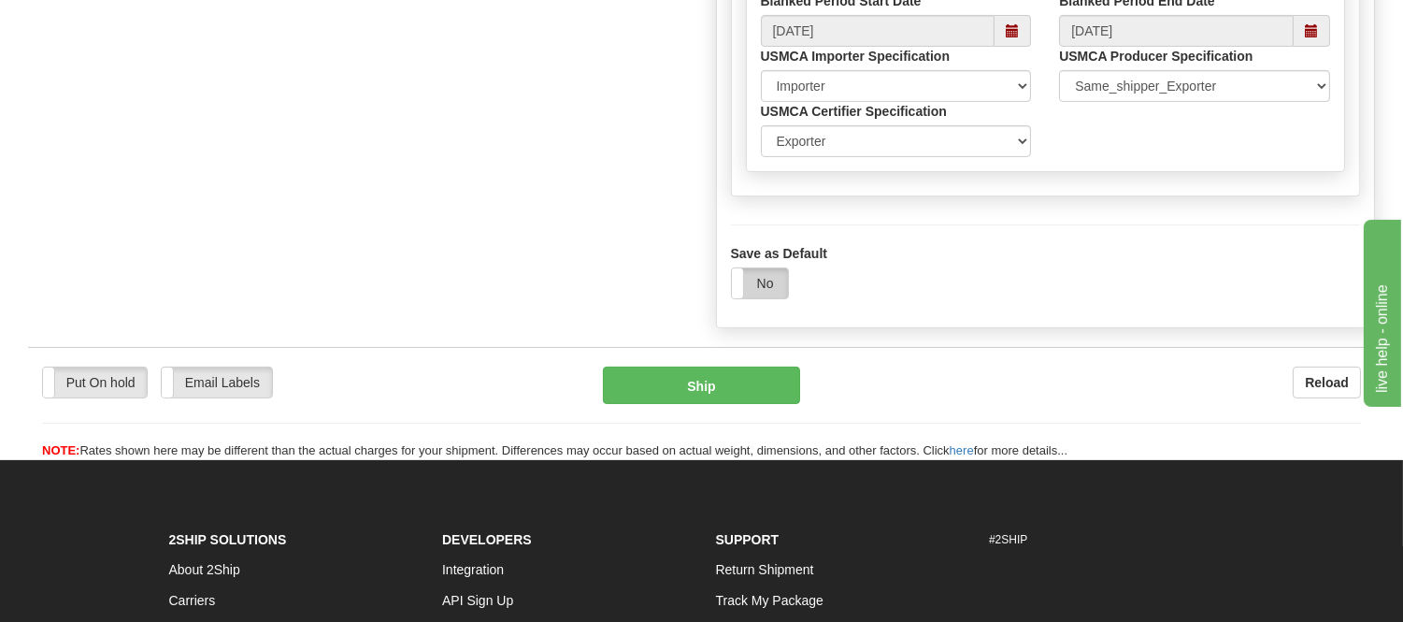
click at [759, 298] on label "No" at bounding box center [760, 283] width 56 height 30
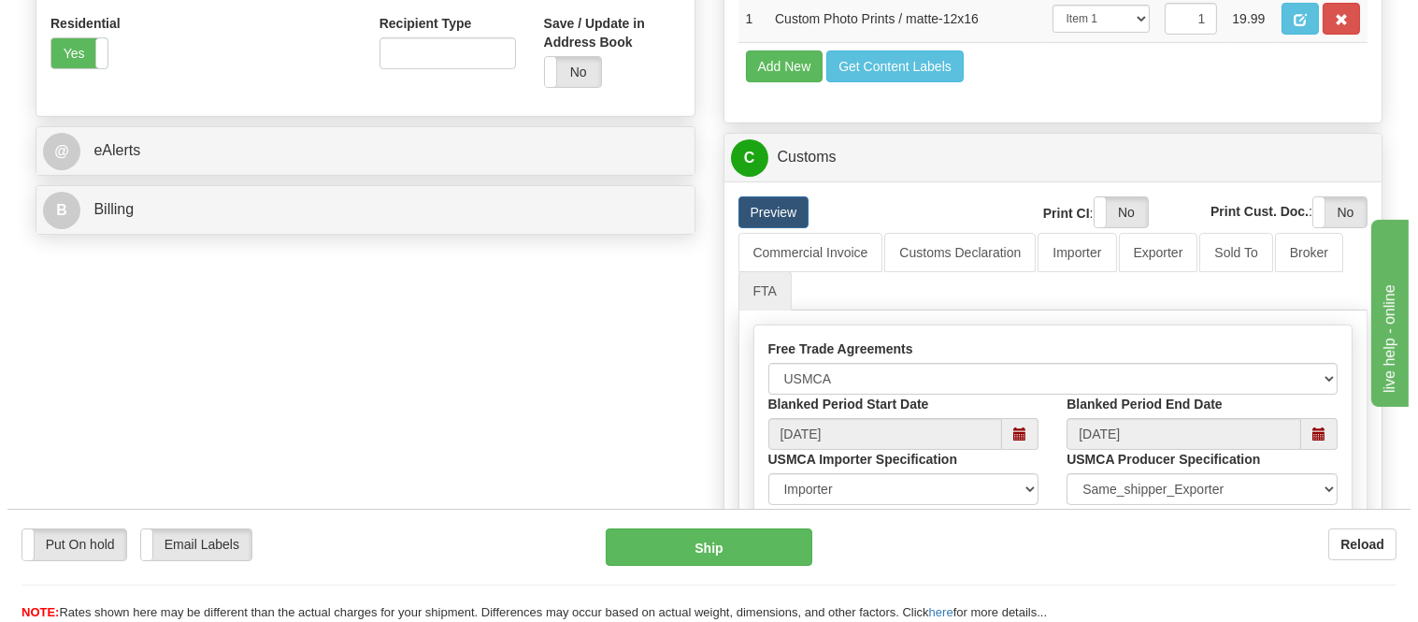
scroll to position [702, 0]
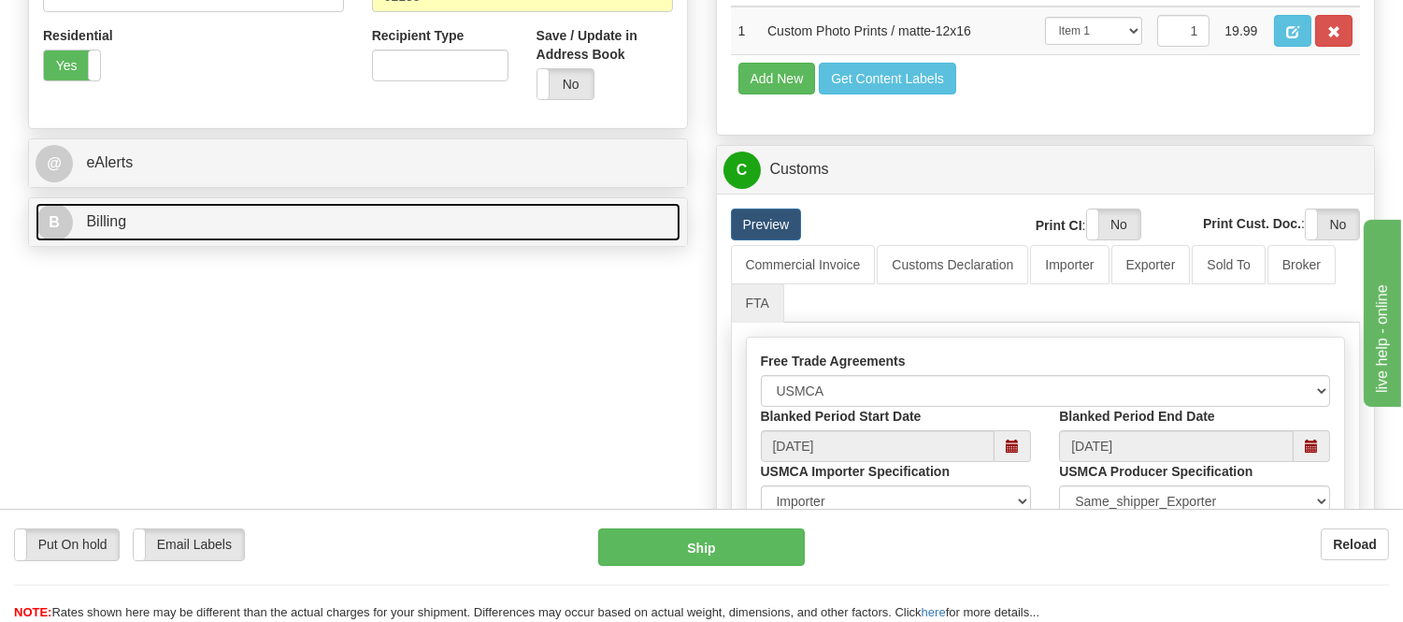
click at [196, 215] on link "B Billing" at bounding box center [358, 222] width 645 height 38
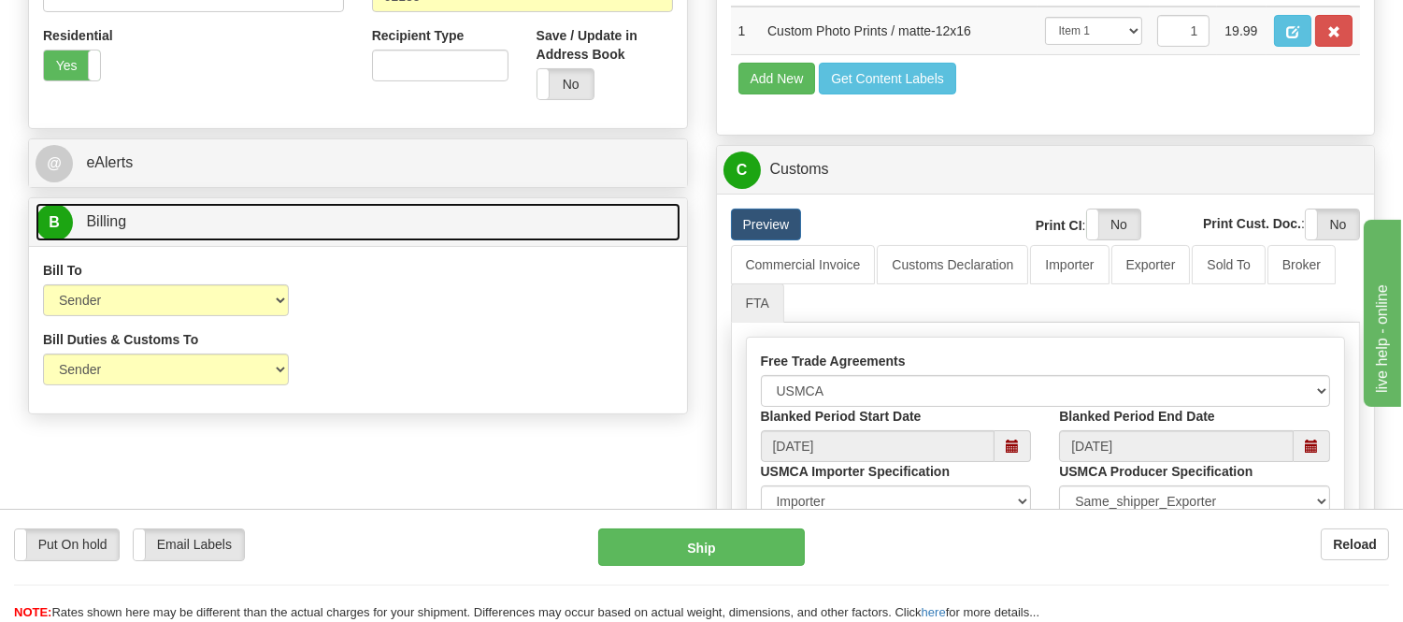
click at [196, 215] on link "B Billing" at bounding box center [358, 222] width 645 height 38
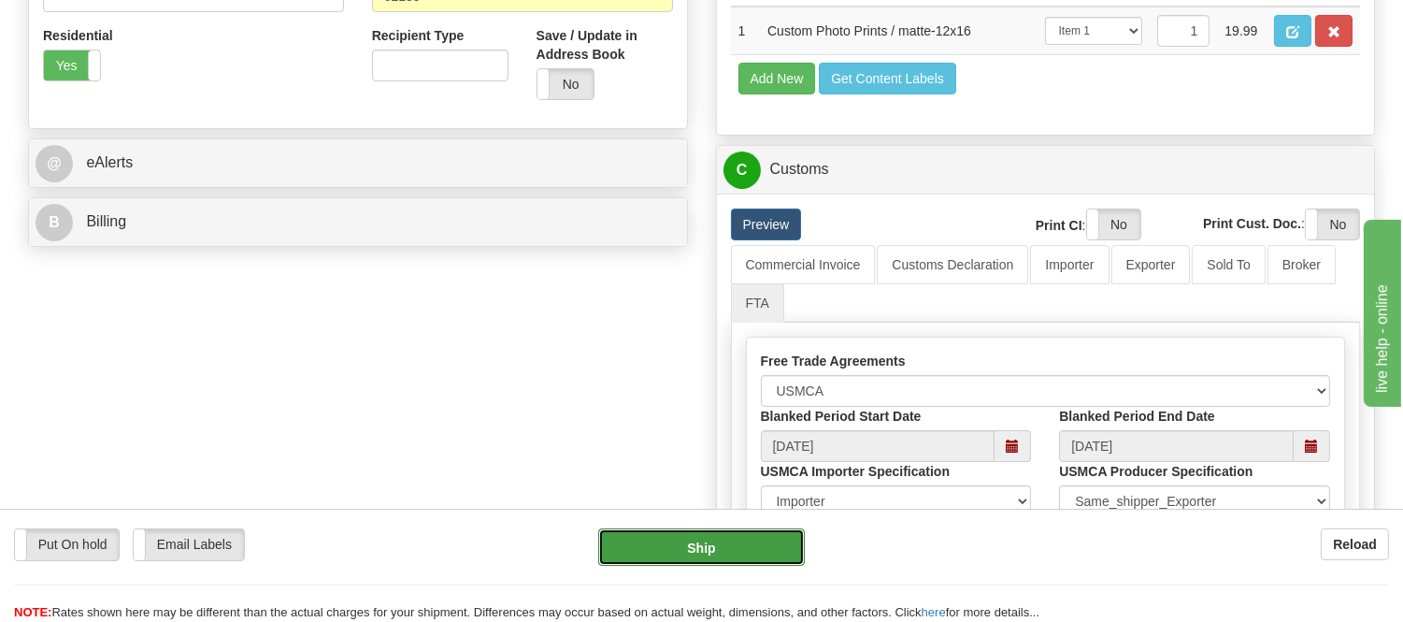
click at [744, 537] on button "Ship" at bounding box center [701, 546] width 206 height 37
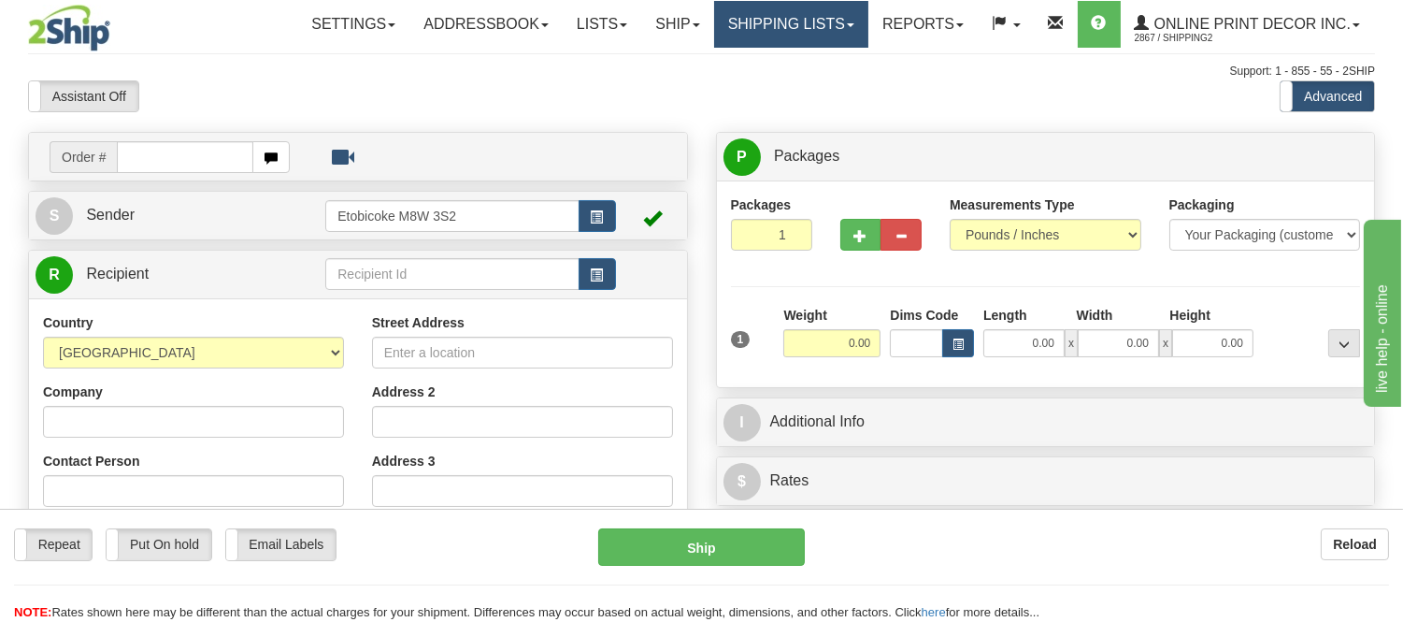
click at [771, 3] on link "Shipping lists" at bounding box center [791, 24] width 154 height 47
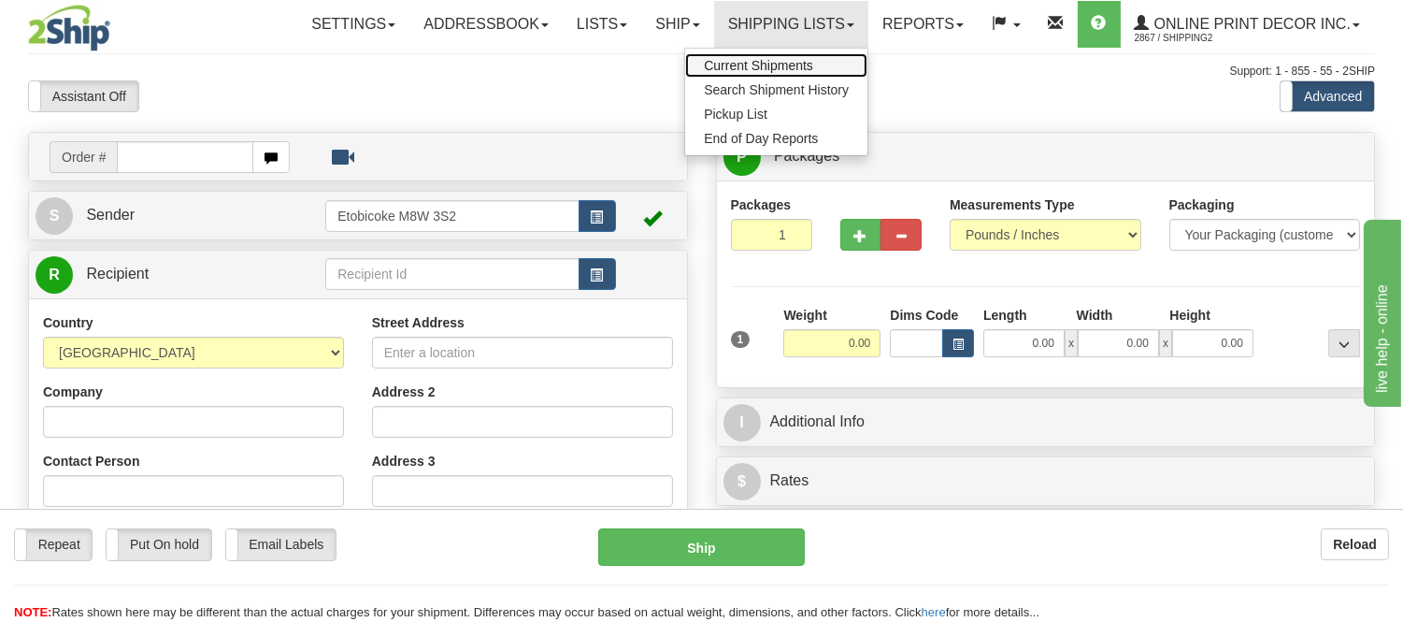
click at [742, 64] on span "Current Shipments" at bounding box center [758, 65] width 109 height 15
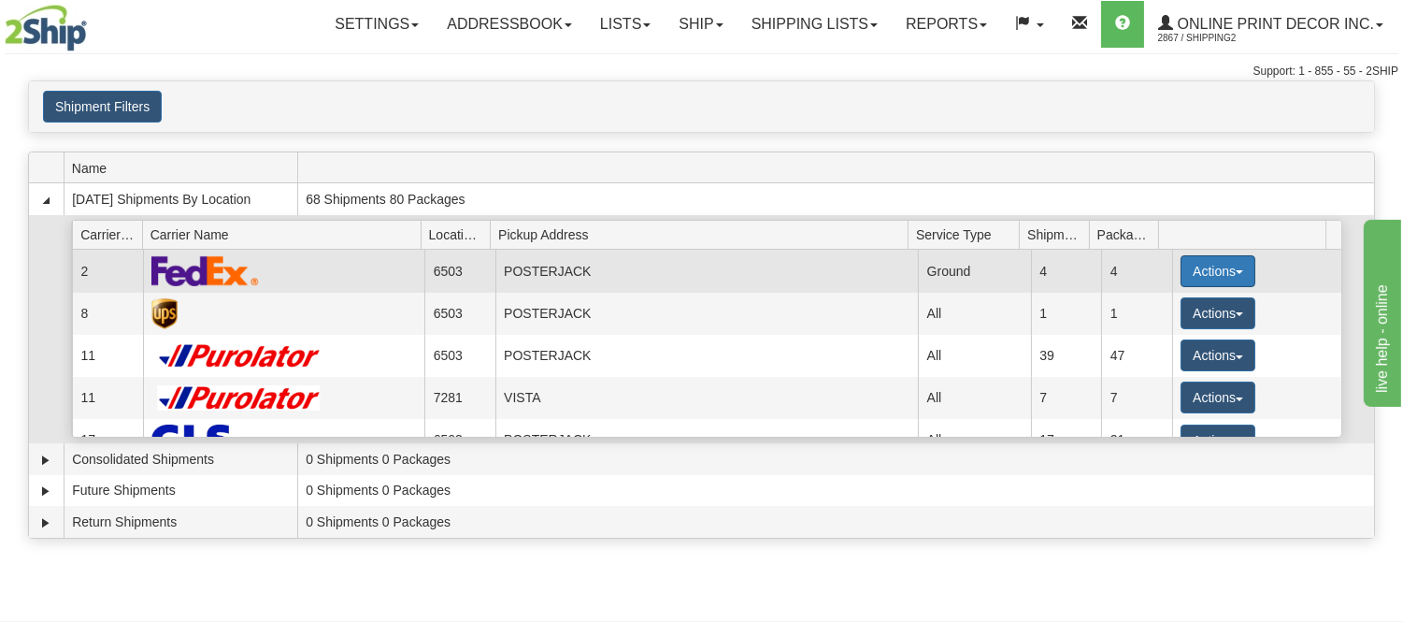
click at [1203, 259] on button "Actions" at bounding box center [1218, 271] width 75 height 32
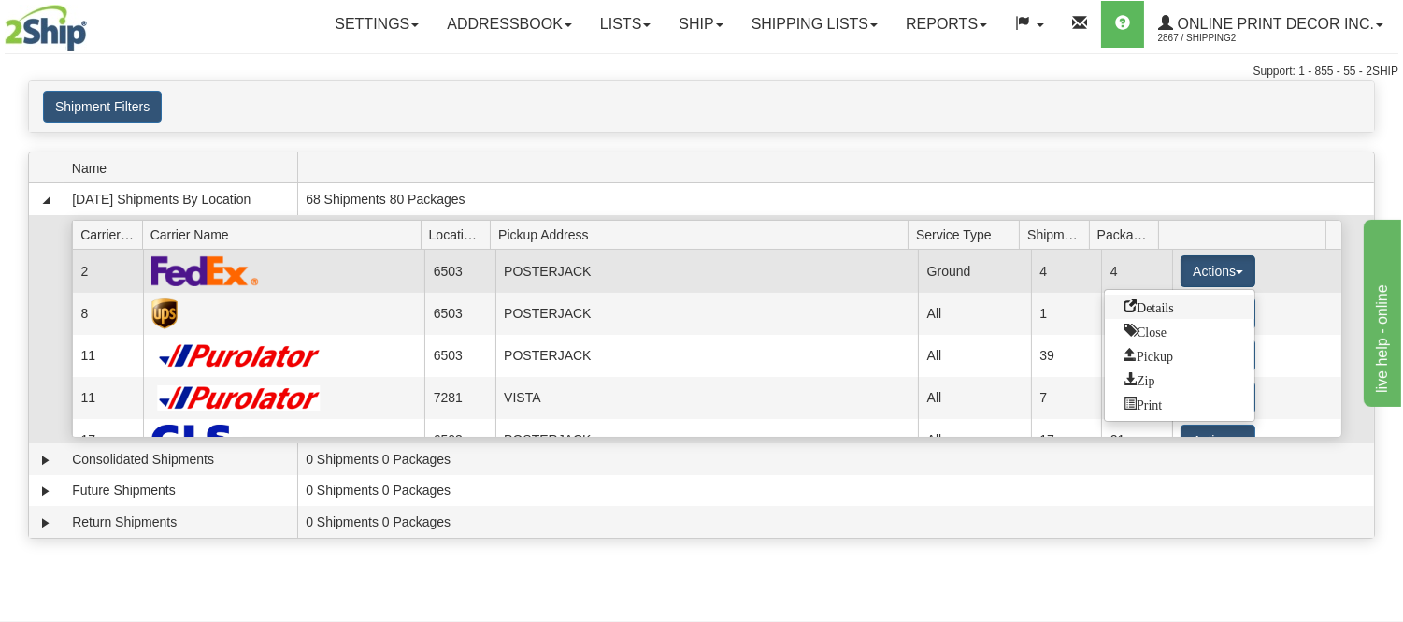
click at [1170, 305] on span "Details" at bounding box center [1149, 305] width 50 height 13
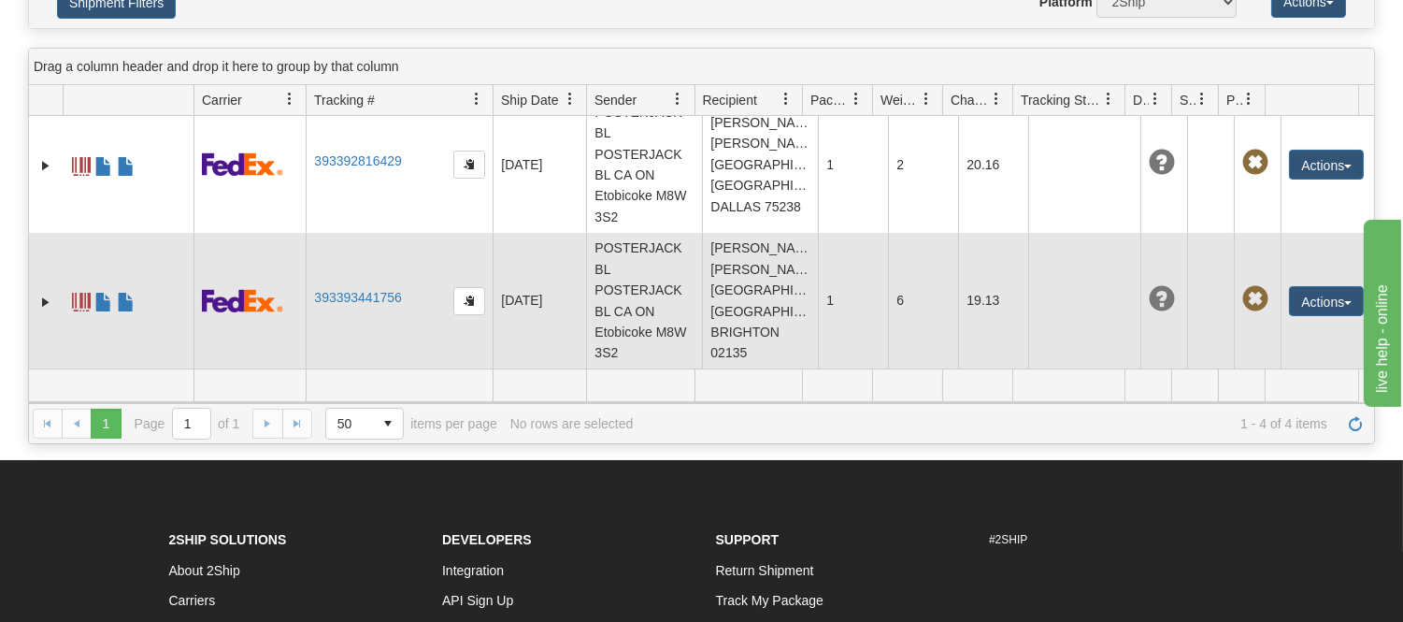
scroll to position [387, 0]
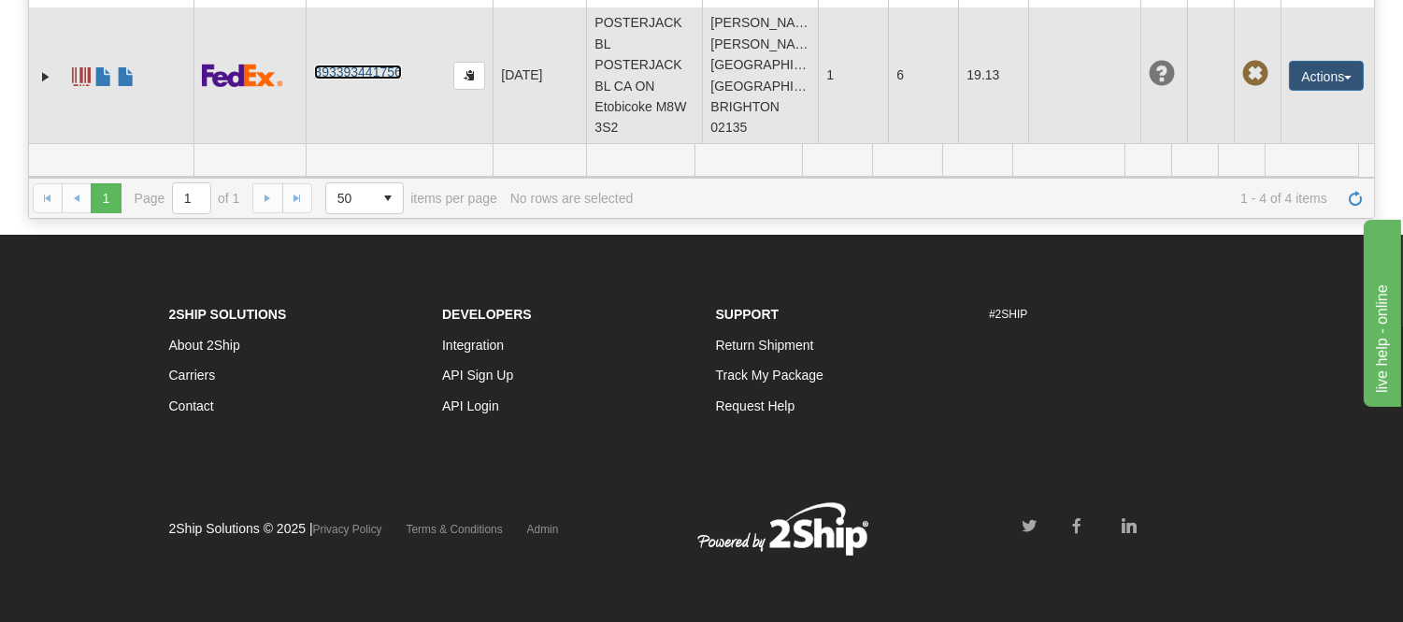
click at [343, 65] on link "393393441756" at bounding box center [357, 72] width 87 height 15
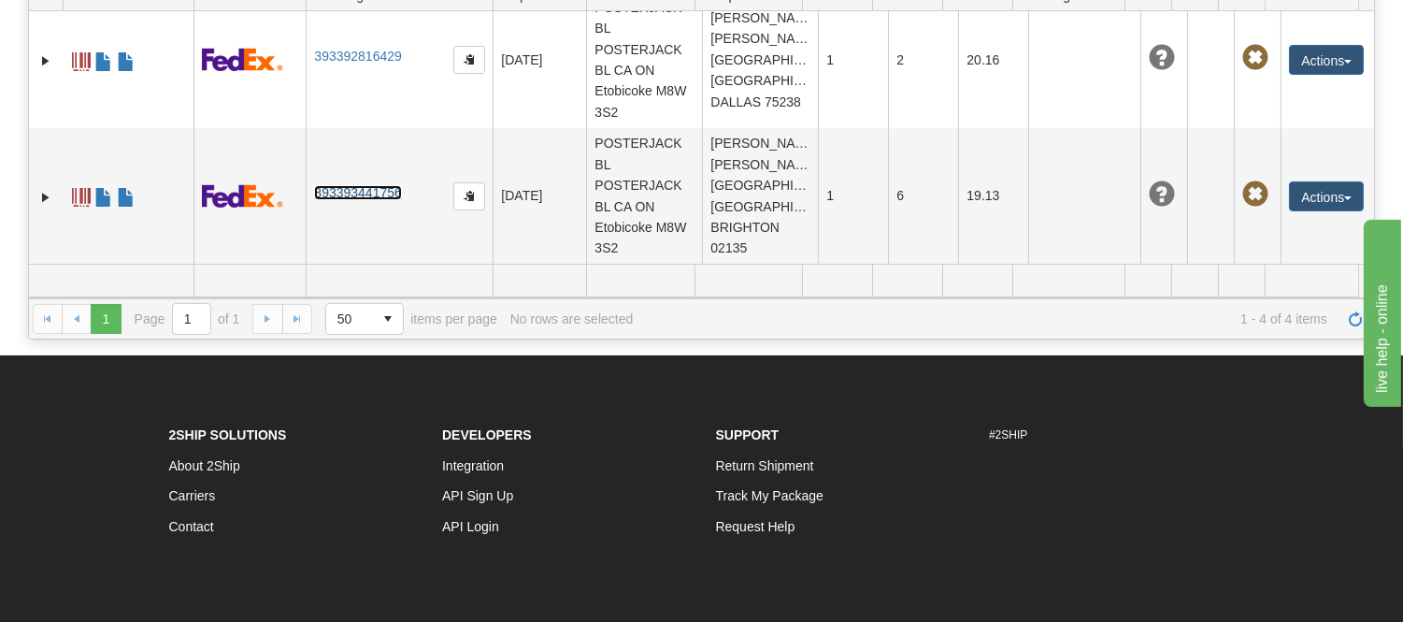
scroll to position [0, 0]
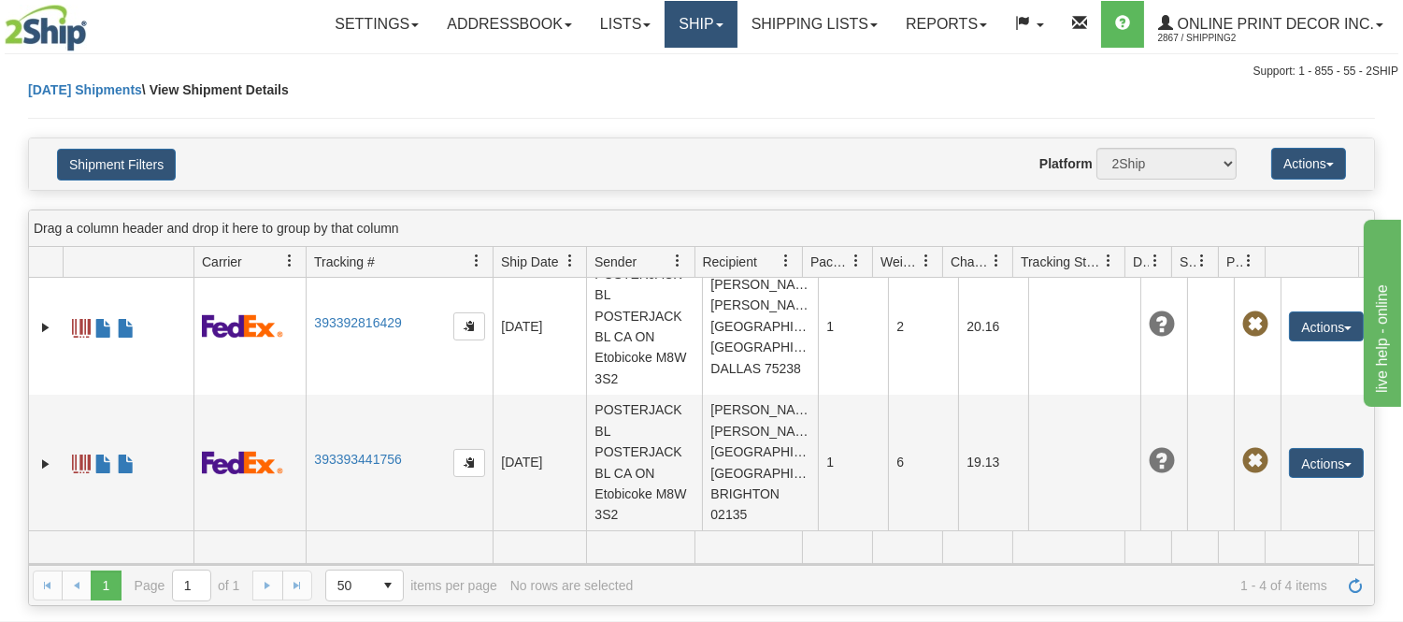
click at [707, 34] on link "Ship" at bounding box center [701, 24] width 72 height 47
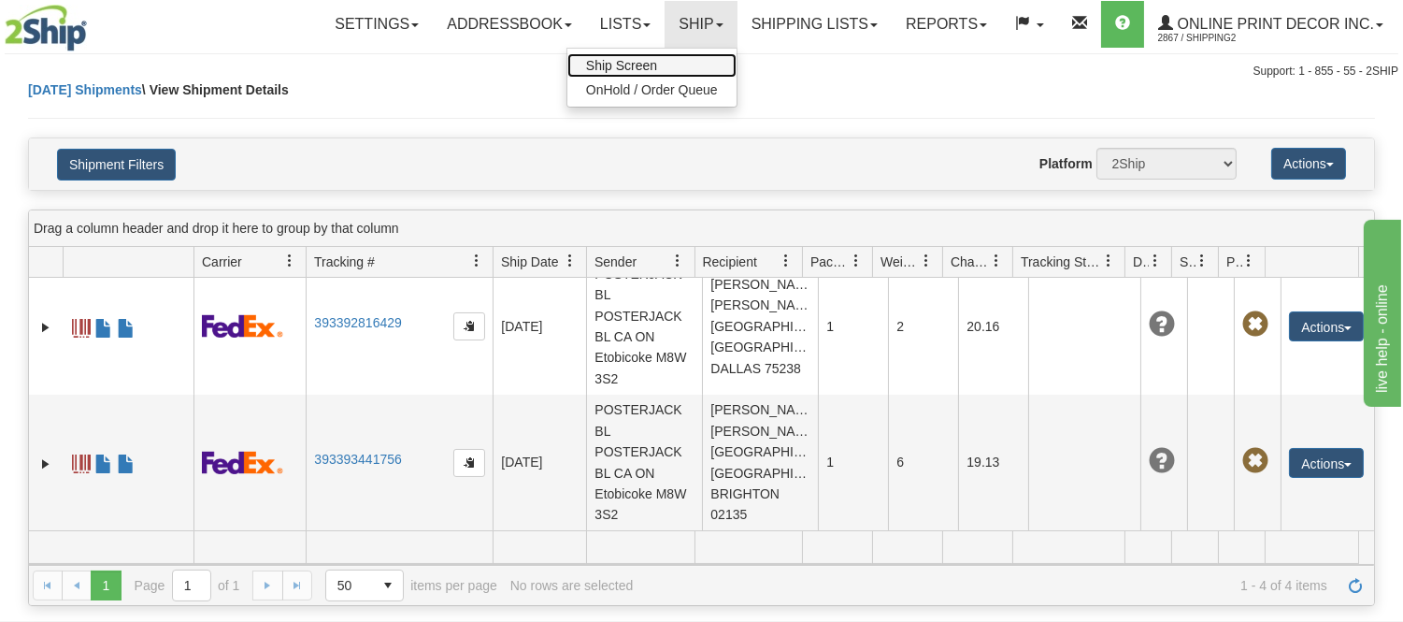
click at [657, 66] on link "Ship Screen" at bounding box center [652, 65] width 169 height 24
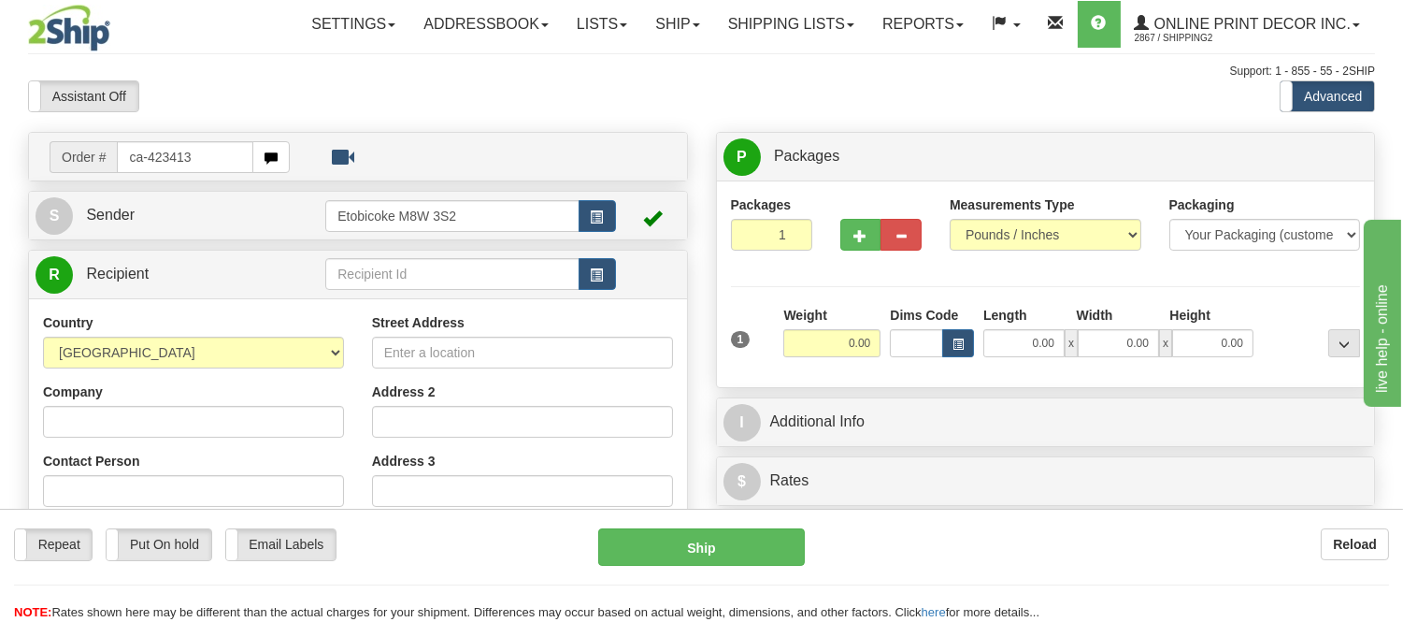
type input "ca-423413"
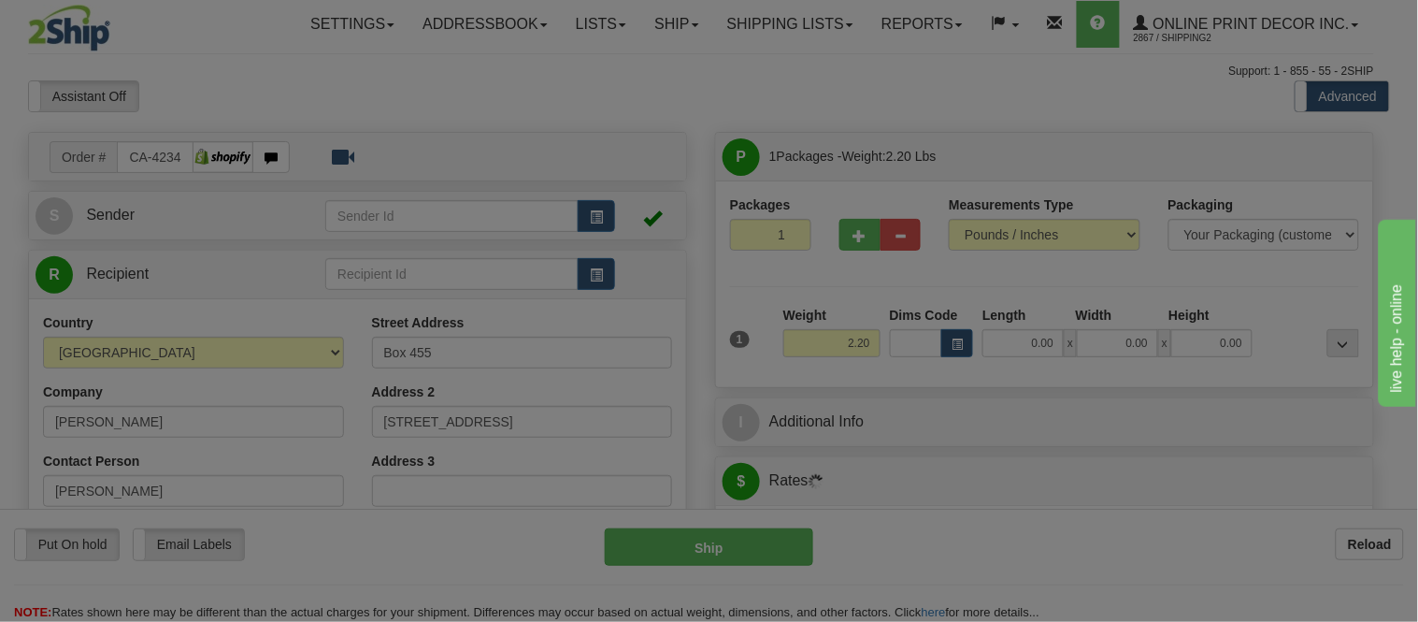
type input "[PERSON_NAME]"
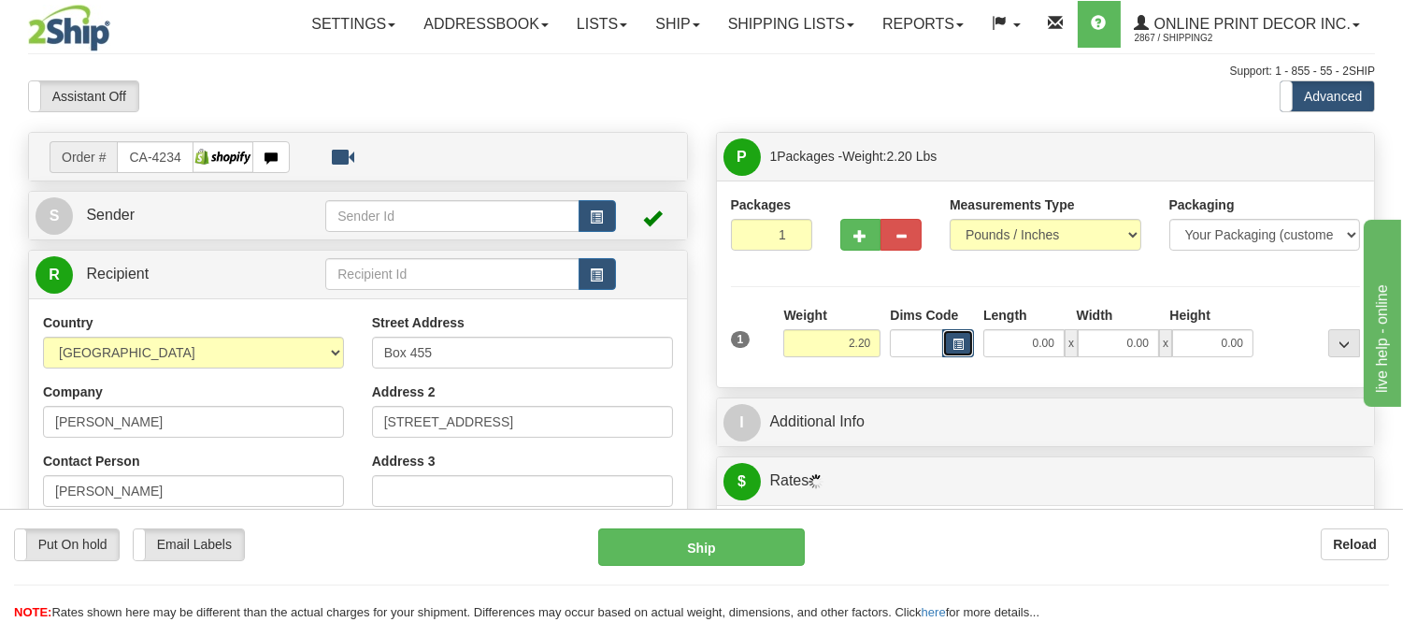
click at [958, 348] on span "button" at bounding box center [958, 344] width 11 height 10
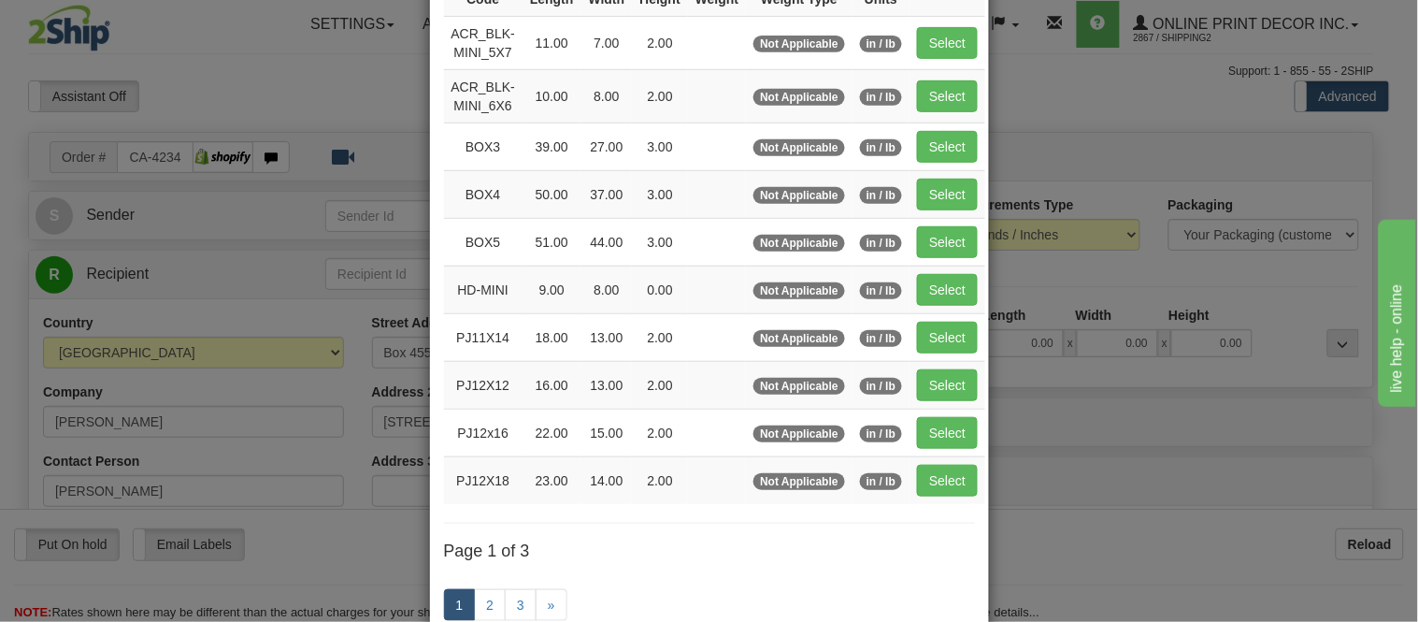
scroll to position [311, 0]
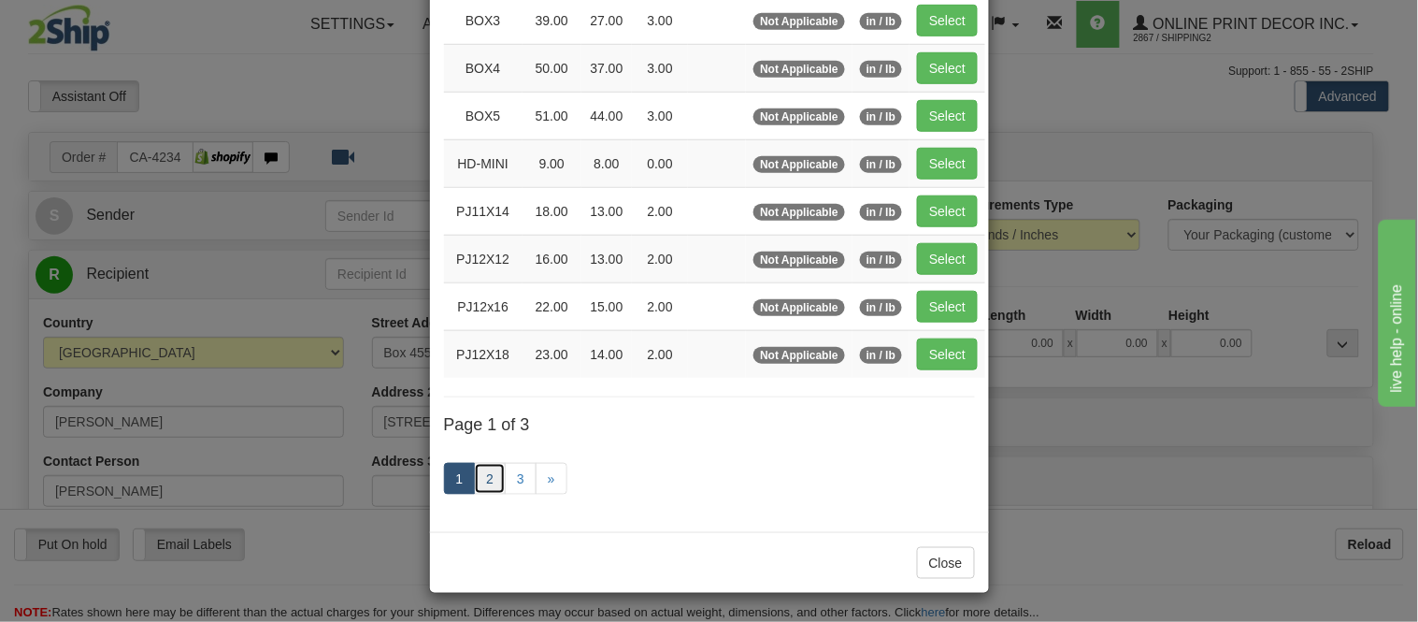
click at [492, 479] on link "2" at bounding box center [490, 479] width 32 height 32
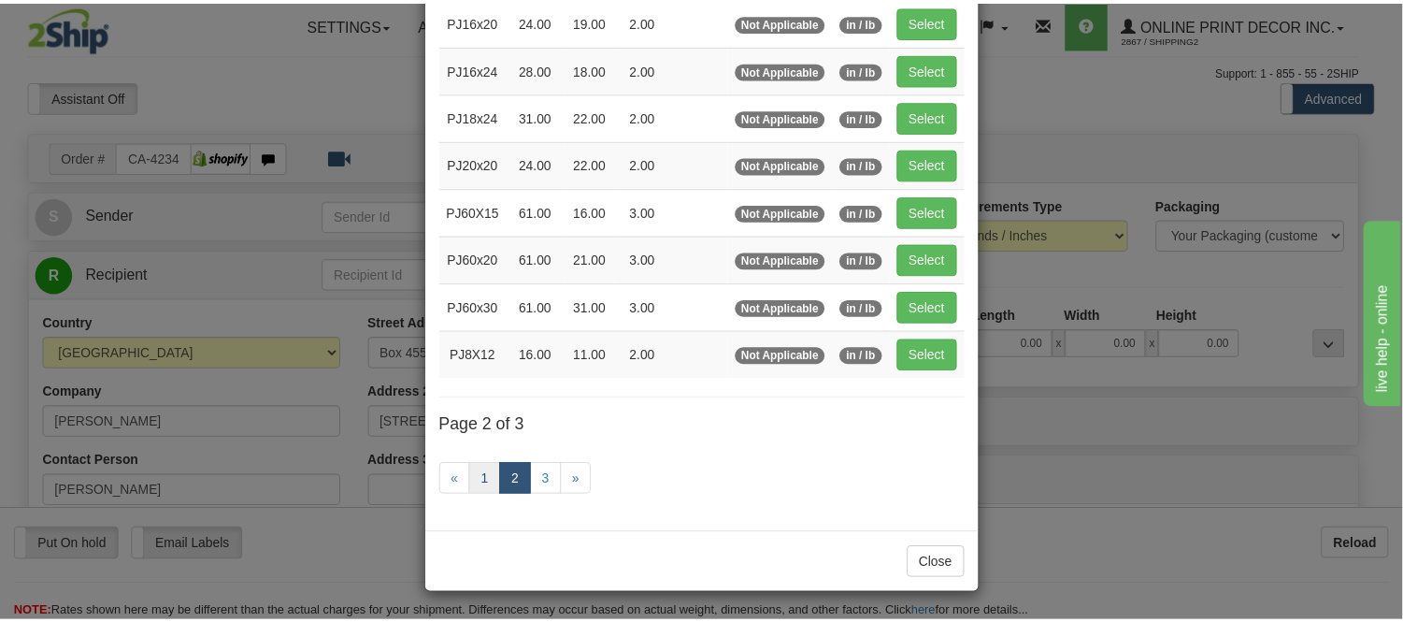
scroll to position [304, 0]
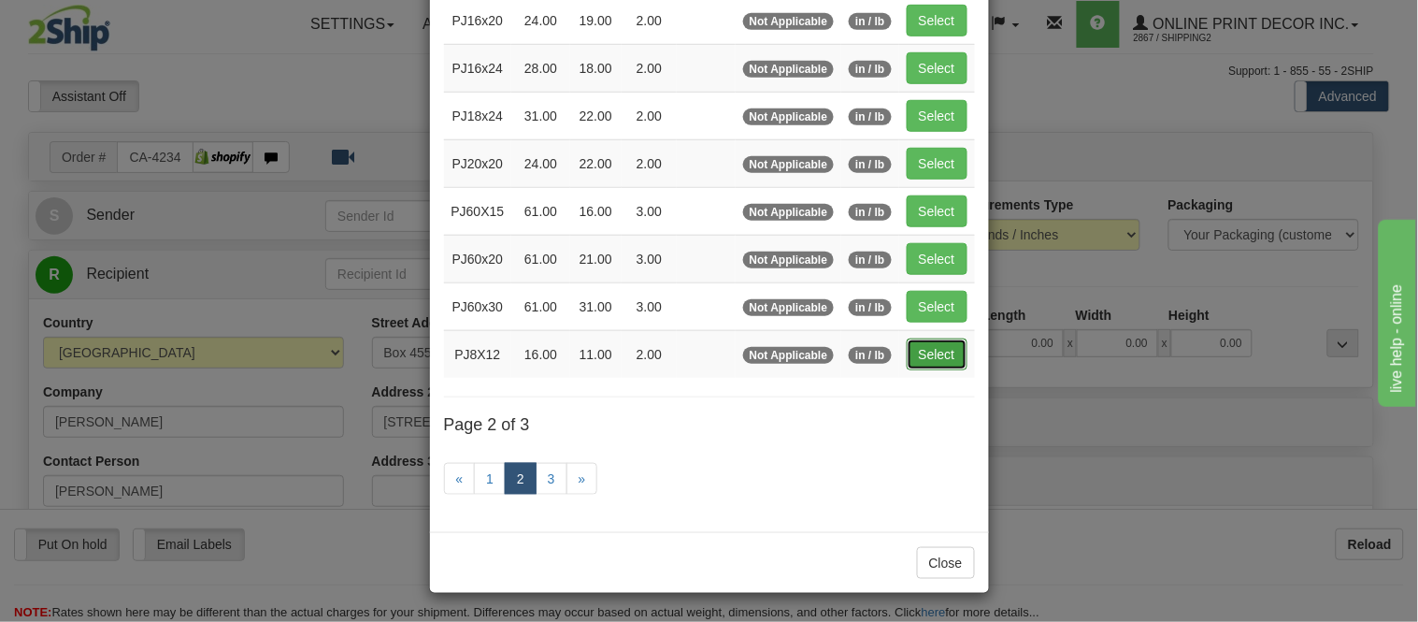
click at [919, 349] on button "Select" at bounding box center [937, 354] width 61 height 32
type input "PJ8X12"
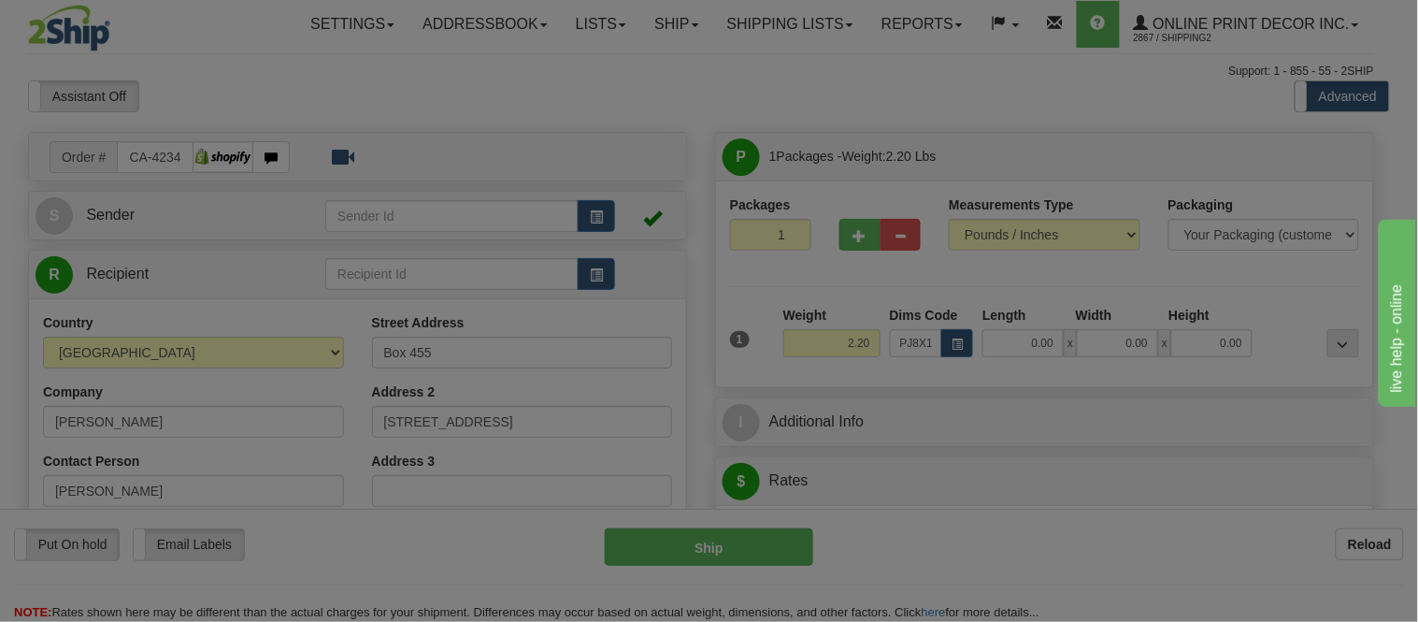
type input "16.00"
type input "11.00"
type input "2.00"
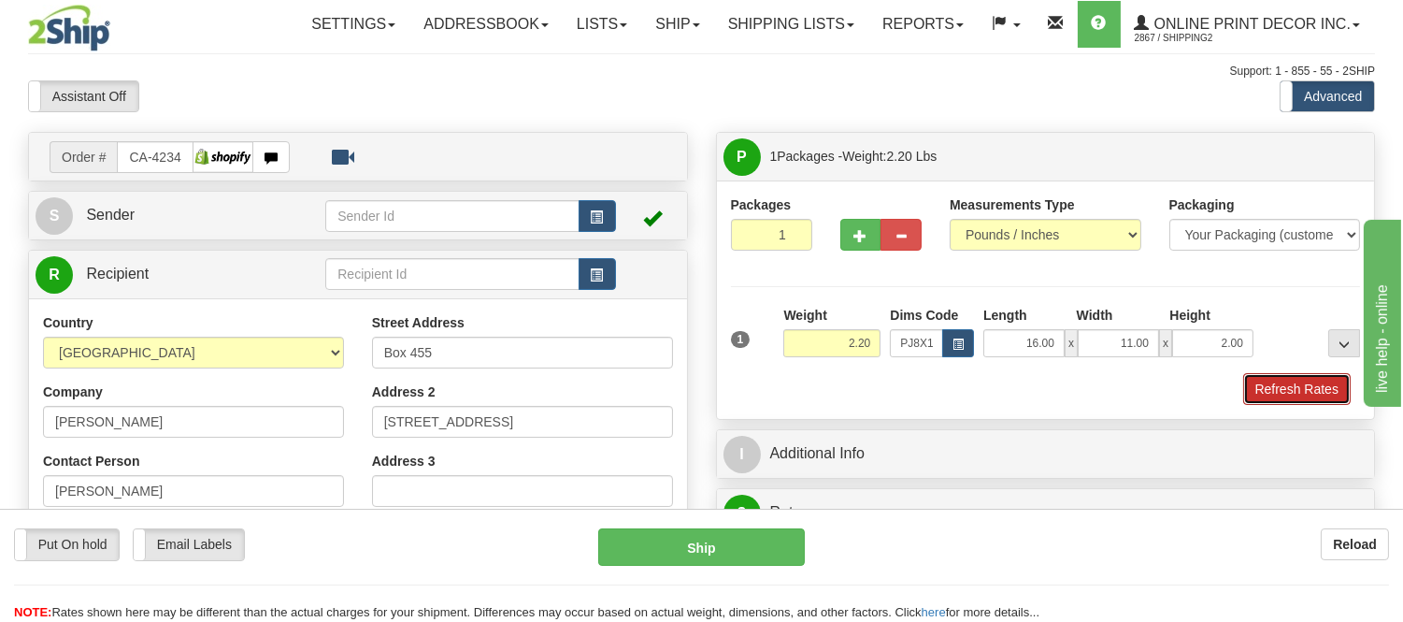
click at [1304, 390] on button "Refresh Rates" at bounding box center [1297, 389] width 108 height 32
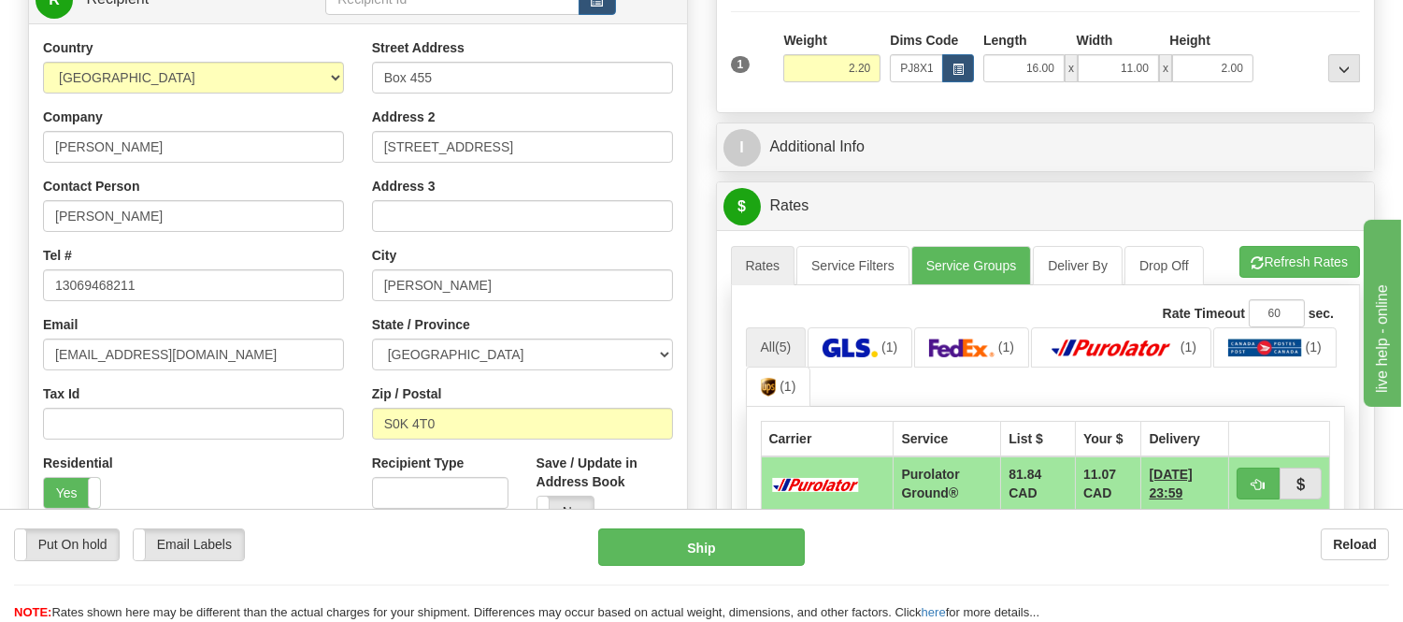
scroll to position [311, 0]
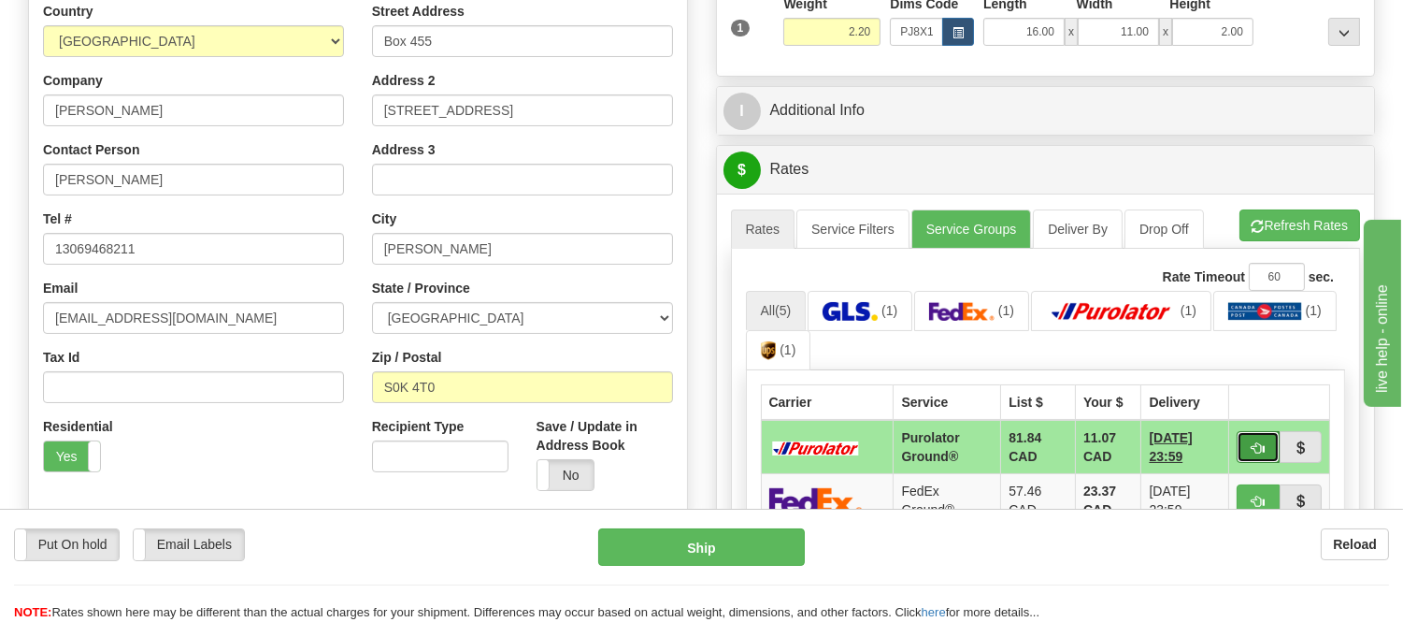
click at [1260, 442] on span "button" at bounding box center [1258, 448] width 13 height 12
type input "260"
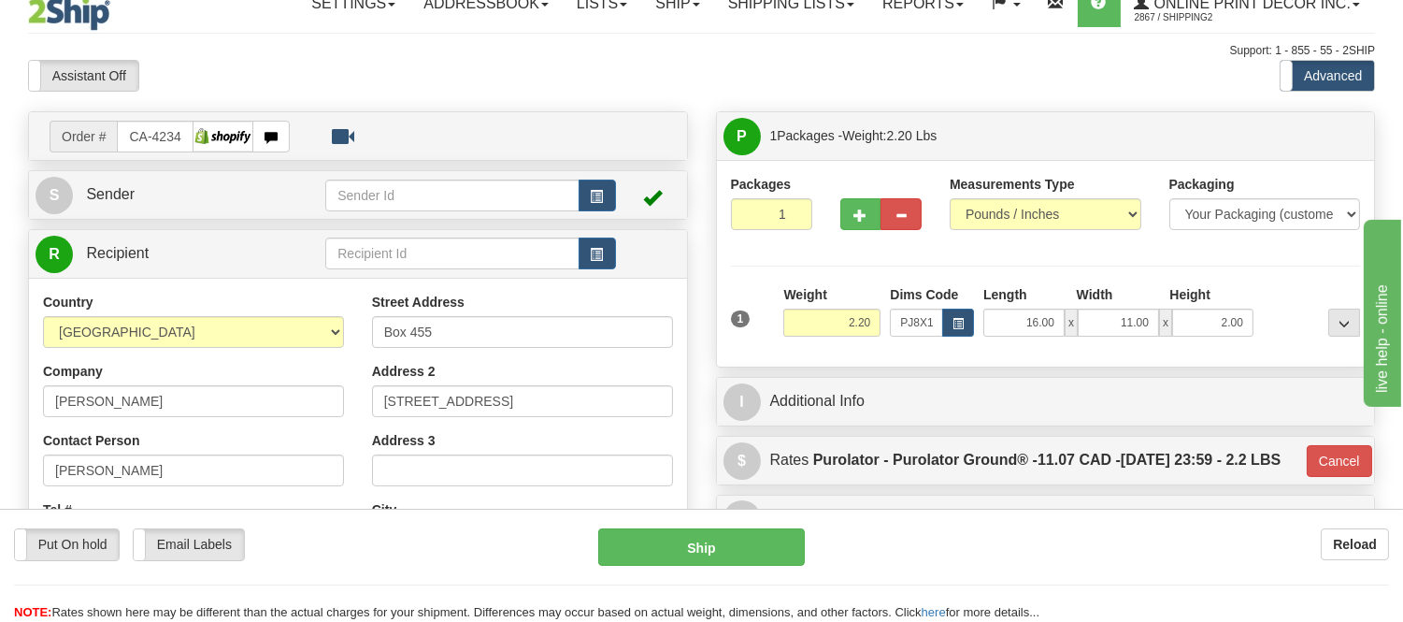
scroll to position [0, 0]
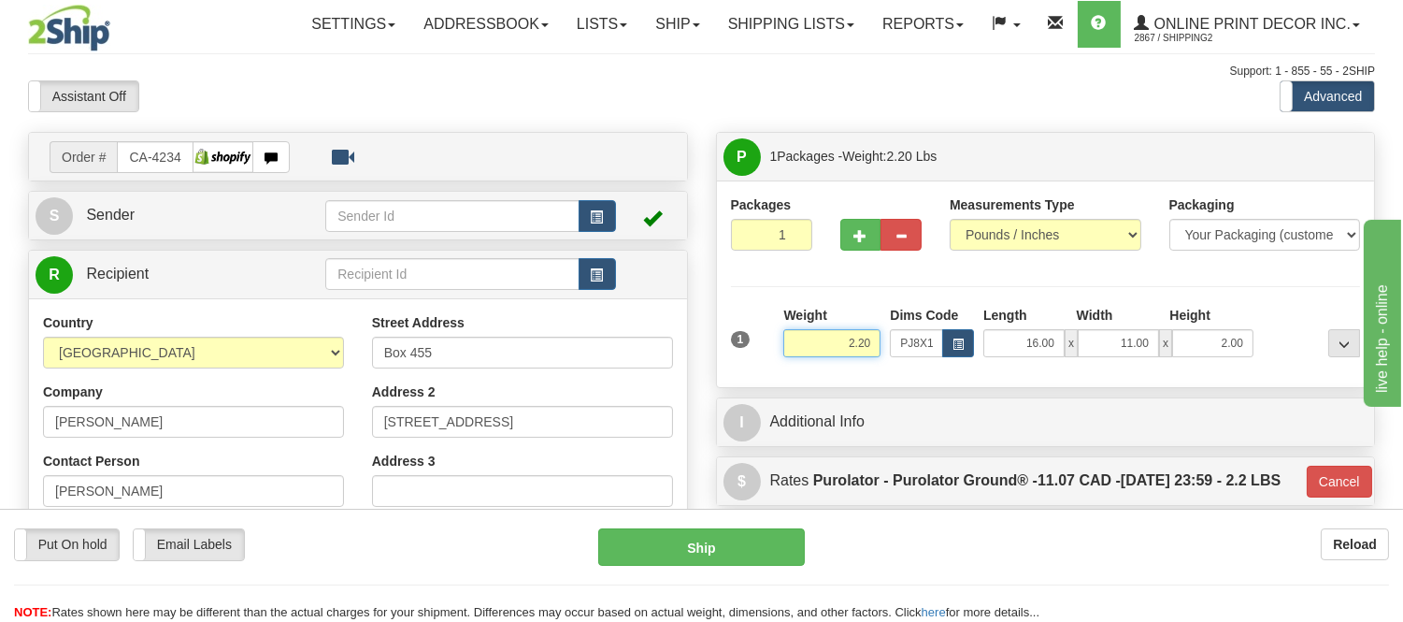
drag, startPoint x: 876, startPoint y: 338, endPoint x: 821, endPoint y: 355, distance: 57.7
click at [821, 355] on input "2.20" at bounding box center [831, 343] width 97 height 28
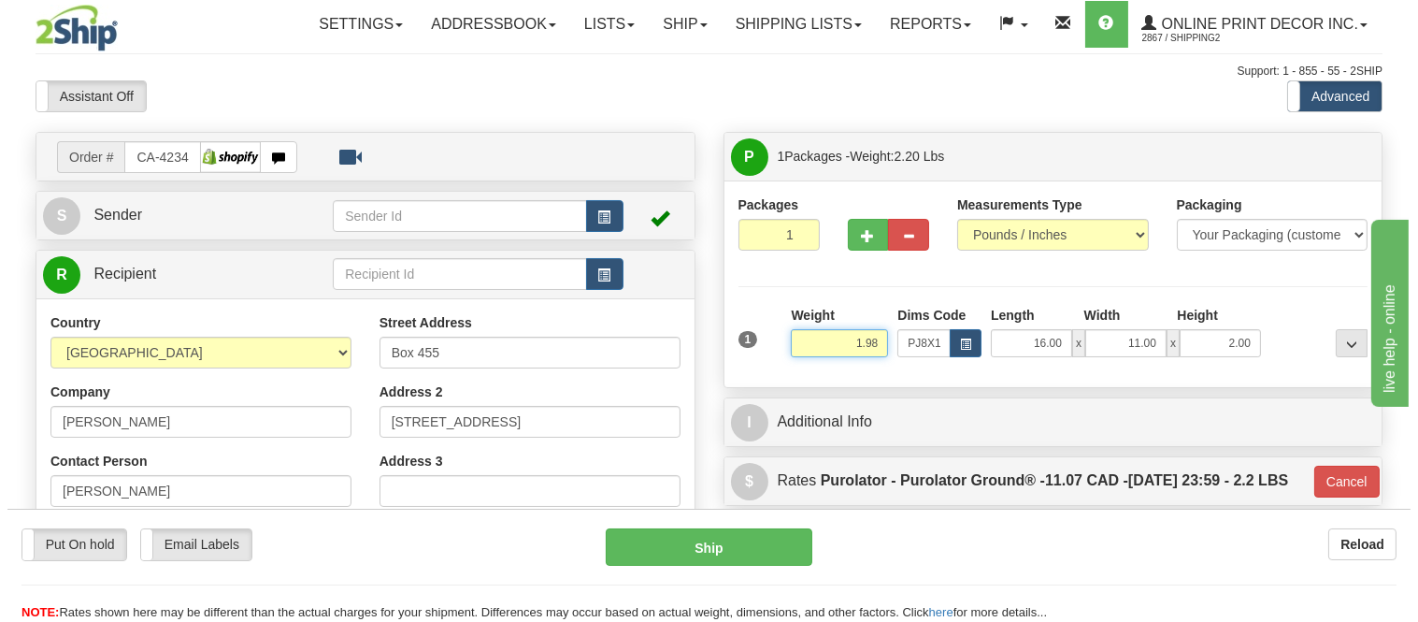
scroll to position [208, 0]
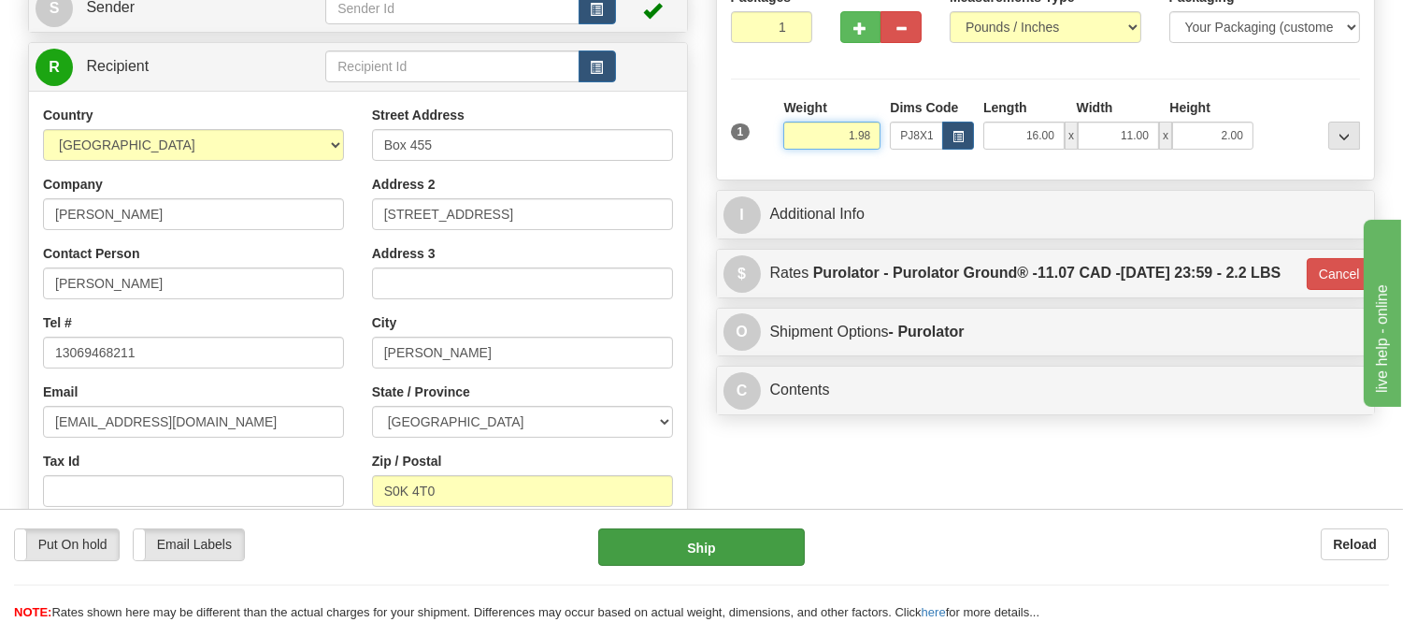
type input "1.98"
click at [730, 542] on button "Ship" at bounding box center [701, 546] width 206 height 37
type input "260"
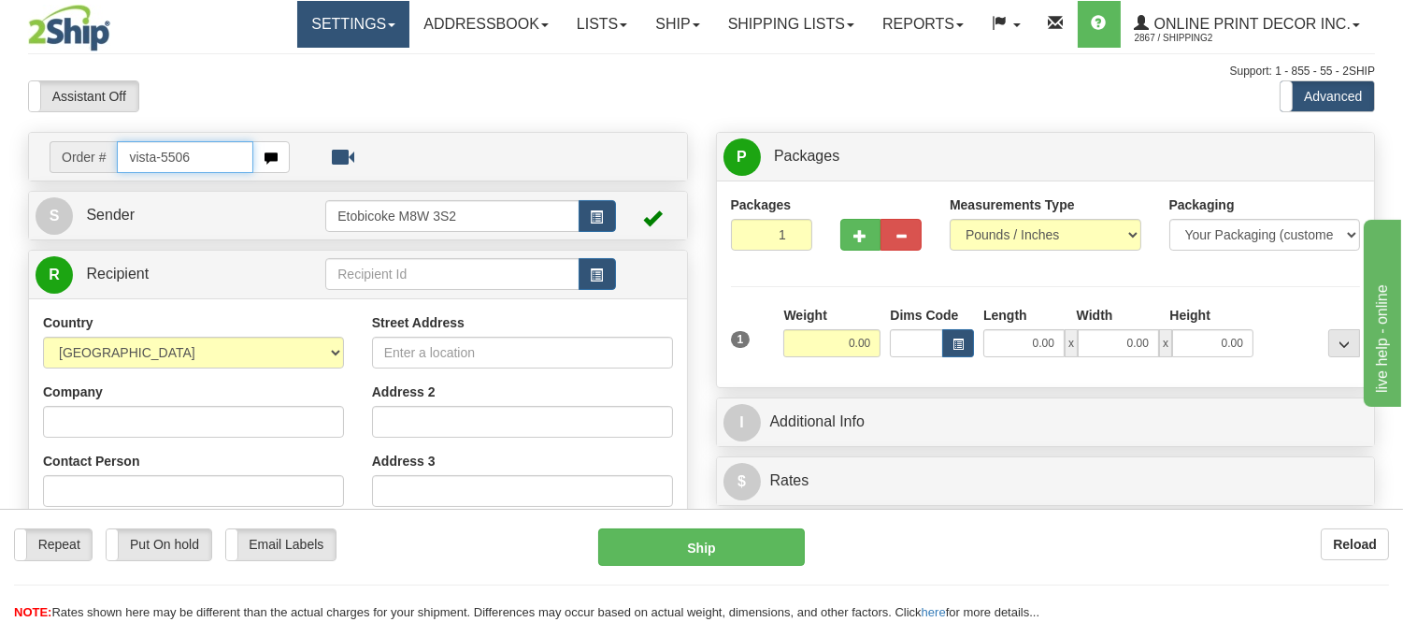
type input "vista-5506"
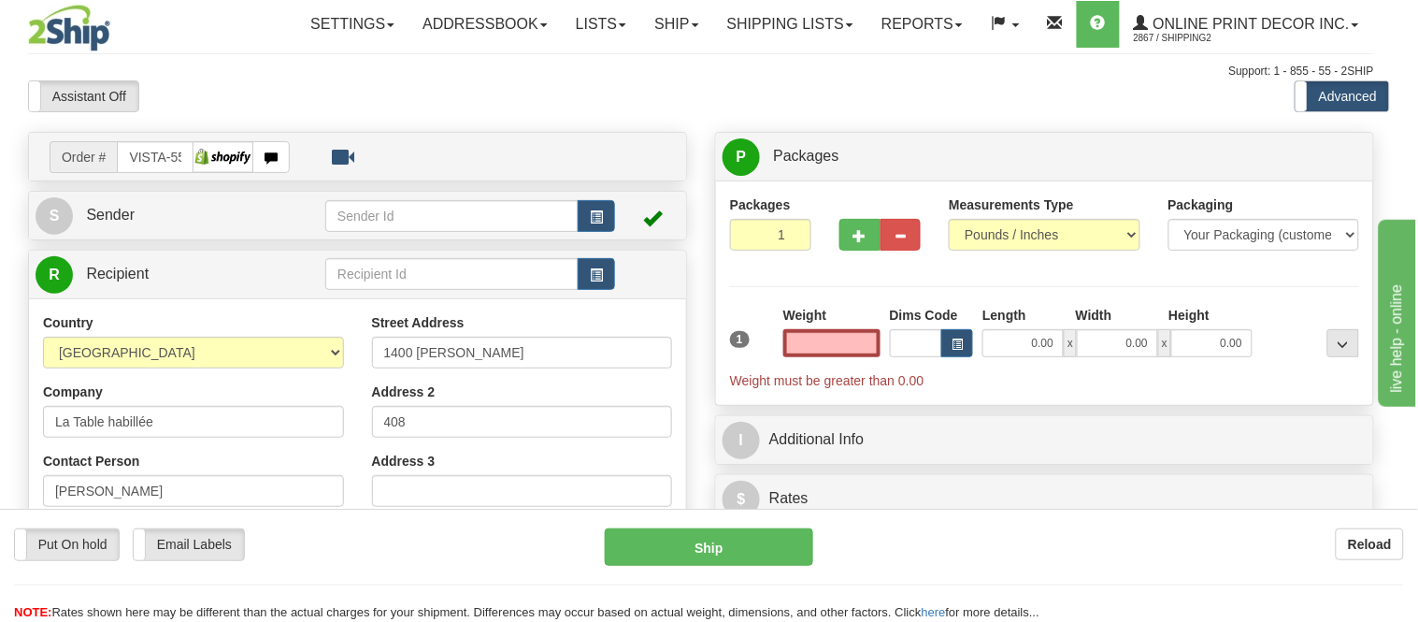
type input "LONGUEUIL"
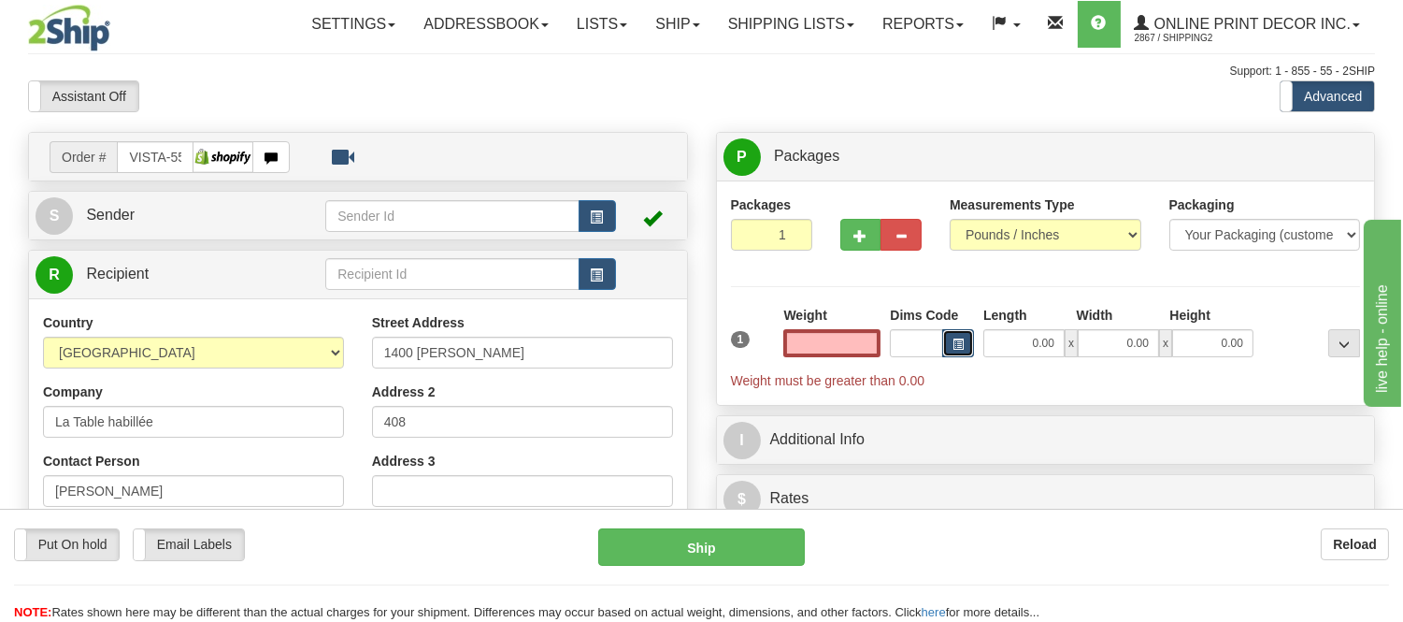
type input "0.00"
click at [958, 335] on button "button" at bounding box center [958, 343] width 32 height 28
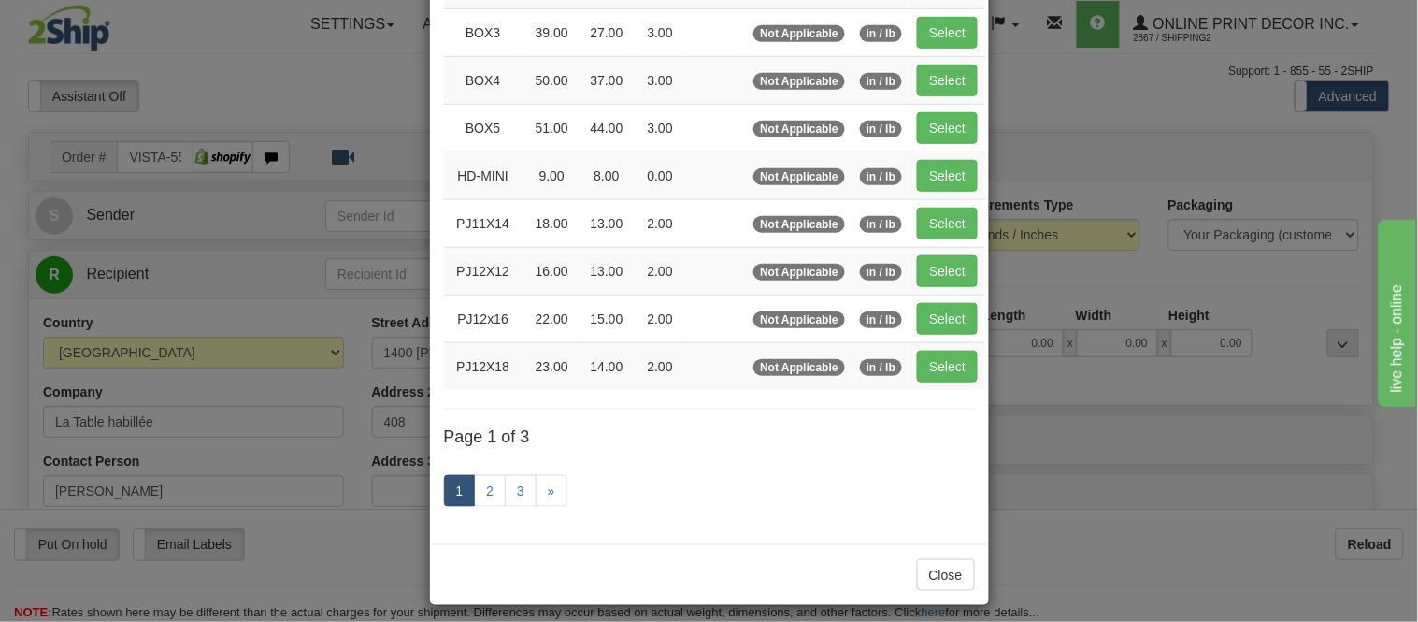
scroll to position [311, 0]
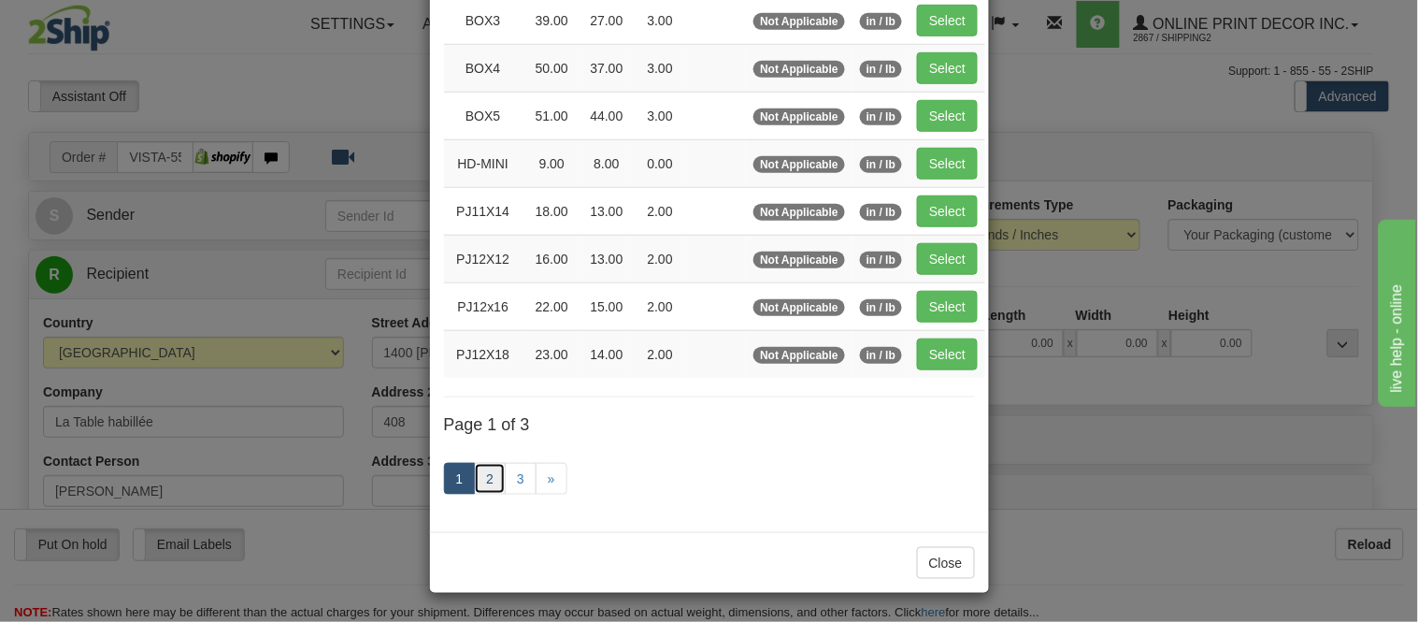
click at [474, 480] on link "2" at bounding box center [490, 479] width 32 height 32
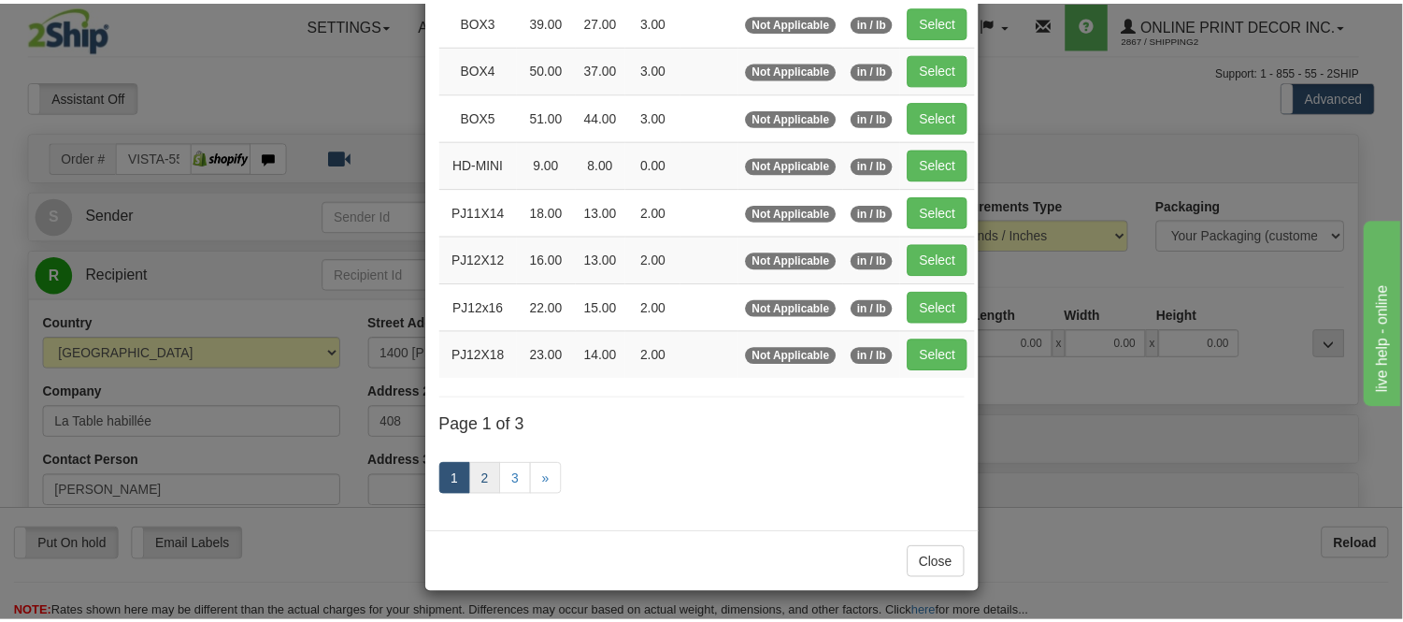
scroll to position [304, 0]
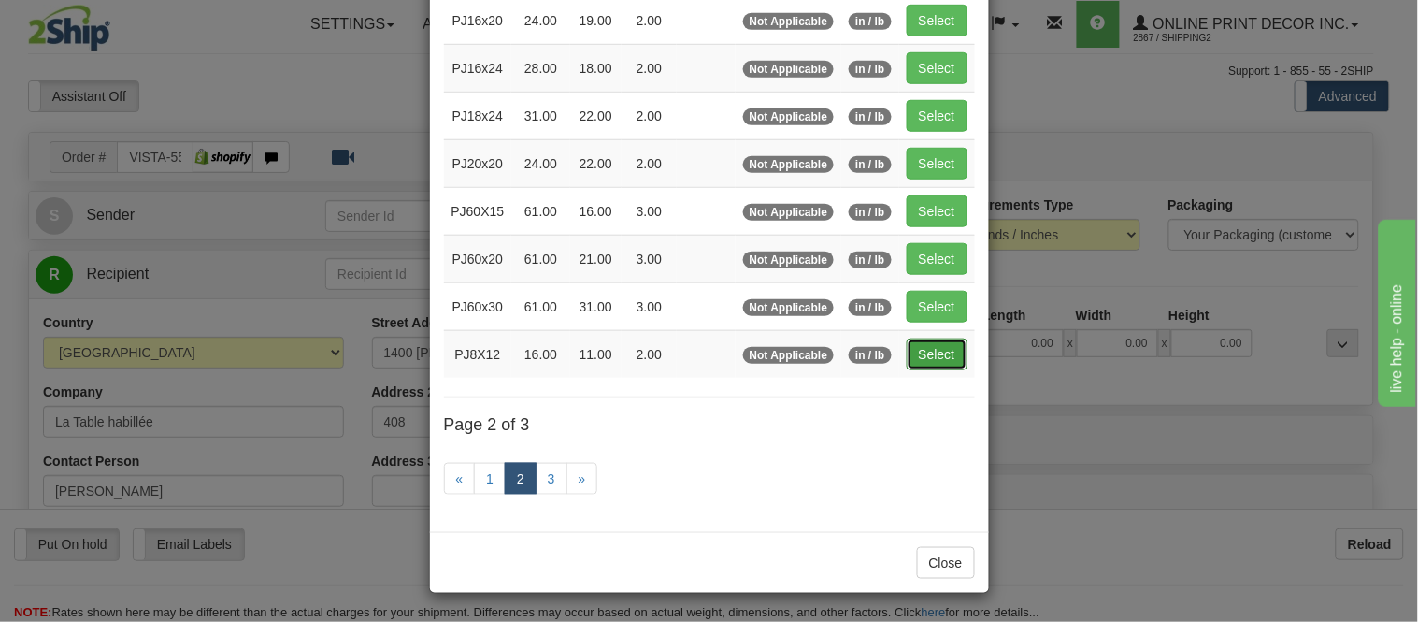
click at [941, 342] on button "Select" at bounding box center [937, 354] width 61 height 32
type input "PJ8X12"
type input "16.00"
type input "11.00"
type input "2.00"
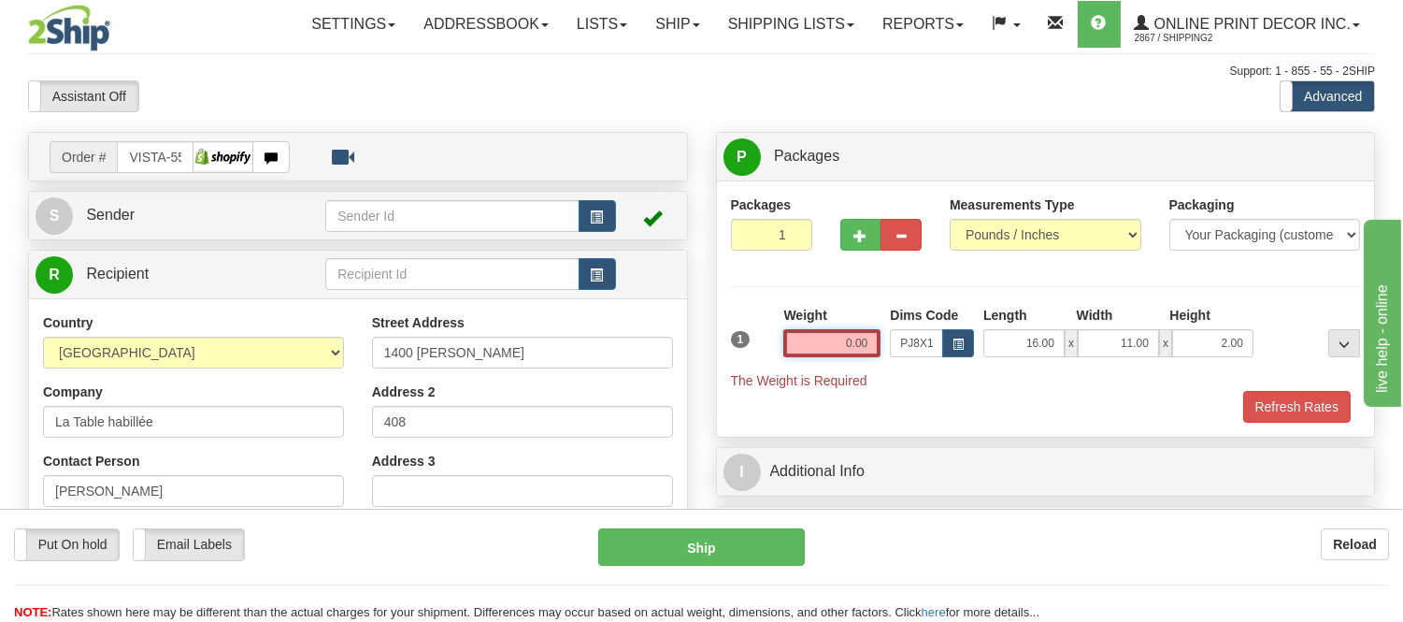
drag, startPoint x: 872, startPoint y: 346, endPoint x: 778, endPoint y: 368, distance: 97.1
click at [778, 368] on div "1 Weight 0.00 Dims Code x x" at bounding box center [1046, 348] width 640 height 84
type input "2"
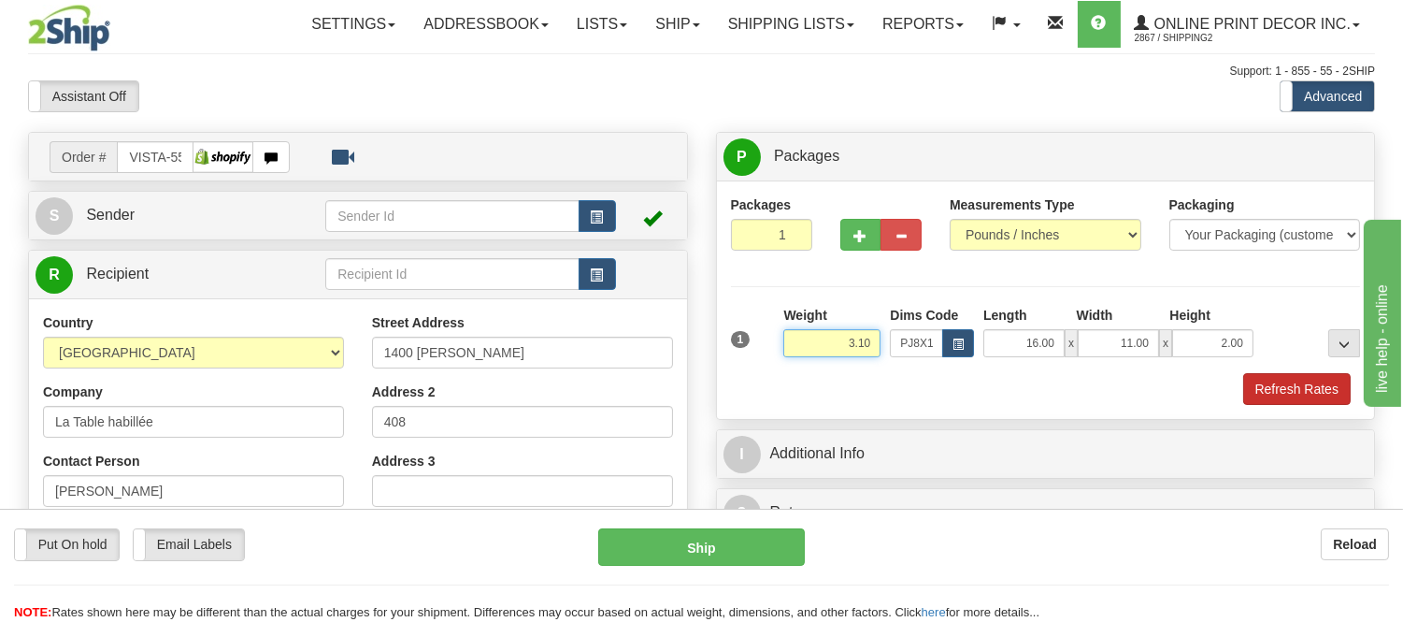
type input "3.10"
click at [1267, 388] on button "Refresh Rates" at bounding box center [1297, 389] width 108 height 32
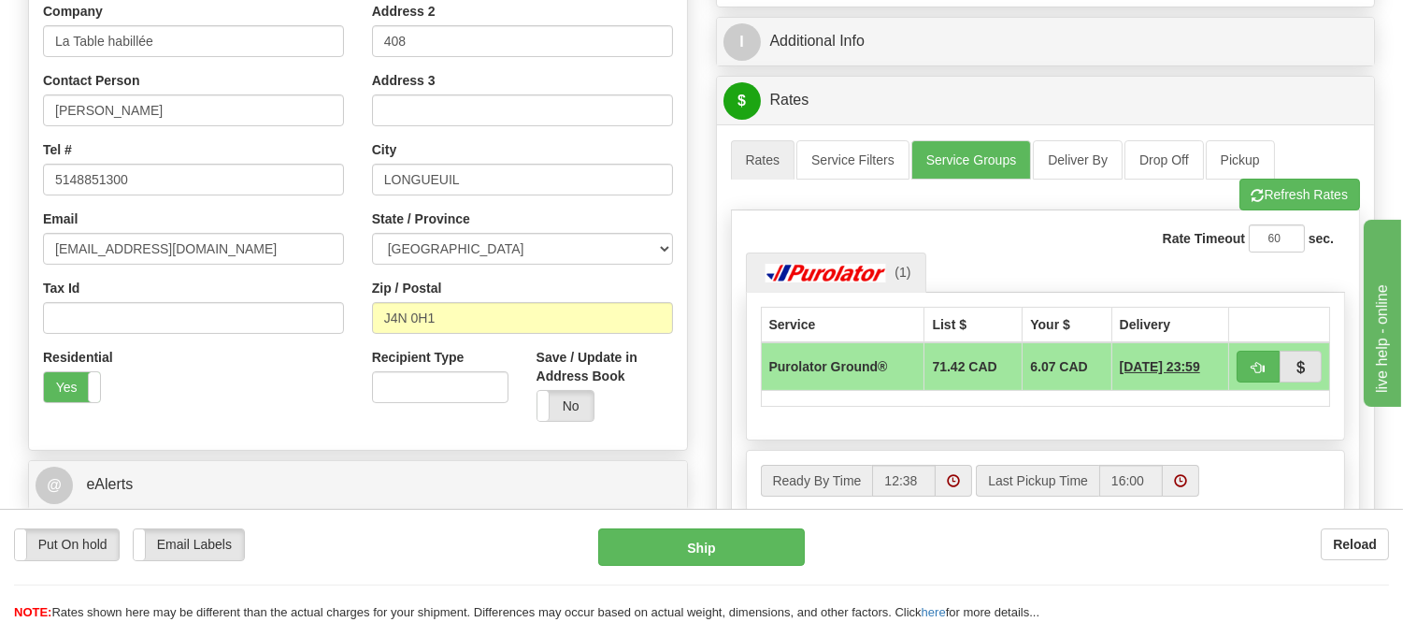
scroll to position [104, 0]
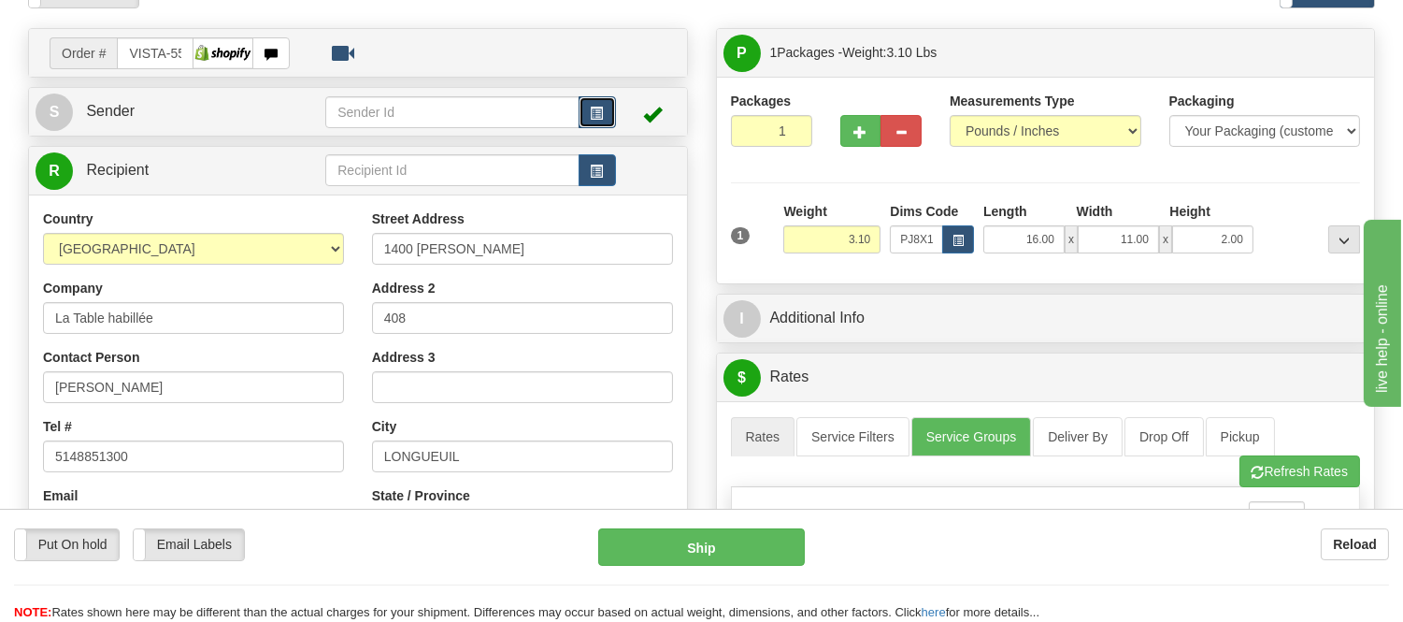
click at [591, 115] on span "button" at bounding box center [597, 114] width 13 height 12
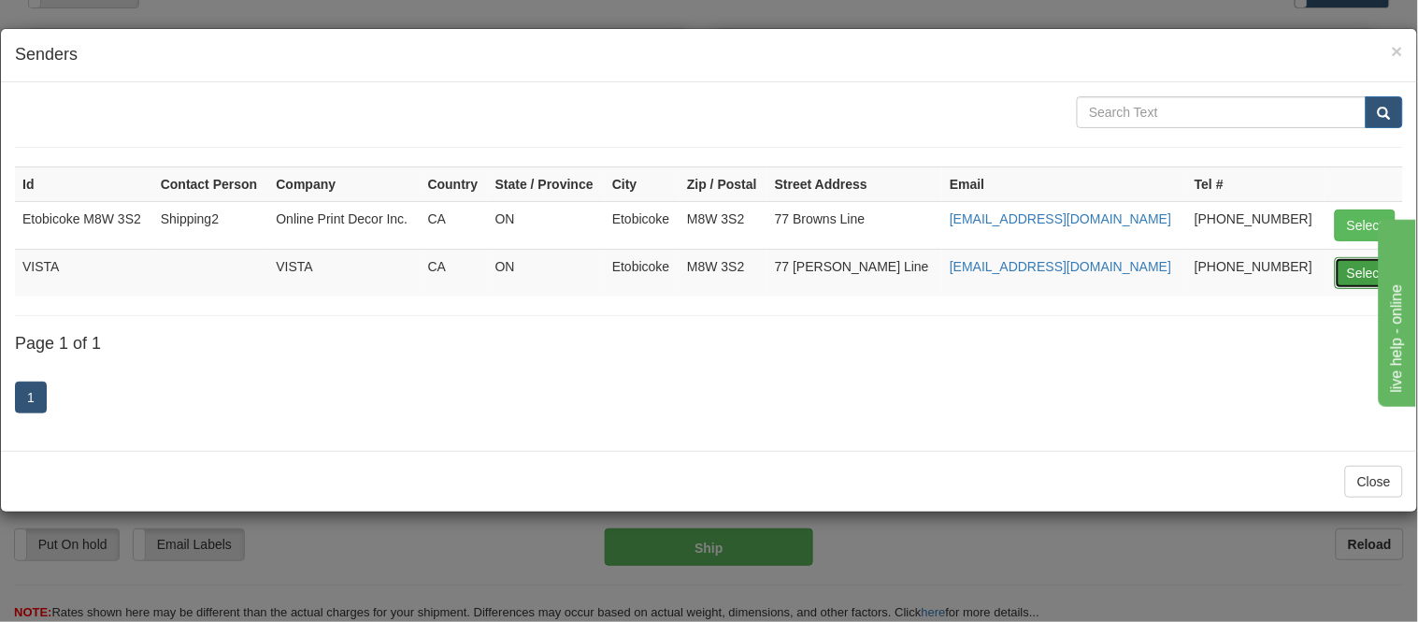
click at [1348, 279] on button "Select" at bounding box center [1365, 273] width 61 height 32
type input "VISTA"
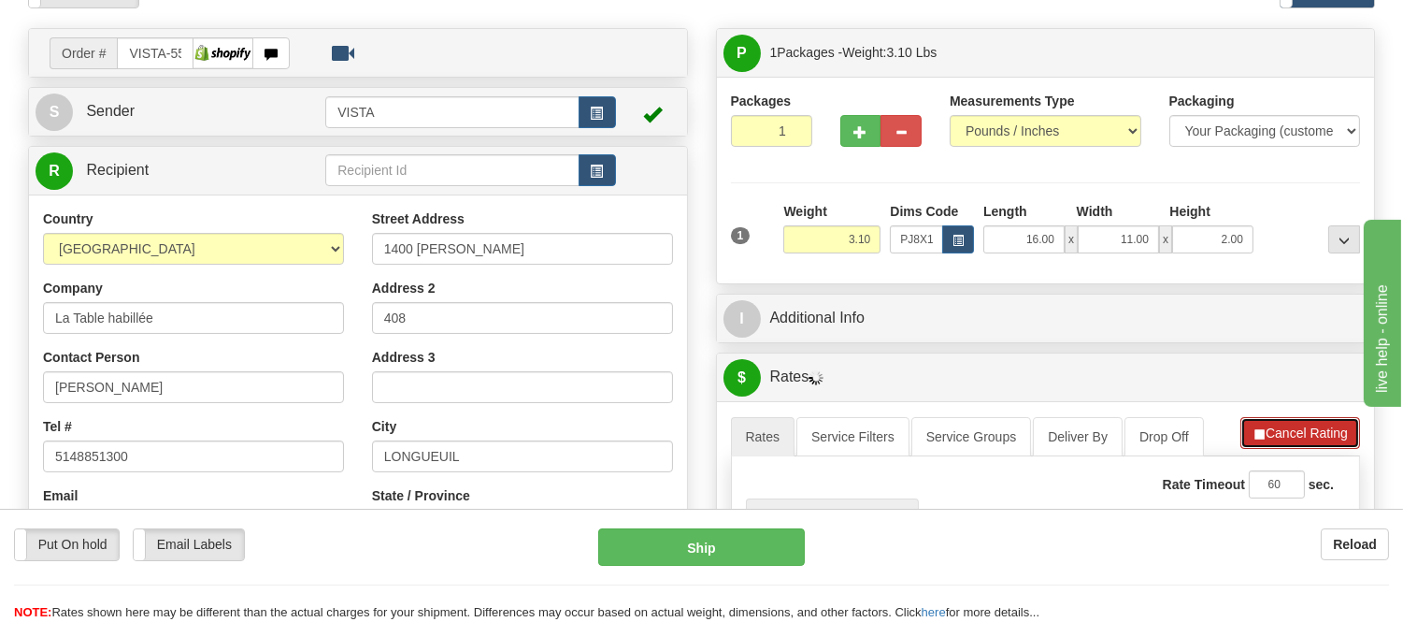
click at [1286, 430] on button "Cancel Rating" at bounding box center [1301, 433] width 120 height 32
click at [1286, 431] on button "Refresh Rates" at bounding box center [1300, 433] width 121 height 32
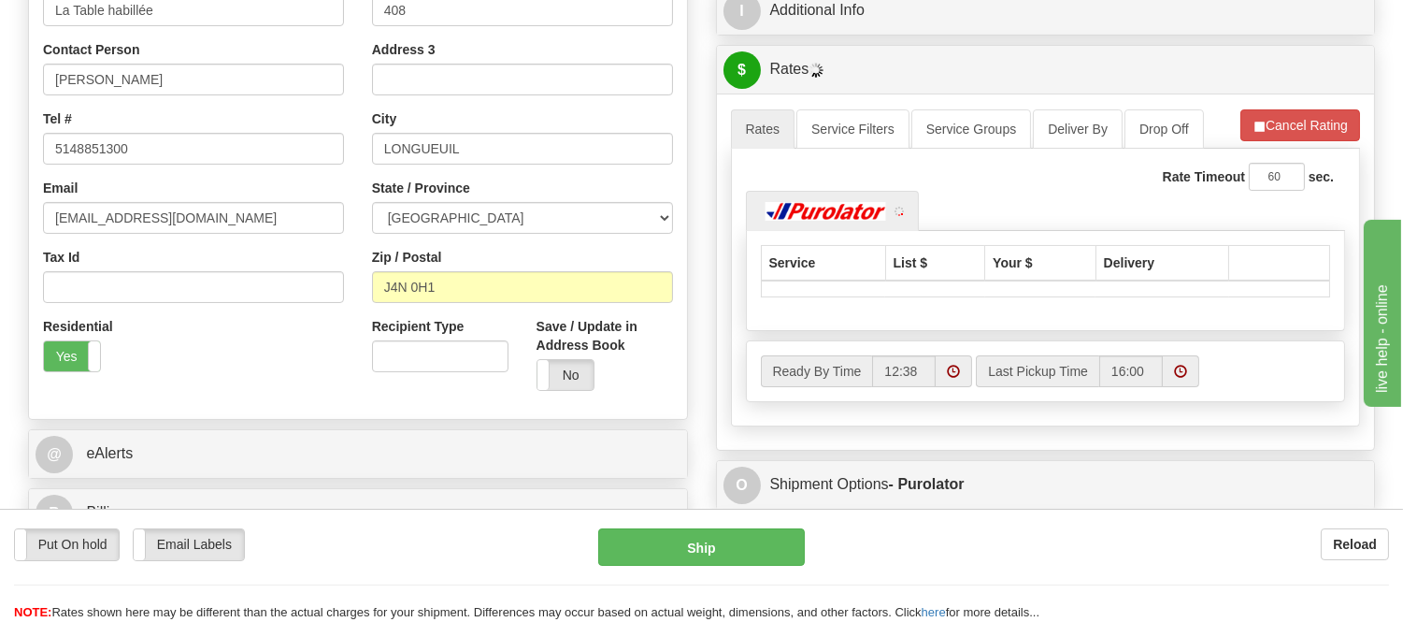
scroll to position [415, 0]
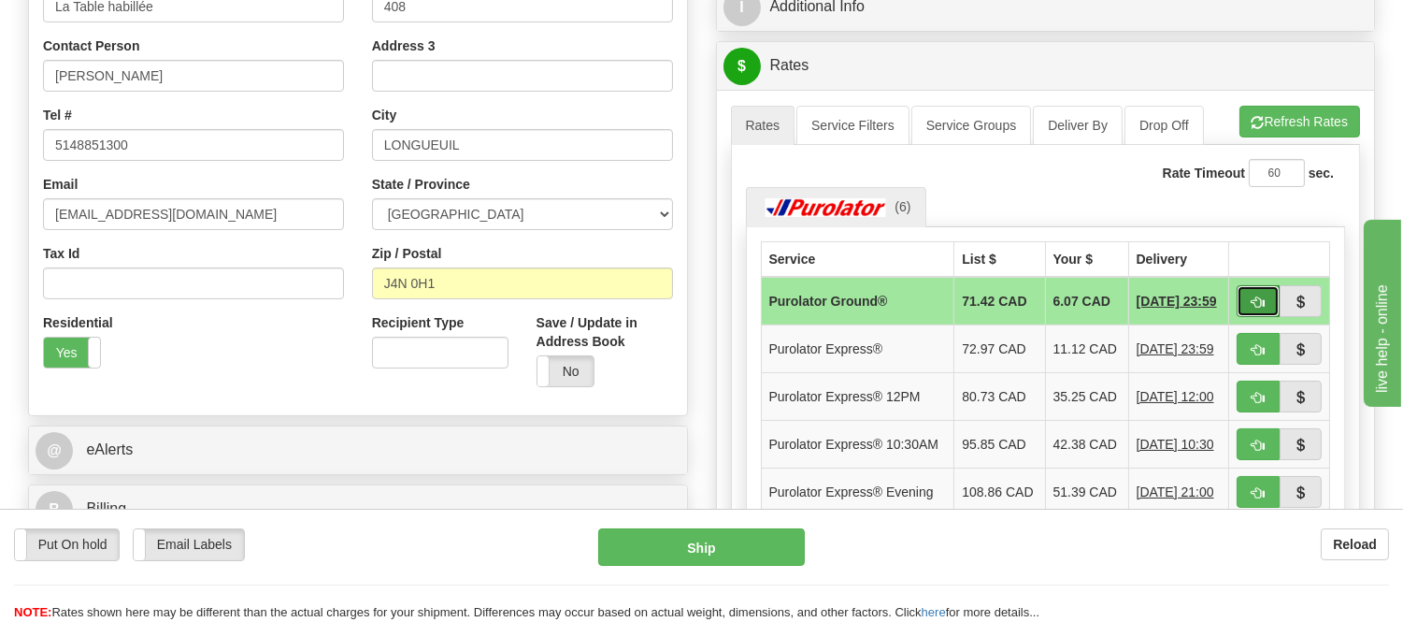
click at [1254, 301] on span "button" at bounding box center [1258, 302] width 13 height 12
type input "260"
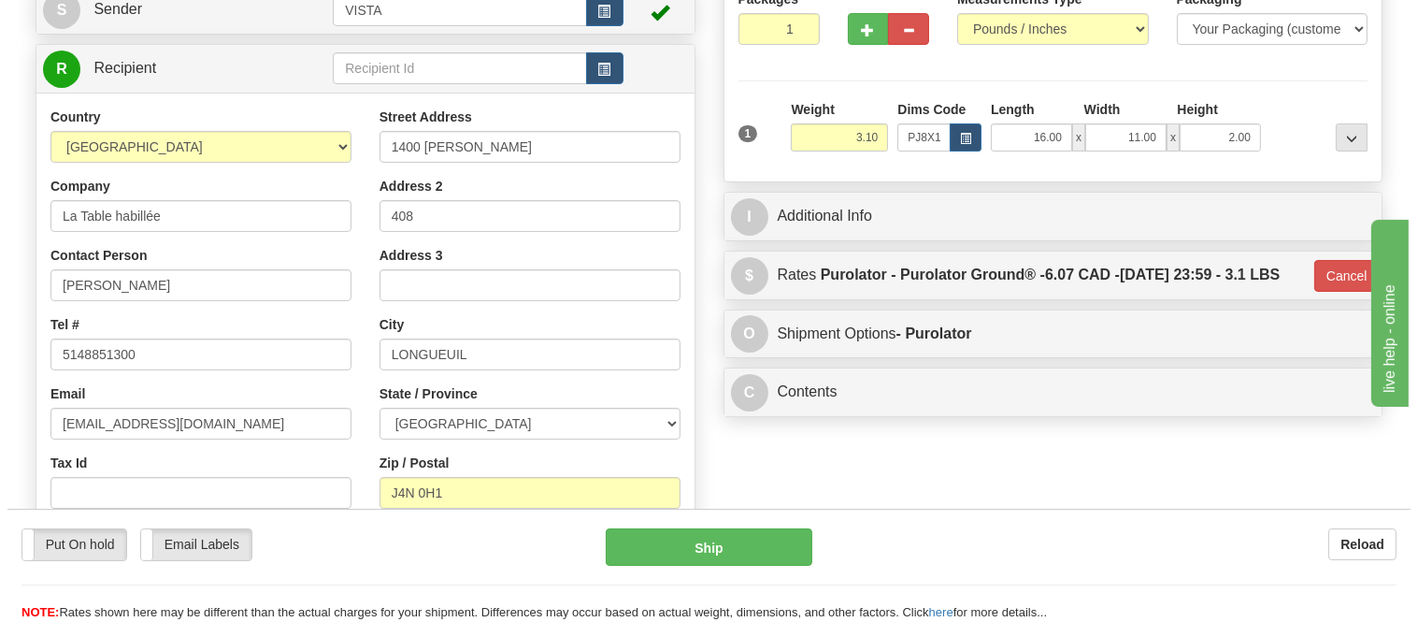
scroll to position [0, 0]
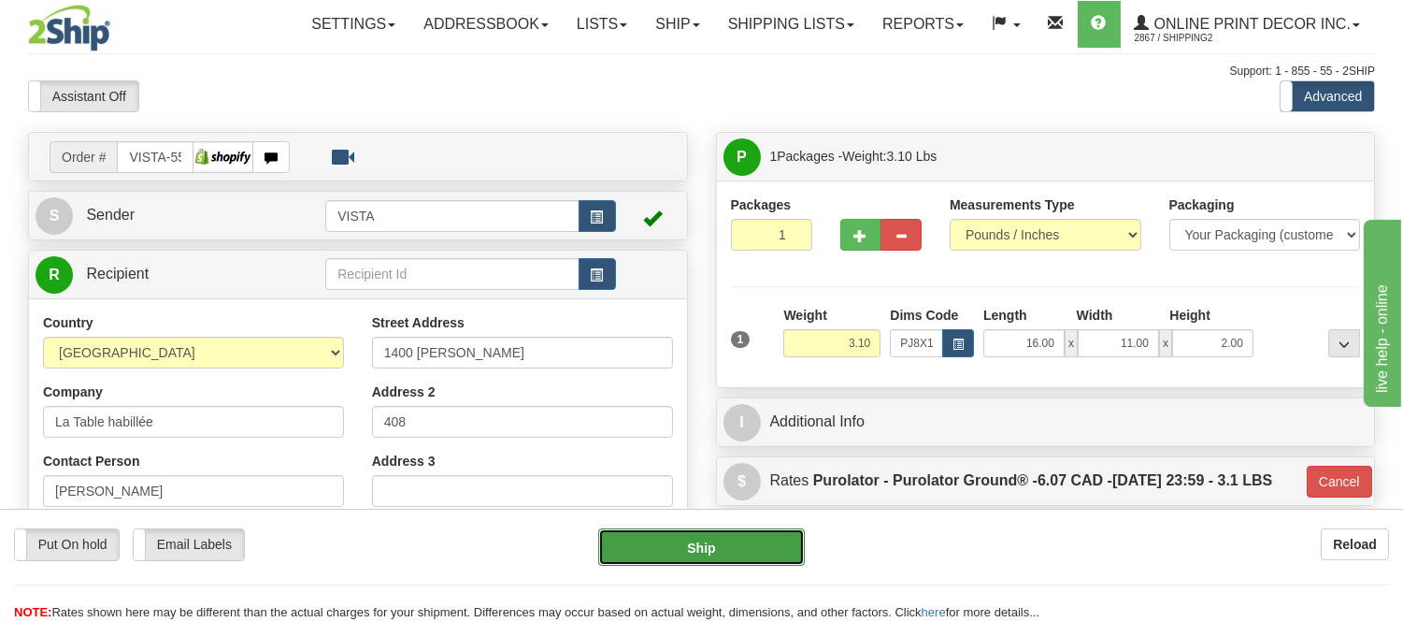
click at [801, 549] on button "Ship" at bounding box center [701, 546] width 206 height 37
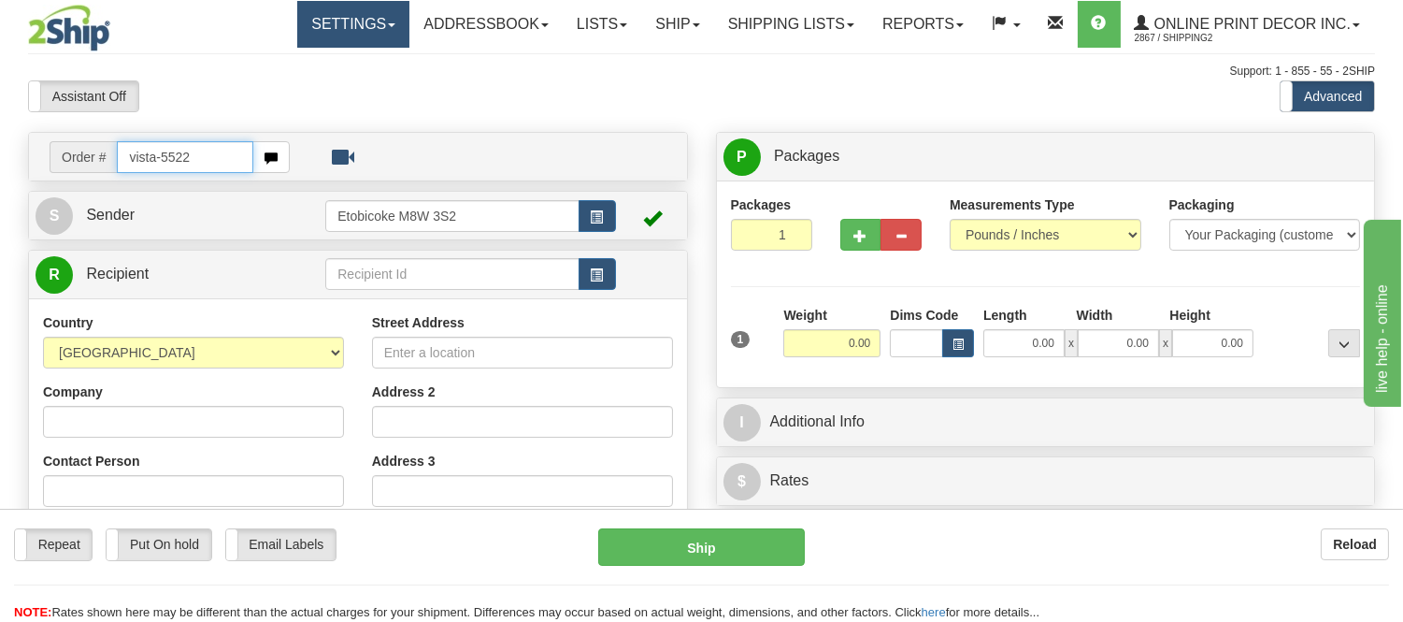
type input "vista-5522"
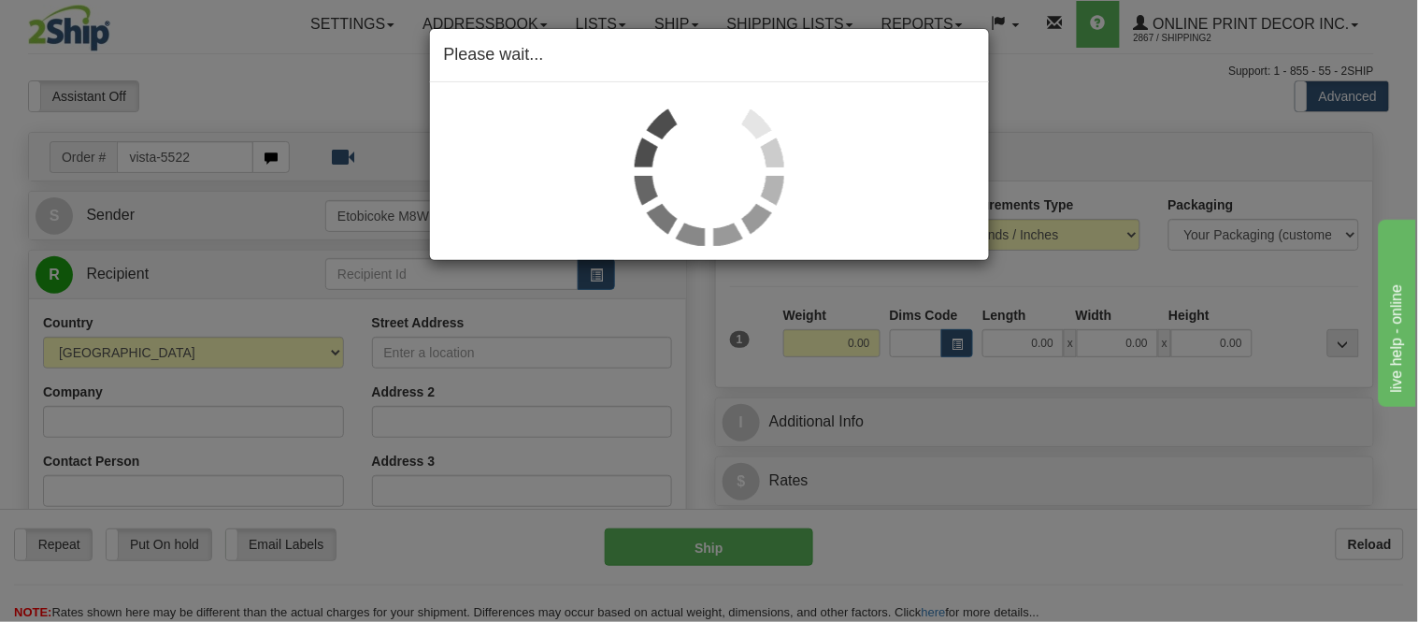
click at [959, 347] on div "Please wait..." at bounding box center [709, 311] width 1418 height 622
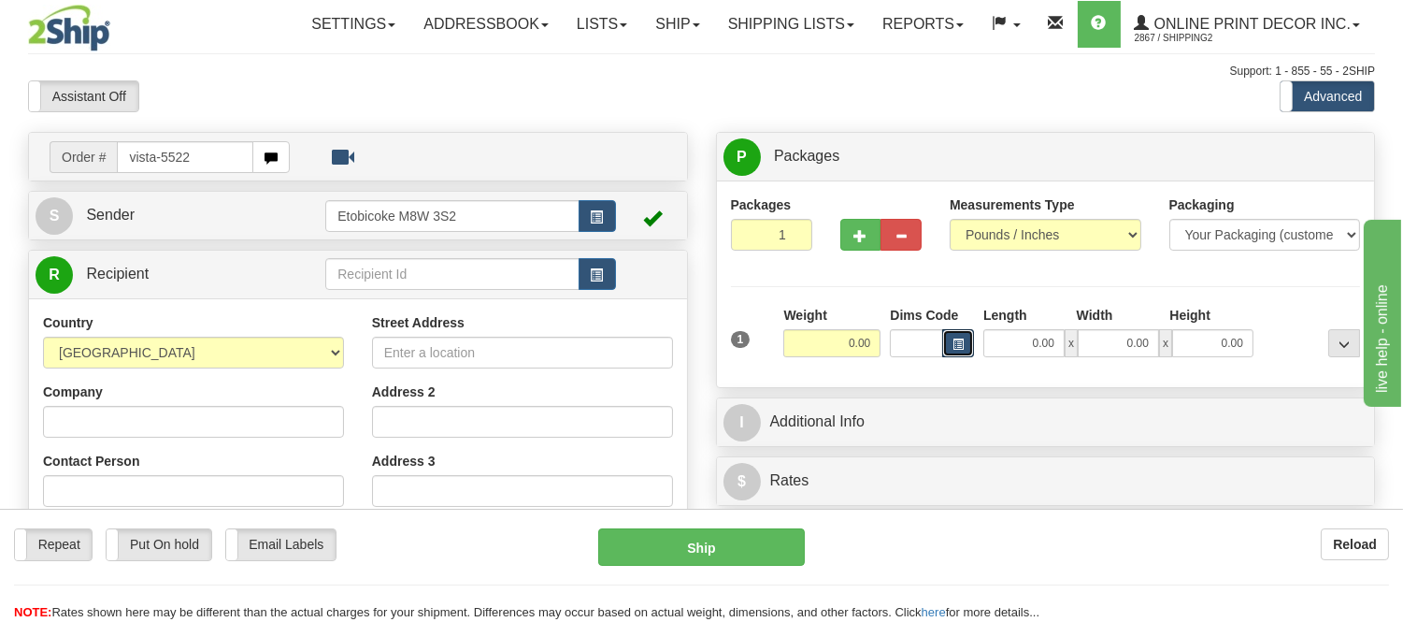
click at [959, 347] on span "button" at bounding box center [958, 344] width 11 height 10
type input "vista-5522"
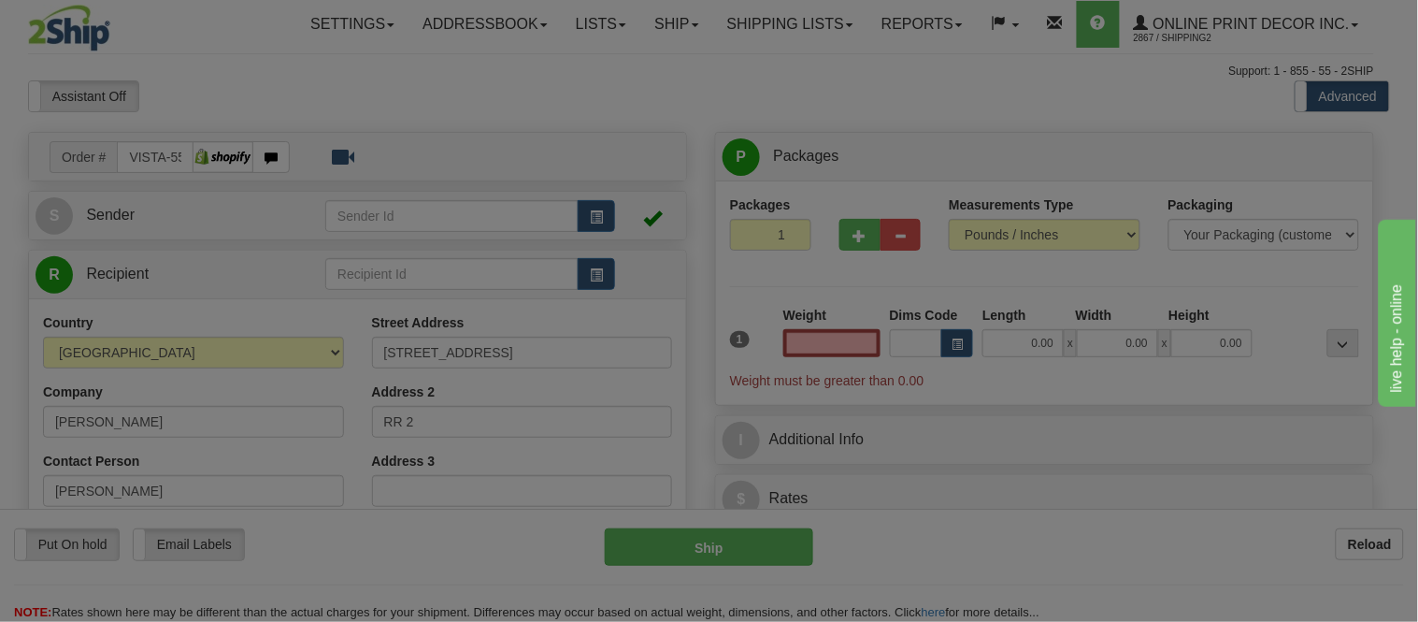
type input "IROQUOIS"
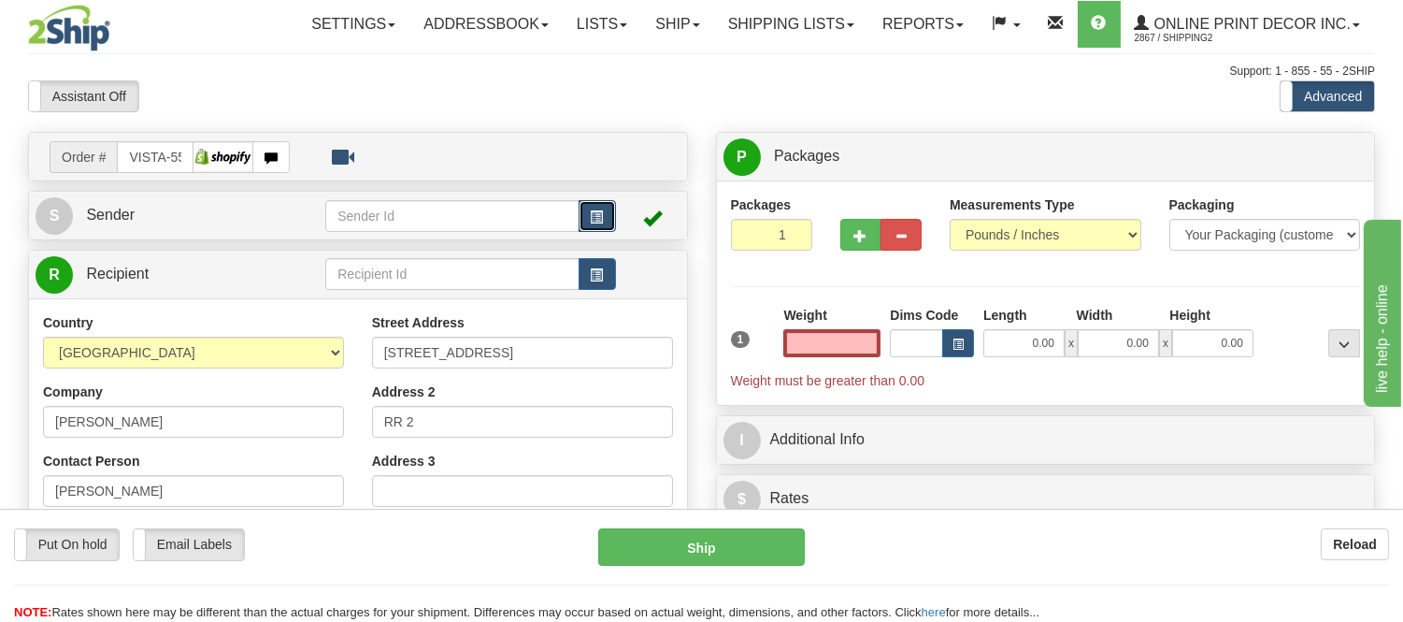
type input "0.00"
click at [601, 216] on span "button" at bounding box center [597, 217] width 13 height 12
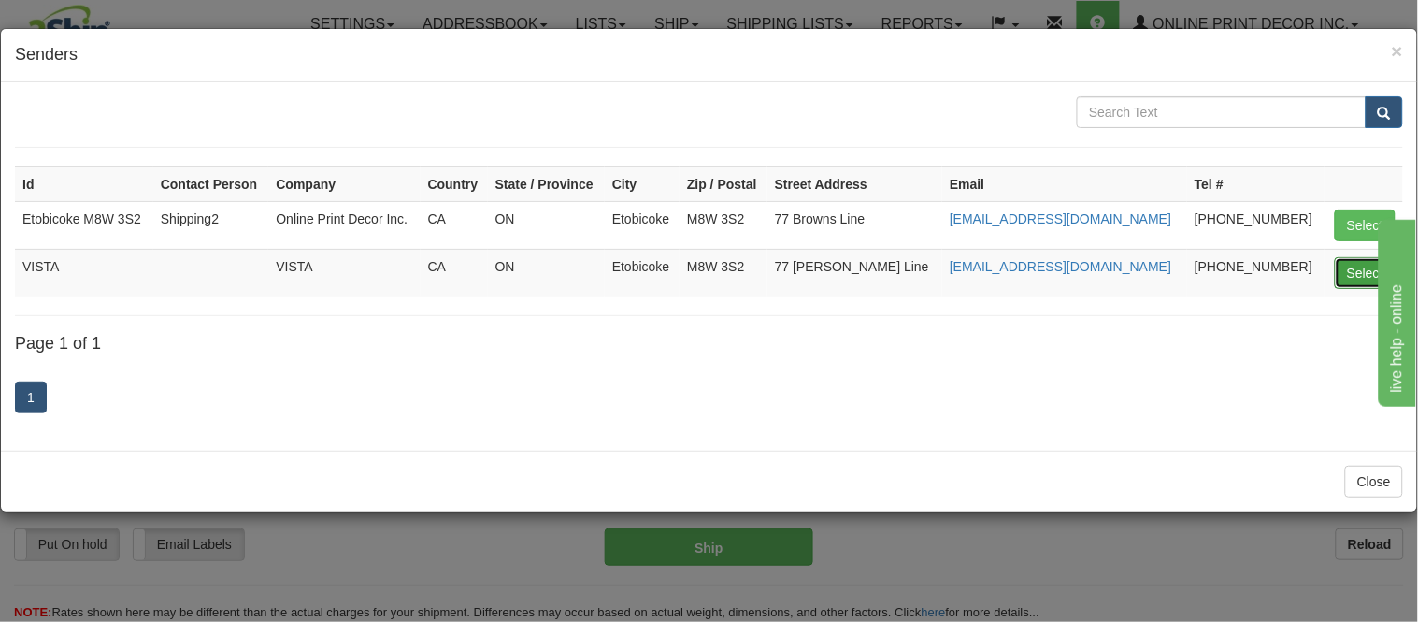
click at [1356, 266] on button "Select" at bounding box center [1365, 273] width 61 height 32
type input "VISTA"
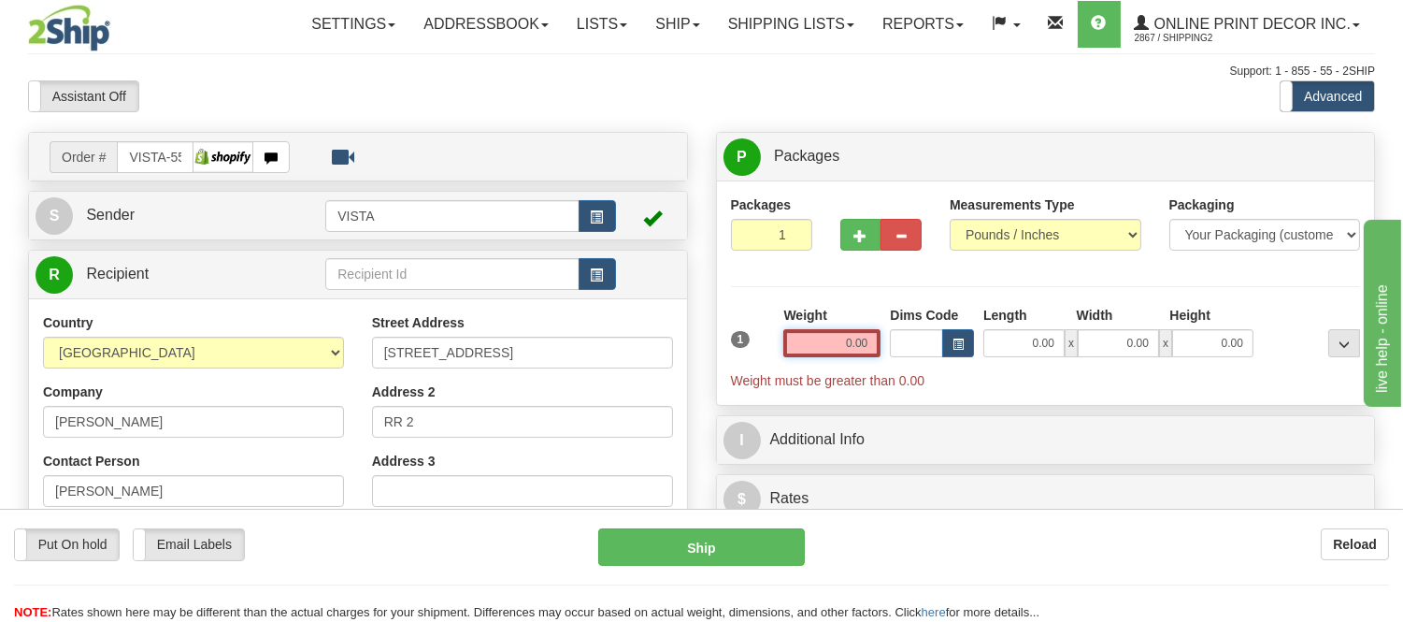
drag, startPoint x: 868, startPoint y: 343, endPoint x: 751, endPoint y: 368, distance: 119.6
click at [751, 368] on div "1 Weight 0.00 Dims Code 0.00" at bounding box center [1046, 348] width 640 height 84
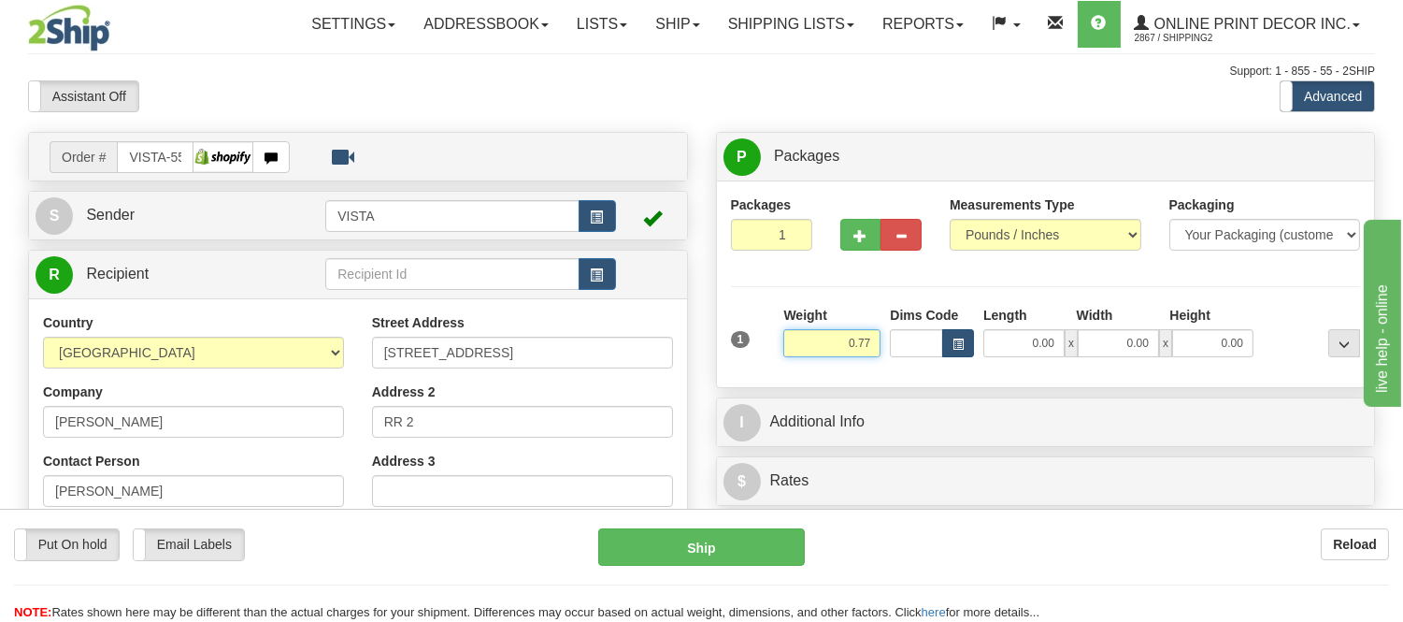
type input "0.77"
click at [968, 350] on button "button" at bounding box center [958, 343] width 32 height 28
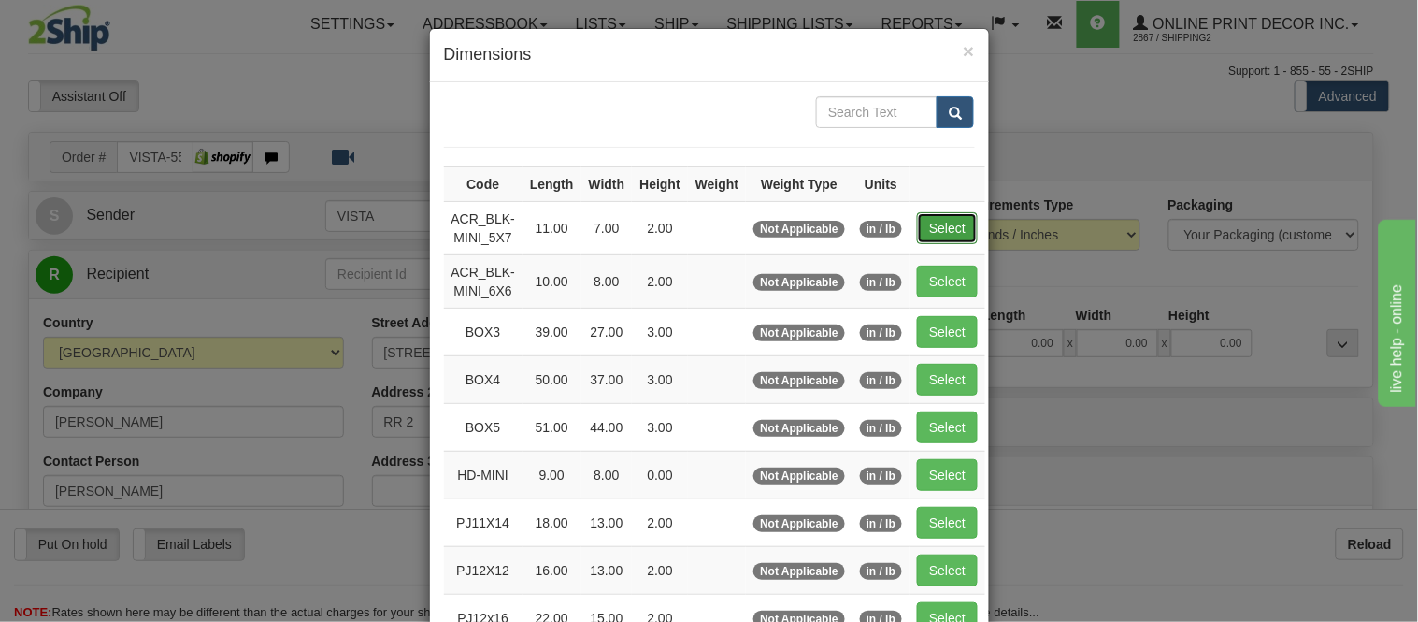
click at [932, 221] on button "Select" at bounding box center [947, 228] width 61 height 32
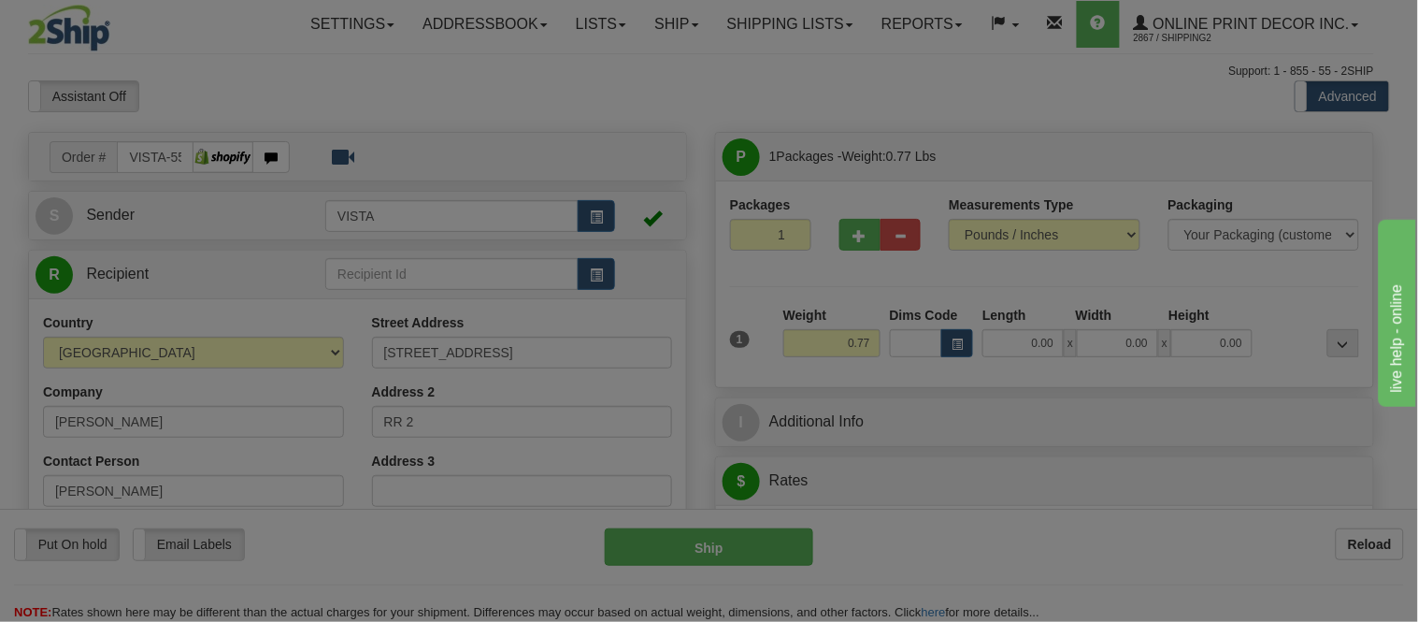
type input "ACR_BLK-MINI_5X7"
type input "11.00"
type input "7.00"
type input "2.00"
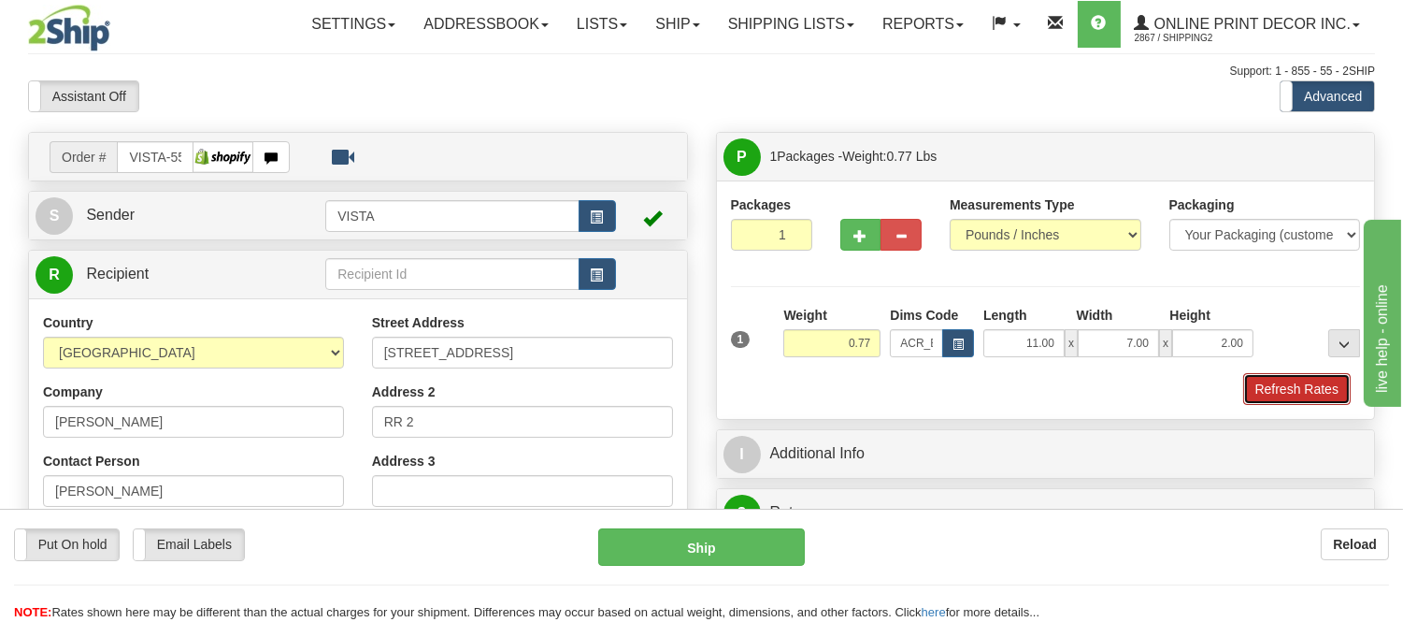
click at [1274, 388] on button "Refresh Rates" at bounding box center [1297, 389] width 108 height 32
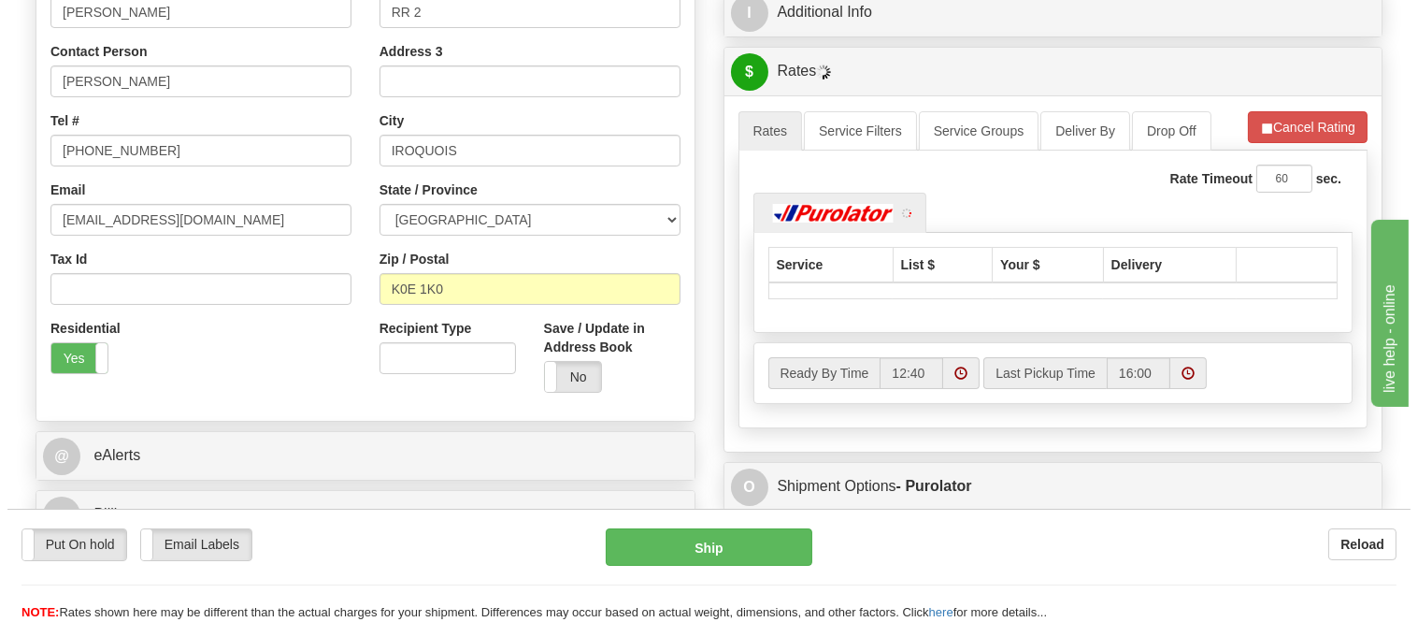
scroll to position [494, 0]
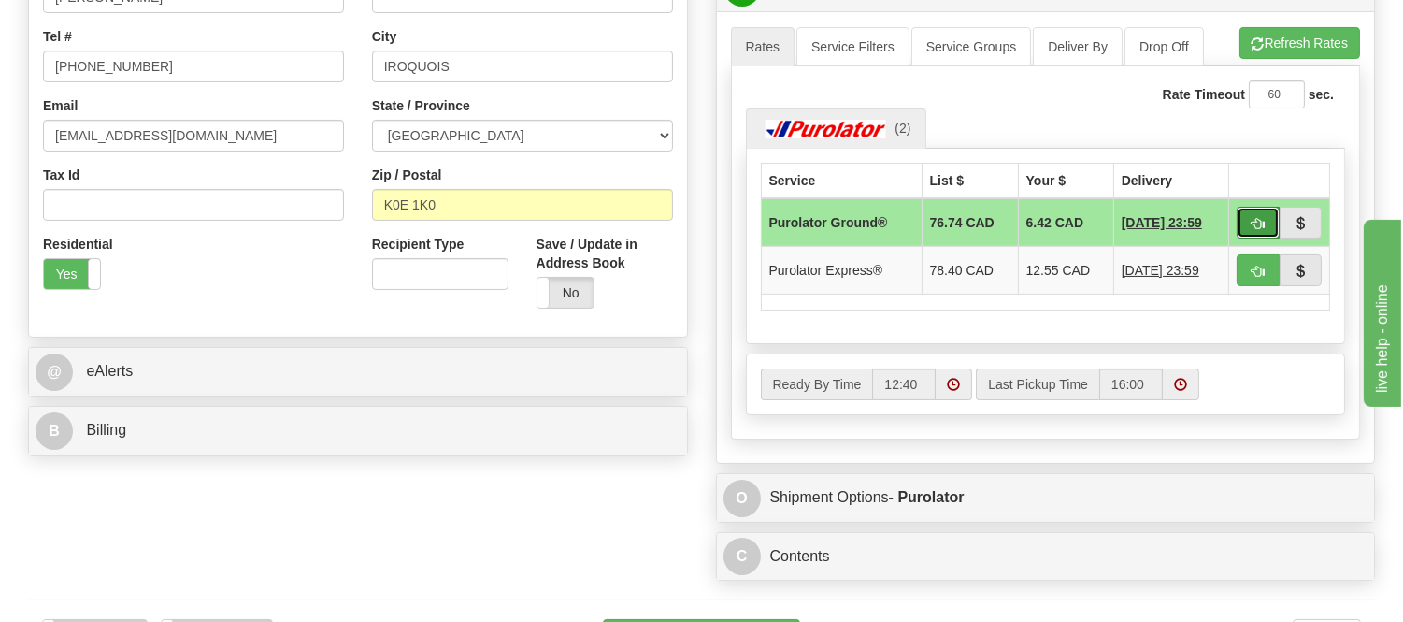
click at [1269, 229] on button "button" at bounding box center [1258, 223] width 43 height 32
type input "260"
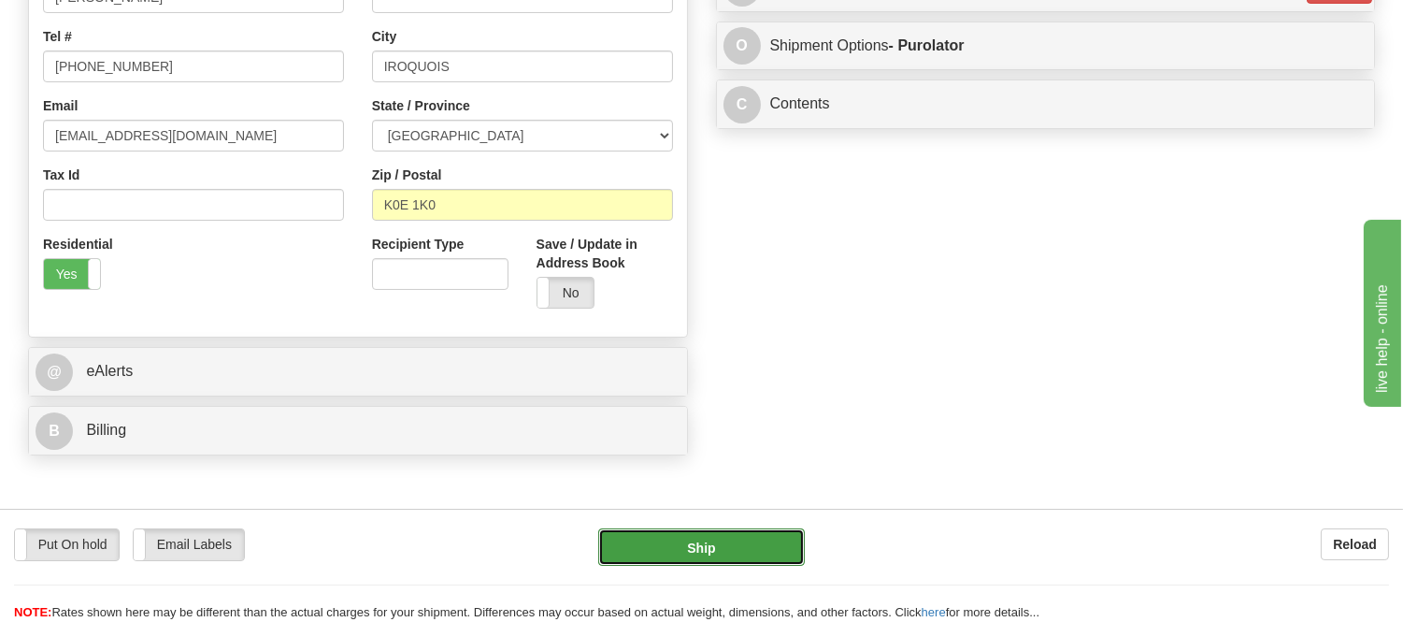
click at [681, 542] on button "Ship" at bounding box center [701, 546] width 206 height 37
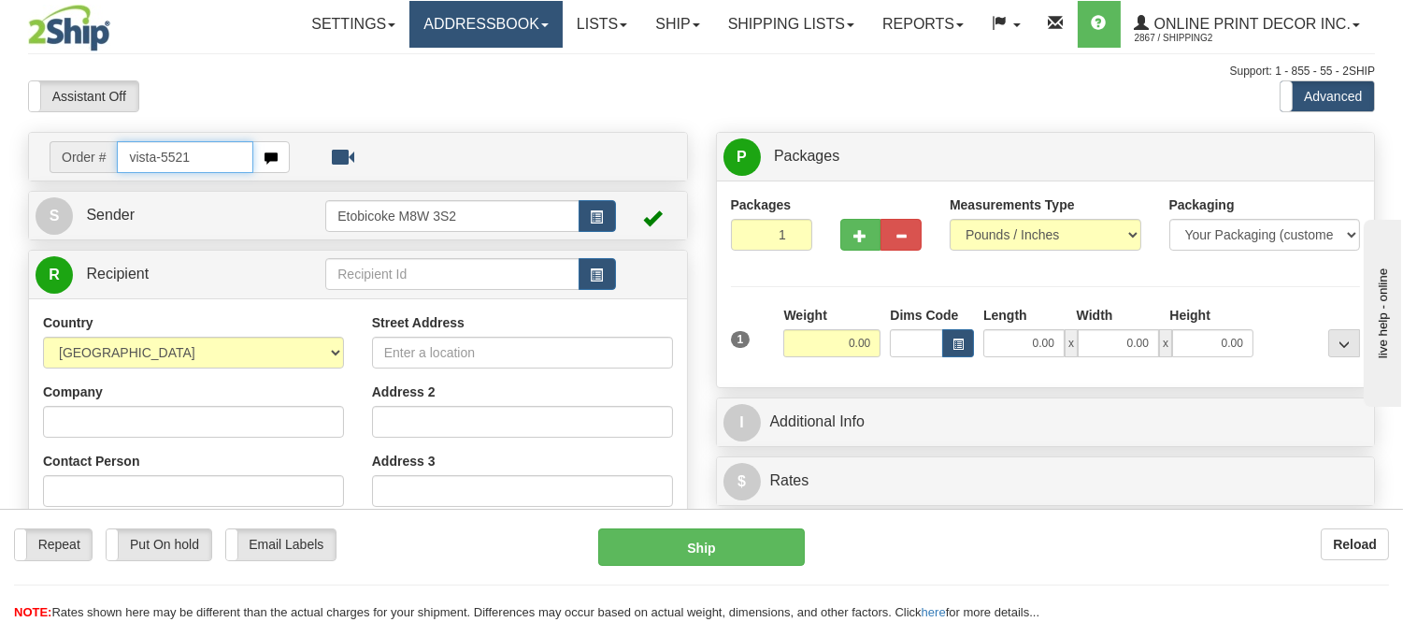
type input "vista-5521"
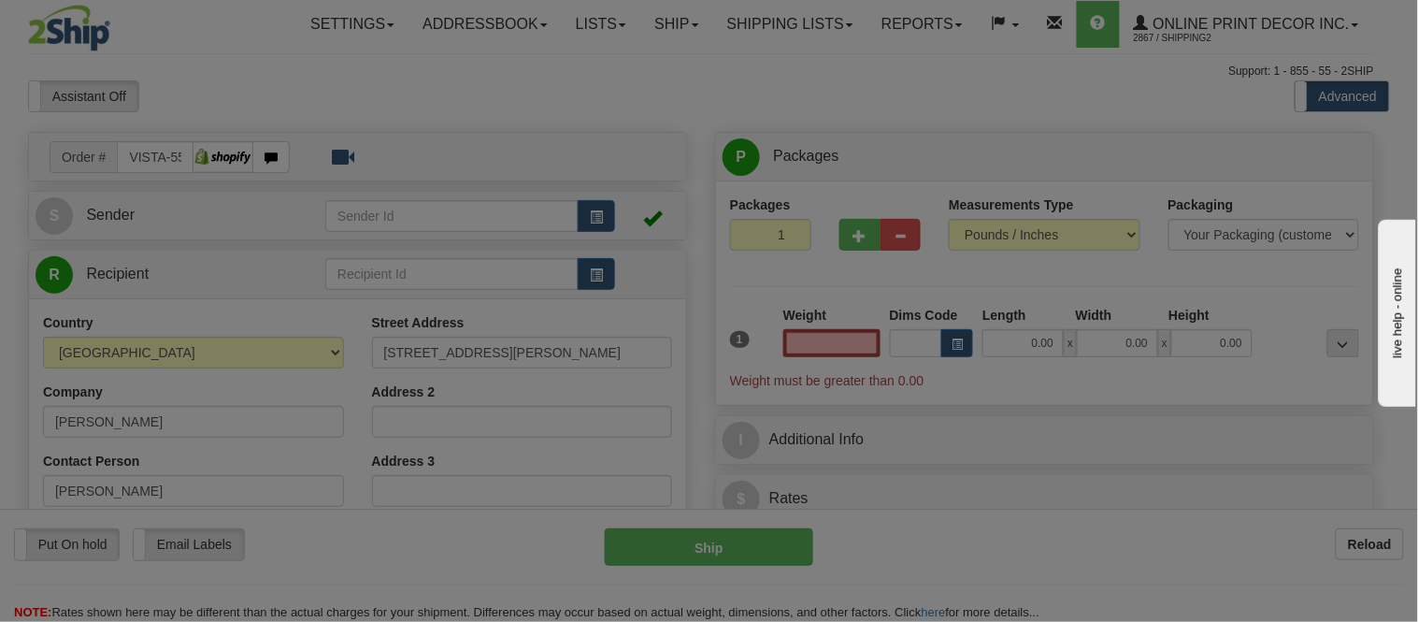
type input "[GEOGRAPHIC_DATA]"
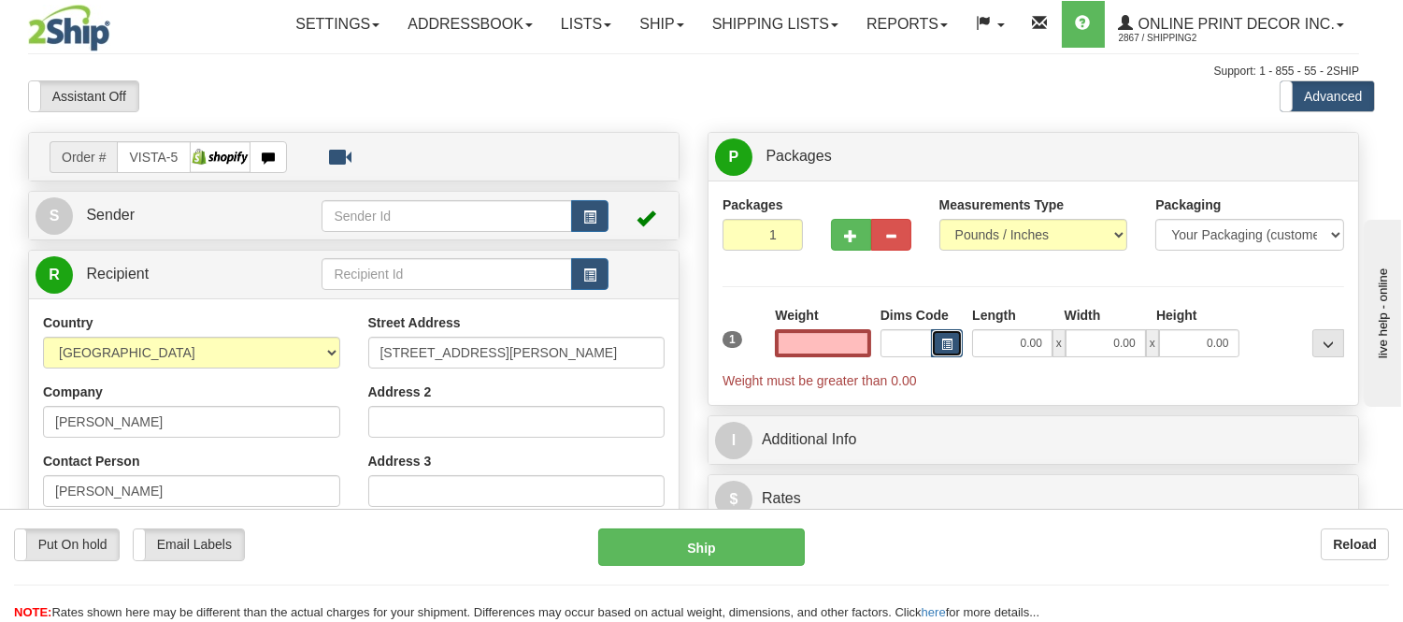
type input "0.00"
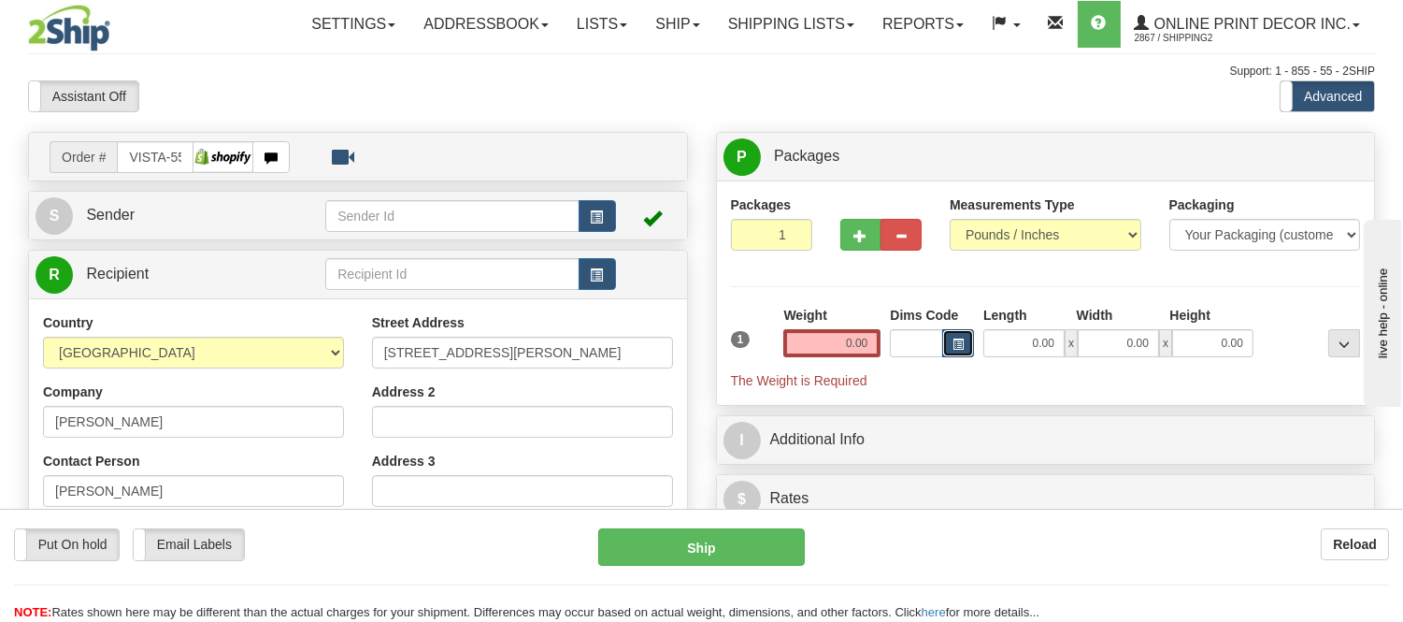
click at [960, 347] on span "button" at bounding box center [958, 344] width 11 height 10
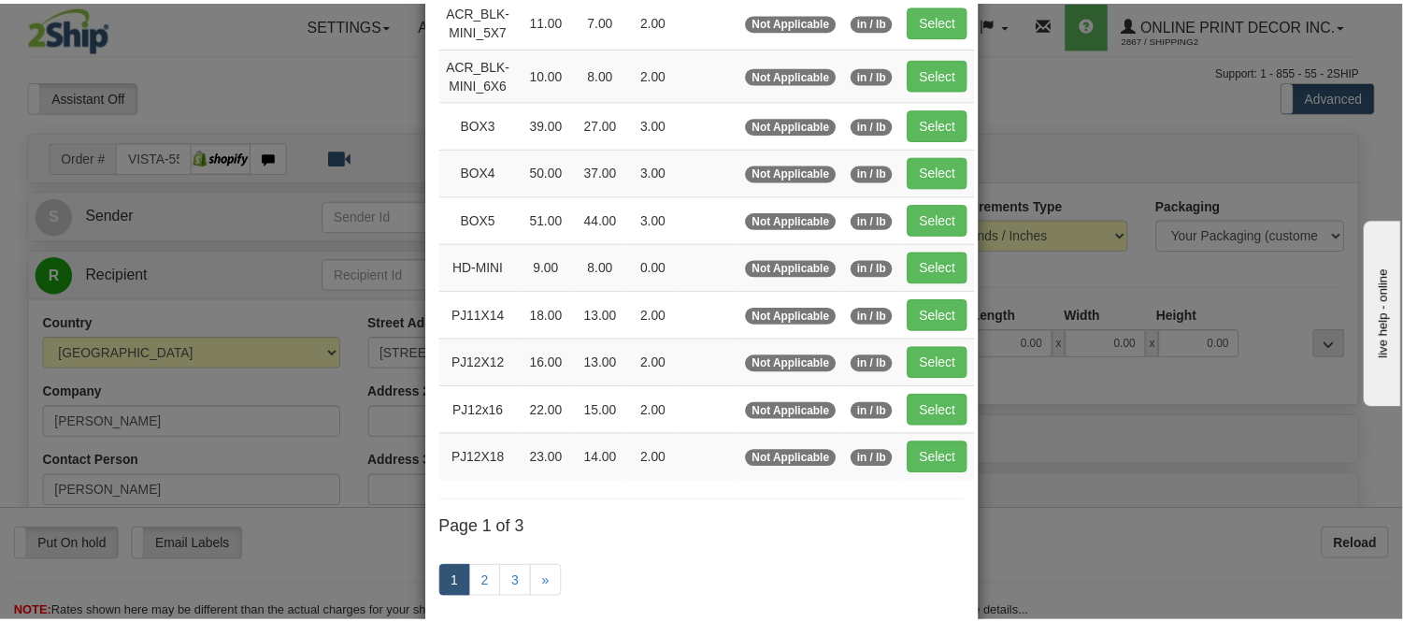
scroll to position [104, 0]
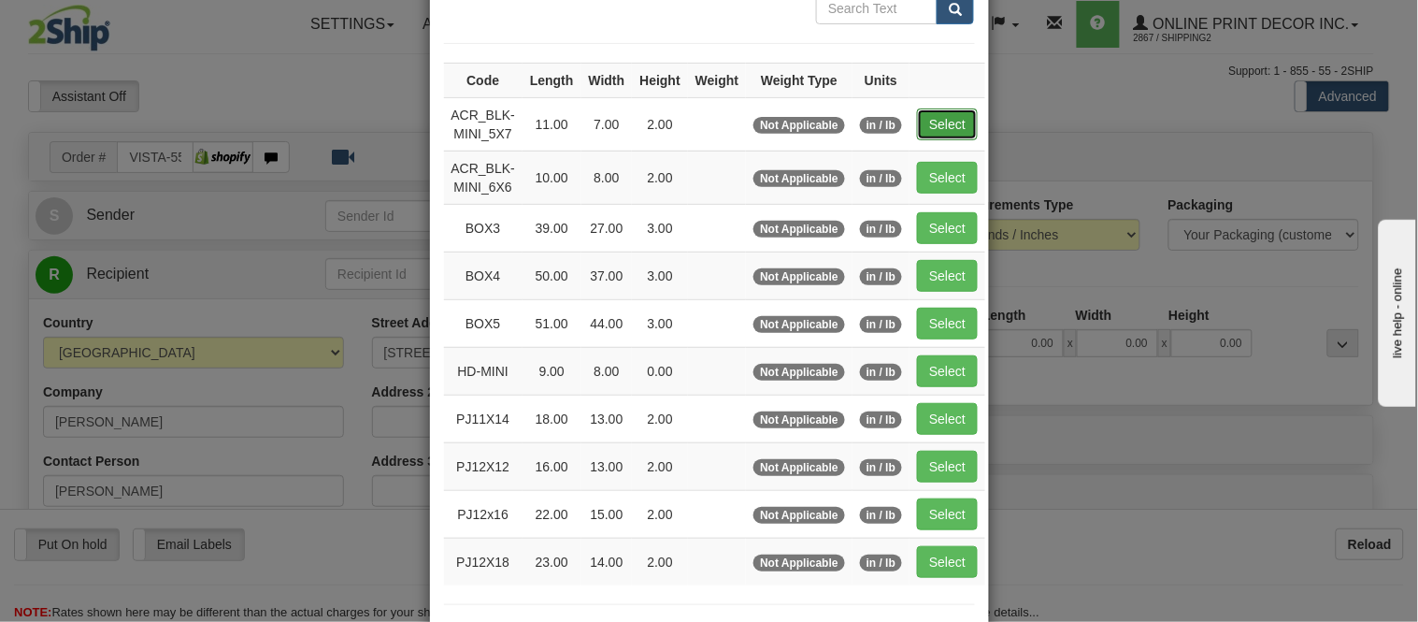
click at [921, 112] on button "Select" at bounding box center [947, 124] width 61 height 32
type input "ACR_BLK-MINI_5X7"
type input "11.00"
type input "7.00"
type input "2.00"
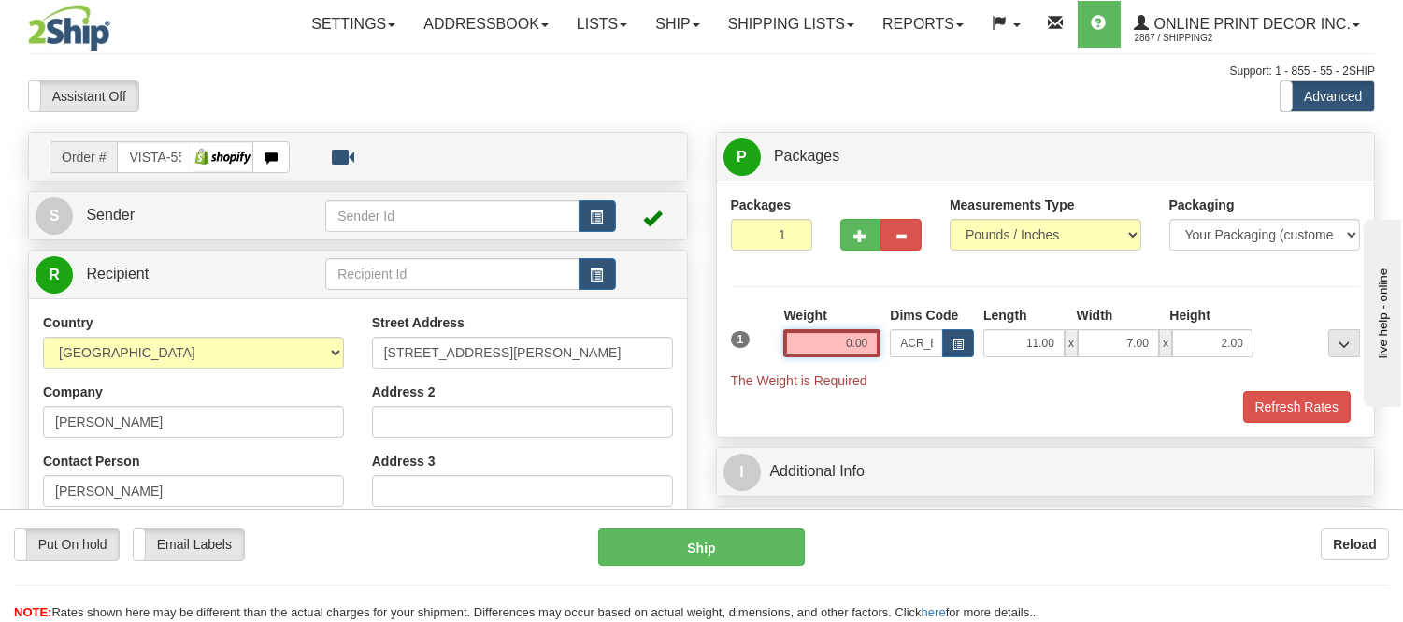
drag, startPoint x: 872, startPoint y: 338, endPoint x: 805, endPoint y: 341, distance: 67.4
click at [805, 341] on input "0.00" at bounding box center [831, 343] width 97 height 28
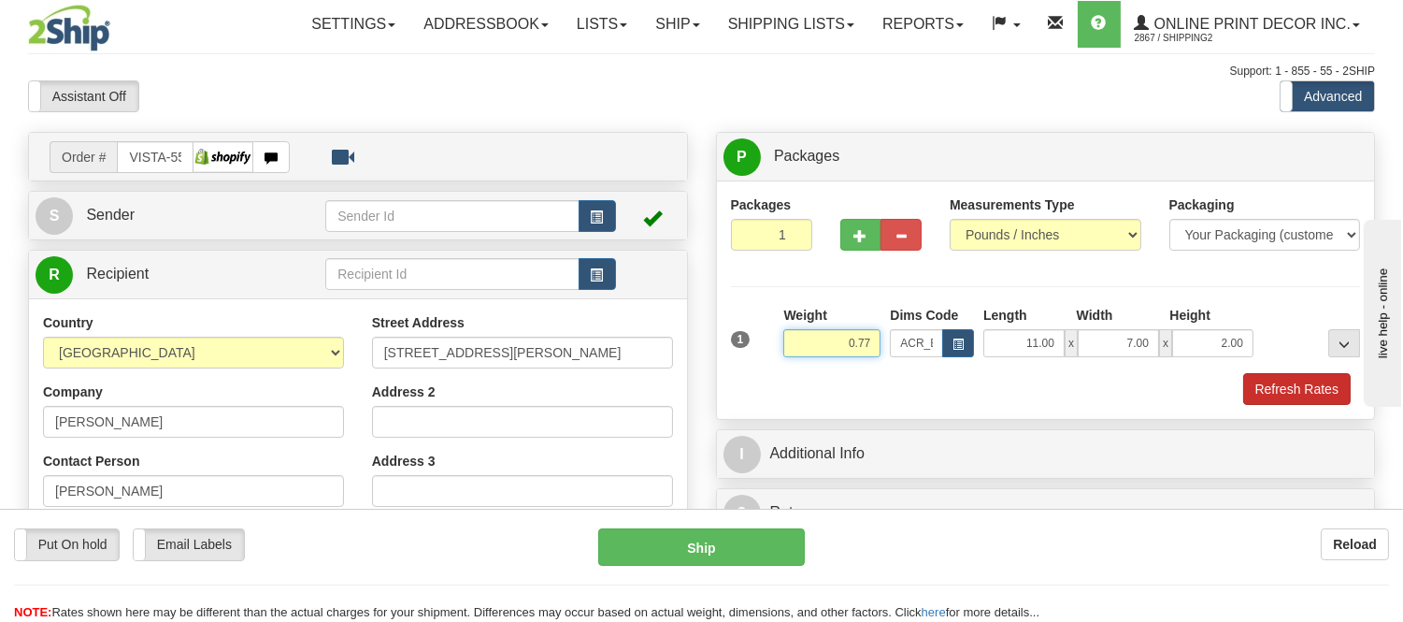
type input "0.77"
click at [1285, 405] on button "Refresh Rates" at bounding box center [1297, 389] width 108 height 32
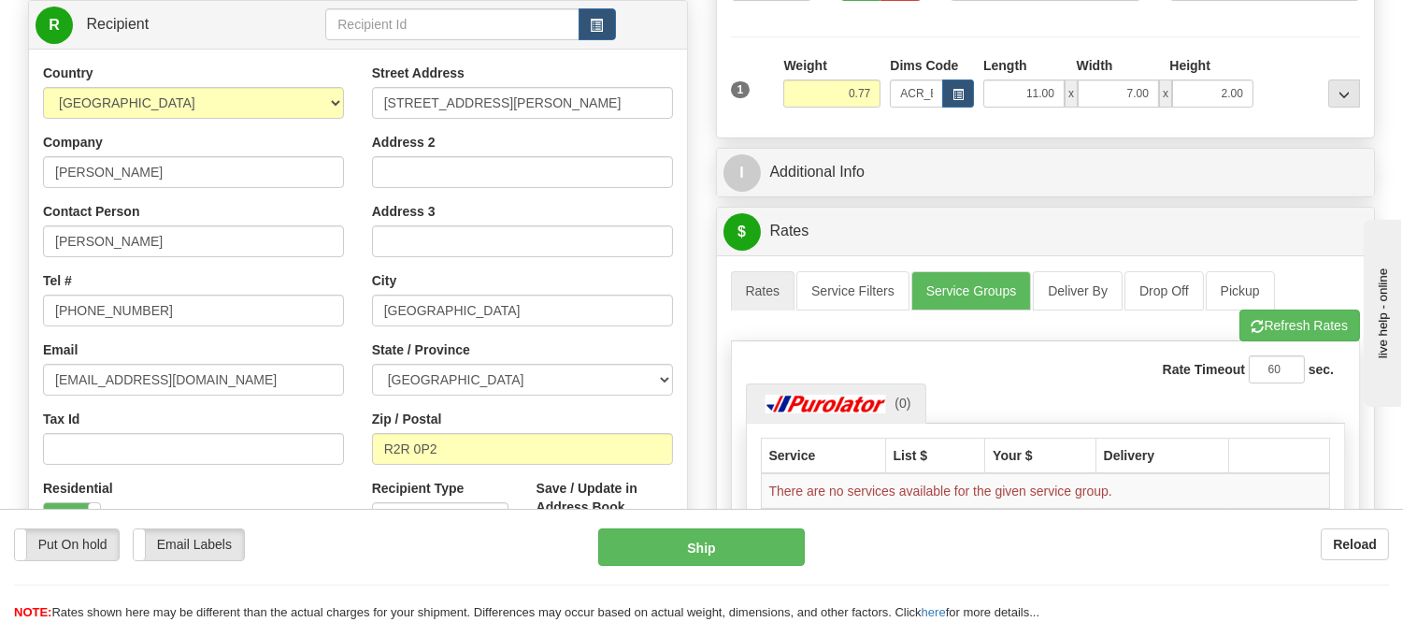
scroll to position [0, 0]
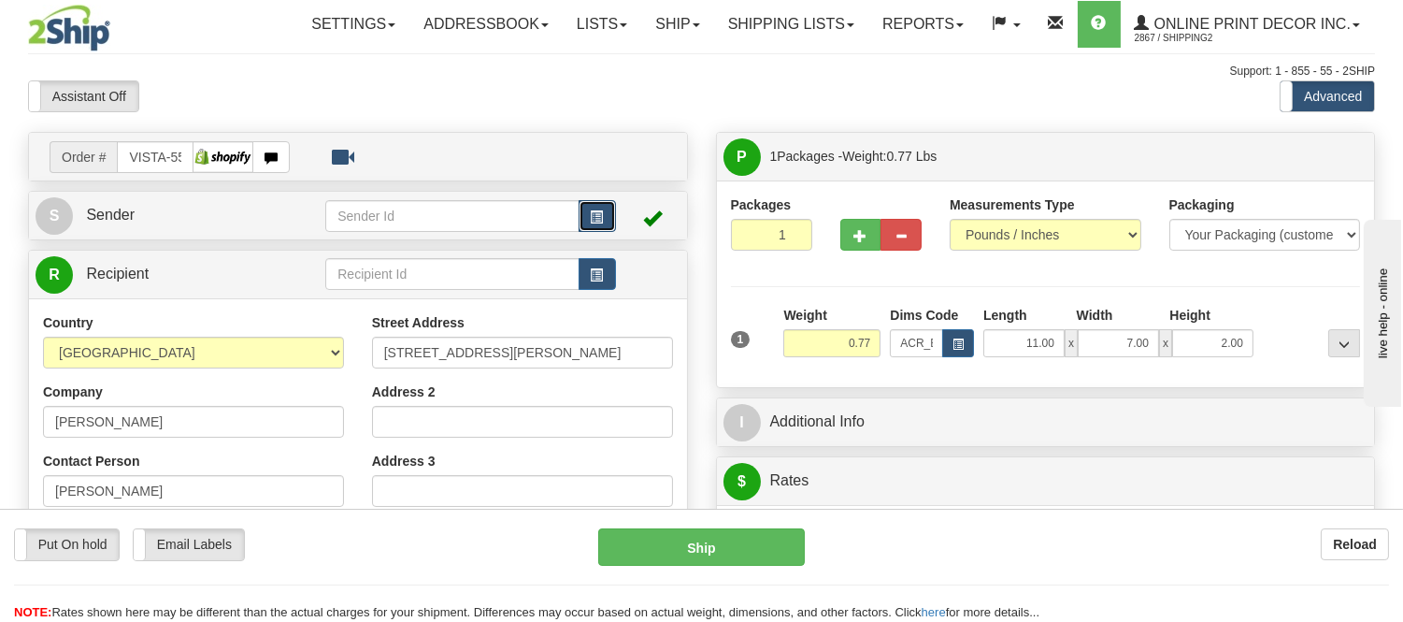
click at [586, 211] on button "button" at bounding box center [597, 216] width 37 height 32
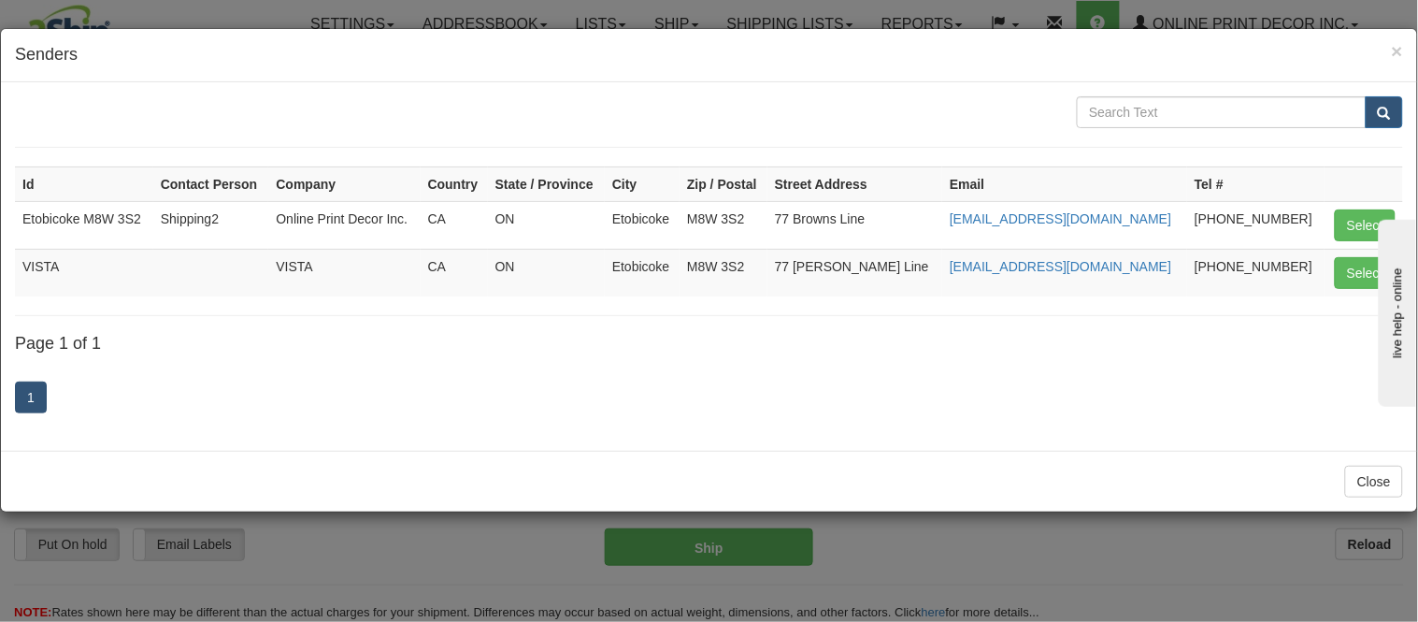
click at [1369, 272] on button "Select" at bounding box center [1365, 273] width 61 height 32
type input "VISTA"
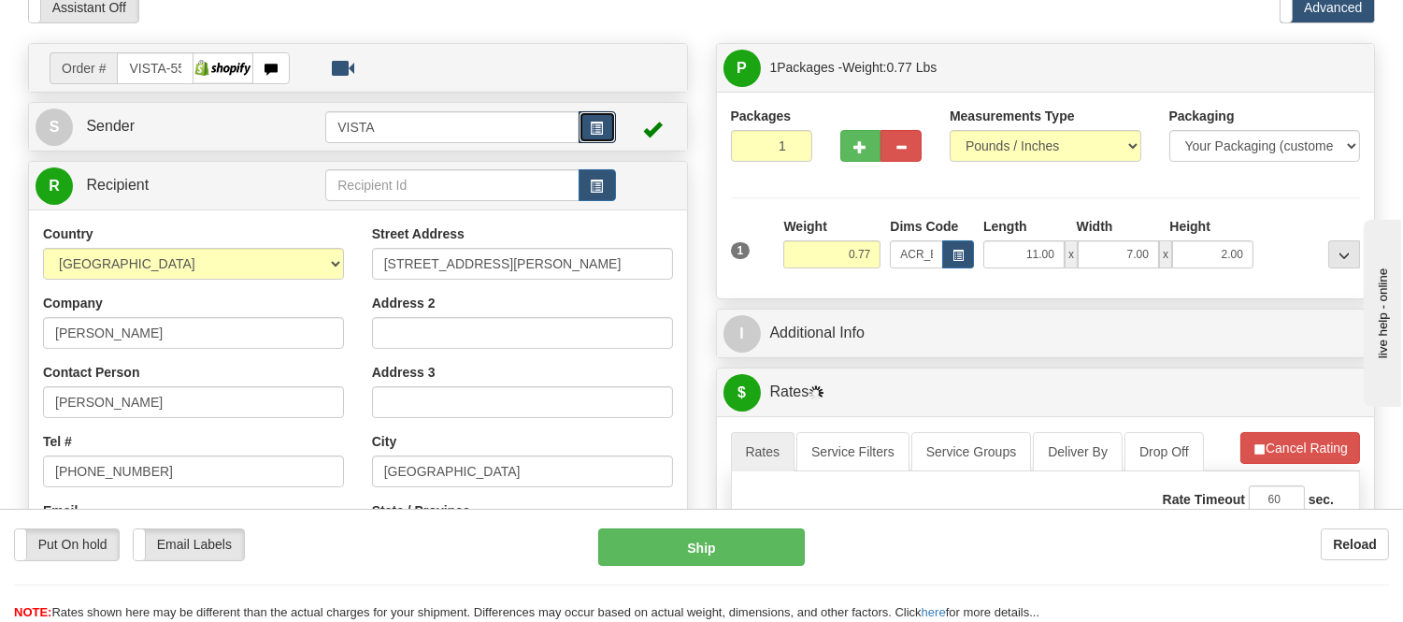
scroll to position [208, 0]
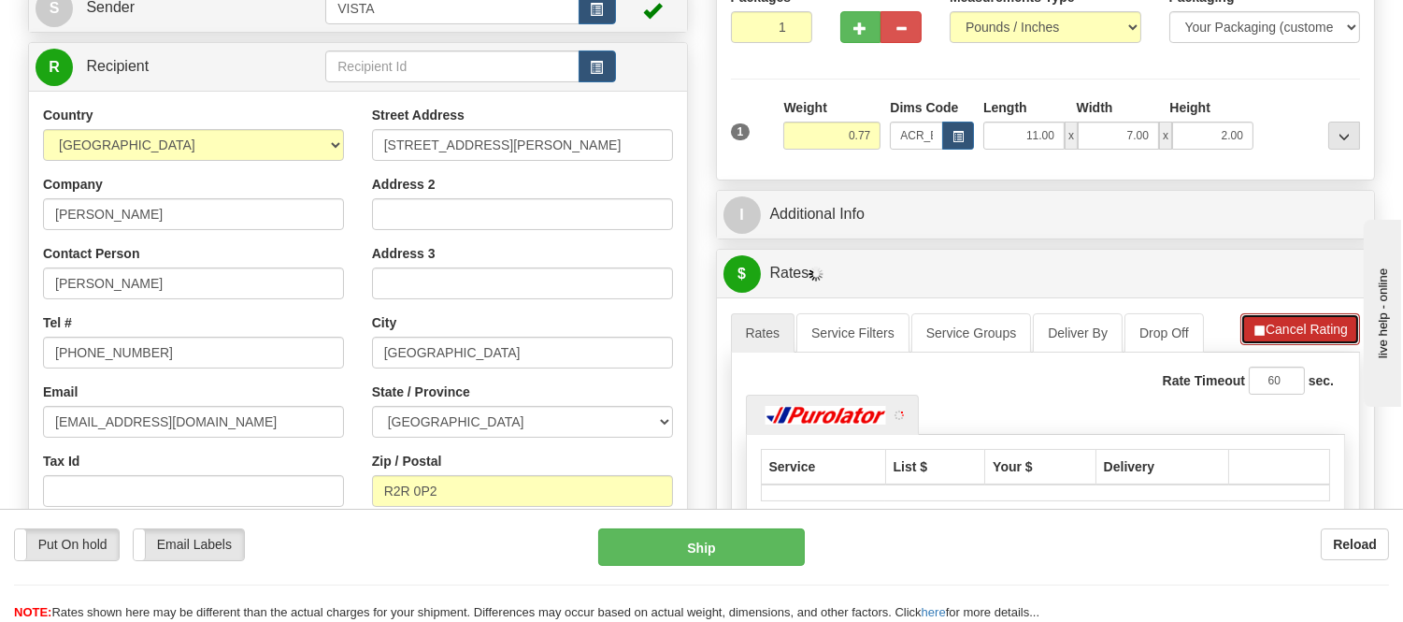
click at [1287, 315] on button "Cancel Rating" at bounding box center [1301, 329] width 120 height 32
click at [1285, 323] on button "Refresh Rates" at bounding box center [1300, 329] width 121 height 32
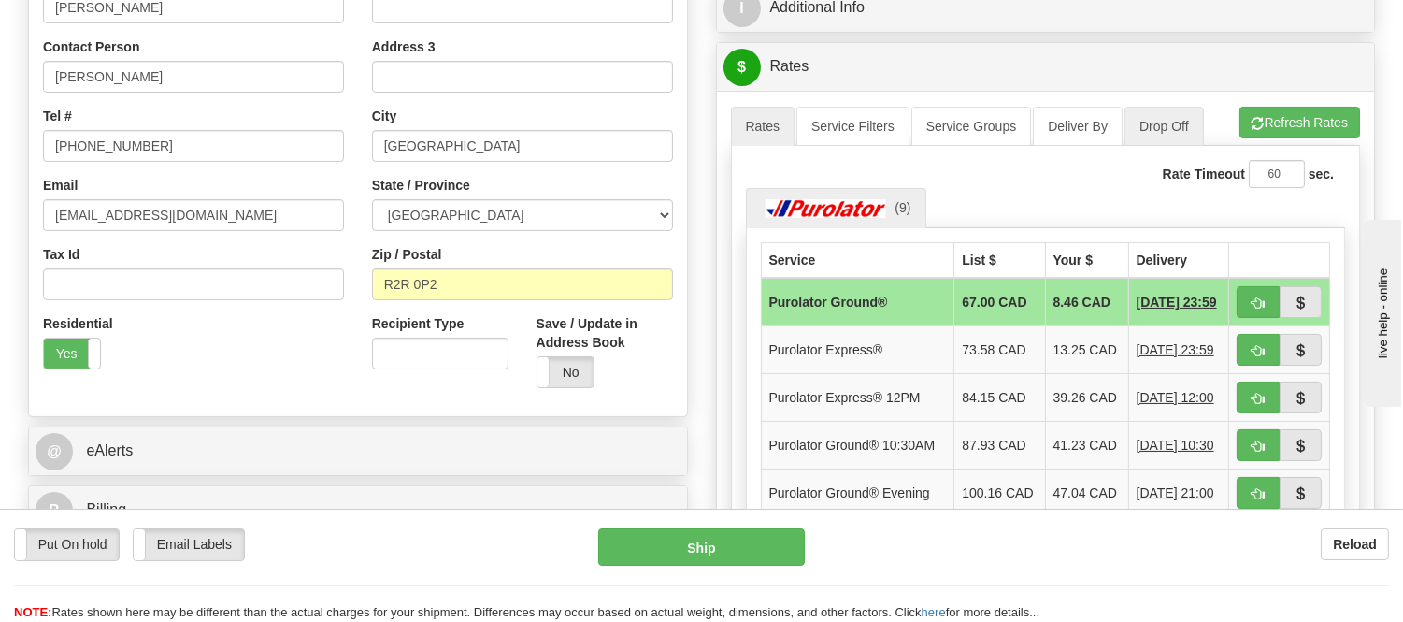
scroll to position [415, 0]
click at [1258, 297] on span "button" at bounding box center [1258, 302] width 13 height 12
type input "260"
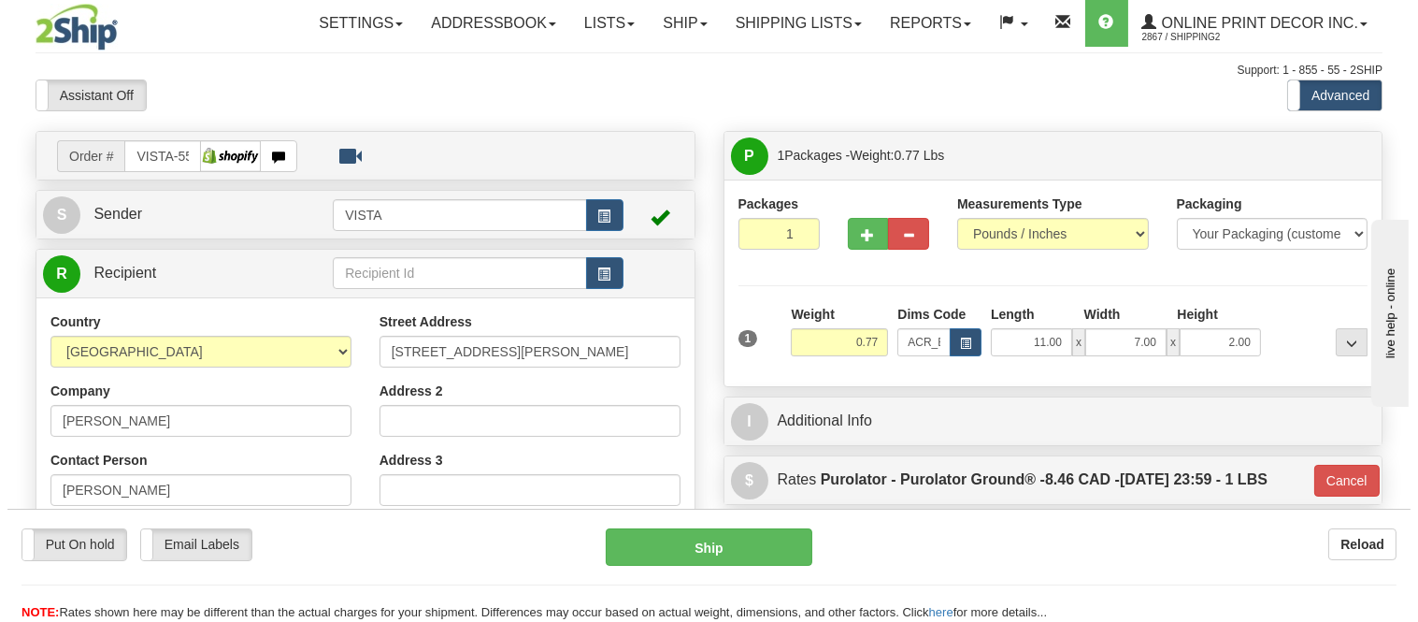
scroll to position [0, 0]
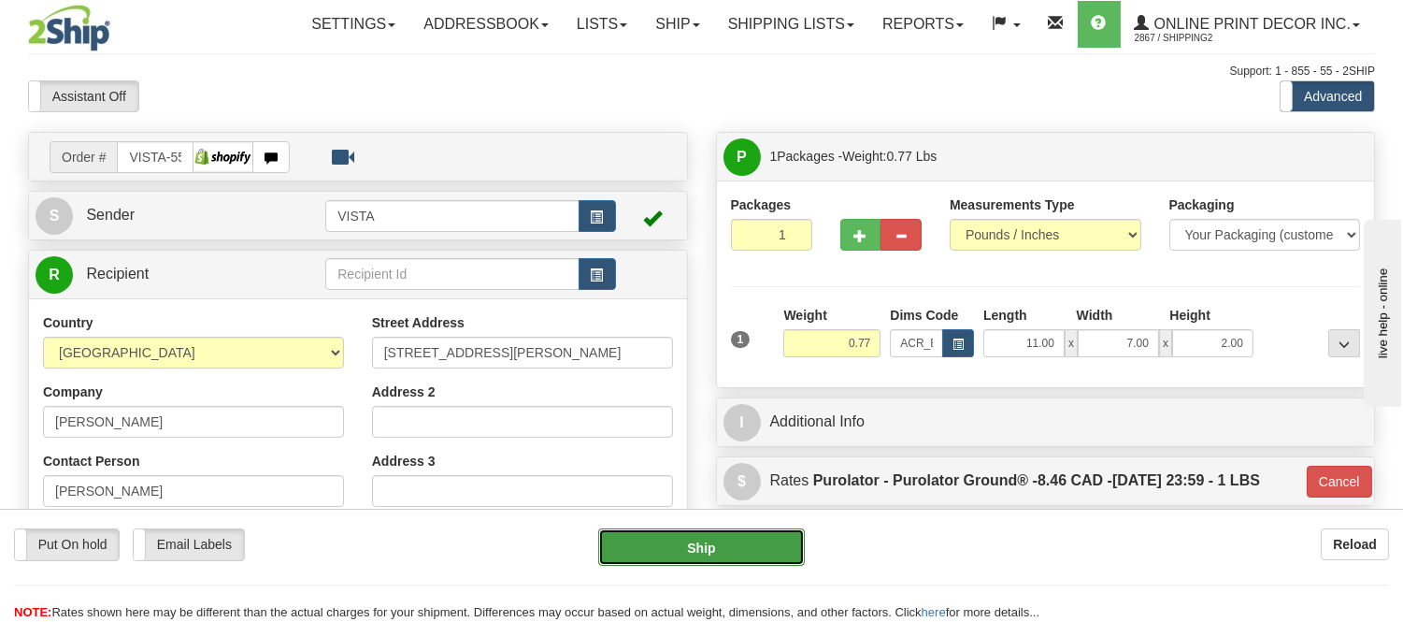
click at [705, 554] on button "Ship" at bounding box center [701, 546] width 206 height 37
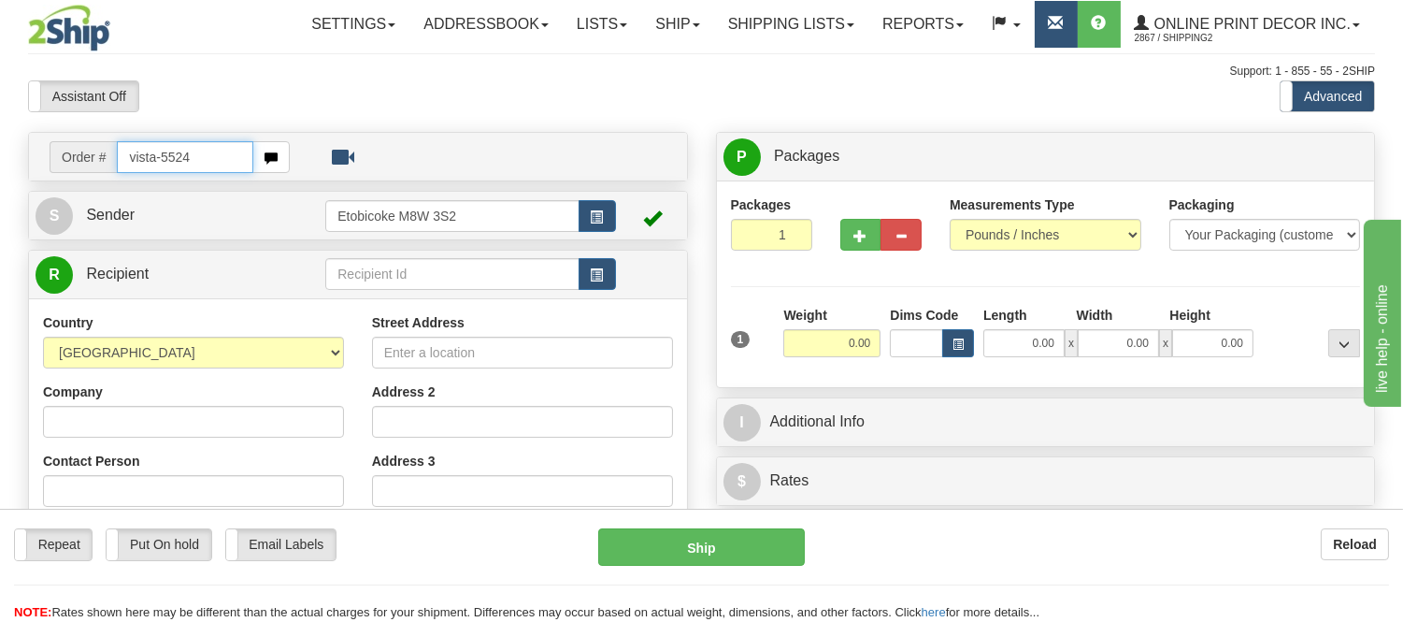
type input "vista-5524"
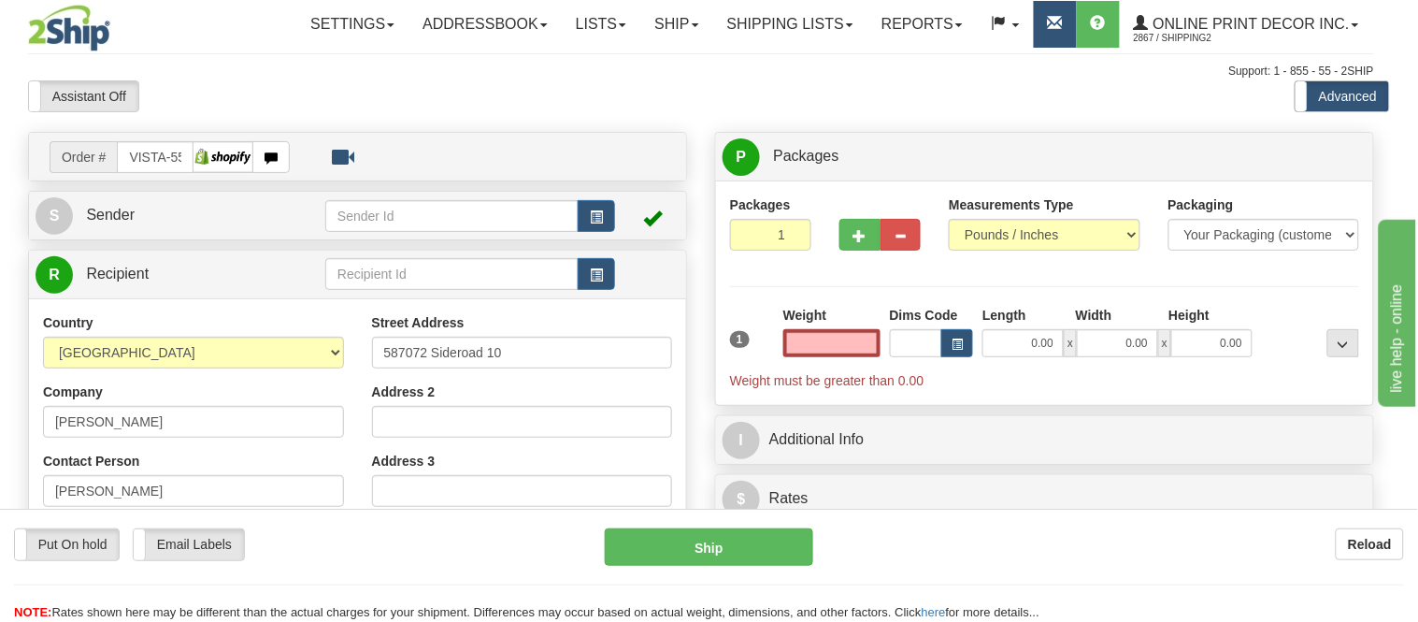
type input "MULMUR"
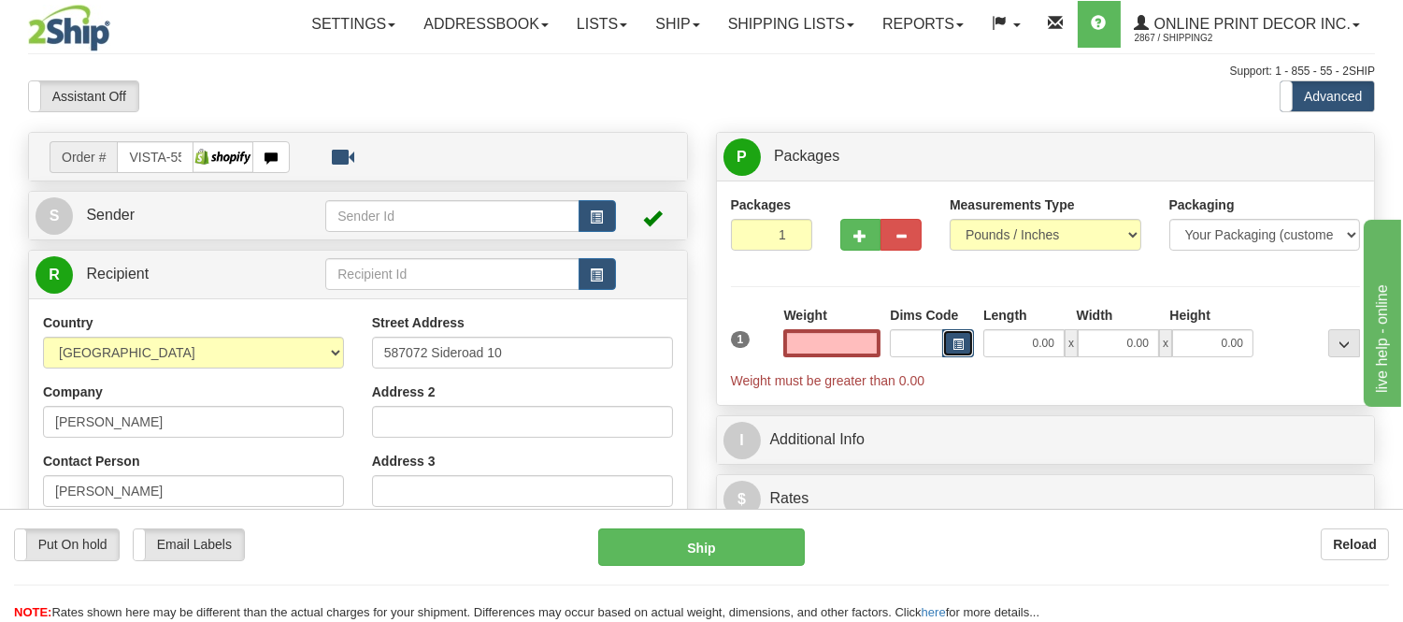
type input "0.00"
click at [956, 340] on span "button" at bounding box center [958, 344] width 11 height 10
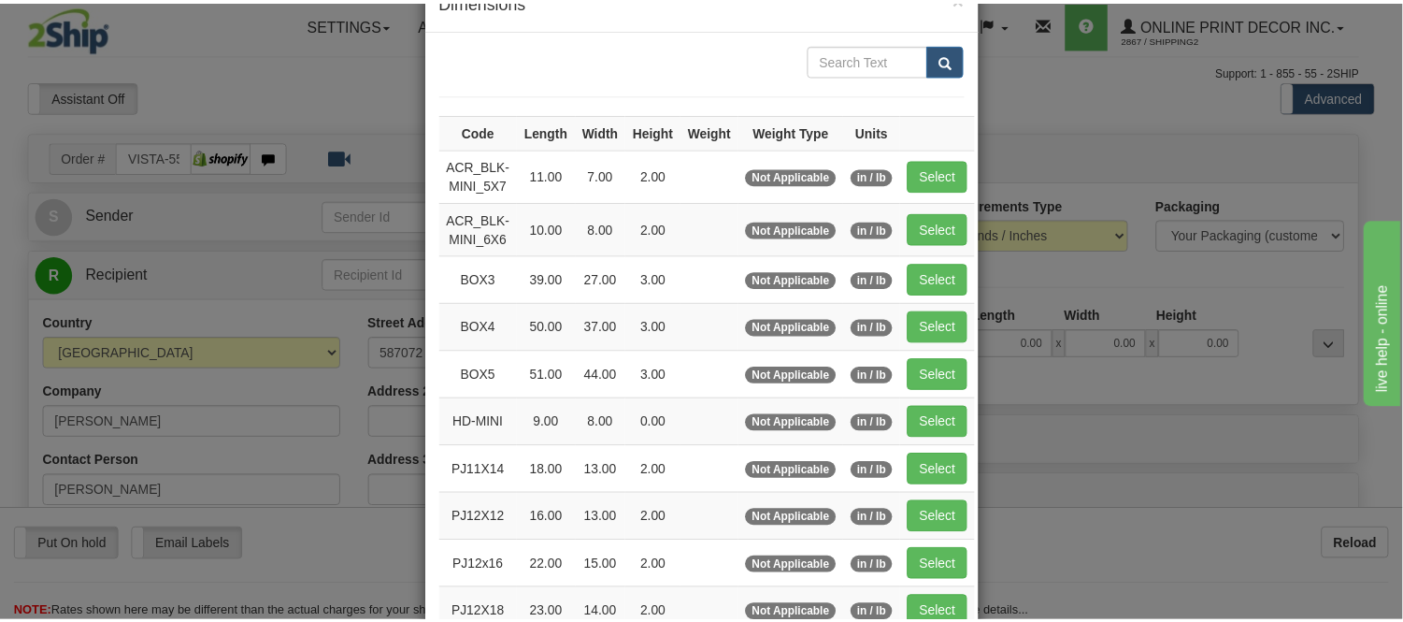
scroll to position [104, 0]
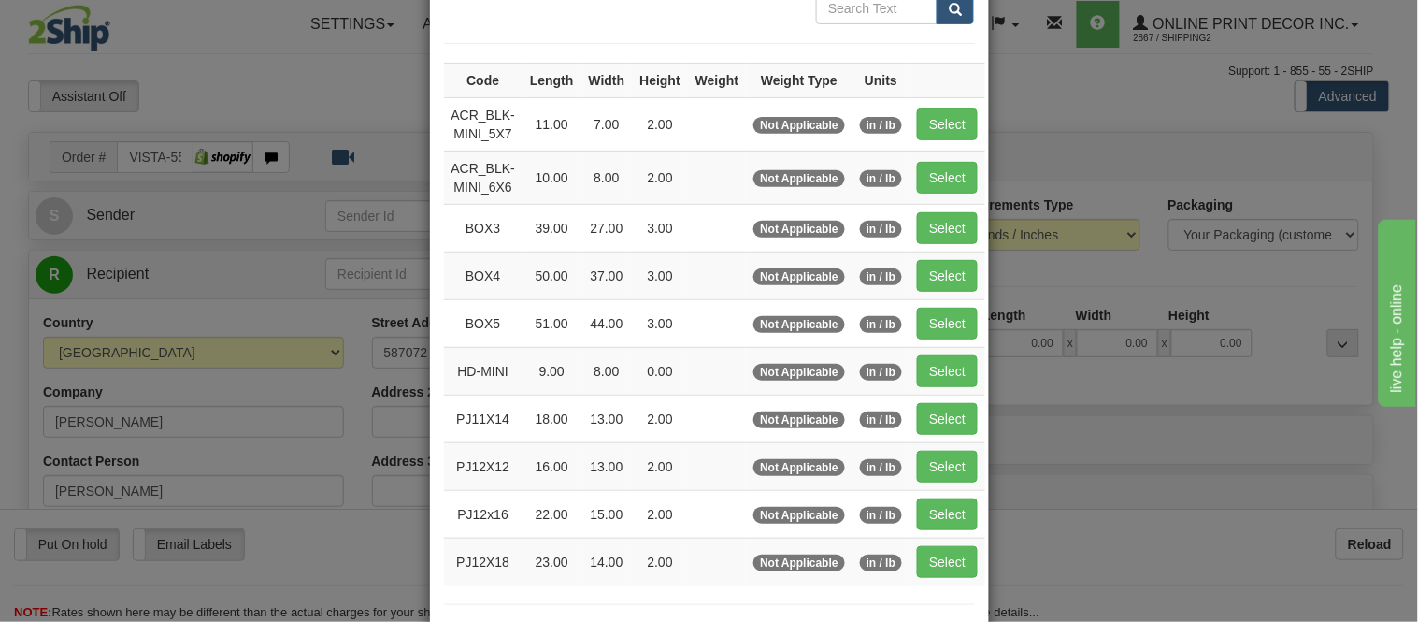
click at [913, 107] on td "Select" at bounding box center [948, 123] width 76 height 53
click at [923, 118] on button "Select" at bounding box center [947, 124] width 61 height 32
type input "ACR_BLK-MINI_5X7"
type input "11.00"
type input "7.00"
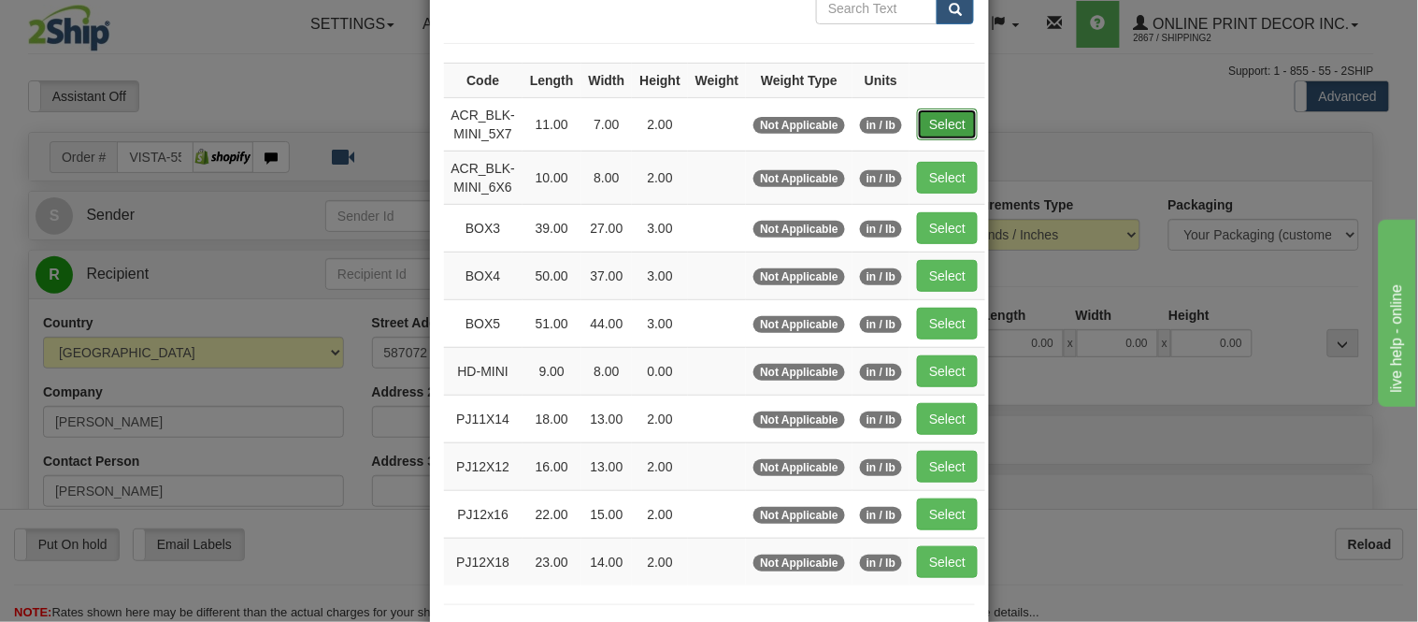
type input "2.00"
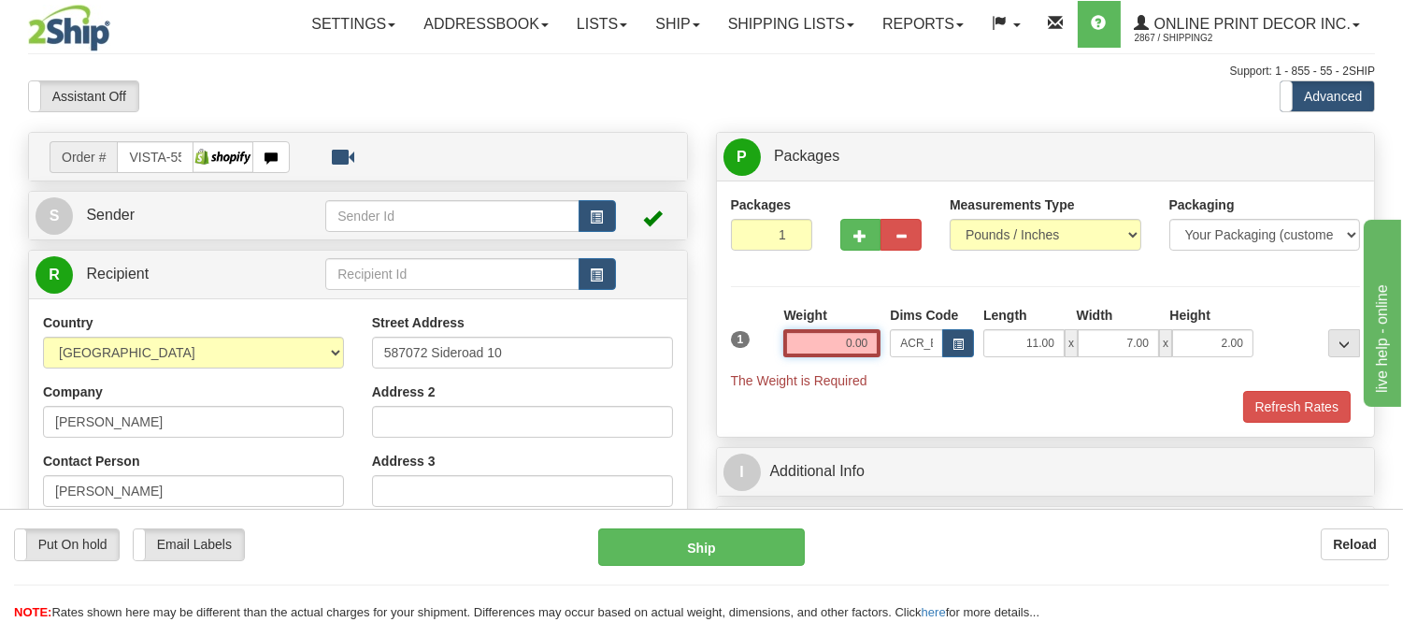
drag, startPoint x: 881, startPoint y: 343, endPoint x: 755, endPoint y: 331, distance: 126.8
click at [755, 331] on div "1 Weight 0.00 Dims Code x x" at bounding box center [1046, 348] width 640 height 84
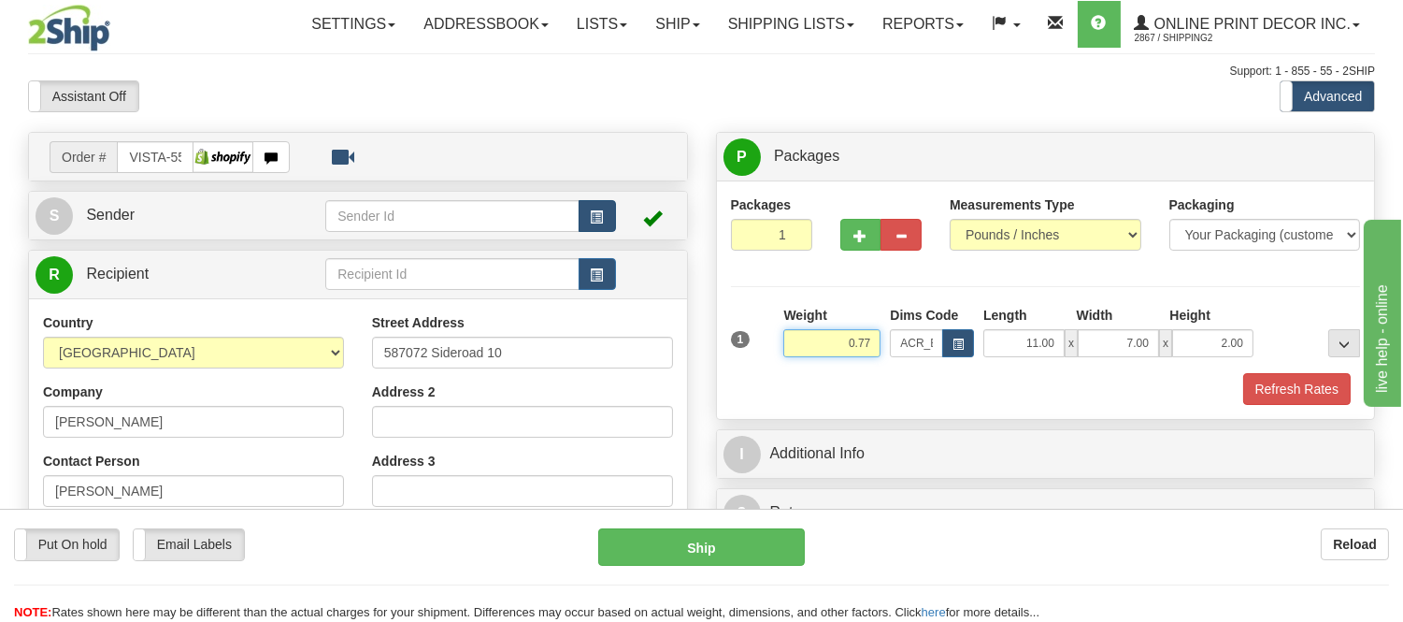
type input "0.77"
click at [599, 215] on span "button" at bounding box center [597, 217] width 13 height 12
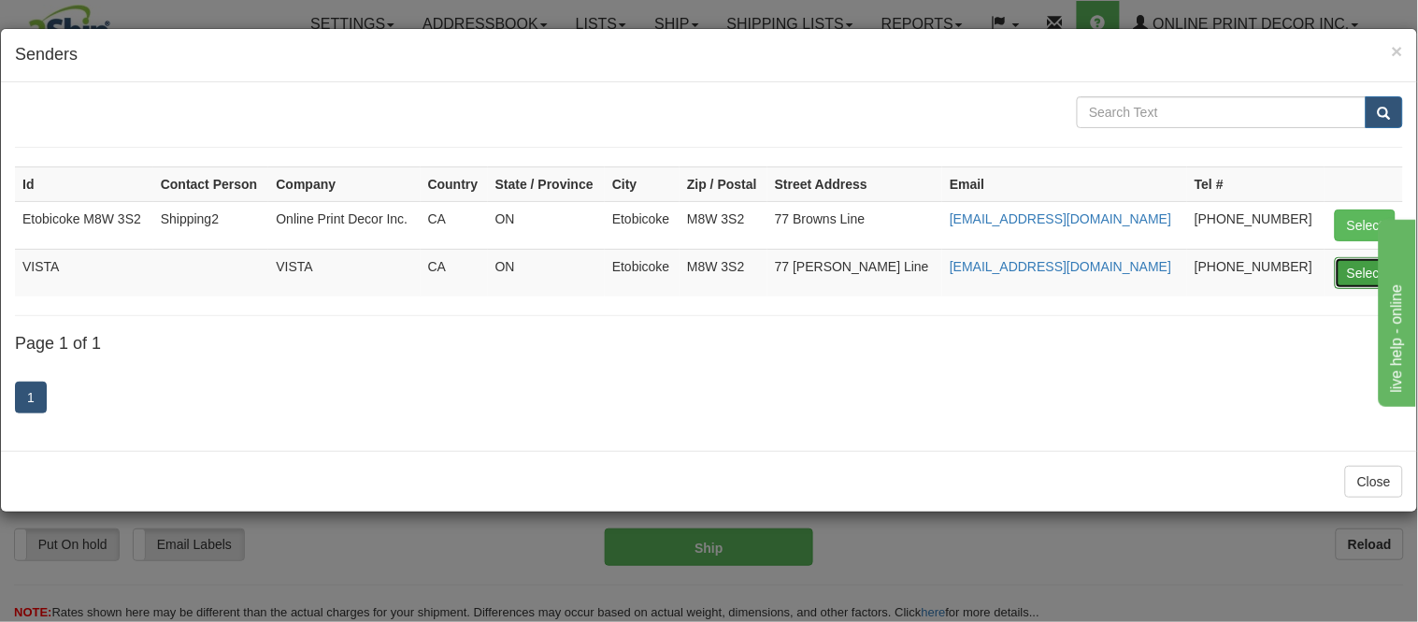
click at [1346, 271] on button "Select" at bounding box center [1365, 273] width 61 height 32
type input "VISTA"
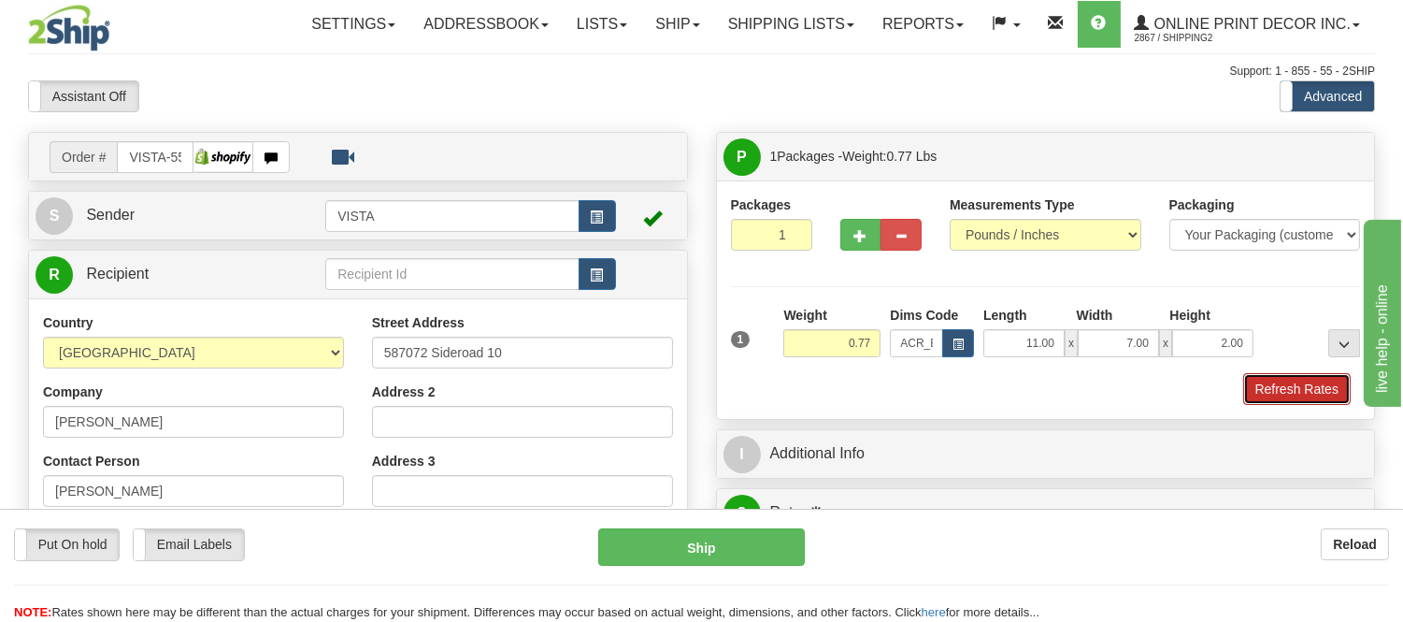
click at [1287, 387] on button "Refresh Rates" at bounding box center [1297, 389] width 108 height 32
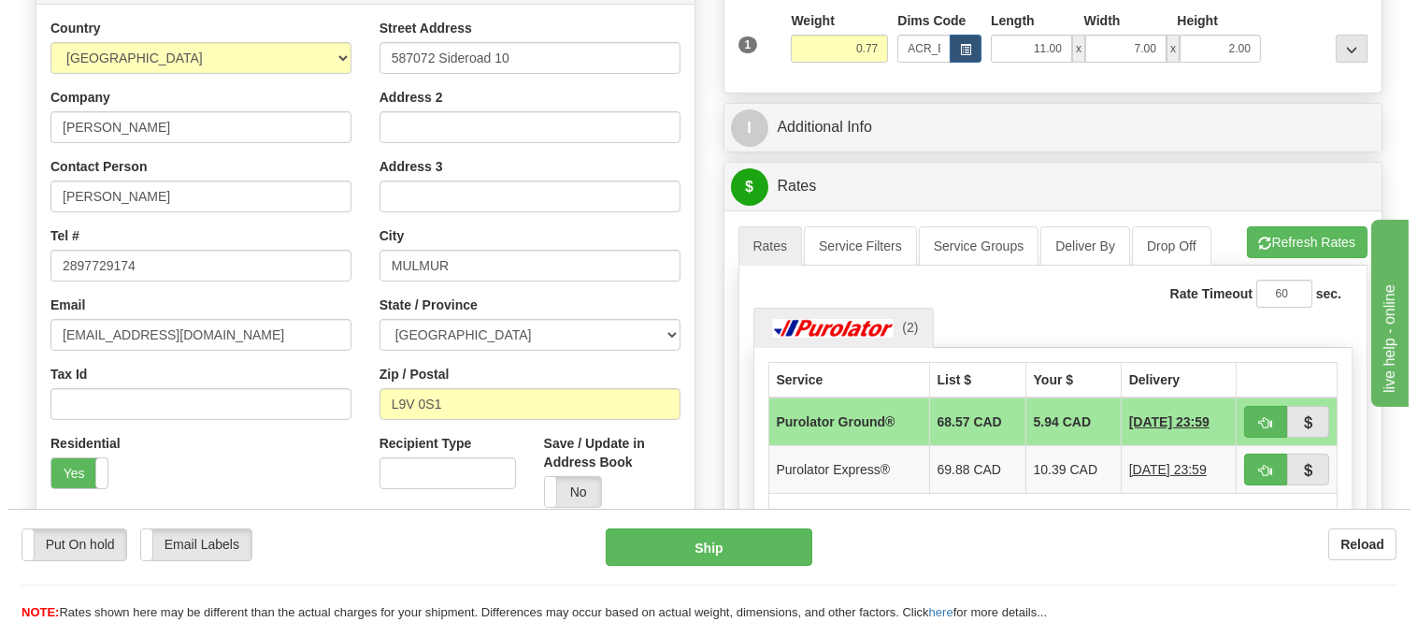
scroll to position [415, 0]
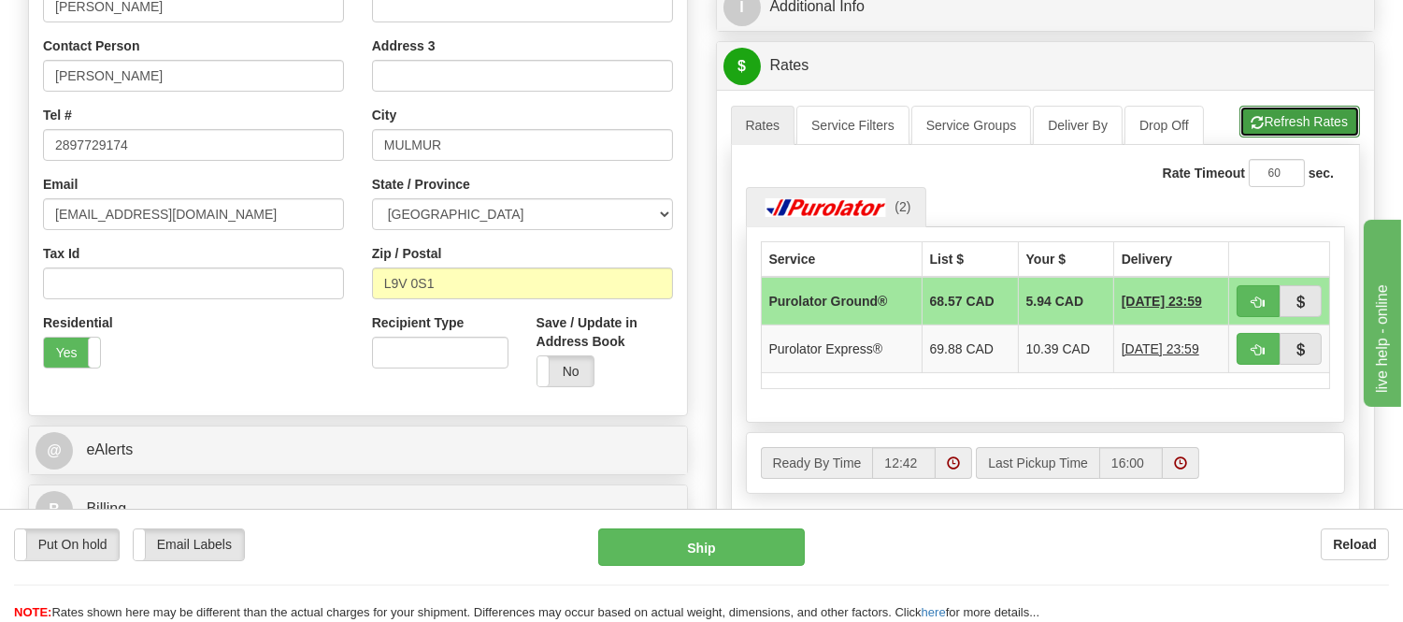
click at [1320, 120] on button "Refresh Rates" at bounding box center [1300, 122] width 121 height 32
click at [1258, 313] on button "button" at bounding box center [1258, 301] width 43 height 32
type input "260"
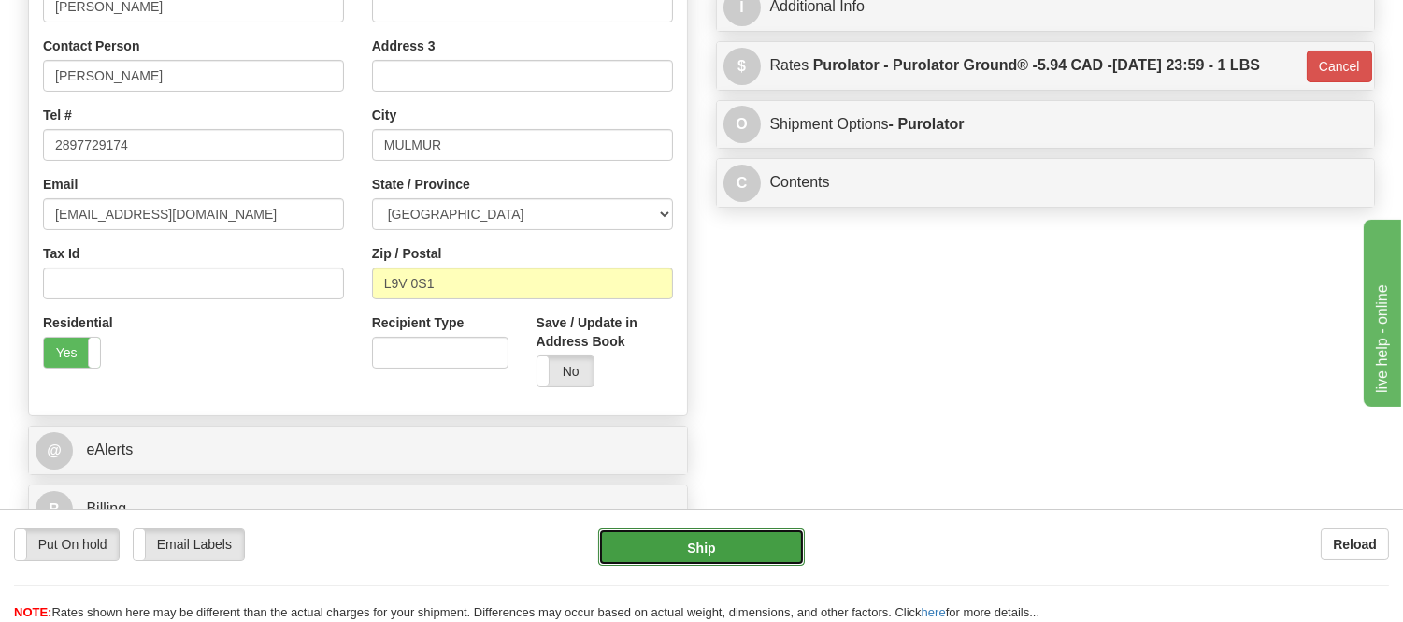
click at [781, 537] on button "Ship" at bounding box center [701, 546] width 206 height 37
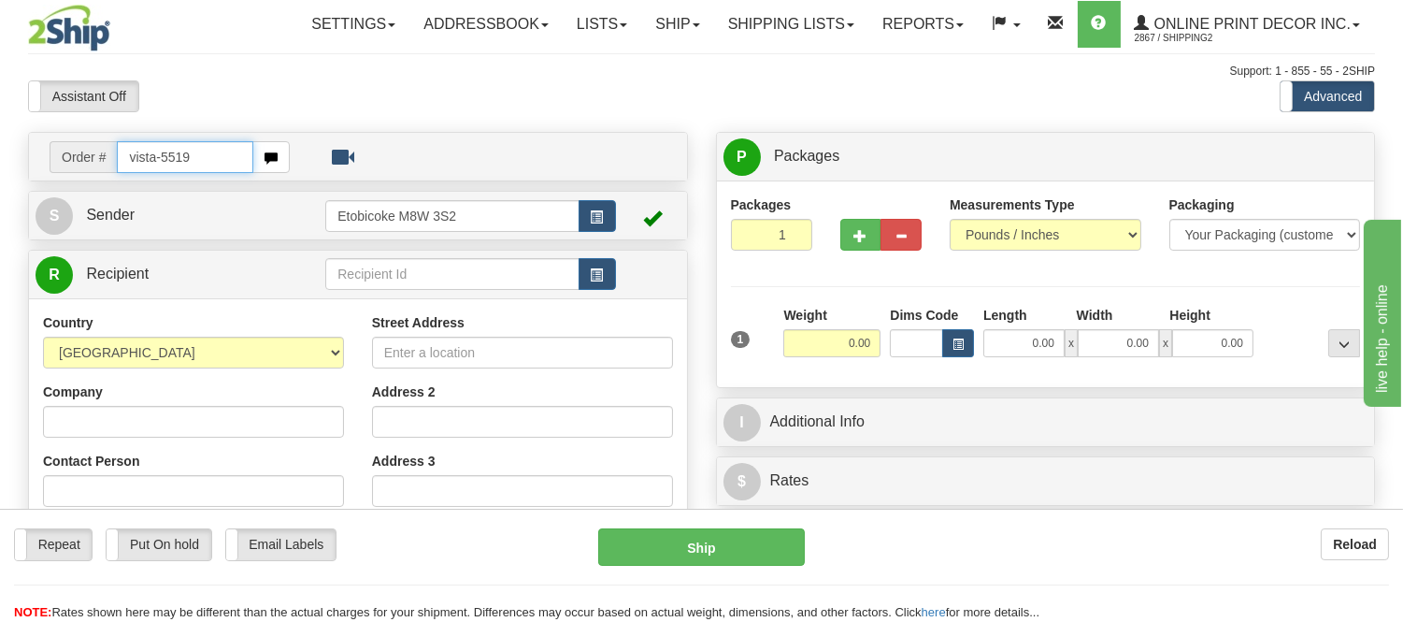
type input "vista-5519"
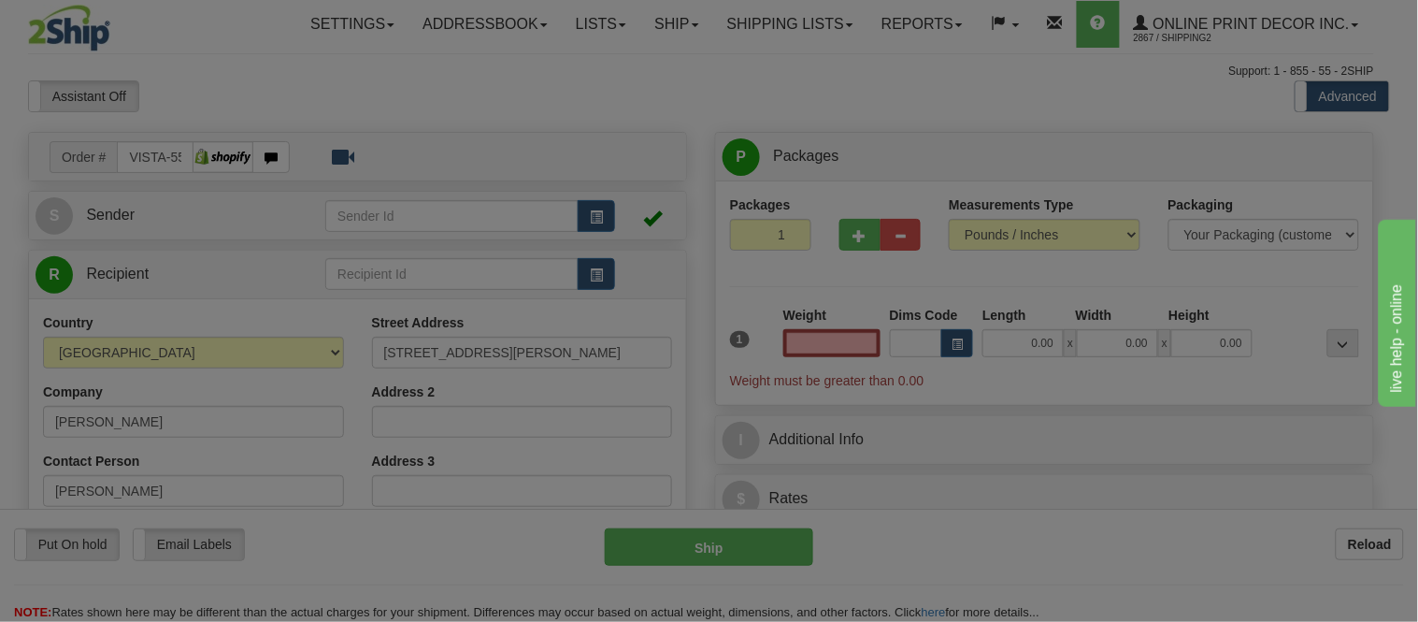
type input "ST CATHARINES"
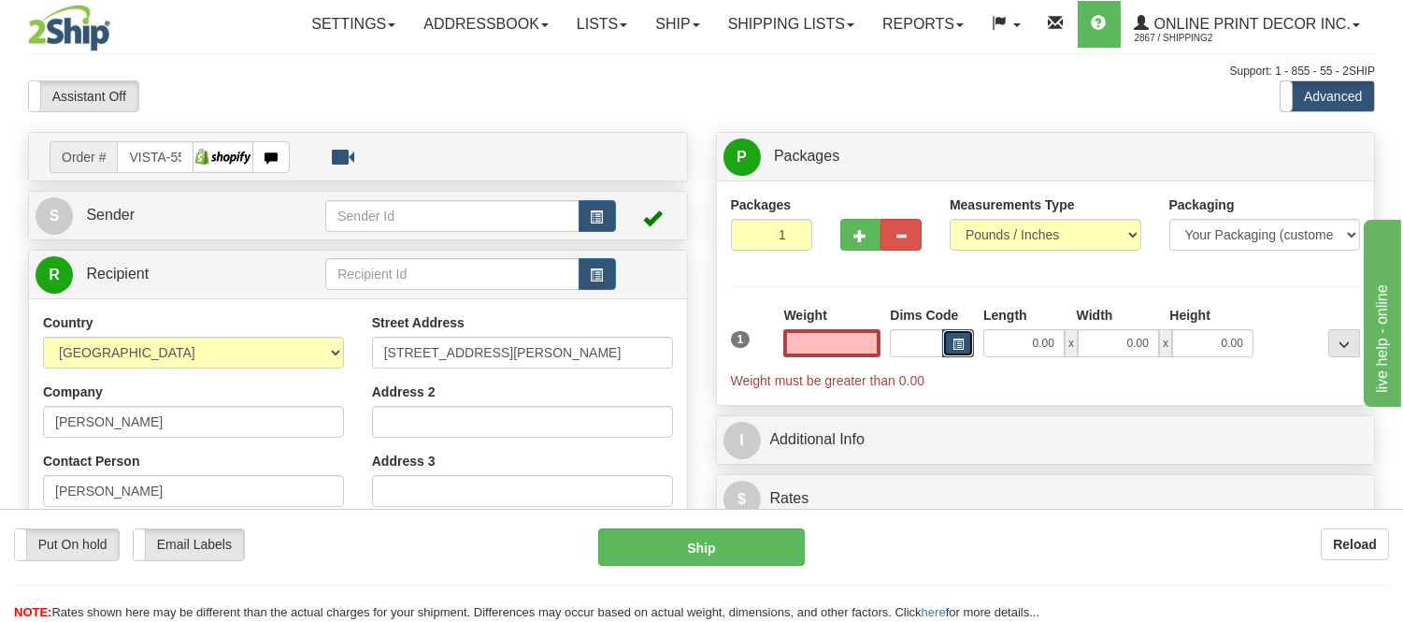
type input "0.00"
click at [959, 349] on span "button" at bounding box center [958, 344] width 11 height 10
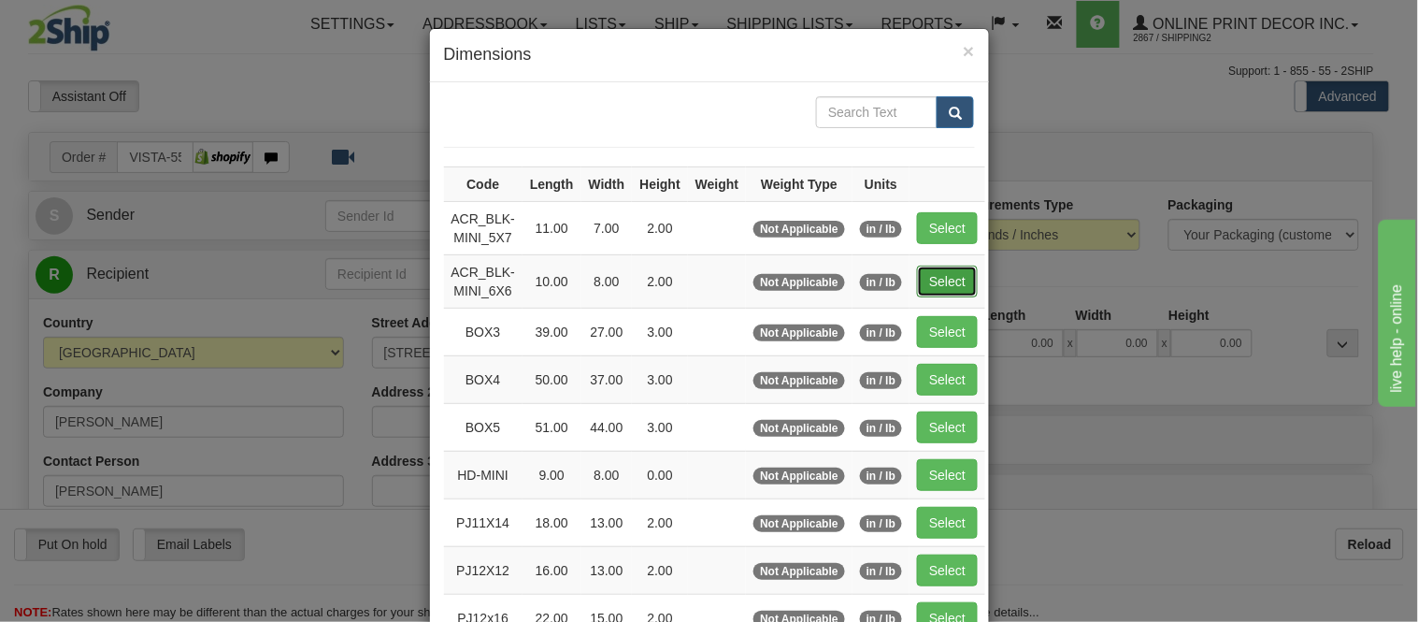
click at [917, 271] on button "Select" at bounding box center [947, 282] width 61 height 32
type input "ACR_BLK-MINI_6X6"
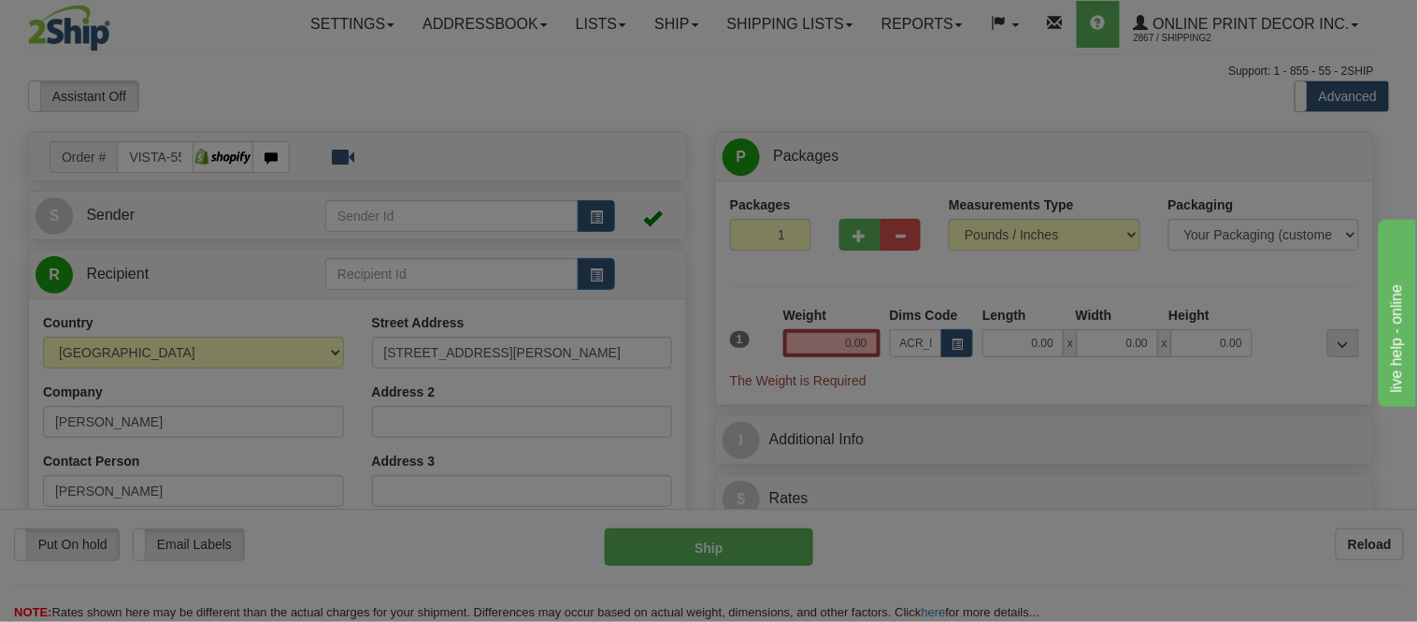
type input "10.00"
type input "8.00"
type input "2.00"
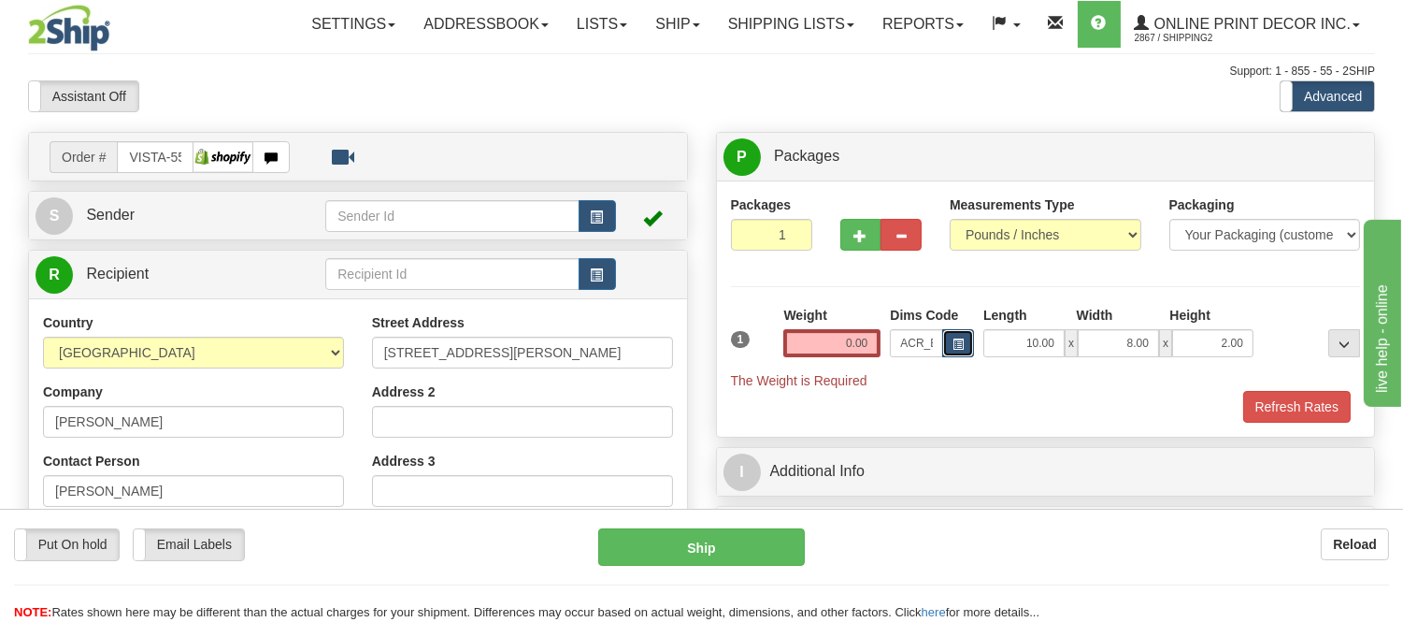
click at [964, 338] on button "button" at bounding box center [958, 343] width 32 height 28
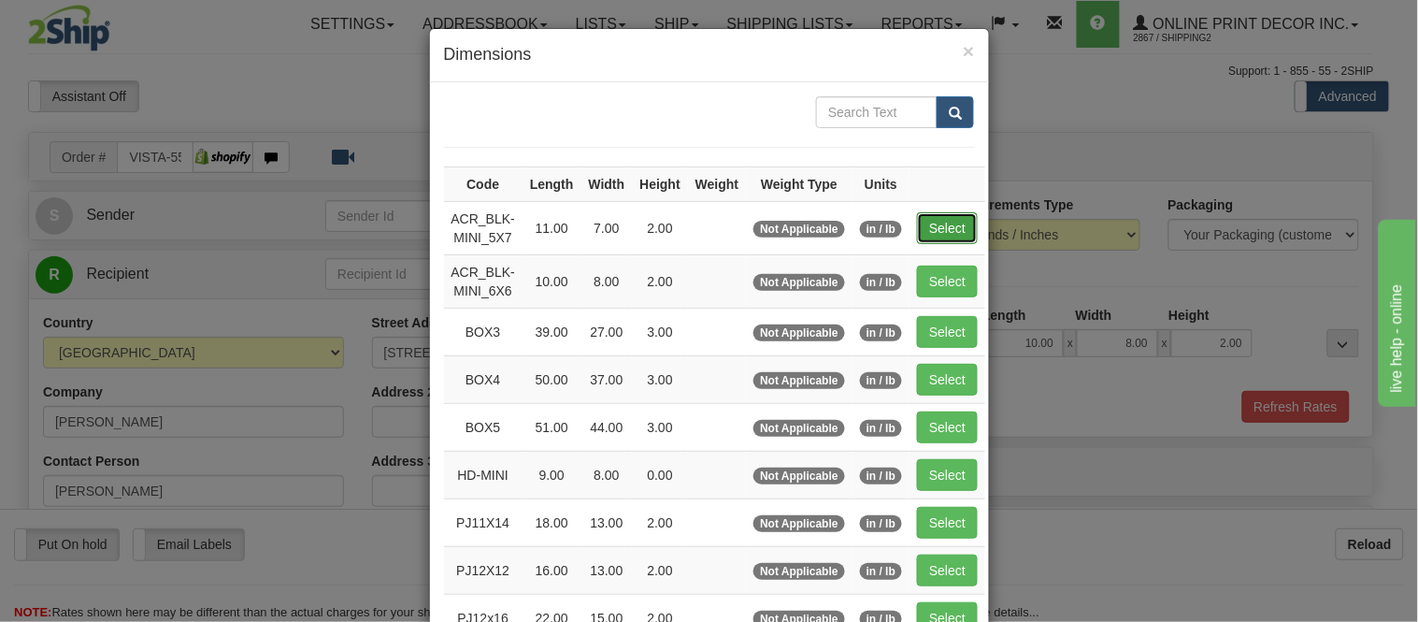
click at [917, 220] on button "Select" at bounding box center [947, 228] width 61 height 32
type input "ACR_BLK-MINI_5X7"
type input "11.00"
type input "7.00"
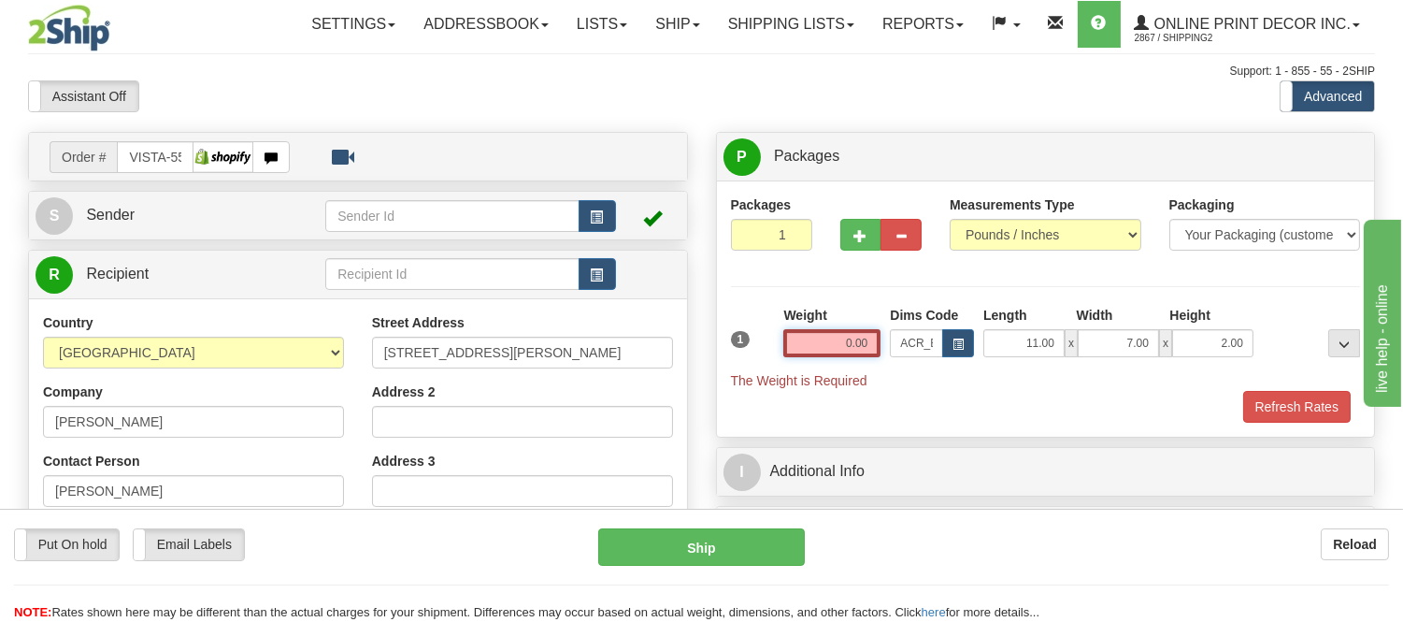
drag, startPoint x: 868, startPoint y: 348, endPoint x: 823, endPoint y: 329, distance: 48.6
click at [823, 329] on div "Weight 0.00" at bounding box center [831, 331] width 97 height 51
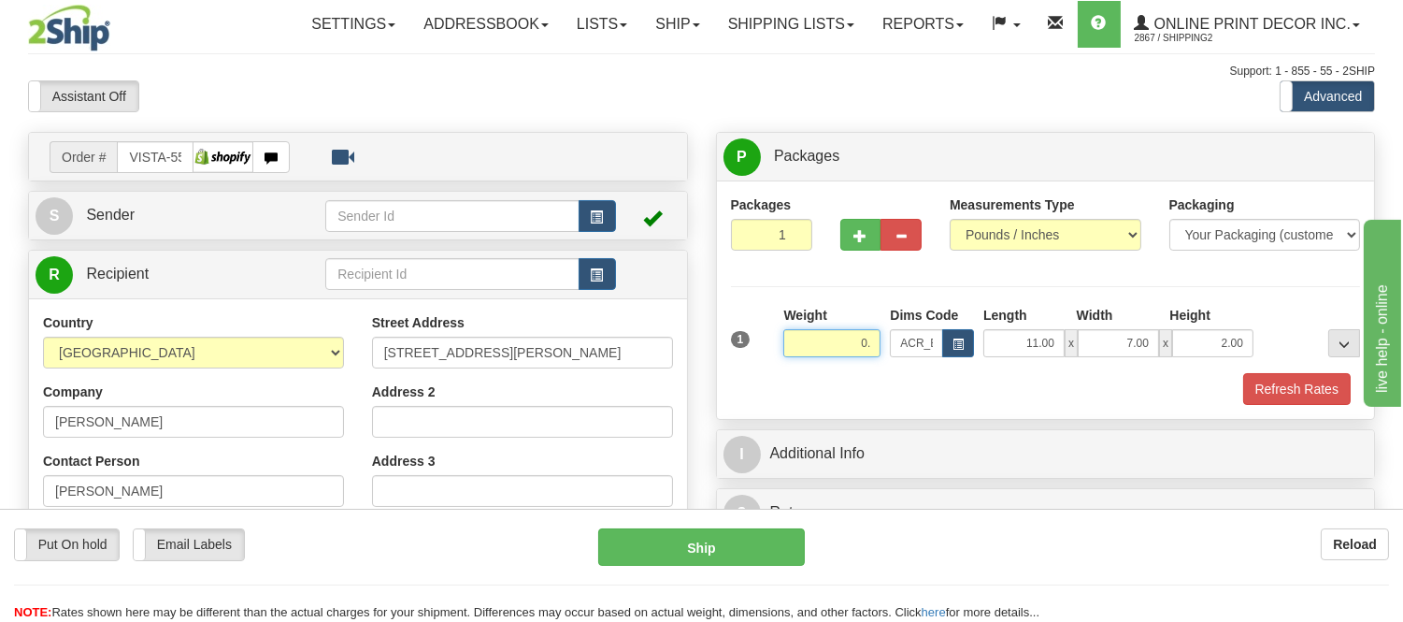
type input "0"
click button "Delete" at bounding box center [0, 0] width 0 height 0
type input "1.00"
click at [596, 213] on span "button" at bounding box center [597, 217] width 13 height 12
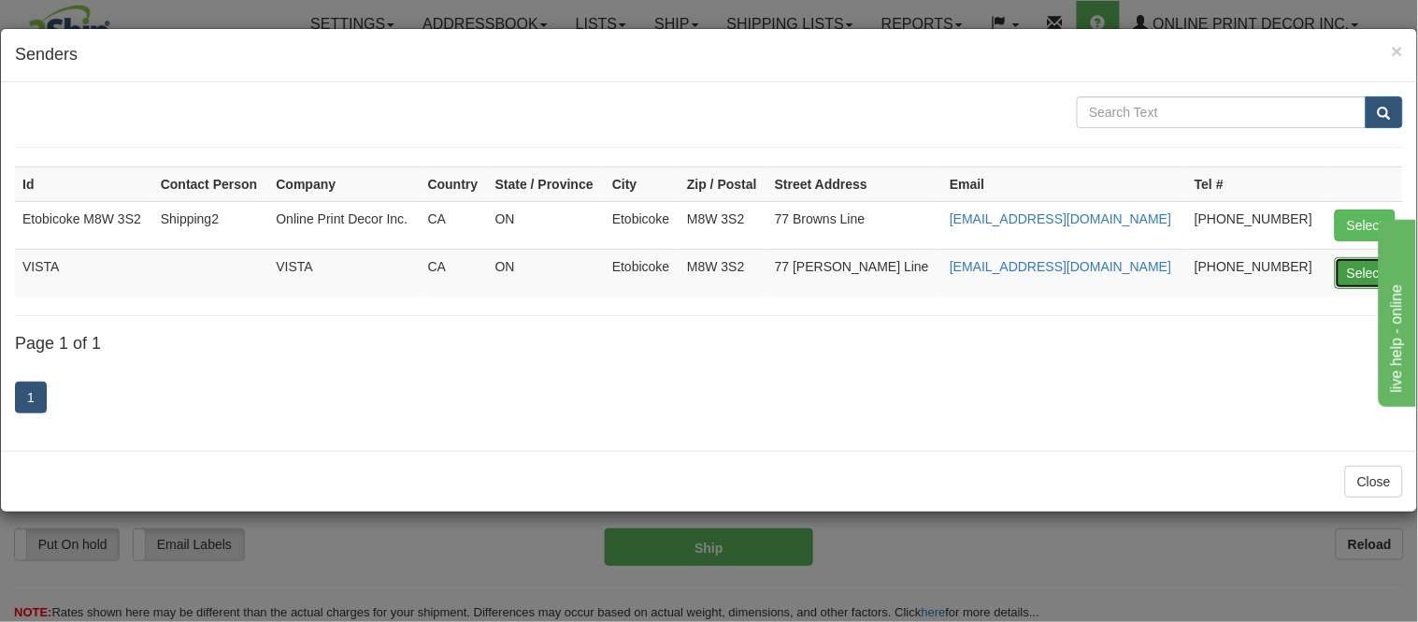
click at [1366, 265] on button "Select" at bounding box center [1365, 273] width 61 height 32
type input "VISTA"
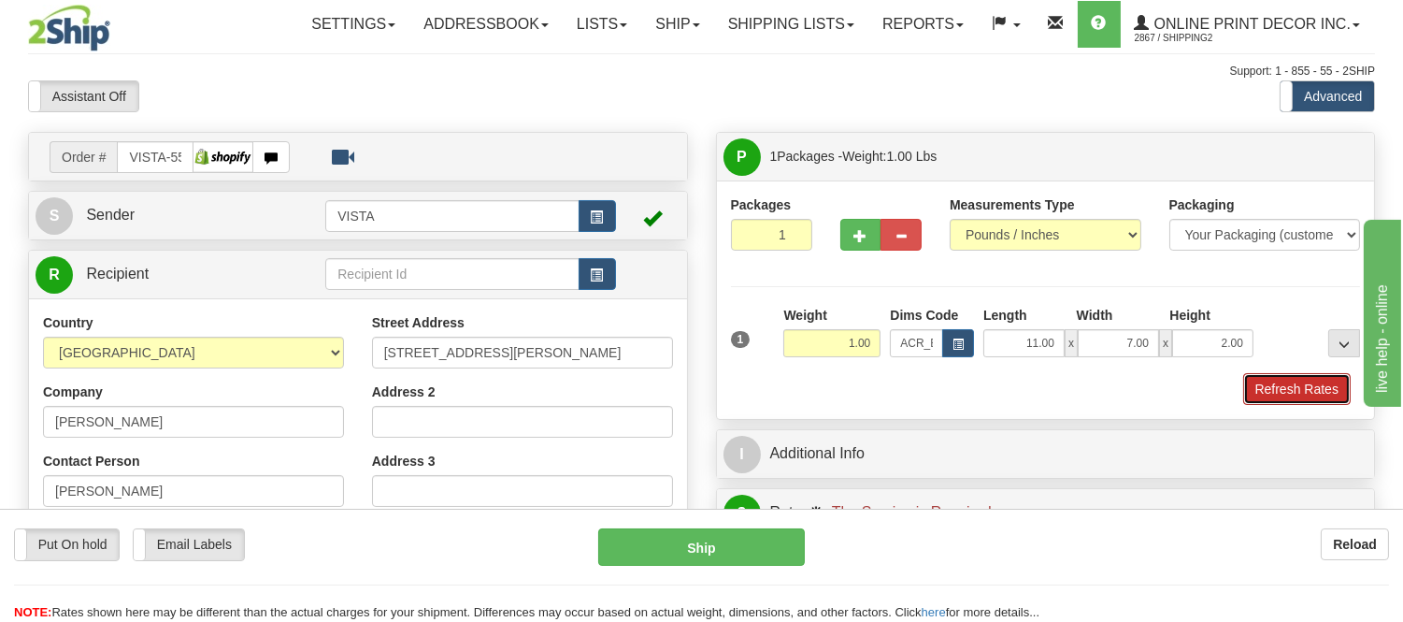
click at [1286, 383] on button "Refresh Rates" at bounding box center [1297, 389] width 108 height 32
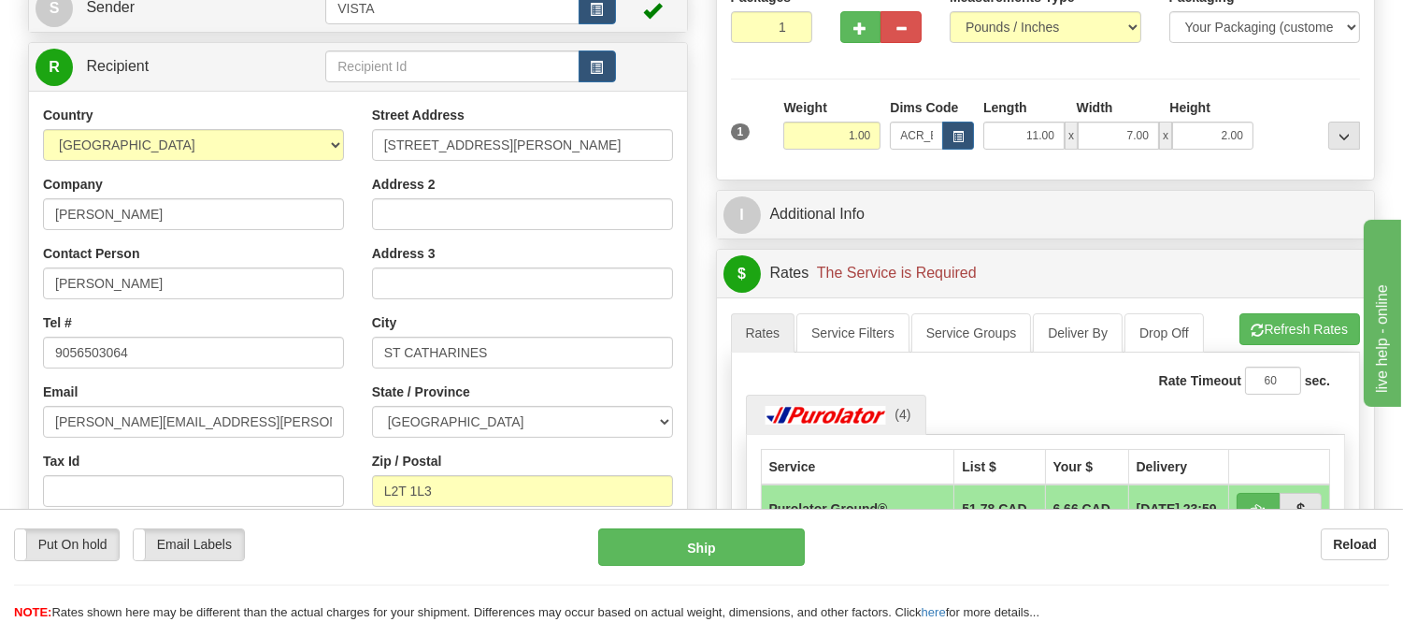
scroll to position [415, 0]
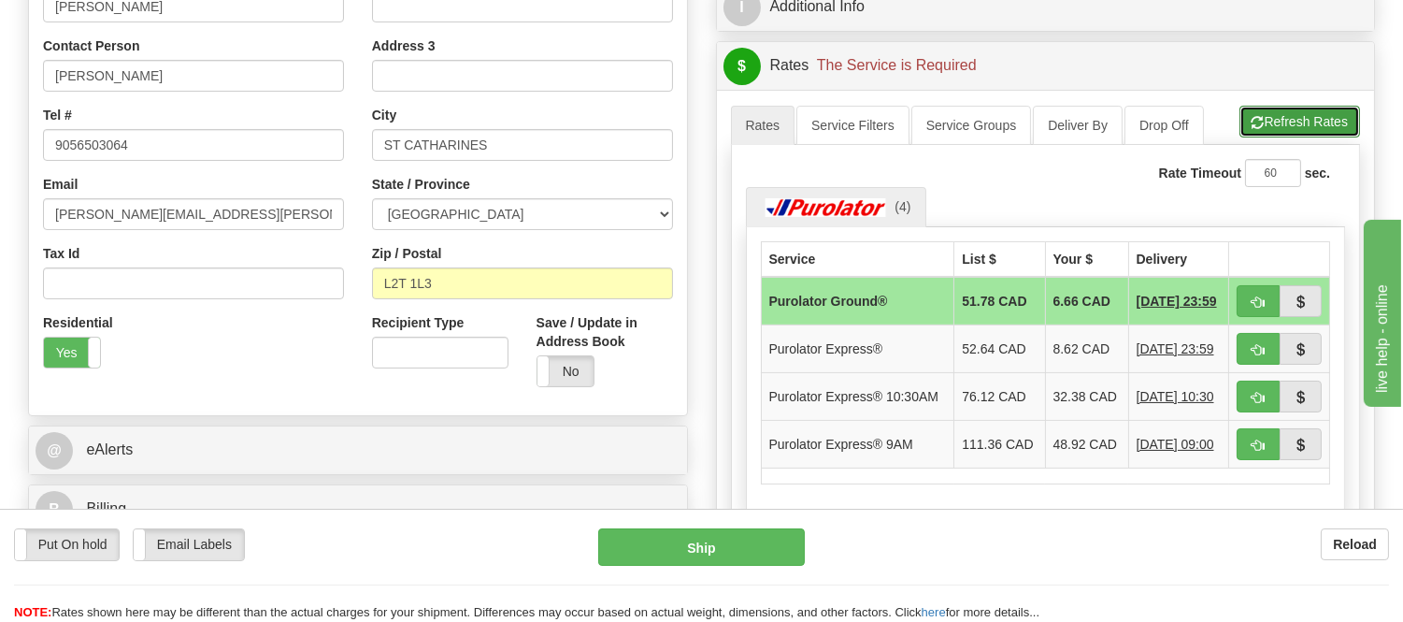
click at [1296, 117] on button "Refresh Rates" at bounding box center [1300, 122] width 121 height 32
click at [1257, 297] on span "button" at bounding box center [1258, 302] width 13 height 12
type input "260"
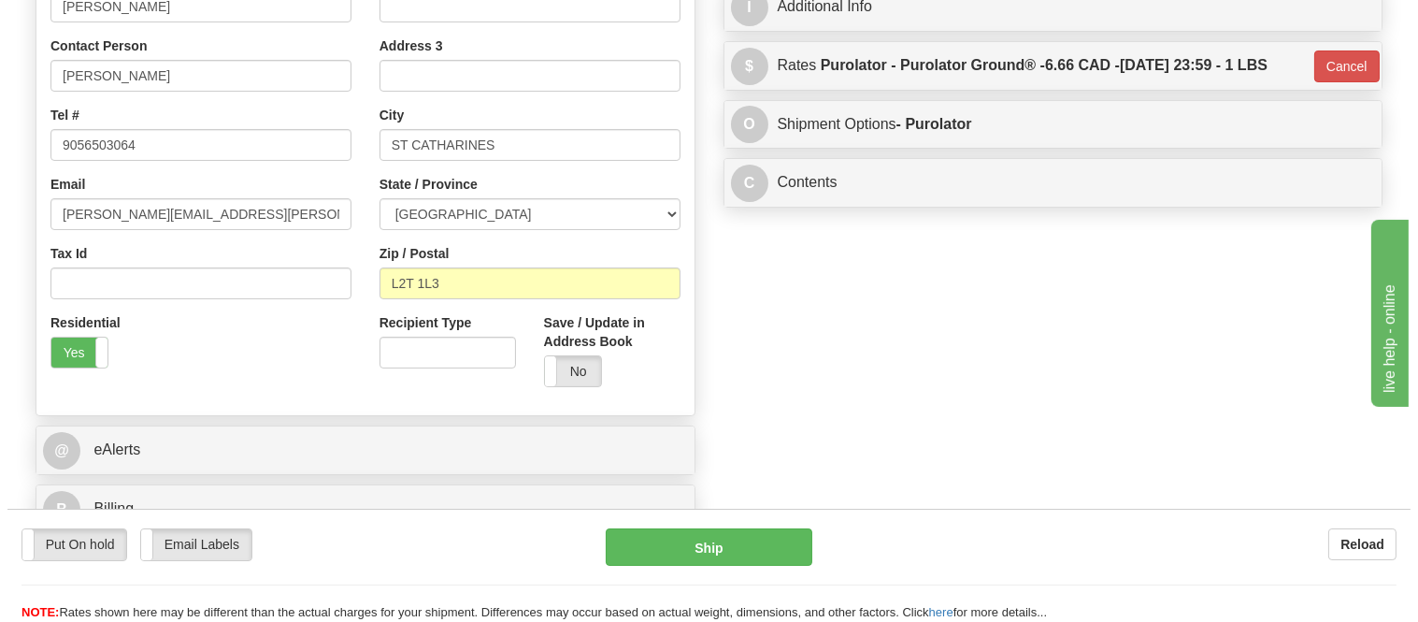
scroll to position [0, 0]
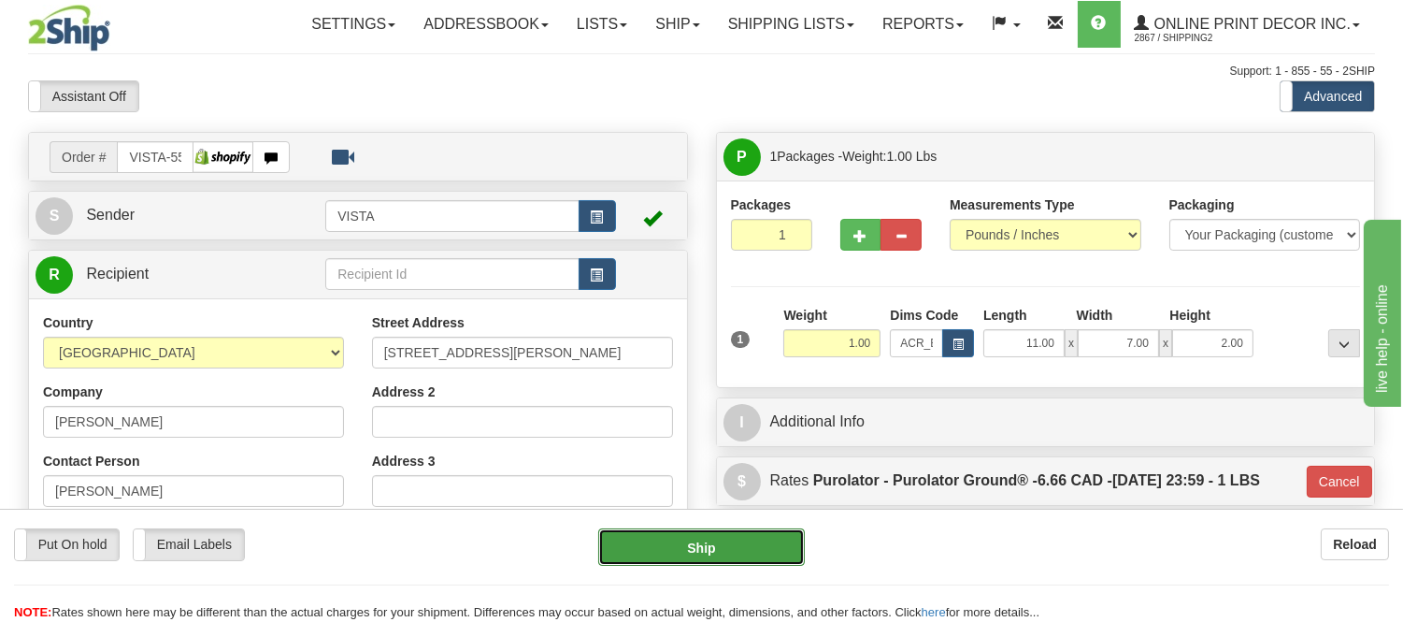
click at [720, 548] on button "Ship" at bounding box center [701, 546] width 206 height 37
